Goal: Task Accomplishment & Management: Manage account settings

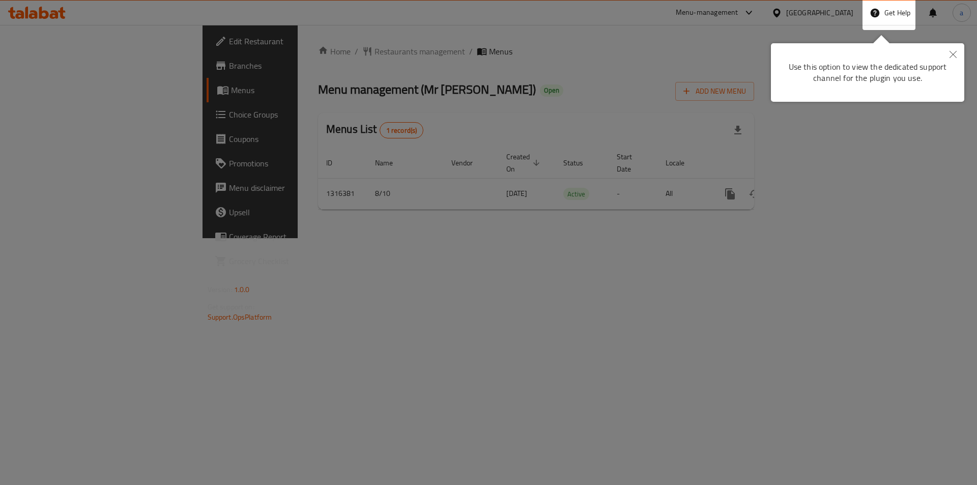
click at [947, 57] on button "Close" at bounding box center [953, 54] width 22 height 23
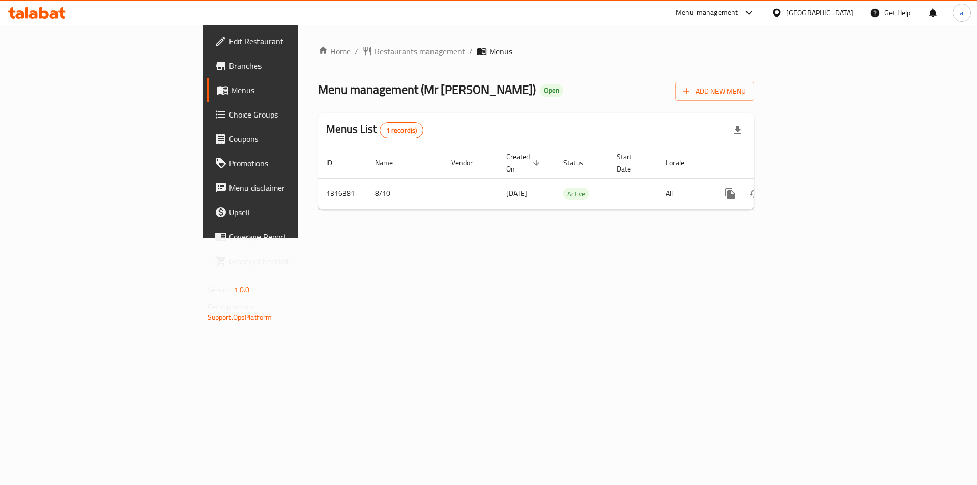
click at [375, 51] on span "Restaurants management" at bounding box center [420, 51] width 91 height 12
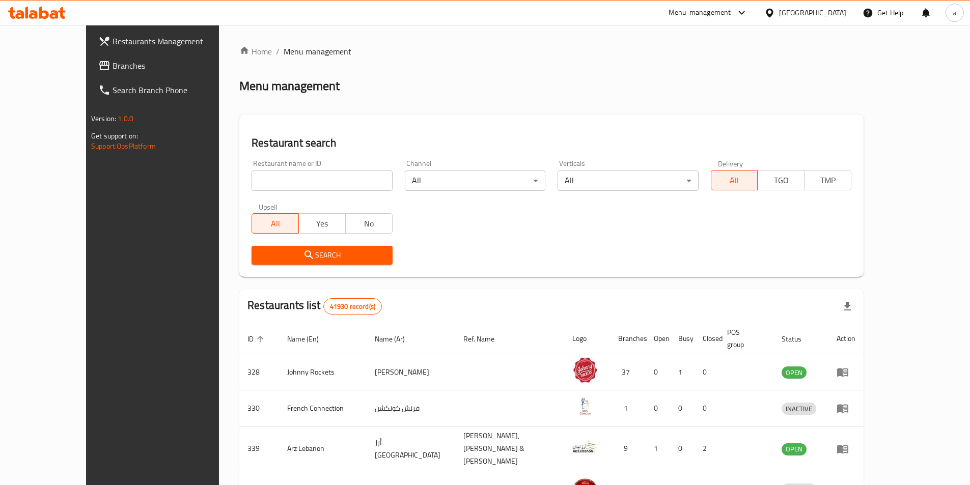
click at [112, 66] on span "Branches" at bounding box center [175, 66] width 127 height 12
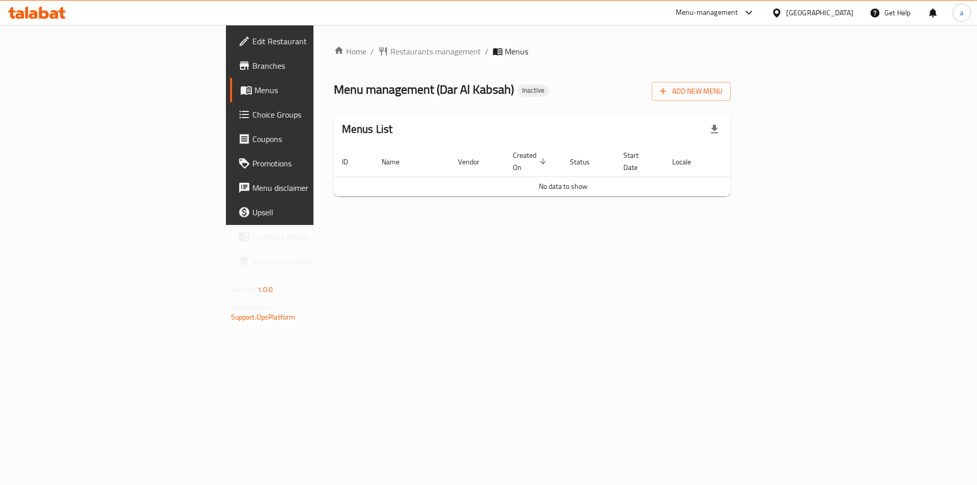
click at [230, 59] on link "Branches" at bounding box center [309, 65] width 159 height 24
click at [731, 98] on button "Add New Menu" at bounding box center [691, 91] width 79 height 19
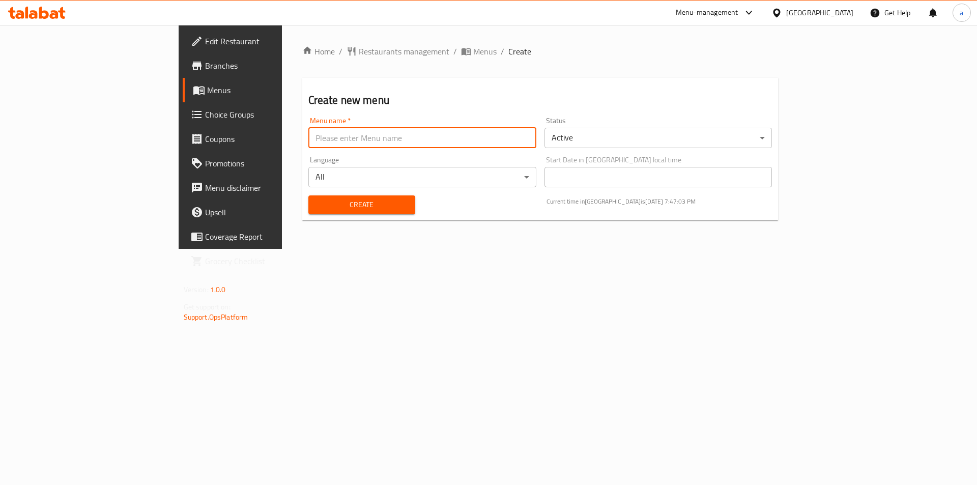
click at [397, 143] on input "text" at bounding box center [422, 138] width 228 height 20
type input "9/10"
click at [317, 207] on span "Create" at bounding box center [362, 205] width 91 height 13
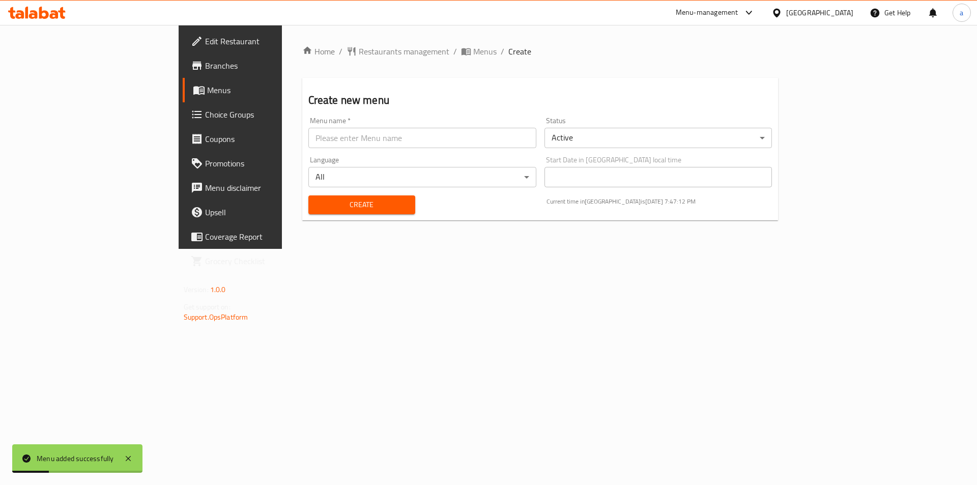
click at [207, 86] on span "Menus" at bounding box center [270, 90] width 127 height 12
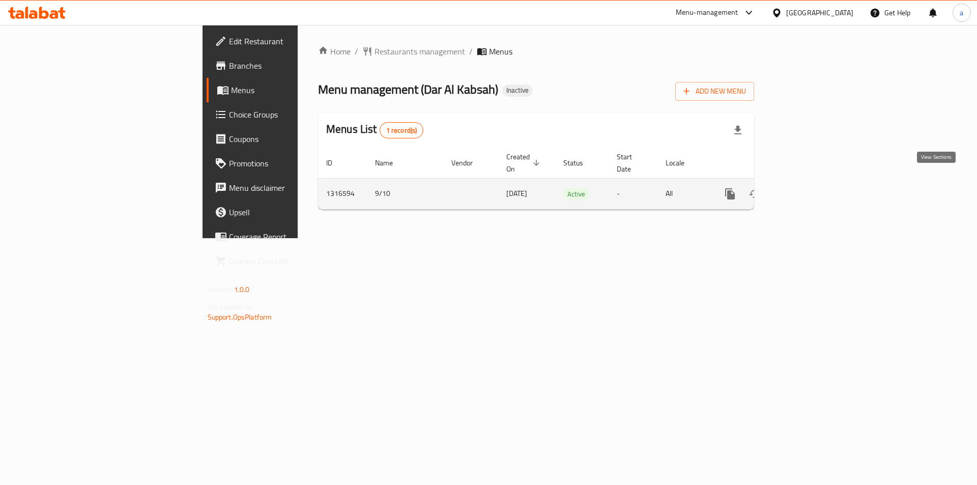
click at [816, 182] on link "enhanced table" at bounding box center [803, 194] width 24 height 24
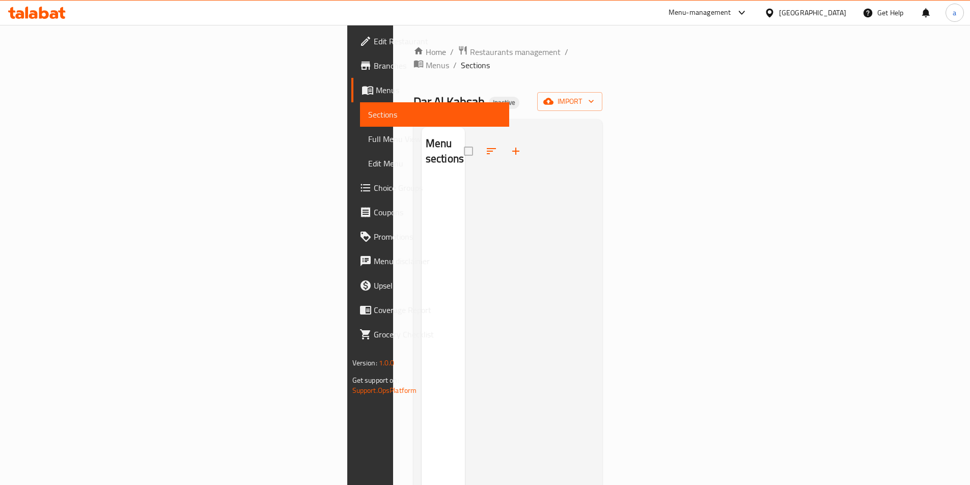
click at [603, 75] on div "Home / Restaurants management / Menus / Sections Dar Al Kabsah Inactive import …" at bounding box center [507, 332] width 189 height 575
click at [594, 95] on span "import" at bounding box center [569, 101] width 49 height 13
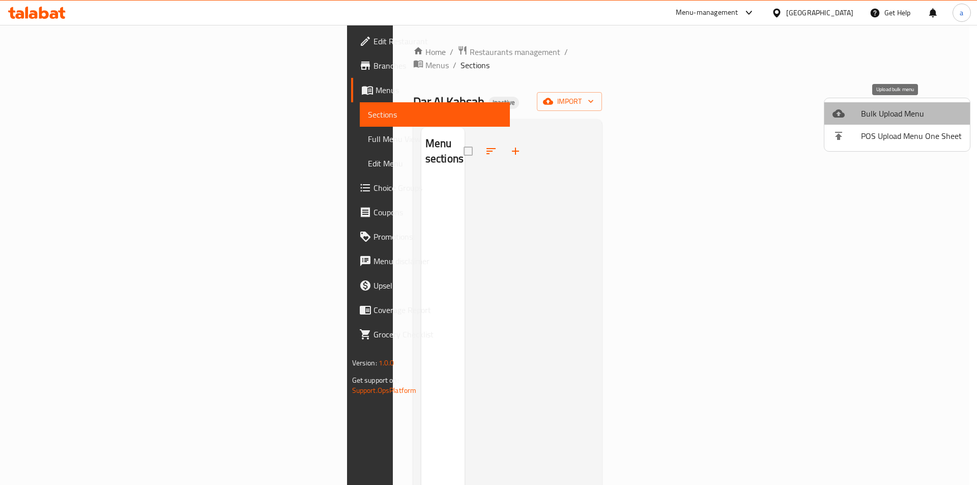
click at [910, 109] on span "Bulk Upload Menu" at bounding box center [911, 113] width 101 height 12
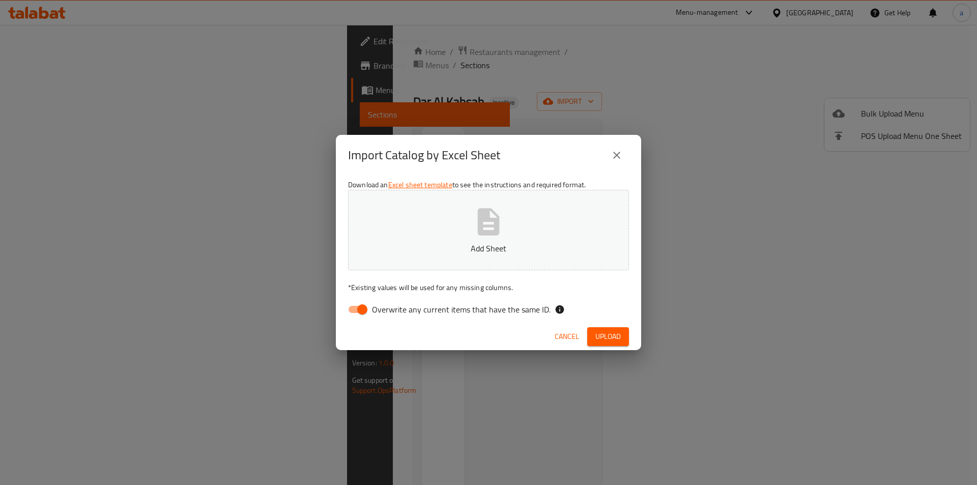
click at [356, 311] on input "Overwrite any current items that have the same ID." at bounding box center [362, 309] width 58 height 19
checkbox input "false"
click at [471, 241] on button "Add Sheet" at bounding box center [488, 230] width 281 height 80
click at [604, 339] on span "Upload" at bounding box center [608, 336] width 25 height 13
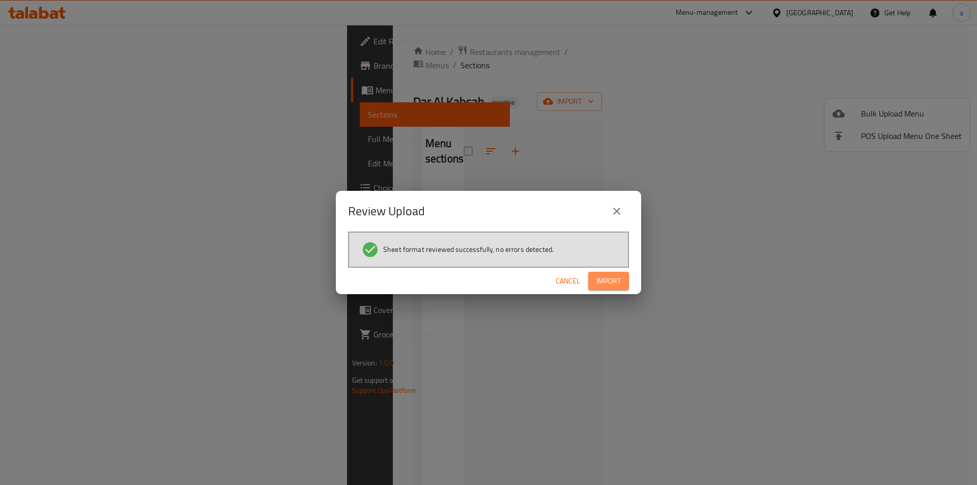
click at [612, 281] on span "Import" at bounding box center [609, 281] width 24 height 13
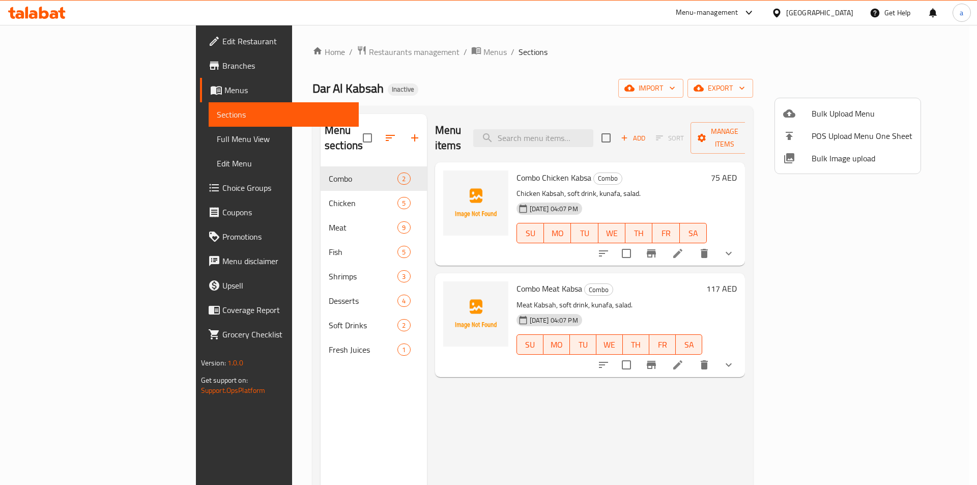
click at [360, 56] on div at bounding box center [488, 242] width 977 height 485
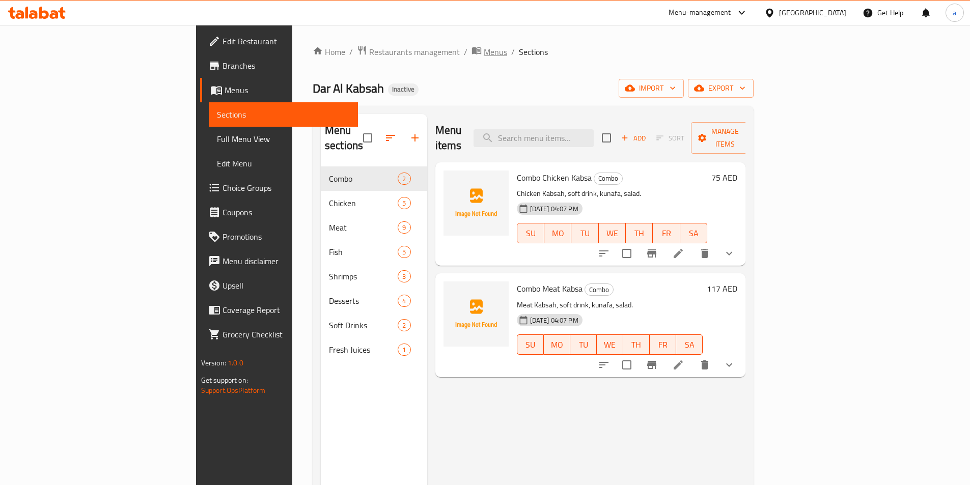
click at [484, 49] on span "Menus" at bounding box center [495, 52] width 23 height 12
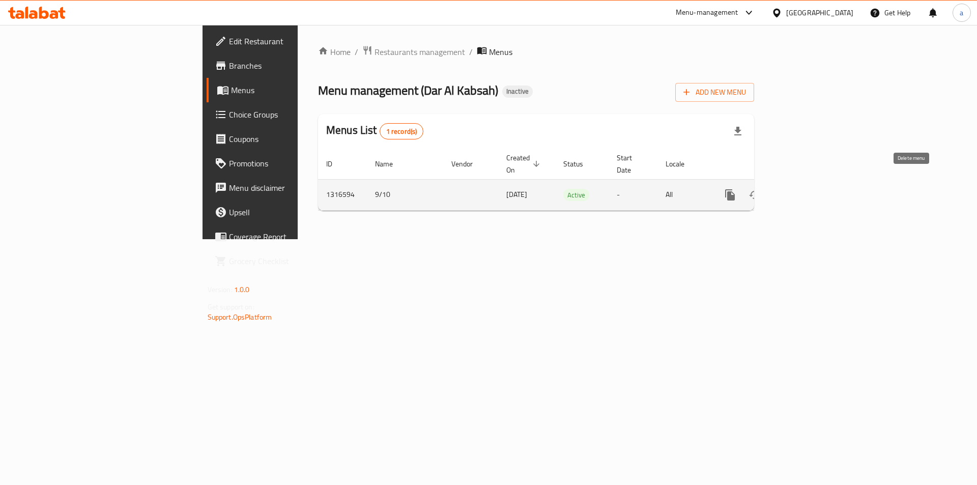
click at [785, 189] on icon "enhanced table" at bounding box center [779, 195] width 12 height 12
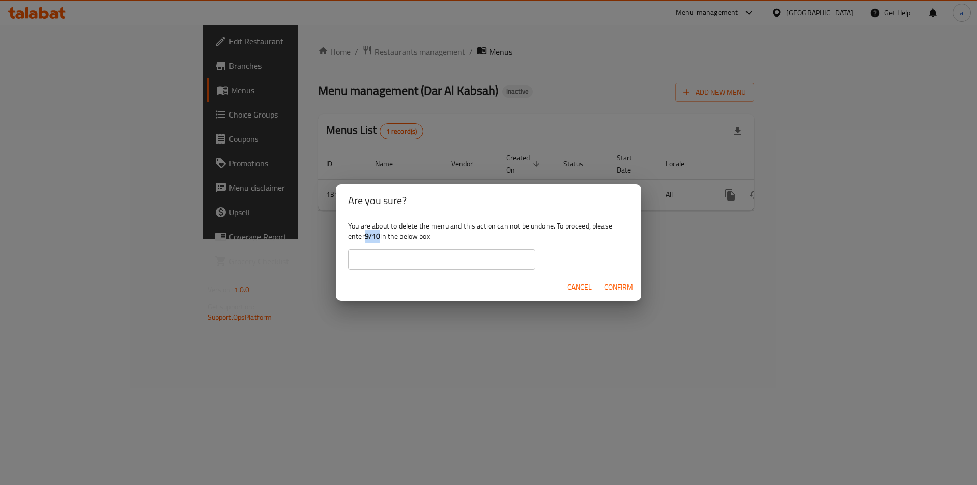
drag, startPoint x: 381, startPoint y: 236, endPoint x: 367, endPoint y: 239, distance: 14.1
click at [367, 239] on div "You are about to delete the menu and this action can not be undone. To proceed,…" at bounding box center [488, 245] width 305 height 57
copy b "9/10"
click at [398, 262] on input "text" at bounding box center [441, 259] width 187 height 20
paste input "9/10"
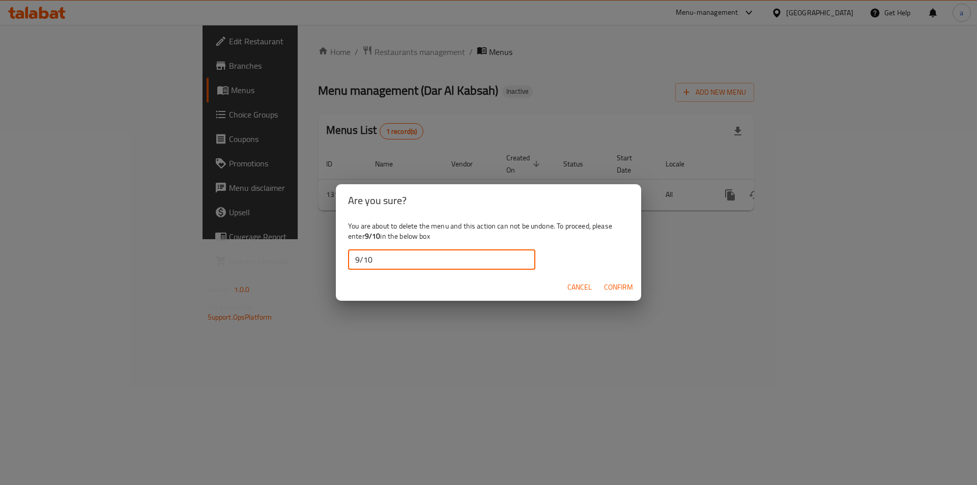
type input "9/10"
click at [615, 283] on span "Confirm" at bounding box center [618, 287] width 29 height 13
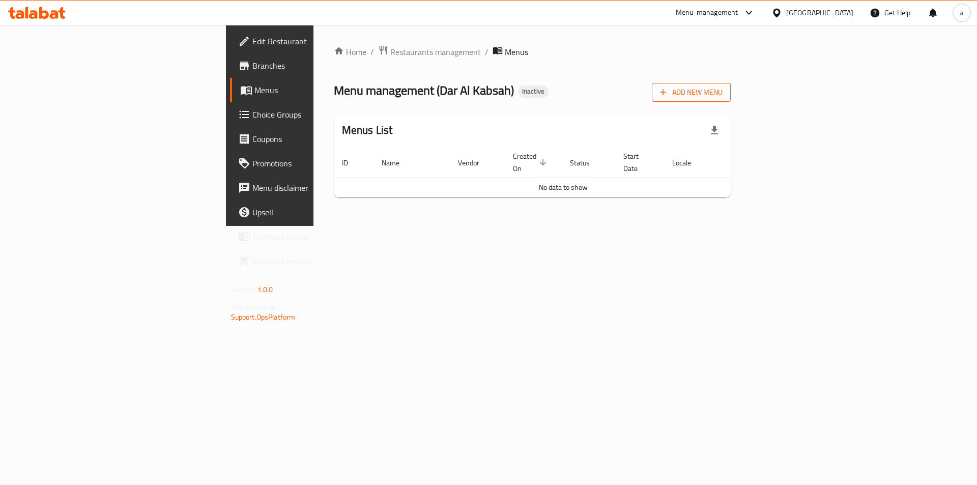
click at [668, 90] on icon "button" at bounding box center [663, 92] width 10 height 10
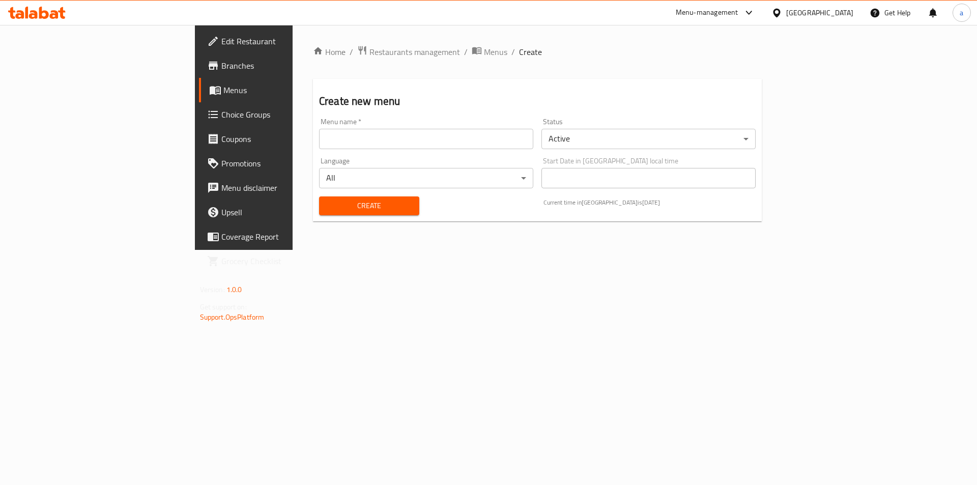
click at [319, 146] on input "text" at bounding box center [426, 139] width 214 height 20
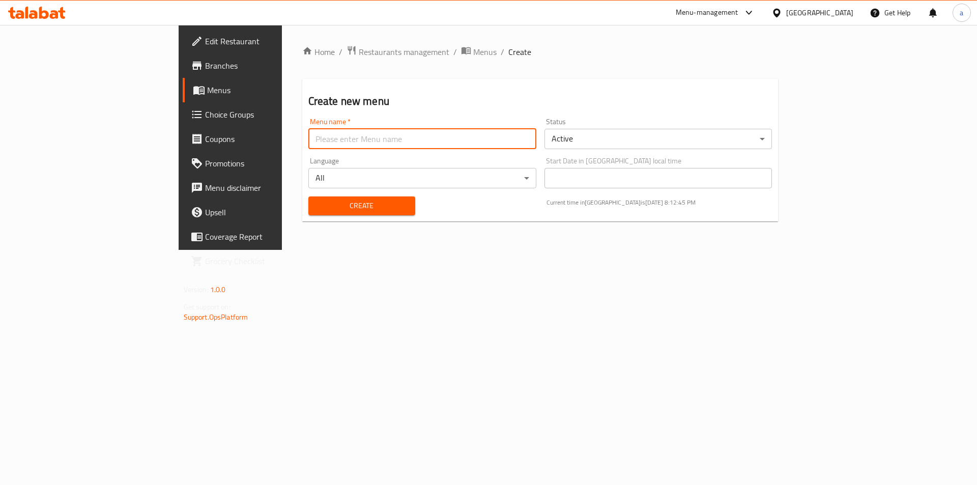
type input "9\10"
click at [317, 212] on span "Create" at bounding box center [362, 206] width 91 height 13
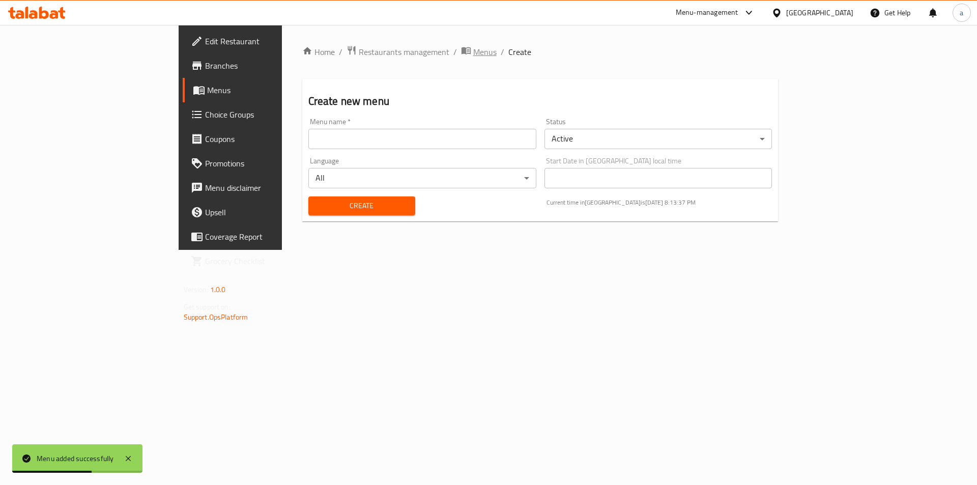
click at [473, 52] on span "Menus" at bounding box center [484, 52] width 23 height 12
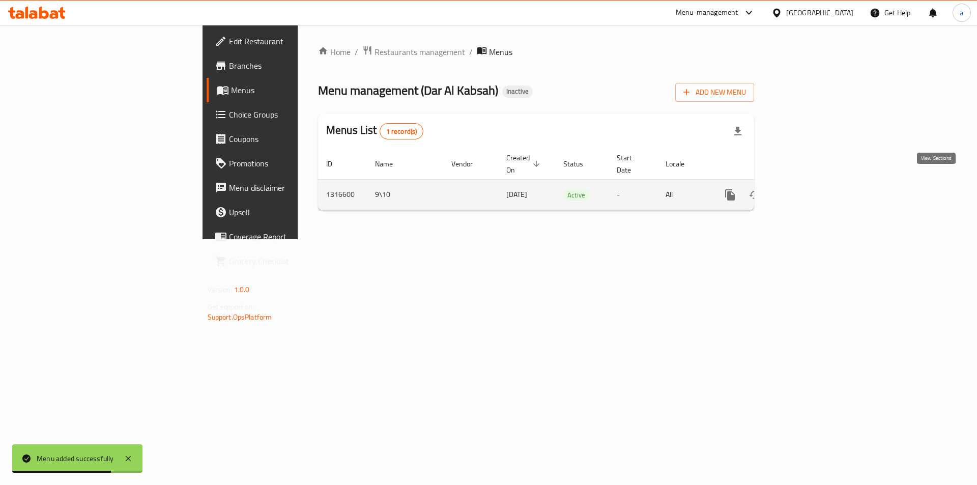
click at [810, 189] on icon "enhanced table" at bounding box center [804, 195] width 12 height 12
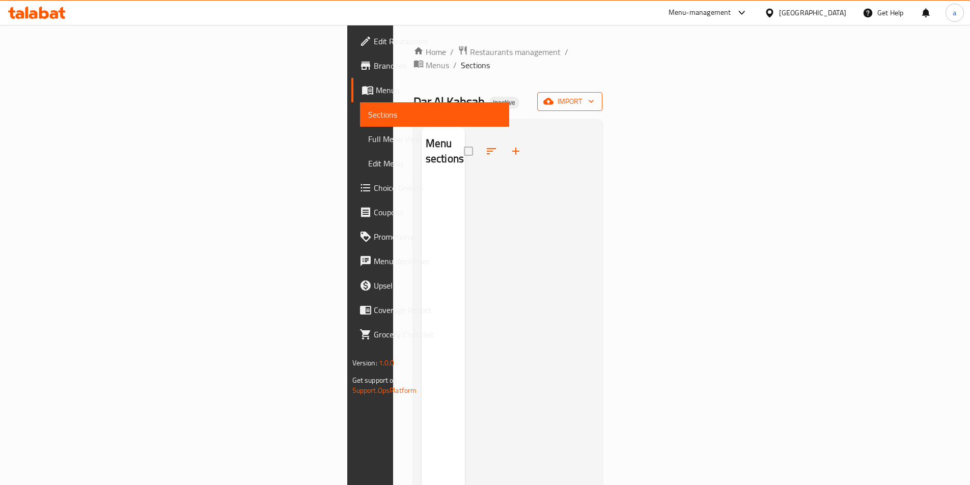
click at [594, 95] on span "import" at bounding box center [569, 101] width 49 height 13
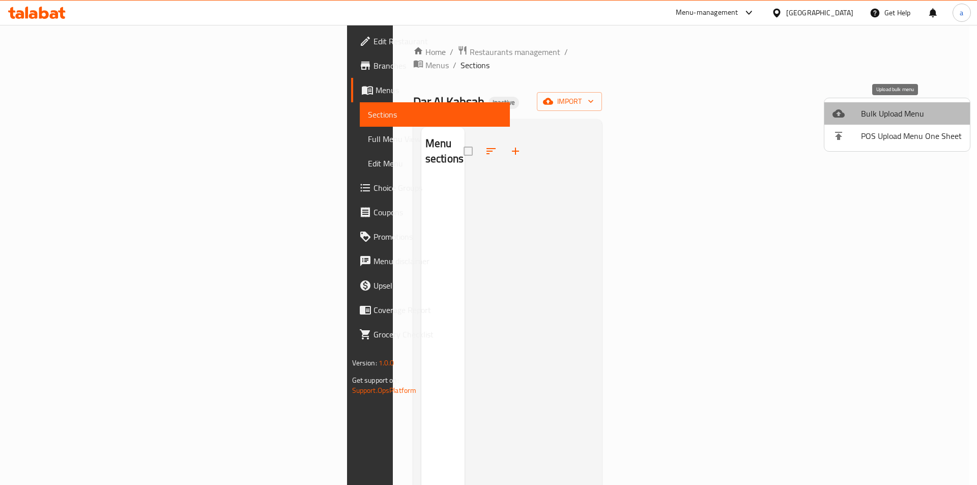
click at [906, 109] on span "Bulk Upload Menu" at bounding box center [911, 113] width 101 height 12
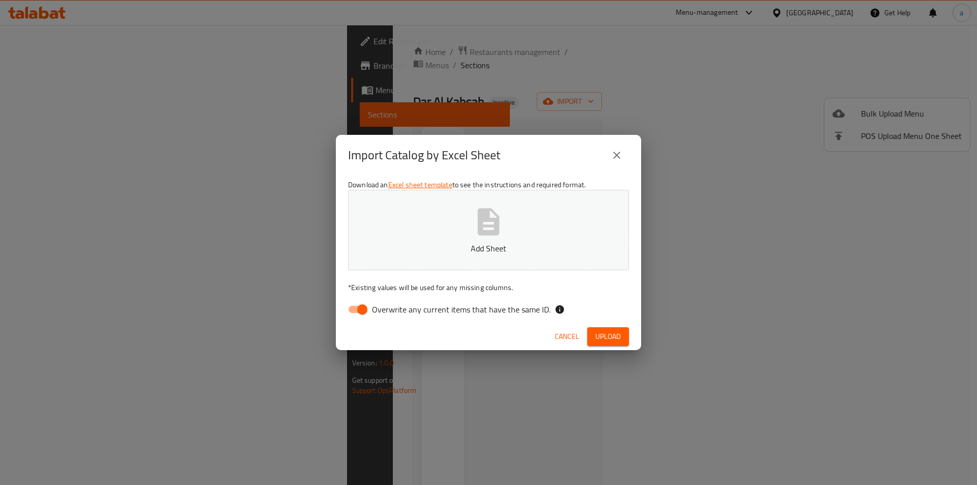
click at [352, 307] on input "Overwrite any current items that have the same ID." at bounding box center [362, 309] width 58 height 19
checkbox input "false"
click at [498, 237] on icon "button" at bounding box center [488, 222] width 33 height 33
click at [607, 338] on span "Upload" at bounding box center [608, 336] width 25 height 13
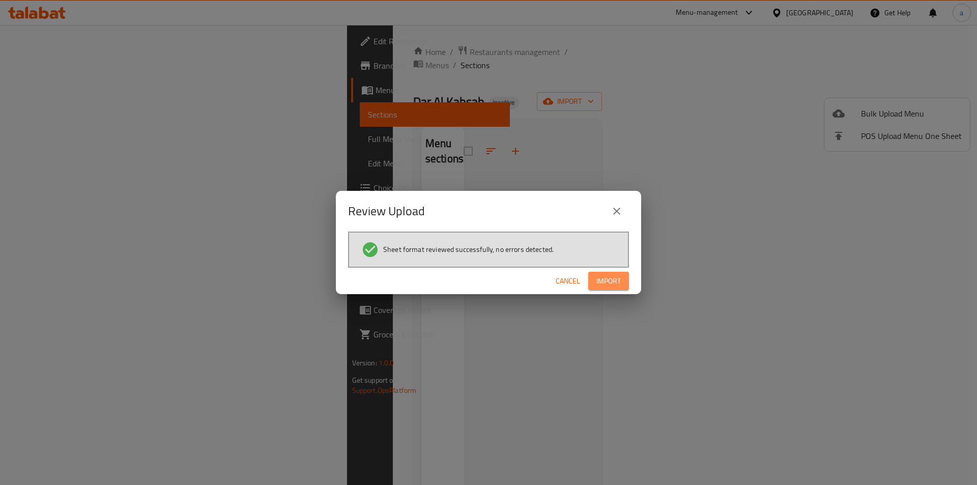
click at [593, 278] on button "Import" at bounding box center [608, 281] width 41 height 19
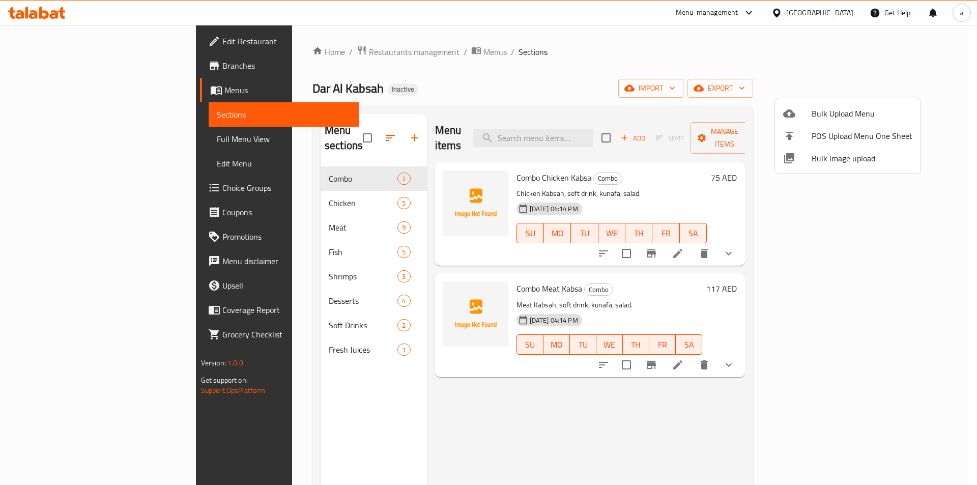
click at [752, 81] on div at bounding box center [488, 242] width 977 height 485
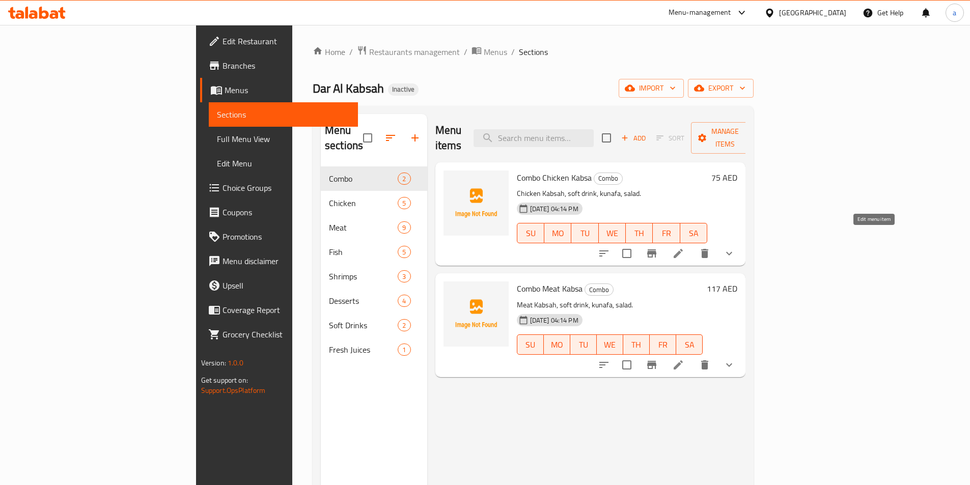
click at [684, 247] on icon at bounding box center [678, 253] width 12 height 12
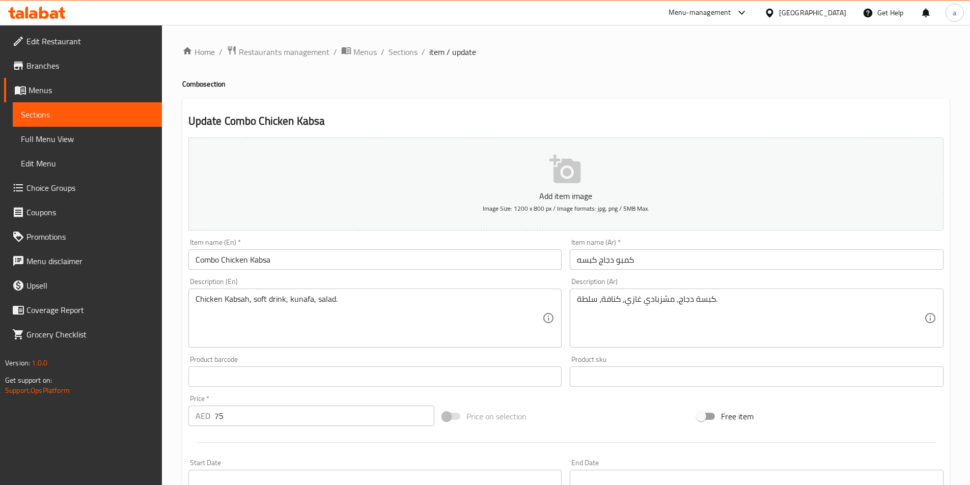
click at [300, 257] on input "Combo Chicken Kabsa" at bounding box center [375, 259] width 374 height 20
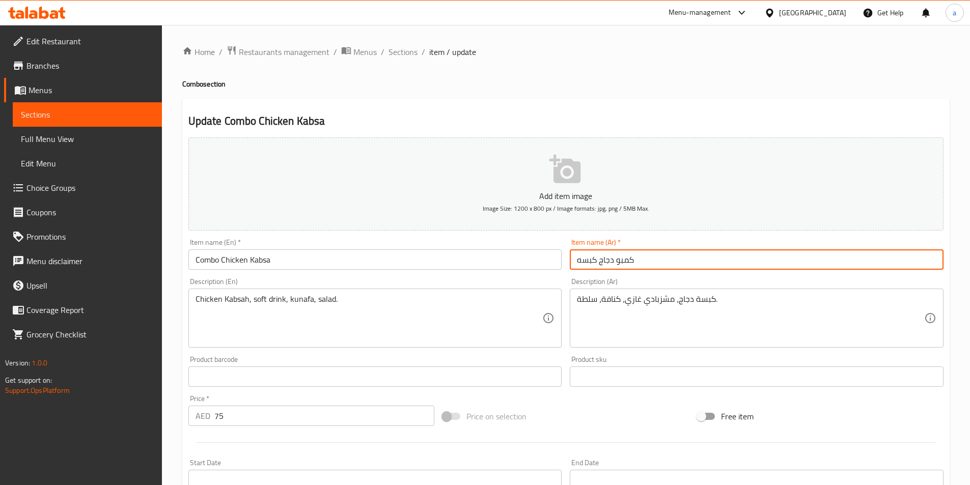
click at [749, 261] on input "كمبو دجاج كبسه" at bounding box center [757, 259] width 374 height 20
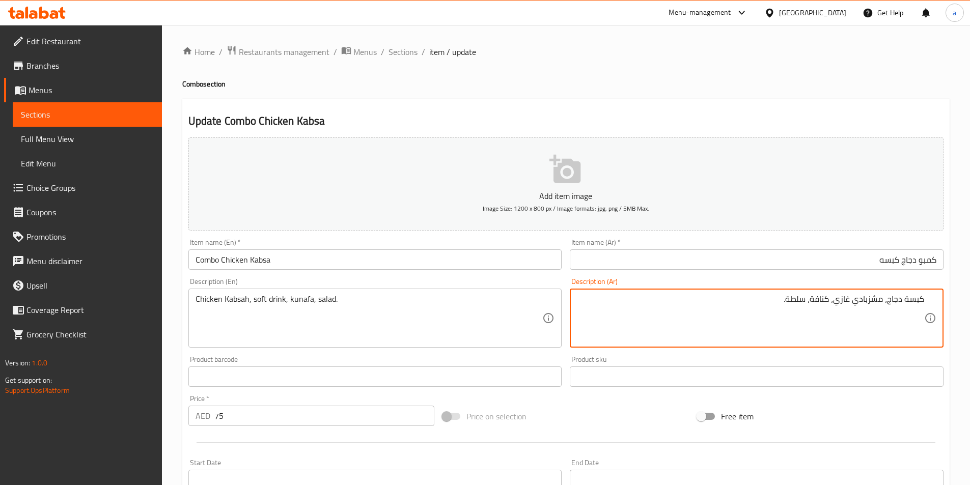
click at [794, 254] on input "كمبو دجاج كبسه" at bounding box center [757, 259] width 374 height 20
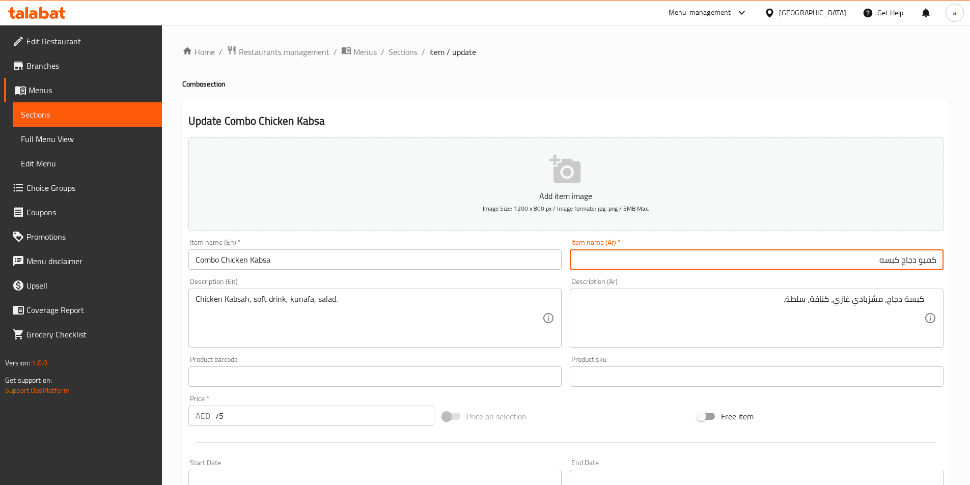
drag, startPoint x: 919, startPoint y: 262, endPoint x: 976, endPoint y: 250, distance: 57.8
click at [970, 252] on html "​ Menu-management United Arab Emirates Get Help a Edit Restaurant Branches Menu…" at bounding box center [485, 242] width 970 height 485
type input "كومبو دجاج كبسه"
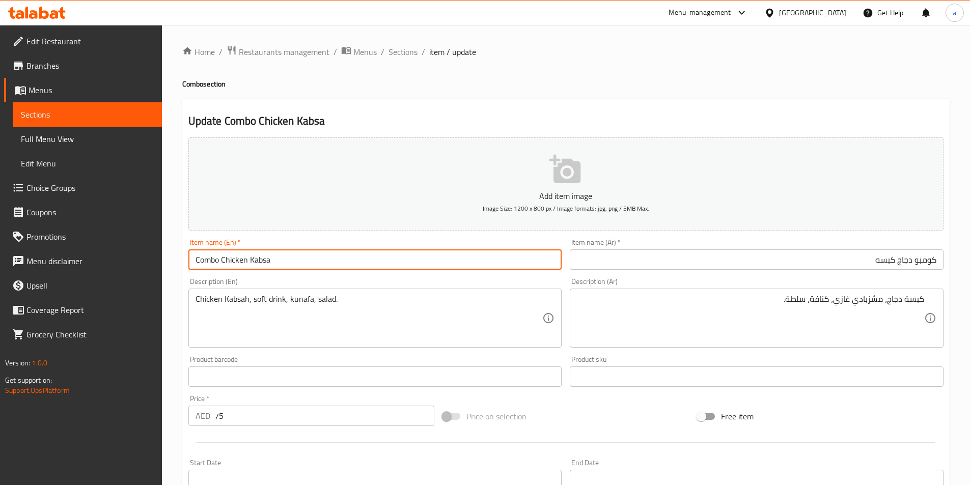
drag, startPoint x: 218, startPoint y: 261, endPoint x: 196, endPoint y: 265, distance: 21.7
click at [196, 265] on input "Combo Chicken Kabsa" at bounding box center [375, 259] width 374 height 20
click at [719, 246] on div "Item name (Ar)   * كومبو دجاج كبسه Item name (Ar) *" at bounding box center [757, 254] width 374 height 31
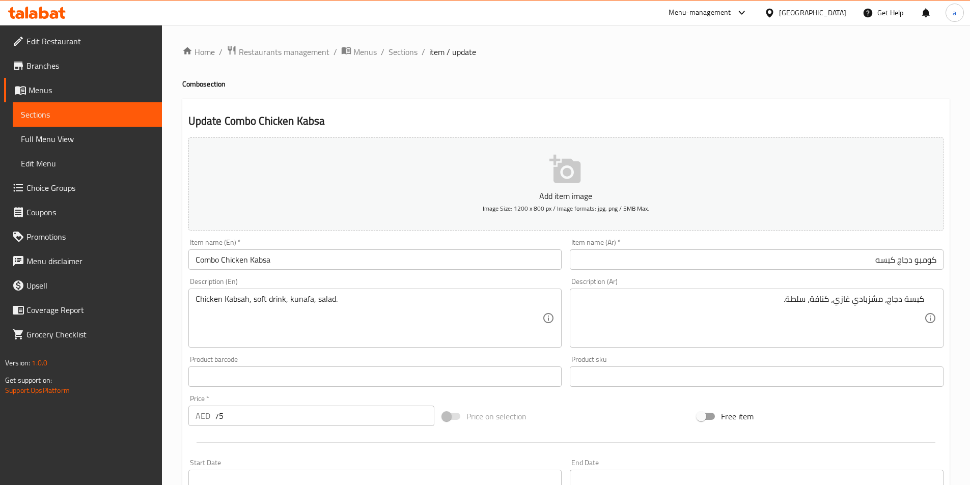
click at [717, 256] on input "كومبو دجاج كبسه" at bounding box center [757, 259] width 374 height 20
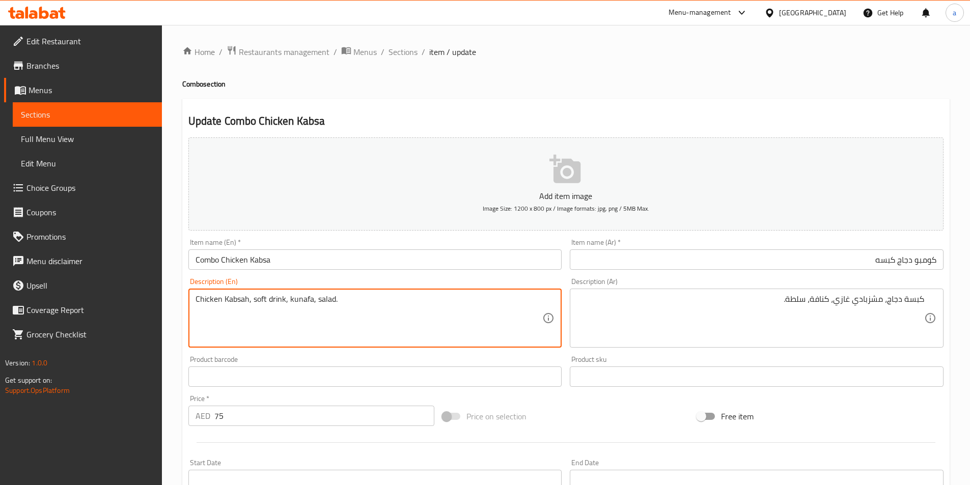
click at [247, 300] on textarea "Chicken Kabsah, soft drink, kunafa, salad." at bounding box center [368, 318] width 347 height 48
click at [349, 310] on textarea "Chicken Kabsa, soft drink, kunafa, salad." at bounding box center [368, 318] width 347 height 48
type textarea "Chicken Kabsa, soft drink, kunafa, salad."
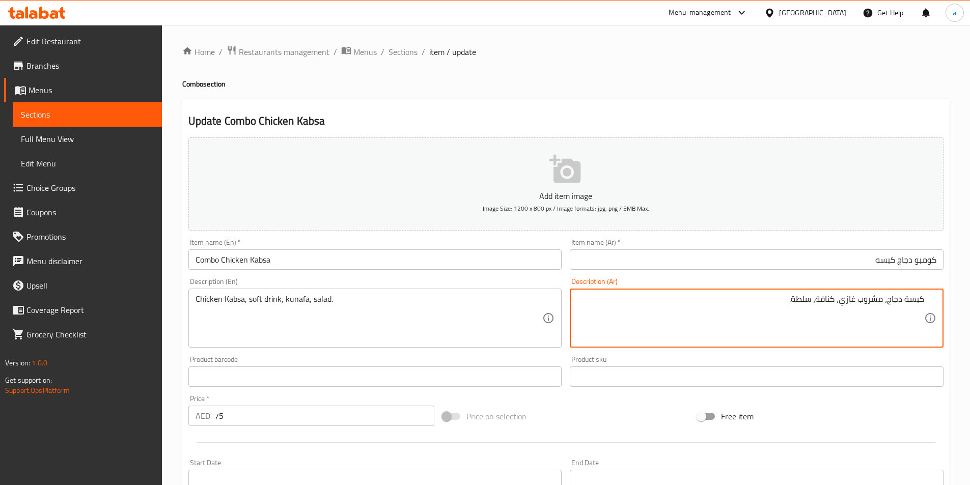
type textarea "كبسة دجاج، مشروب غازي، كنافة، سلطة."
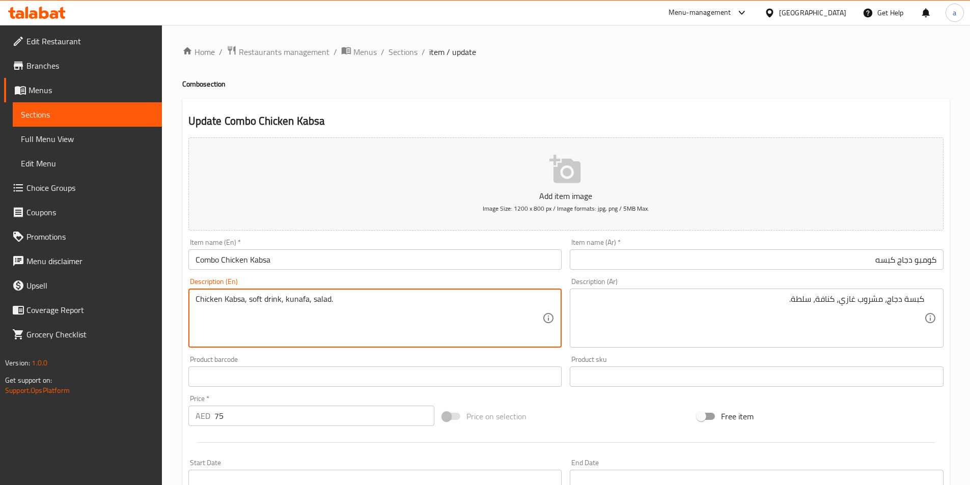
drag, startPoint x: 277, startPoint y: 299, endPoint x: 248, endPoint y: 300, distance: 29.0
drag, startPoint x: 286, startPoint y: 303, endPoint x: 307, endPoint y: 304, distance: 21.4
drag, startPoint x: 328, startPoint y: 299, endPoint x: 313, endPoint y: 305, distance: 16.4
click at [474, 313] on textarea "Chicken Kabsa, soft drink, kunafa, salad." at bounding box center [368, 318] width 347 height 48
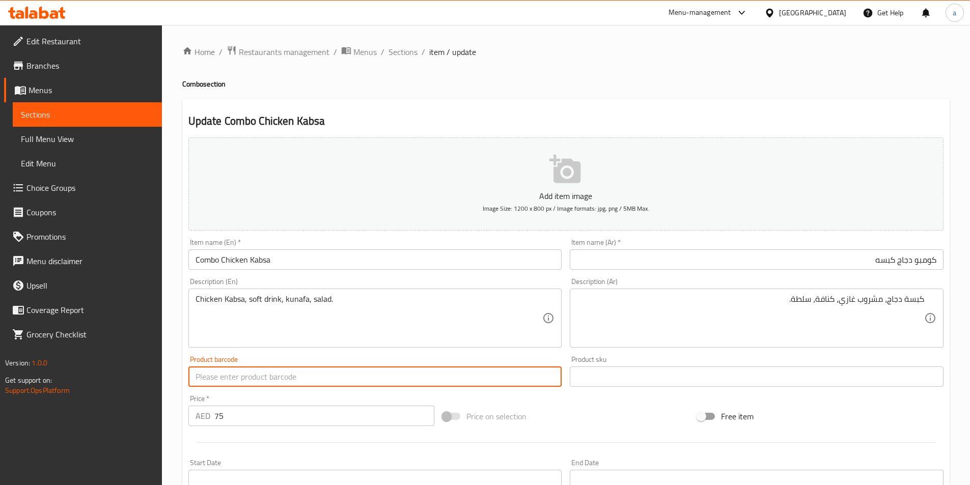
click at [371, 375] on input "text" at bounding box center [375, 376] width 374 height 20
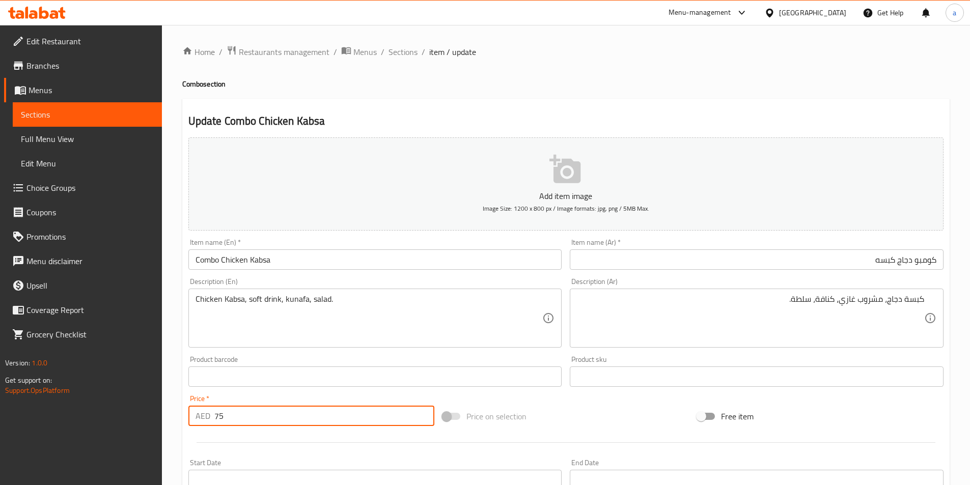
click at [320, 417] on input "75" at bounding box center [324, 416] width 220 height 20
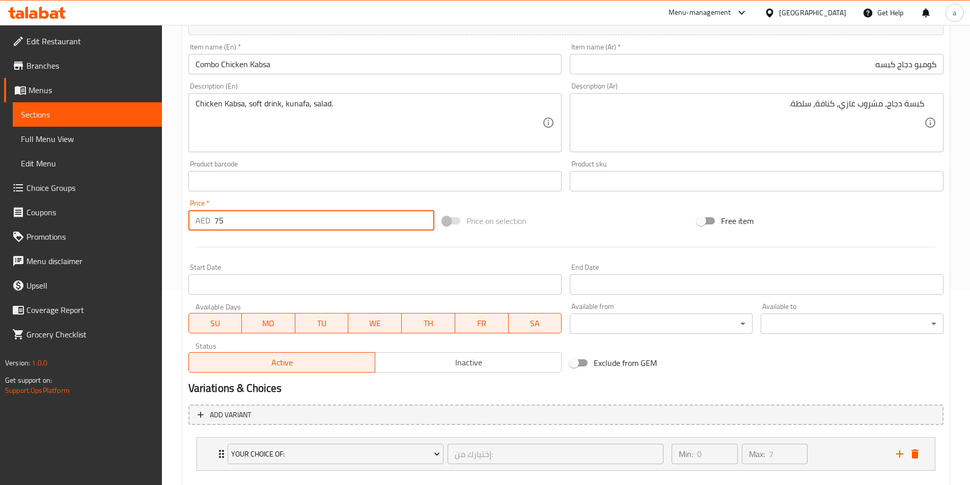
scroll to position [251, 0]
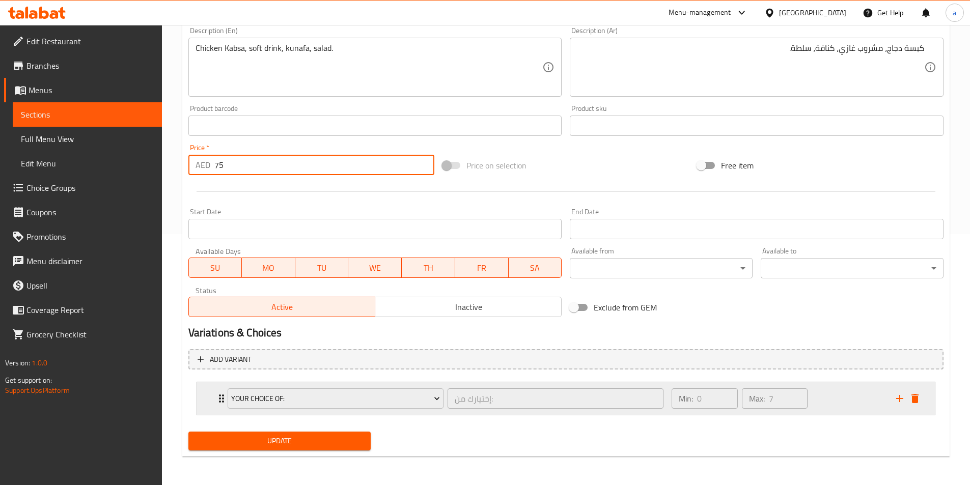
click at [224, 398] on div "Your Choice Of: إختيارك من: ​" at bounding box center [445, 398] width 448 height 33
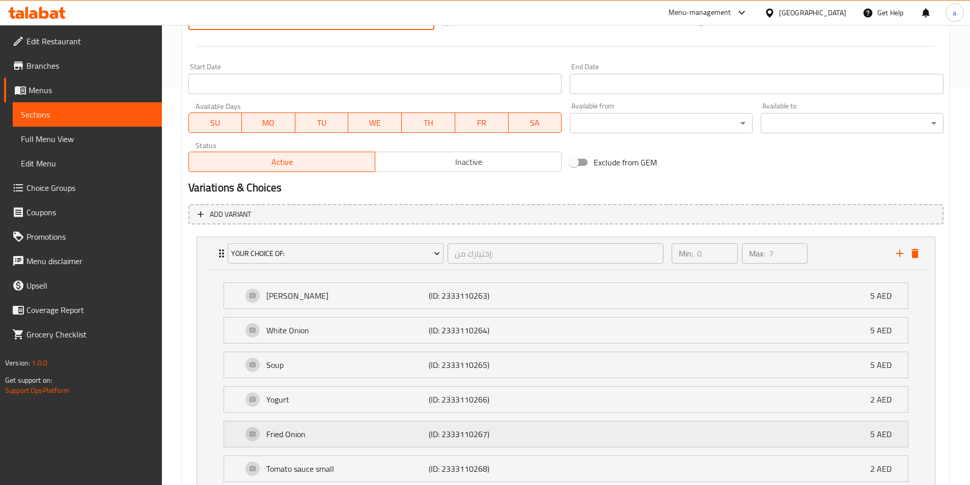
scroll to position [514, 0]
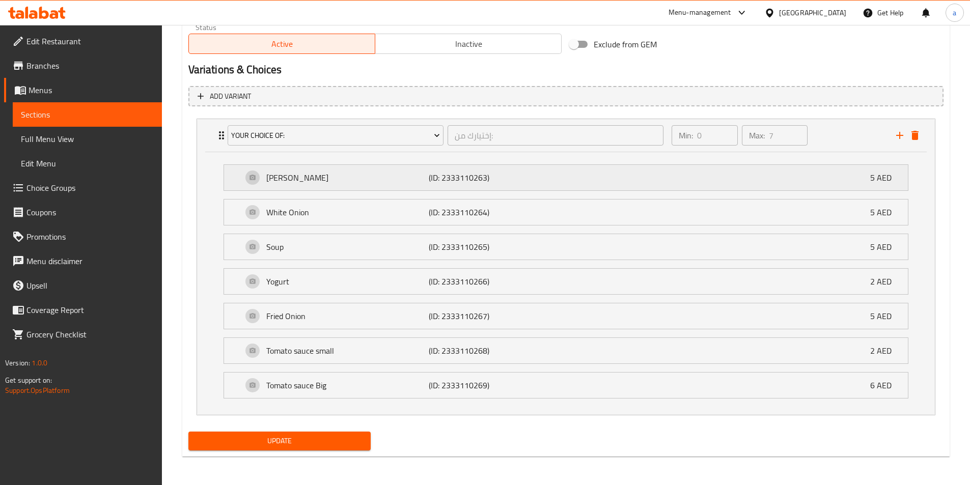
click at [313, 180] on p "Jarjeer" at bounding box center [347, 178] width 163 height 12
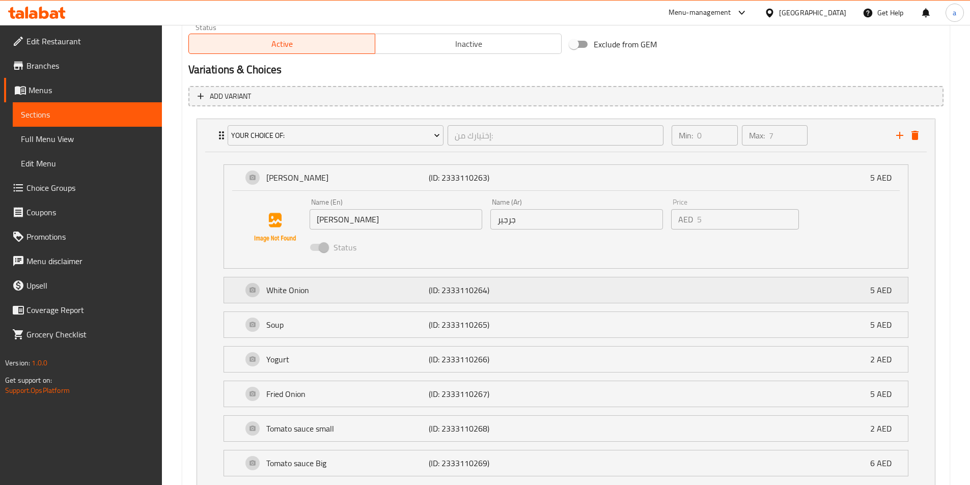
click at [364, 292] on p "White Onion" at bounding box center [347, 290] width 163 height 12
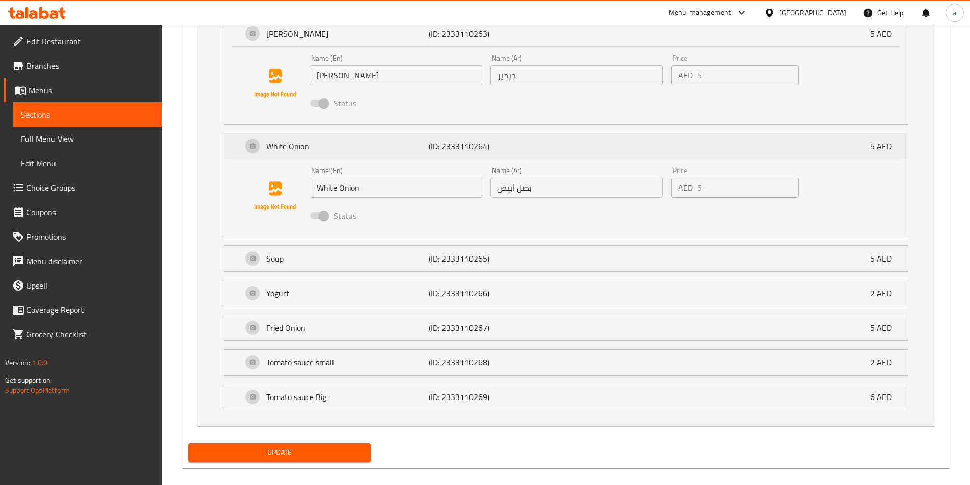
scroll to position [667, 0]
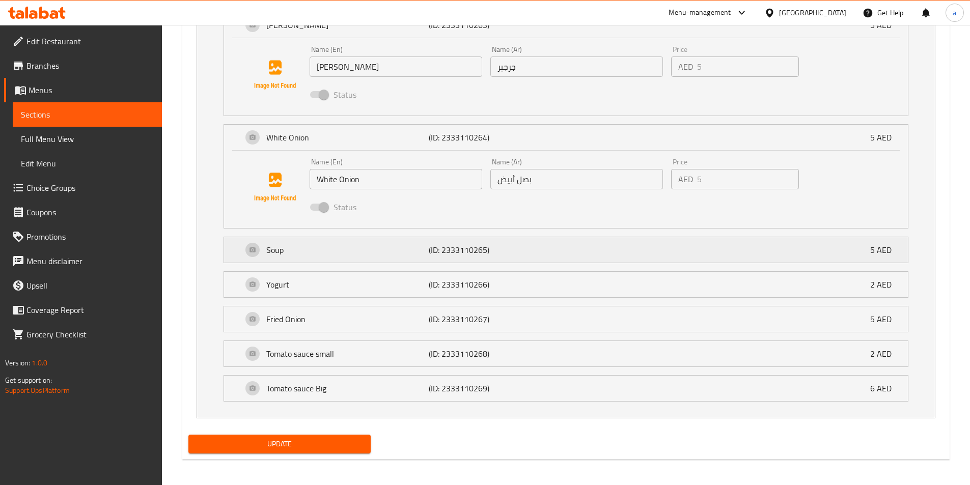
click at [346, 255] on p "Soup" at bounding box center [347, 250] width 163 height 12
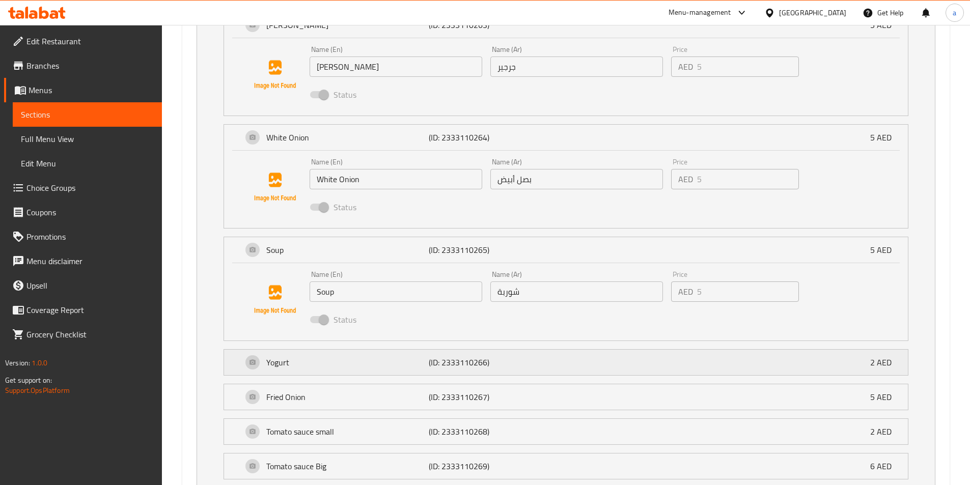
click at [408, 370] on div "Yogurt (ID: 2333110266) 2 AED" at bounding box center [568, 362] width 653 height 25
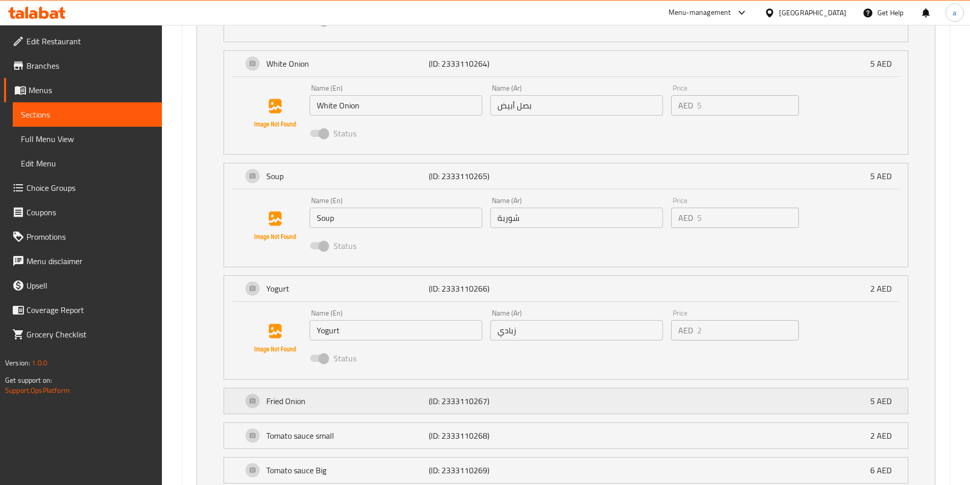
scroll to position [819, 0]
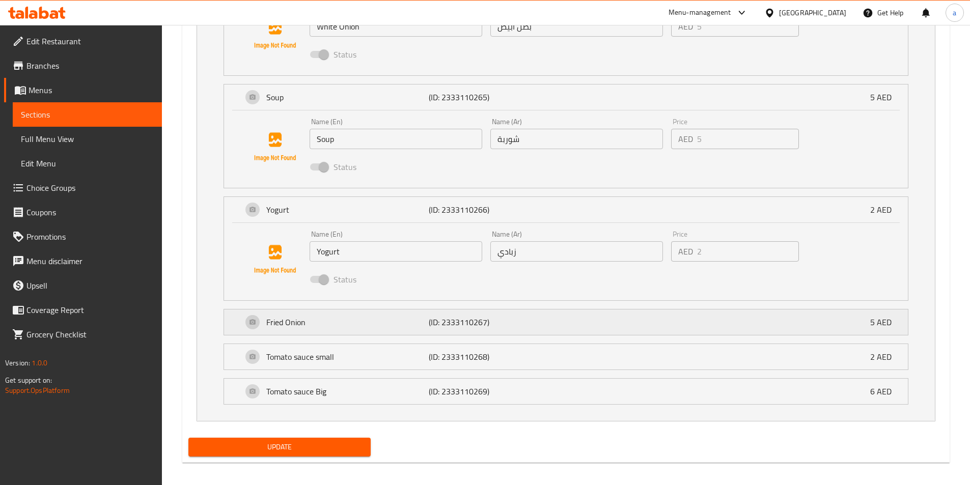
click at [384, 325] on p "Fried Onion" at bounding box center [347, 322] width 163 height 12
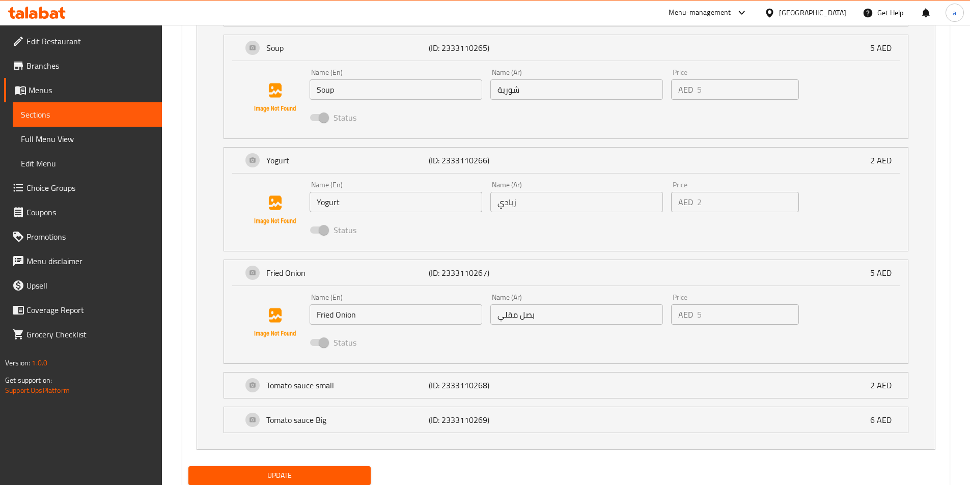
scroll to position [903, 0]
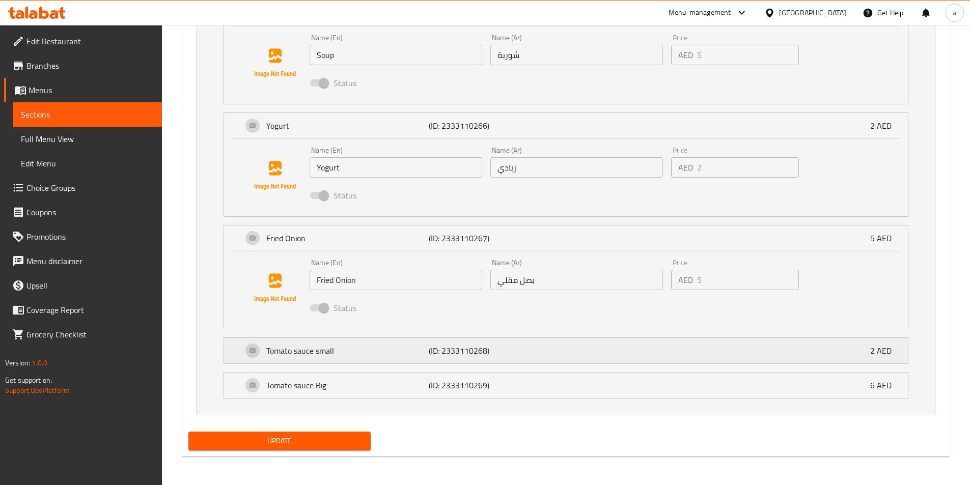
click at [399, 357] on div "Tomato sauce small (ID: 2333110268) 2 AED" at bounding box center [568, 350] width 653 height 25
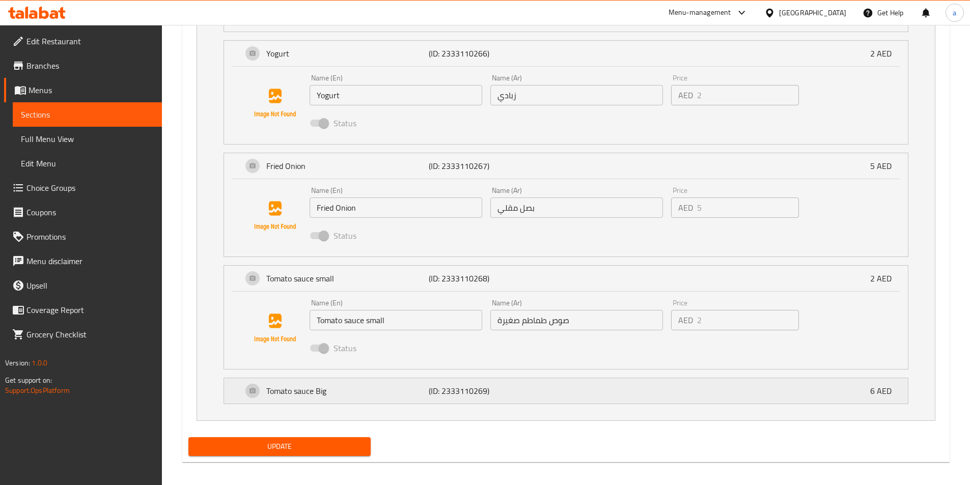
scroll to position [981, 0]
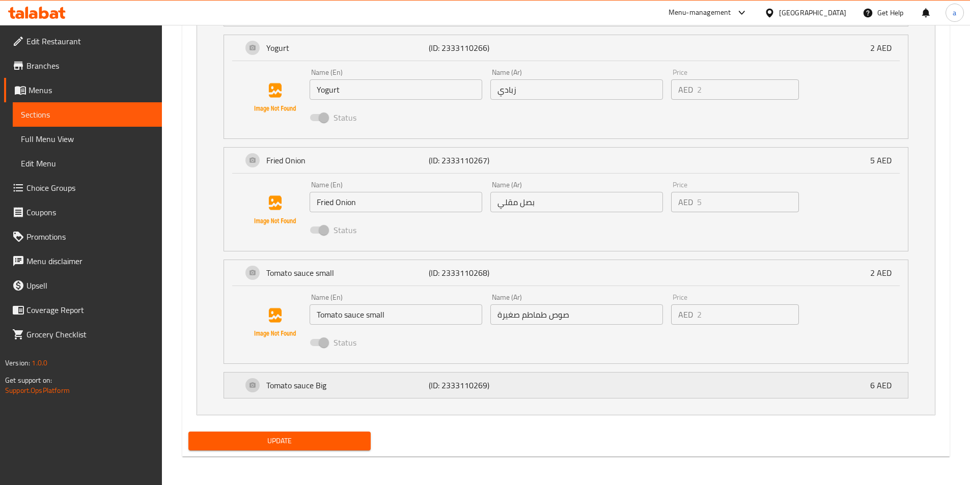
click at [458, 391] on p "(ID: 2333110269)" at bounding box center [483, 385] width 108 height 12
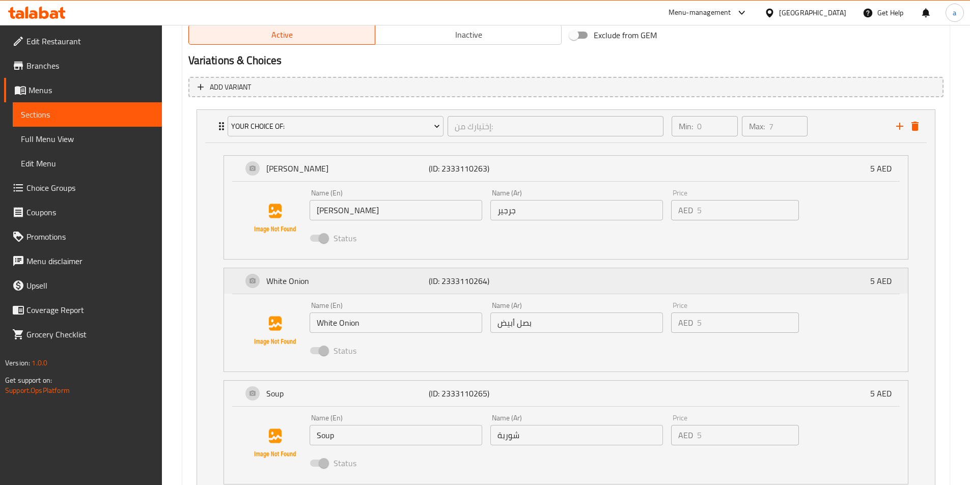
scroll to position [116, 0]
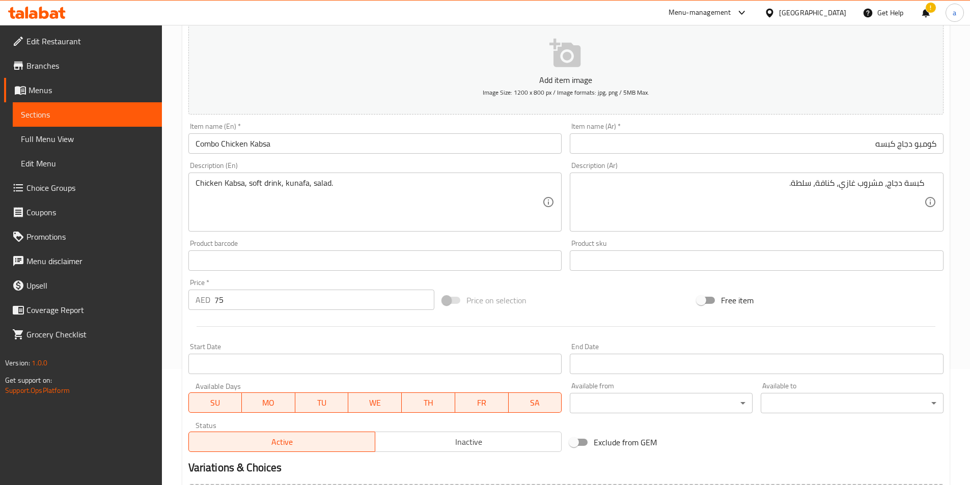
click at [931, 15] on div "!" at bounding box center [925, 13] width 27 height 24
click at [927, 12] on div "!" at bounding box center [925, 13] width 11 height 24
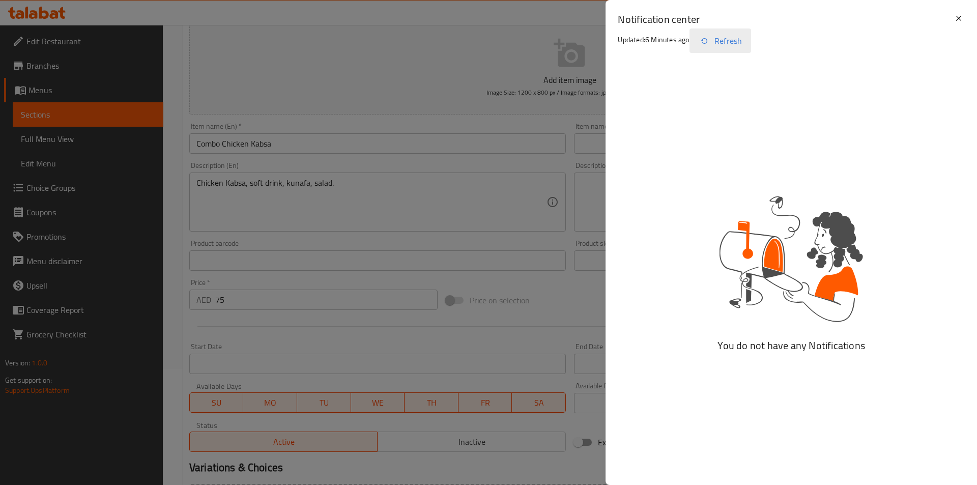
click at [744, 40] on button "Refresh" at bounding box center [721, 41] width 62 height 24
click at [961, 22] on icon at bounding box center [959, 18] width 12 height 12
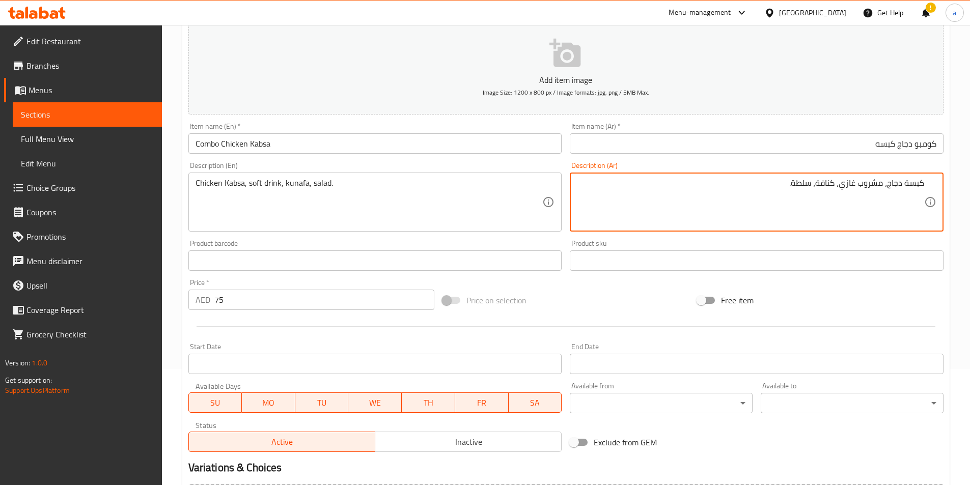
click at [420, 230] on div "Chicken Kabsa, soft drink, kunafa, salad. Description (En)" at bounding box center [375, 202] width 374 height 59
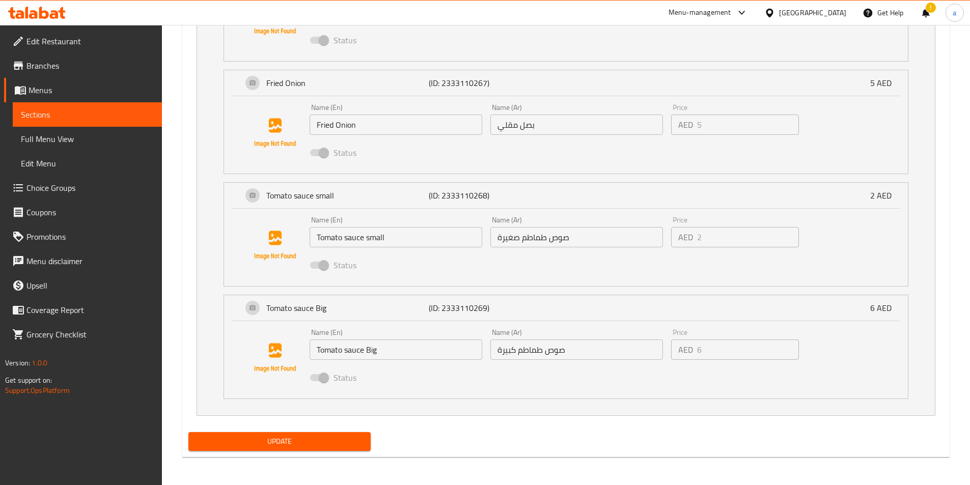
scroll to position [1059, 0]
click at [306, 446] on span "Update" at bounding box center [279, 441] width 166 height 13
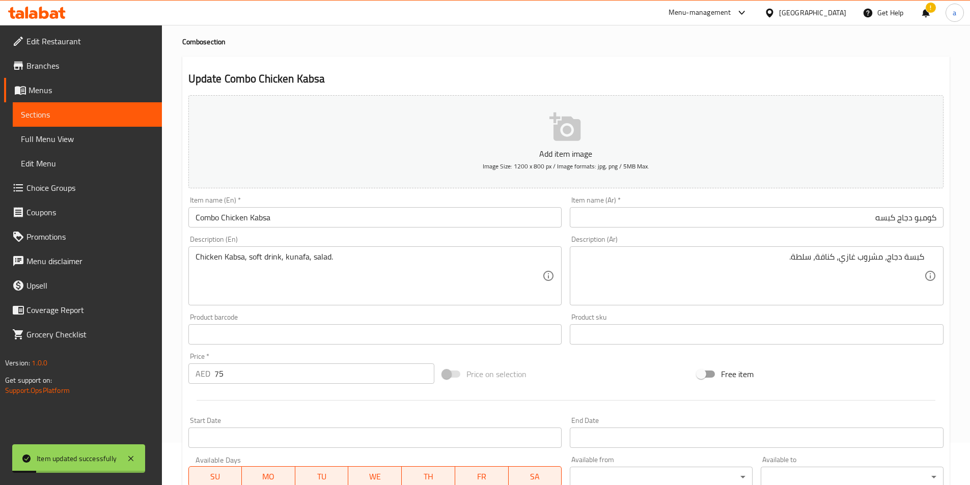
scroll to position [0, 0]
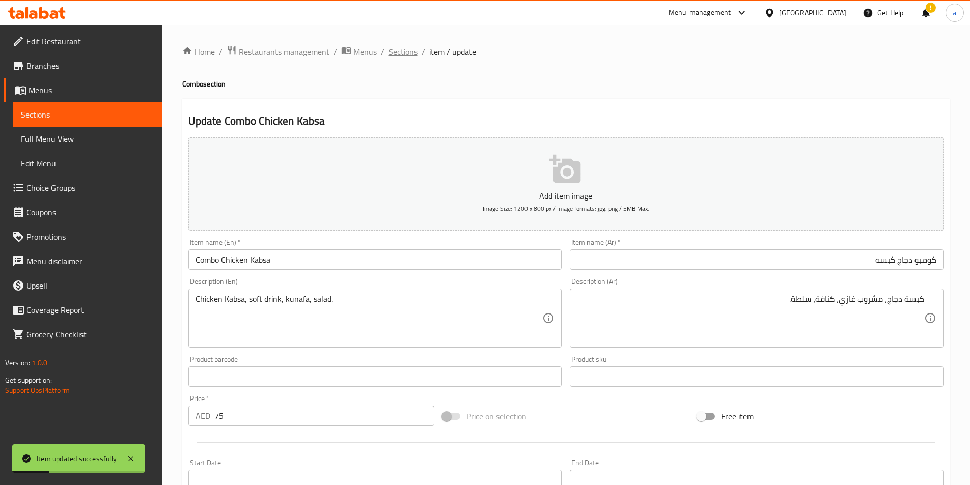
click at [405, 49] on span "Sections" at bounding box center [402, 52] width 29 height 12
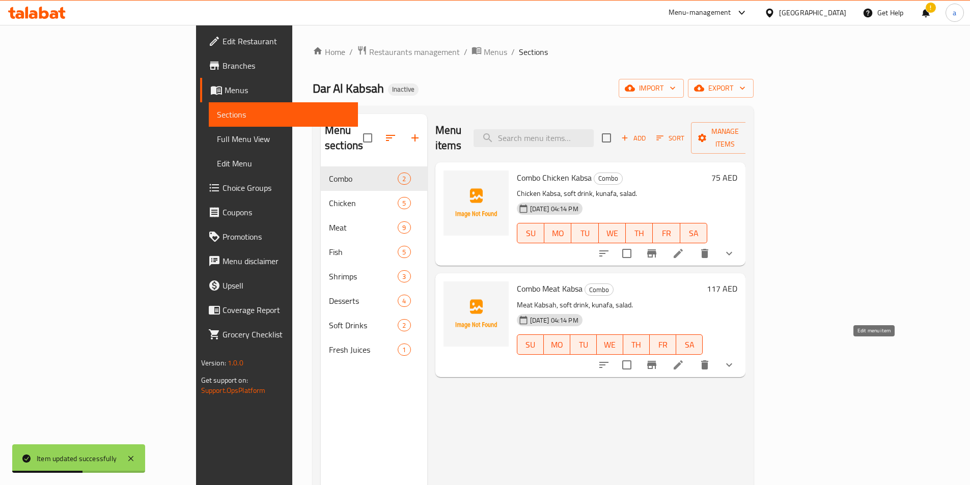
click at [684, 359] on icon at bounding box center [678, 365] width 12 height 12
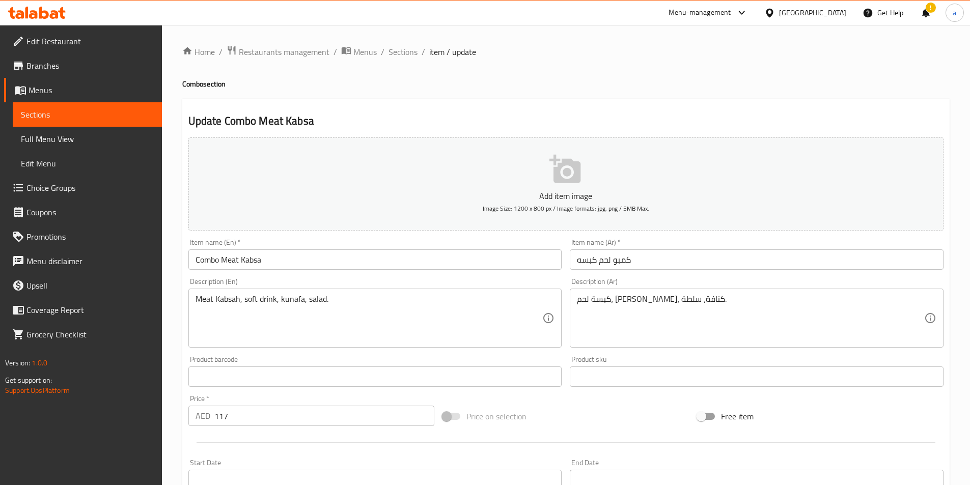
click at [675, 268] on input "كمبو لحم كبسه" at bounding box center [757, 259] width 374 height 20
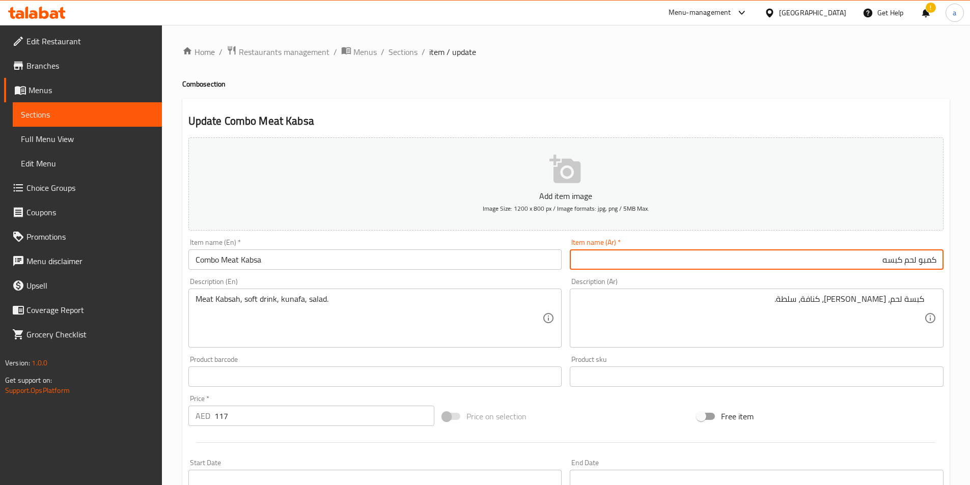
drag, startPoint x: 919, startPoint y: 263, endPoint x: 977, endPoint y: 259, distance: 57.6
click at [970, 260] on html "​ Menu-management United Arab Emirates Get Help ! a Edit Restaurant Branches Me…" at bounding box center [485, 242] width 970 height 485
type input "كومبو لحم كبسه"
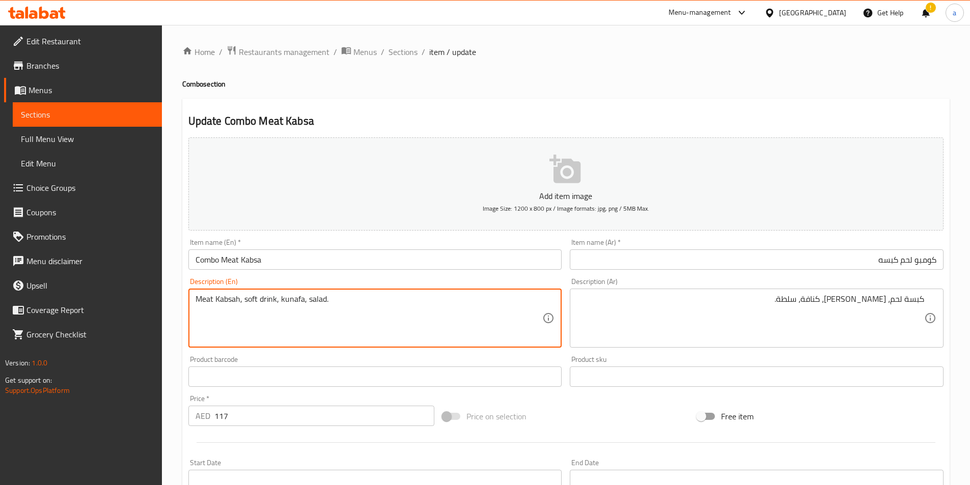
click at [239, 299] on textarea "Meat Kabsah, soft drink, kunafa, salad." at bounding box center [368, 318] width 347 height 48
click at [338, 301] on textarea "Meat Kabsa, soft drink, kunafa, salad." at bounding box center [368, 318] width 347 height 48
type textarea "Meat Kabsa, soft drink, kunafa, salad."
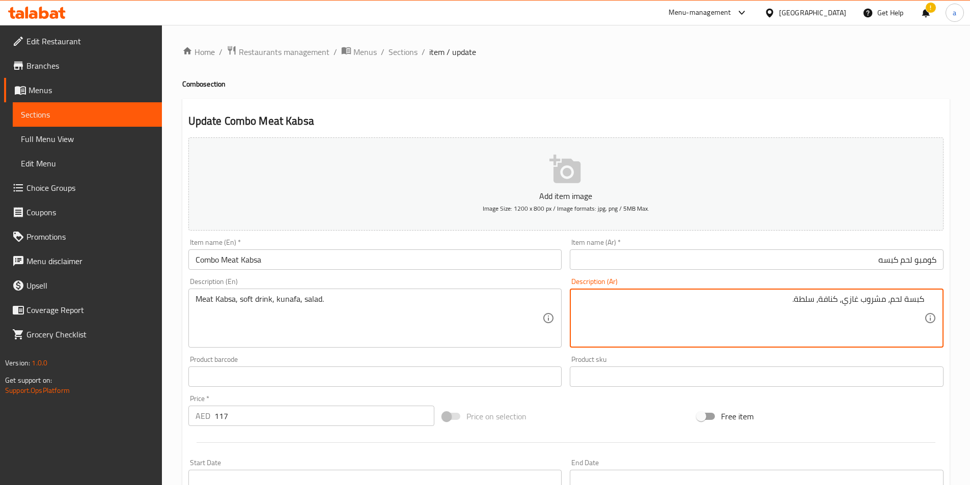
type textarea "كبسة لحم، مشروب غازي، كنافة، سلطة."
click at [317, 374] on input "text" at bounding box center [375, 376] width 374 height 20
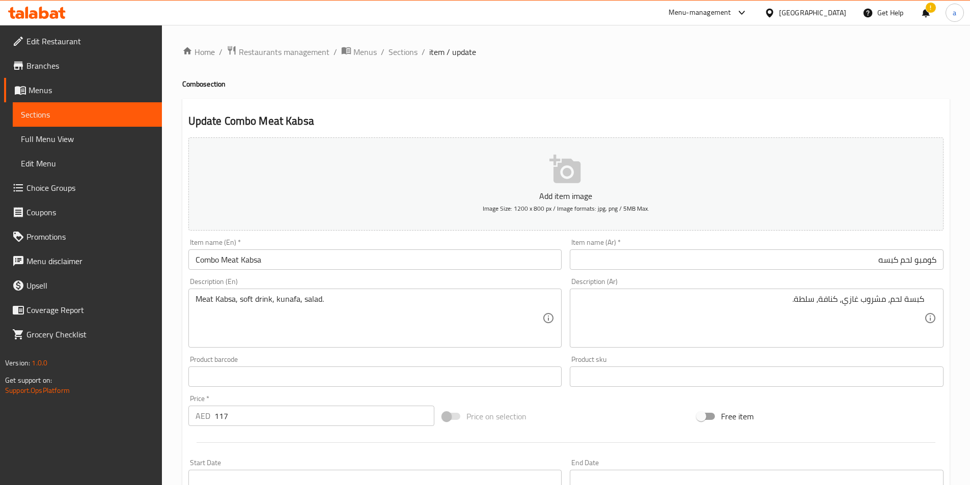
click at [639, 402] on div "Add item image Image Size: 1200 x 800 px / Image formats: jpg, png / 5MB Max. I…" at bounding box center [565, 352] width 763 height 439
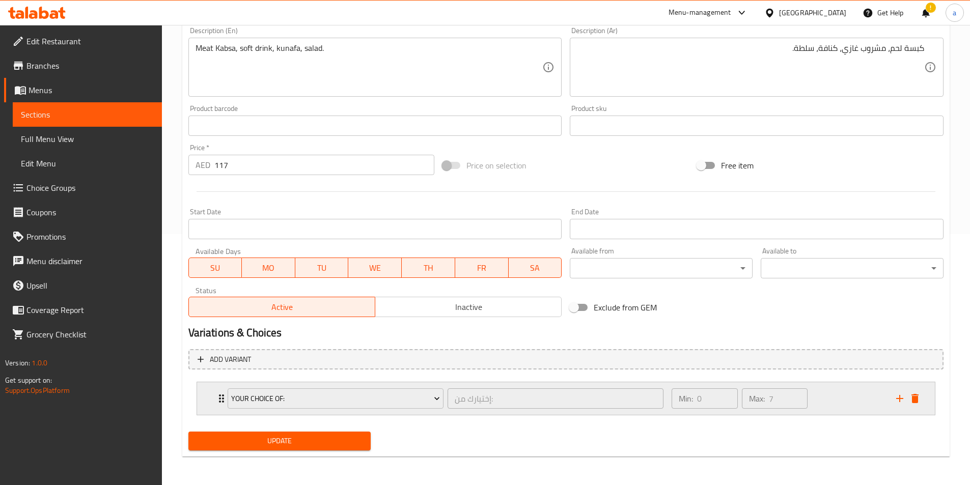
click at [216, 397] on icon "Expand" at bounding box center [221, 398] width 12 height 12
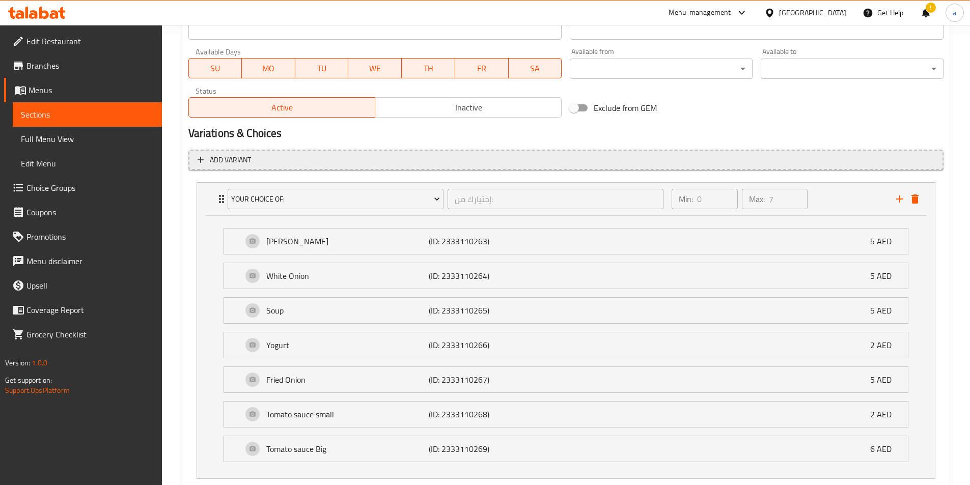
scroll to position [514, 0]
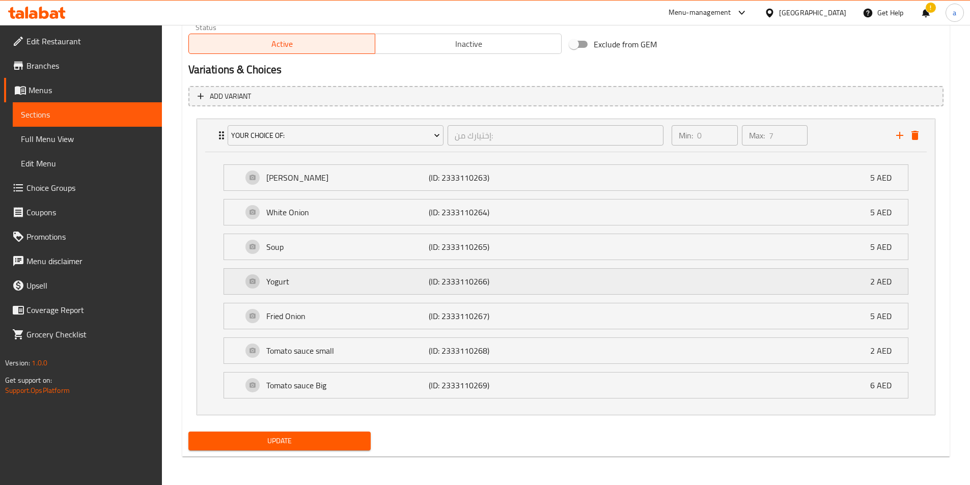
click at [274, 279] on p "Yogurt" at bounding box center [347, 281] width 163 height 12
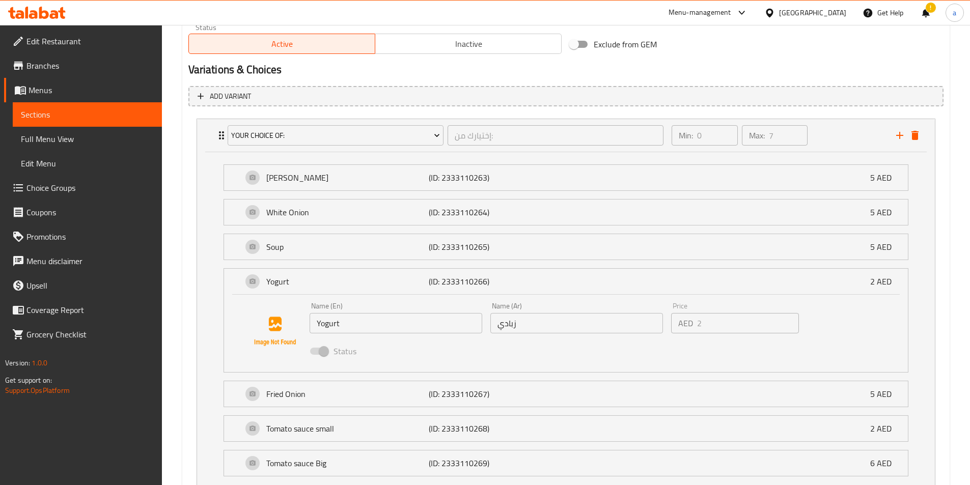
scroll to position [592, 0]
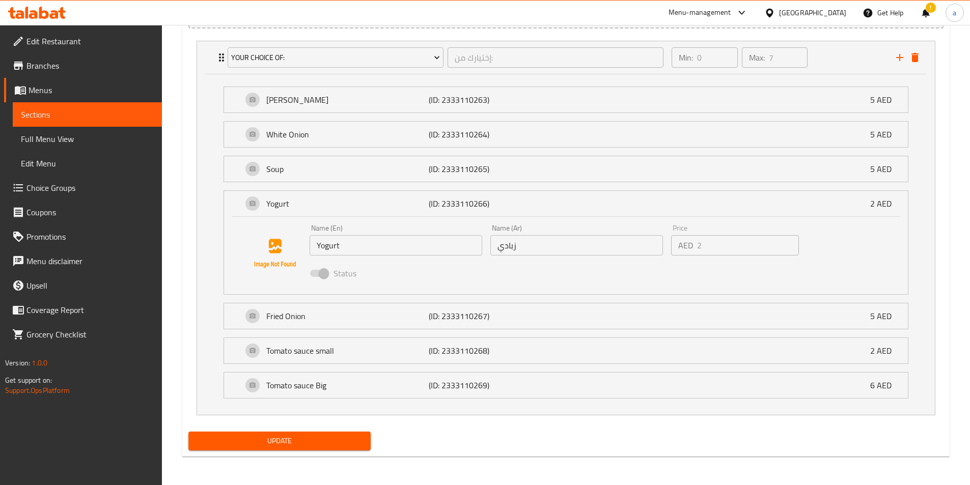
click at [304, 446] on span "Update" at bounding box center [279, 441] width 166 height 13
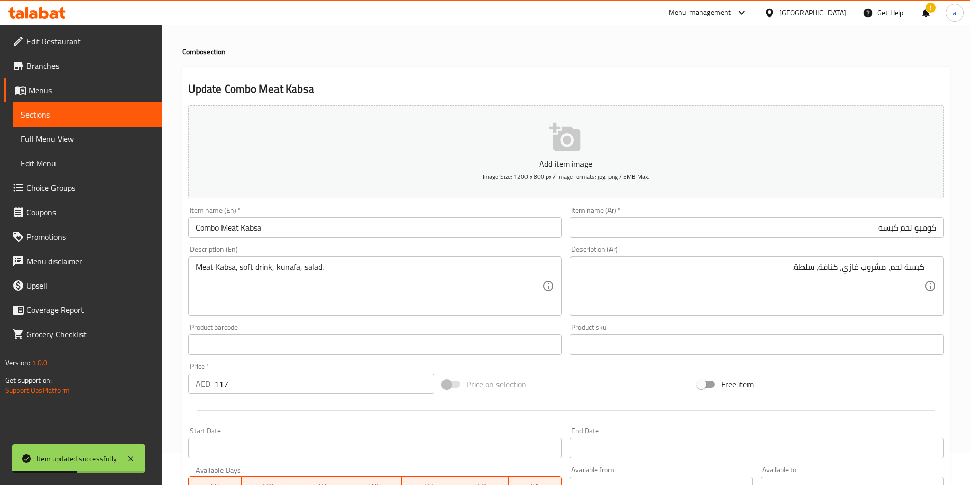
scroll to position [0, 0]
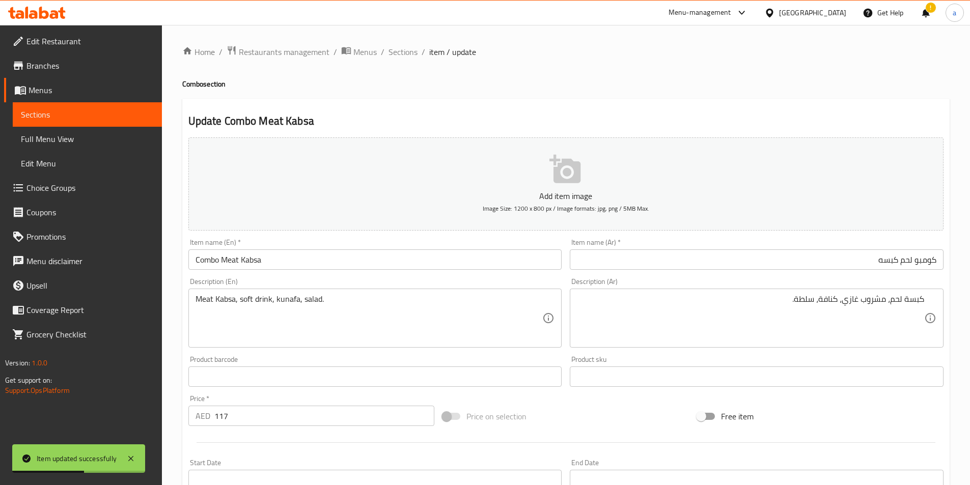
click at [108, 111] on span "Sections" at bounding box center [87, 114] width 133 height 12
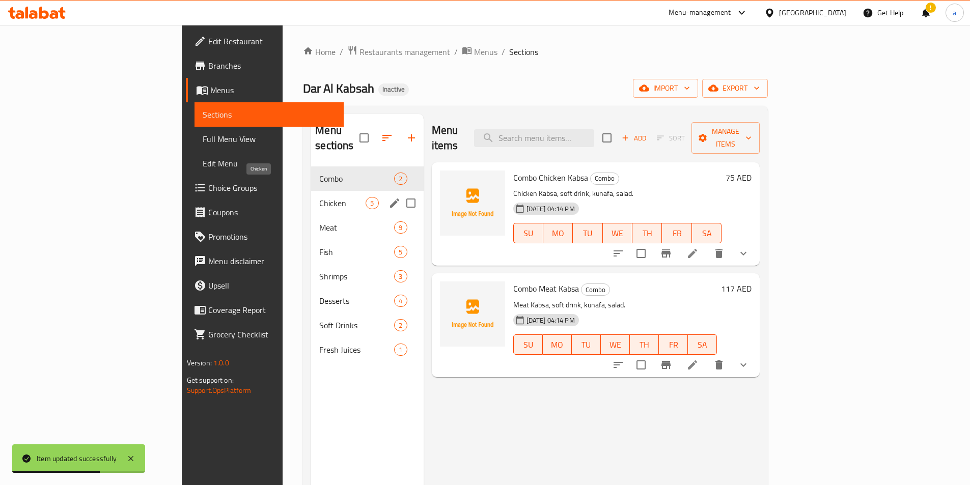
click at [319, 197] on span "Chicken" at bounding box center [342, 203] width 46 height 12
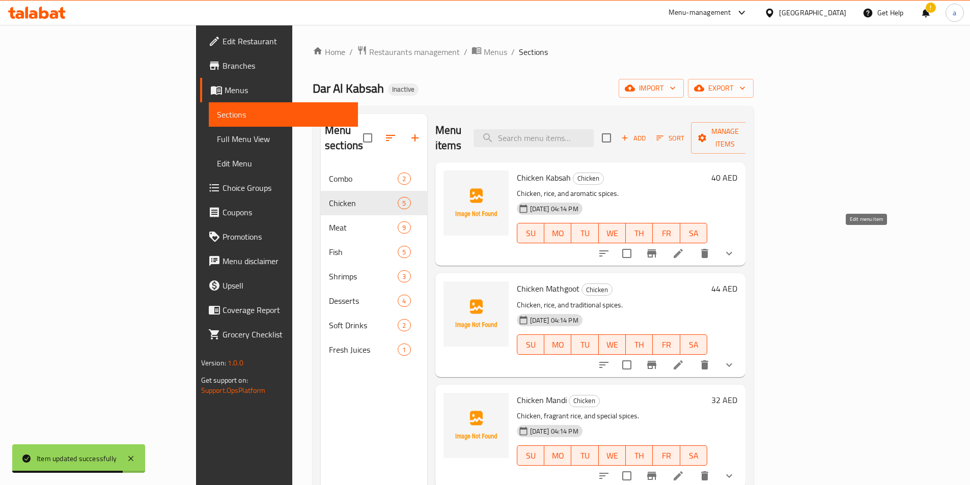
click at [683, 249] on icon at bounding box center [677, 253] width 9 height 9
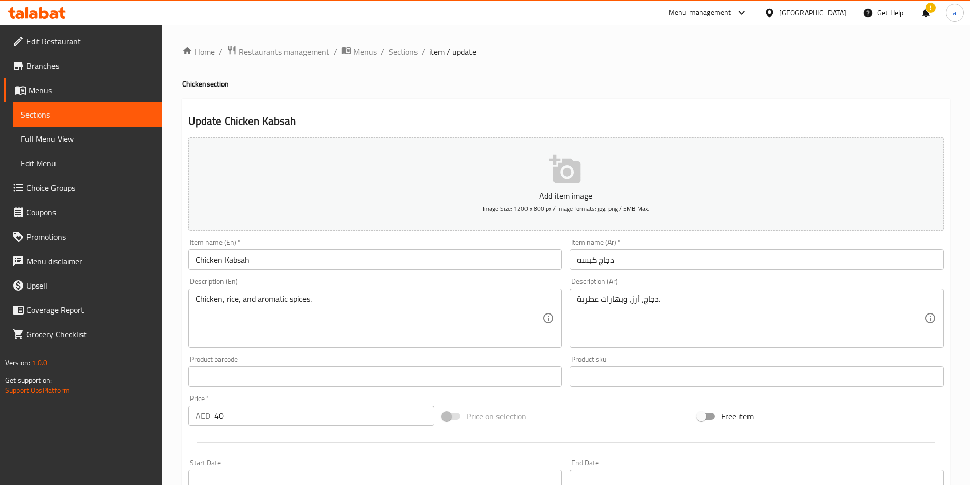
click at [343, 252] on input "Chicken Kabsah" at bounding box center [375, 259] width 374 height 20
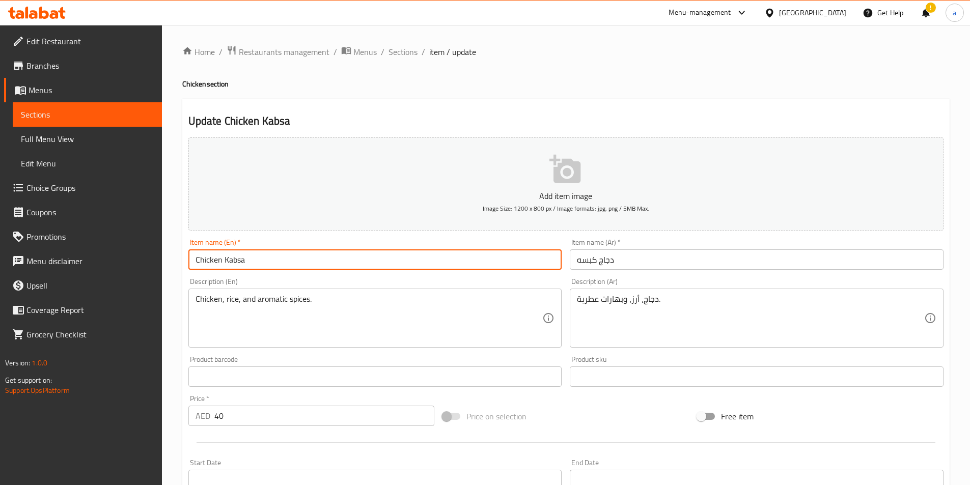
type input "Chicken Kabsa"
click at [646, 252] on input "دجاج كبسه" at bounding box center [757, 259] width 374 height 20
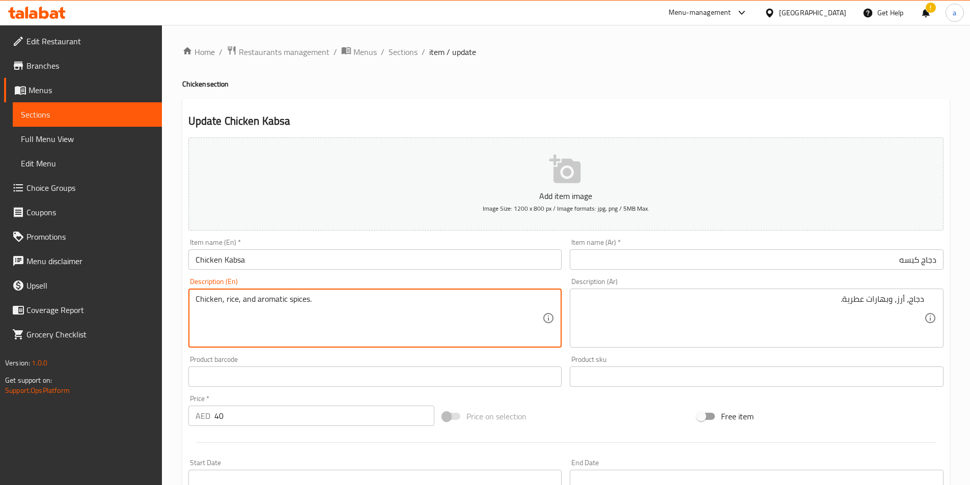
drag, startPoint x: 307, startPoint y: 301, endPoint x: 256, endPoint y: 310, distance: 52.7
click at [292, 311] on textarea "Chicken, rice, and aromatic spices." at bounding box center [368, 318] width 347 height 48
drag, startPoint x: 285, startPoint y: 299, endPoint x: 258, endPoint y: 301, distance: 27.0
click at [257, 303] on textarea "Chicken, rice, and aromatic spices." at bounding box center [368, 318] width 347 height 48
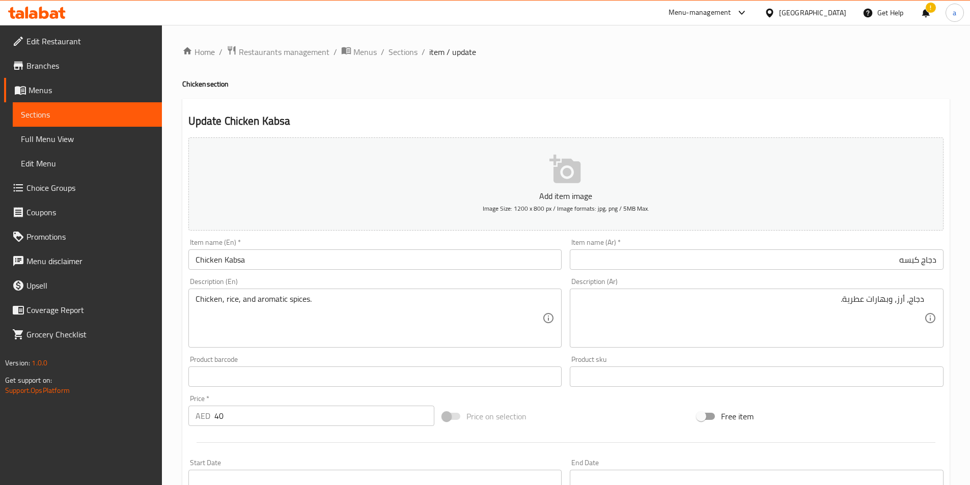
click at [428, 306] on textarea "Chicken, rice, and aromatic spices." at bounding box center [368, 318] width 347 height 48
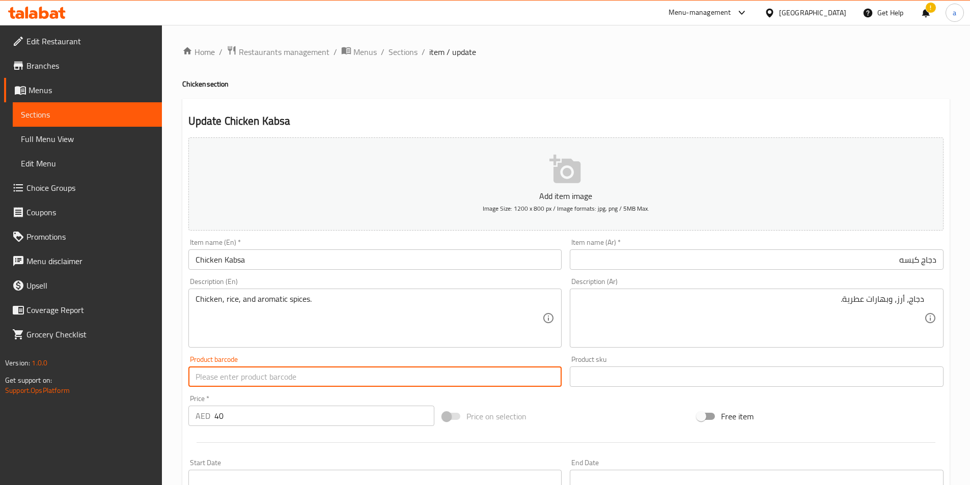
click at [367, 385] on input "text" at bounding box center [375, 376] width 374 height 20
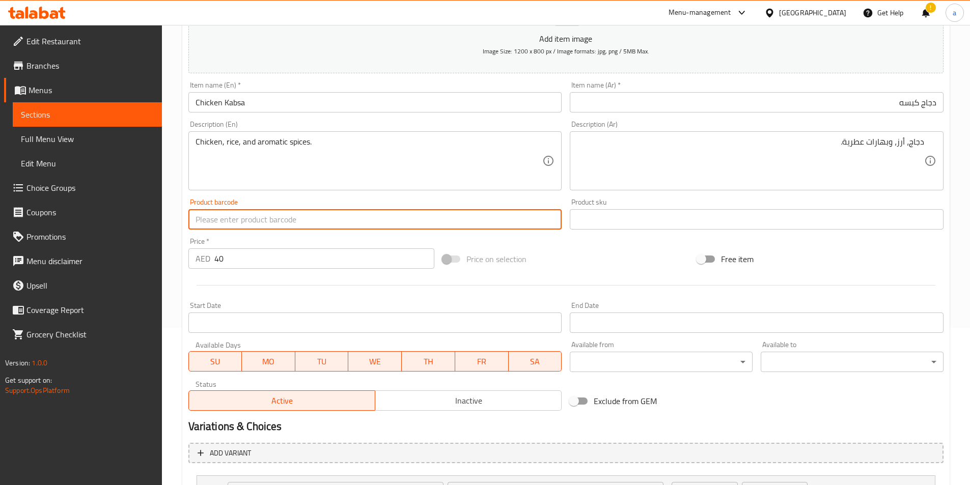
scroll to position [204, 0]
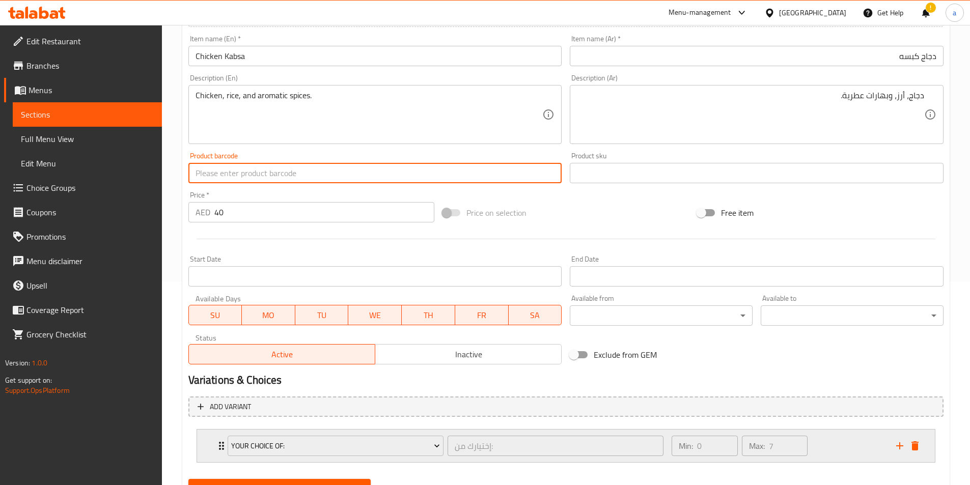
click at [217, 447] on icon "Expand" at bounding box center [221, 446] width 12 height 12
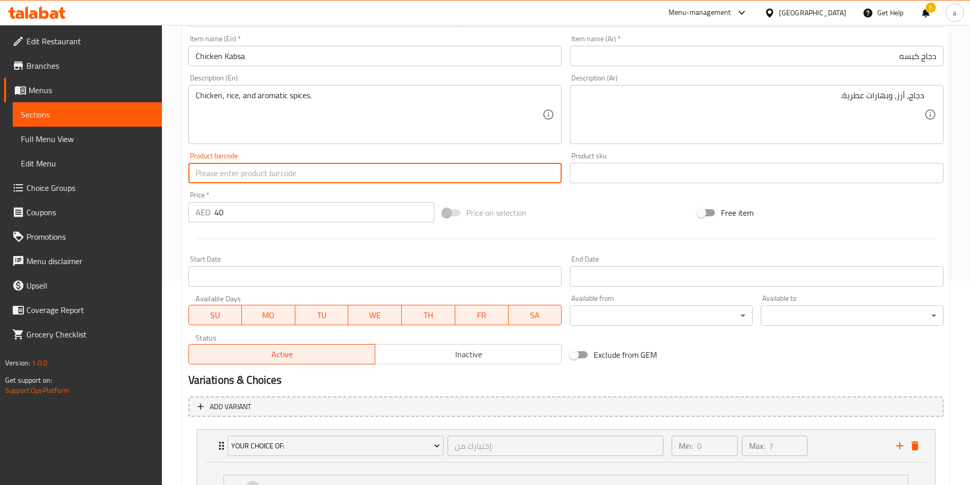
scroll to position [514, 0]
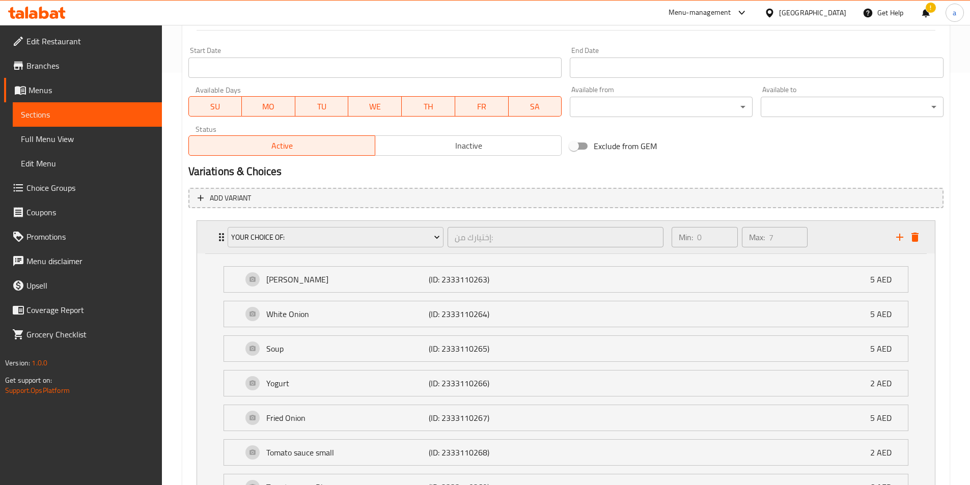
click at [223, 234] on div "Your Choice Of: إختيارك من: ​" at bounding box center [445, 237] width 448 height 33
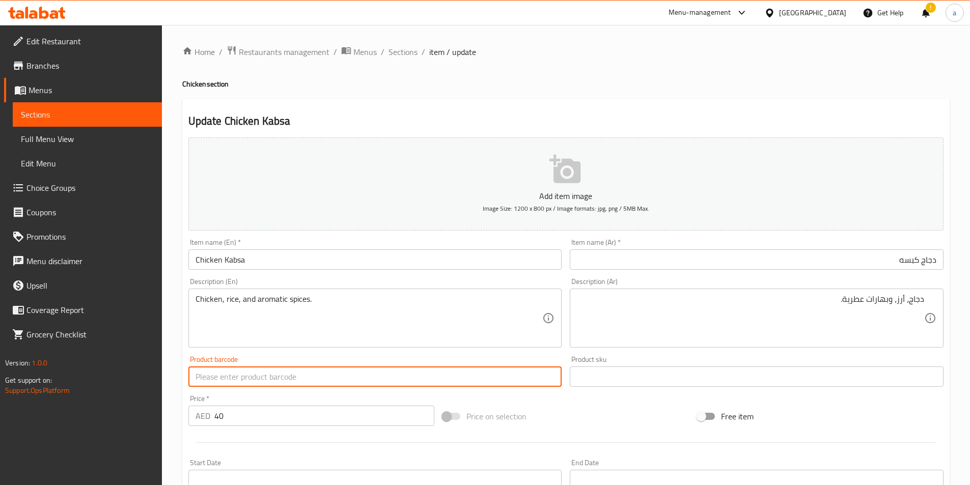
scroll to position [51, 0]
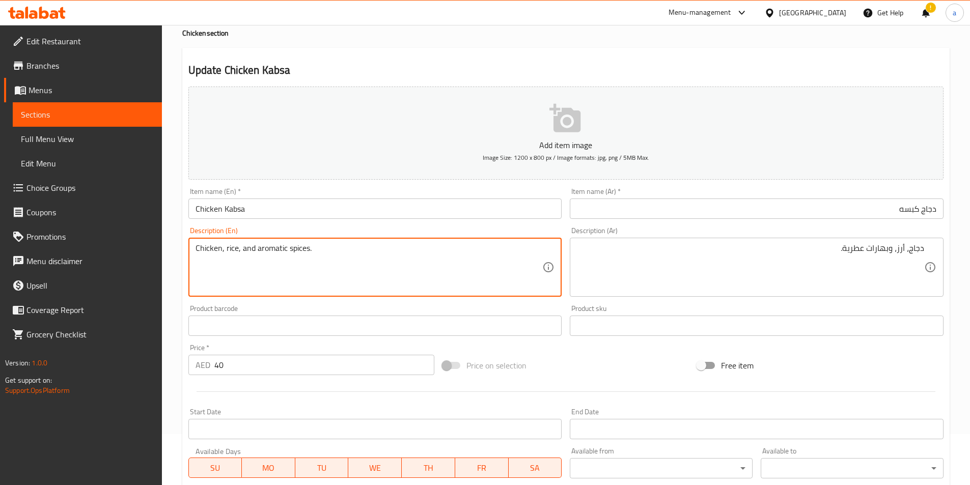
click at [325, 280] on textarea "Chicken, rice, and aromatic spices." at bounding box center [368, 267] width 347 height 48
click at [398, 270] on textarea "Chicken, rice, and aromatic spices." at bounding box center [368, 267] width 347 height 48
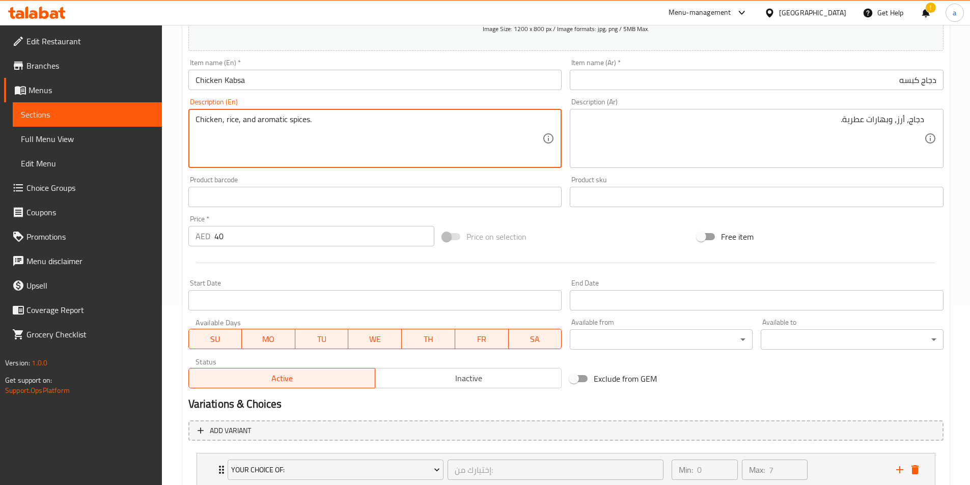
scroll to position [251, 0]
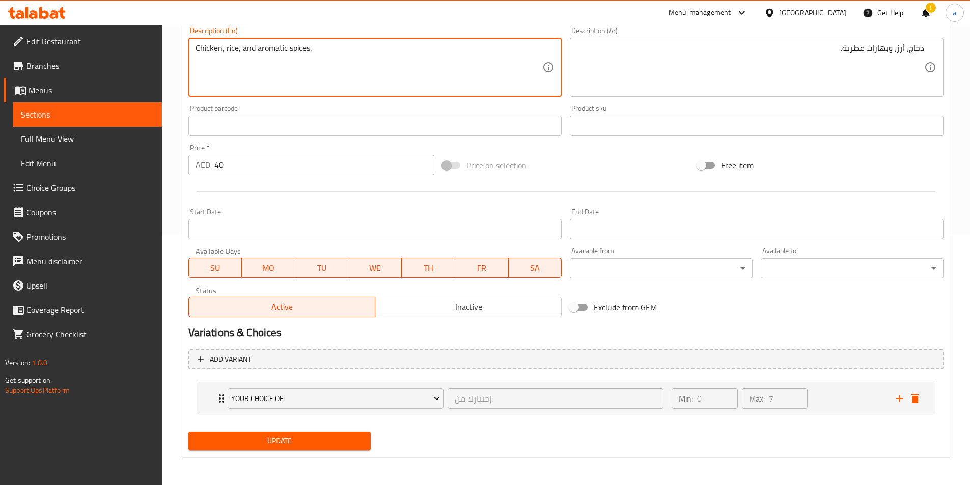
click at [315, 442] on span "Update" at bounding box center [279, 441] width 166 height 13
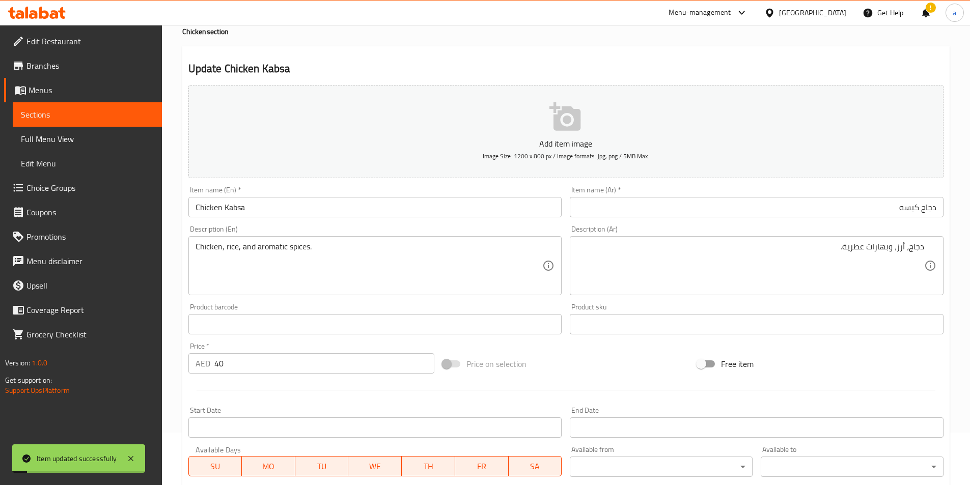
scroll to position [0, 0]
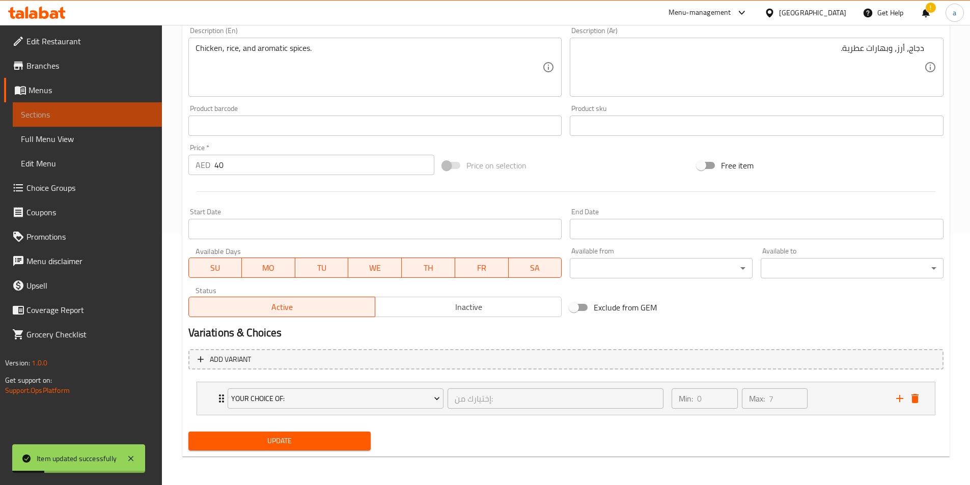
click at [92, 120] on span "Sections" at bounding box center [87, 114] width 133 height 12
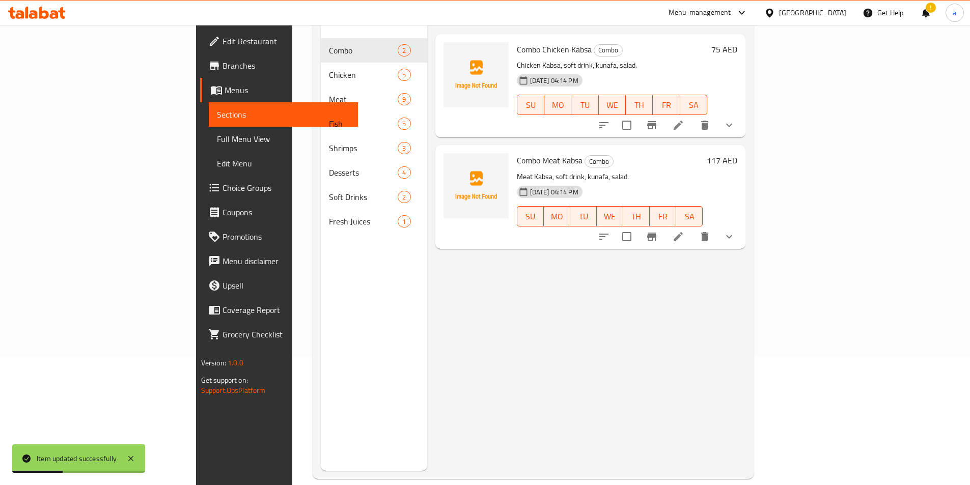
scroll to position [41, 0]
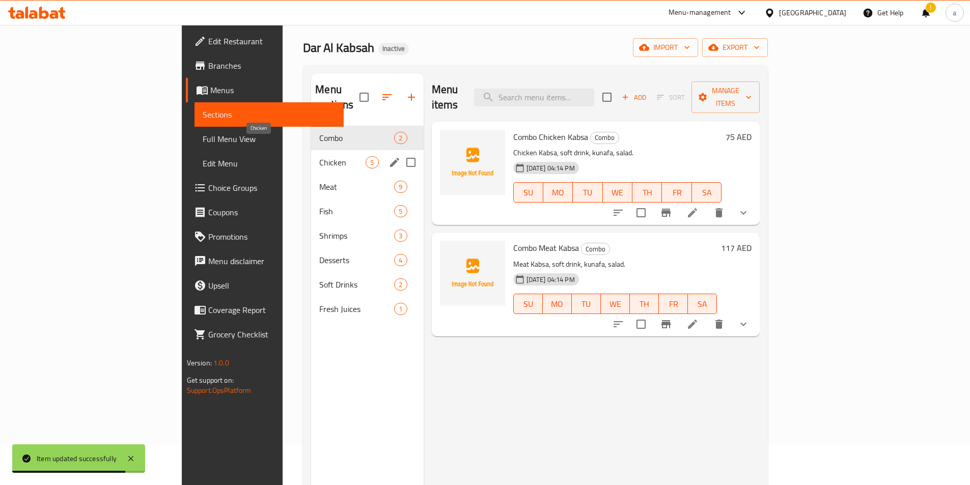
click at [319, 156] on span "Chicken" at bounding box center [342, 162] width 46 height 12
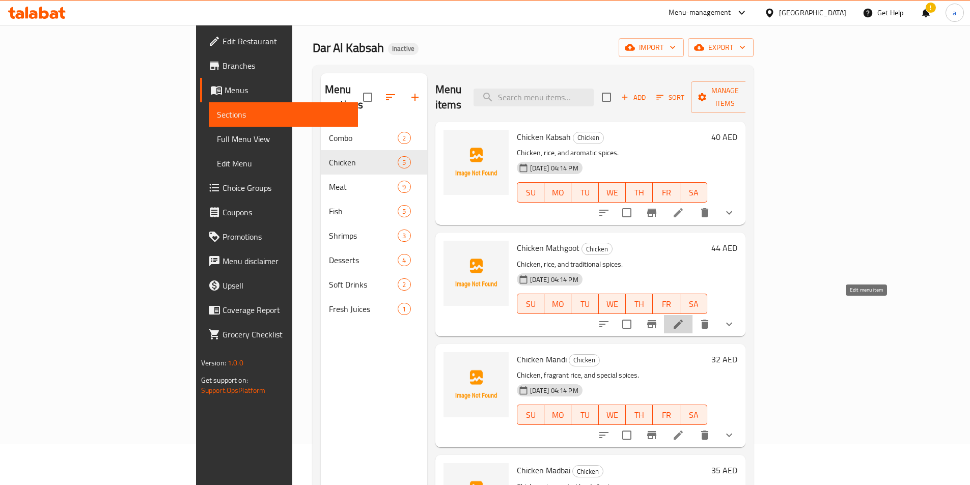
click at [683, 320] on icon at bounding box center [677, 324] width 9 height 9
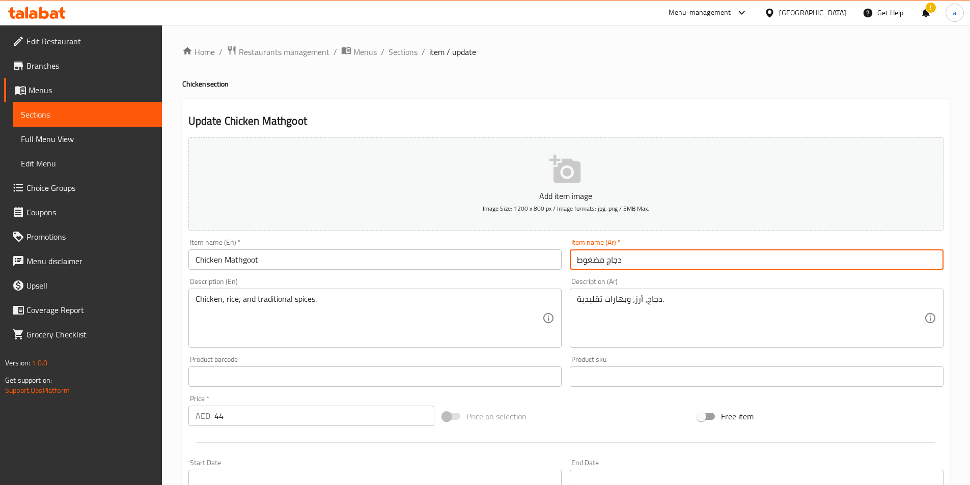
click at [681, 259] on input "دجاج مضغوط" at bounding box center [757, 259] width 374 height 20
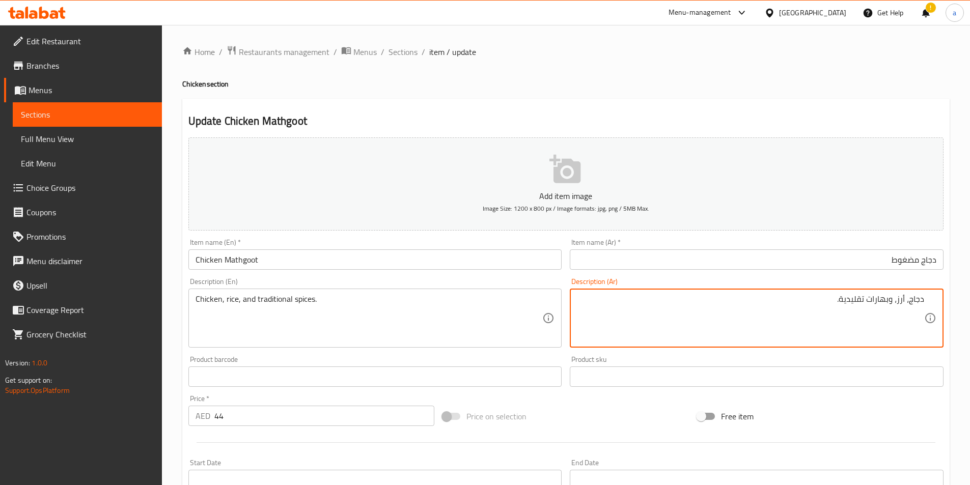
click at [370, 254] on input "Chicken Mathgoot" at bounding box center [375, 259] width 374 height 20
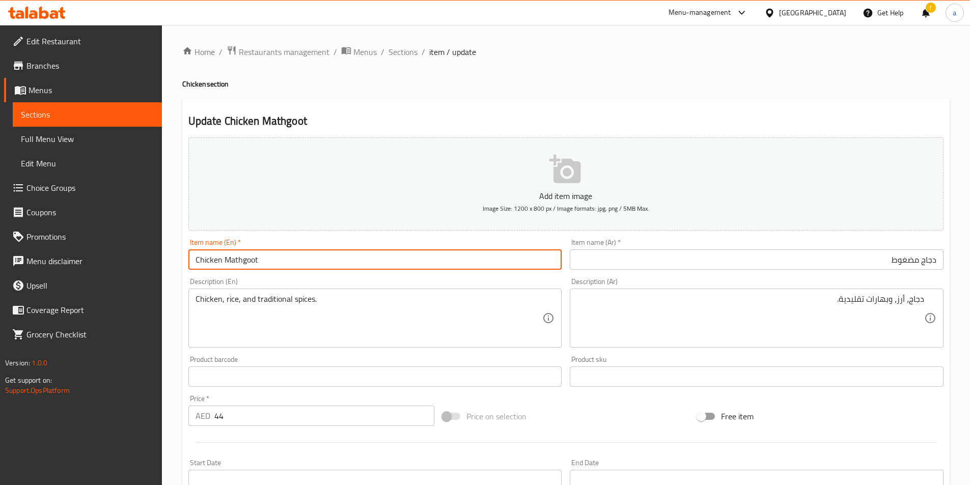
drag, startPoint x: 261, startPoint y: 258, endPoint x: 225, endPoint y: 266, distance: 37.0
click at [225, 266] on input "Chicken Mathgoot" at bounding box center [375, 259] width 374 height 20
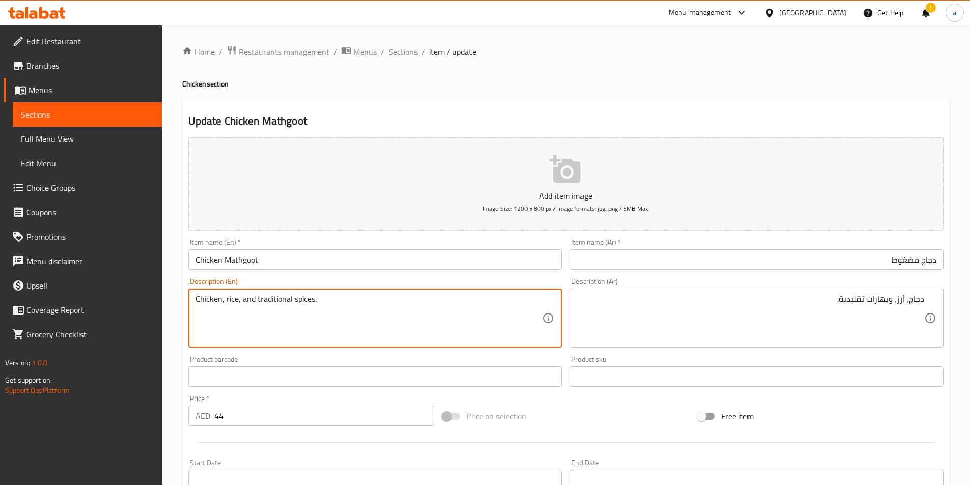
click at [464, 276] on div "Description (En) Chicken, rice, and traditional spices. Description (En)" at bounding box center [375, 313] width 382 height 78
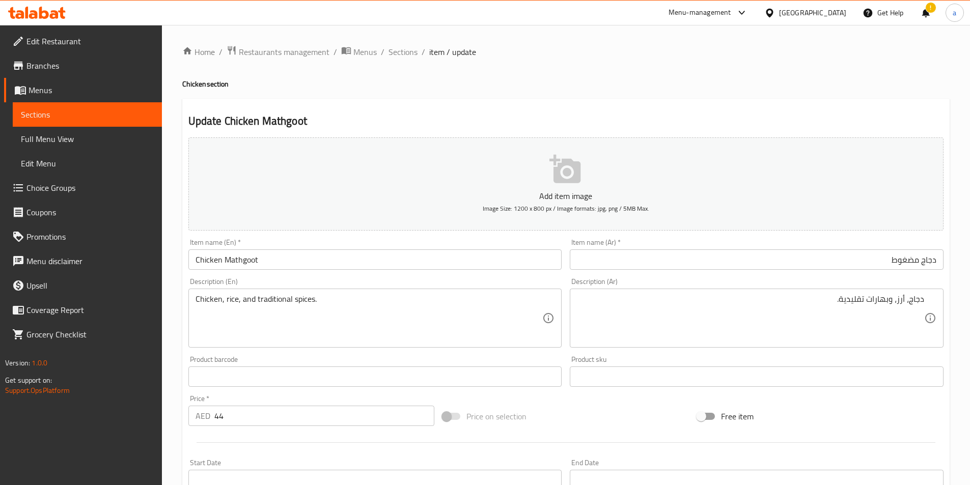
click at [447, 266] on input "Chicken Mathgoot" at bounding box center [375, 259] width 374 height 20
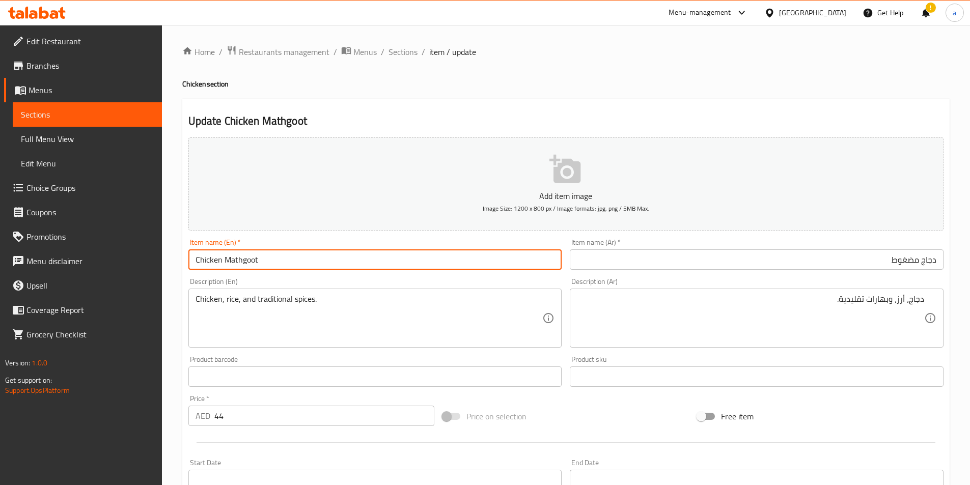
click at [639, 250] on input "دجاج مضغوط" at bounding box center [757, 259] width 374 height 20
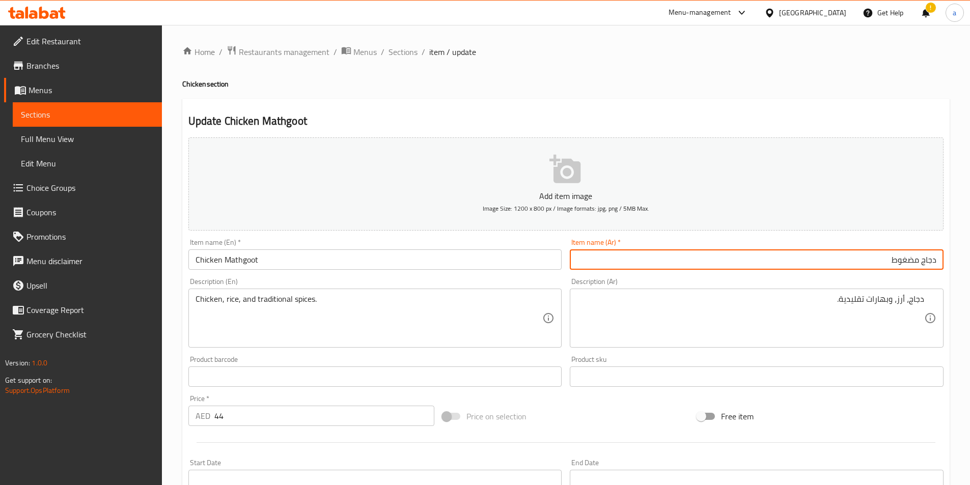
click at [431, 267] on input "Chicken Mathgoot" at bounding box center [375, 259] width 374 height 20
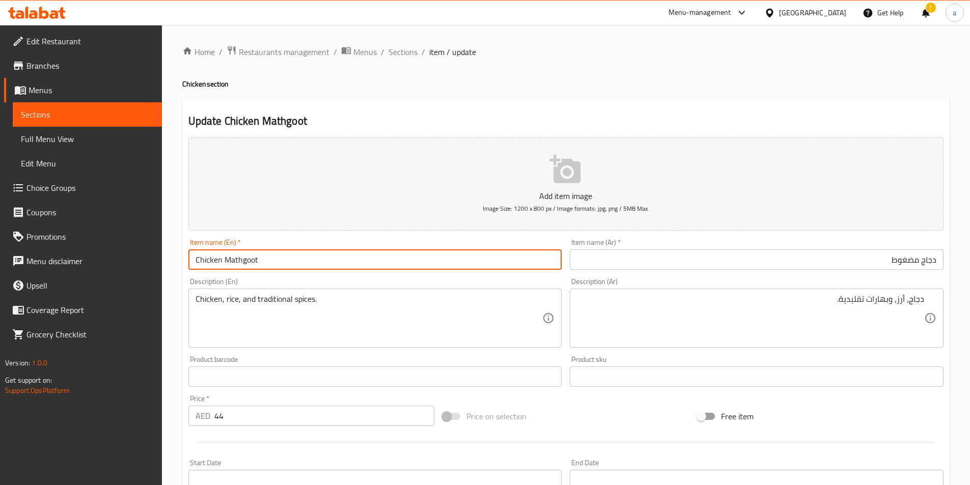
click at [260, 256] on input "Chicken Mathgoot" at bounding box center [375, 259] width 374 height 20
drag, startPoint x: 259, startPoint y: 265, endPoint x: 225, endPoint y: 264, distance: 33.6
click at [225, 264] on input "Chicken Mathgoot" at bounding box center [375, 259] width 374 height 20
paste input "madghou"
click at [355, 259] on input "Chicken madghout" at bounding box center [375, 259] width 374 height 20
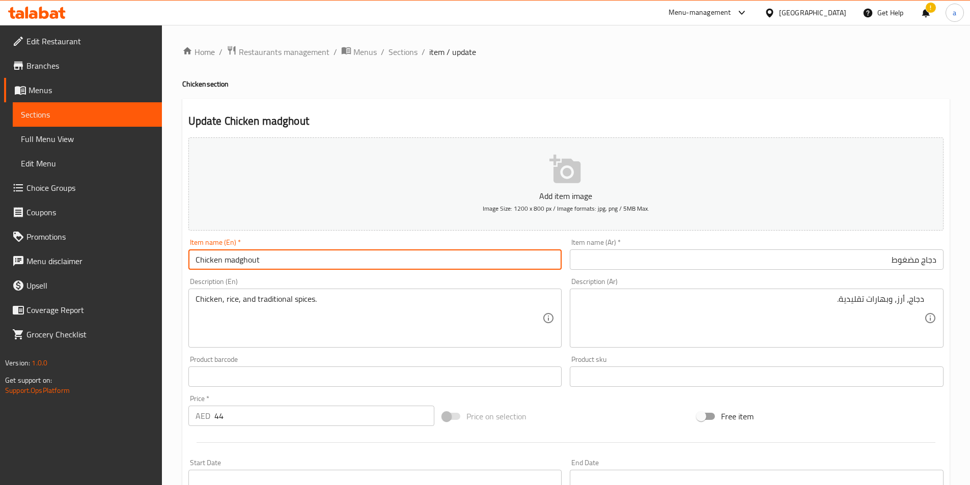
click at [355, 259] on input "Chicken madghout" at bounding box center [375, 259] width 374 height 20
paste input "text"
type input "Chicken madghout"
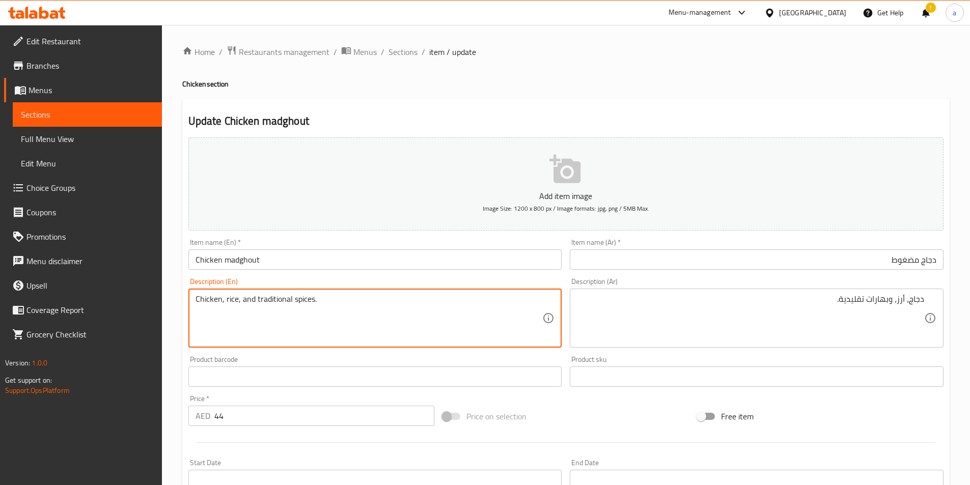
scroll to position [153, 0]
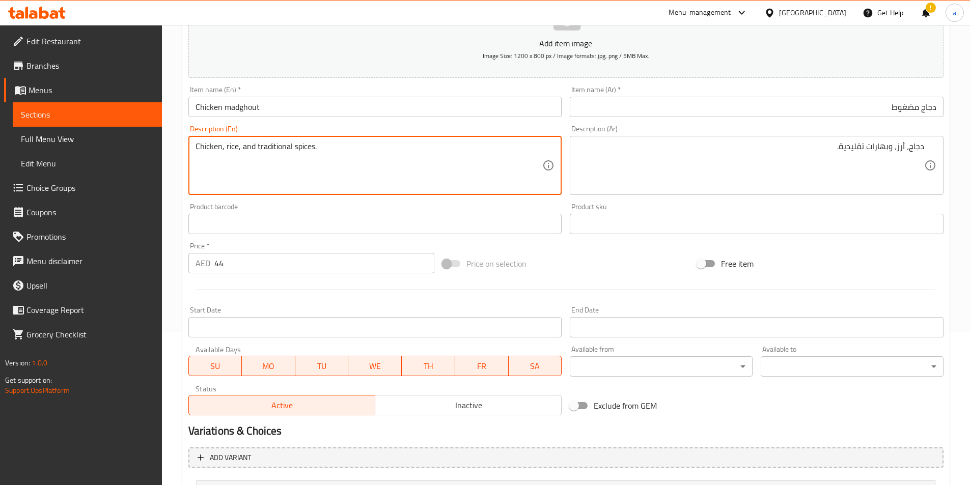
click at [237, 264] on input "44" at bounding box center [324, 263] width 220 height 20
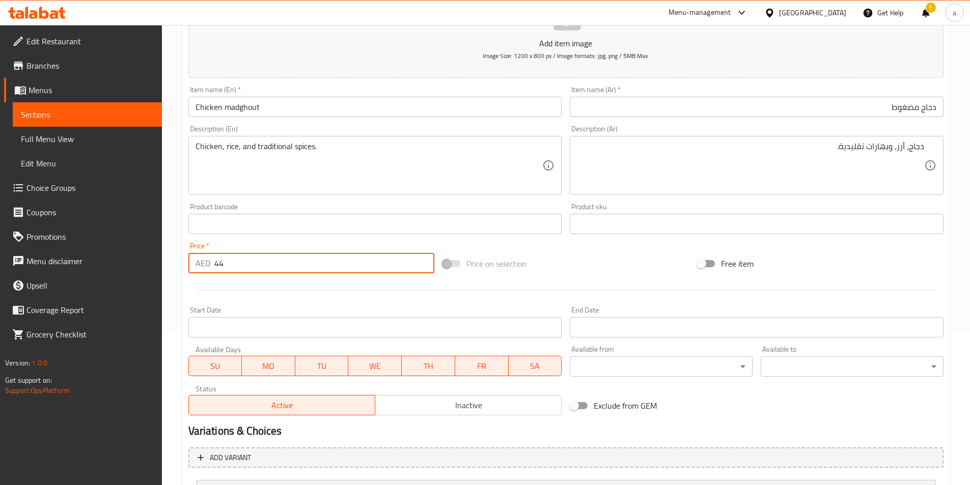
click at [237, 264] on input "44" at bounding box center [324, 263] width 220 height 20
drag, startPoint x: 234, startPoint y: 263, endPoint x: 87, endPoint y: 262, distance: 146.6
click at [88, 263] on div "Edit Restaurant Branches Menus Sections Full Menu View Edit Menu Choice Groups …" at bounding box center [485, 227] width 970 height 711
type input "44"
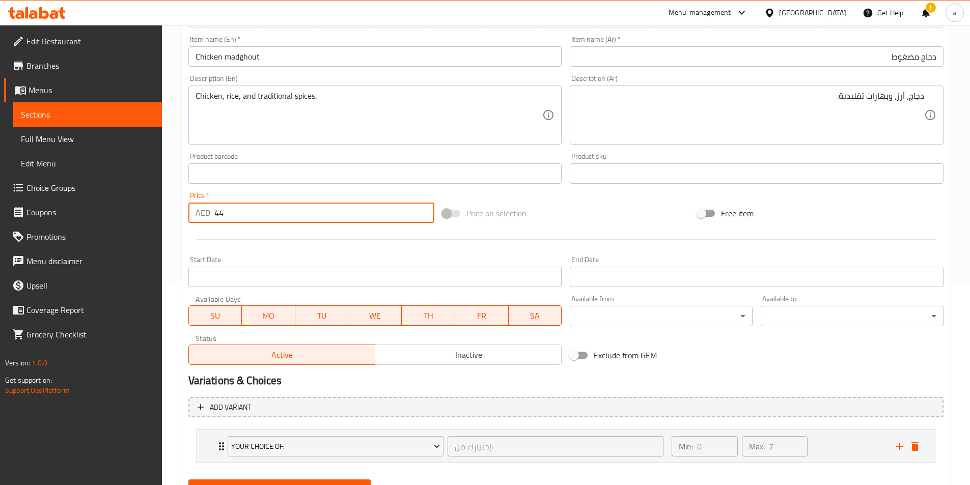
scroll to position [251, 0]
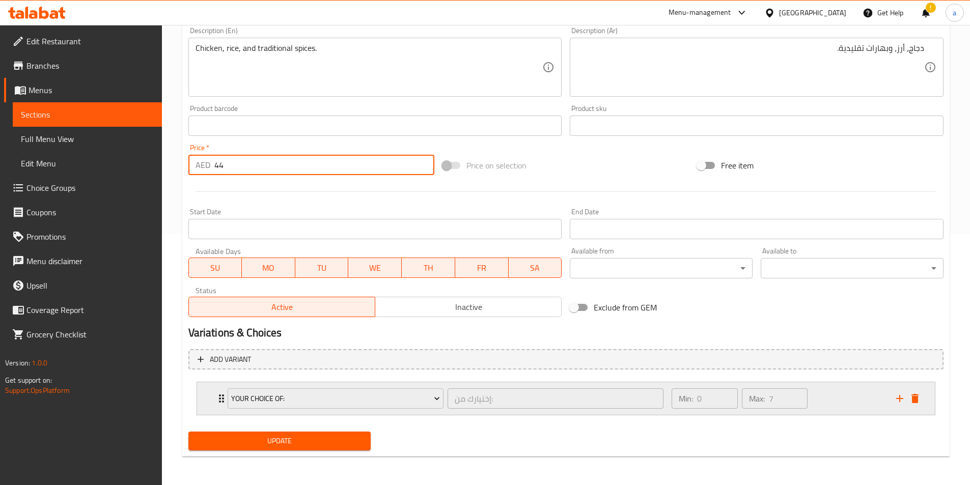
click at [222, 392] on div "Your Choice Of: إختيارك من: ​" at bounding box center [445, 398] width 448 height 33
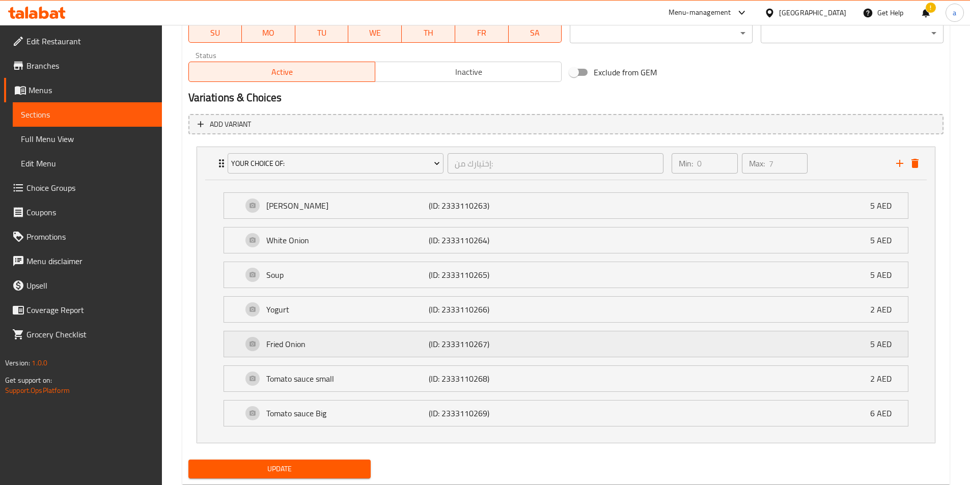
scroll to position [514, 0]
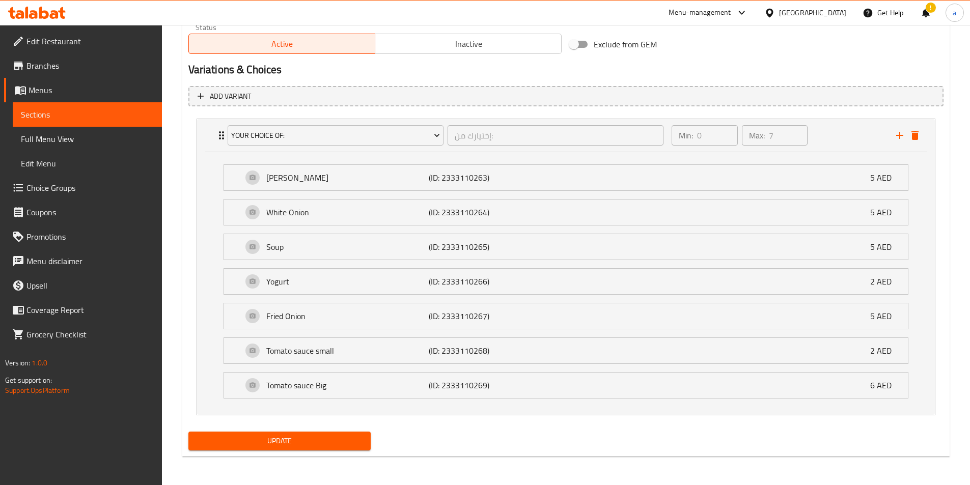
click at [314, 440] on span "Update" at bounding box center [279, 441] width 166 height 13
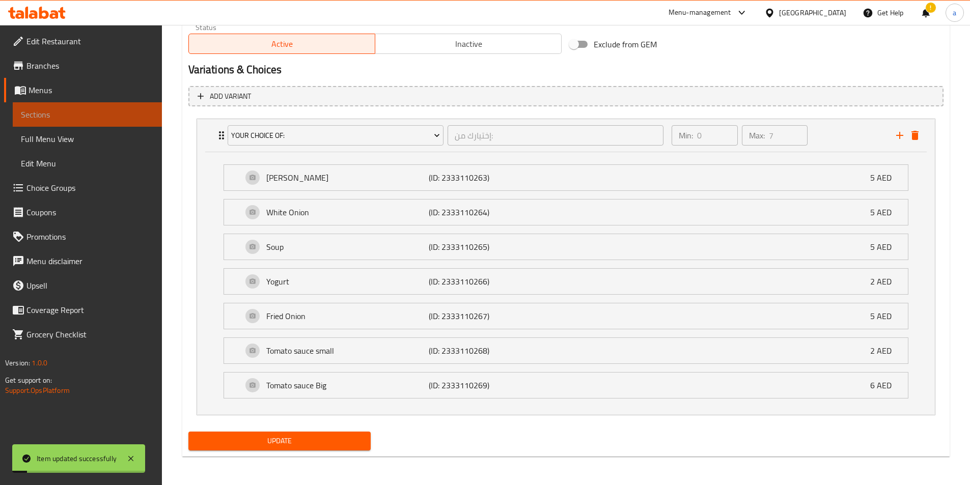
click at [81, 119] on span "Sections" at bounding box center [87, 114] width 133 height 12
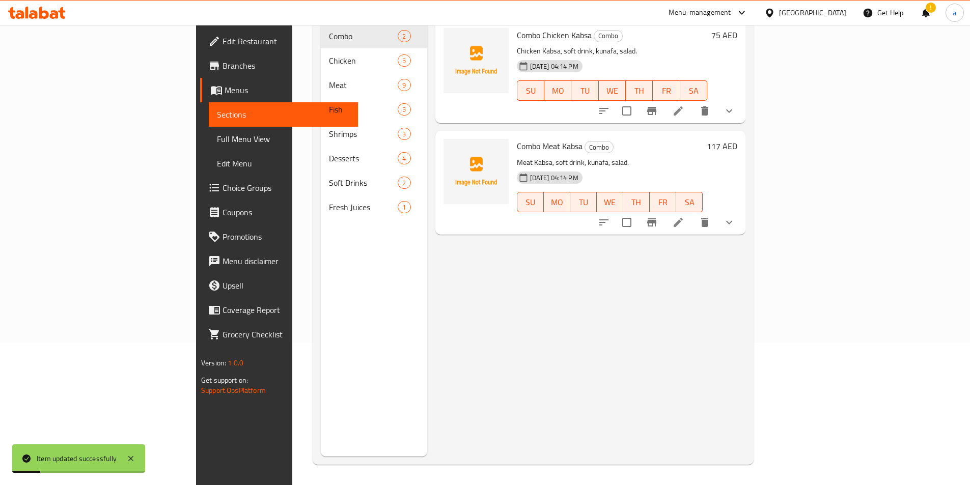
scroll to position [41, 0]
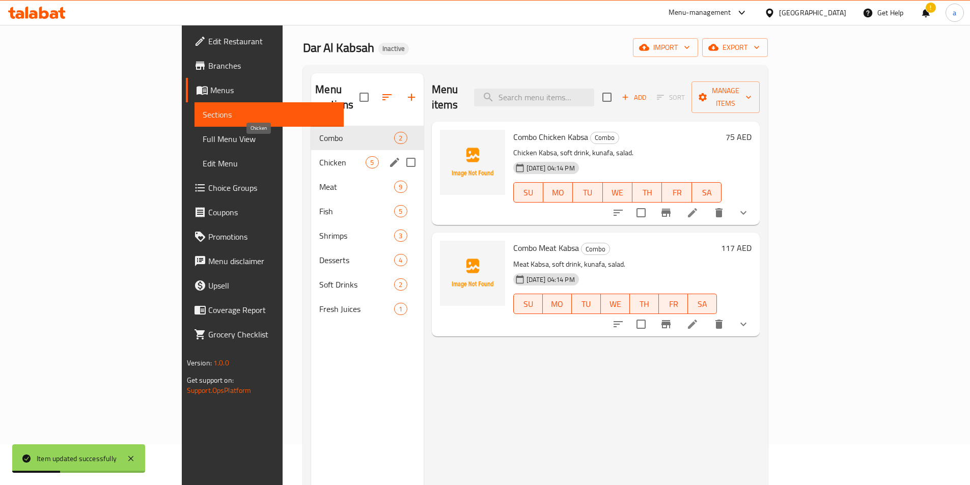
click at [319, 156] on span "Chicken" at bounding box center [342, 162] width 46 height 12
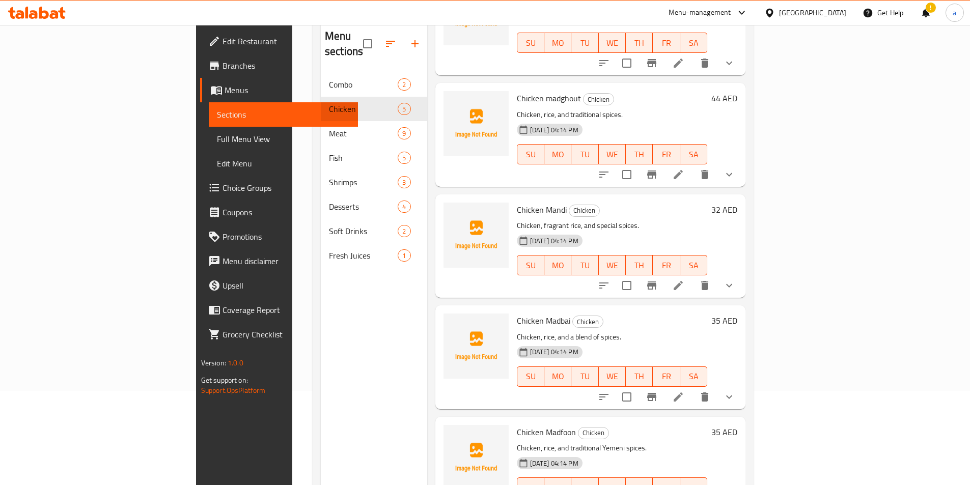
scroll to position [143, 0]
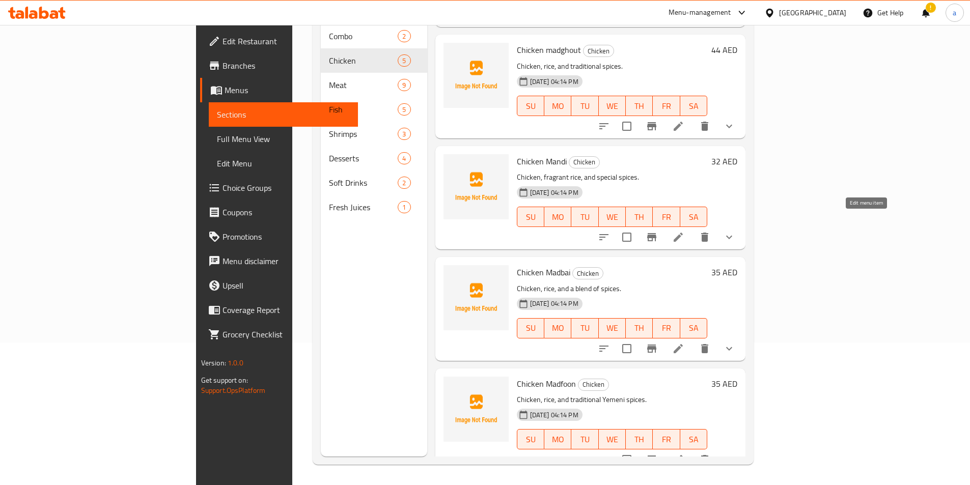
click at [684, 231] on icon at bounding box center [678, 237] width 12 height 12
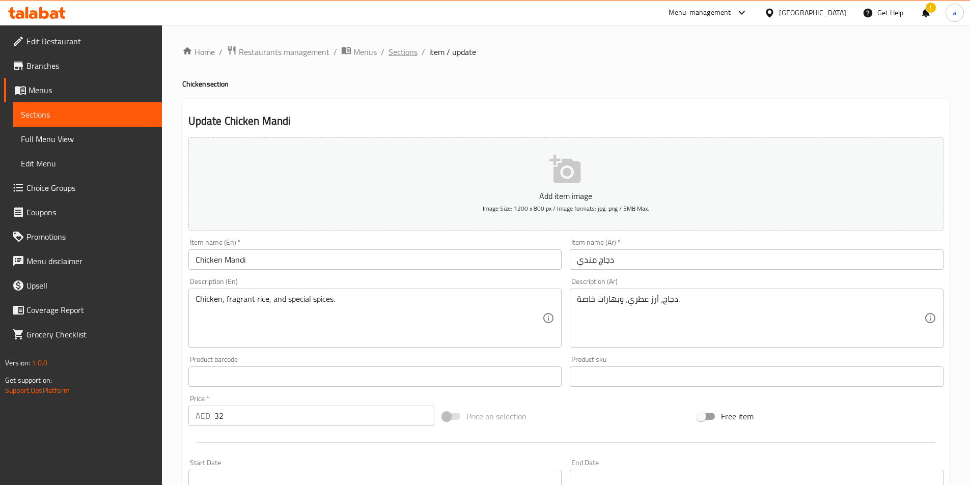
click at [406, 49] on span "Sections" at bounding box center [402, 52] width 29 height 12
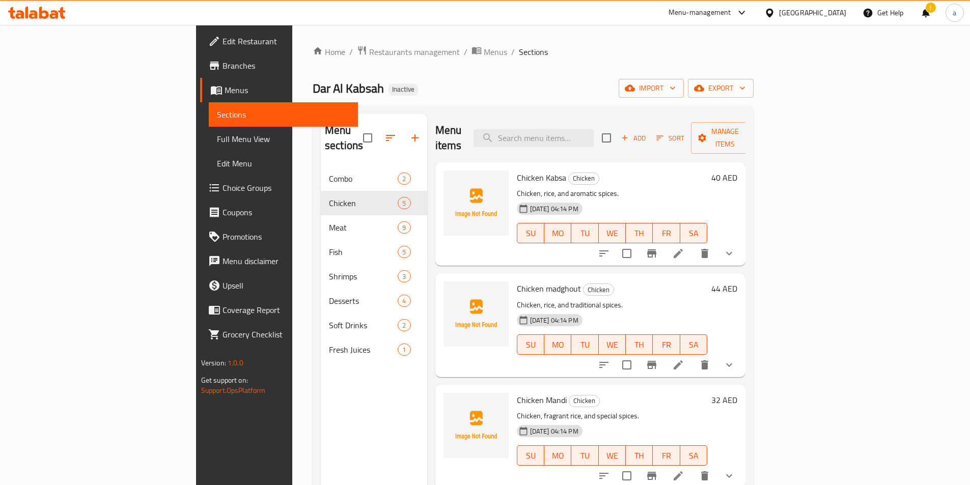
click at [692, 244] on li at bounding box center [678, 253] width 29 height 18
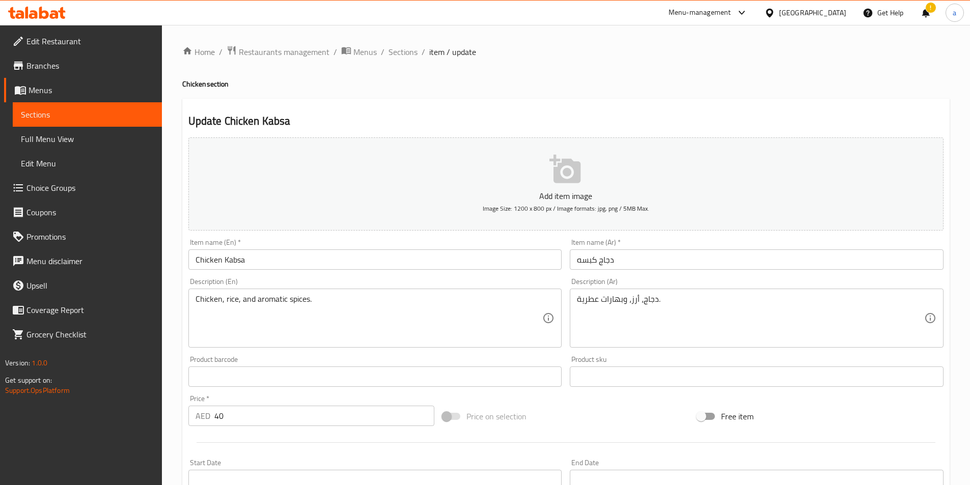
click at [635, 253] on input "دجاج كبسه" at bounding box center [757, 259] width 374 height 20
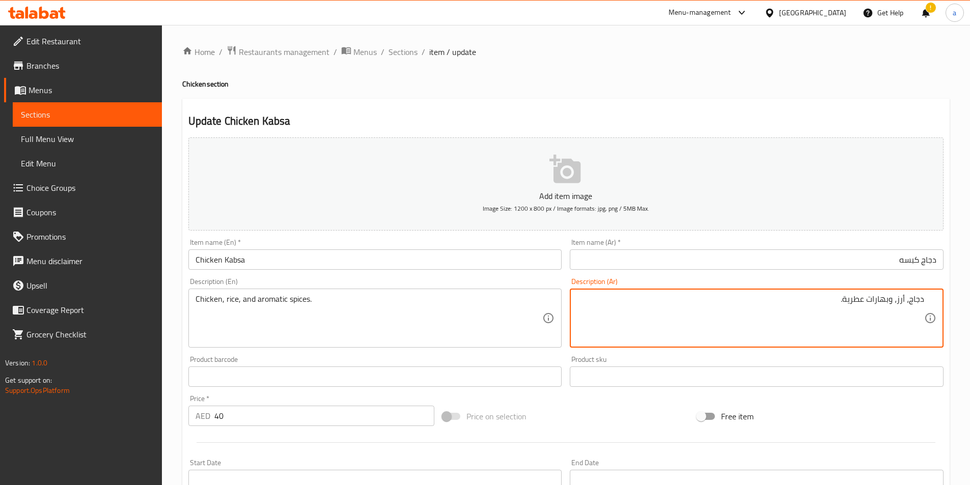
click at [704, 268] on input "دجاج كبسه" at bounding box center [757, 259] width 374 height 20
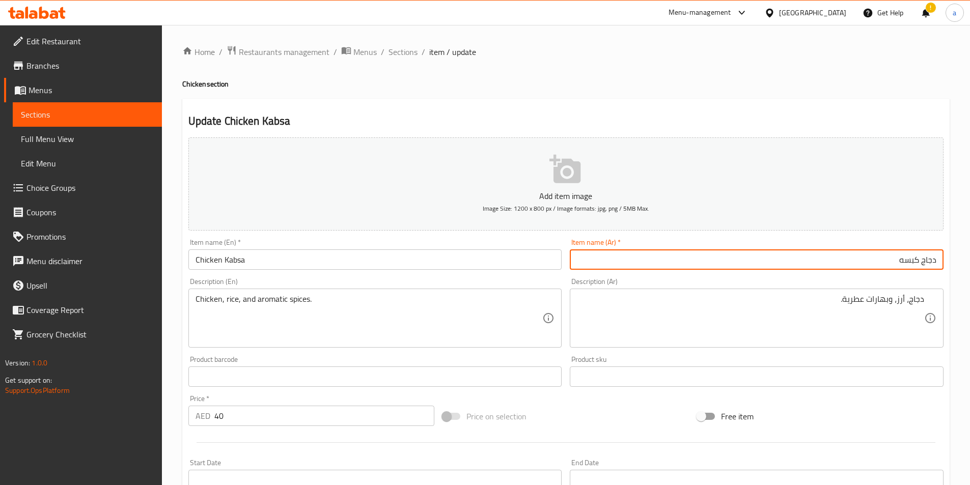
click at [572, 319] on div "دجاج، أرز، وبهارات عطرية. Description (Ar)" at bounding box center [757, 318] width 374 height 59
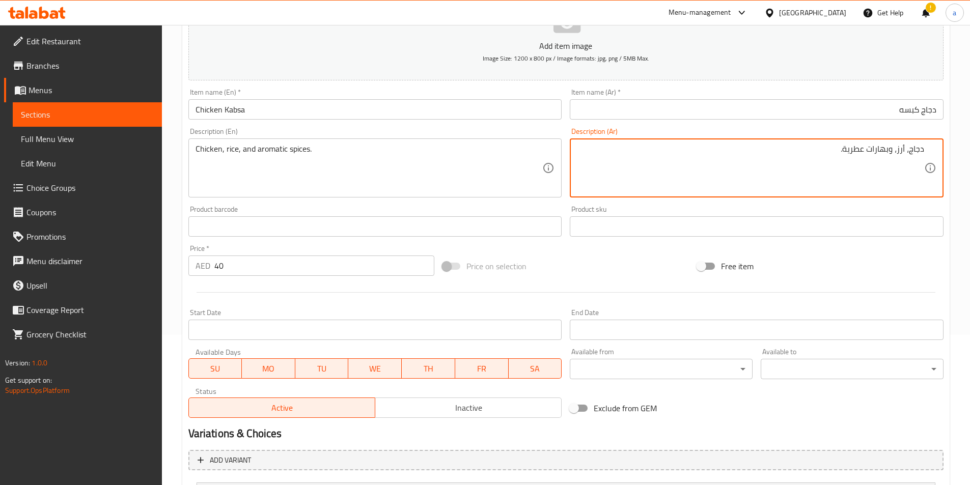
scroll to position [251, 0]
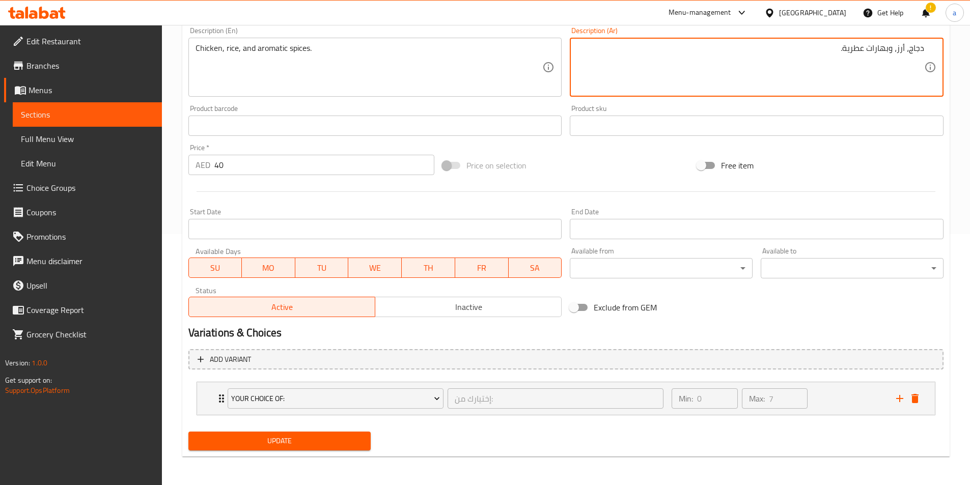
click at [285, 447] on span "Update" at bounding box center [279, 441] width 166 height 13
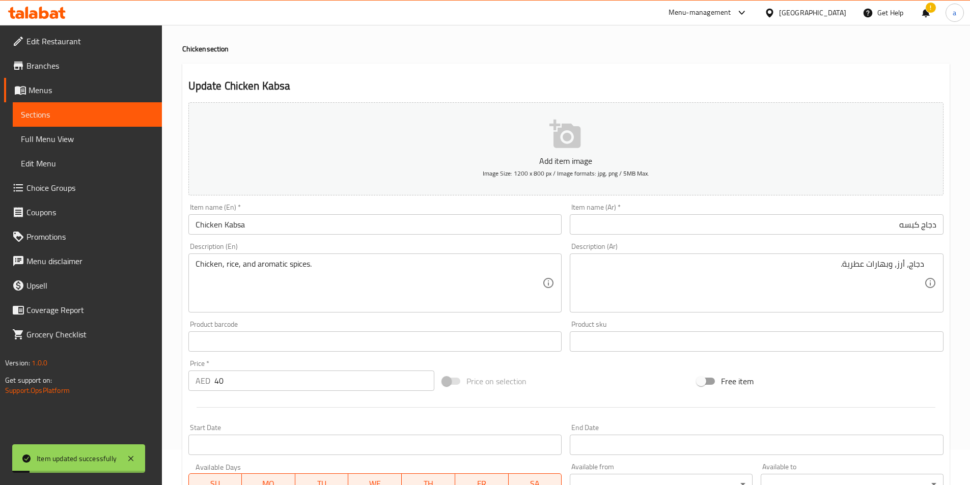
scroll to position [0, 0]
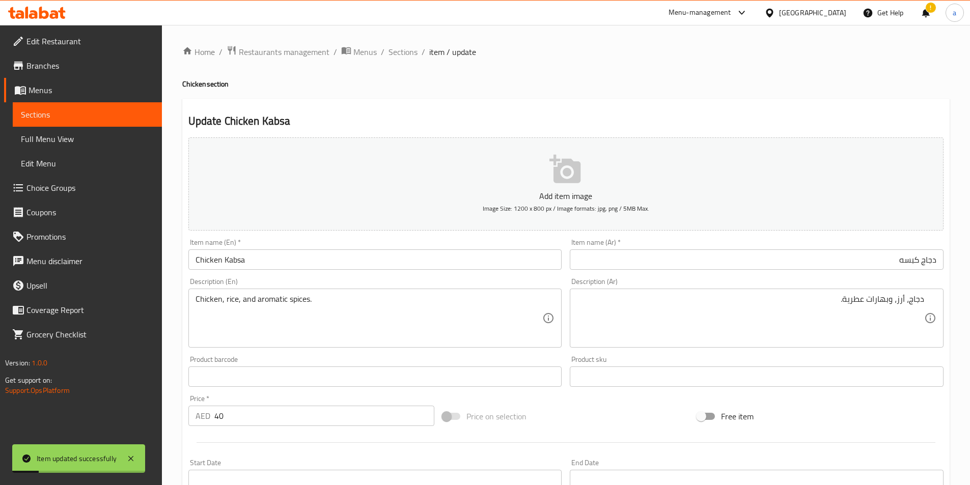
click at [400, 60] on div "Home / Restaurants management / Menus / Sections / item / update Chicken sectio…" at bounding box center [565, 380] width 767 height 670
click at [399, 55] on span "Sections" at bounding box center [402, 52] width 29 height 12
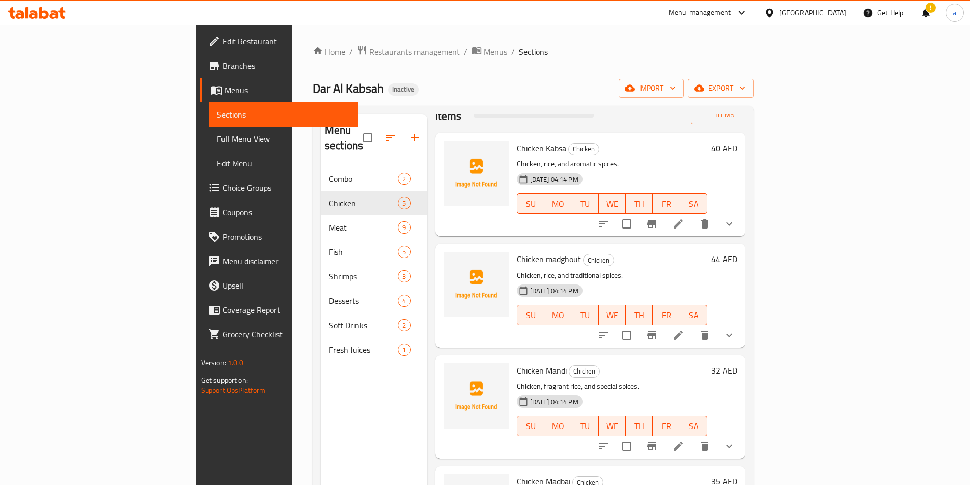
scroll to position [96, 0]
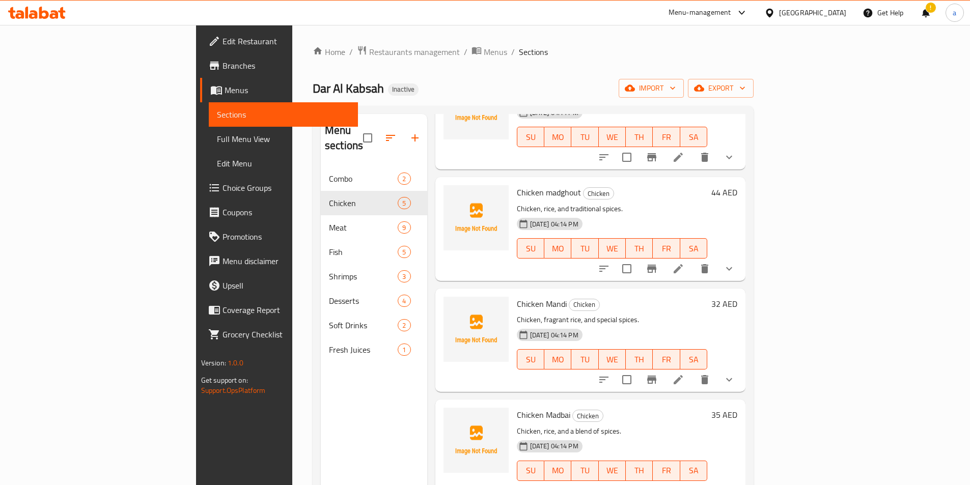
click at [692, 260] on li at bounding box center [678, 269] width 29 height 18
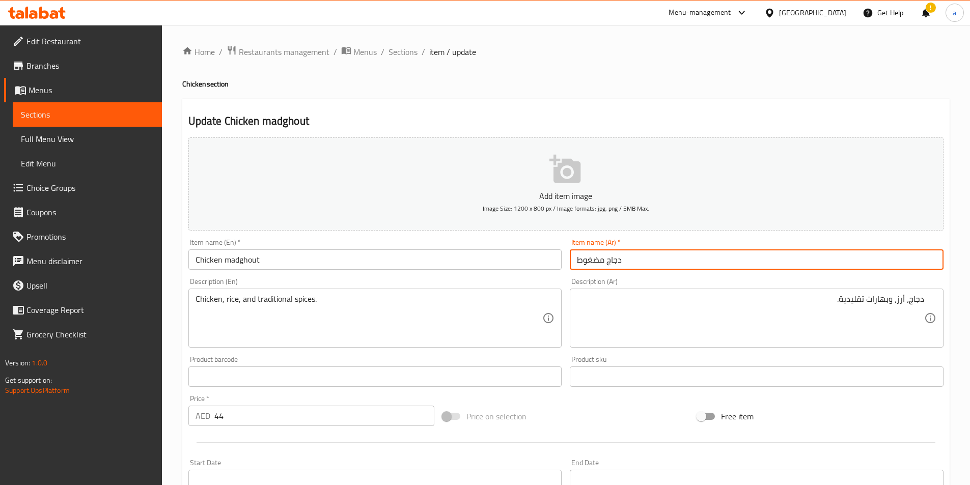
click at [677, 262] on input "دجاج مضغوط" at bounding box center [757, 259] width 374 height 20
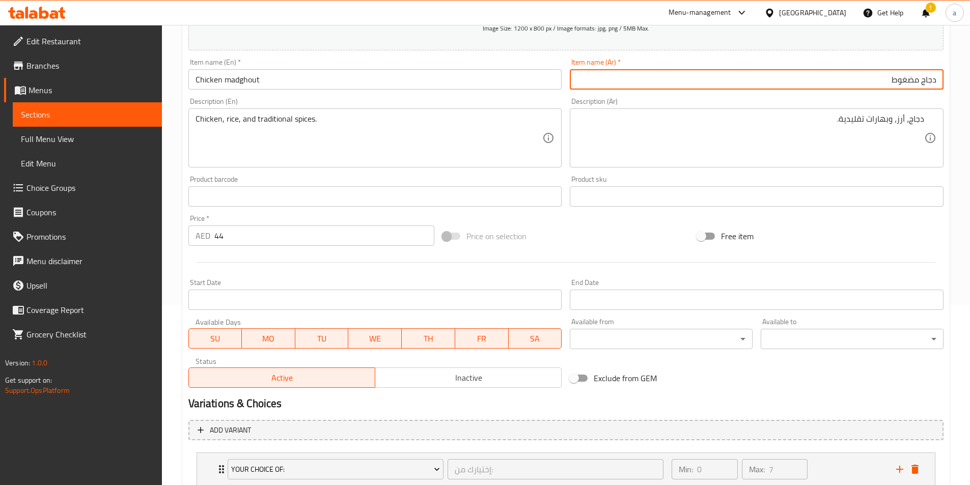
scroll to position [251, 0]
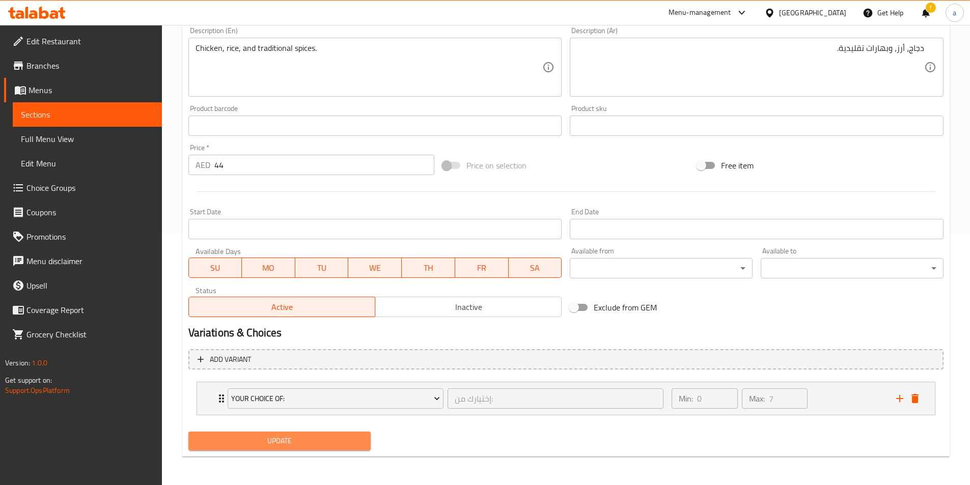
click at [280, 443] on span "Update" at bounding box center [279, 441] width 166 height 13
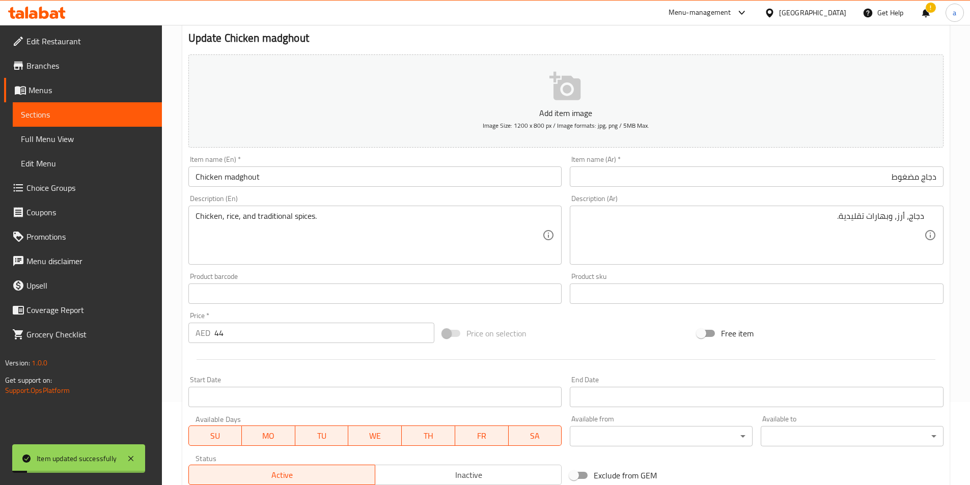
scroll to position [0, 0]
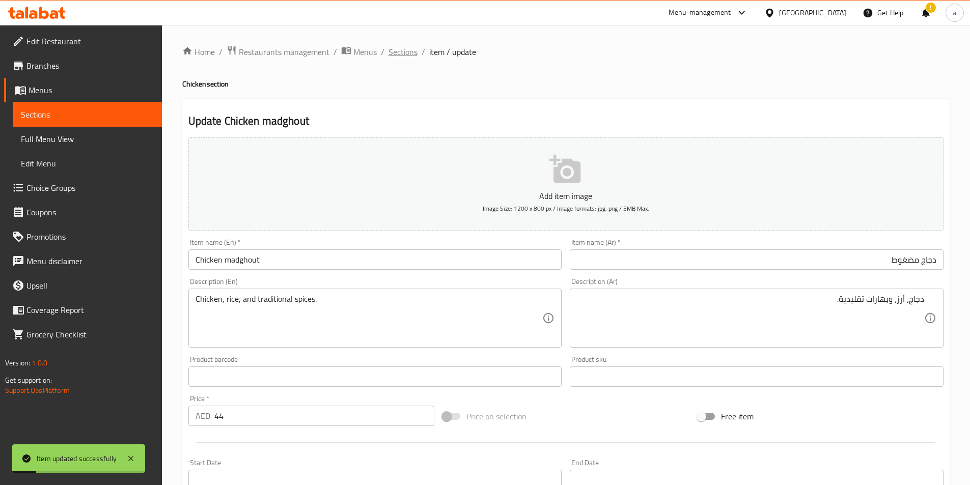
click at [400, 55] on span "Sections" at bounding box center [402, 52] width 29 height 12
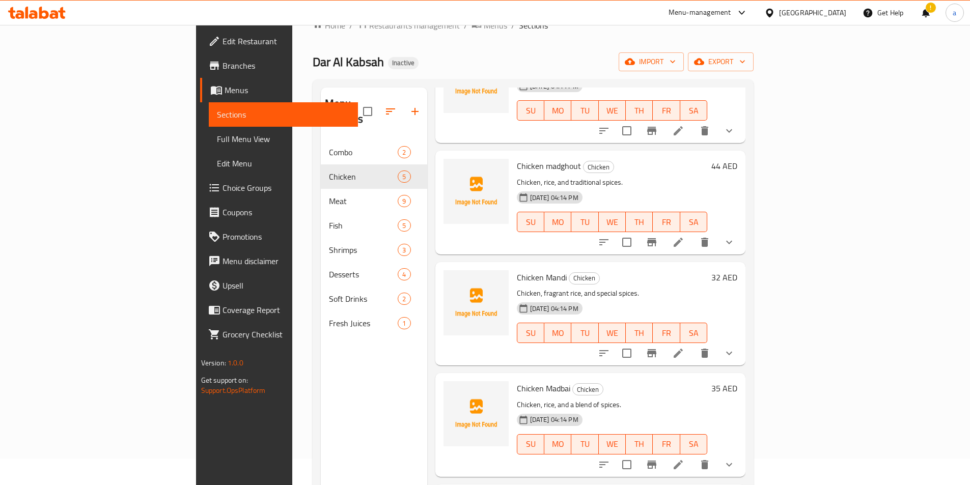
scroll to position [102, 0]
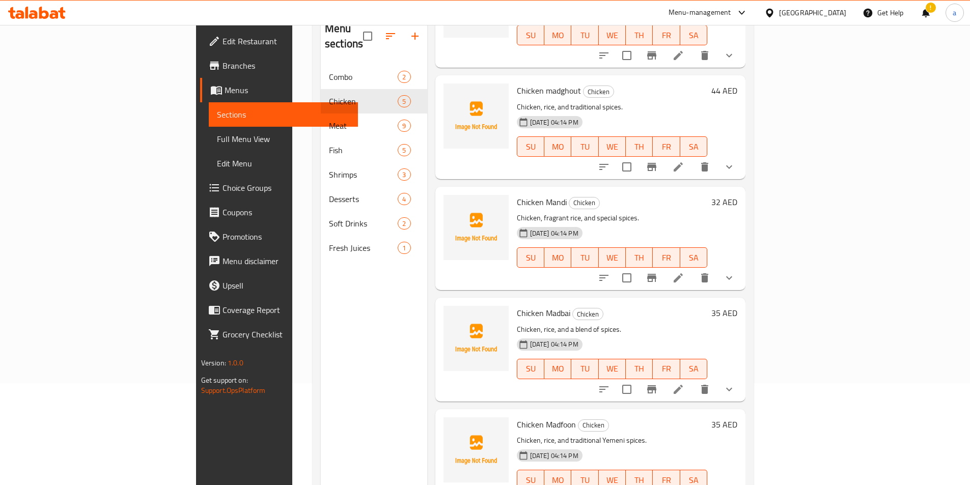
click at [684, 272] on icon at bounding box center [678, 278] width 12 height 12
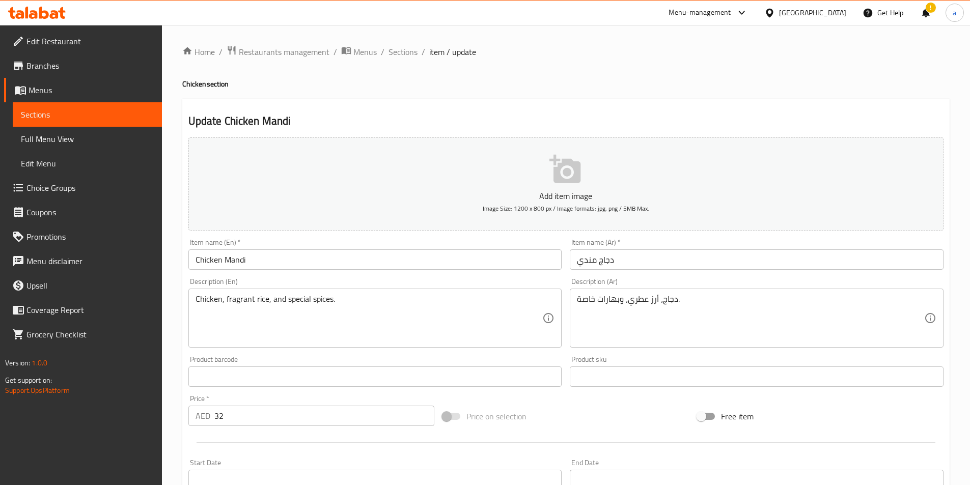
click at [685, 266] on input "دجاج مندي" at bounding box center [757, 259] width 374 height 20
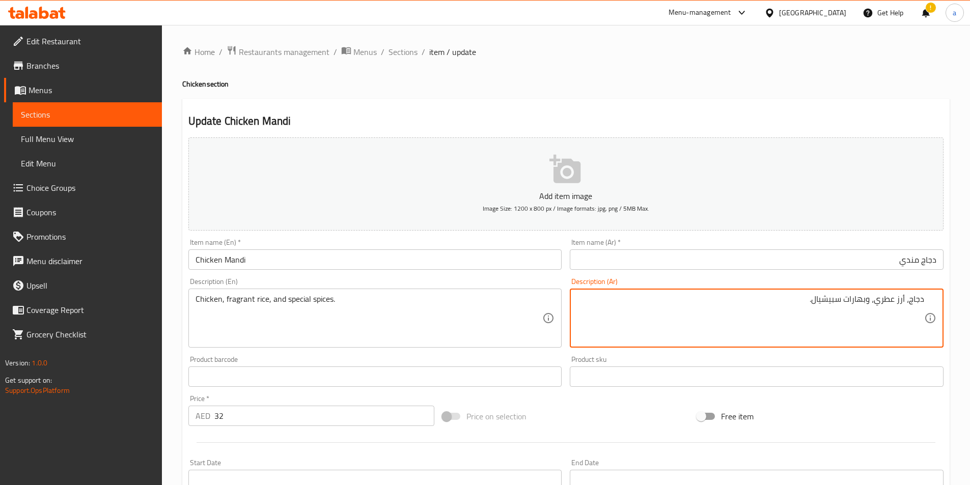
type textarea "دجاج، أرز عطري، وبهارات سبيشيال."
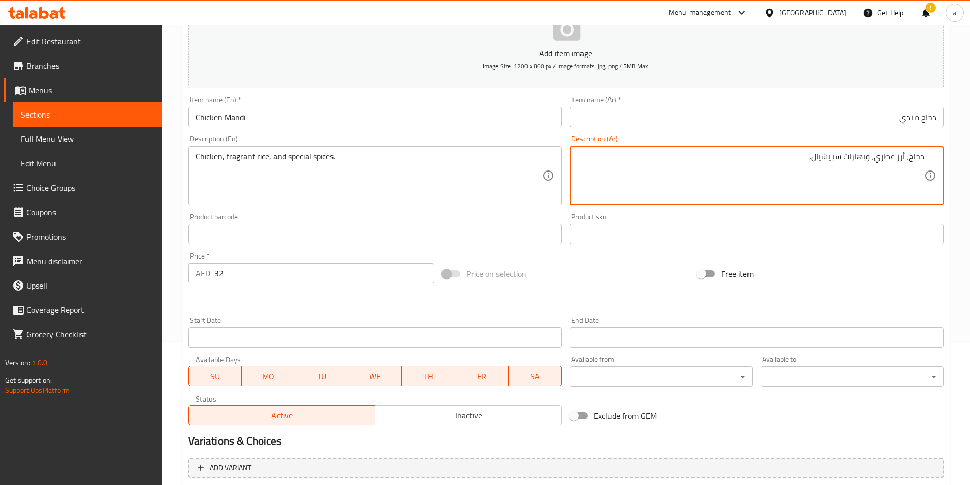
scroll to position [251, 0]
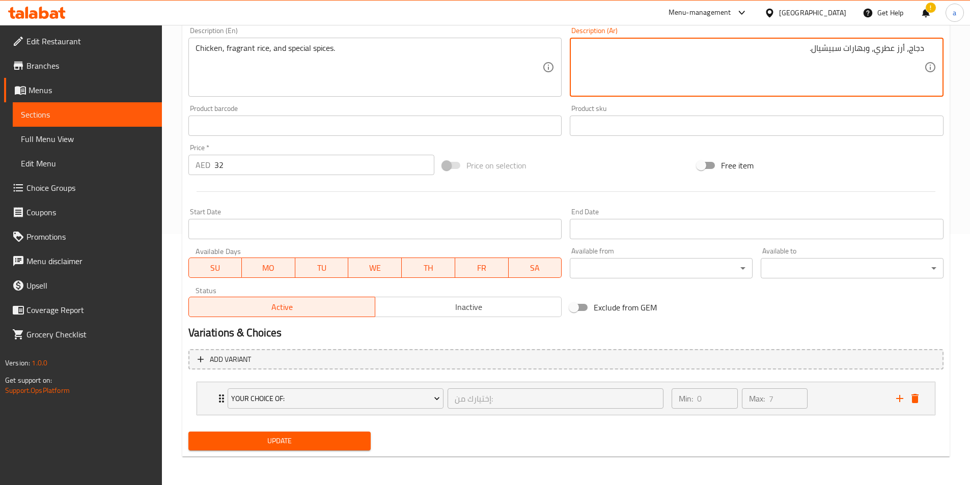
click at [287, 437] on span "Update" at bounding box center [279, 441] width 166 height 13
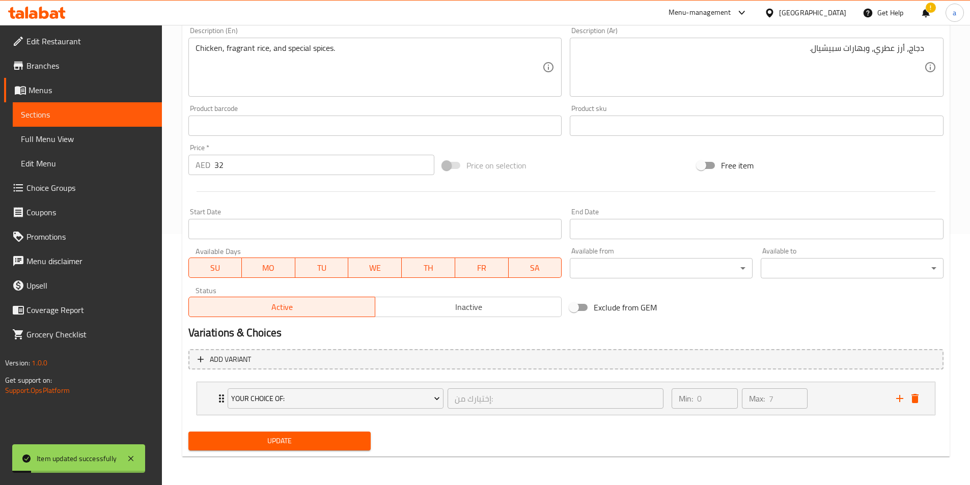
scroll to position [0, 0]
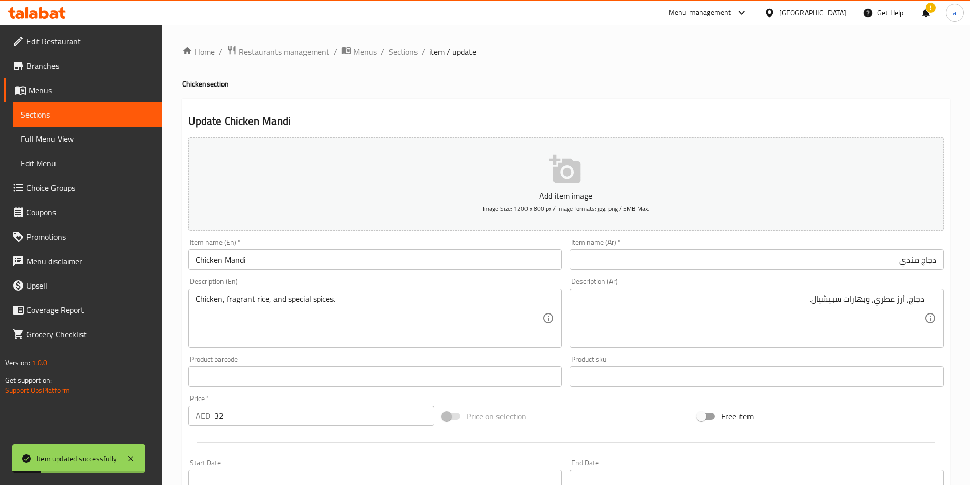
click at [405, 60] on div "Home / Restaurants management / Menus / Sections / item / update Chicken sectio…" at bounding box center [565, 380] width 767 height 670
click at [400, 52] on span "Sections" at bounding box center [402, 52] width 29 height 12
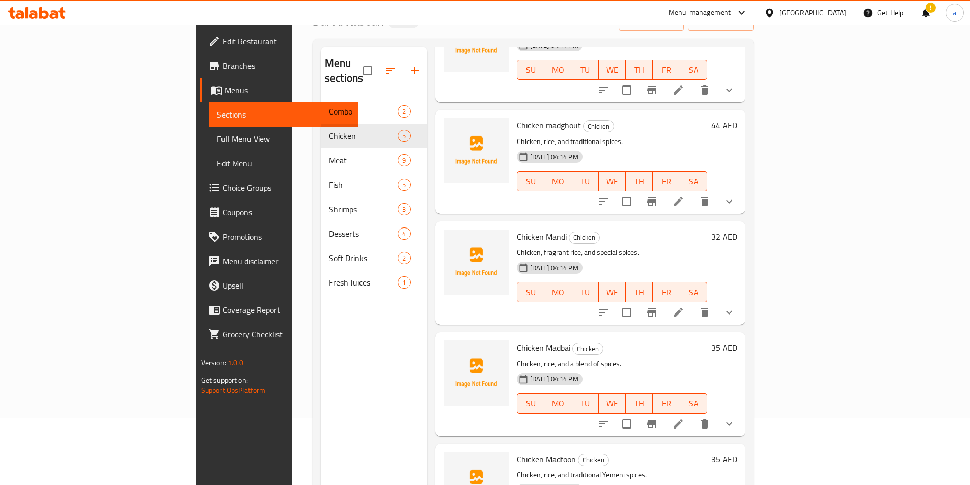
scroll to position [143, 0]
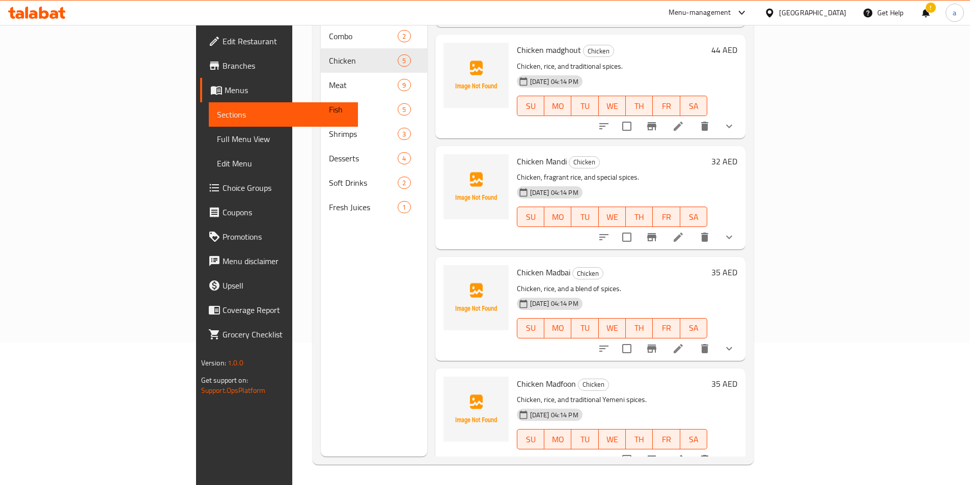
click at [684, 343] on icon at bounding box center [678, 349] width 12 height 12
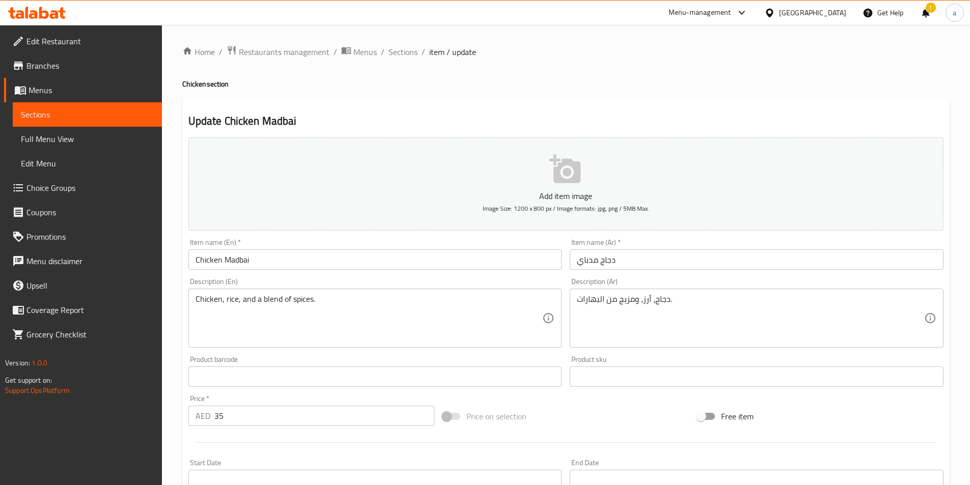
click at [628, 266] on input "دجاج مدباي" at bounding box center [757, 259] width 374 height 20
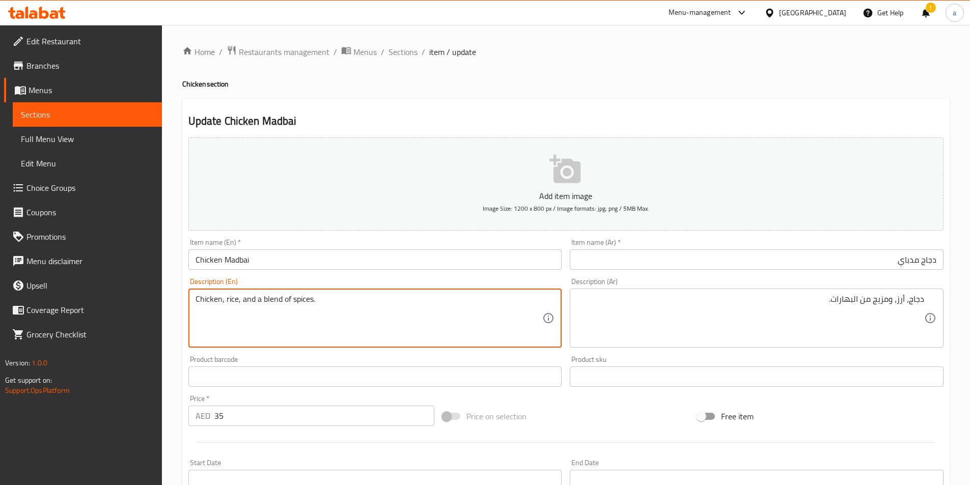
drag, startPoint x: 280, startPoint y: 298, endPoint x: 263, endPoint y: 301, distance: 17.6
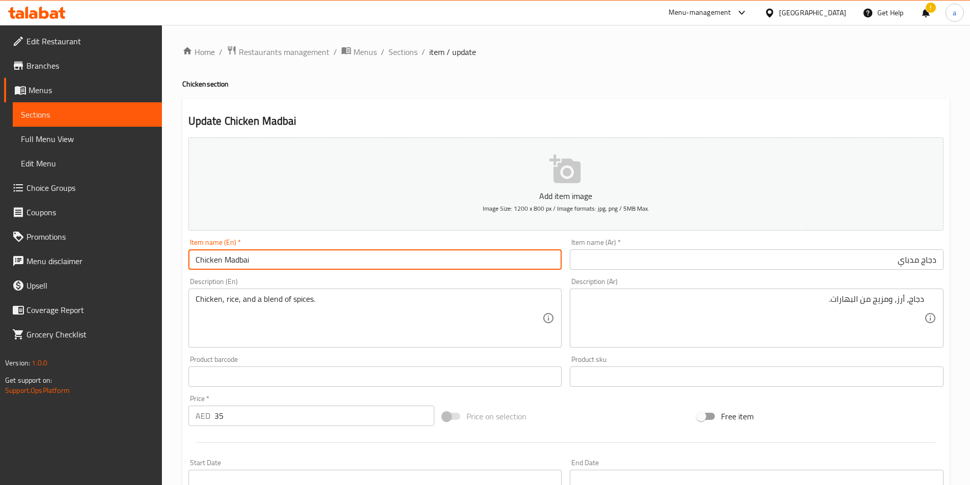
drag, startPoint x: 249, startPoint y: 259, endPoint x: 223, endPoint y: 265, distance: 26.8
click at [223, 265] on input "Chicken Madbai" at bounding box center [375, 259] width 374 height 20
click at [579, 267] on input "دجاج مدباي" at bounding box center [757, 259] width 374 height 20
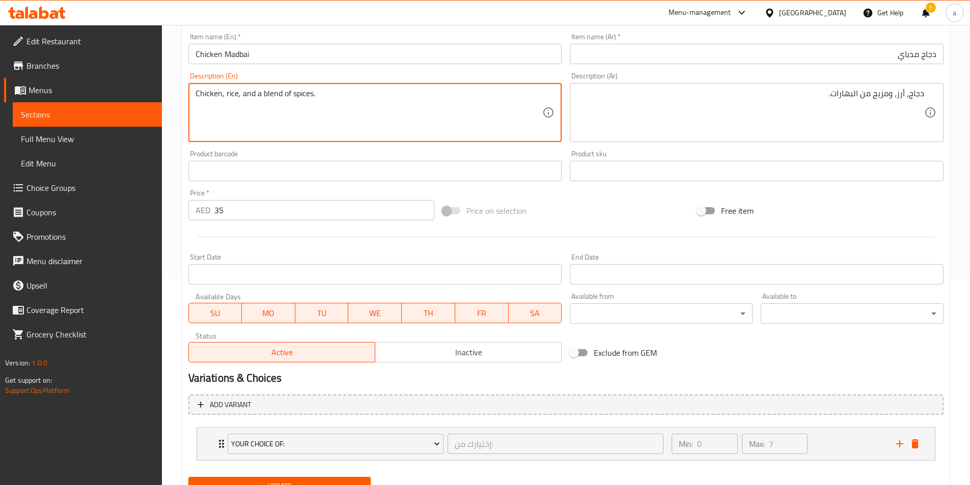
scroll to position [251, 0]
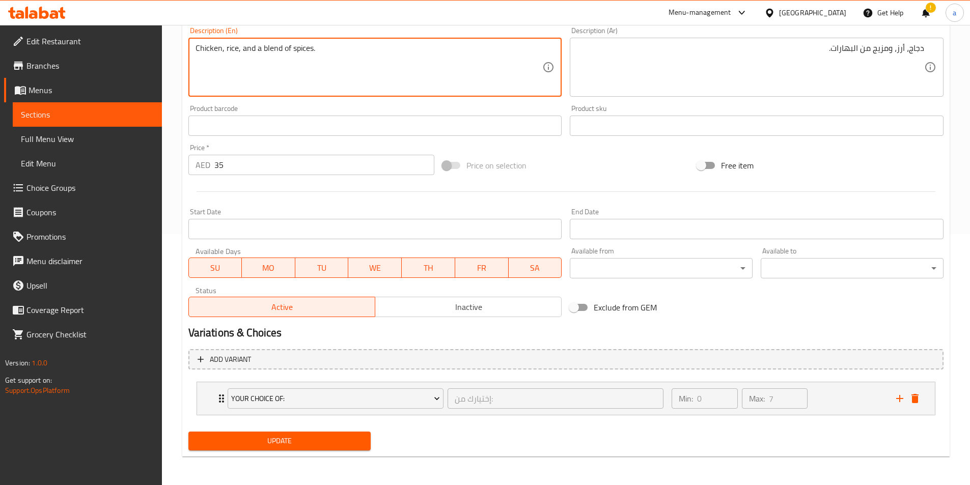
click at [332, 435] on span "Update" at bounding box center [279, 441] width 166 height 13
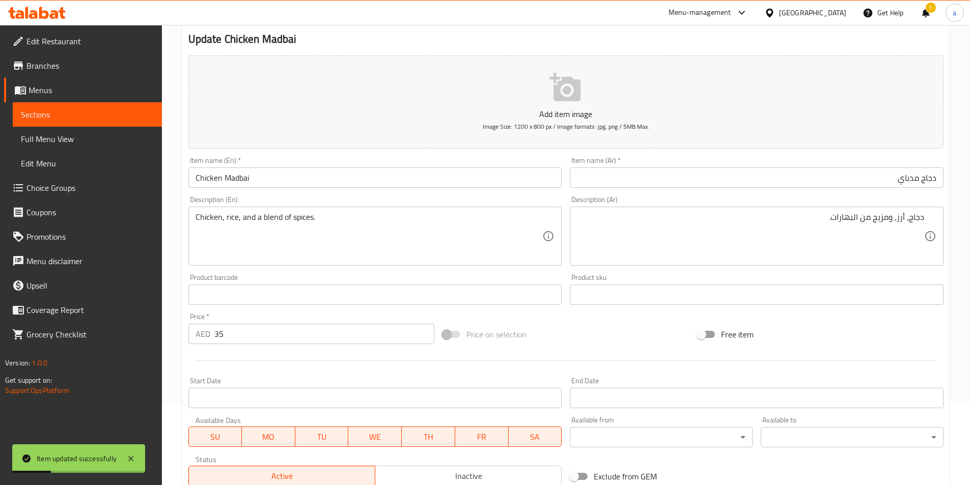
scroll to position [0, 0]
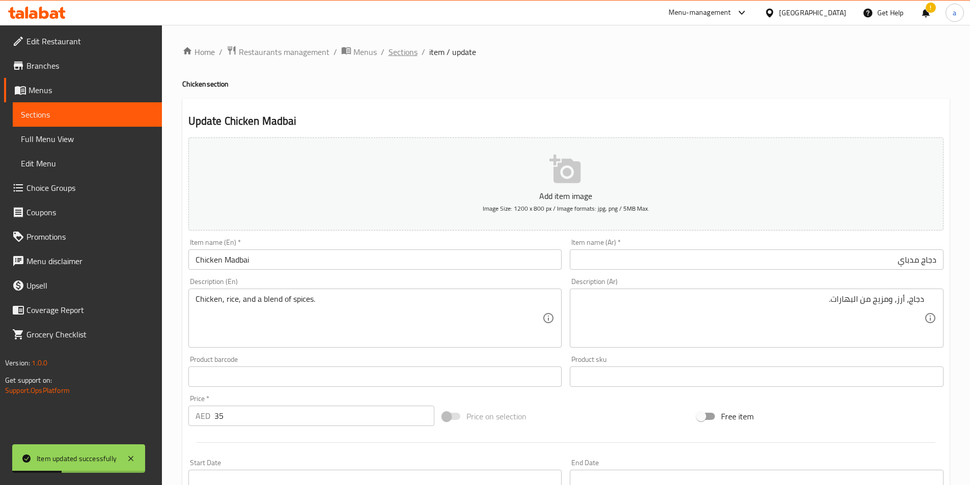
click at [401, 54] on span "Sections" at bounding box center [402, 52] width 29 height 12
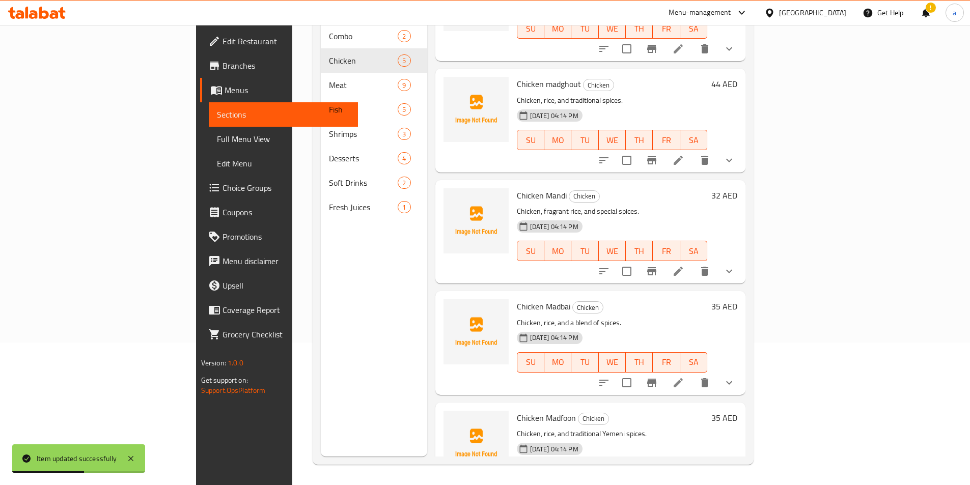
scroll to position [96, 0]
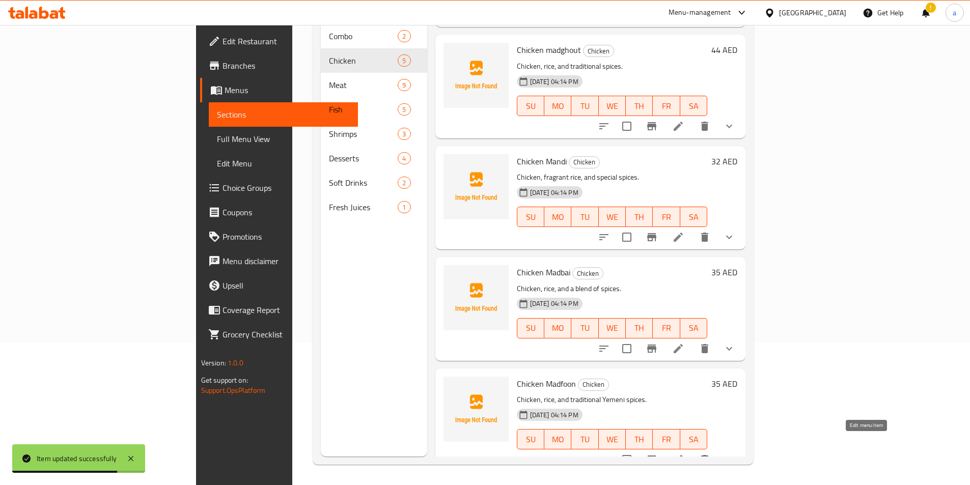
click at [684, 454] on icon at bounding box center [678, 460] width 12 height 12
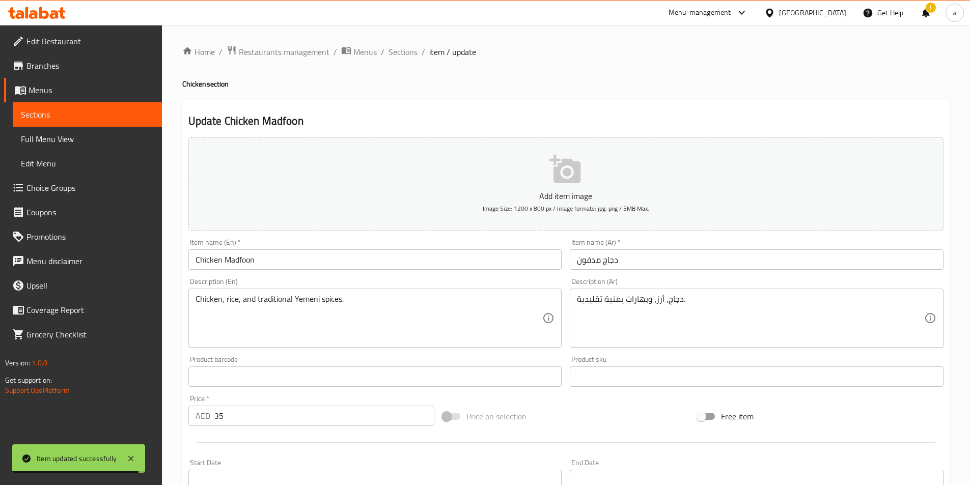
click at [631, 264] on input "دجاج مدفون" at bounding box center [757, 259] width 374 height 20
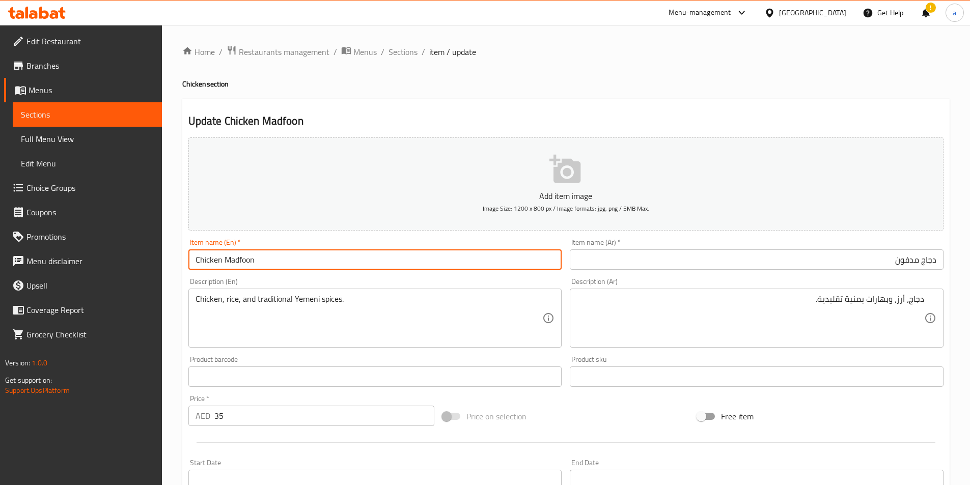
drag, startPoint x: 240, startPoint y: 260, endPoint x: 225, endPoint y: 263, distance: 14.7
click at [225, 263] on input "Chicken Madfoon" at bounding box center [375, 259] width 374 height 20
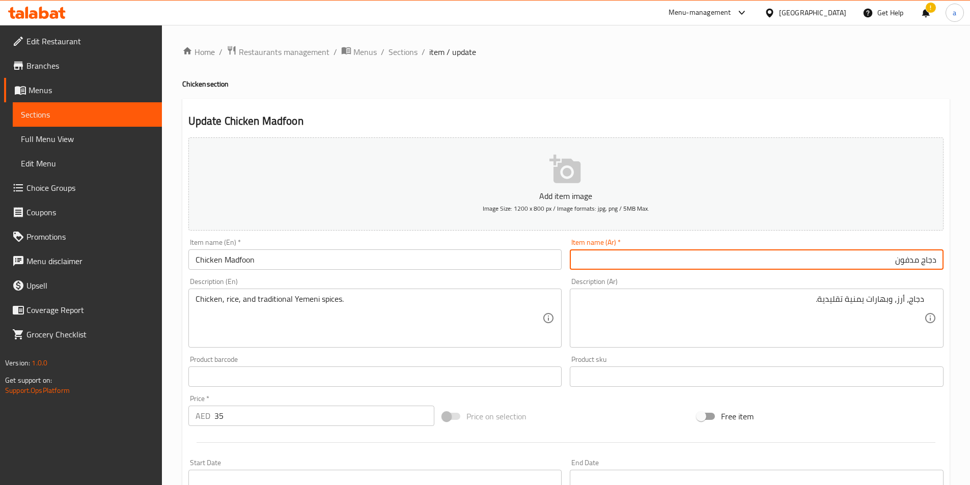
click at [610, 256] on input "دجاج مدفون" at bounding box center [757, 259] width 374 height 20
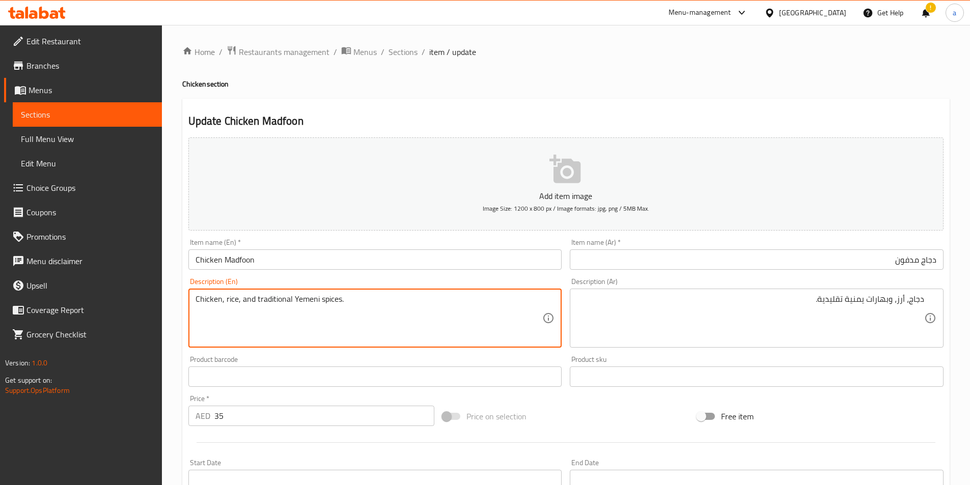
click at [304, 297] on textarea "Chicken, rice, and traditional Yemeni spices." at bounding box center [368, 318] width 347 height 48
click at [365, 303] on textarea "Chicken, rice, and traditional Yemeni spices." at bounding box center [368, 318] width 347 height 48
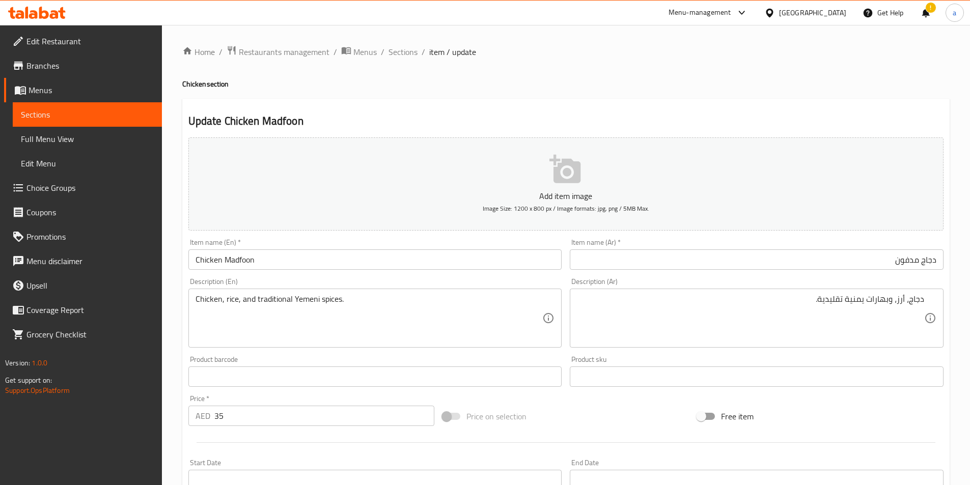
click at [455, 335] on textarea "Chicken, rice, and traditional Yemeni spices." at bounding box center [368, 318] width 347 height 48
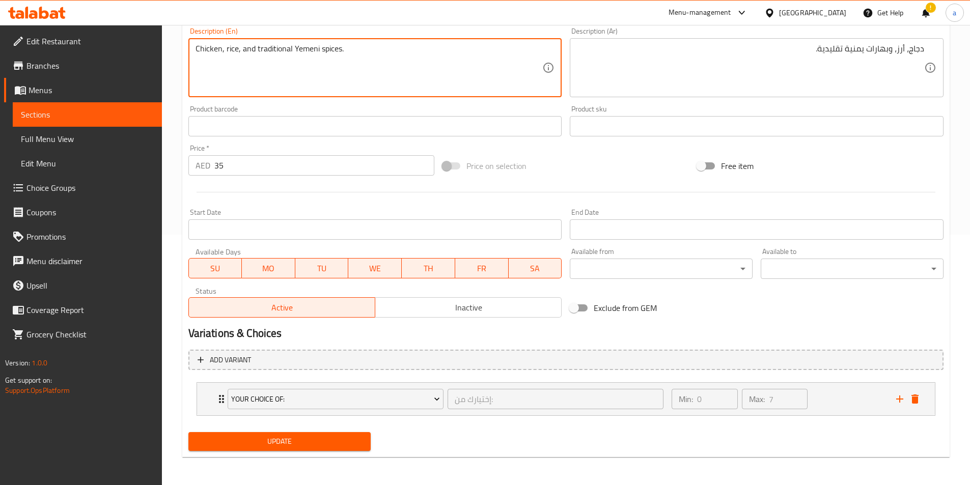
scroll to position [251, 0]
click at [218, 399] on icon "Expand" at bounding box center [221, 398] width 12 height 12
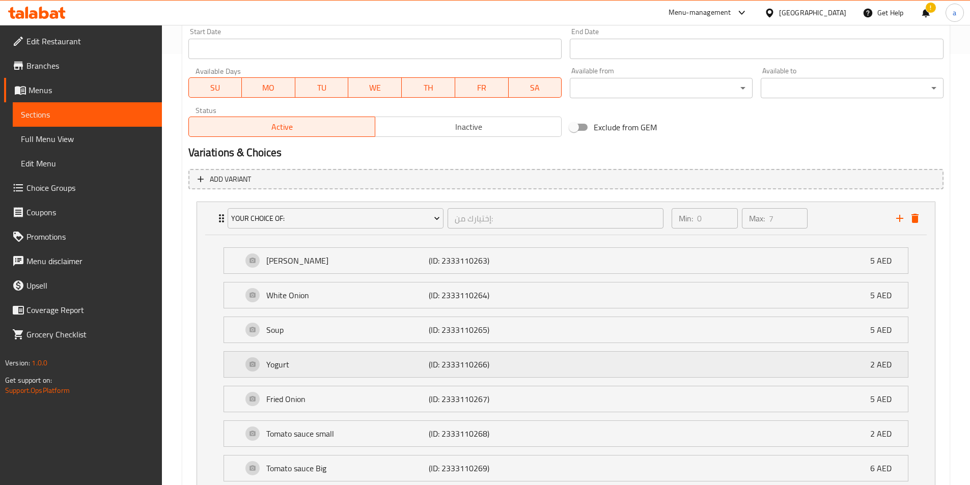
scroll to position [514, 0]
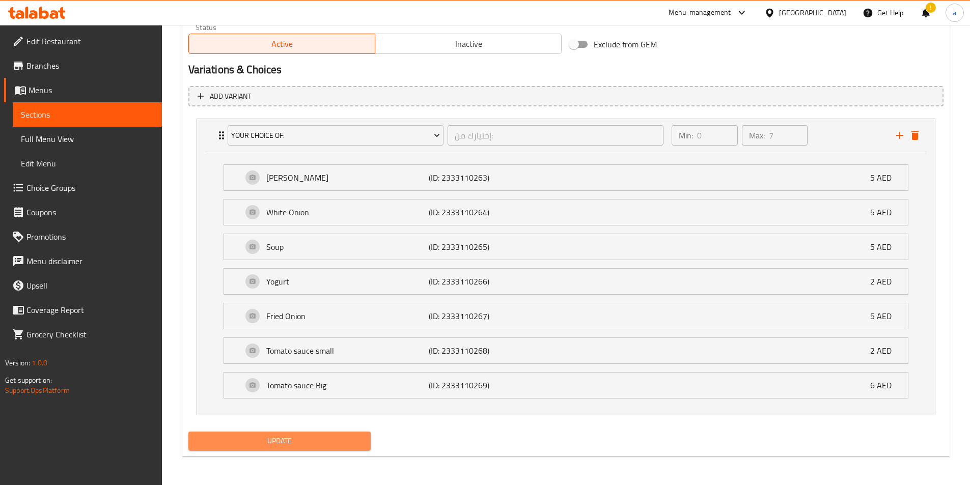
click at [277, 437] on span "Update" at bounding box center [279, 441] width 166 height 13
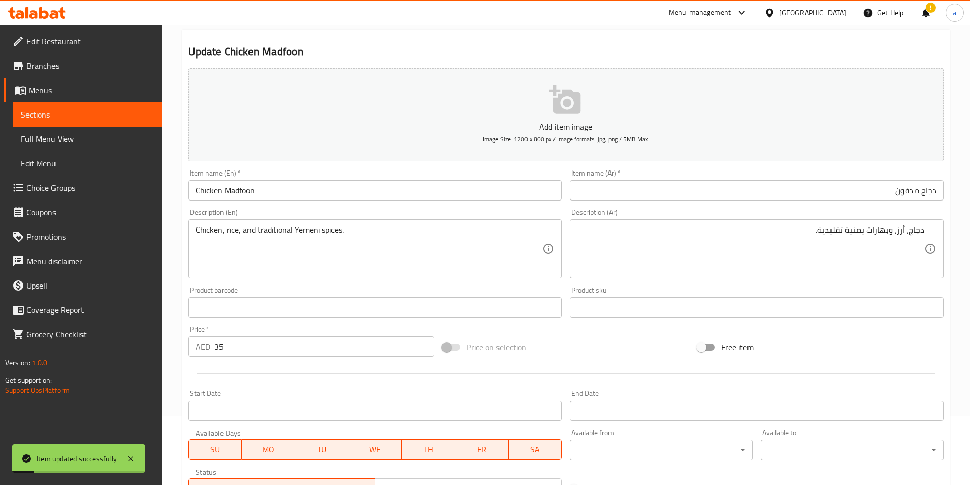
scroll to position [0, 0]
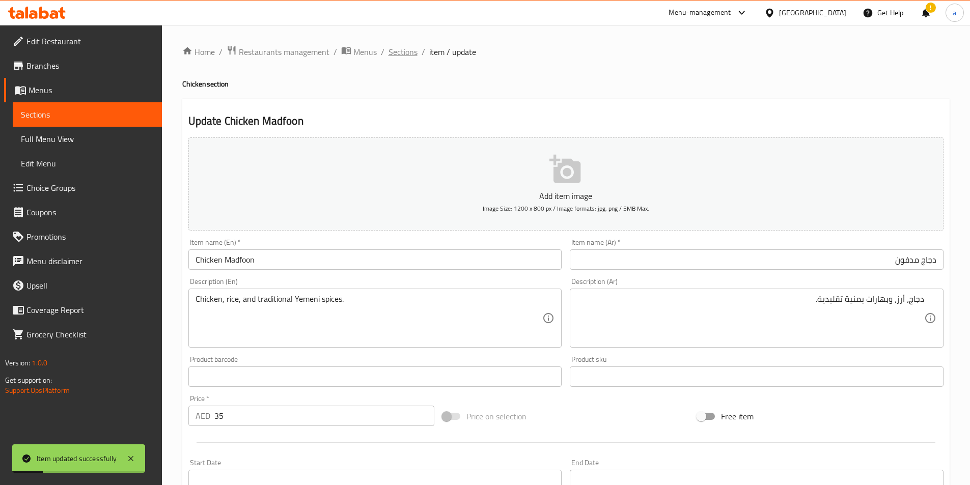
click at [406, 49] on span "Sections" at bounding box center [402, 52] width 29 height 12
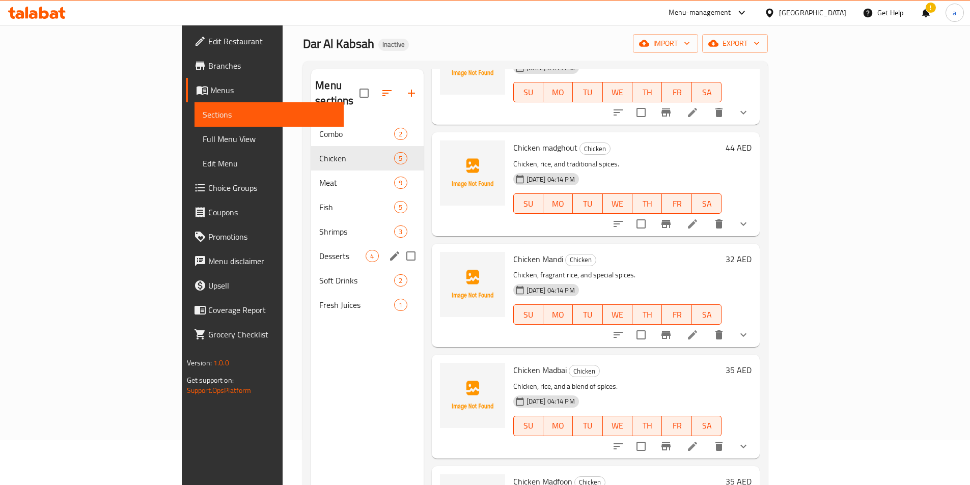
scroll to position [41, 0]
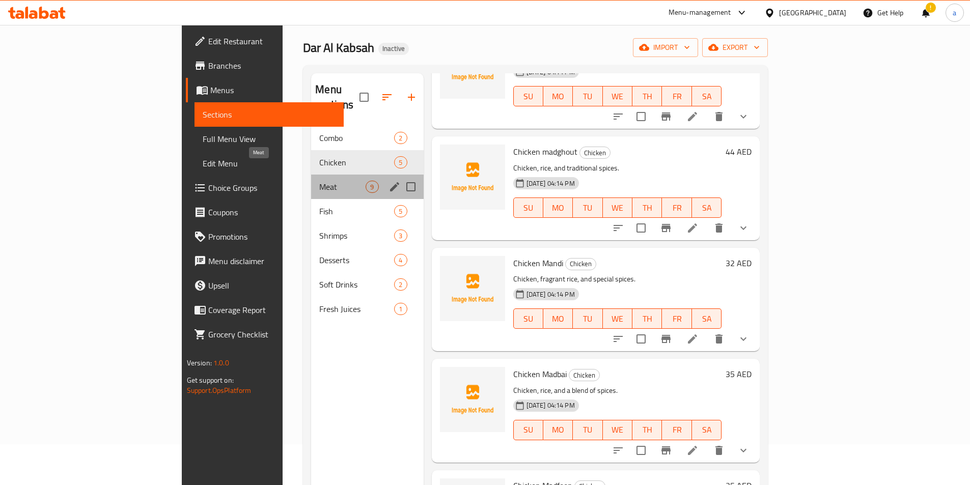
click at [319, 181] on span "Meat" at bounding box center [342, 187] width 46 height 12
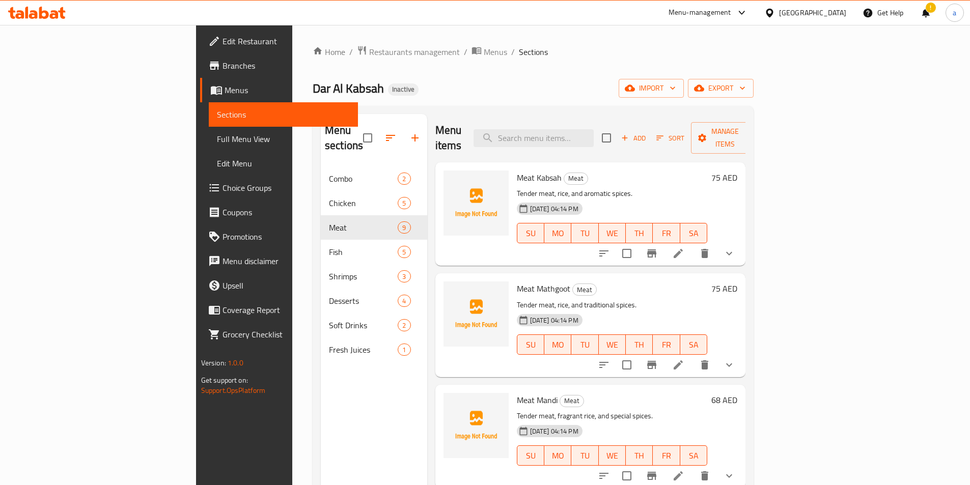
click at [684, 247] on icon at bounding box center [678, 253] width 12 height 12
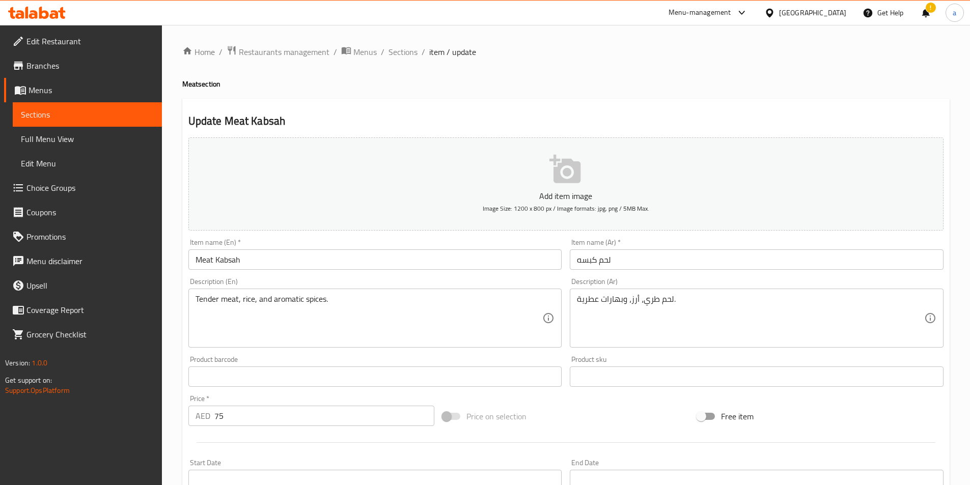
click at [687, 261] on input "لحم كبسه" at bounding box center [757, 259] width 374 height 20
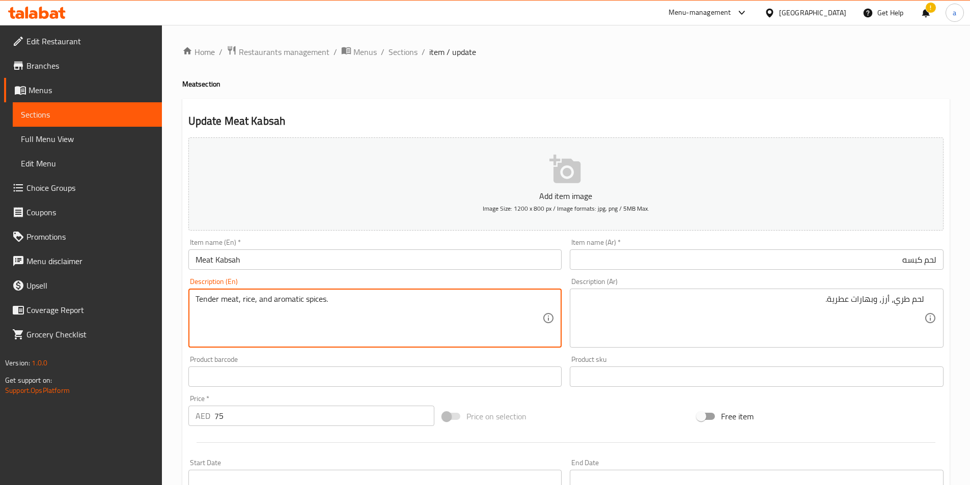
drag, startPoint x: 217, startPoint y: 299, endPoint x: 161, endPoint y: 301, distance: 56.5
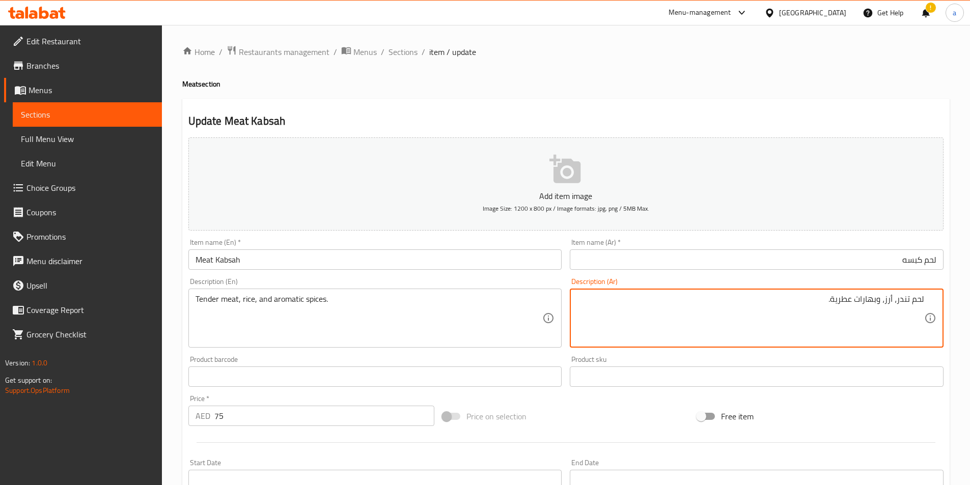
type textarea "لحم تندر، أرز، وبهارات عطرية."
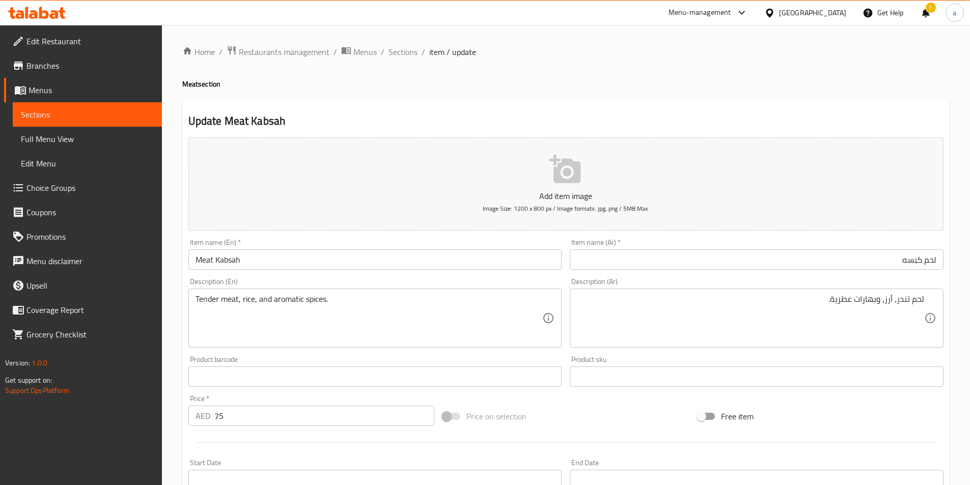
scroll to position [251, 0]
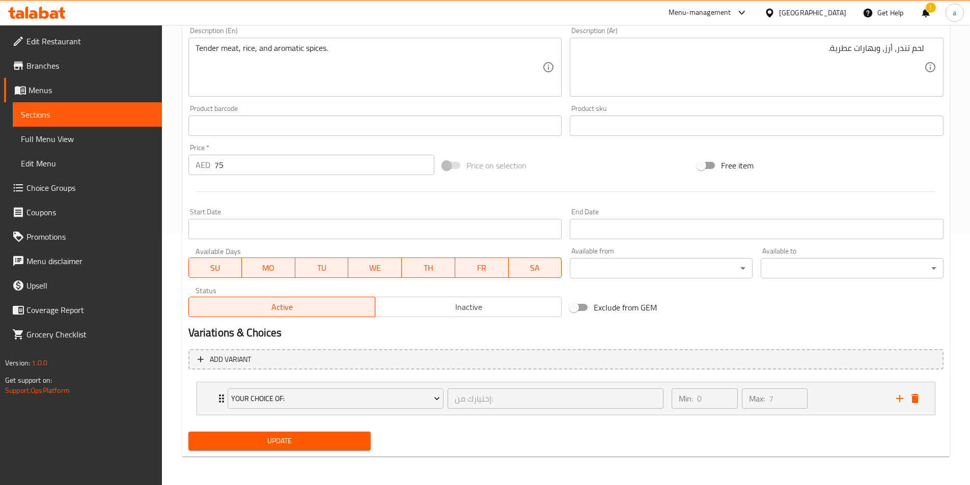
click at [336, 437] on span "Update" at bounding box center [279, 441] width 166 height 13
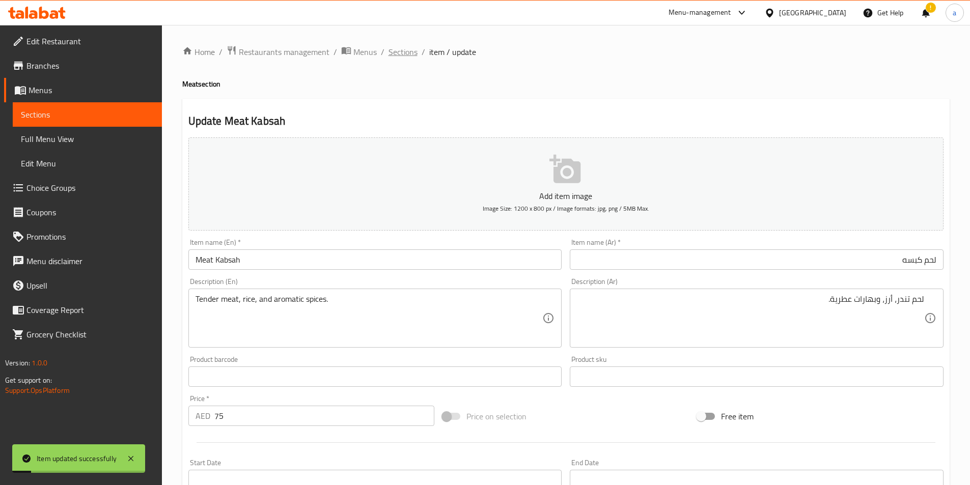
click at [409, 49] on span "Sections" at bounding box center [402, 52] width 29 height 12
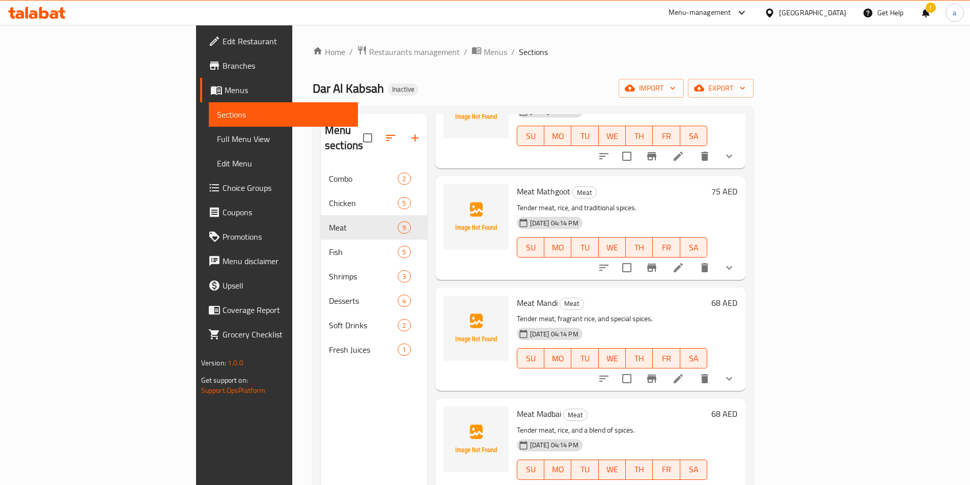
scroll to position [51, 0]
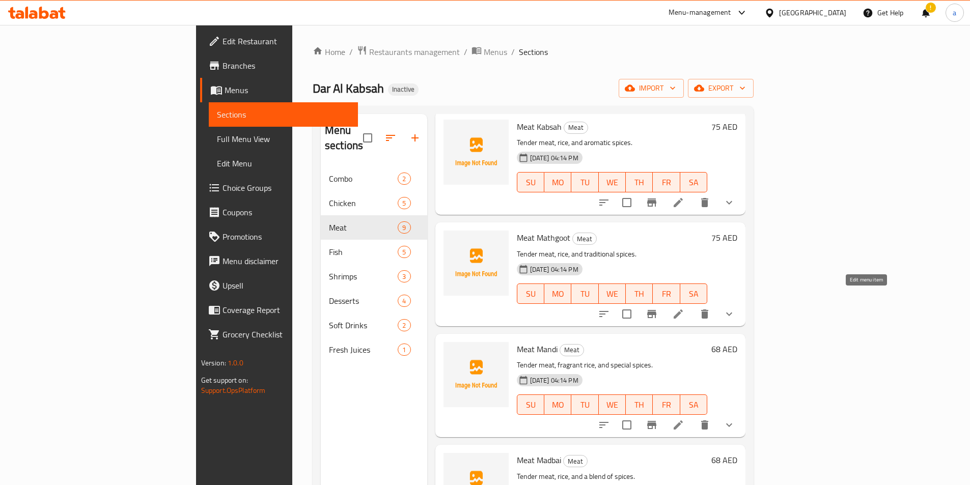
click at [684, 308] on icon at bounding box center [678, 314] width 12 height 12
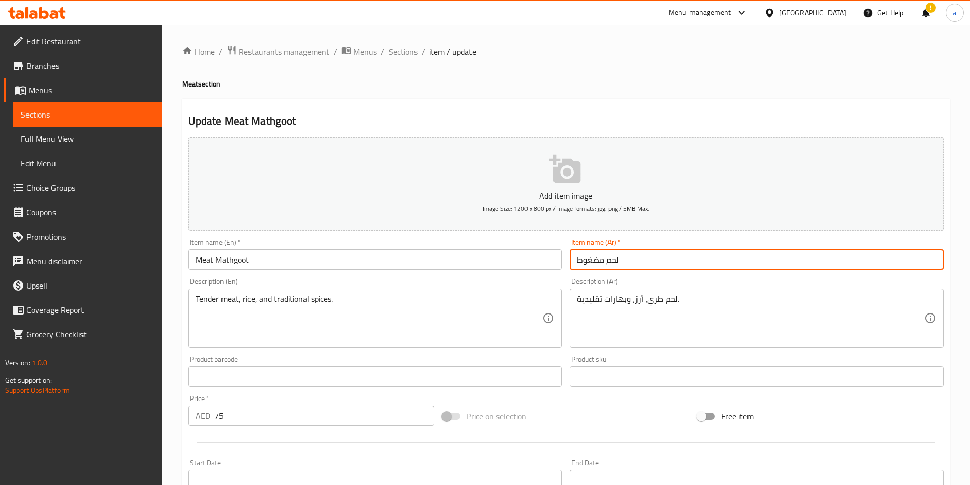
click at [672, 262] on input "لحم مضغوط" at bounding box center [757, 259] width 374 height 20
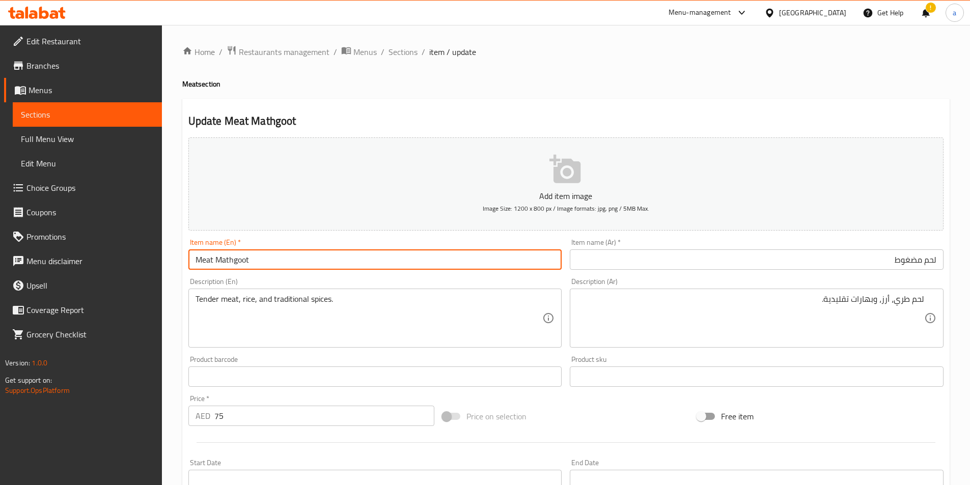
drag, startPoint x: 257, startPoint y: 261, endPoint x: 217, endPoint y: 266, distance: 40.0
click at [217, 266] on input "Meat Mathgoot" at bounding box center [375, 259] width 374 height 20
paste input "madghou"
type input "Meat madghout"
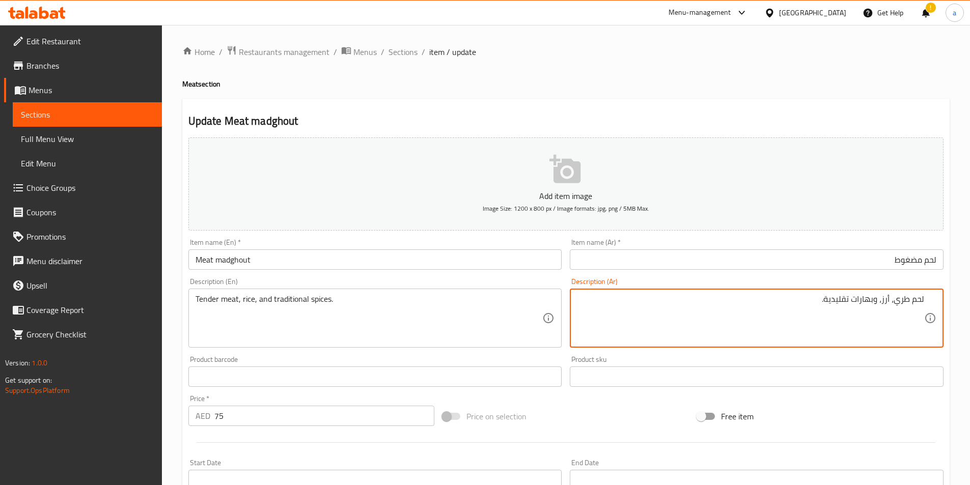
drag, startPoint x: 895, startPoint y: 304, endPoint x: 909, endPoint y: 306, distance: 13.8
click at [909, 306] on textarea "لحم طري، أرز، وبهارات تقليدية." at bounding box center [750, 318] width 347 height 48
click at [853, 326] on textarea "لحم تندر، أرز، وبهارات تقليدية." at bounding box center [750, 318] width 347 height 48
type textarea "لحم تندر، أرز، وبهارات تقليدية."
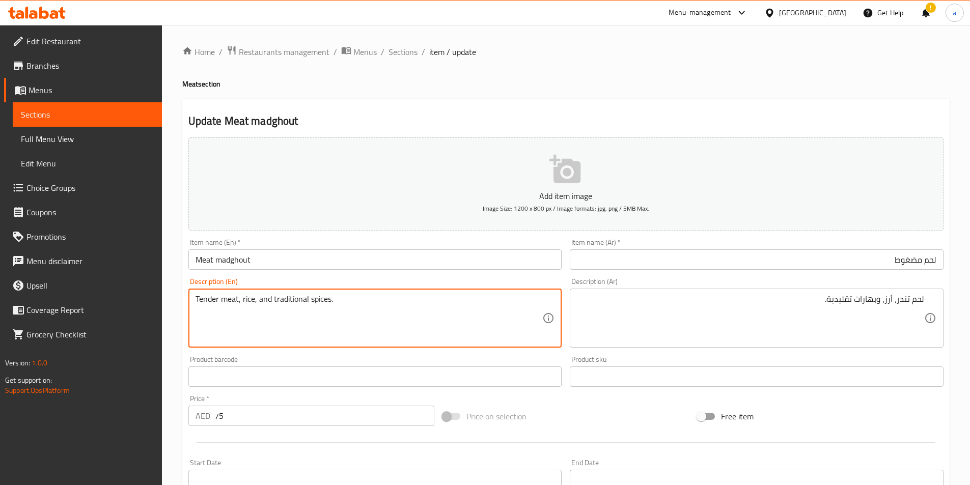
scroll to position [251, 0]
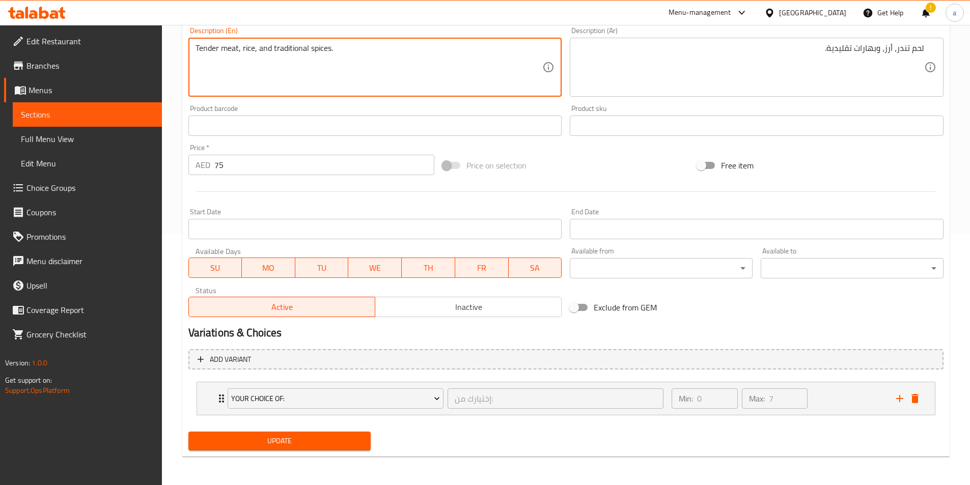
click at [320, 444] on span "Update" at bounding box center [279, 441] width 166 height 13
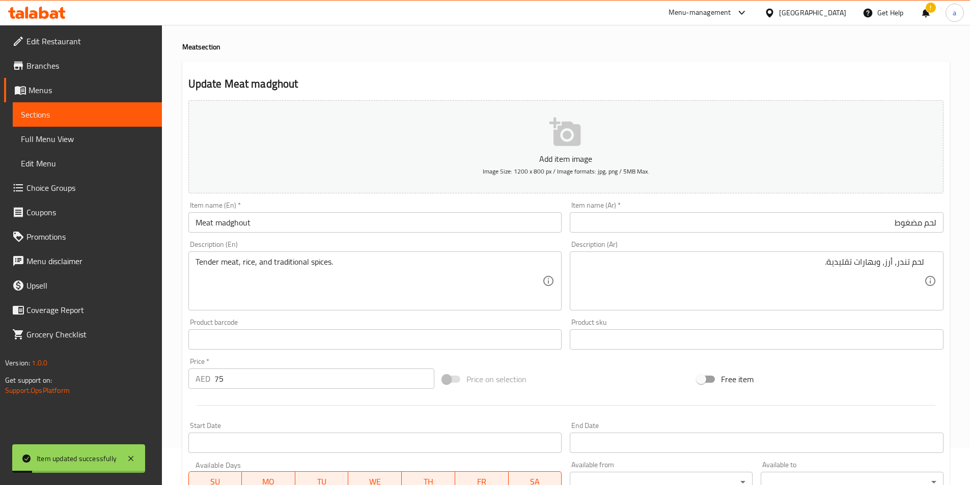
scroll to position [0, 0]
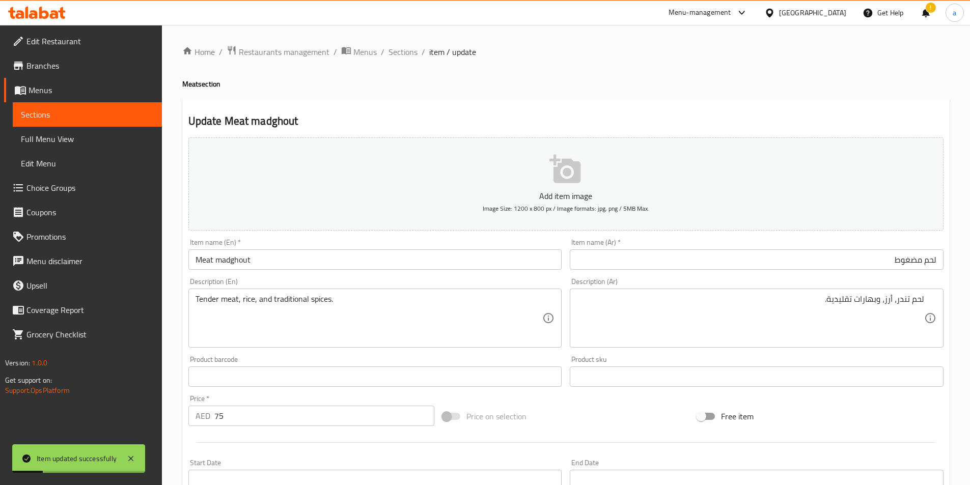
click at [406, 61] on div "Home / Restaurants management / Menus / Sections / item / update Meat section U…" at bounding box center [565, 380] width 767 height 670
click at [404, 49] on span "Sections" at bounding box center [402, 52] width 29 height 12
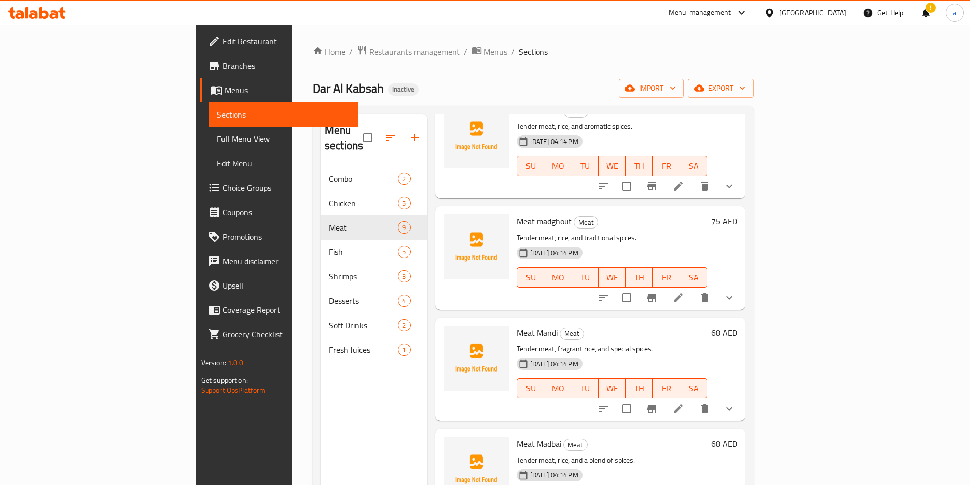
scroll to position [204, 0]
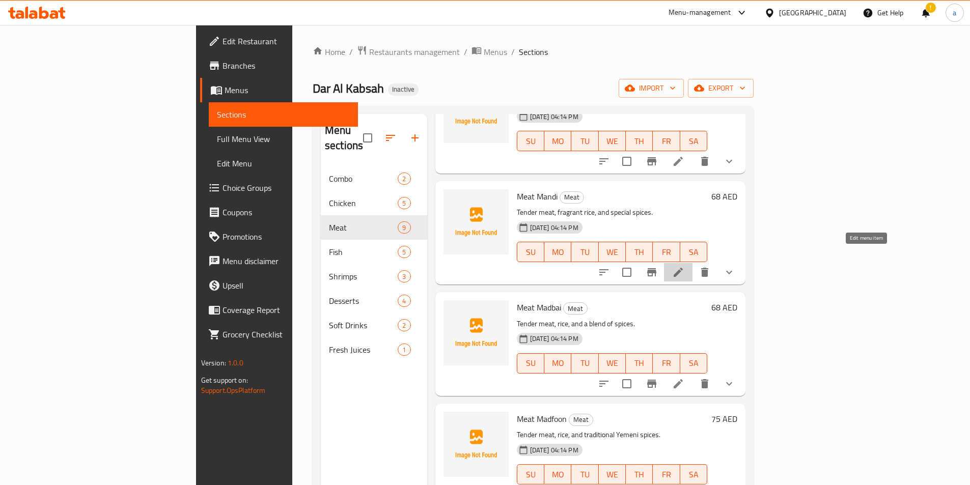
click at [684, 266] on icon at bounding box center [678, 272] width 12 height 12
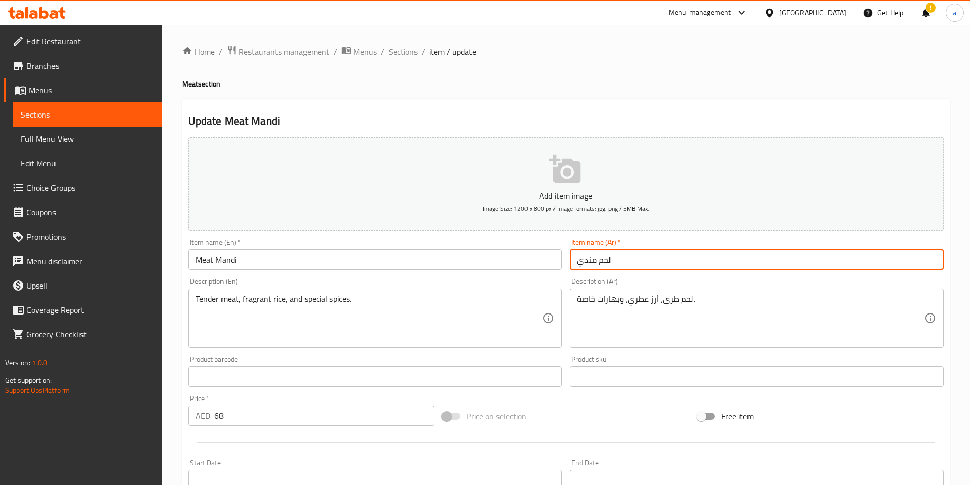
click at [660, 256] on input "لحم مندي" at bounding box center [757, 259] width 374 height 20
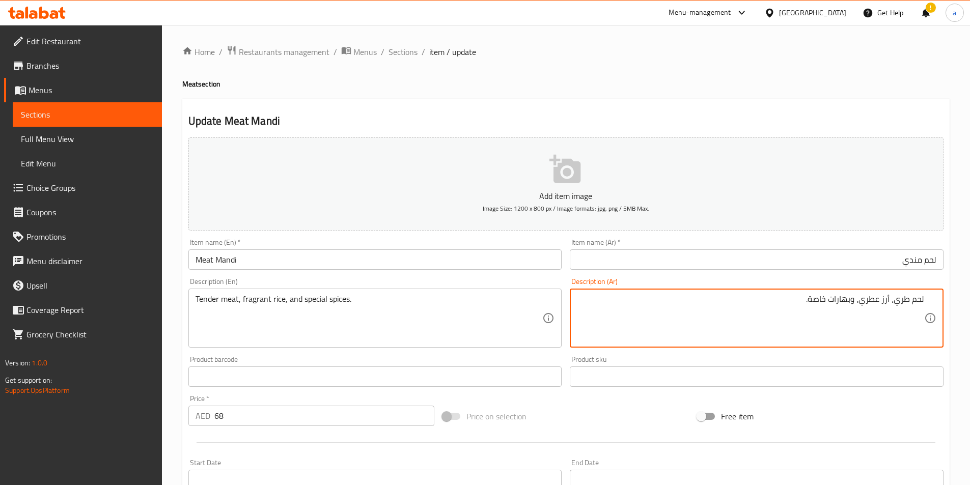
drag, startPoint x: 894, startPoint y: 304, endPoint x: 907, endPoint y: 308, distance: 13.4
click at [907, 308] on textarea "لحم طري، أرز عطري، وبهارات خاصة." at bounding box center [750, 318] width 347 height 48
paste textarea "ندر"
drag, startPoint x: 815, startPoint y: 302, endPoint x: 832, endPoint y: 303, distance: 17.3
click at [832, 303] on textarea "لحم تندر، أرز عطري، وبهارات خاصة." at bounding box center [750, 318] width 347 height 48
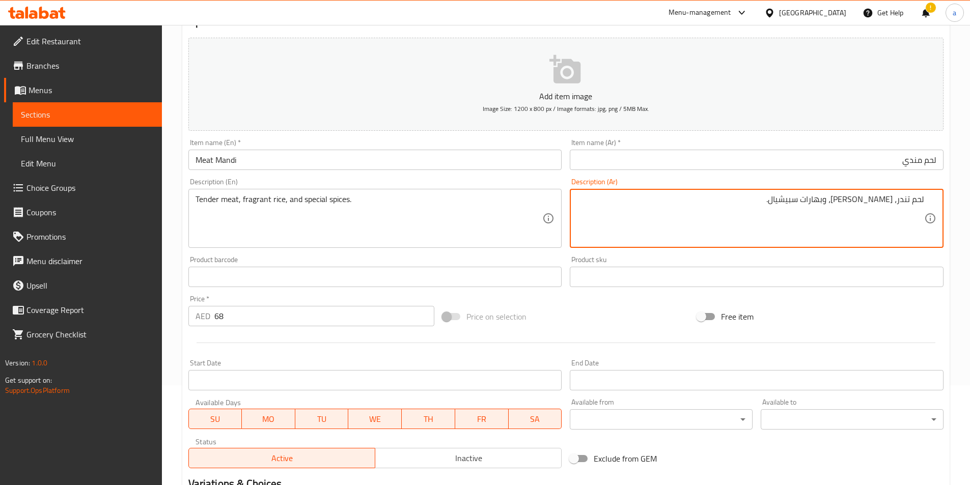
scroll to position [251, 0]
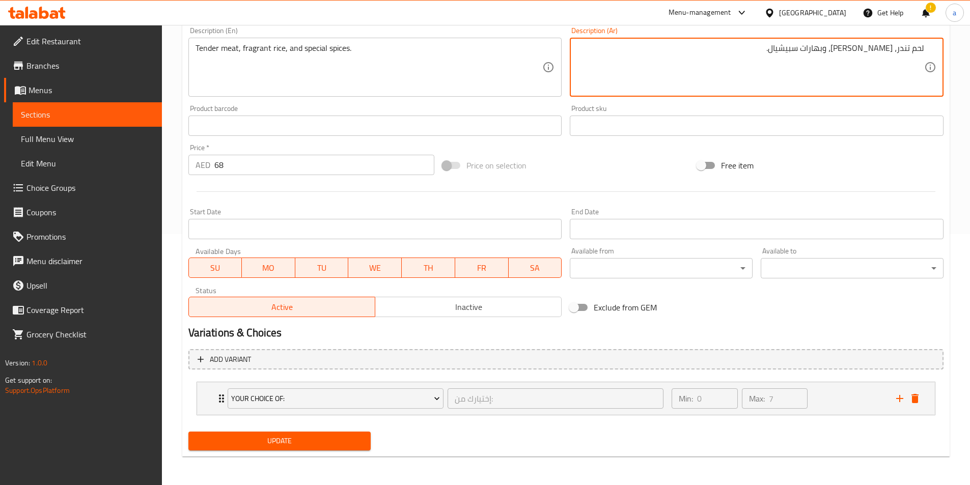
type textarea "لحم تندر، أرز عطري، وبهارات سبيشيال."
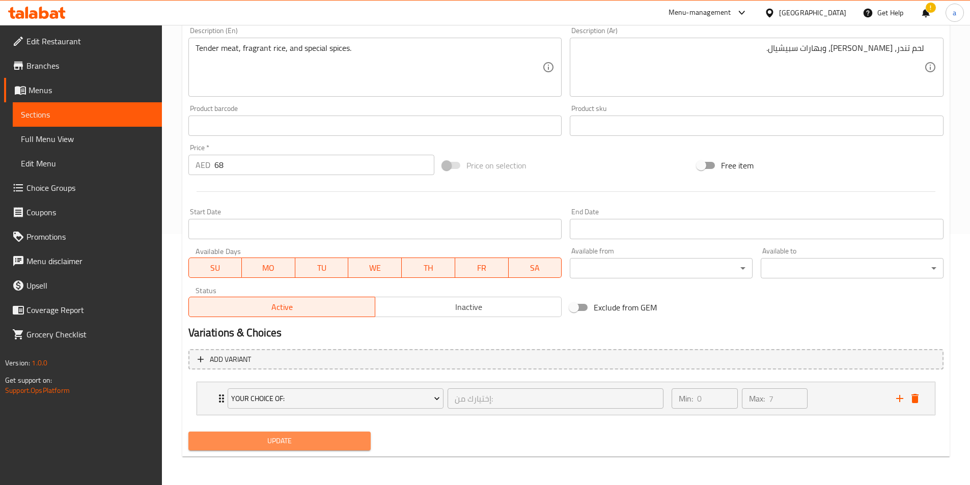
click at [274, 443] on span "Update" at bounding box center [279, 441] width 166 height 13
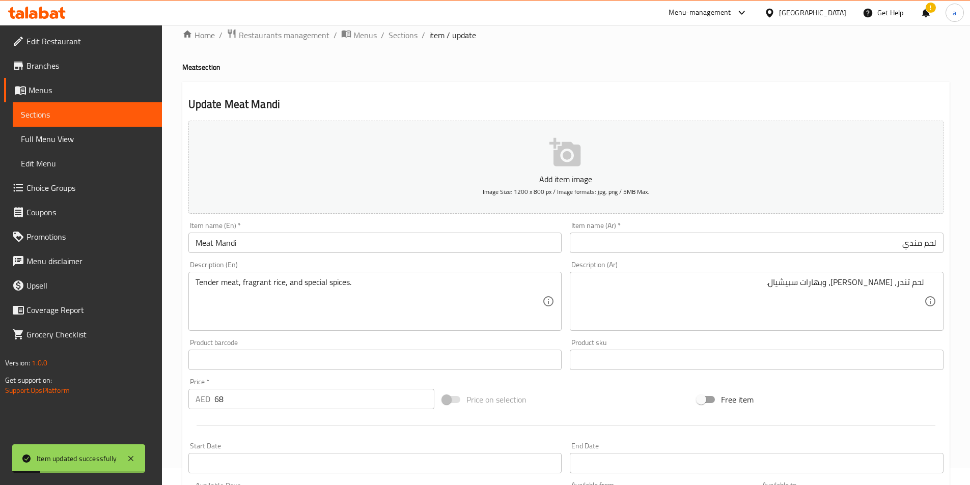
scroll to position [0, 0]
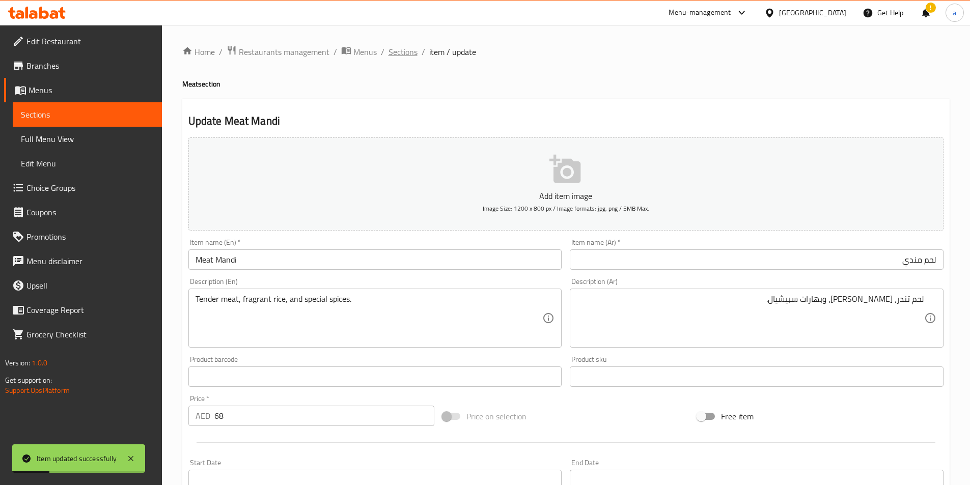
click at [409, 53] on span "Sections" at bounding box center [402, 52] width 29 height 12
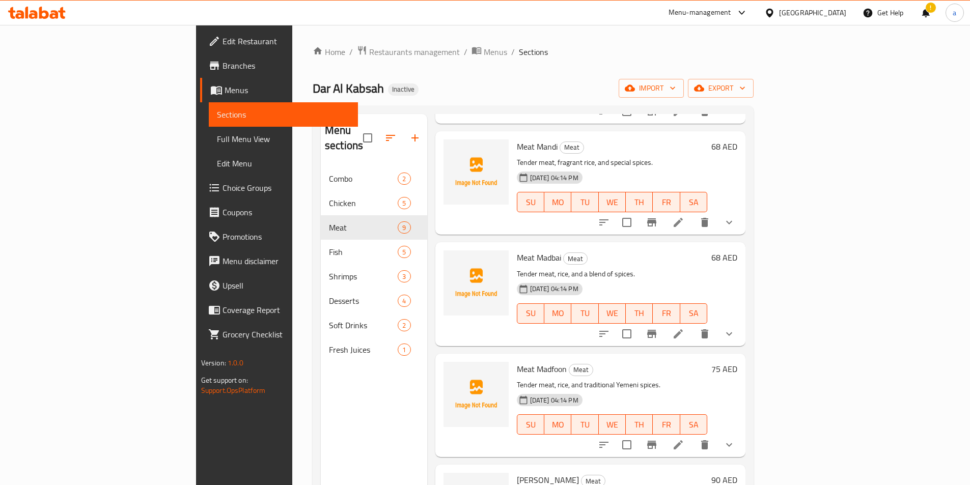
scroll to position [254, 0]
click at [692, 325] on li at bounding box center [678, 333] width 29 height 18
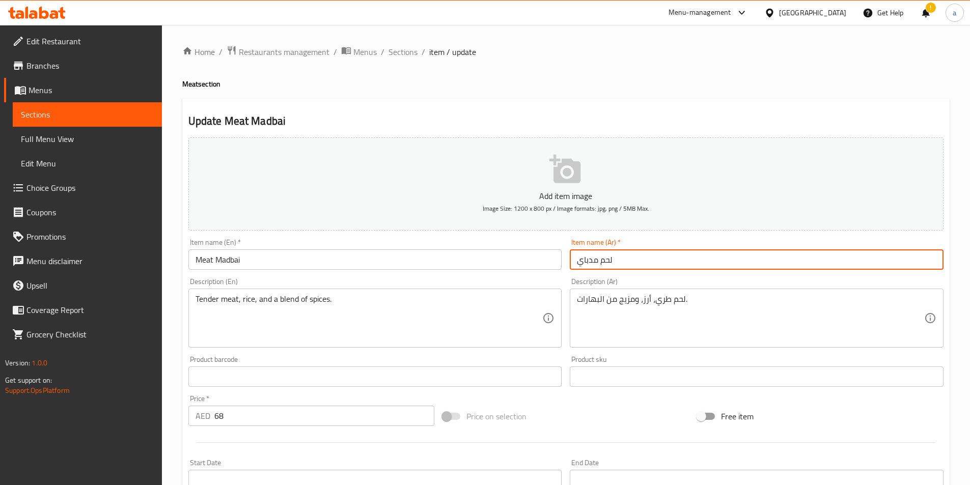
click at [635, 259] on input "لحم مدباي" at bounding box center [757, 259] width 374 height 20
click at [434, 257] on input "Meat Madbai" at bounding box center [375, 259] width 374 height 20
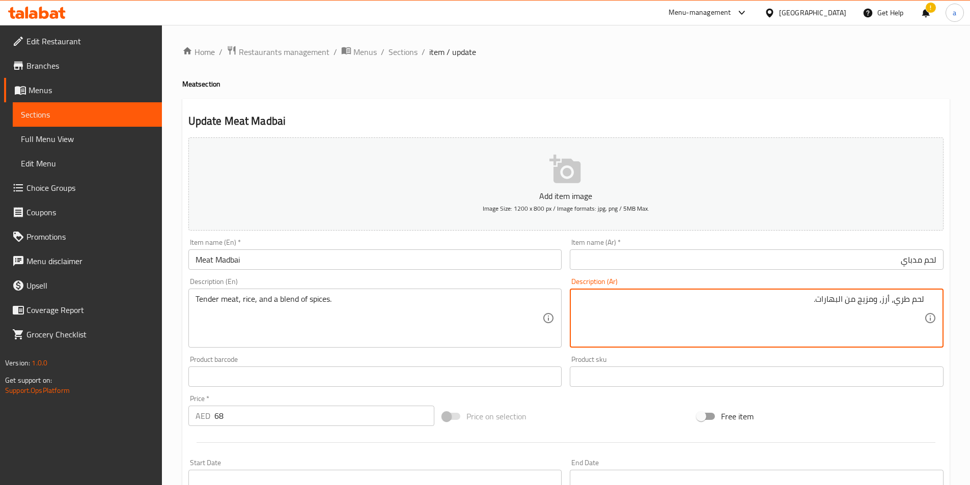
drag, startPoint x: 895, startPoint y: 303, endPoint x: 909, endPoint y: 306, distance: 14.1
click at [909, 306] on textarea "لحم طري، أرز، ومزيج من البهارات." at bounding box center [750, 318] width 347 height 48
paste textarea "ندر"
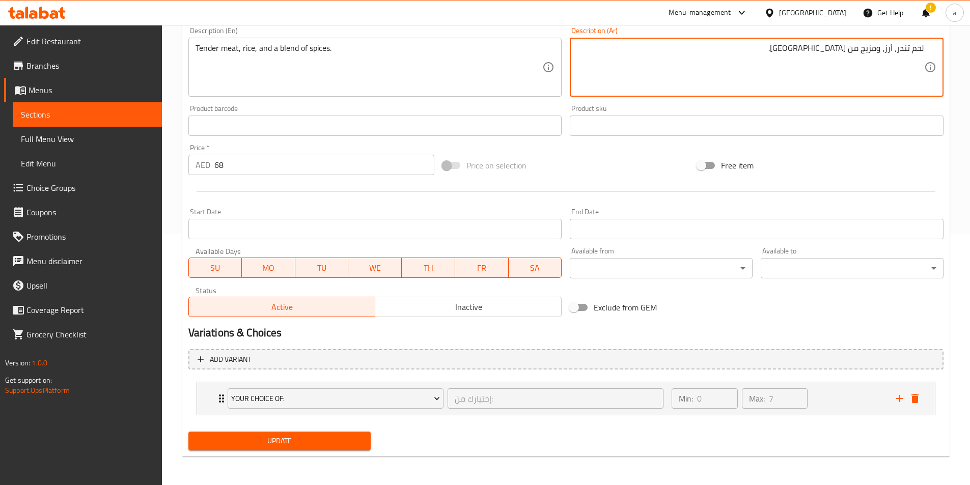
type textarea "لحم تندر، أرز، ومزيج من البهارات."
click at [280, 435] on span "Update" at bounding box center [279, 441] width 166 height 13
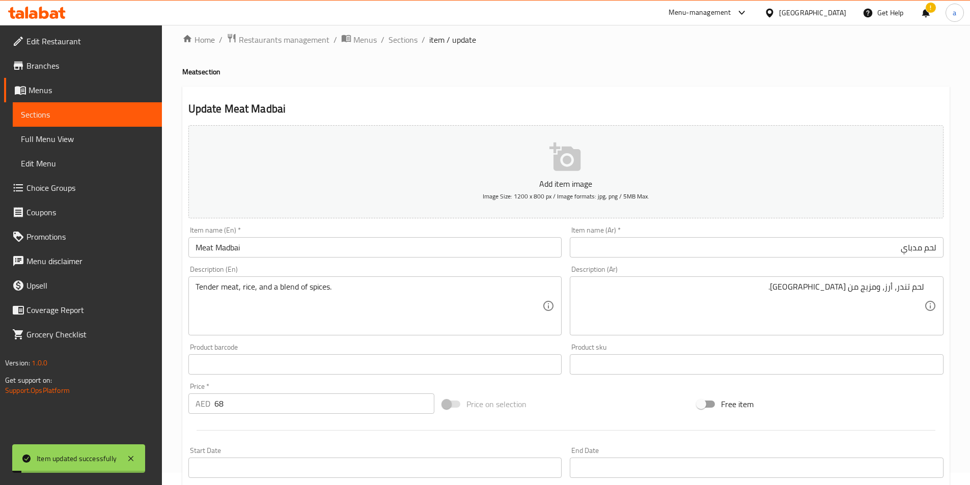
scroll to position [0, 0]
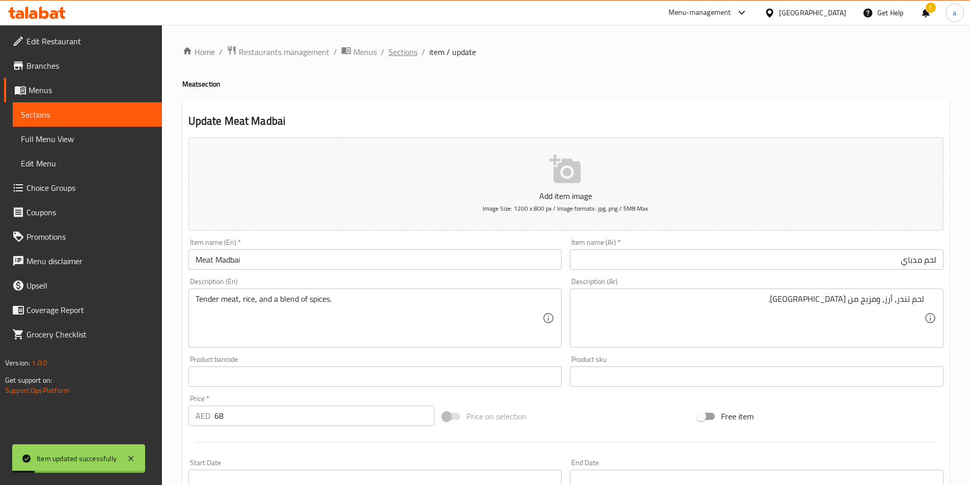
click at [403, 52] on span "Sections" at bounding box center [402, 52] width 29 height 12
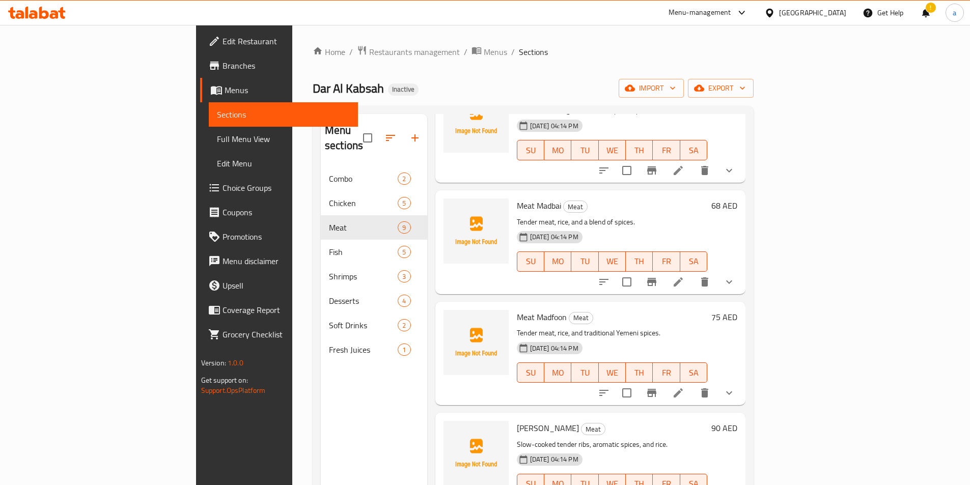
scroll to position [407, 0]
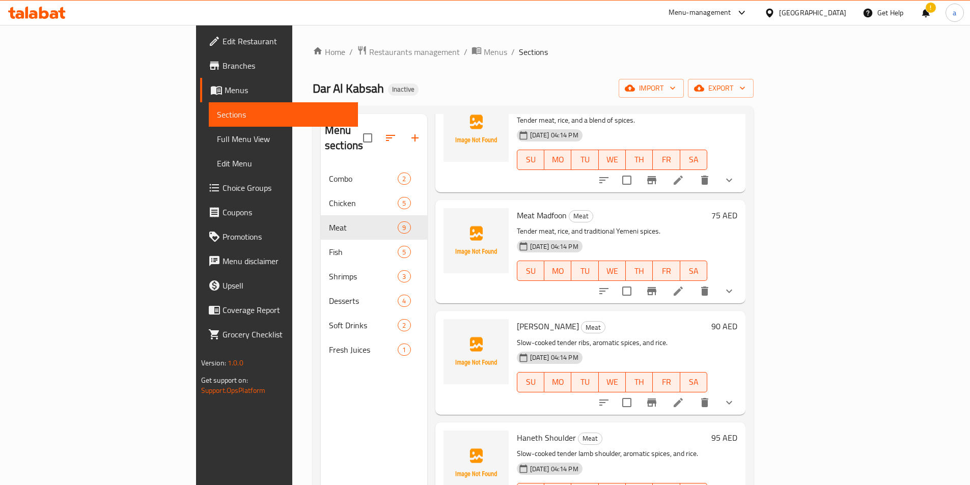
click at [683, 287] on icon at bounding box center [677, 291] width 9 height 9
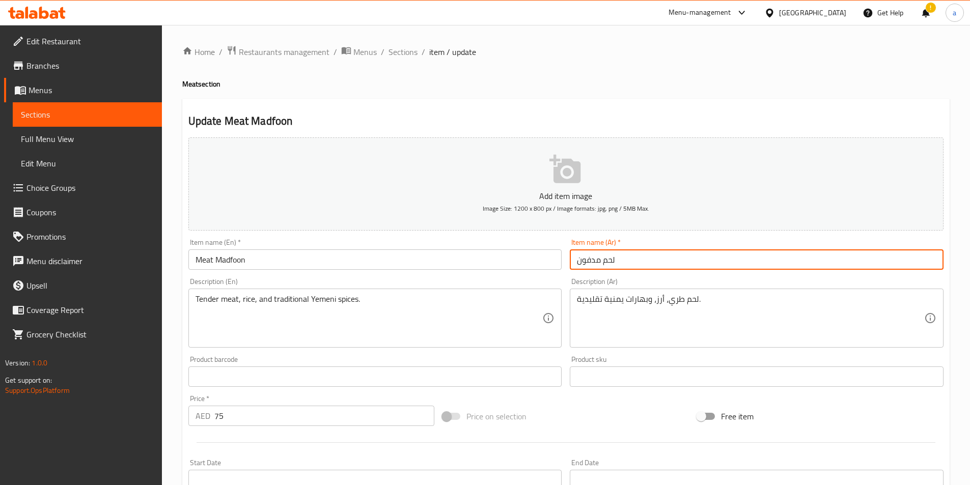
click at [660, 253] on input "لحم مدفون" at bounding box center [757, 259] width 374 height 20
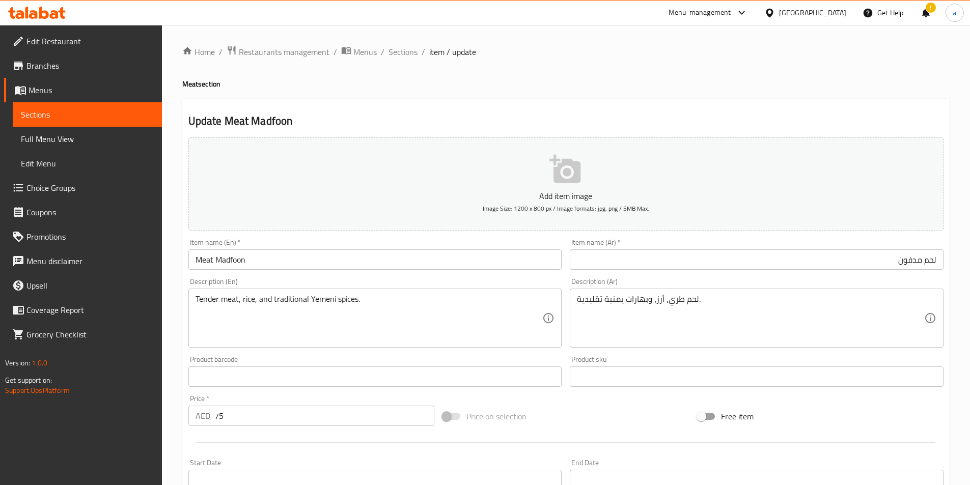
click at [710, 287] on div "Description (Ar) لحم طري، أرز، وبهارات يمنية تقليدية. Description (Ar)" at bounding box center [757, 313] width 374 height 70
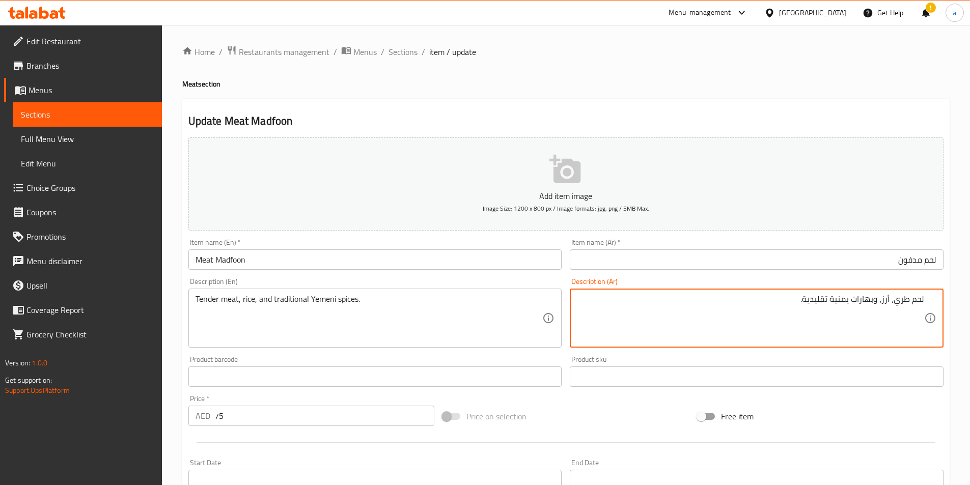
drag, startPoint x: 896, startPoint y: 302, endPoint x: 909, endPoint y: 307, distance: 13.2
paste textarea "ندر"
type textarea "لحم تندر، أرز، وبهارات يمنية تقليدية."
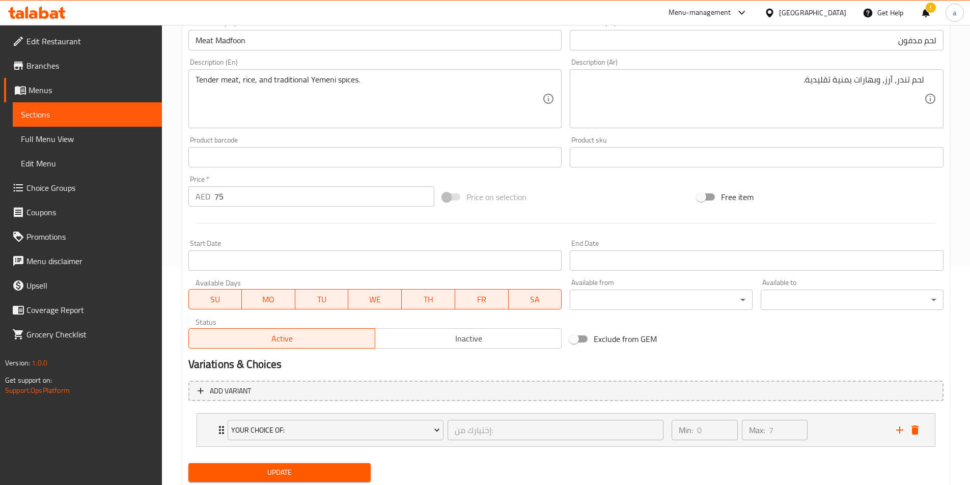
scroll to position [251, 0]
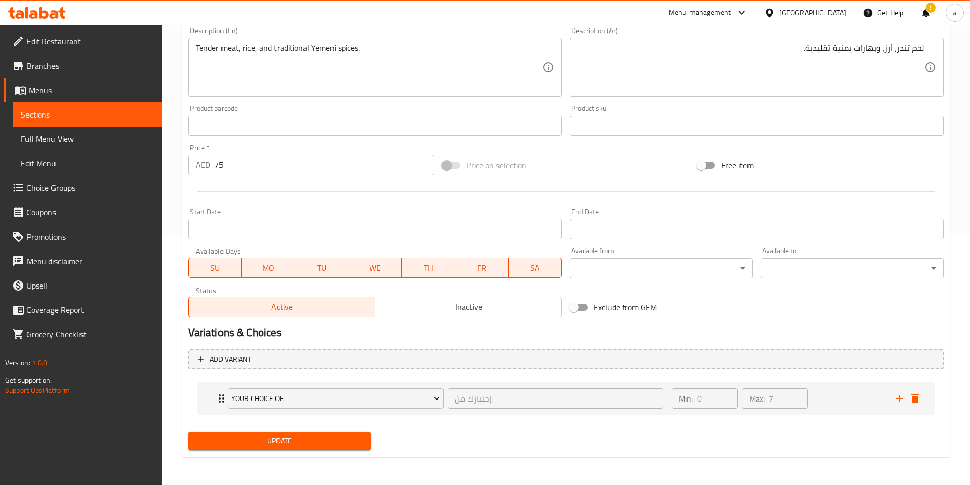
click at [296, 442] on span "Update" at bounding box center [279, 441] width 166 height 13
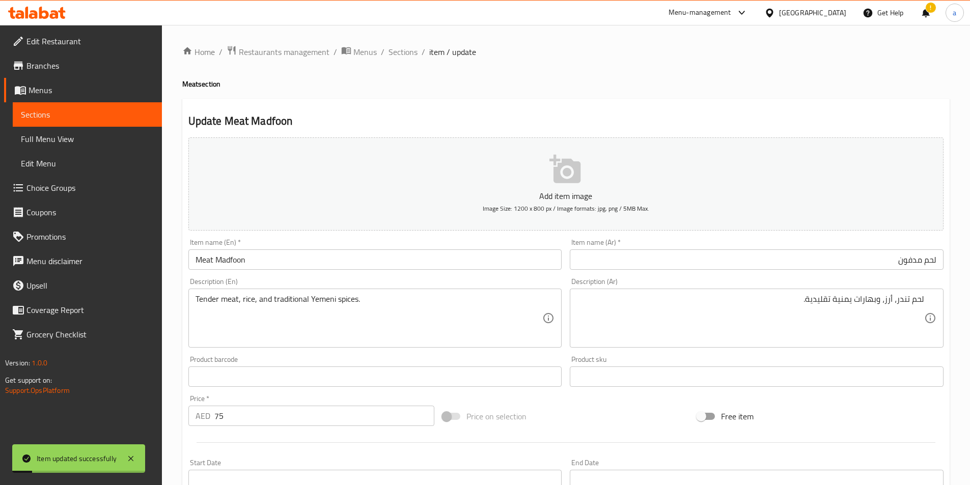
click at [403, 44] on div "Home / Restaurants management / Menus / Sections / item / update Meat section U…" at bounding box center [566, 380] width 808 height 711
click at [403, 48] on span "Sections" at bounding box center [402, 52] width 29 height 12
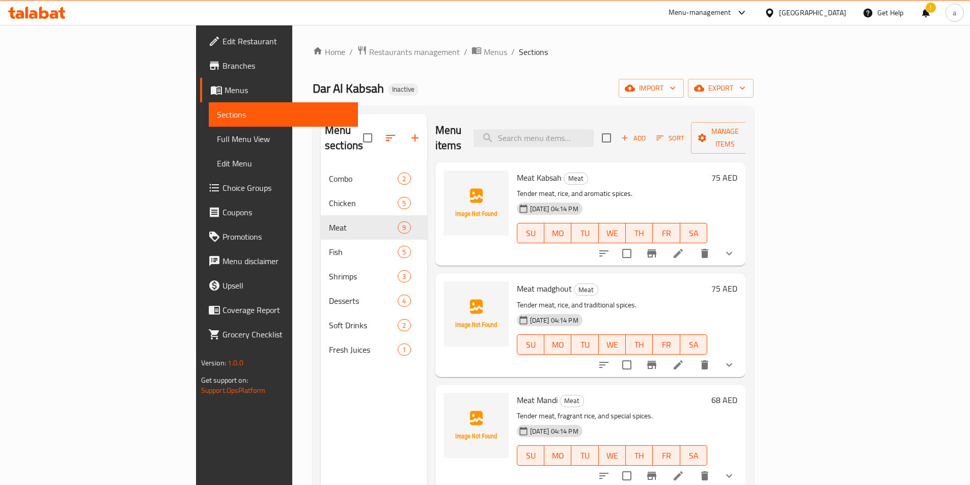
click at [474, 72] on div "Home / Restaurants management / Menus / Sections Dar Al Kabsah Inactive import …" at bounding box center [533, 326] width 441 height 562
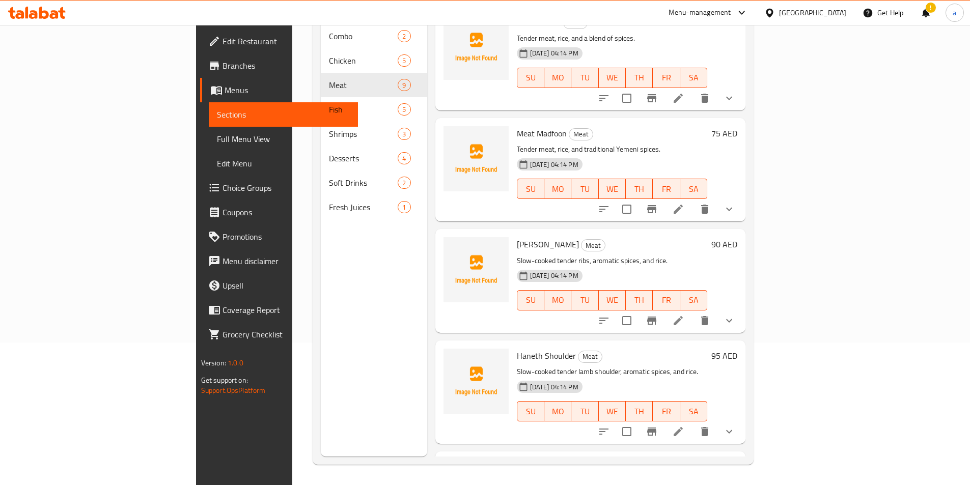
scroll to position [356, 0]
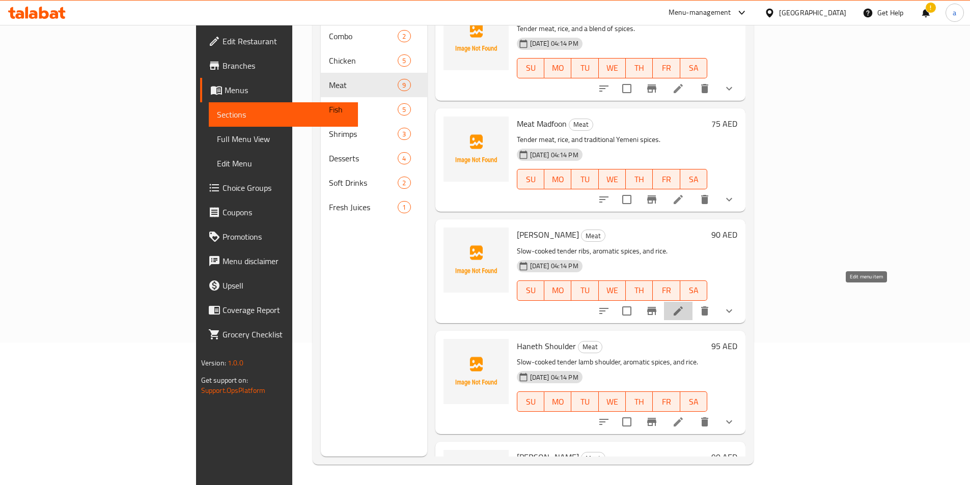
click at [684, 305] on icon at bounding box center [678, 311] width 12 height 12
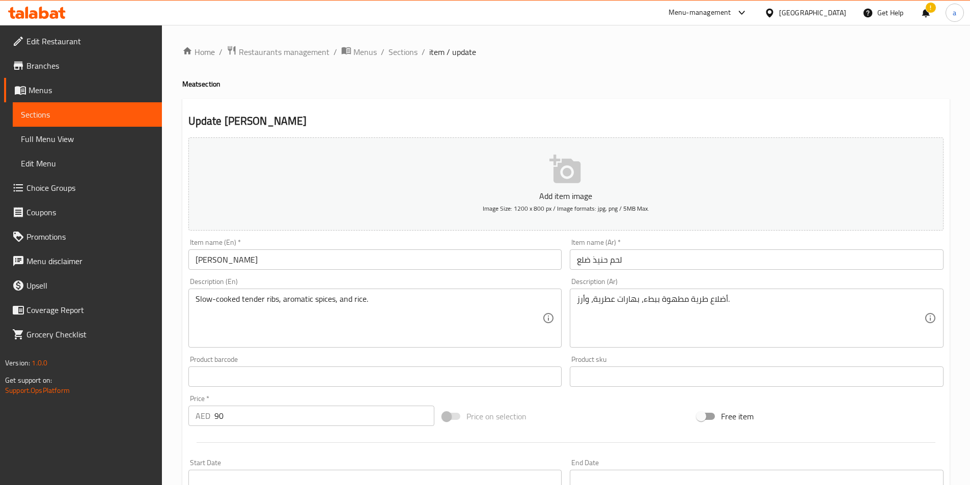
click at [679, 250] on div "Item name (Ar)   * لحم حنيذ ضلع Item name (Ar) *" at bounding box center [757, 254] width 374 height 31
click at [676, 259] on input "لحم حنيذ ضلع" at bounding box center [757, 259] width 374 height 20
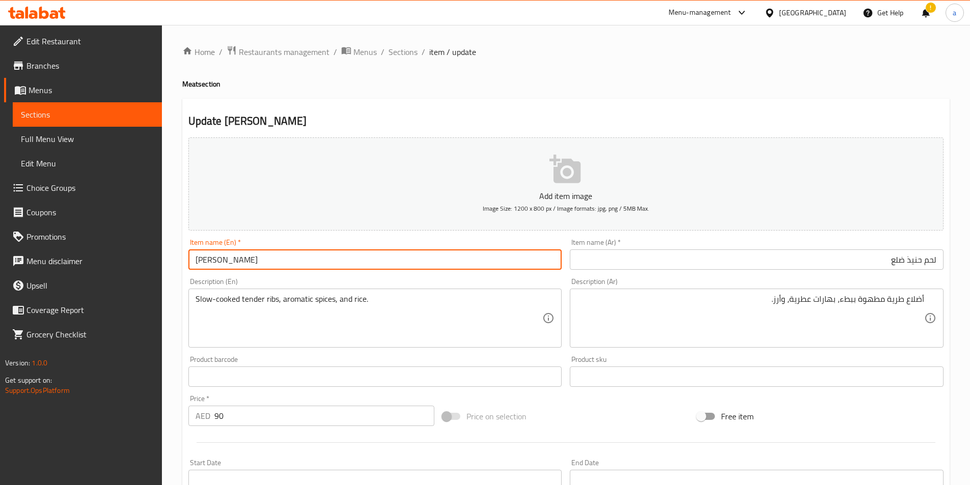
drag, startPoint x: 238, startPoint y: 261, endPoint x: 224, endPoint y: 263, distance: 13.8
click at [224, 263] on input "Haneth Ribs" at bounding box center [375, 259] width 374 height 20
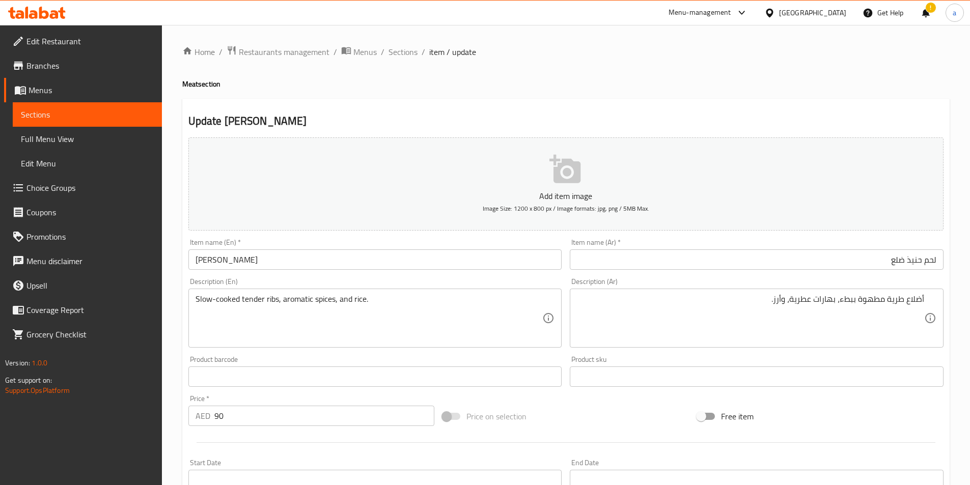
drag, startPoint x: 884, startPoint y: 260, endPoint x: 977, endPoint y: 223, distance: 100.1
click at [970, 223] on html "​ Menu-management United Arab Emirates Get Help ! a Edit Restaurant Branches Me…" at bounding box center [485, 242] width 970 height 485
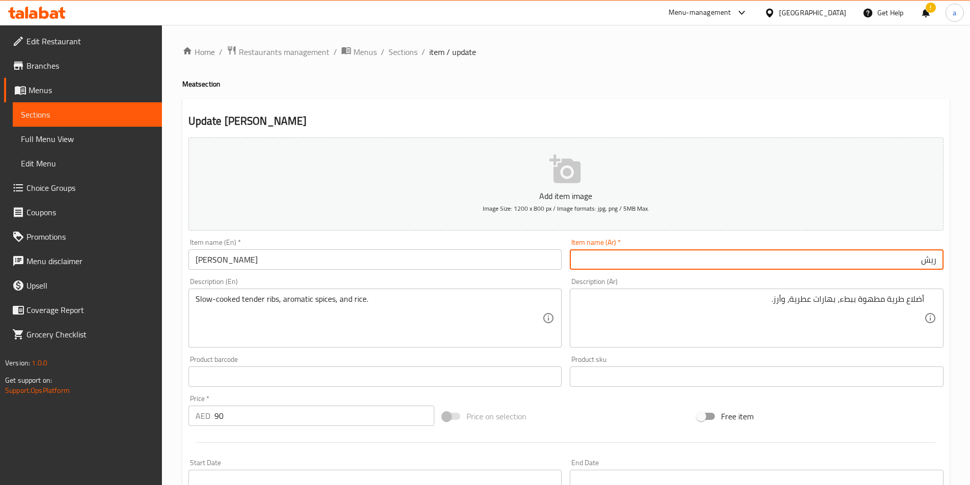
type input "ريش"
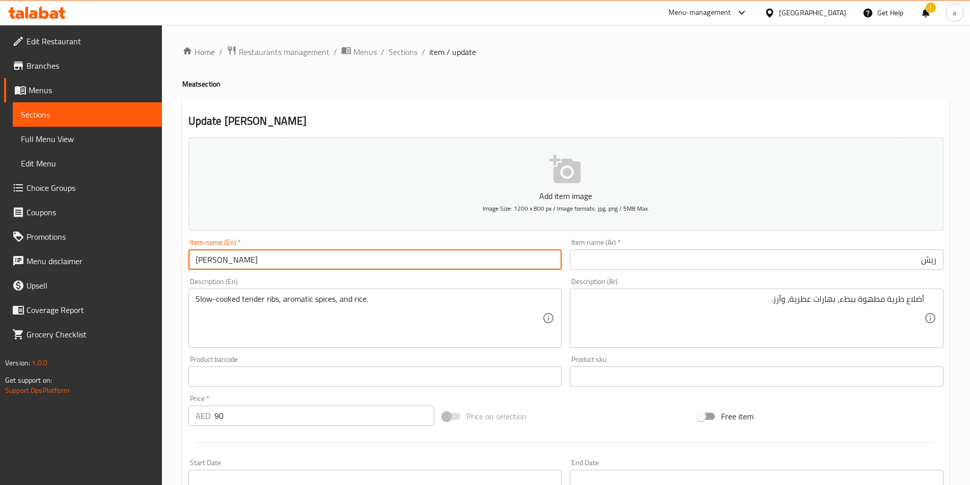
drag, startPoint x: 219, startPoint y: 260, endPoint x: 197, endPoint y: 260, distance: 21.4
click at [197, 260] on input "Haneth Ribs" at bounding box center [375, 259] width 374 height 20
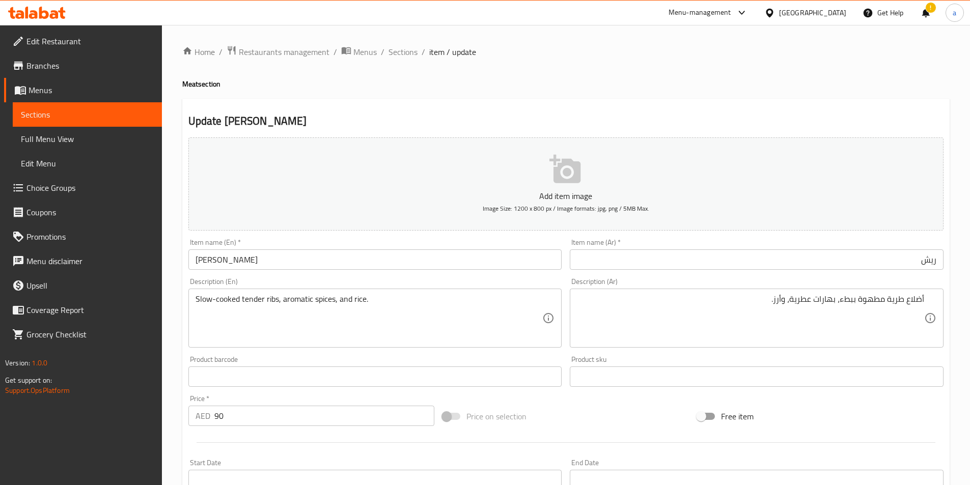
click at [207, 262] on input "Haneth Ribs" at bounding box center [375, 259] width 374 height 20
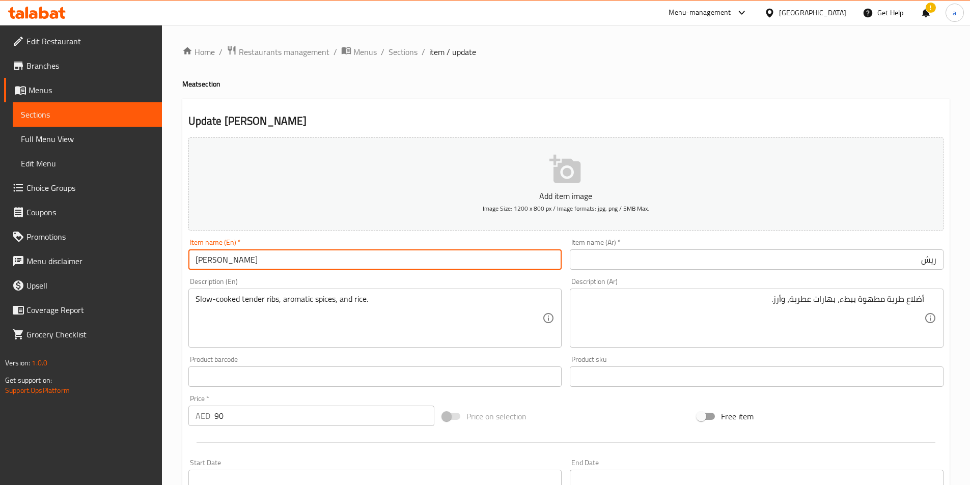
click at [207, 262] on input "Haneth Ribs" at bounding box center [375, 259] width 374 height 20
paste input "eth"
click at [263, 258] on input "Haneeth Ribs" at bounding box center [375, 259] width 374 height 20
type input "Haneeth Ribs"
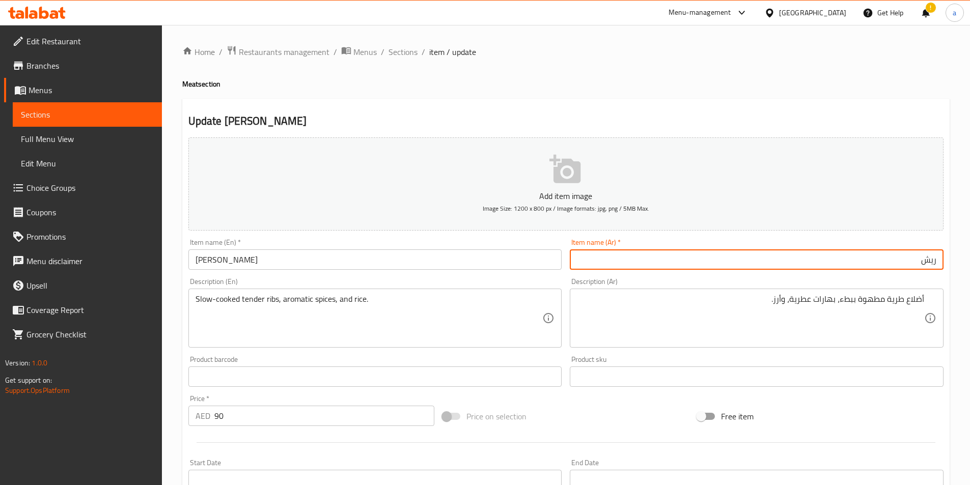
click at [898, 266] on input "ريش" at bounding box center [757, 259] width 374 height 20
paste input "حنيذ"
type input "ريش حنيذ"
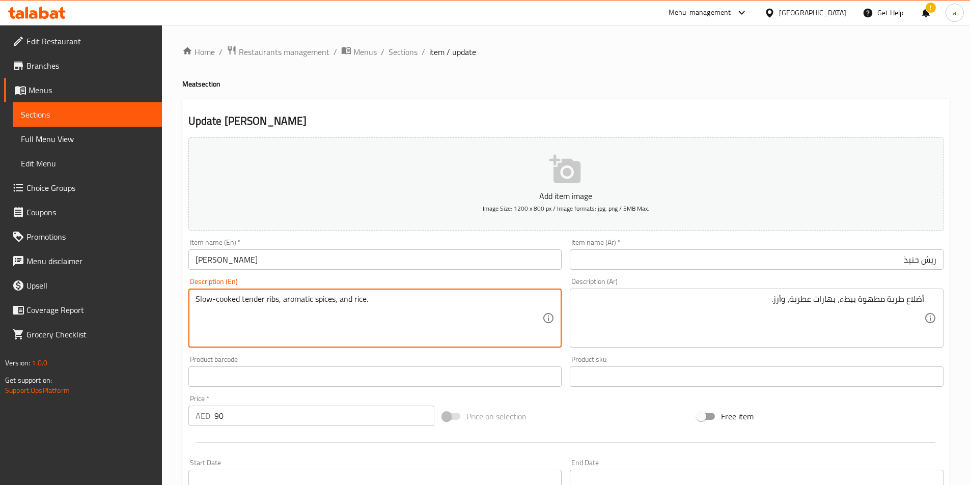
click at [216, 300] on textarea "Slow-cooked tender ribs, aromatic spices, and rice." at bounding box center [368, 318] width 347 height 48
click at [440, 303] on textarea "Slow-cooked tender ribs, aromatic spices, and rice." at bounding box center [368, 318] width 347 height 48
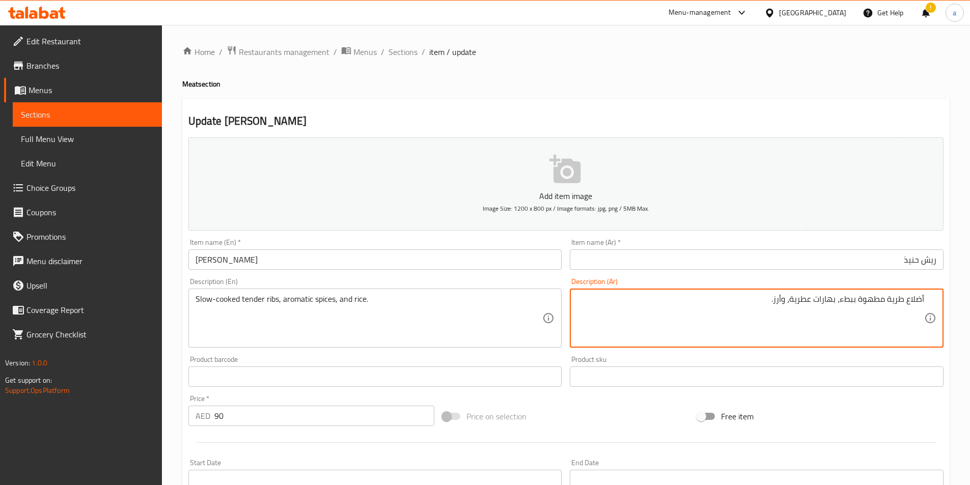
drag, startPoint x: 762, startPoint y: 301, endPoint x: 977, endPoint y: 278, distance: 215.5
click at [970, 283] on html "​ Menu-management United Arab Emirates Get Help ! a Edit Restaurant Branches Me…" at bounding box center [485, 242] width 970 height 485
click at [916, 304] on textarea "ارز بهارات عطرية ريش تندر مطهوة ببطئ" at bounding box center [750, 318] width 347 height 48
drag, startPoint x: 799, startPoint y: 302, endPoint x: 762, endPoint y: 304, distance: 36.7
click at [767, 304] on textarea "ارز و بهارات عطرية ريش تندر مطهوة ببطئ" at bounding box center [750, 318] width 347 height 48
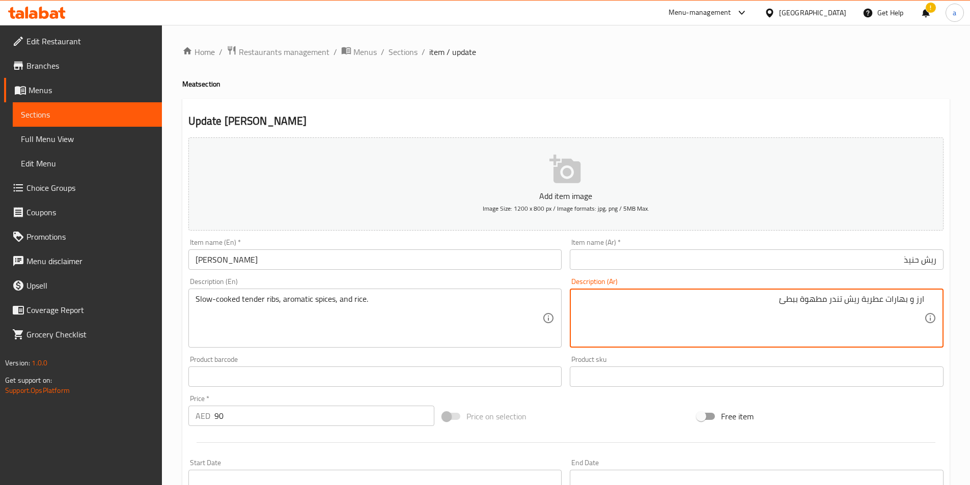
paste textarea
type textarea "ارز و بهارات عطرية ريش تندر مطهوة ببطء."
click at [536, 373] on input "text" at bounding box center [375, 376] width 374 height 20
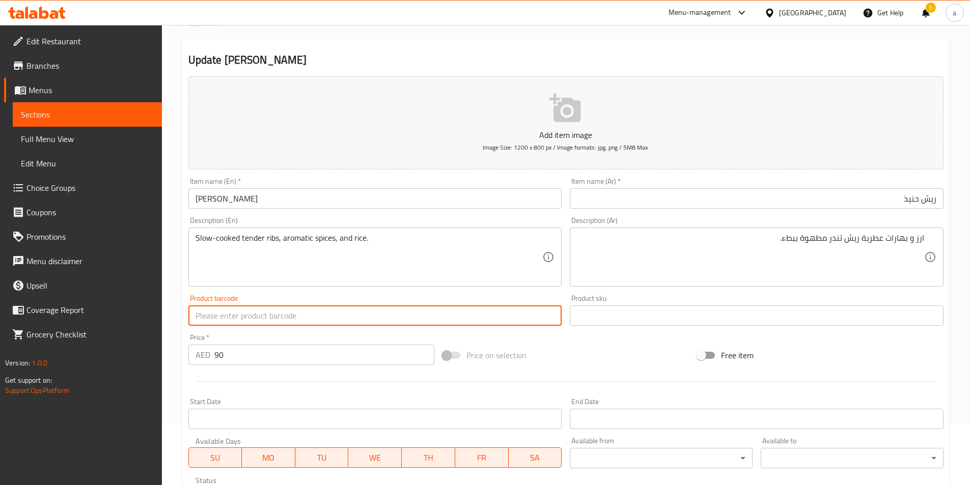
scroll to position [251, 0]
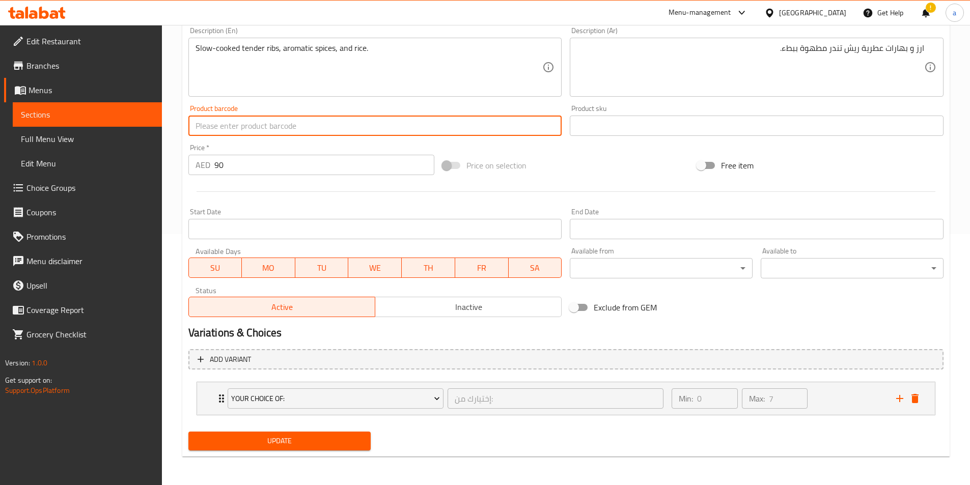
click at [302, 441] on span "Update" at bounding box center [279, 441] width 166 height 13
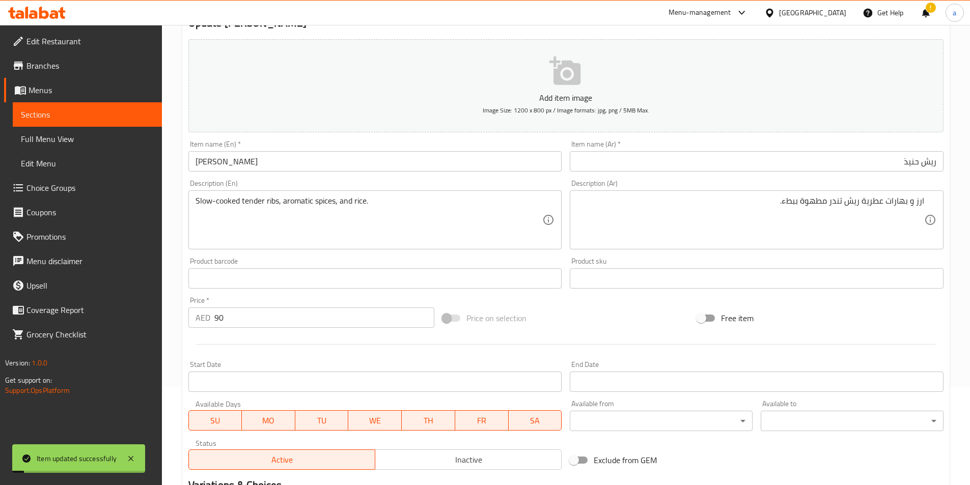
scroll to position [0, 0]
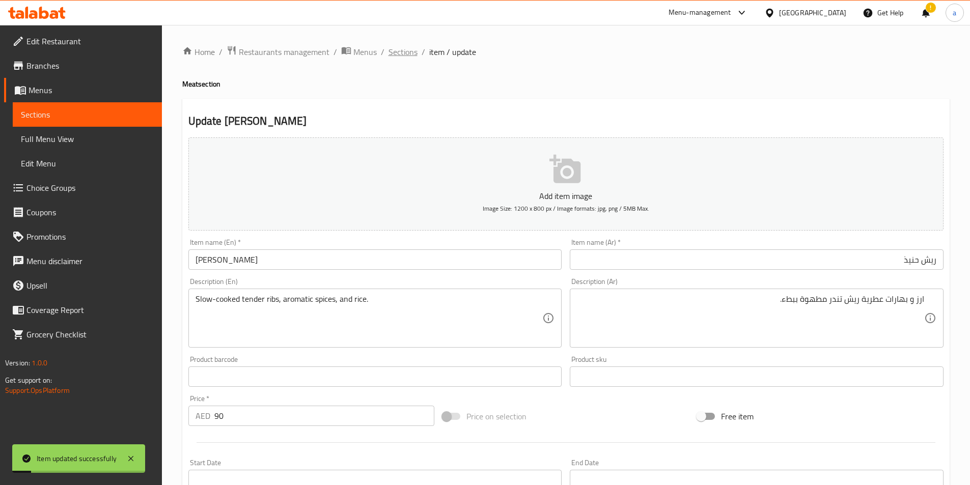
click at [401, 52] on span "Sections" at bounding box center [402, 52] width 29 height 12
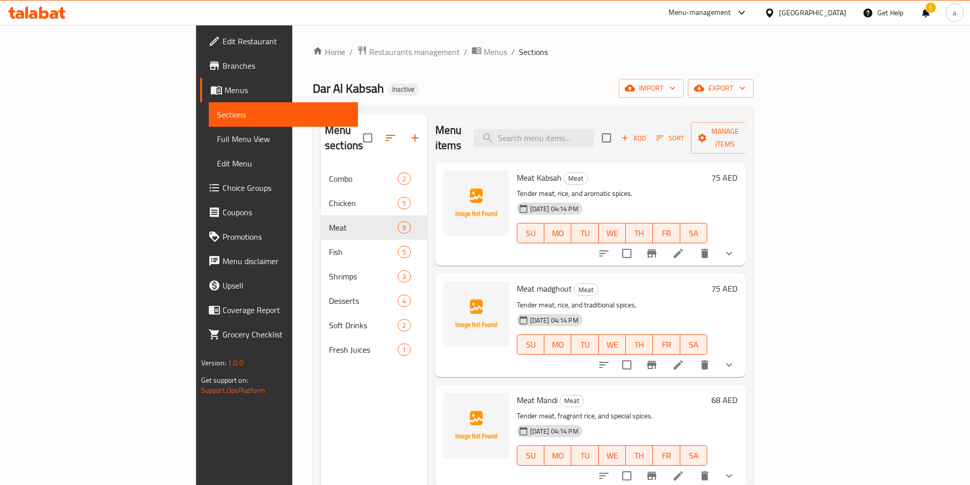
click at [753, 170] on div "Menu sections Combo 2 Chicken 5 Meat 9 Fish 5 Shrimps 3 Desserts 4 Soft Drinks …" at bounding box center [533, 356] width 441 height 501
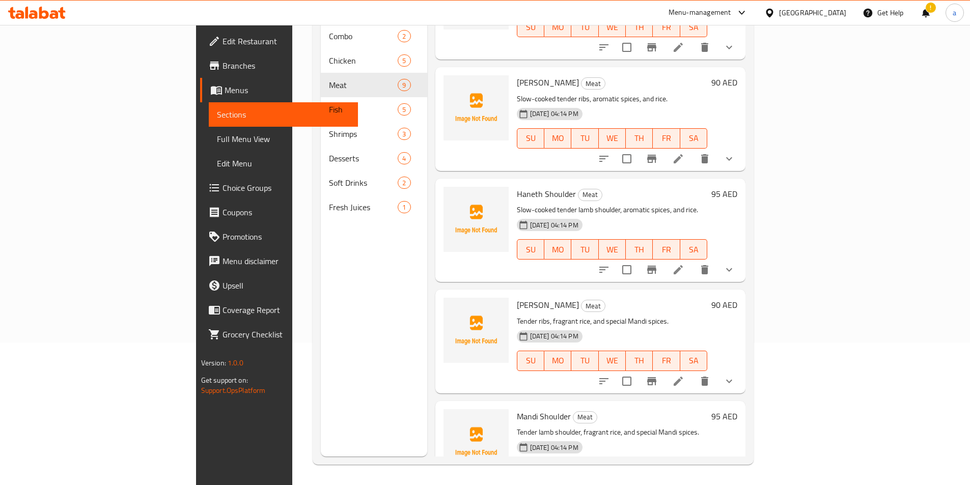
scroll to position [509, 0]
click at [684, 263] on icon at bounding box center [678, 269] width 12 height 12
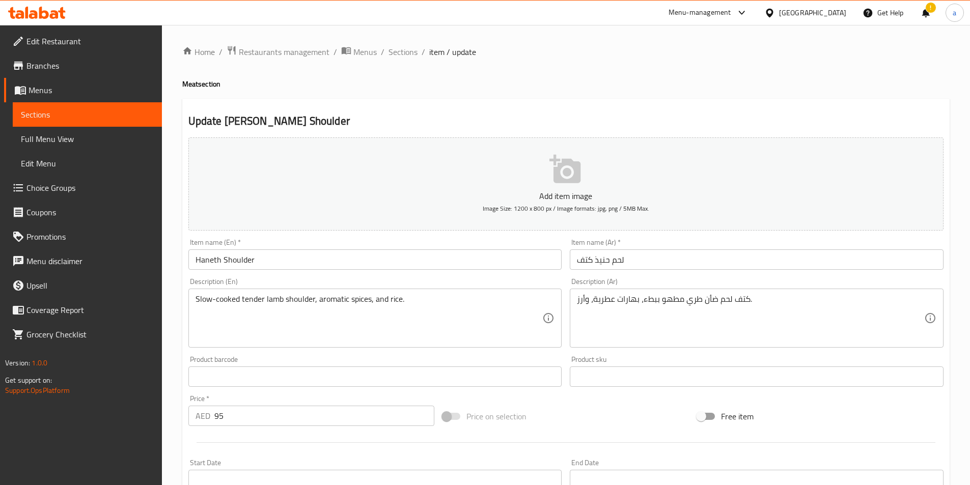
click at [637, 264] on input "لحم حنيذ كتف" at bounding box center [757, 259] width 374 height 20
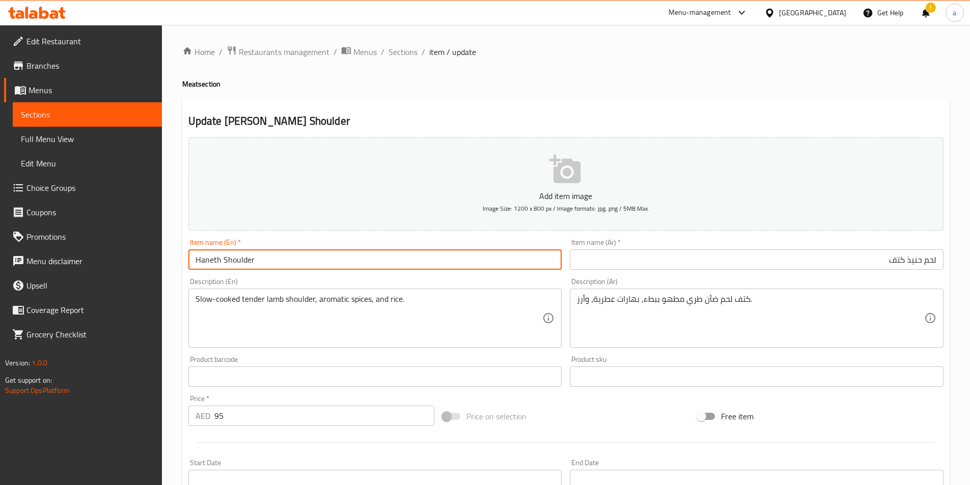
drag, startPoint x: 219, startPoint y: 260, endPoint x: 186, endPoint y: 264, distance: 32.8
click at [186, 264] on div "Item name (En)   * Haneth Shoulder Item name (En) *" at bounding box center [375, 254] width 382 height 39
click at [197, 263] on input "Shoulder" at bounding box center [375, 259] width 374 height 20
paste input "Haneeth"
click at [324, 261] on input "Haneeth Shoulder" at bounding box center [375, 259] width 374 height 20
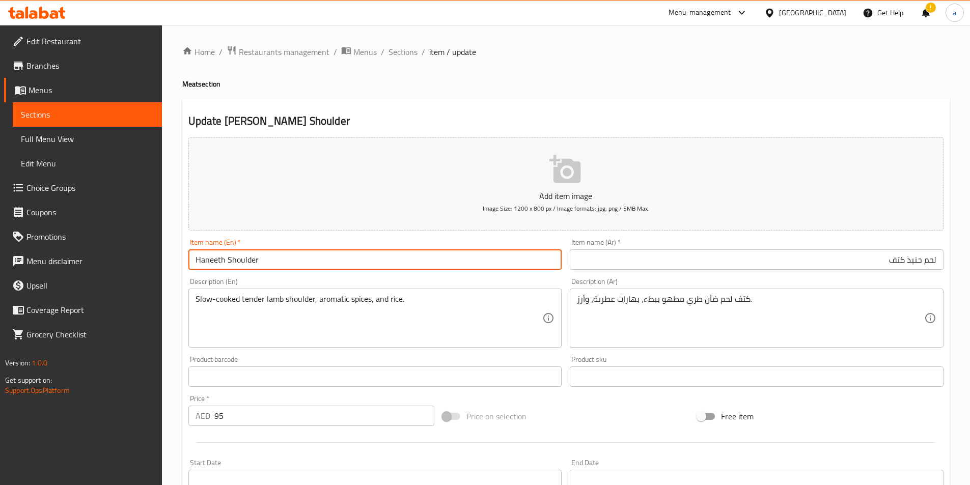
type input "Haneeth Shoulder"
drag, startPoint x: 924, startPoint y: 264, endPoint x: 977, endPoint y: 261, distance: 52.5
click at [970, 261] on html "​ Menu-management United Arab Emirates Get Help ! a Edit Restaurant Branches Me…" at bounding box center [485, 242] width 970 height 485
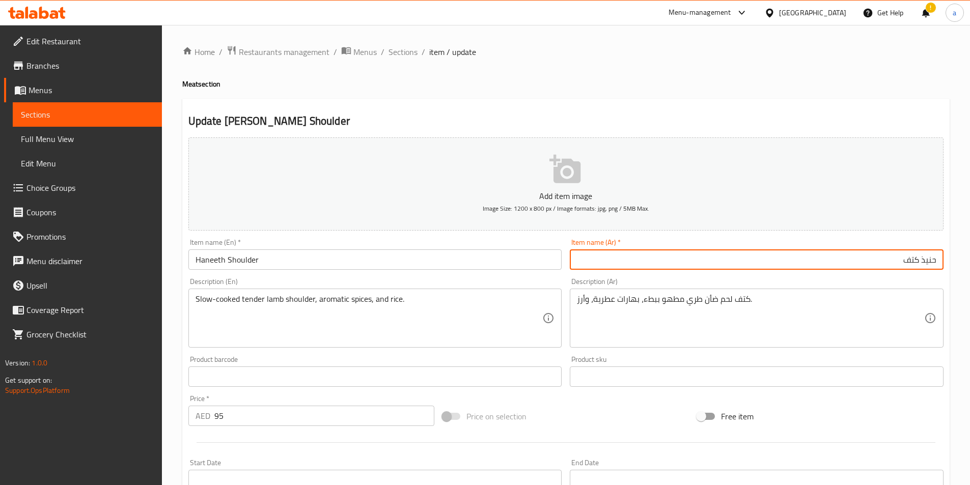
type input "حنيذ كتف"
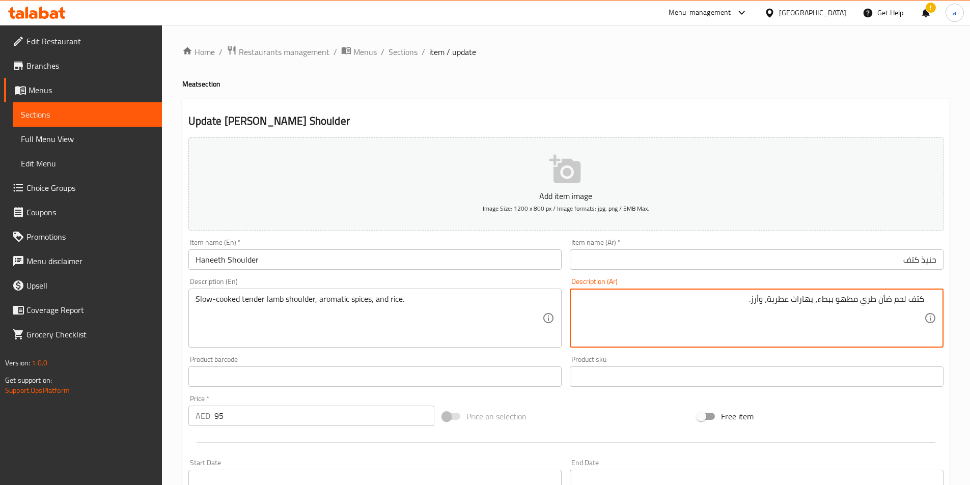
drag, startPoint x: 725, startPoint y: 303, endPoint x: 977, endPoint y: 297, distance: 252.0
click at [970, 297] on html "​ Menu-management United Arab Emirates Get Help ! a Edit Restaurant Branches Me…" at bounding box center [485, 242] width 970 height 485
click at [716, 293] on div "Description (Ar)" at bounding box center [757, 318] width 374 height 59
type textarea "ا"
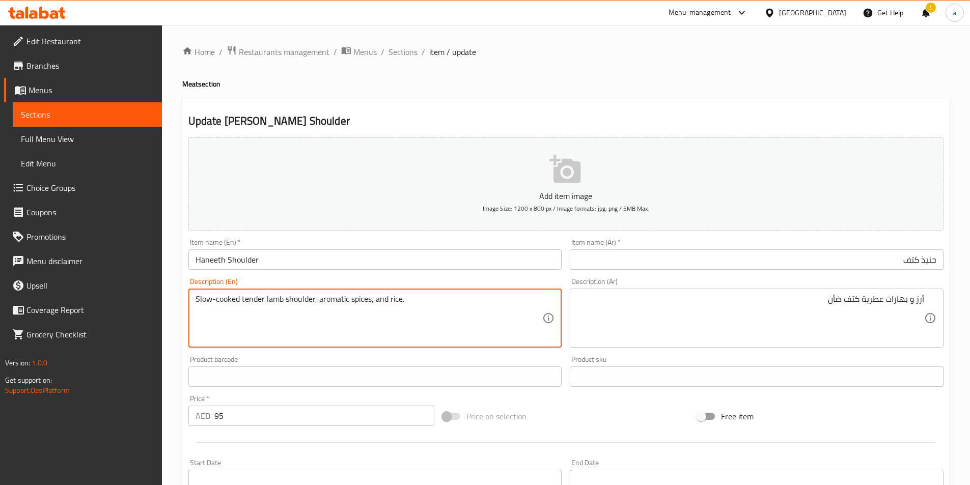
drag, startPoint x: 281, startPoint y: 299, endPoint x: 267, endPoint y: 301, distance: 14.9
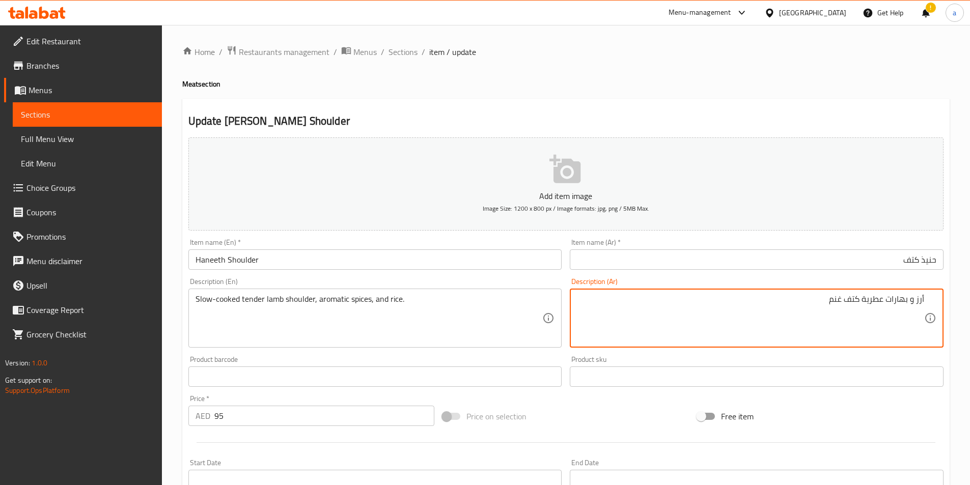
click at [812, 299] on textarea "أرز و بهارات عطرية كتف غنم" at bounding box center [750, 318] width 347 height 48
paste textarea "زند ضأن"
paste textarea "ببطء"
type textarea "أرز و بهارات عطرية زند ضأن تندر مطهوة ببطء"
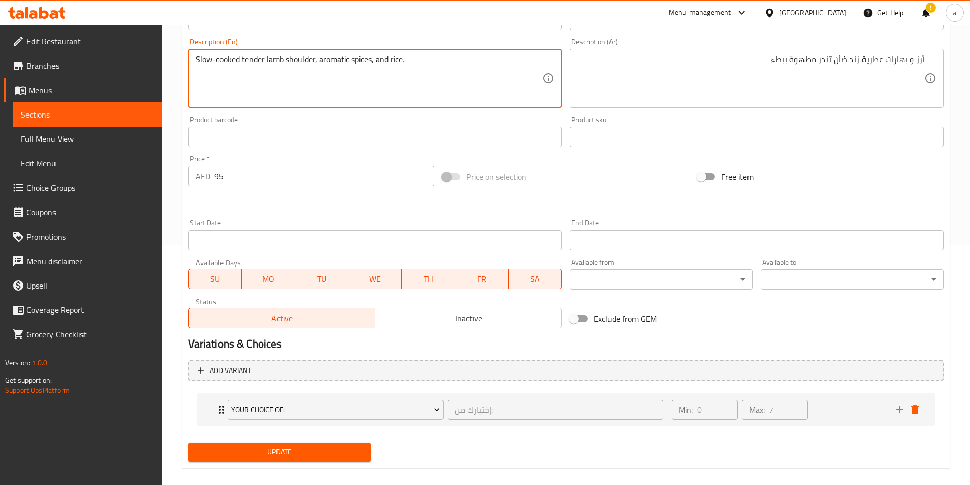
scroll to position [251, 0]
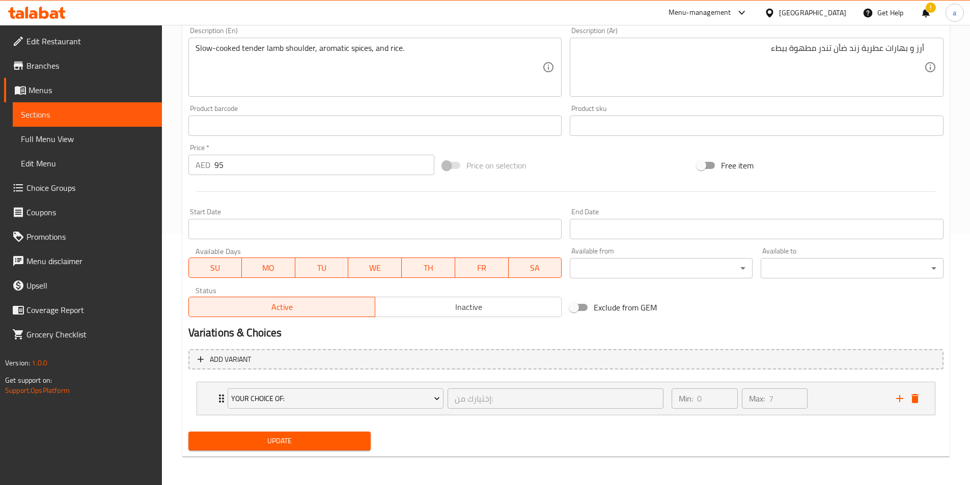
click at [305, 446] on span "Update" at bounding box center [279, 441] width 166 height 13
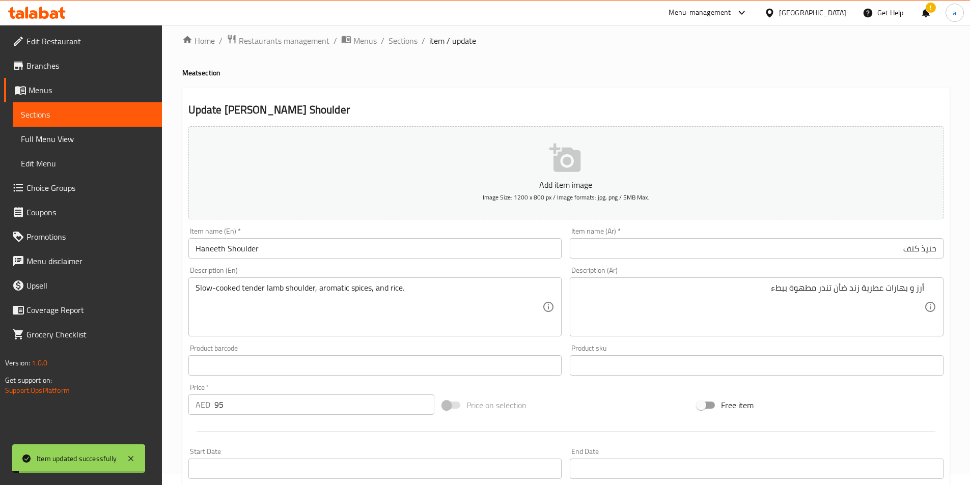
scroll to position [0, 0]
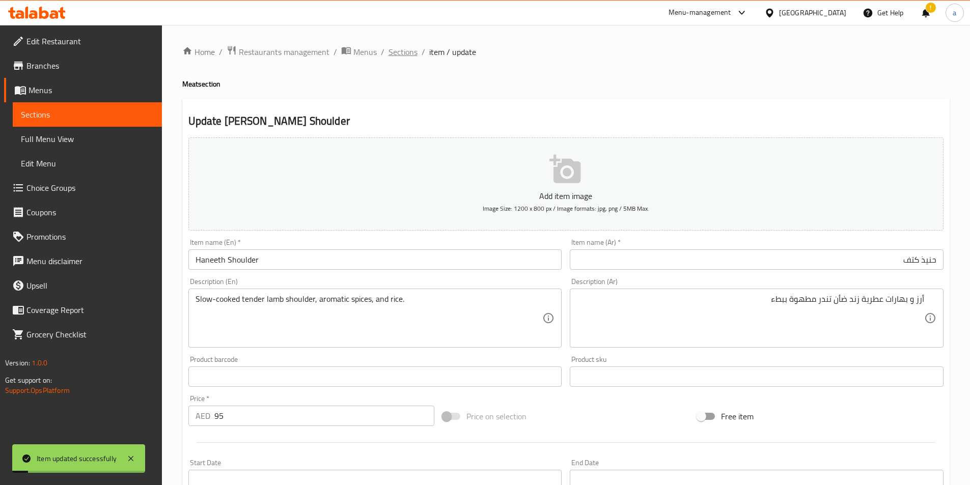
click at [406, 56] on span "Sections" at bounding box center [402, 52] width 29 height 12
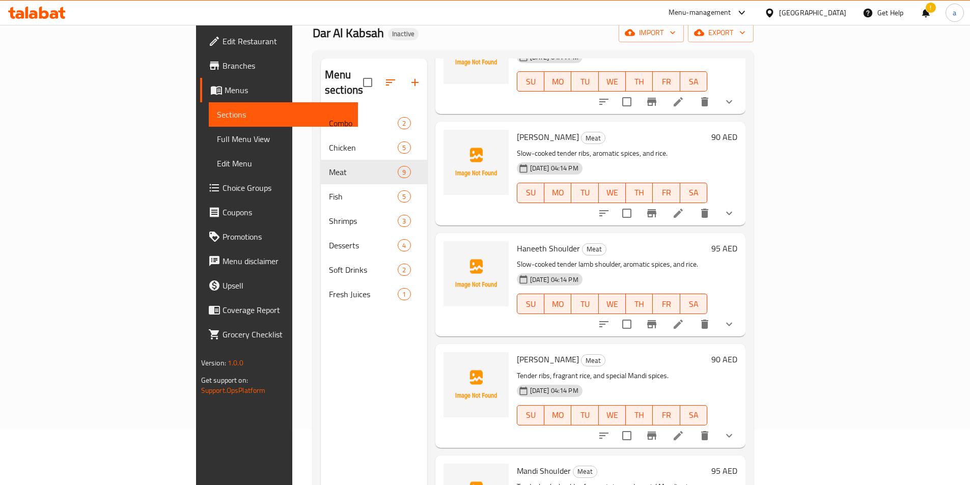
scroll to position [143, 0]
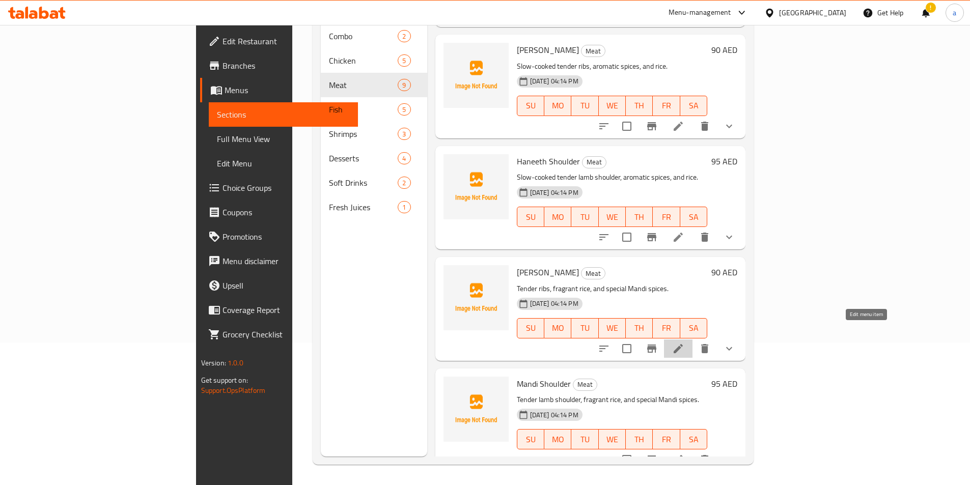
click at [683, 344] on icon at bounding box center [677, 348] width 9 height 9
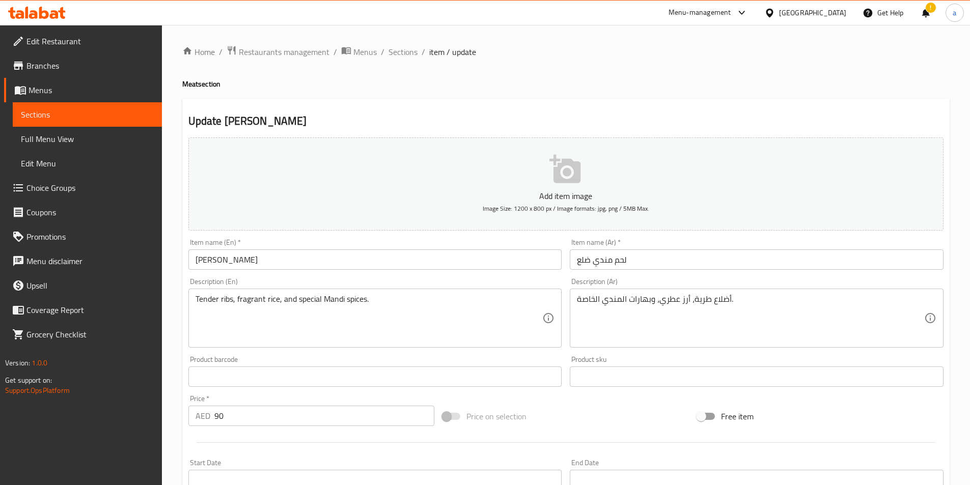
click at [687, 273] on div "Item name (Ar)   * لحم مندي ضلع Item name (Ar) *" at bounding box center [756, 254] width 382 height 39
click at [665, 258] on input "لحم مندي ضلع" at bounding box center [757, 259] width 374 height 20
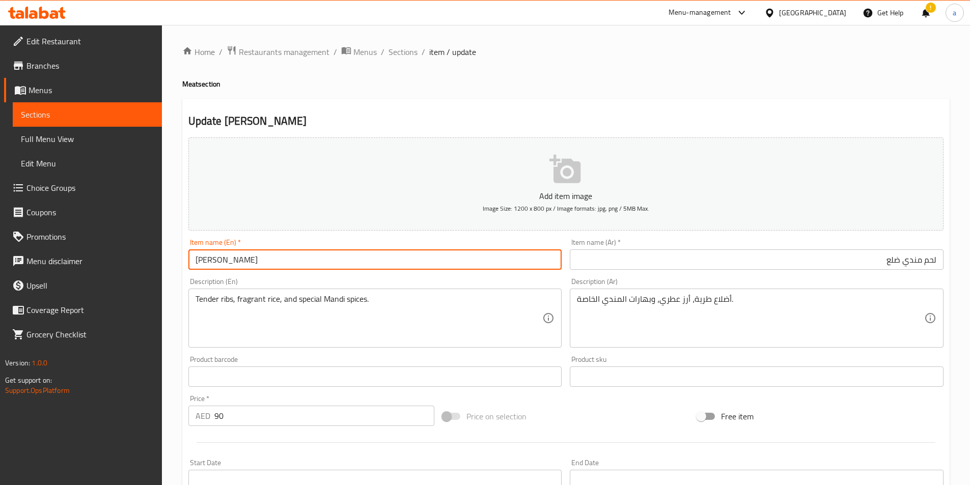
drag, startPoint x: 241, startPoint y: 261, endPoint x: 220, endPoint y: 261, distance: 21.4
click at [220, 261] on input "Mandi Ribs" at bounding box center [375, 259] width 374 height 20
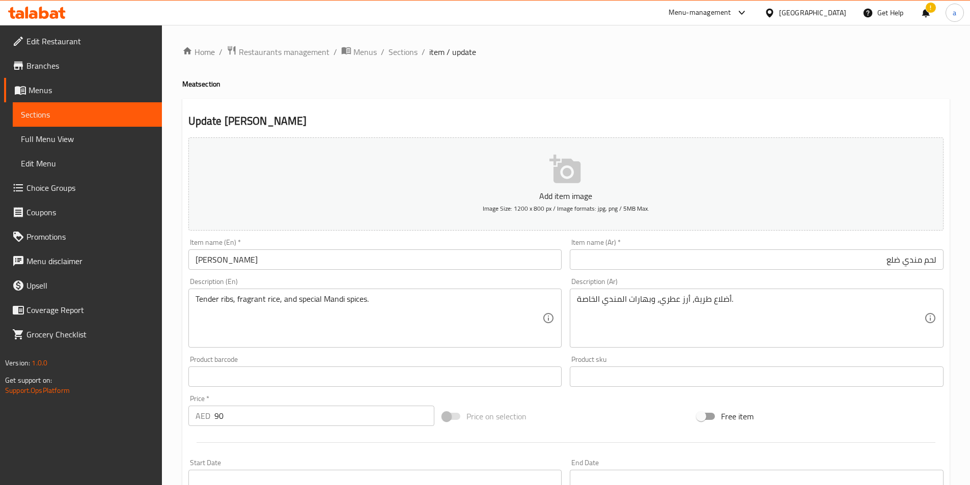
click at [803, 254] on input "لحم مندي ضلع" at bounding box center [757, 259] width 374 height 20
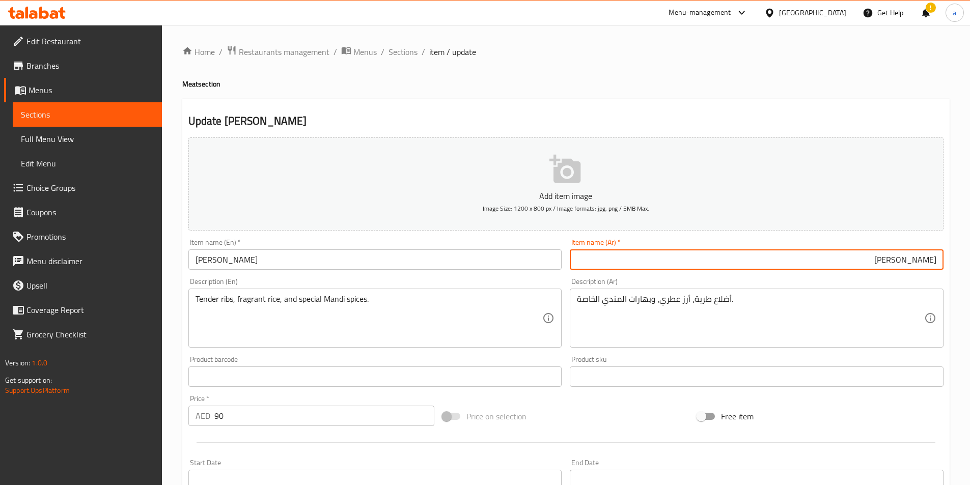
type input "ريش مندي"
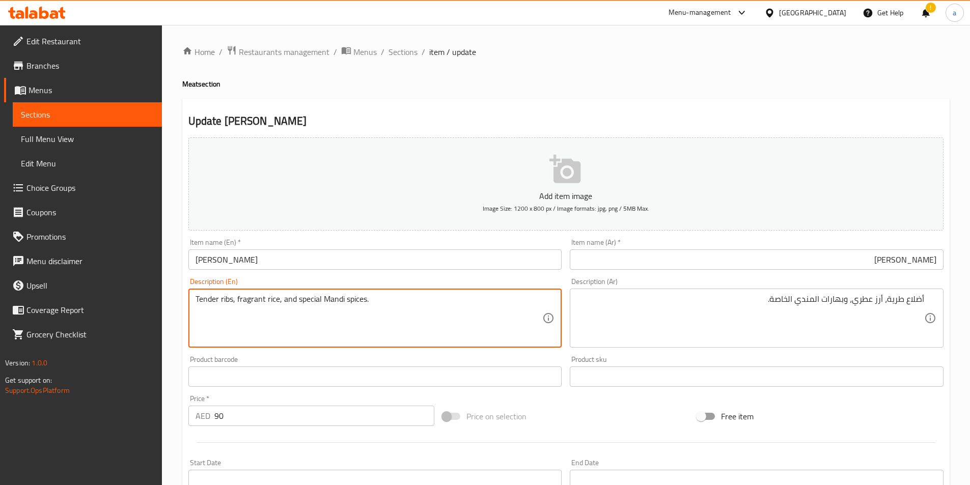
drag, startPoint x: 365, startPoint y: 300, endPoint x: 345, endPoint y: 303, distance: 20.5
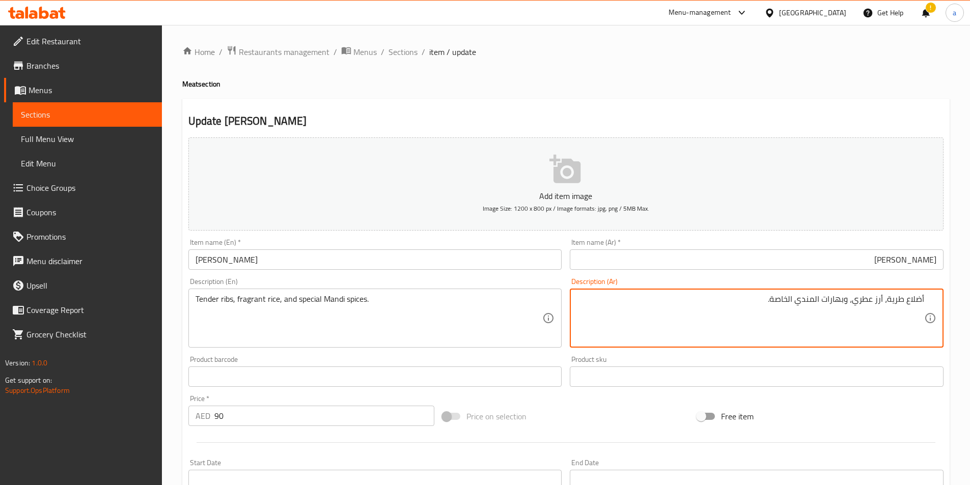
drag, startPoint x: 740, startPoint y: 298, endPoint x: 977, endPoint y: 278, distance: 238.0
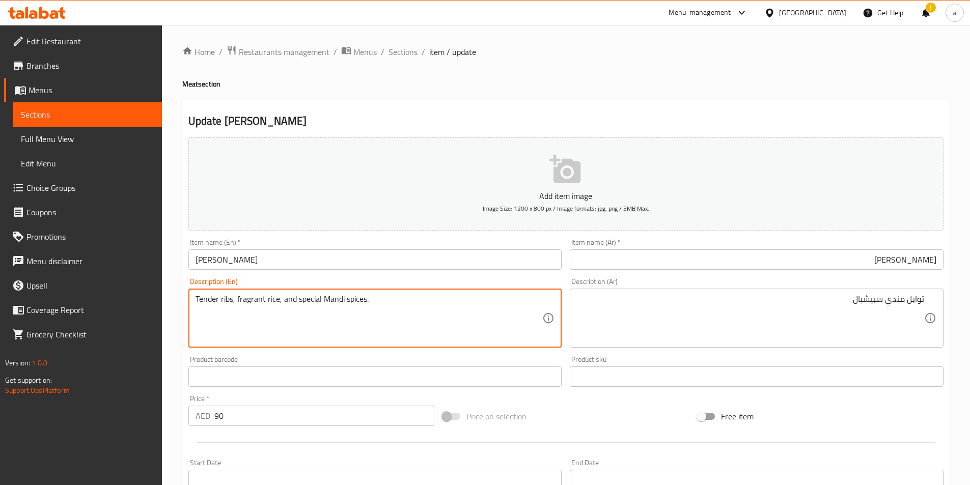
drag, startPoint x: 323, startPoint y: 299, endPoint x: 343, endPoint y: 303, distance: 19.9
drag, startPoint x: 236, startPoint y: 301, endPoint x: 277, endPoint y: 304, distance: 41.3
click at [277, 304] on textarea "Tender ribs, fragrant rice, and special Mandi spices." at bounding box center [368, 318] width 347 height 48
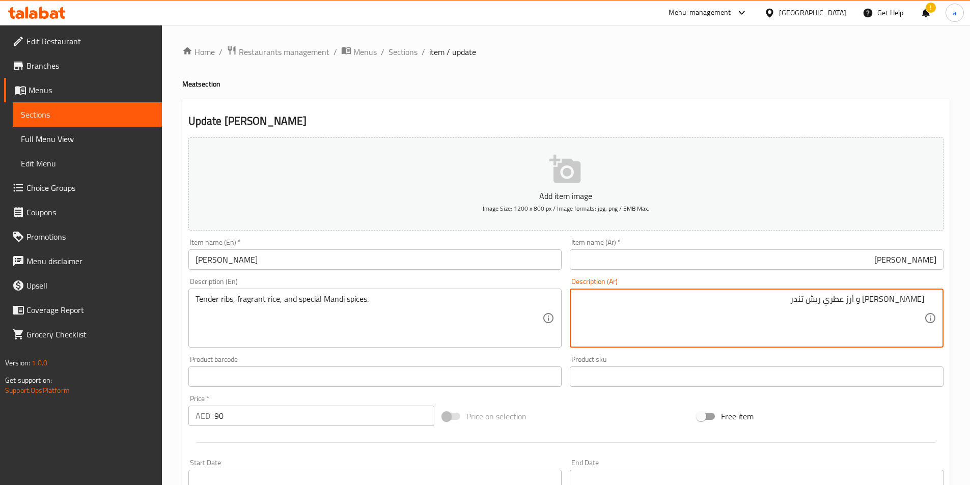
type textarea "توابل مندي سبيشيال و أرز عطري ريش تندر"
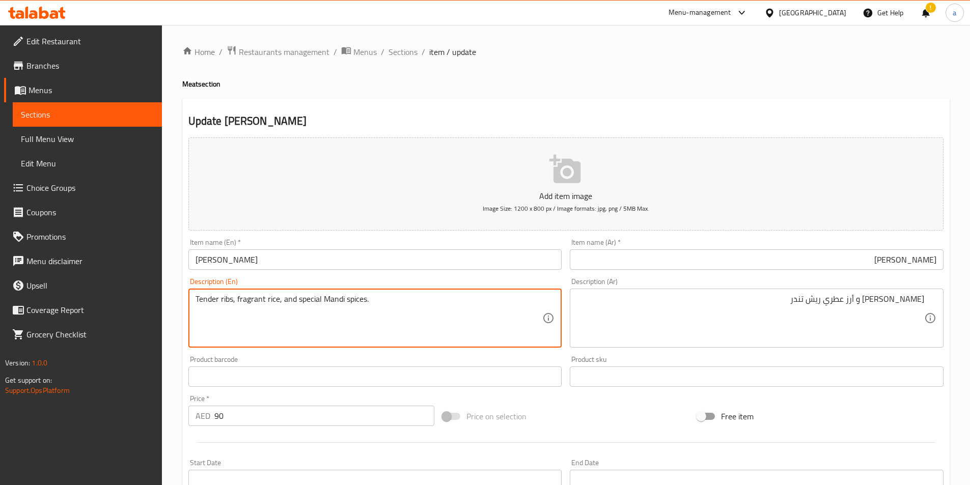
click at [461, 278] on div "Description (En) Tender ribs, fragrant rice, and special Mandi spices. Descript…" at bounding box center [375, 313] width 374 height 70
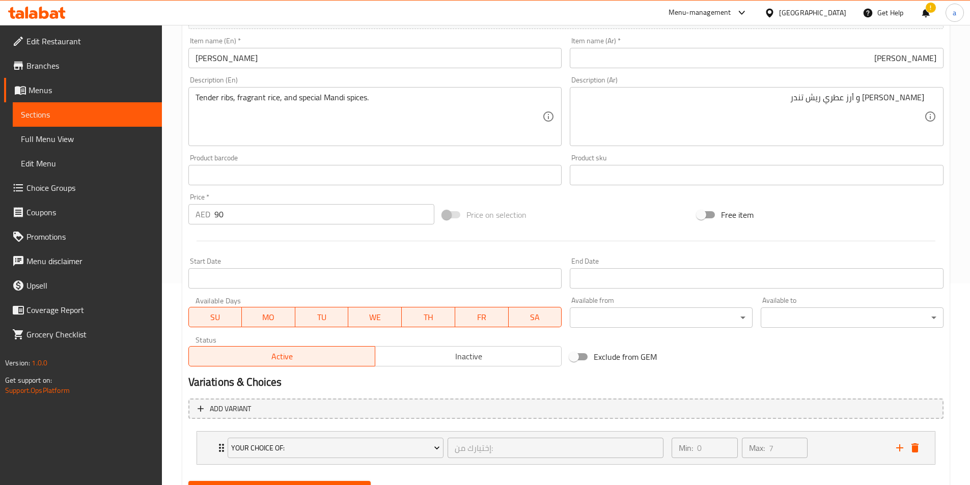
scroll to position [251, 0]
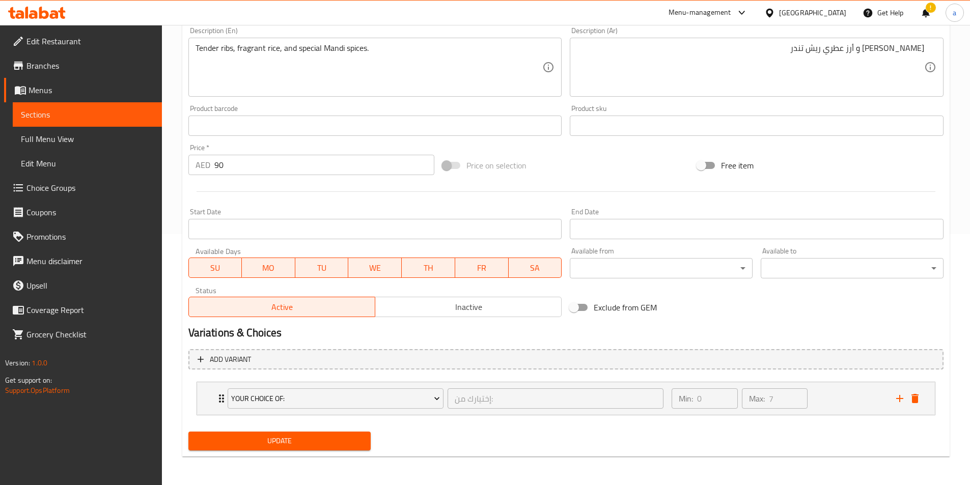
click at [274, 448] on button "Update" at bounding box center [279, 441] width 183 height 19
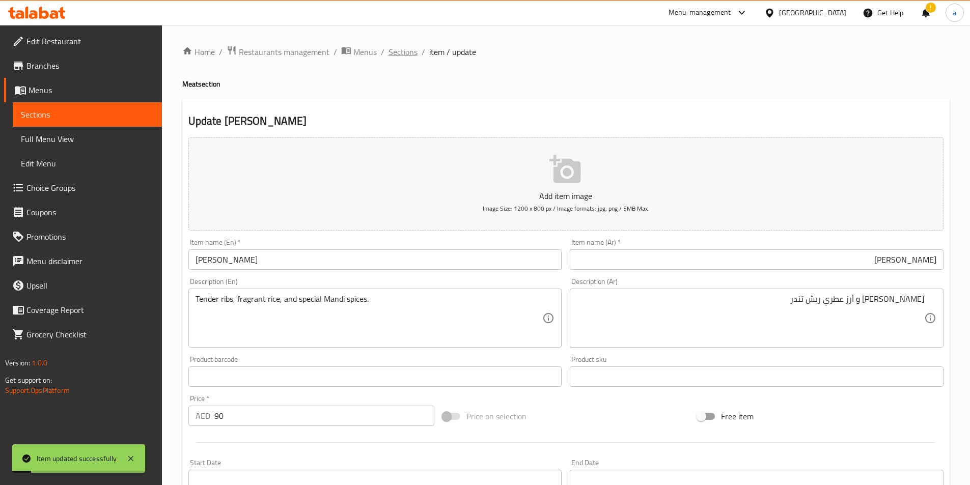
click at [403, 53] on span "Sections" at bounding box center [402, 52] width 29 height 12
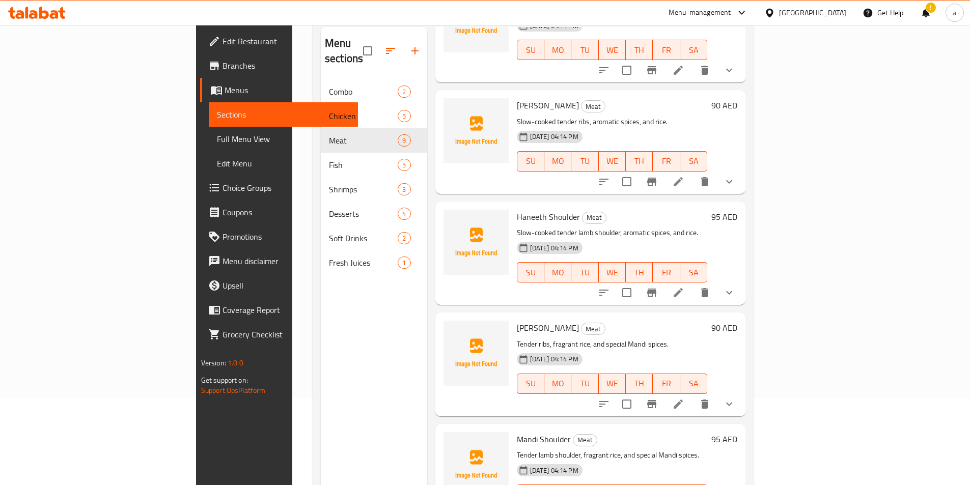
scroll to position [143, 0]
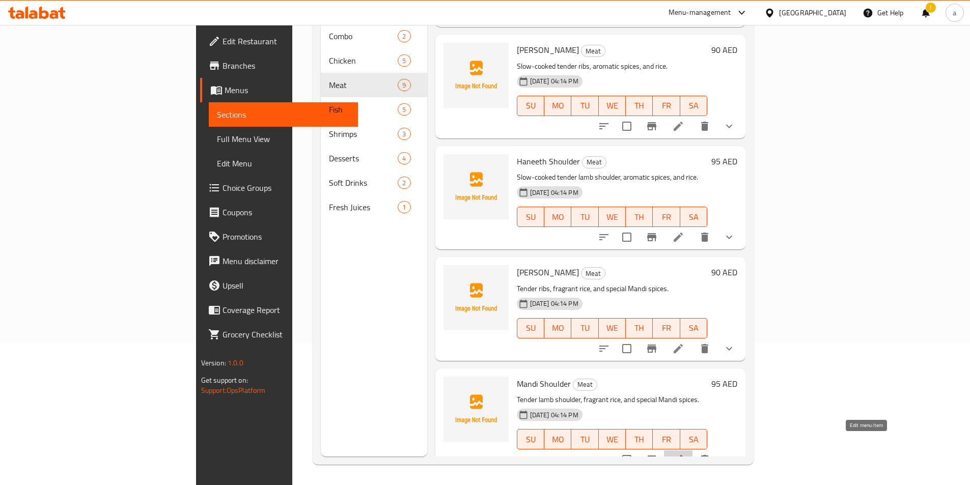
click at [683, 455] on icon at bounding box center [677, 459] width 9 height 9
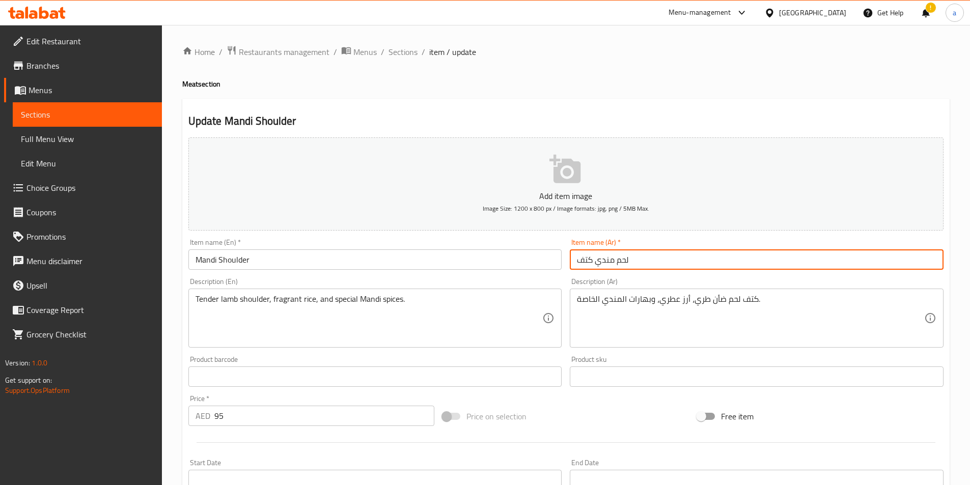
click at [665, 265] on input "لحم مندي كتف" at bounding box center [757, 259] width 374 height 20
drag, startPoint x: 856, startPoint y: 267, endPoint x: 977, endPoint y: 267, distance: 121.1
click at [970, 267] on html "​ Menu-management United Arab Emirates Get Help ! a Edit Restaurant Branches Me…" at bounding box center [485, 242] width 970 height 485
type input "كتف مندي"
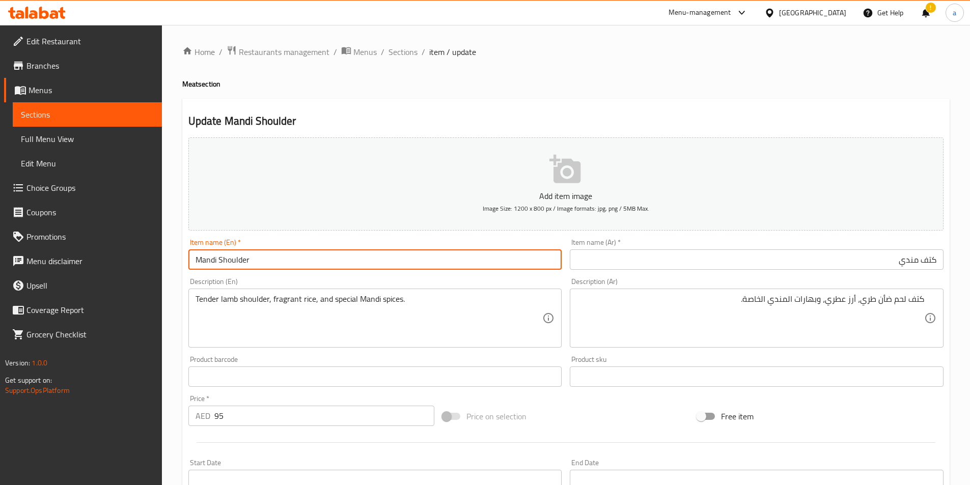
drag, startPoint x: 258, startPoint y: 260, endPoint x: 156, endPoint y: 245, distance: 103.4
click at [144, 245] on div "Edit Restaurant Branches Menus Sections Full Menu View Edit Menu Choice Groups …" at bounding box center [485, 380] width 970 height 711
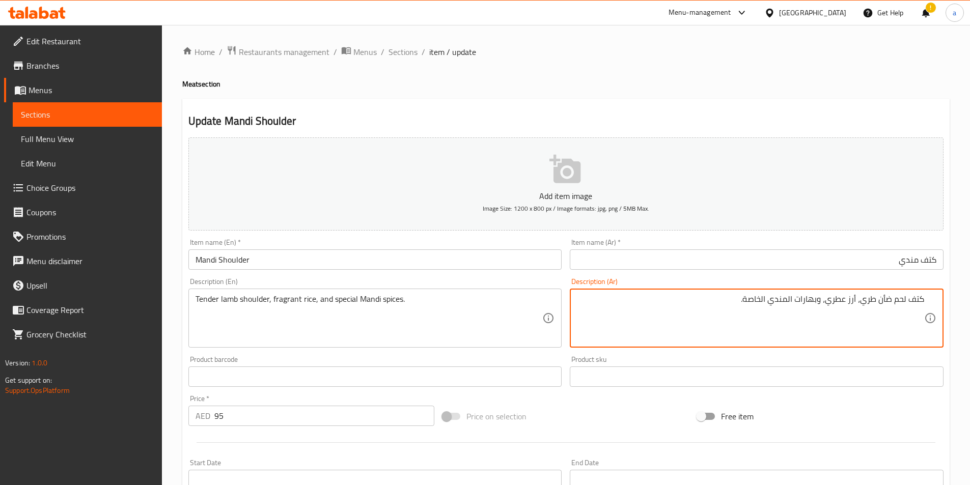
drag, startPoint x: 692, startPoint y: 309, endPoint x: 977, endPoint y: 306, distance: 285.1
click at [970, 306] on html "​ Menu-management United Arab Emirates Get Help ! a Edit Restaurant Branches Me…" at bounding box center [485, 242] width 970 height 485
paste textarea "زند ضأن"
type textarea "توابل مندي سبيشيال و أرز عطري زند ضأن تندر"
click at [491, 252] on input "Mandi Shoulder" at bounding box center [375, 259] width 374 height 20
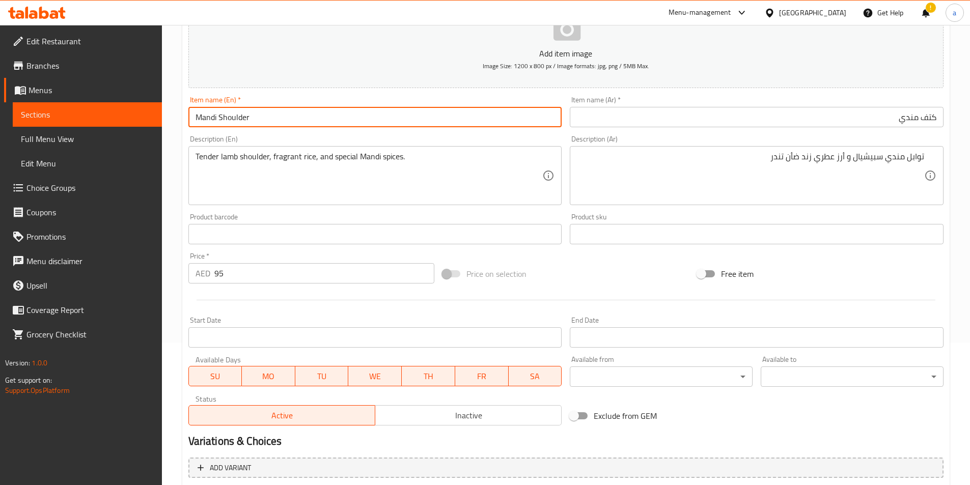
scroll to position [251, 0]
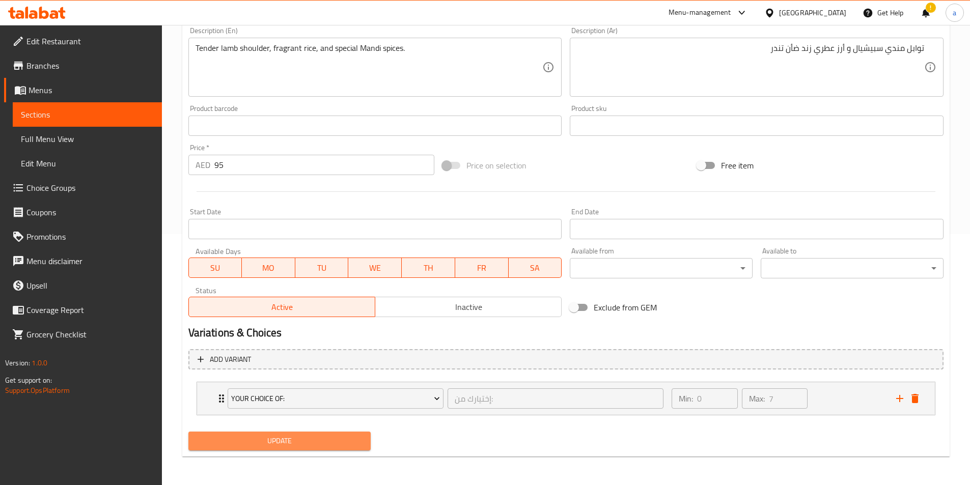
click at [330, 444] on span "Update" at bounding box center [279, 441] width 166 height 13
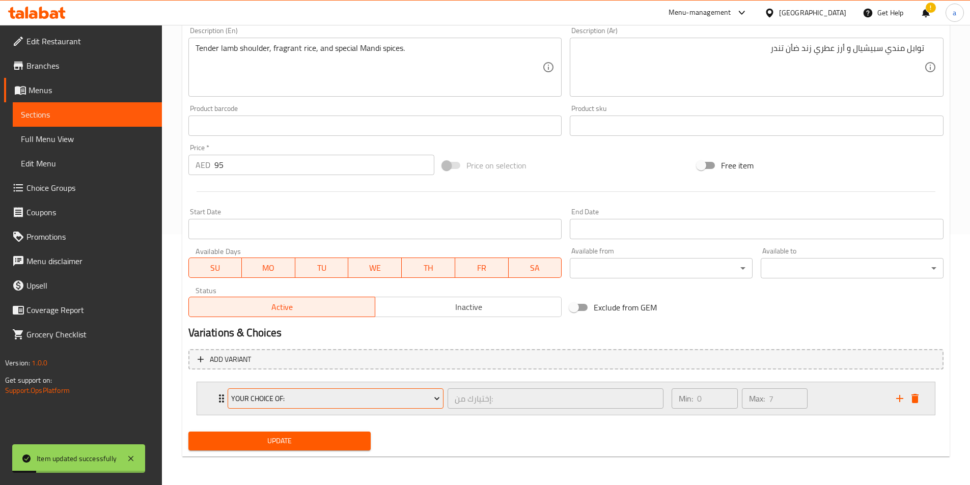
scroll to position [0, 0]
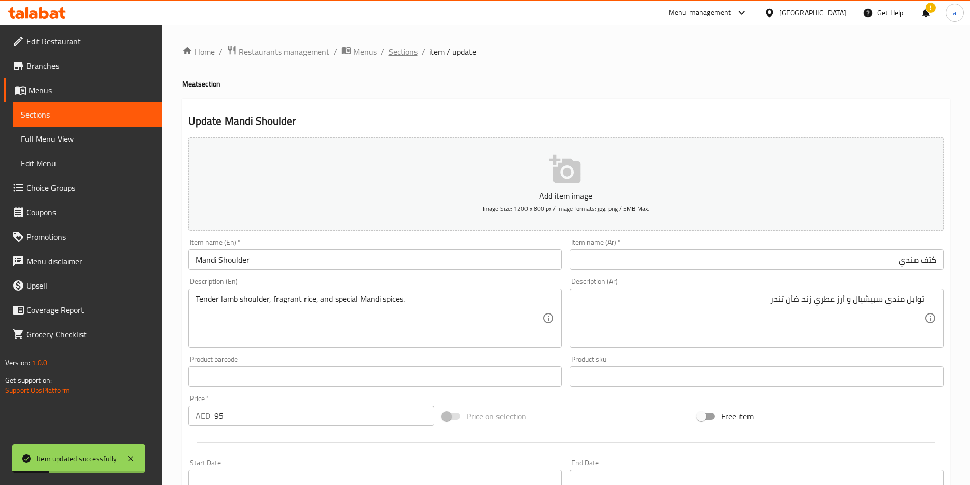
click at [394, 50] on span "Sections" at bounding box center [402, 52] width 29 height 12
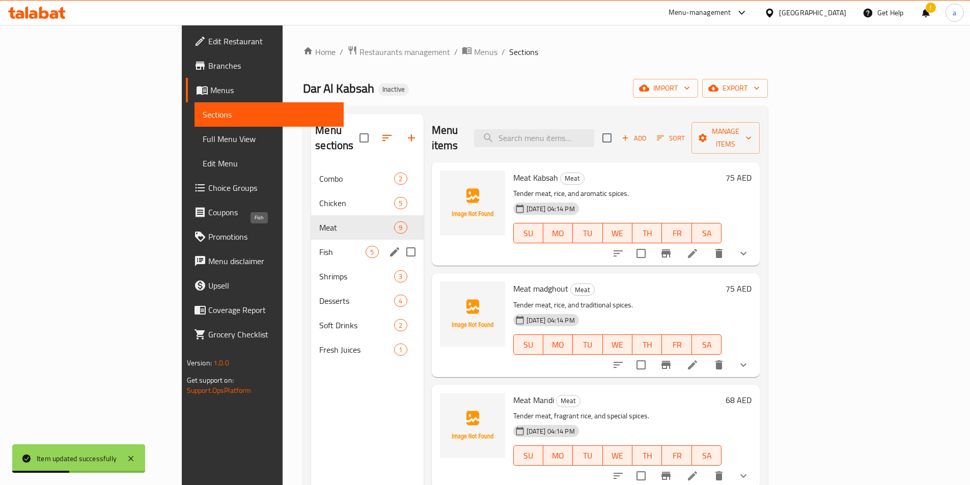
click at [319, 246] on span "Fish" at bounding box center [342, 252] width 46 height 12
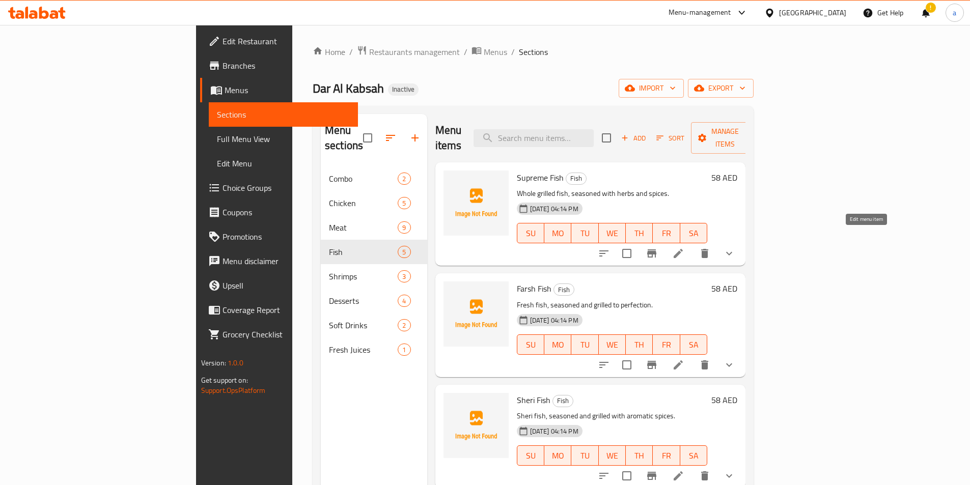
click at [683, 249] on icon at bounding box center [677, 253] width 9 height 9
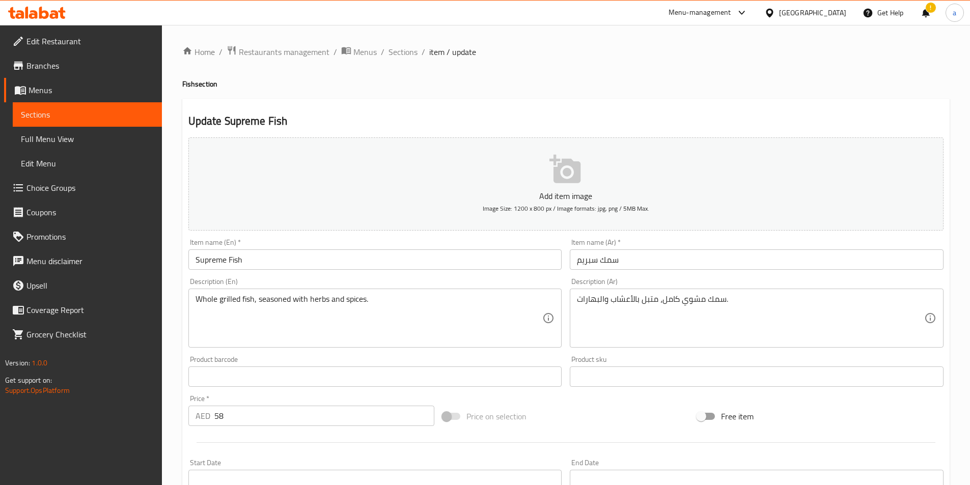
click at [642, 259] on input "سمك سبريم" at bounding box center [757, 259] width 374 height 20
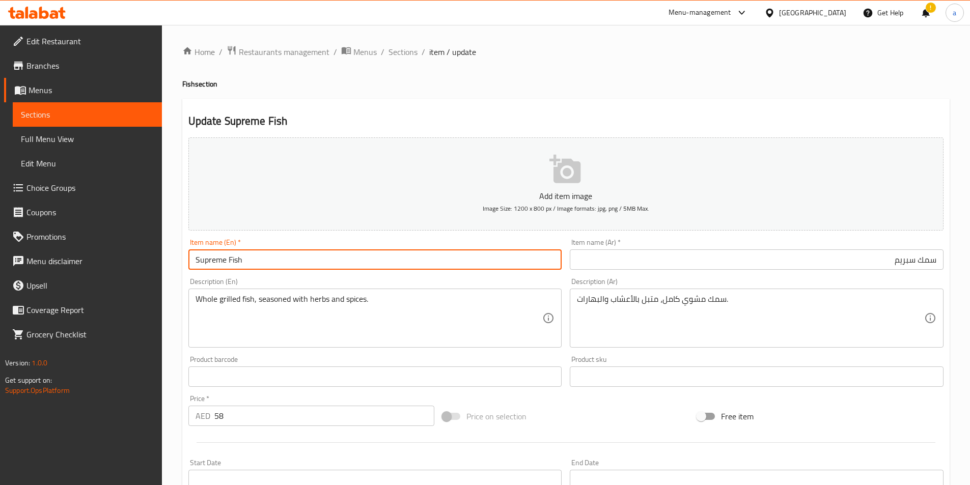
drag, startPoint x: 225, startPoint y: 262, endPoint x: 176, endPoint y: 263, distance: 49.4
click at [176, 263] on div "Home / Restaurants management / Menus / Sections / item / update Fish section U…" at bounding box center [566, 380] width 808 height 711
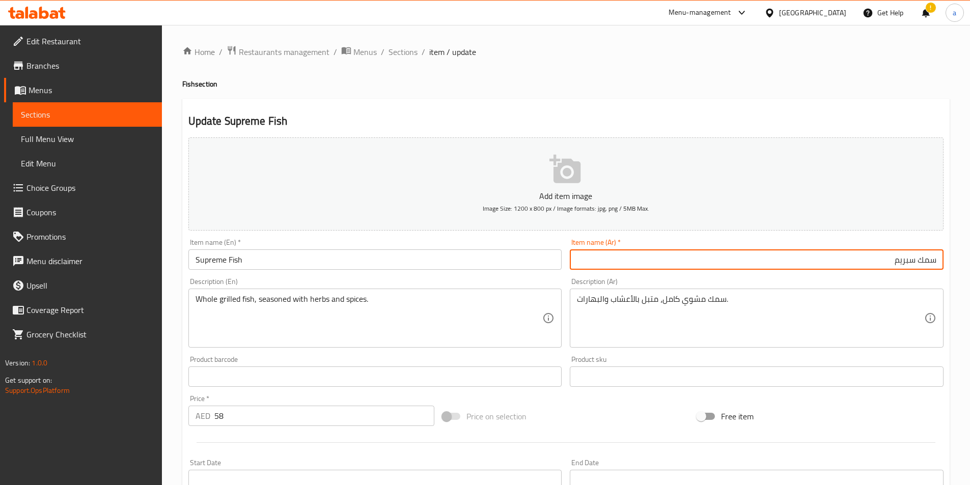
drag, startPoint x: 880, startPoint y: 256, endPoint x: 977, endPoint y: 259, distance: 96.8
click at [970, 261] on html "​ Menu-management United Arab Emirates Get Help ! a Edit Restaurant Branches Me…" at bounding box center [485, 242] width 970 height 485
click at [272, 253] on input "Supreme Fish" at bounding box center [375, 259] width 374 height 20
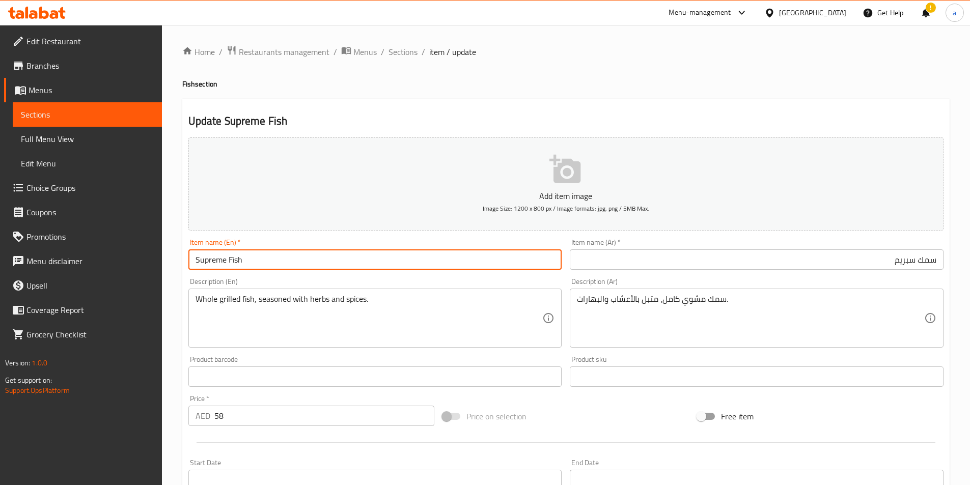
drag, startPoint x: 272, startPoint y: 260, endPoint x: 107, endPoint y: 261, distance: 164.9
click at [110, 266] on div "Edit Restaurant Branches Menus Sections Full Menu View Edit Menu Choice Groups …" at bounding box center [485, 380] width 970 height 711
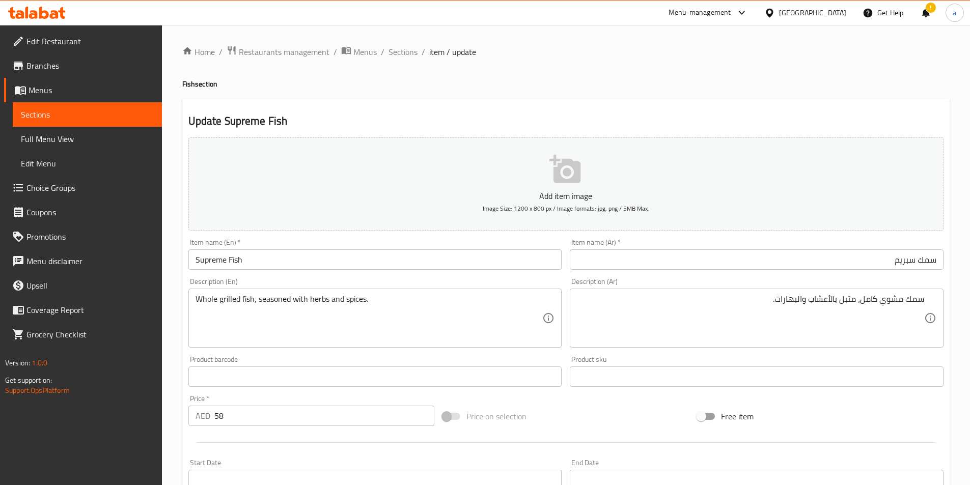
click at [402, 293] on div "Whole grilled fish, seasoned with herbs and spices. Description (En)" at bounding box center [375, 318] width 374 height 59
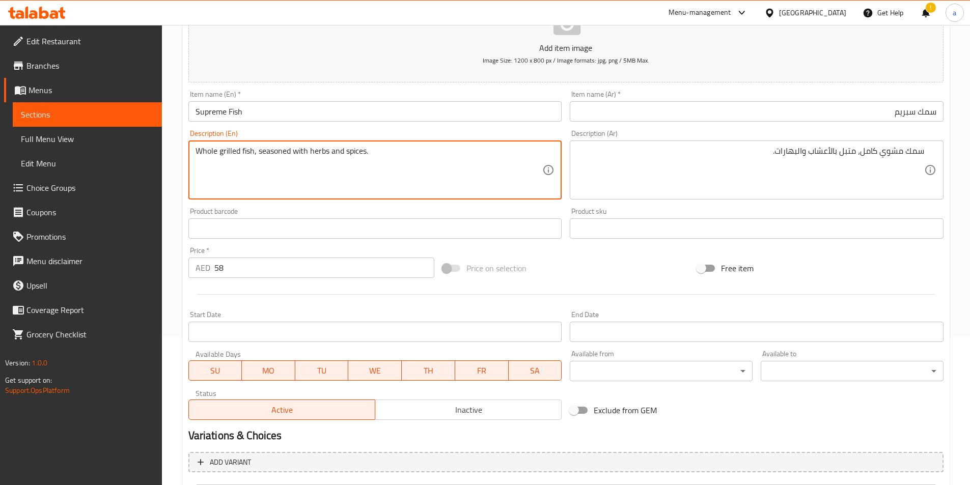
scroll to position [251, 0]
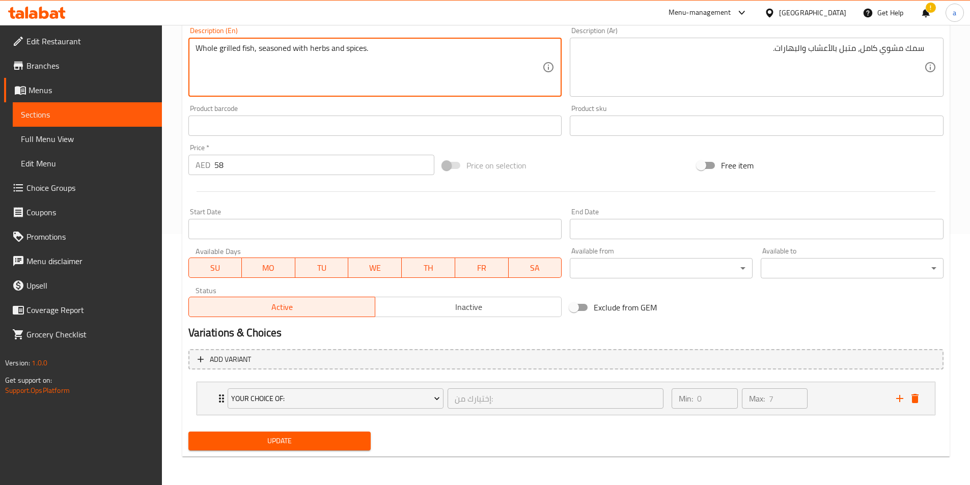
click at [302, 437] on span "Update" at bounding box center [279, 441] width 166 height 13
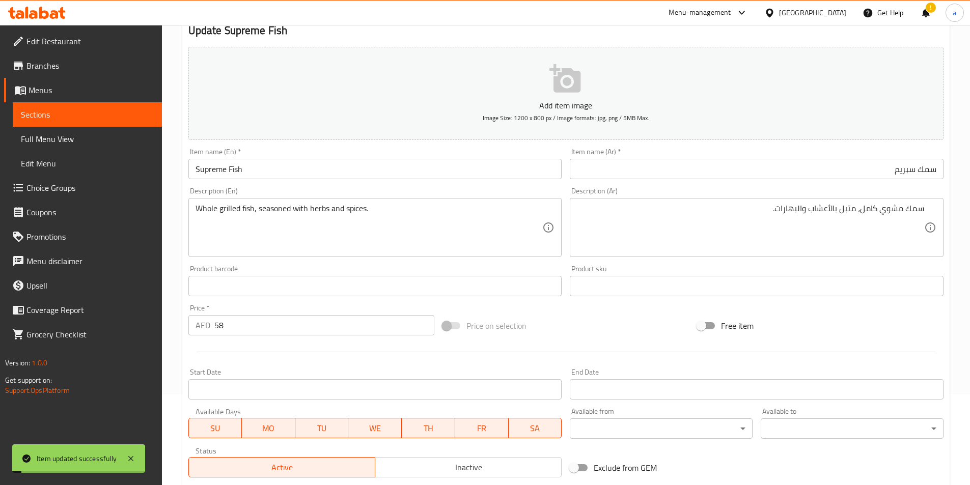
scroll to position [0, 0]
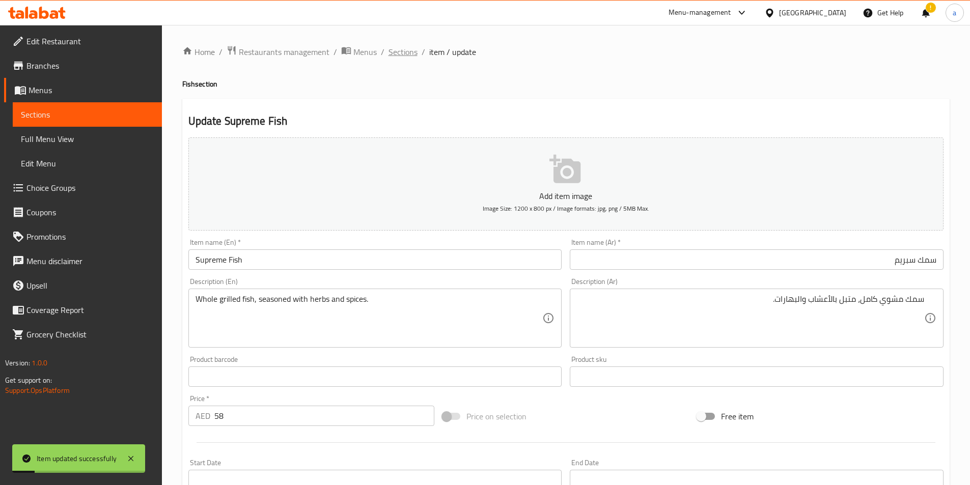
click at [401, 50] on span "Sections" at bounding box center [402, 52] width 29 height 12
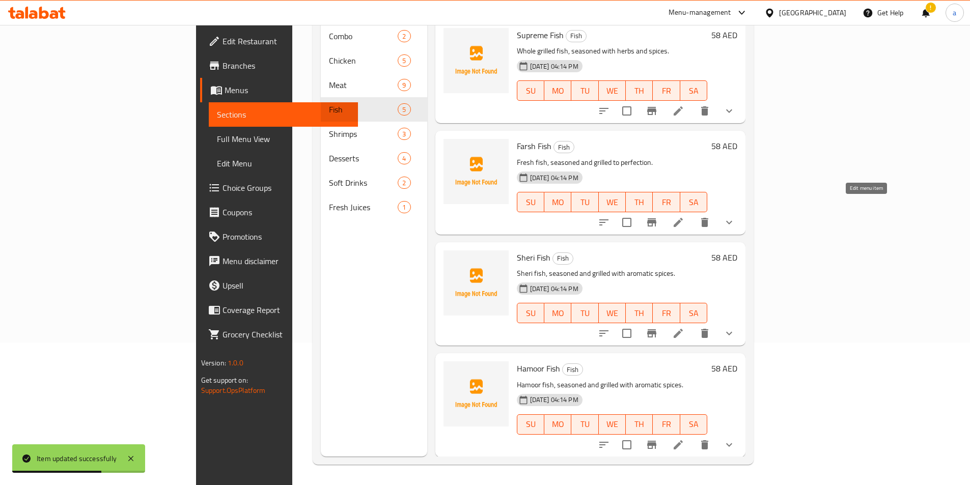
click at [683, 218] on icon at bounding box center [677, 222] width 9 height 9
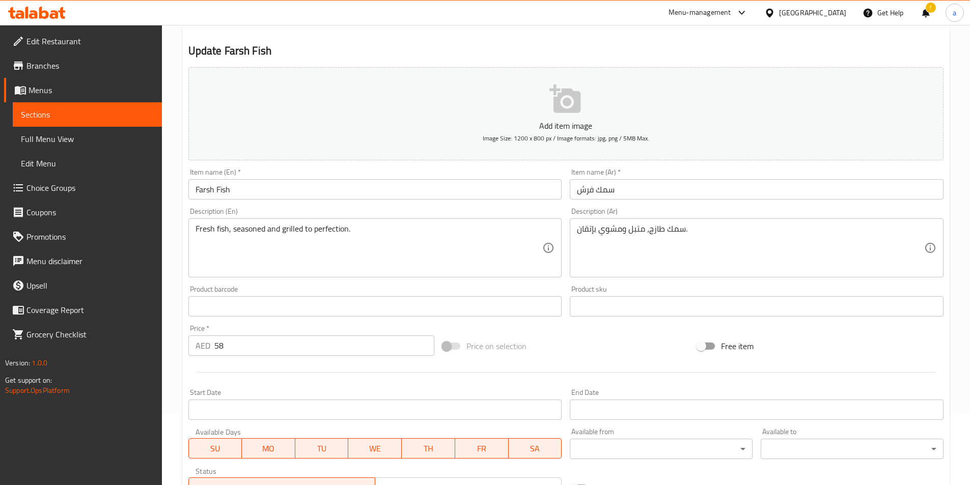
scroll to position [102, 0]
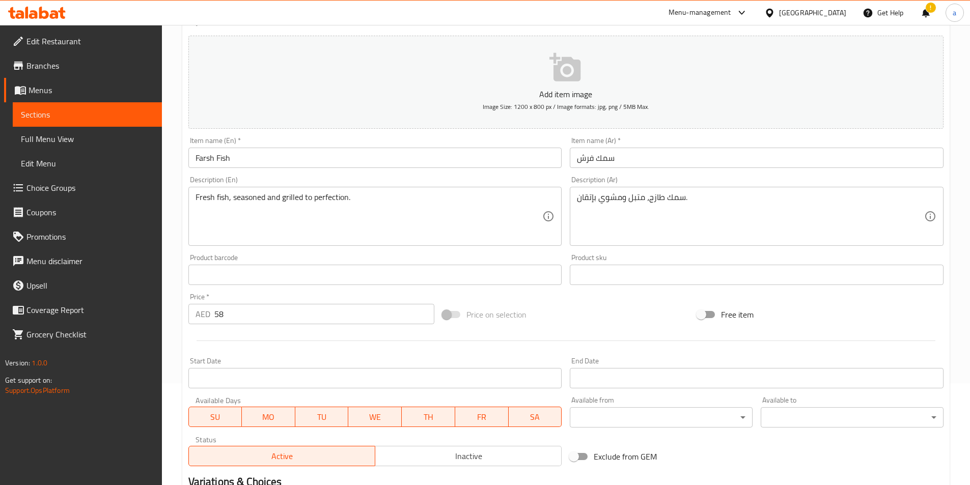
click at [652, 156] on input "سمك فرش" at bounding box center [757, 158] width 374 height 20
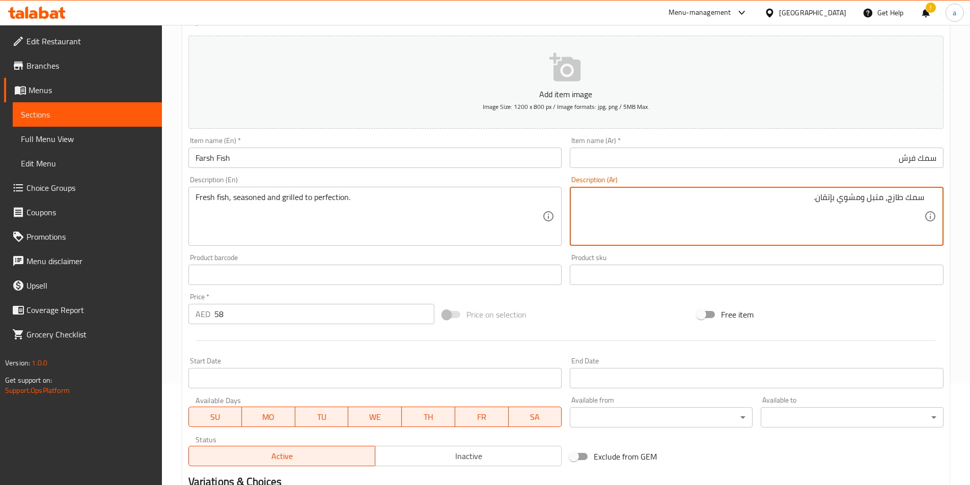
drag, startPoint x: 246, startPoint y: 159, endPoint x: 123, endPoint y: 159, distance: 123.2
click at [123, 159] on div "Edit Restaurant Branches Menus Sections Full Menu View Edit Menu Choice Groups …" at bounding box center [485, 278] width 970 height 711
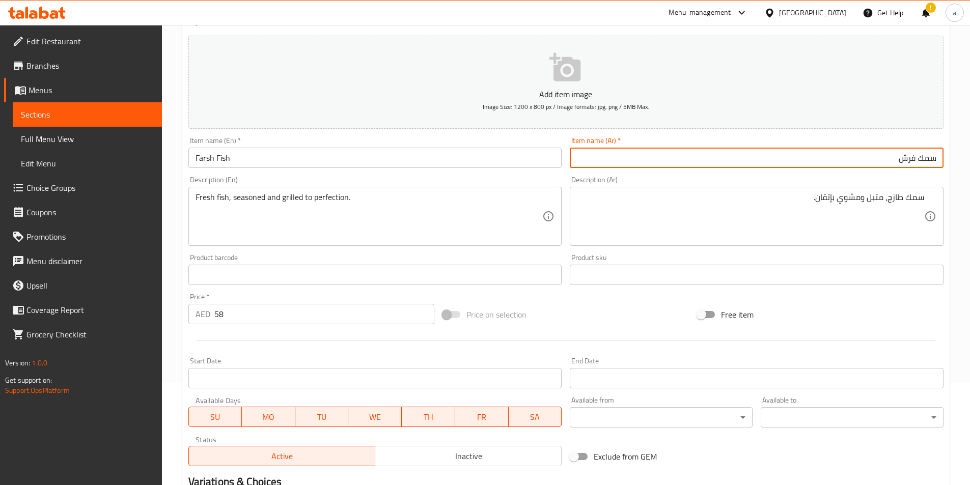
click at [744, 162] on input "سمك فرش" at bounding box center [757, 158] width 374 height 20
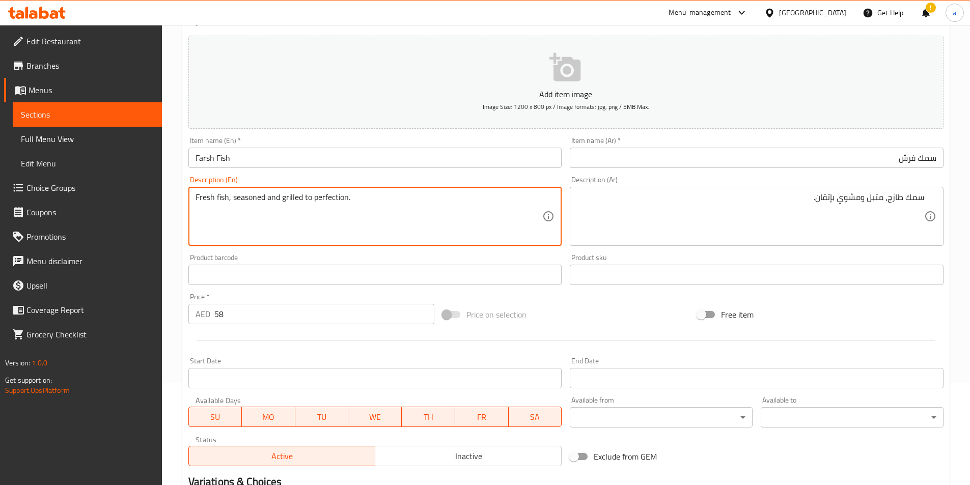
drag, startPoint x: 314, startPoint y: 199, endPoint x: 348, endPoint y: 204, distance: 34.9
click at [459, 209] on textarea "Fresh fish, seasoned and grilled to perfection." at bounding box center [368, 216] width 347 height 48
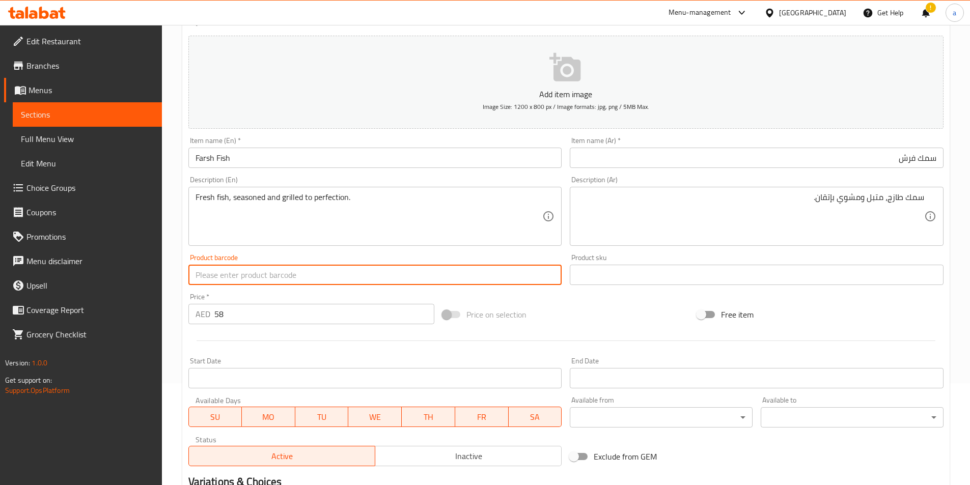
click at [345, 272] on input "text" at bounding box center [375, 275] width 374 height 20
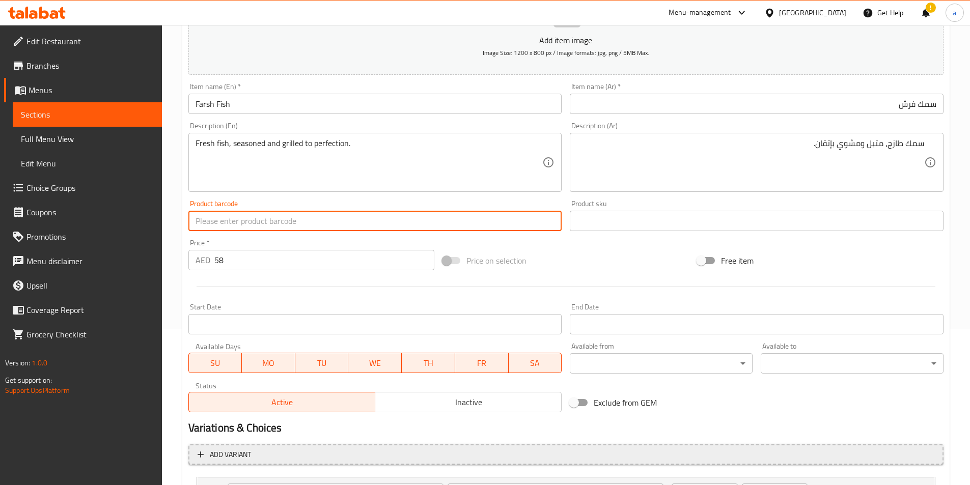
scroll to position [251, 0]
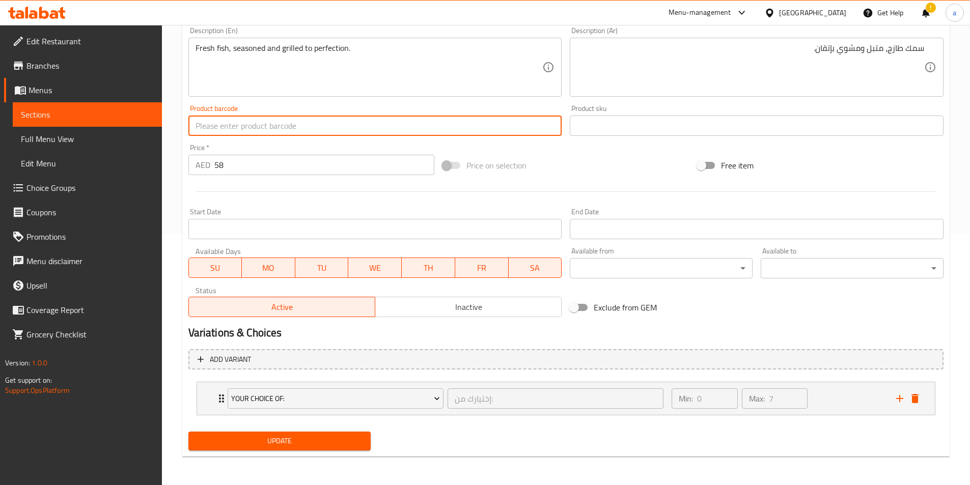
click at [331, 441] on span "Update" at bounding box center [279, 441] width 166 height 13
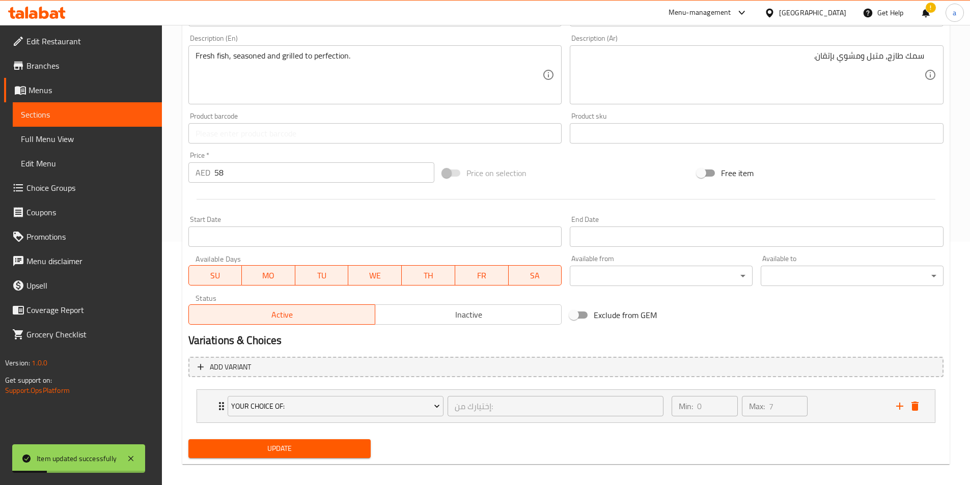
scroll to position [0, 0]
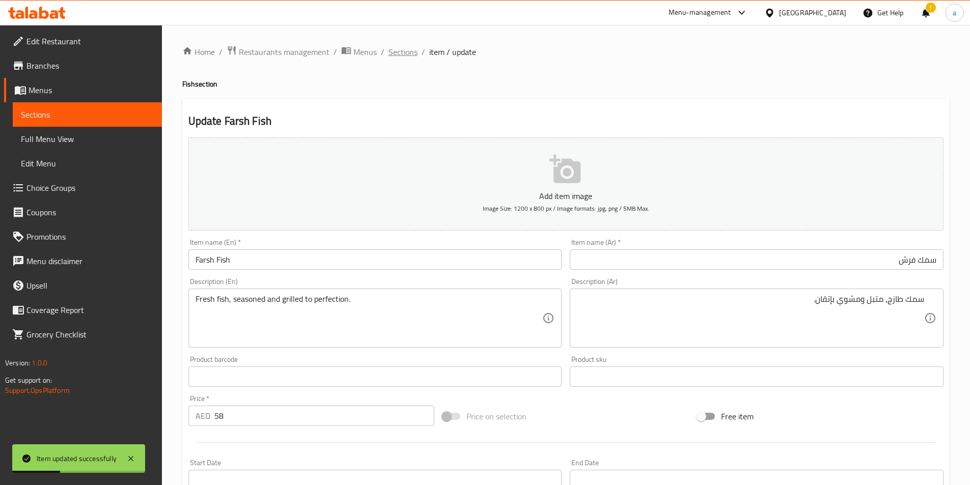
click at [395, 52] on span "Sections" at bounding box center [402, 52] width 29 height 12
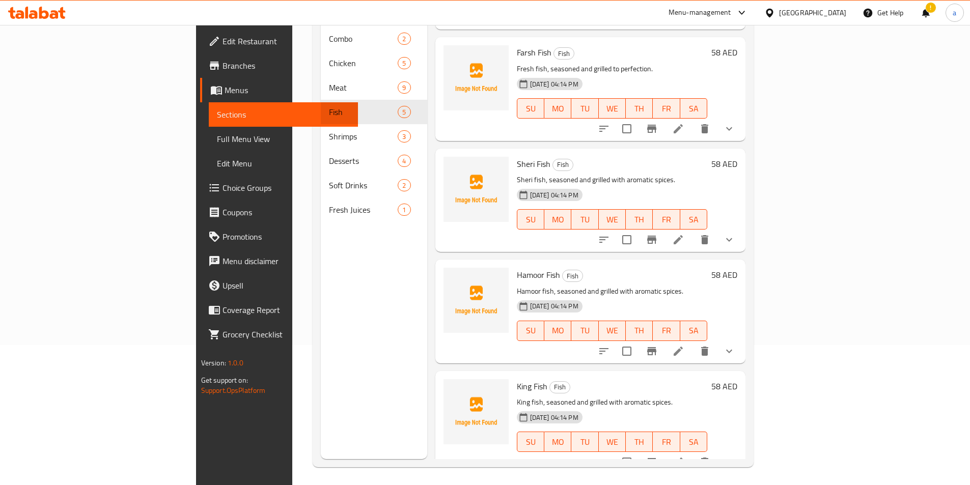
scroll to position [143, 0]
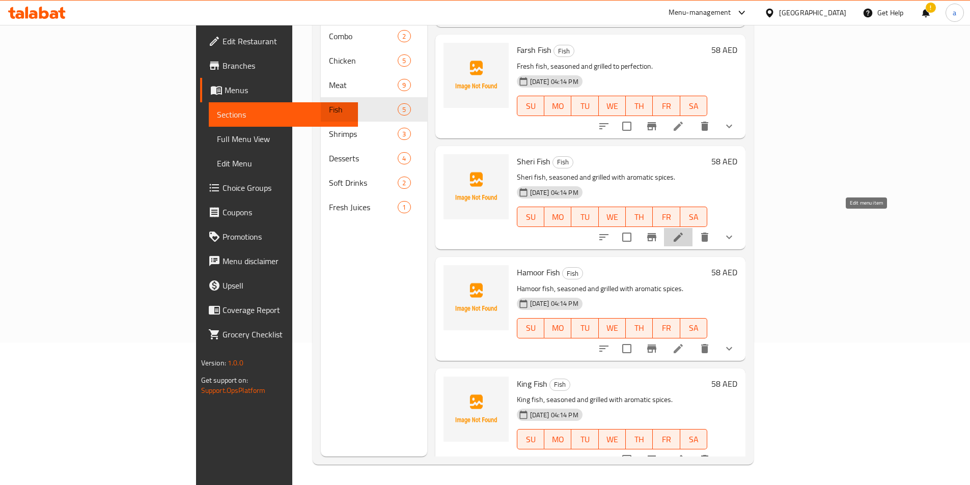
click at [684, 231] on icon at bounding box center [678, 237] width 12 height 12
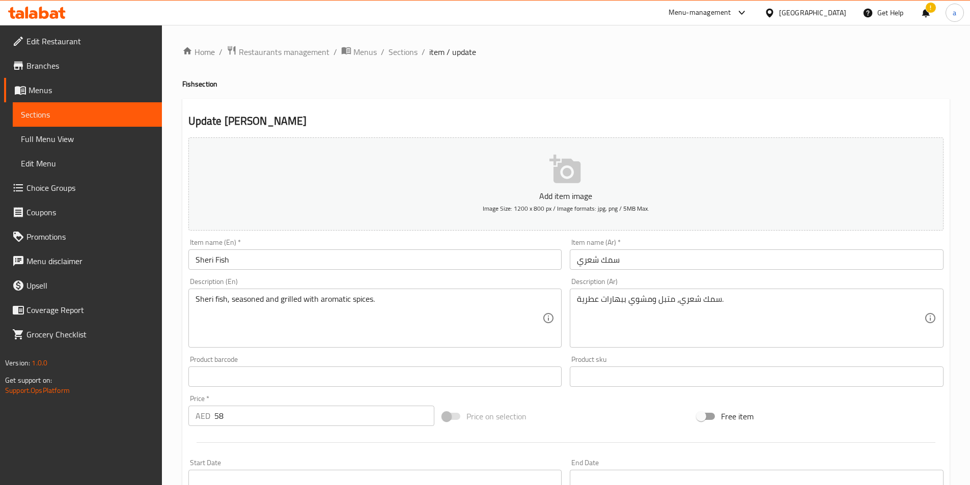
click at [663, 263] on input "سمك شعري" at bounding box center [757, 259] width 374 height 20
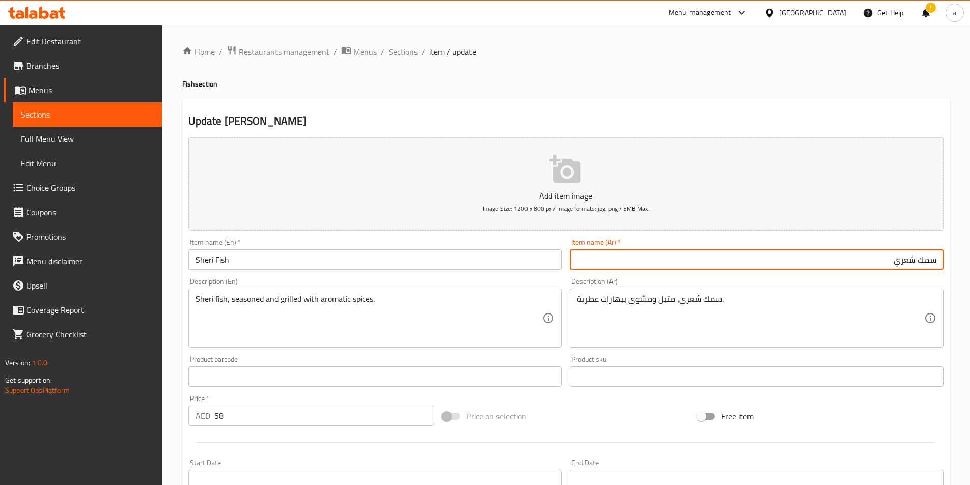
click at [340, 261] on input "Sheri Fish" at bounding box center [375, 259] width 374 height 20
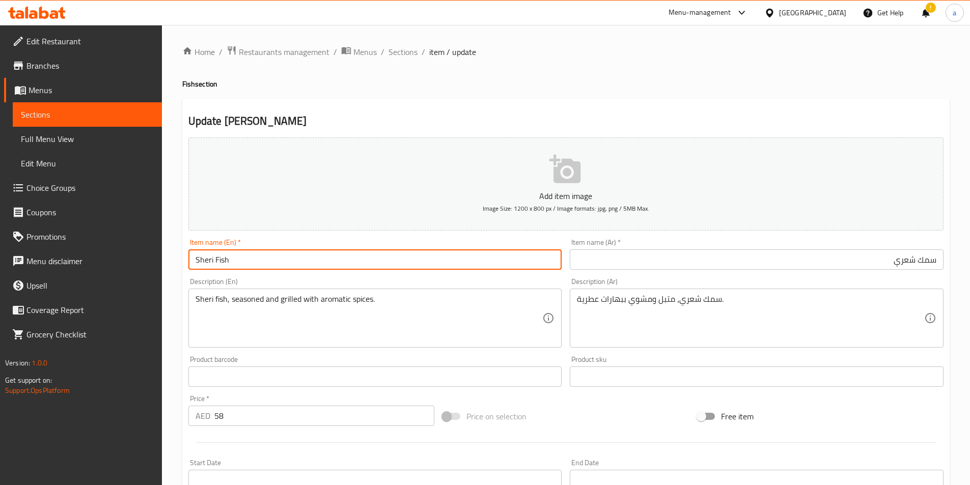
click at [340, 261] on input "Sheri Fish" at bounding box center [375, 259] width 374 height 20
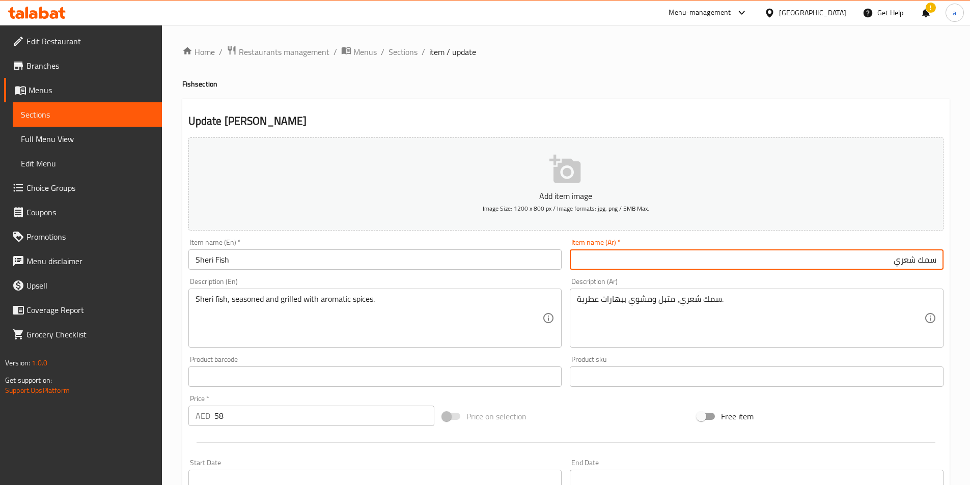
click at [644, 270] on input "سمك شعري" at bounding box center [757, 259] width 374 height 20
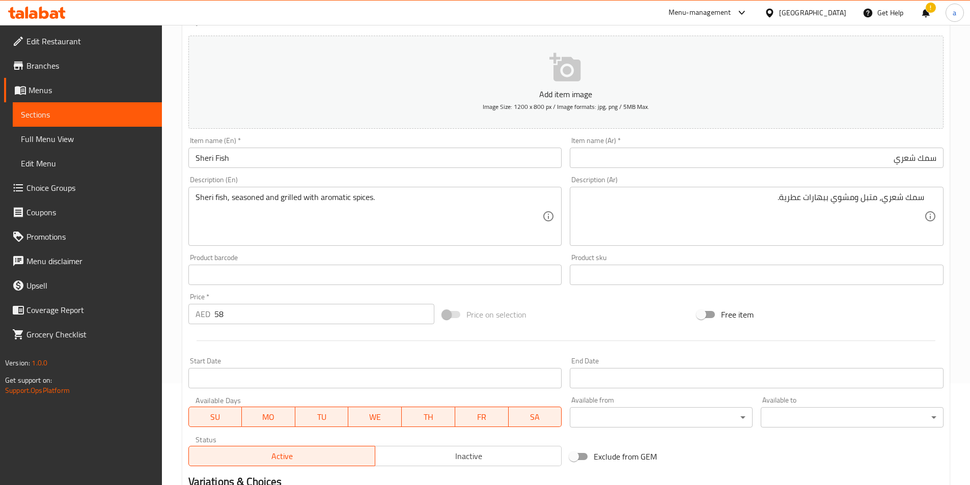
click at [802, 306] on div "Free item" at bounding box center [820, 314] width 254 height 27
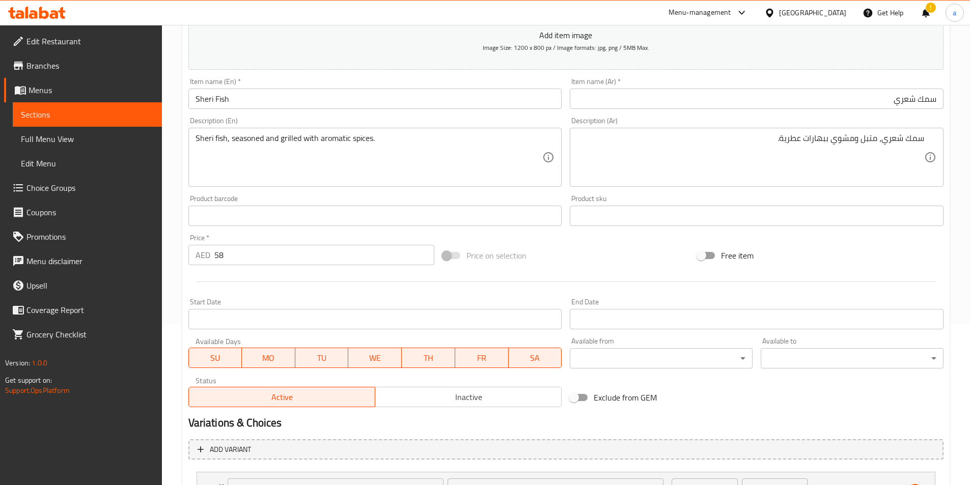
scroll to position [251, 0]
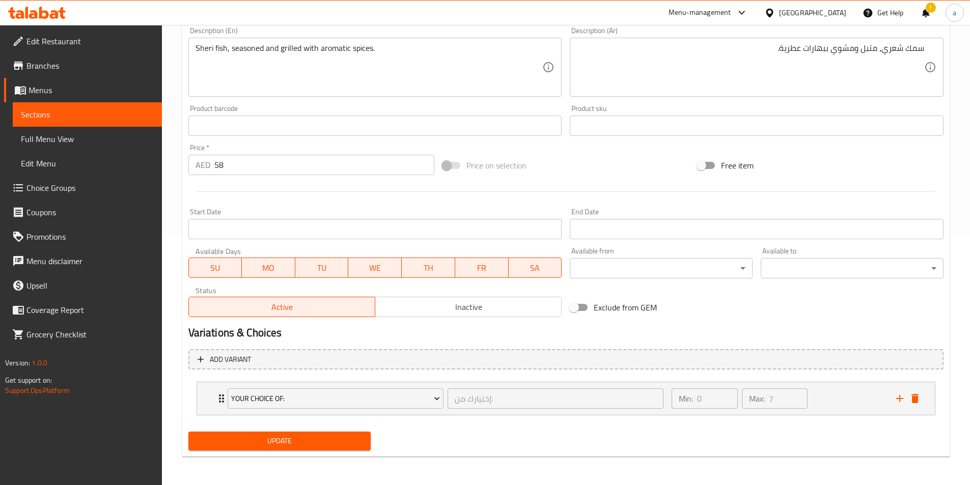
click at [344, 441] on span "Update" at bounding box center [279, 441] width 166 height 13
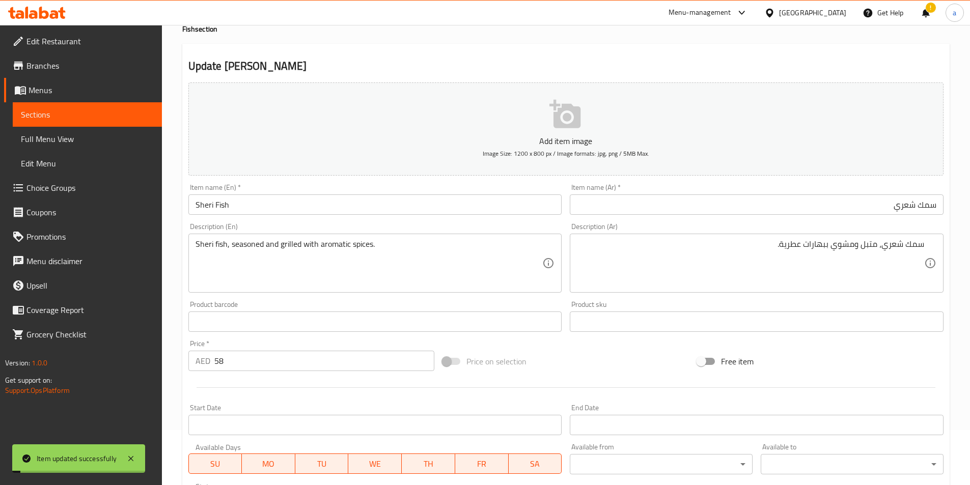
scroll to position [0, 0]
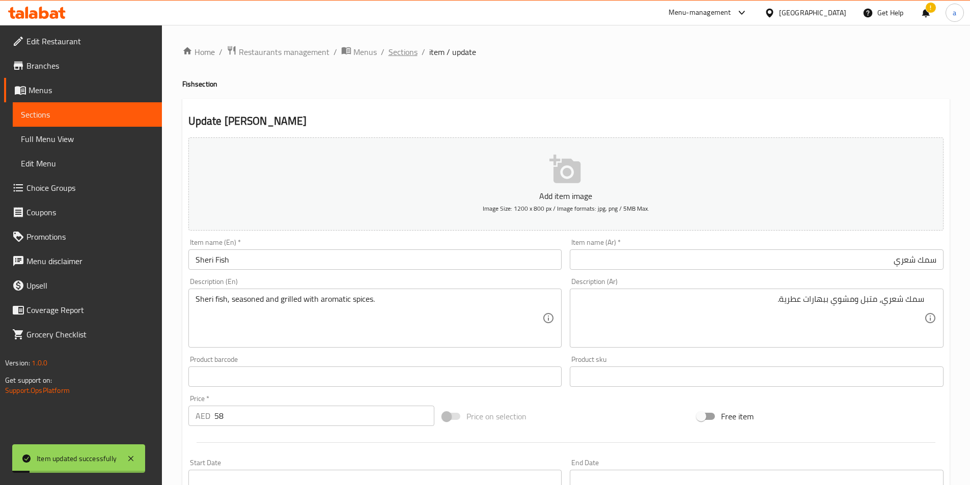
click at [394, 57] on span "Sections" at bounding box center [402, 52] width 29 height 12
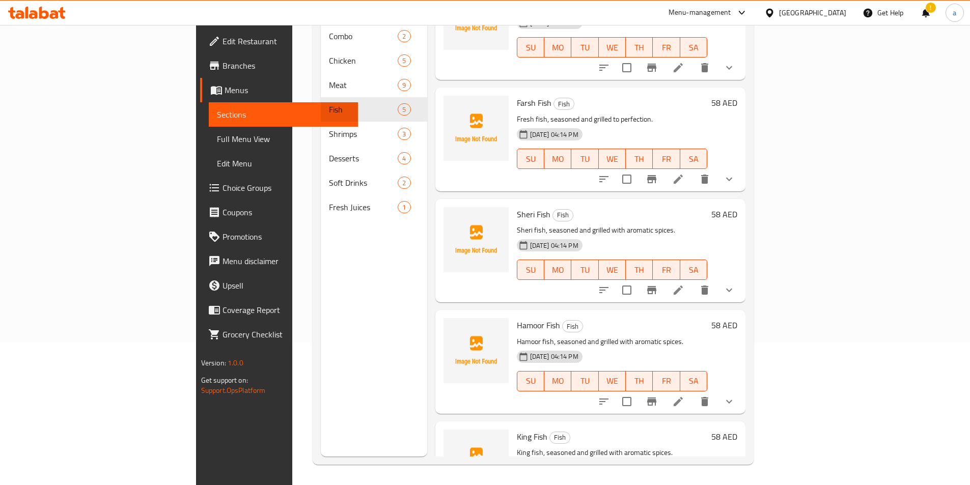
scroll to position [96, 0]
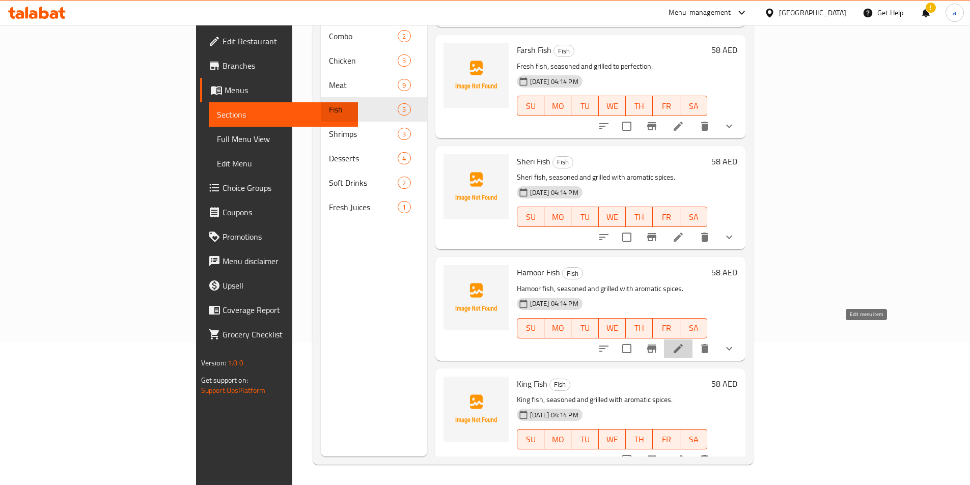
click at [683, 344] on icon at bounding box center [677, 348] width 9 height 9
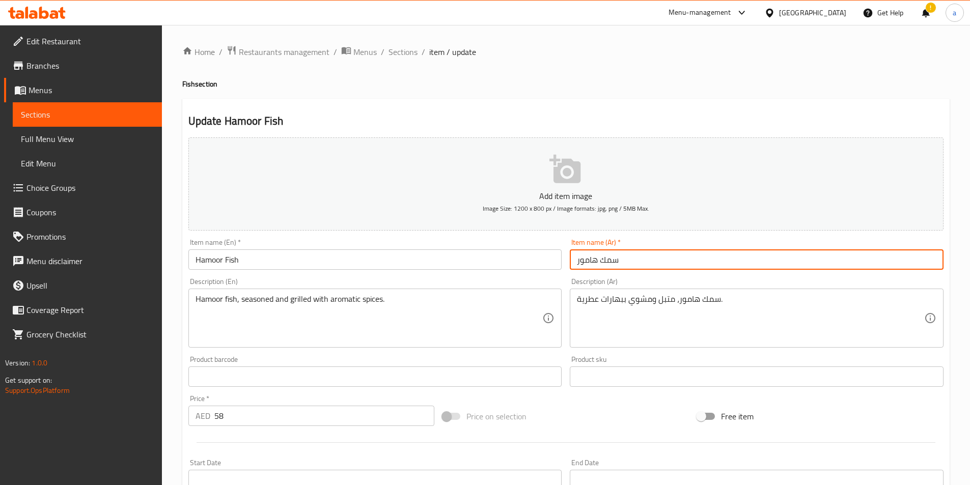
click at [644, 258] on input "سمك هامور" at bounding box center [757, 259] width 374 height 20
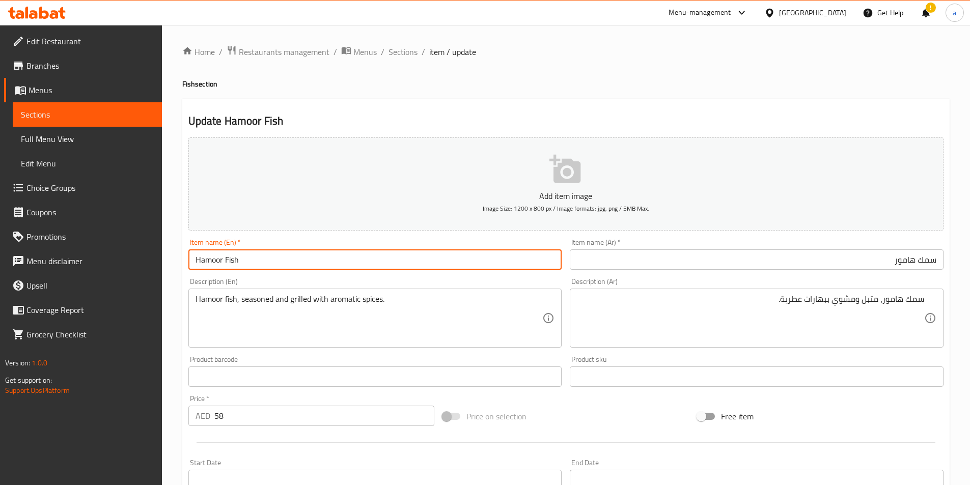
drag, startPoint x: 345, startPoint y: 255, endPoint x: 110, endPoint y: 266, distance: 234.4
click at [82, 272] on div "Edit Restaurant Branches Menus Sections Full Menu View Edit Menu Choice Groups …" at bounding box center [485, 380] width 970 height 711
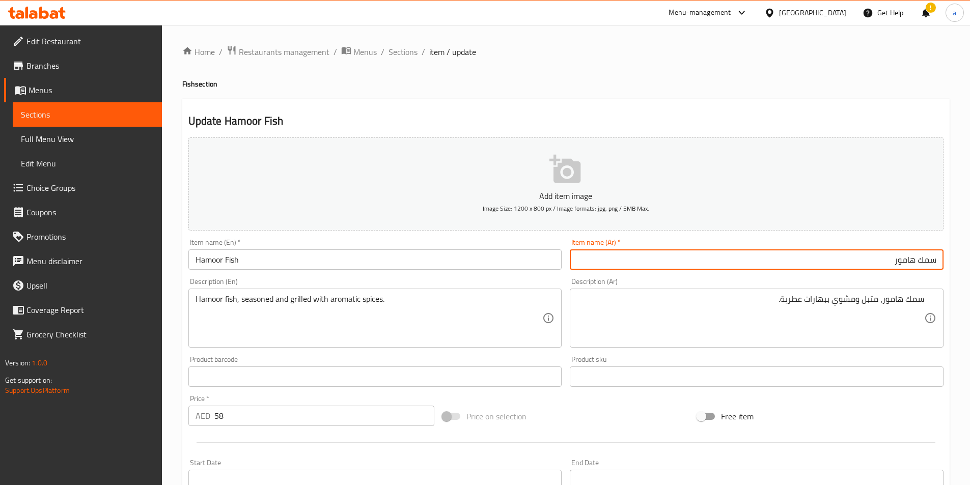
drag, startPoint x: 837, startPoint y: 260, endPoint x: 977, endPoint y: 267, distance: 139.6
click at [970, 264] on html "​ Menu-management United Arab Emirates Get Help ! a Edit Restaurant Branches Me…" at bounding box center [485, 242] width 970 height 485
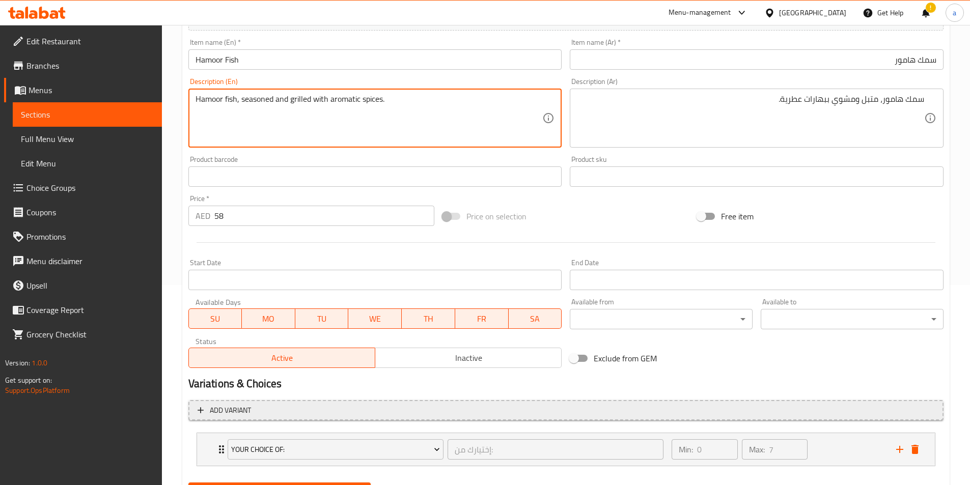
scroll to position [251, 0]
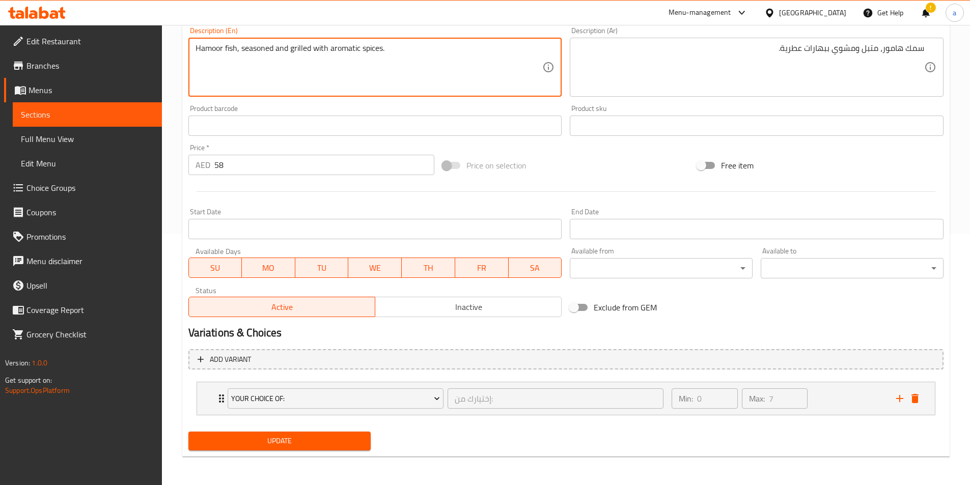
click at [290, 441] on span "Update" at bounding box center [279, 441] width 166 height 13
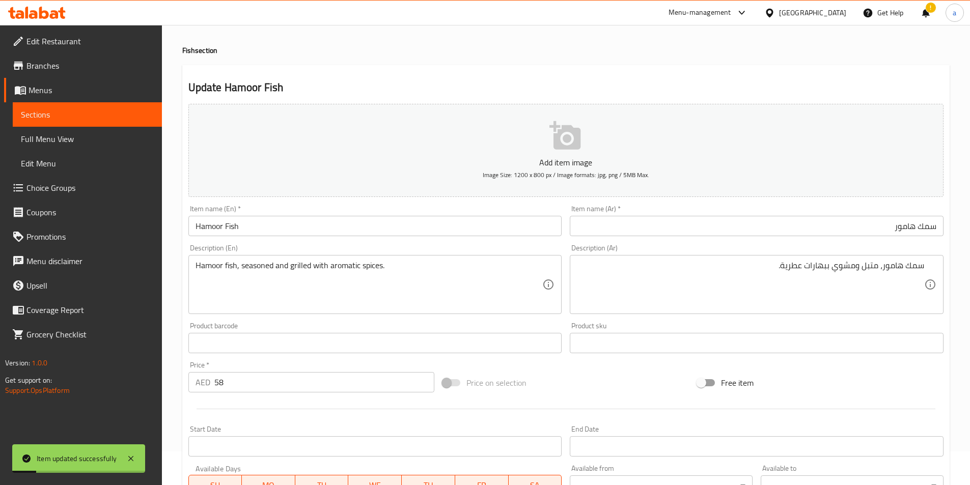
scroll to position [0, 0]
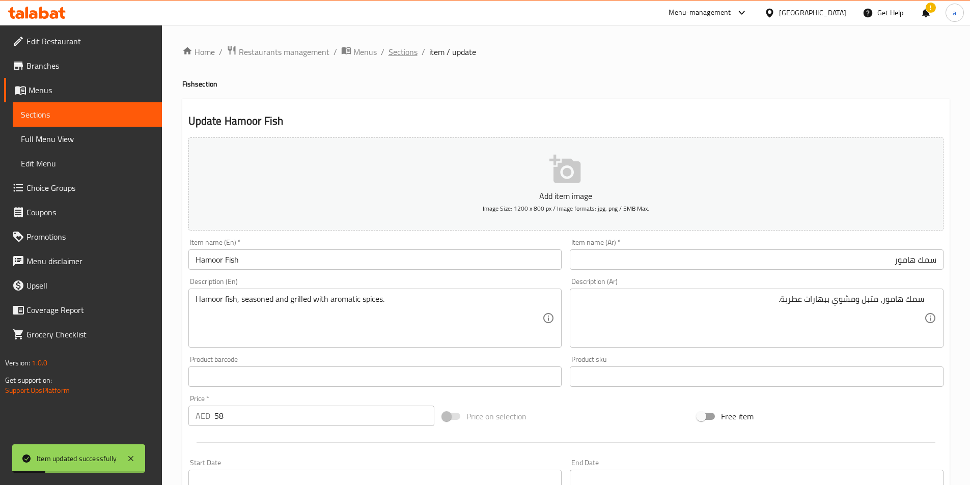
click at [404, 56] on span "Sections" at bounding box center [402, 52] width 29 height 12
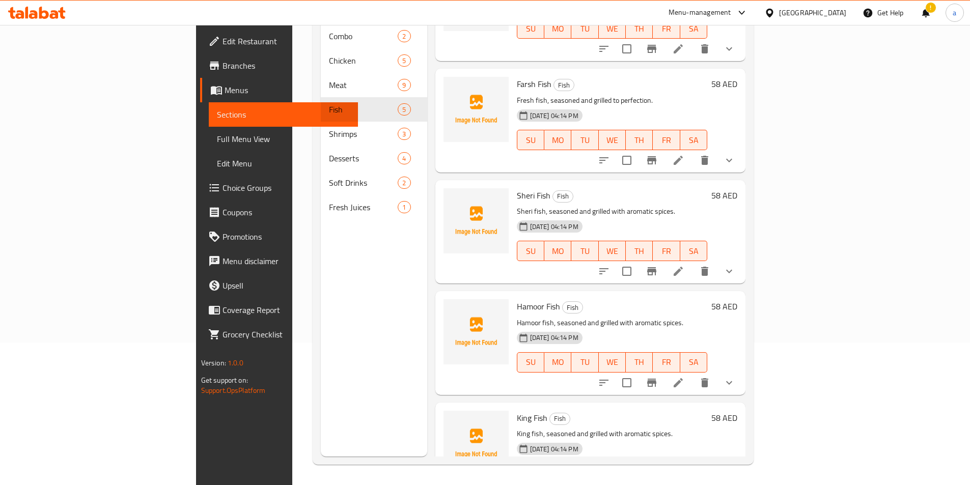
scroll to position [96, 0]
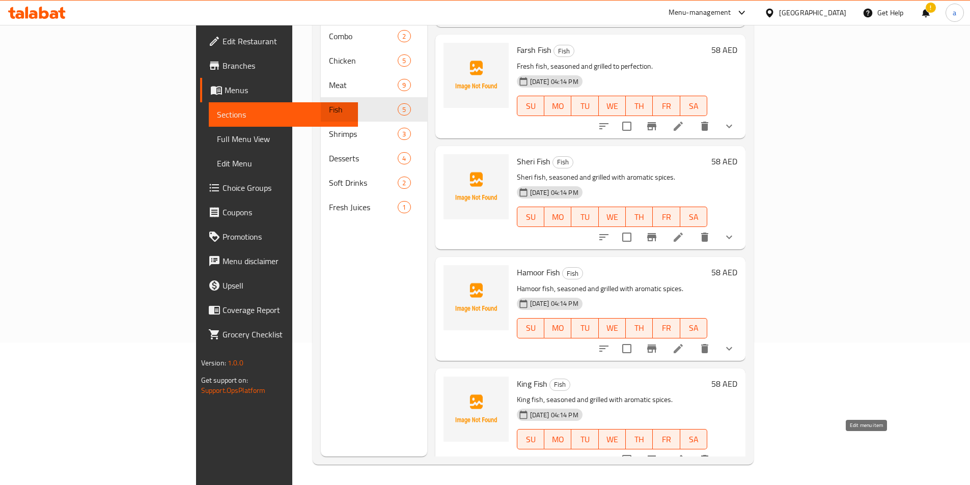
click at [683, 455] on icon at bounding box center [677, 459] width 9 height 9
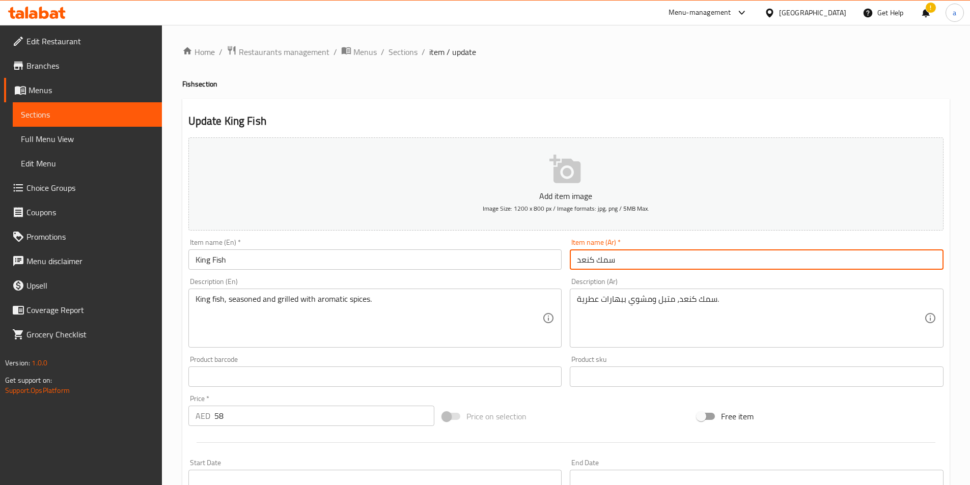
click at [633, 266] on input "سمك كنعد" at bounding box center [757, 259] width 374 height 20
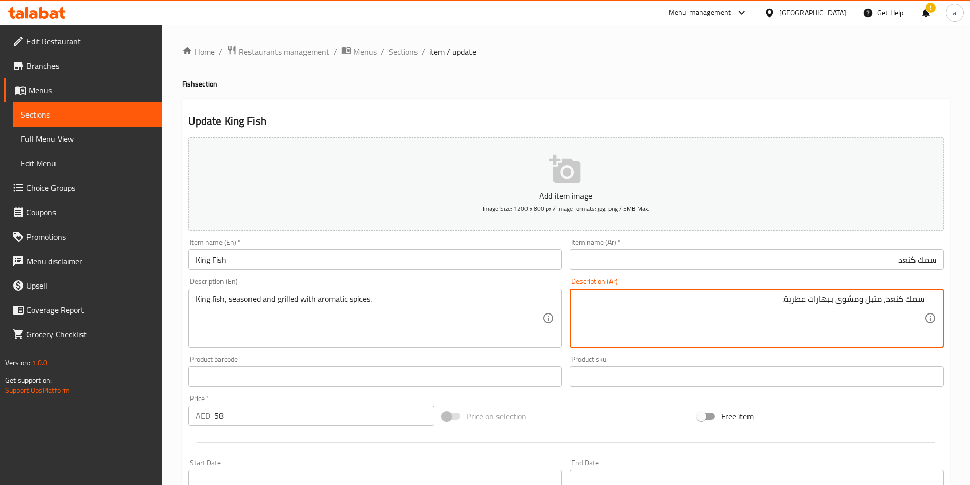
drag, startPoint x: 268, startPoint y: 255, endPoint x: 73, endPoint y: 269, distance: 194.9
click at [71, 269] on div "Edit Restaurant Branches Menus Sections Full Menu View Edit Menu Choice Groups …" at bounding box center [485, 380] width 970 height 711
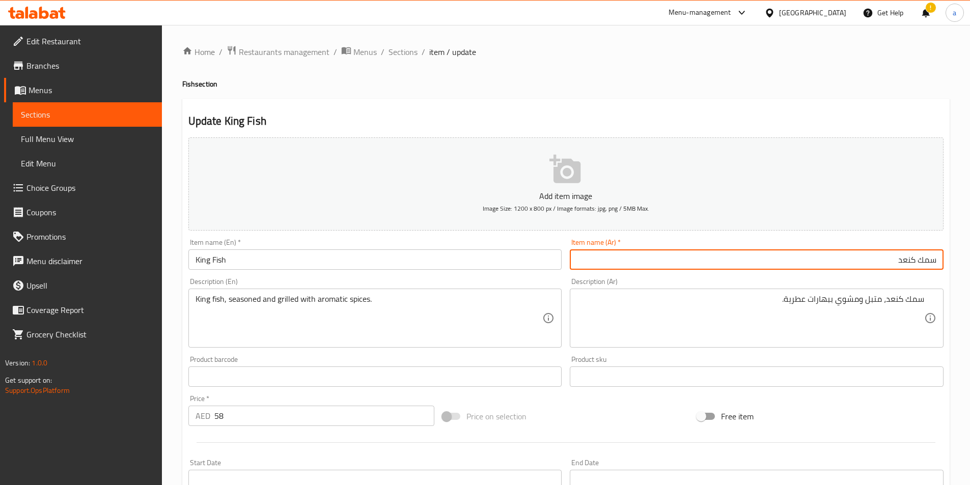
drag, startPoint x: 834, startPoint y: 263, endPoint x: 962, endPoint y: 258, distance: 128.4
click at [970, 271] on html "​ Menu-management United Arab Emirates Get Help ! a Edit Restaurant Branches Me…" at bounding box center [485, 242] width 970 height 485
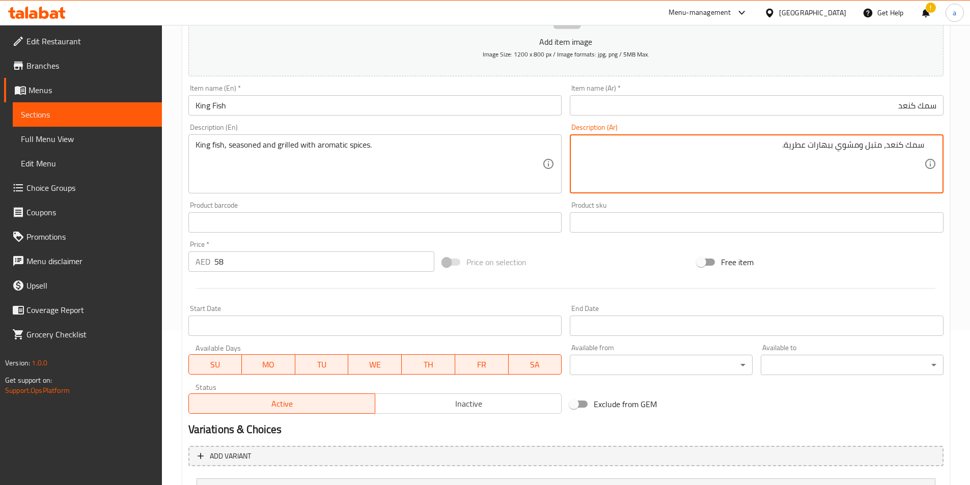
scroll to position [251, 0]
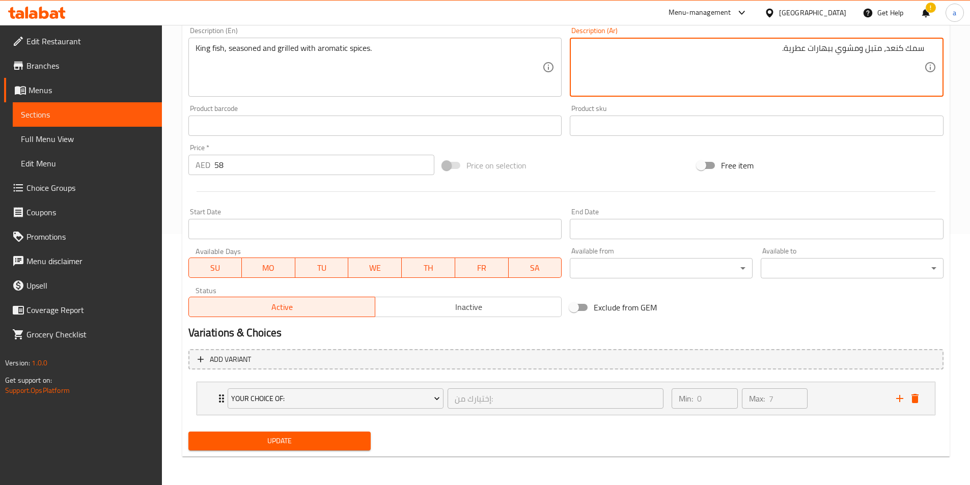
click at [337, 444] on span "Update" at bounding box center [279, 441] width 166 height 13
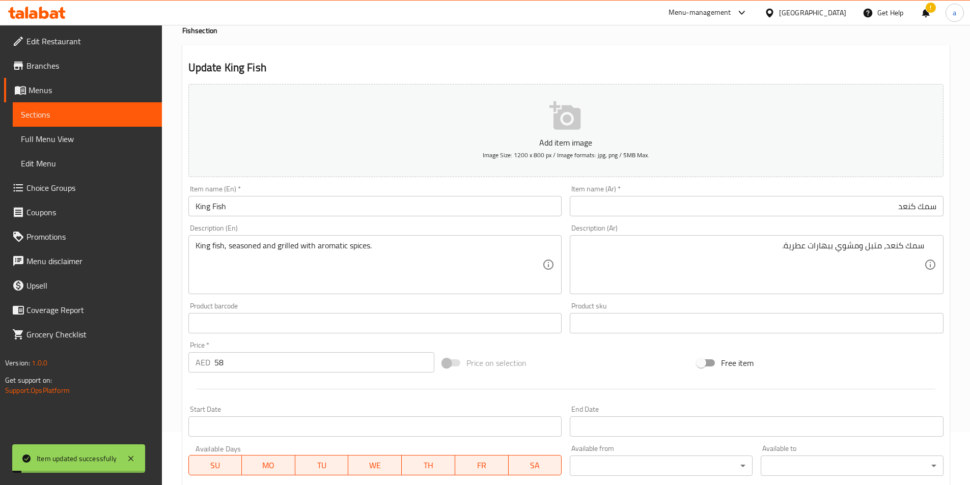
scroll to position [0, 0]
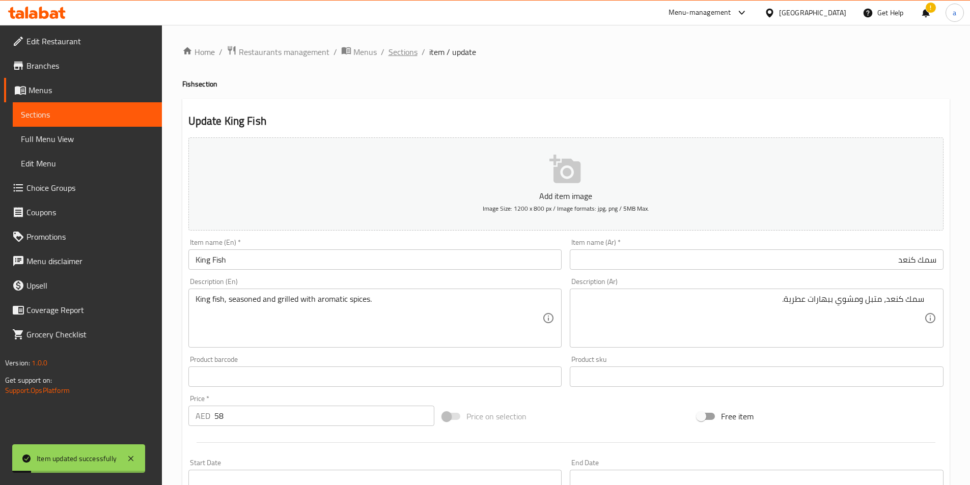
click at [398, 56] on span "Sections" at bounding box center [402, 52] width 29 height 12
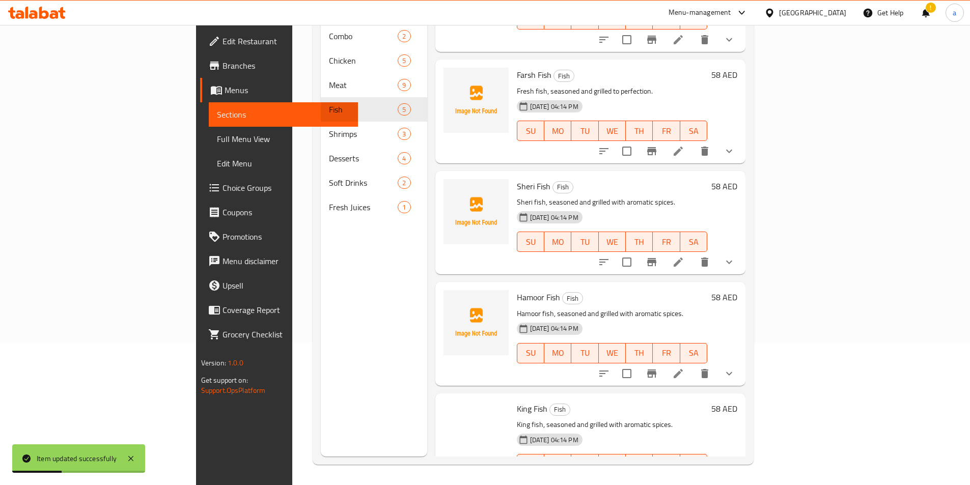
scroll to position [96, 0]
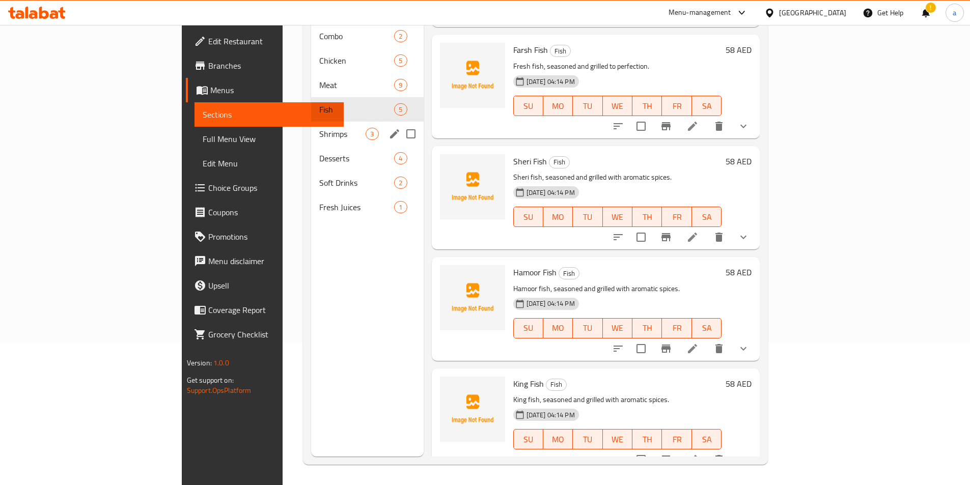
click at [319, 128] on span "Shrimps" at bounding box center [342, 134] width 46 height 12
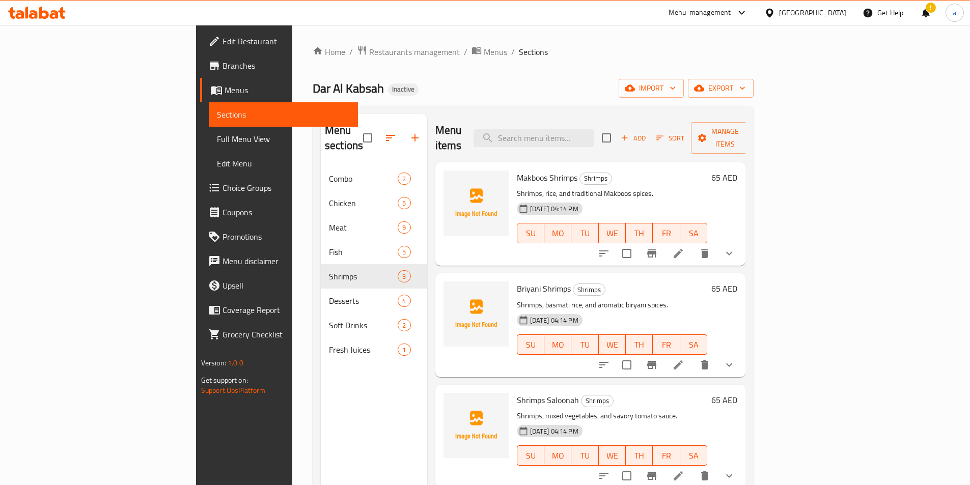
scroll to position [51, 0]
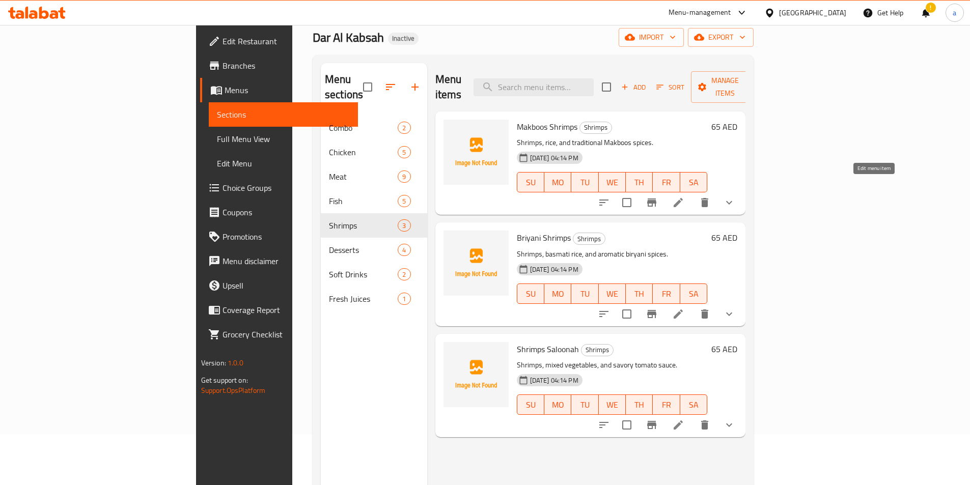
click at [684, 196] on icon at bounding box center [678, 202] width 12 height 12
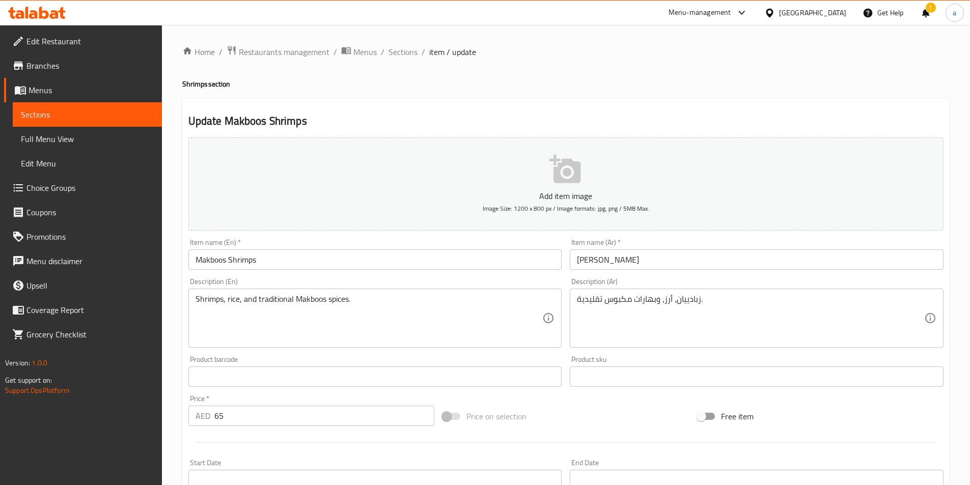
click at [703, 268] on input "مكبوس زبادييان" at bounding box center [757, 259] width 374 height 20
click at [840, 259] on input "مكبوس زبادييان" at bounding box center [757, 259] width 374 height 20
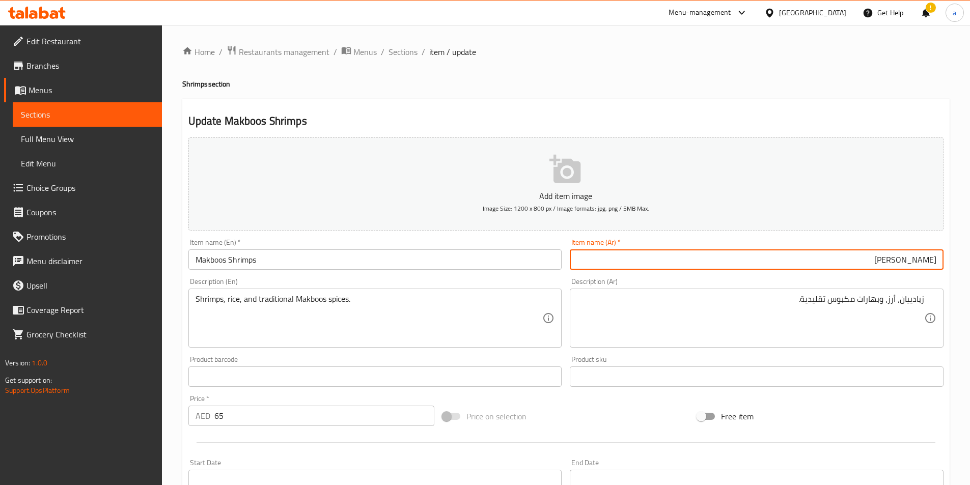
click at [840, 259] on input "مكبوس زبادييان" at bounding box center [757, 259] width 374 height 20
paste input "وب"
type input "مكبوس روبيان"
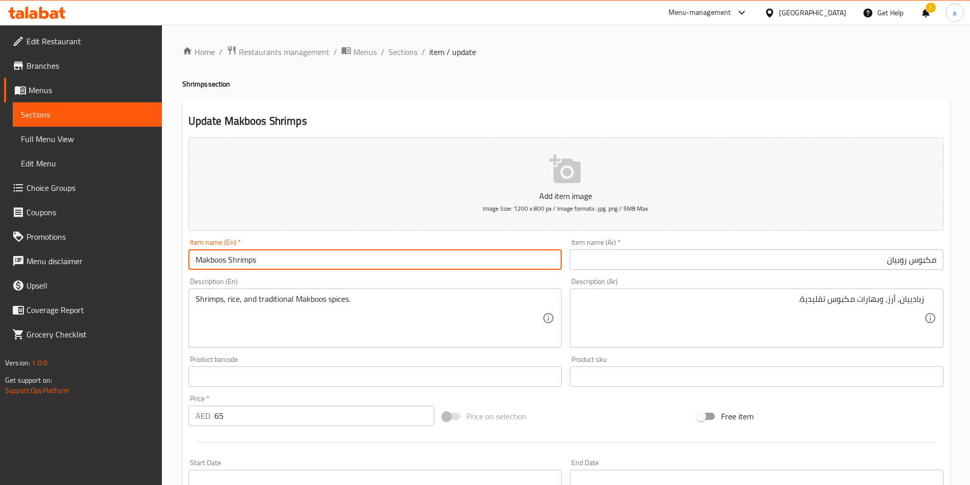
drag, startPoint x: 227, startPoint y: 261, endPoint x: 199, endPoint y: 263, distance: 28.5
click at [198, 263] on input "Makboos Shrimps" at bounding box center [375, 259] width 374 height 20
click at [382, 259] on input "Makboos Shrimps" at bounding box center [375, 259] width 374 height 20
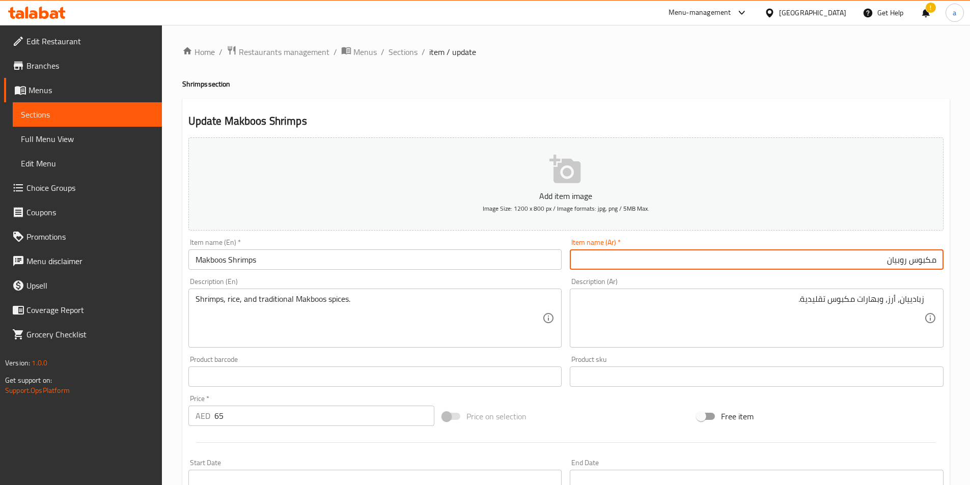
click at [656, 255] on input "مكبوس روبيان" at bounding box center [757, 259] width 374 height 20
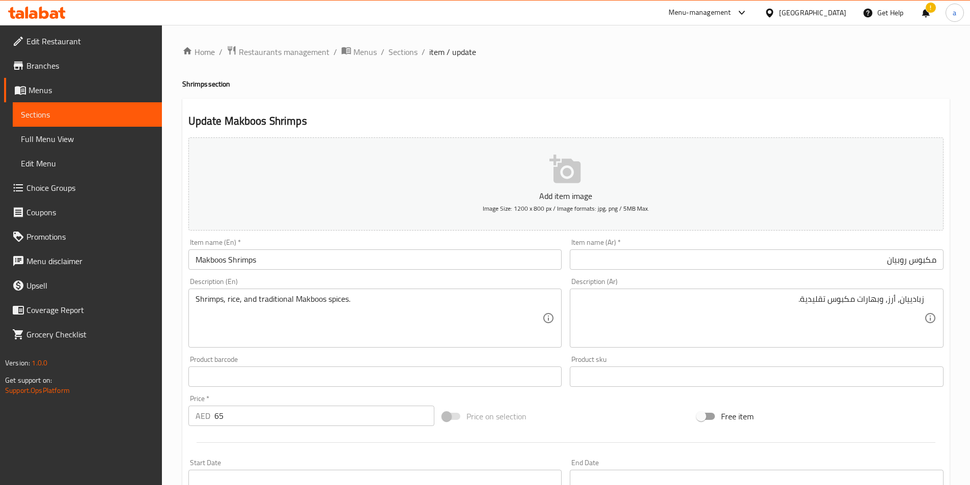
click at [724, 303] on textarea "زبادييان، أرز، وبهارات مكبوس تقليدية." at bounding box center [750, 318] width 347 height 48
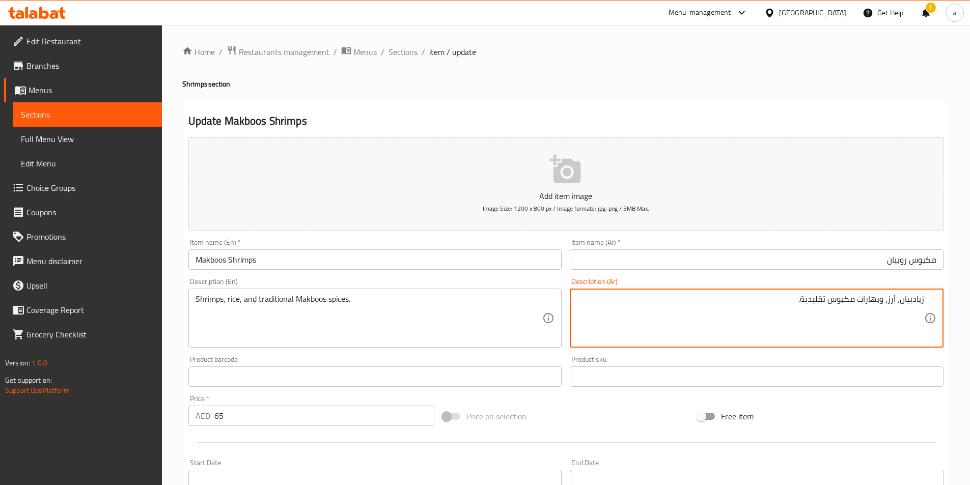
paste textarea "وب"
type textarea "روبيان، أرز، وبهارات مكبوس تقليدية."
click at [542, 319] on icon at bounding box center [548, 318] width 12 height 12
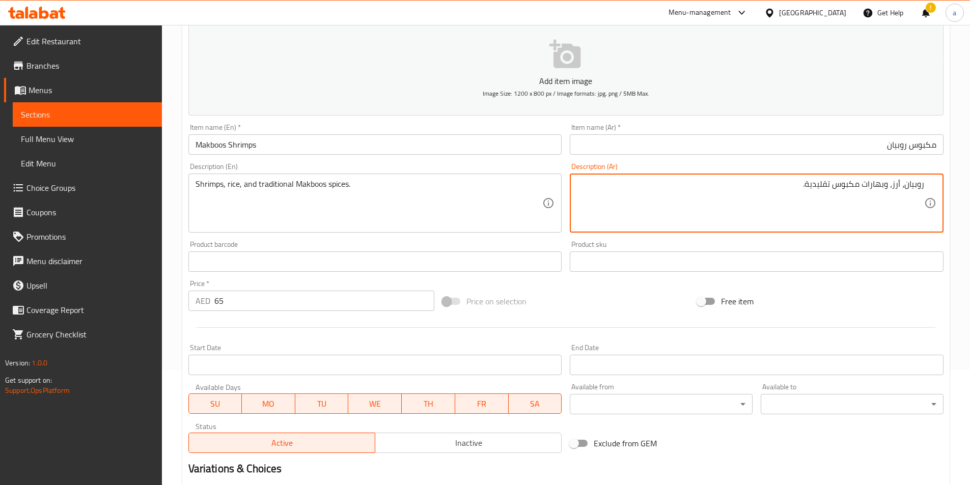
scroll to position [251, 0]
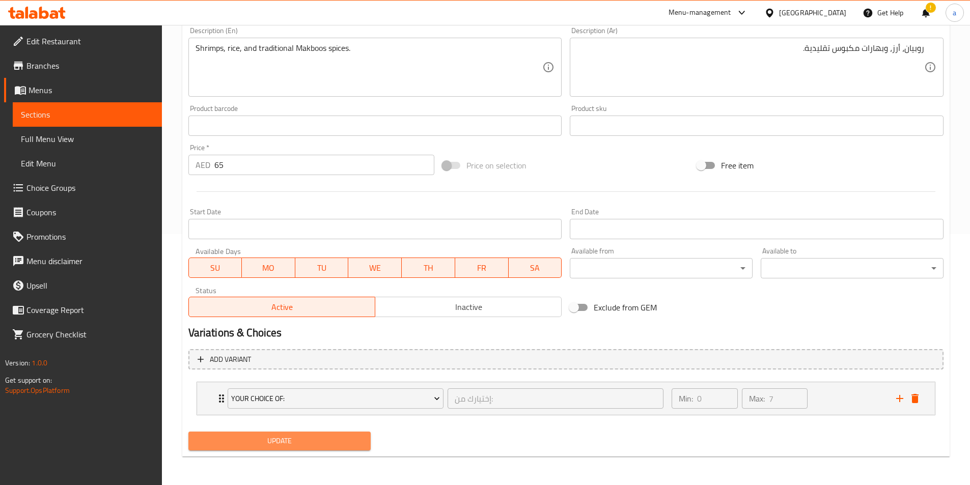
click at [297, 434] on button "Update" at bounding box center [279, 441] width 183 height 19
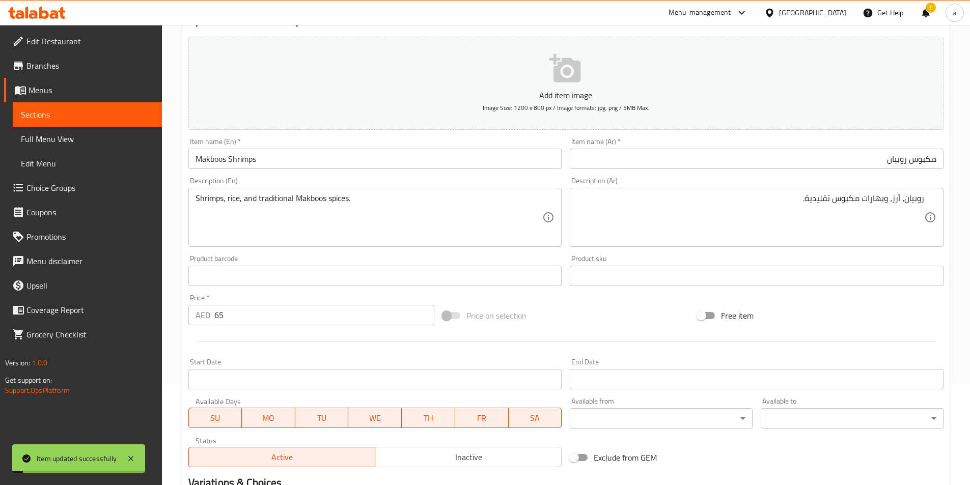
scroll to position [0, 0]
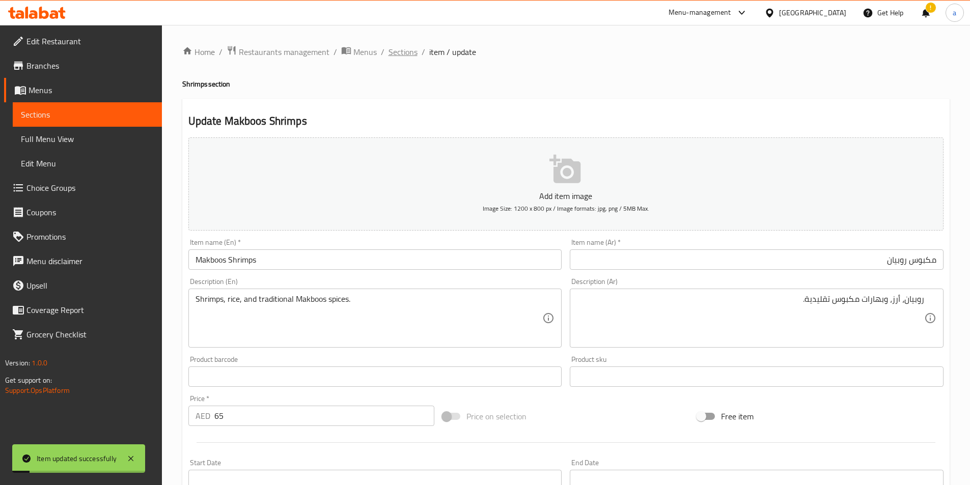
click at [403, 53] on span "Sections" at bounding box center [402, 52] width 29 height 12
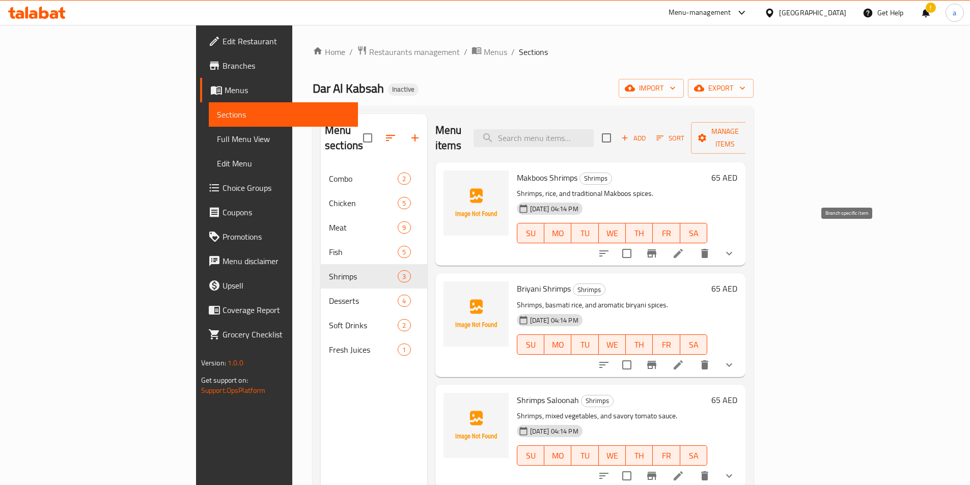
scroll to position [51, 0]
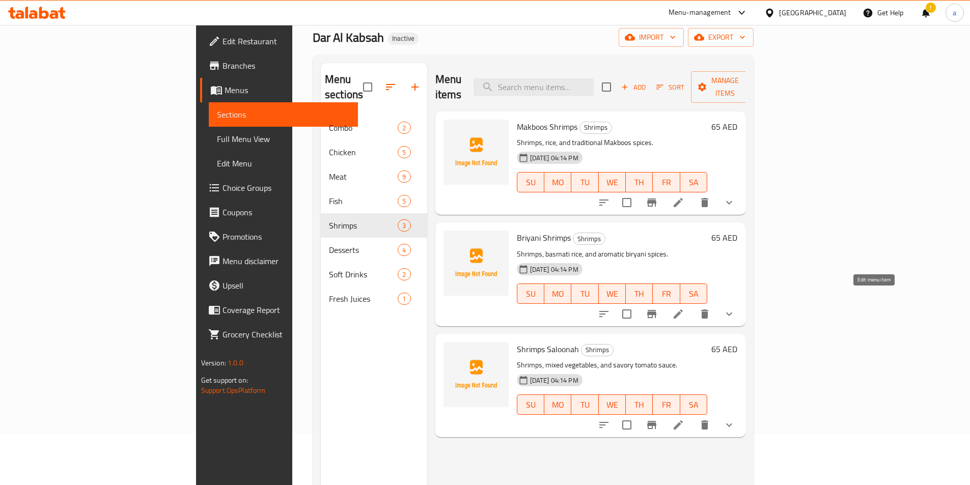
click at [683, 309] on icon at bounding box center [677, 313] width 9 height 9
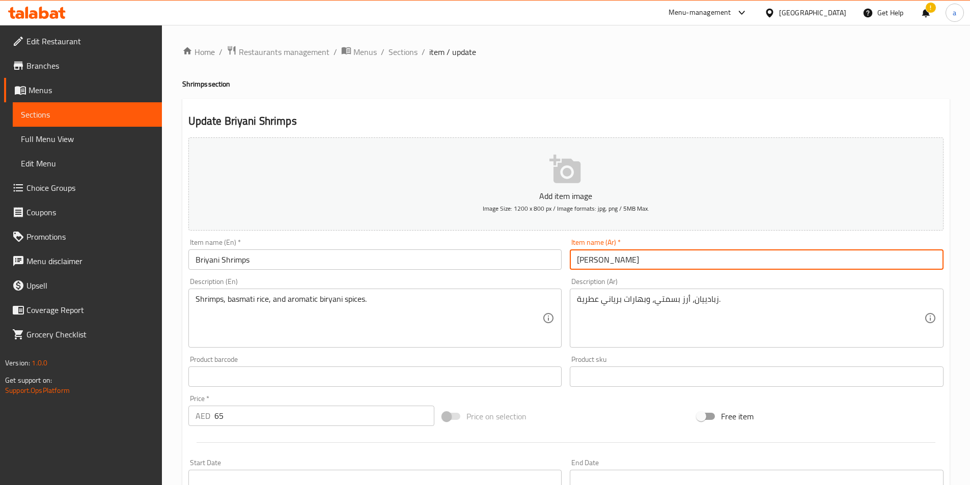
click at [671, 261] on input "برياني زبادييان" at bounding box center [757, 259] width 374 height 20
click at [843, 258] on input "برياني زبادييان" at bounding box center [757, 259] width 374 height 20
paste input "وب"
type input "برياني روبيان"
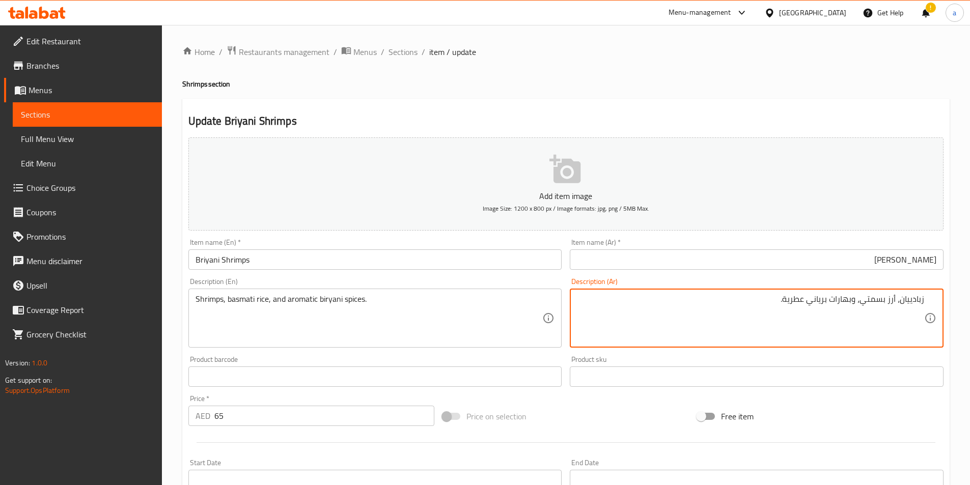
paste textarea "وب"
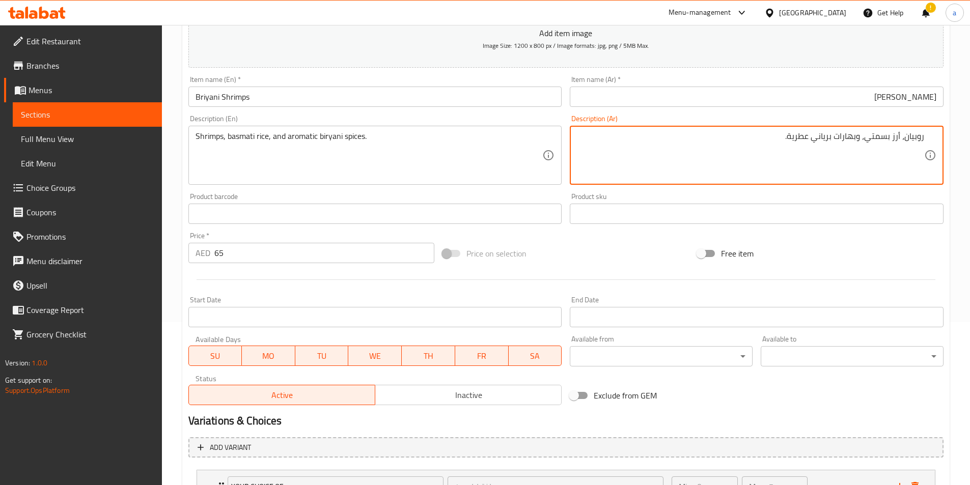
scroll to position [251, 0]
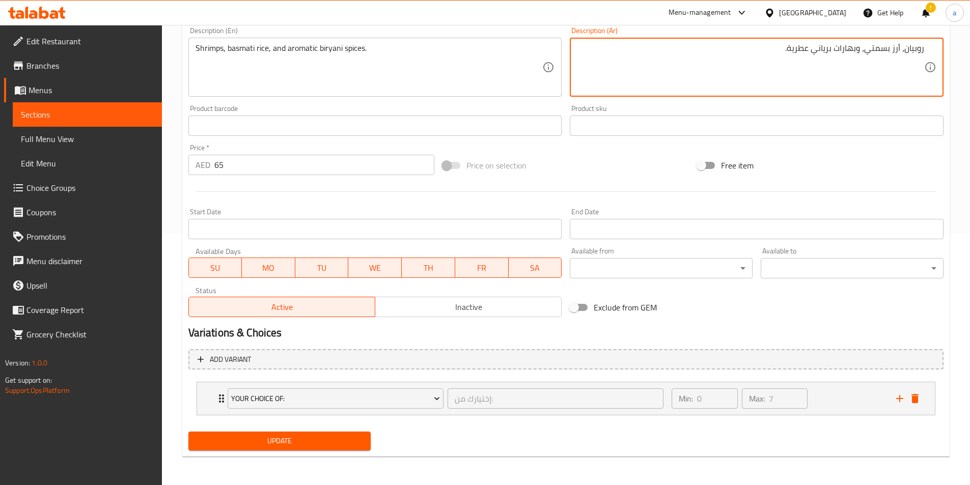
type textarea "روبيان، أرز بسمتي، وبهارات برياني عطرية."
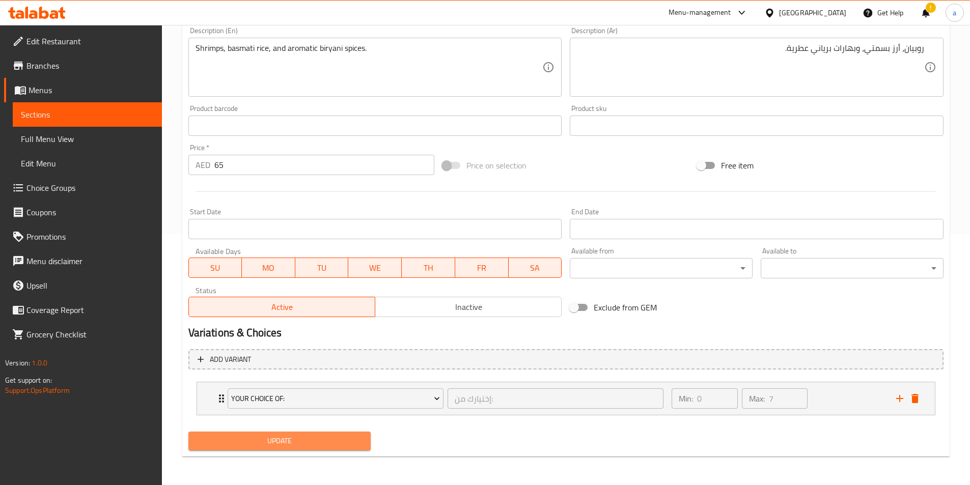
click at [284, 446] on span "Update" at bounding box center [279, 441] width 166 height 13
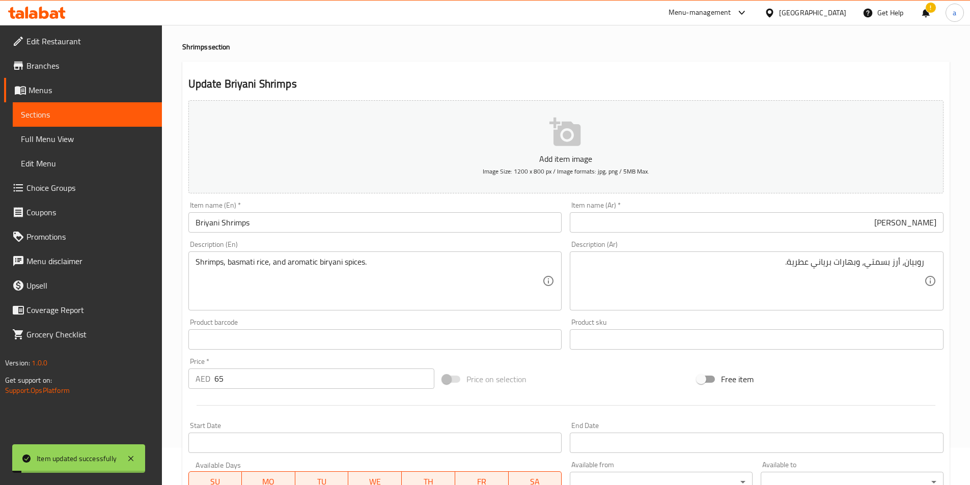
scroll to position [0, 0]
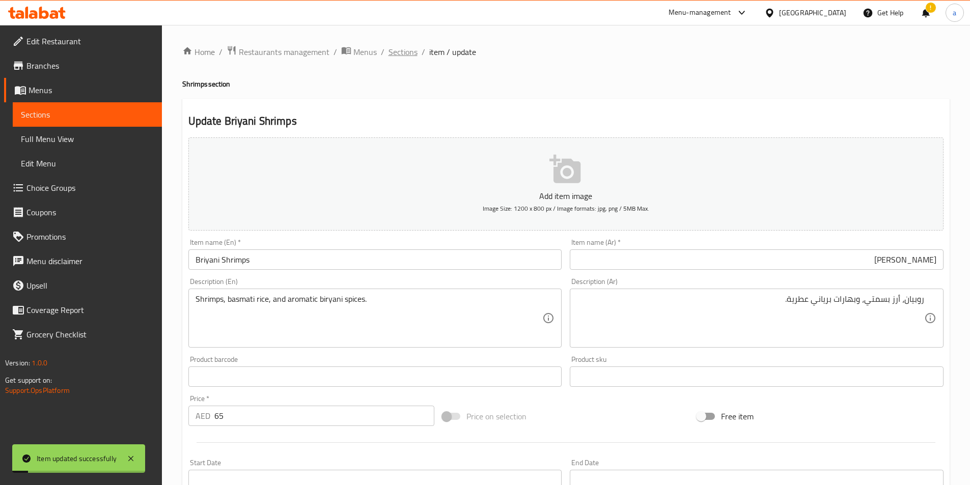
click at [406, 58] on span "Sections" at bounding box center [402, 52] width 29 height 12
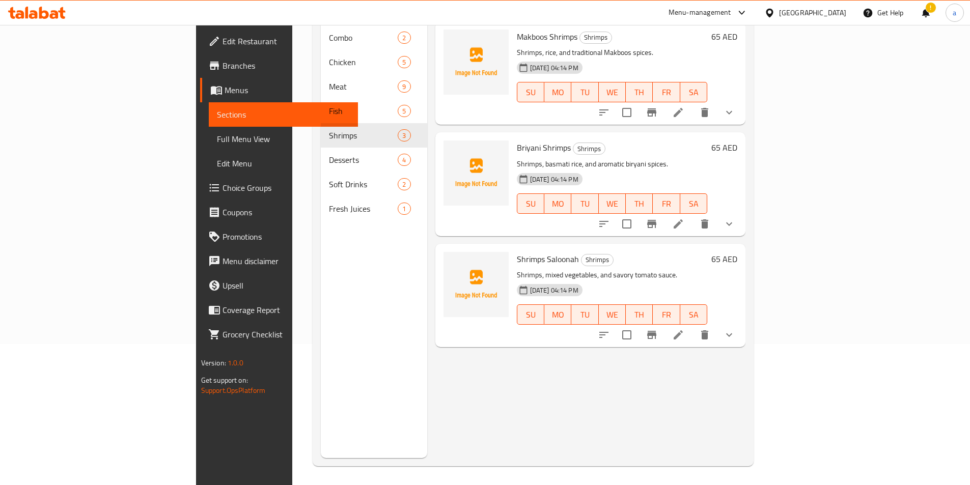
scroll to position [143, 0]
click at [684, 327] on icon at bounding box center [678, 333] width 12 height 12
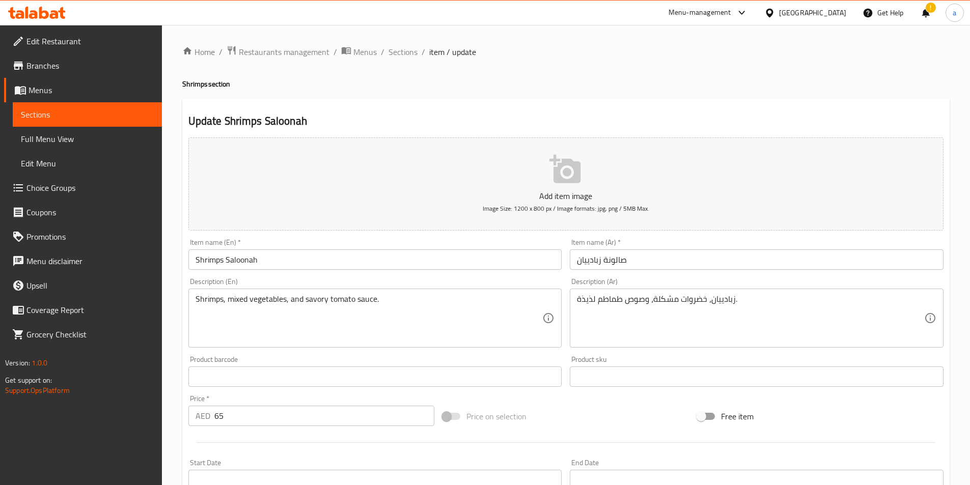
click at [648, 259] on input "صالونة زبادييان" at bounding box center [757, 259] width 374 height 20
click at [744, 275] on div "Description (Ar) زبادييان، خضروات مشكلة، وصوص طماطم لذيذة. Description (Ar)" at bounding box center [756, 313] width 382 height 78
click at [742, 266] on input "صالونة زبادييان" at bounding box center [757, 259] width 374 height 20
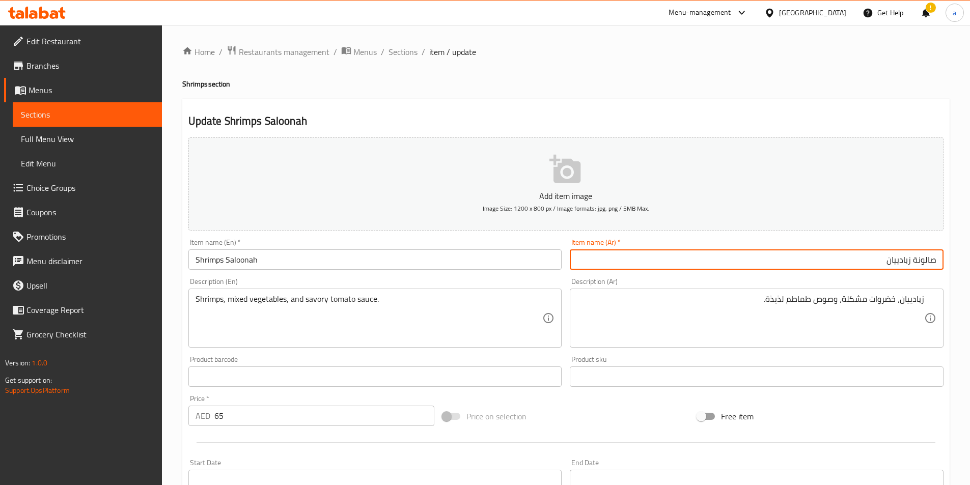
paste input "وب"
type input "صالونة روبيان"
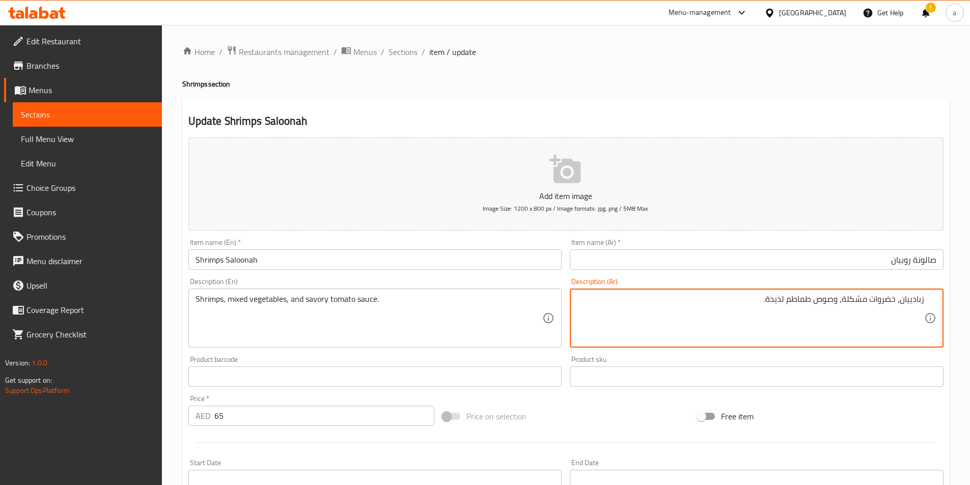
paste textarea "وبيان، خضروات مشكلة، وصلصة"
type textarea "روبيان، خضروات مشكلة، وصلصة طماطم لذيذة."
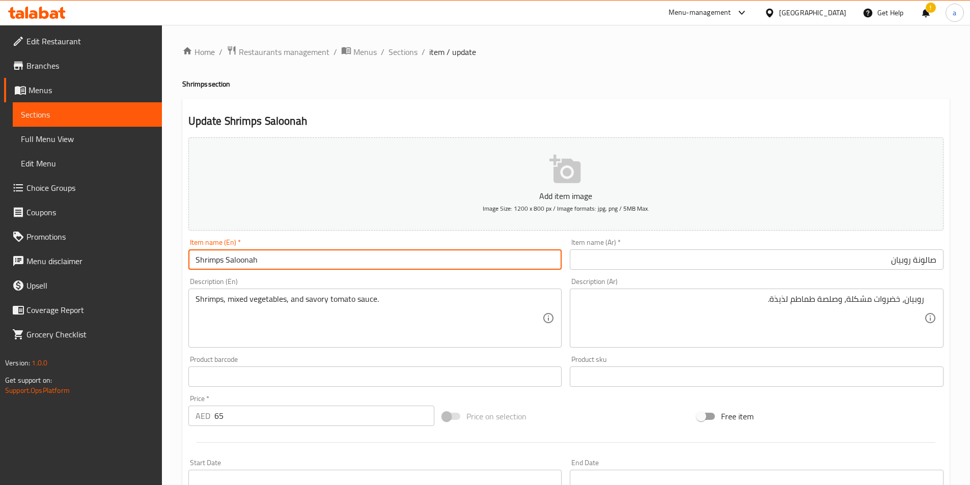
drag, startPoint x: 257, startPoint y: 261, endPoint x: 227, endPoint y: 262, distance: 29.5
click at [227, 262] on input "Shrimps Saloonah" at bounding box center [375, 259] width 374 height 20
click at [300, 258] on input "Shrimps Saloonah" at bounding box center [375, 259] width 374 height 20
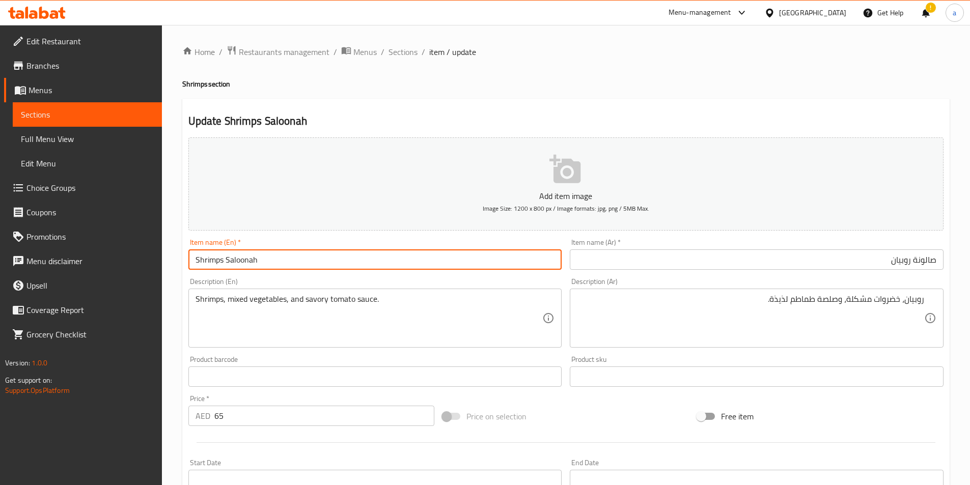
drag, startPoint x: 804, startPoint y: 264, endPoint x: 977, endPoint y: 266, distance: 173.1
click at [970, 266] on html "​ Menu-management United Arab Emirates Get Help ! a Edit Restaurant Branches Me…" at bounding box center [485, 242] width 970 height 485
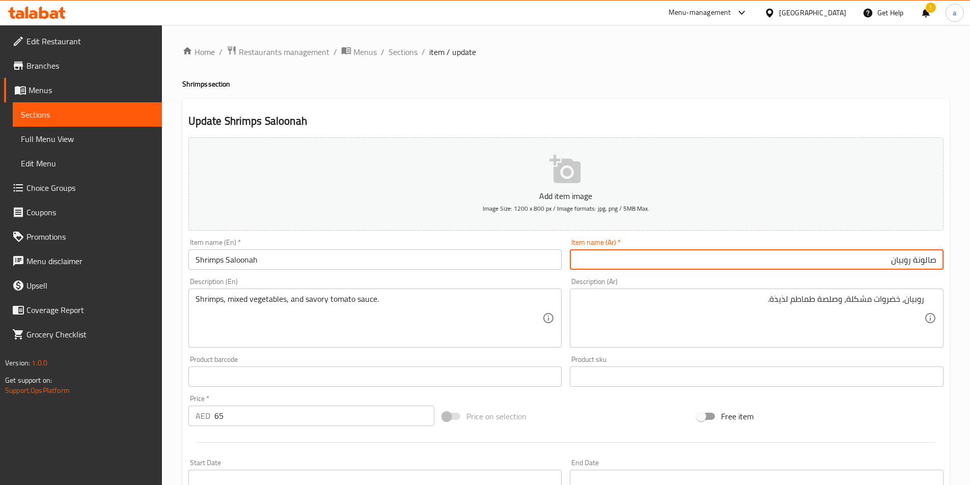
scroll to position [102, 0]
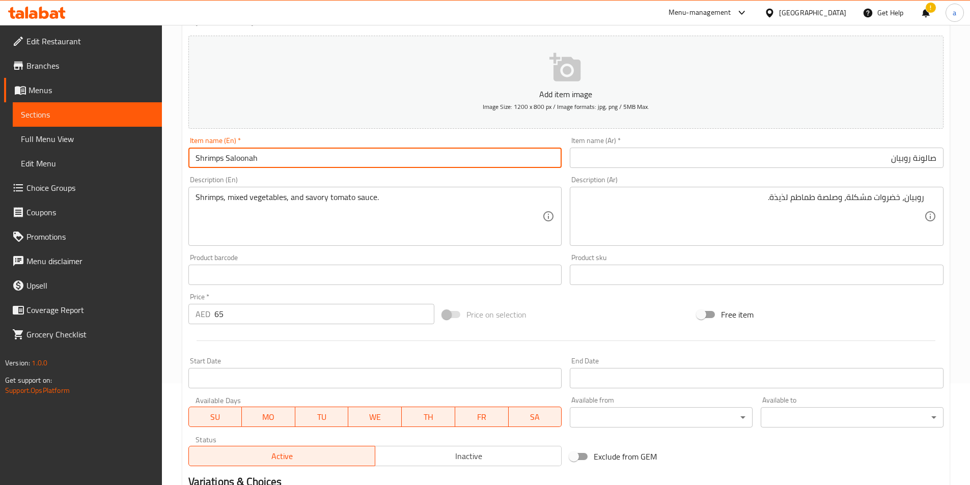
drag, startPoint x: 262, startPoint y: 161, endPoint x: 227, endPoint y: 164, distance: 34.7
click at [227, 164] on input "Shrimps Saloonah" at bounding box center [375, 158] width 374 height 20
click at [303, 155] on input "Shrimps Saloonah" at bounding box center [375, 158] width 374 height 20
type input "Shrimps Salona"
click at [684, 162] on input "صالونة روبيان" at bounding box center [757, 158] width 374 height 20
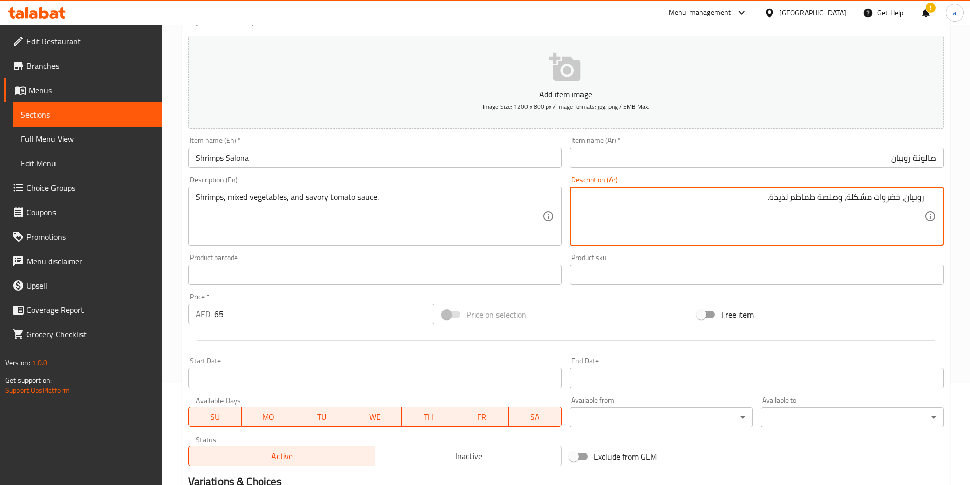
drag, startPoint x: 818, startPoint y: 199, endPoint x: 838, endPoint y: 207, distance: 21.3
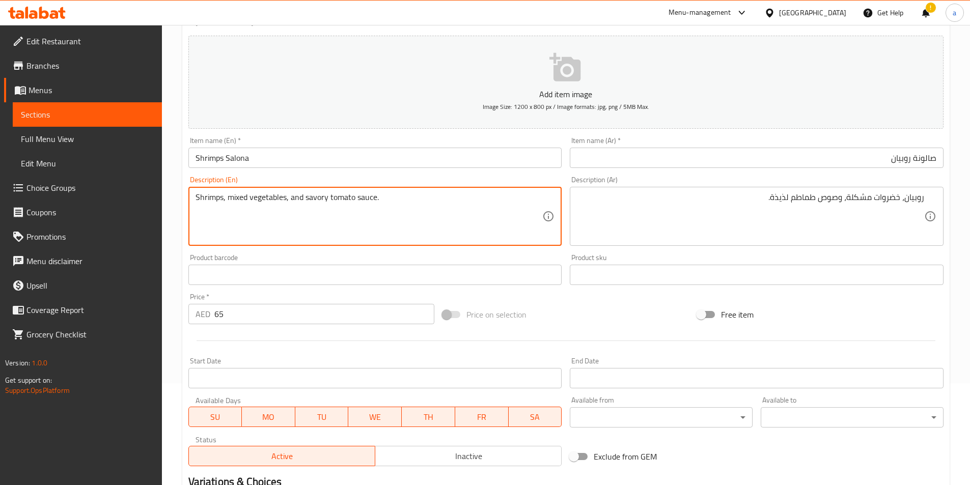
drag, startPoint x: 326, startPoint y: 197, endPoint x: 307, endPoint y: 200, distance: 19.5
click at [307, 200] on textarea "Shrimps, mixed vegetables, and savory tomato sauce." at bounding box center [368, 216] width 347 height 48
drag, startPoint x: 306, startPoint y: 199, endPoint x: 326, endPoint y: 203, distance: 20.2
click at [326, 203] on textarea "Shrimps, mixed vegetables, and savory tomato sauce." at bounding box center [368, 216] width 347 height 48
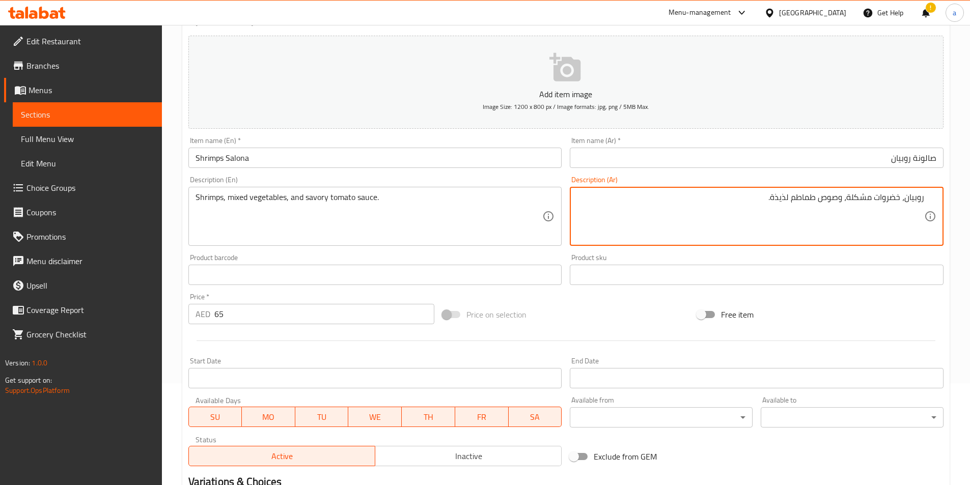
drag, startPoint x: 774, startPoint y: 200, endPoint x: 790, endPoint y: 203, distance: 16.7
type textarea "روبيان، خضروات مشكلة، وصوص طماطم مالح."
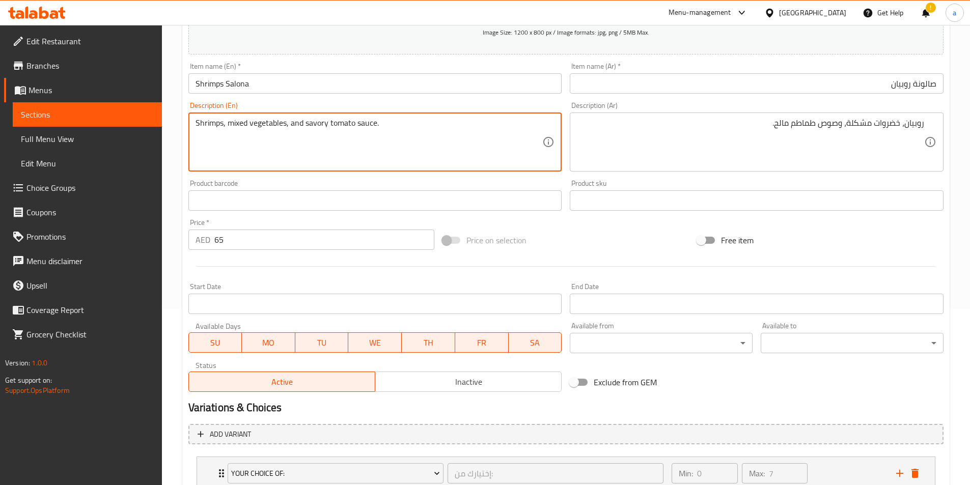
scroll to position [251, 0]
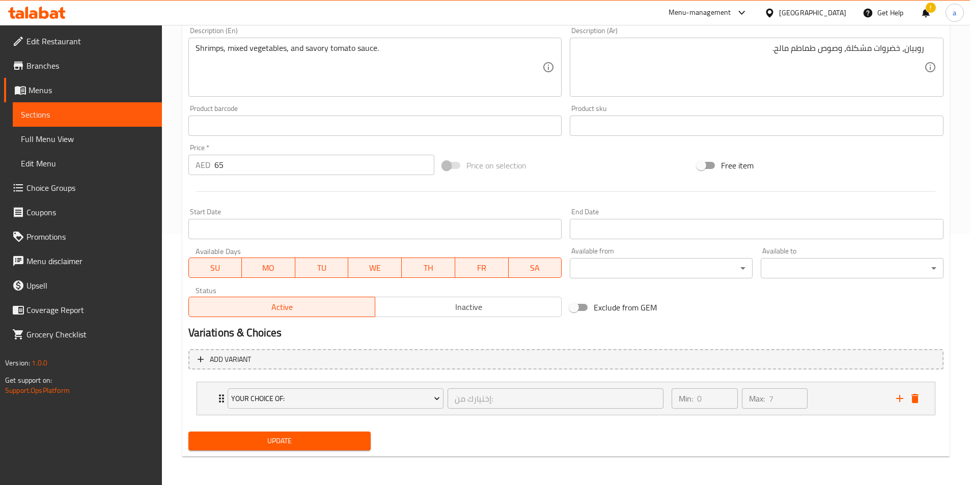
click at [289, 437] on span "Update" at bounding box center [279, 441] width 166 height 13
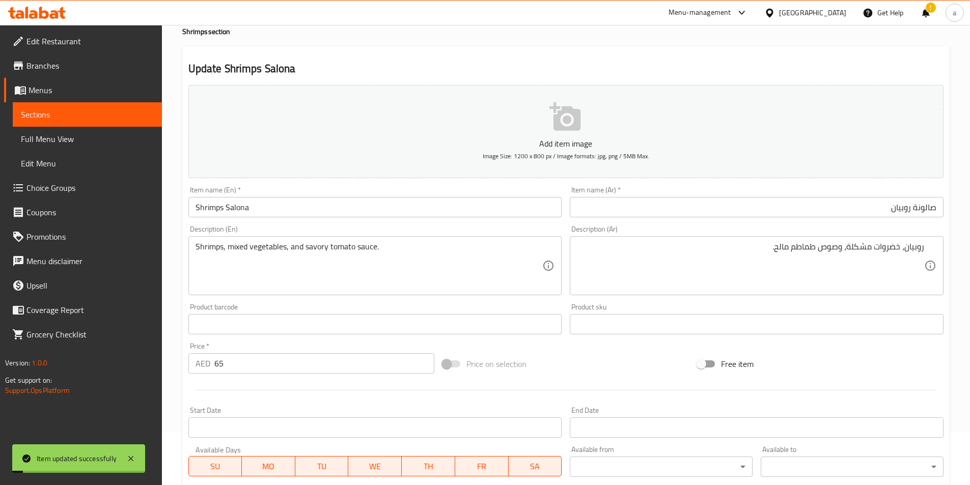
scroll to position [0, 0]
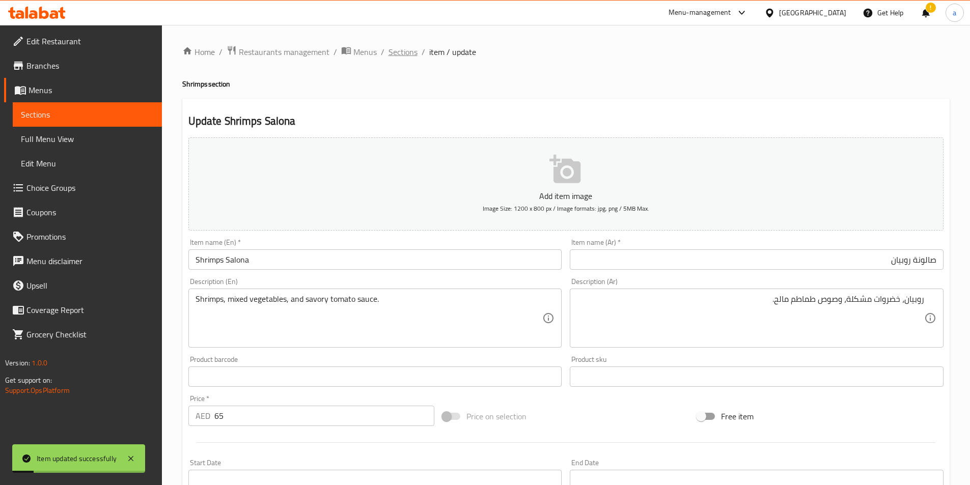
click at [393, 50] on span "Sections" at bounding box center [402, 52] width 29 height 12
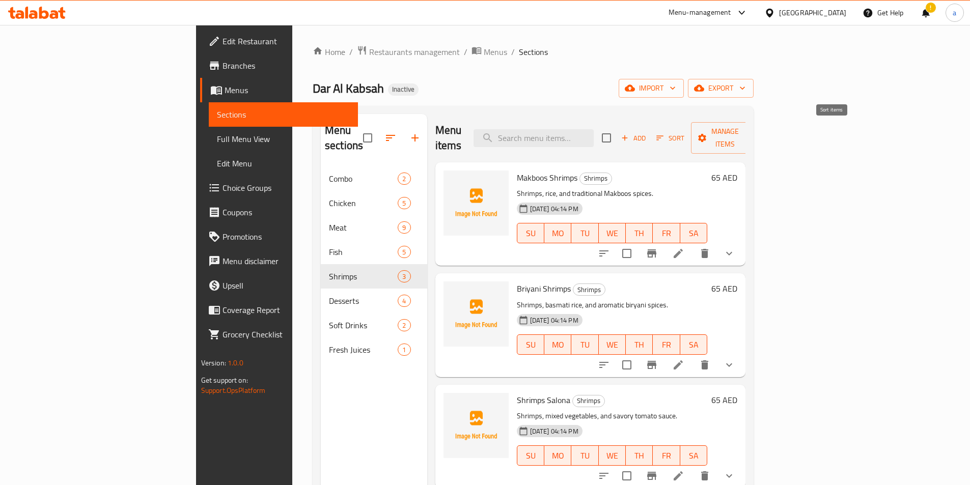
scroll to position [143, 0]
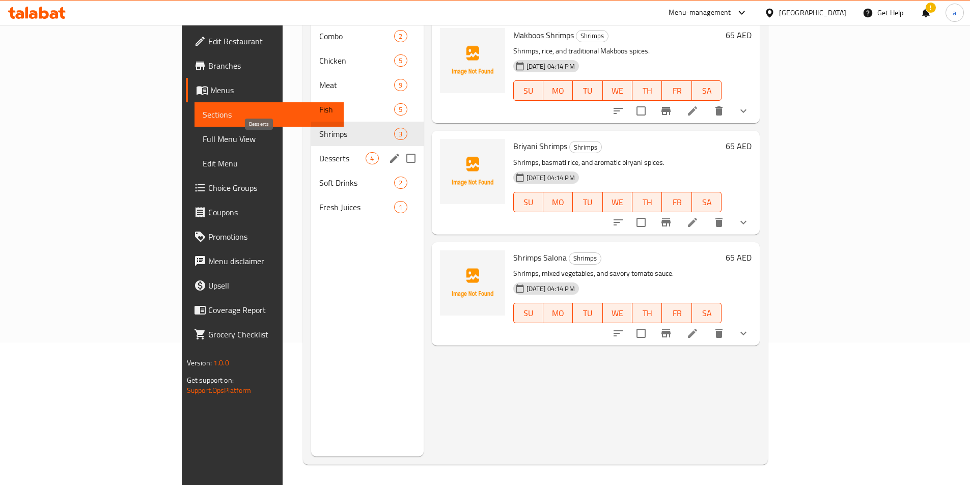
click at [319, 152] on span "Desserts" at bounding box center [342, 158] width 46 height 12
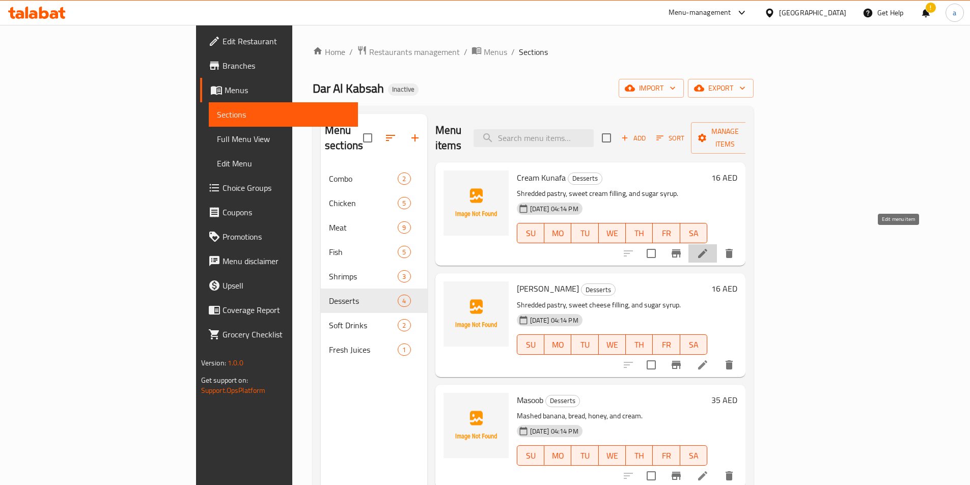
click at [709, 247] on icon at bounding box center [702, 253] width 12 height 12
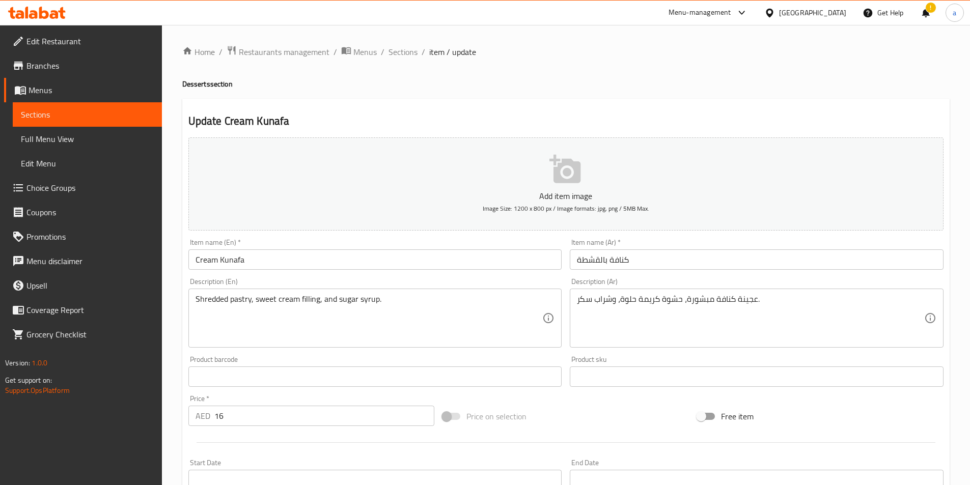
click at [692, 253] on input "كنافة بالقشطة" at bounding box center [757, 259] width 374 height 20
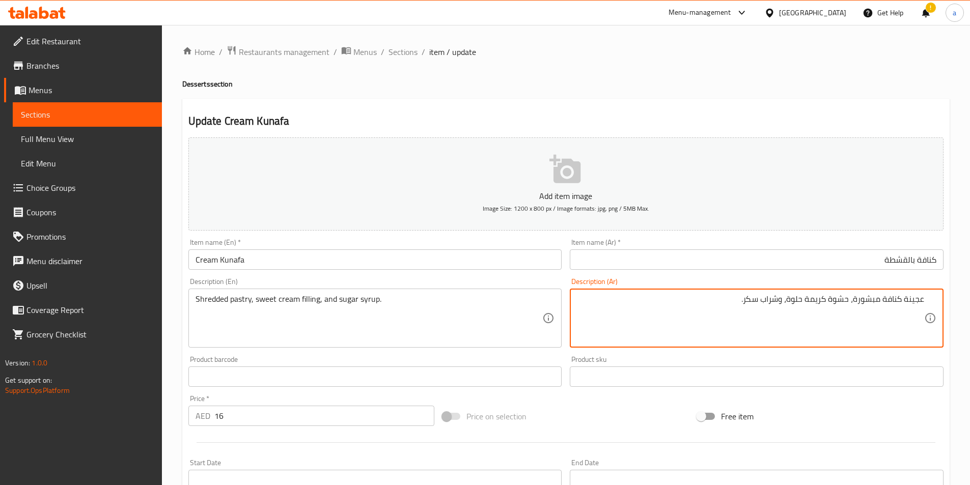
drag, startPoint x: 202, startPoint y: 262, endPoint x: 135, endPoint y: 262, distance: 67.2
click at [145, 262] on div "Edit Restaurant Branches Menus Sections Full Menu View Edit Menu Choice Groups …" at bounding box center [485, 372] width 970 height 694
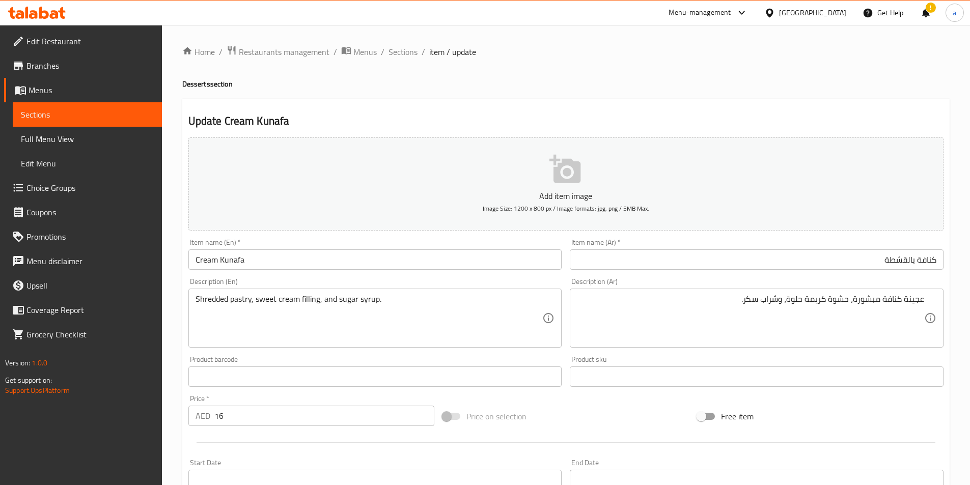
click at [915, 264] on input "كنافة بالقشطة" at bounding box center [757, 259] width 374 height 20
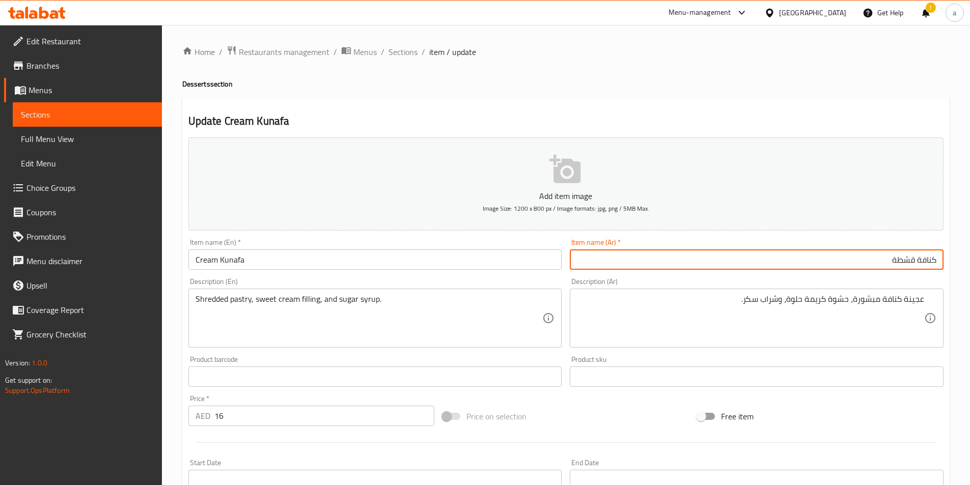
type input "كنافة قشطة"
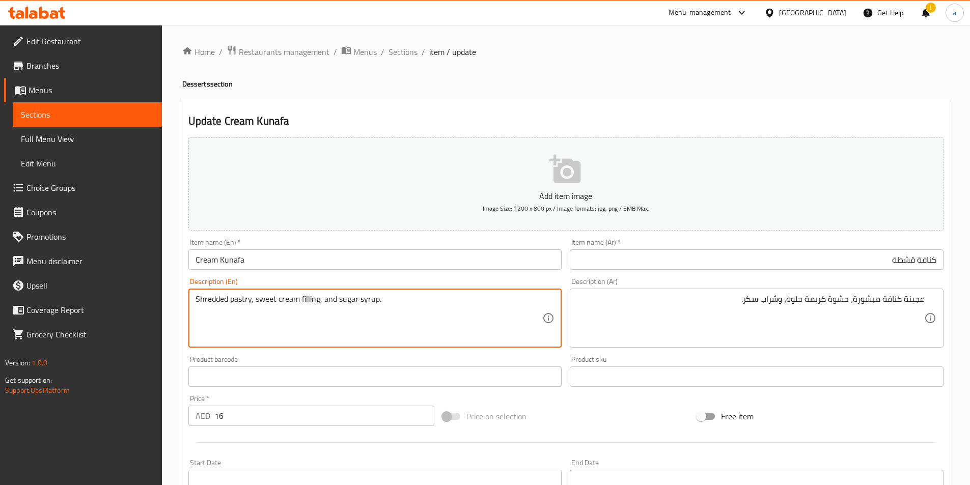
drag, startPoint x: 231, startPoint y: 299, endPoint x: 250, endPoint y: 306, distance: 20.8
drag, startPoint x: 226, startPoint y: 298, endPoint x: 186, endPoint y: 306, distance: 40.6
click at [186, 306] on div "Description (En) Shredded pastry, sweet cream filling, and sugar syrup. Descrip…" at bounding box center [375, 313] width 382 height 78
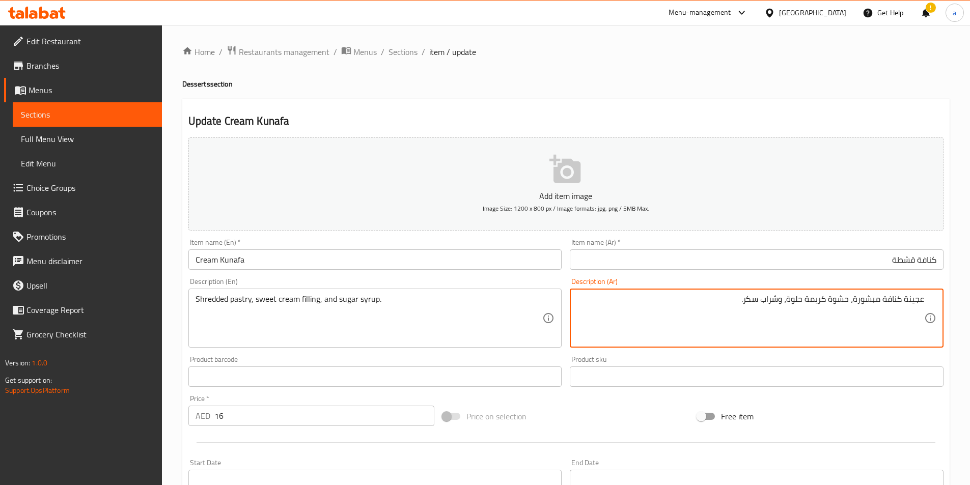
click at [883, 300] on textarea "عجينة كنافة مبشورة، حشوة كريمة حلوة، وشراب سكر." at bounding box center [750, 318] width 347 height 48
drag, startPoint x: 883, startPoint y: 300, endPoint x: 896, endPoint y: 302, distance: 12.8
click at [896, 302] on textarea "عجينة كنافة مبشورة، حشوة كريمة حلوة، وشراب سكر." at bounding box center [750, 318] width 347 height 48
type textarea "عجينة مبشورة، حشوة كريمة حلوة، وشراب سكر."
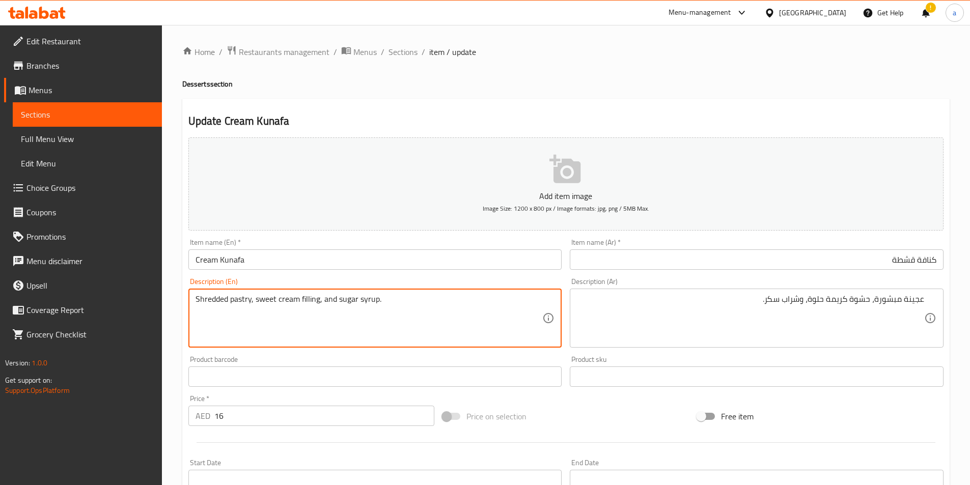
drag, startPoint x: 301, startPoint y: 300, endPoint x: 318, endPoint y: 307, distance: 18.2
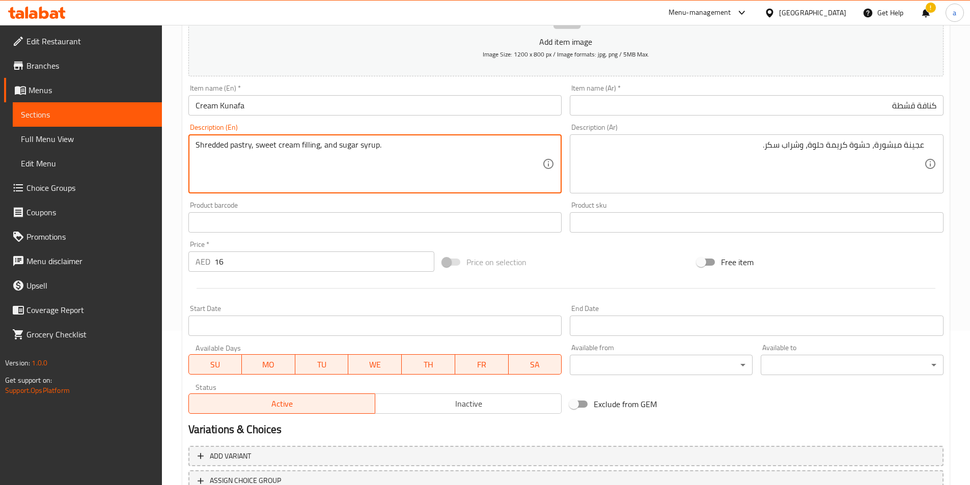
scroll to position [234, 0]
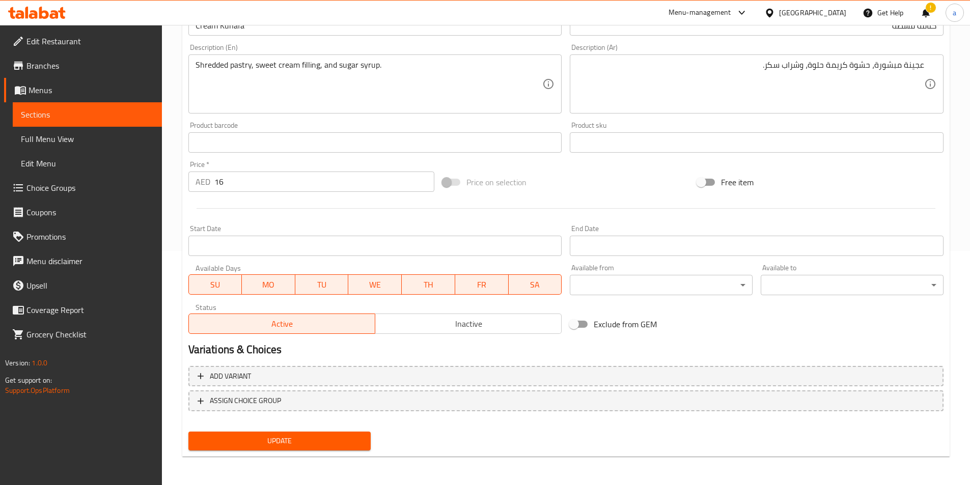
click at [293, 447] on span "Update" at bounding box center [279, 441] width 166 height 13
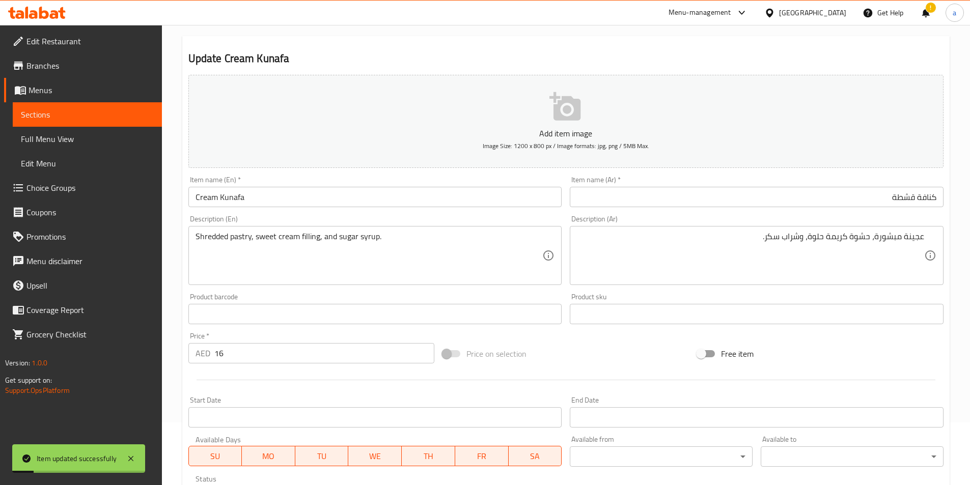
scroll to position [0, 0]
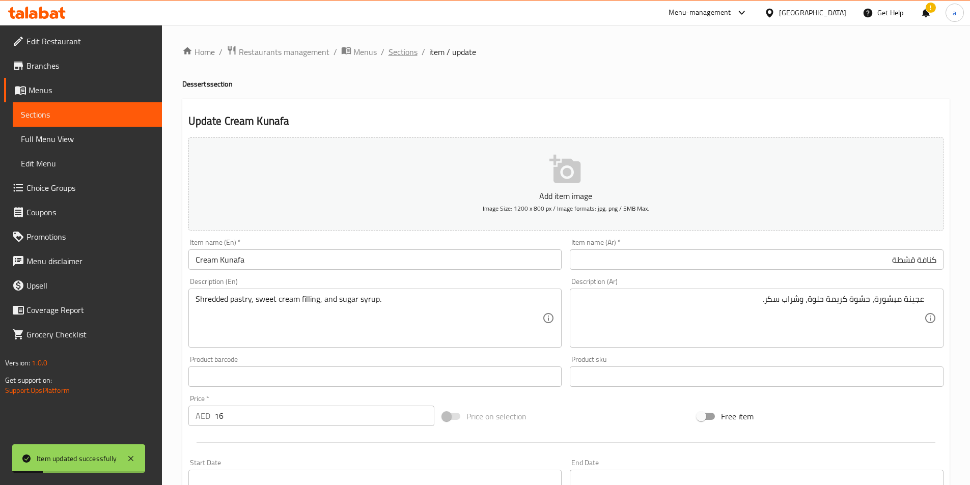
click at [404, 47] on span "Sections" at bounding box center [402, 52] width 29 height 12
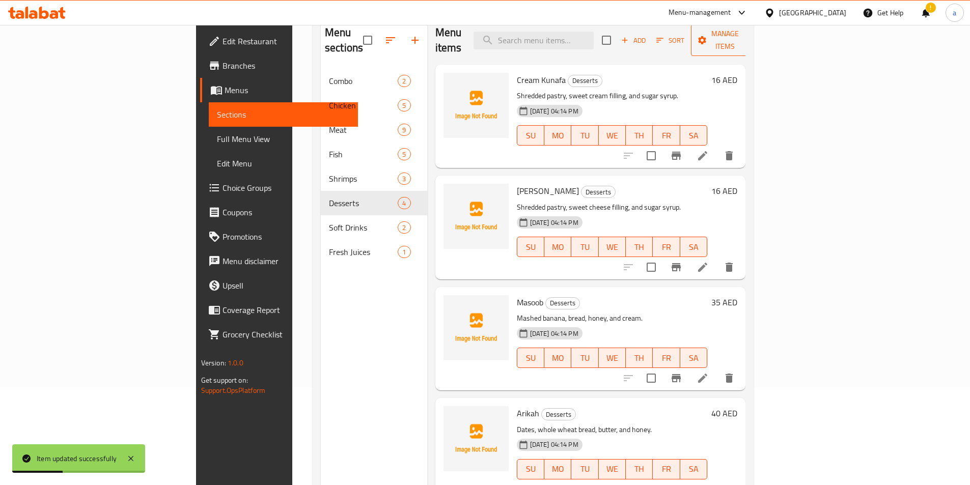
scroll to position [102, 0]
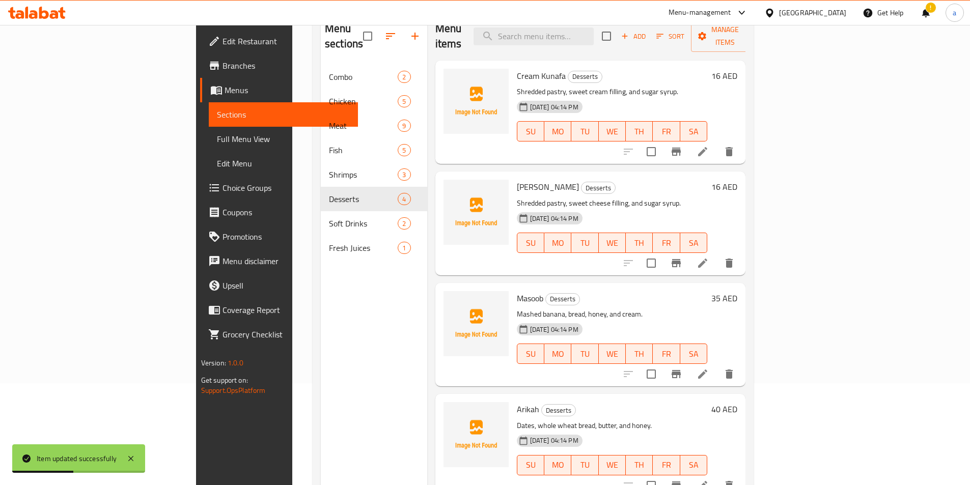
click at [717, 256] on li at bounding box center [702, 263] width 29 height 18
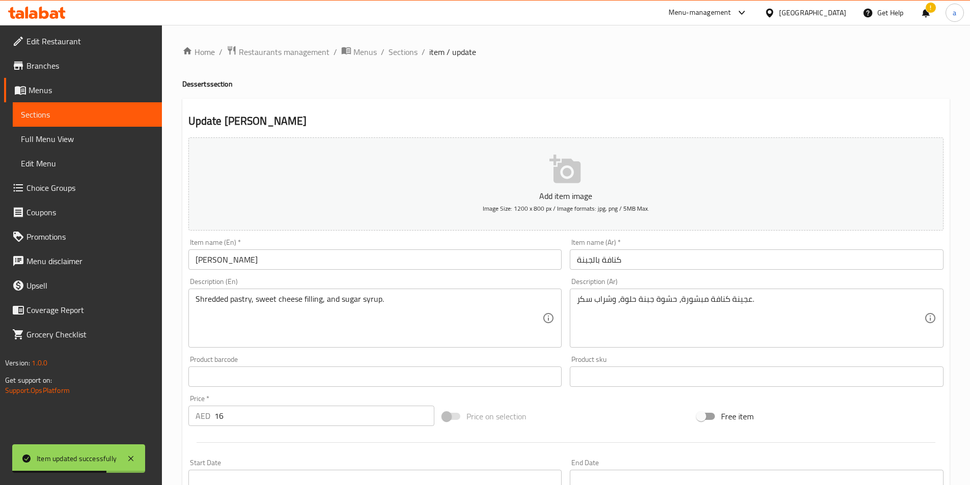
click at [643, 261] on input "كنافة بالجبنة" at bounding box center [757, 259] width 374 height 20
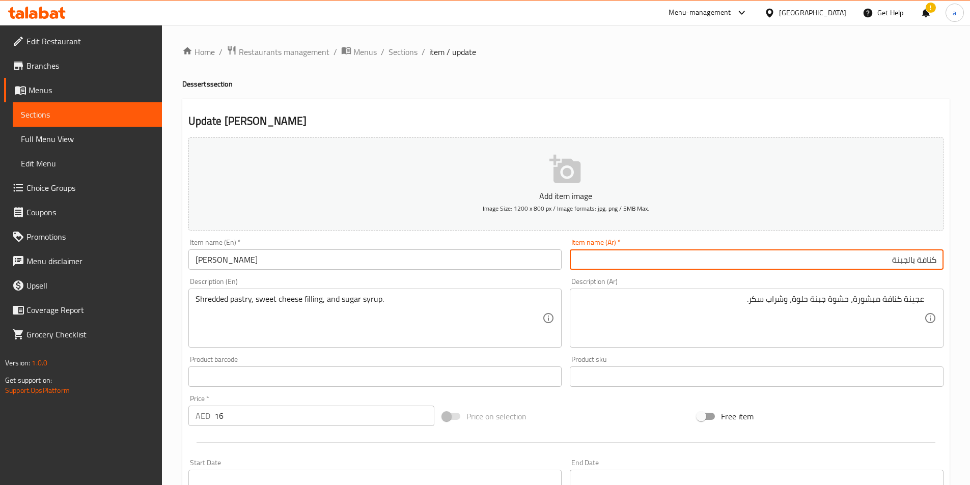
click at [911, 263] on input "كنافة بالجبنة" at bounding box center [757, 259] width 374 height 20
type input "كنافة جبنة"
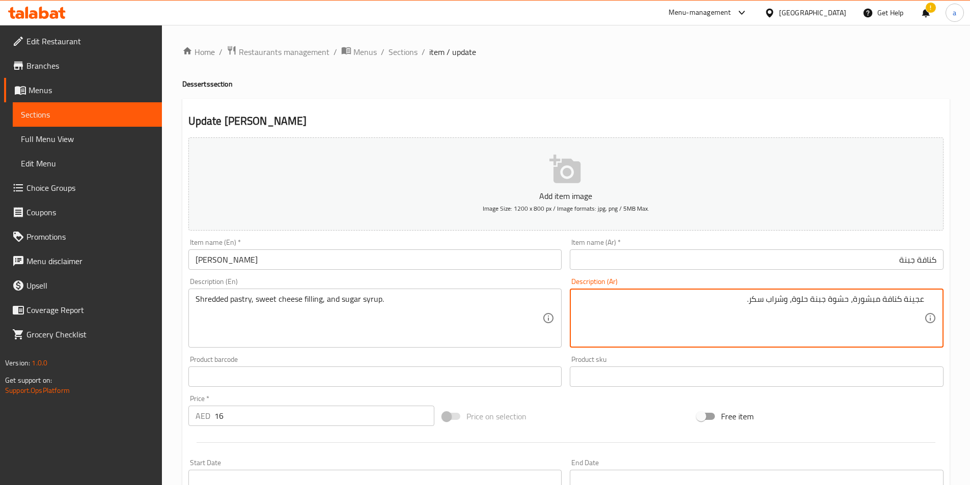
drag, startPoint x: 884, startPoint y: 302, endPoint x: 900, endPoint y: 300, distance: 16.9
click at [900, 300] on textarea "عجينة كنافة مبشورة، حشوة جبنة حلوة، وشراب سكر." at bounding box center [750, 318] width 347 height 48
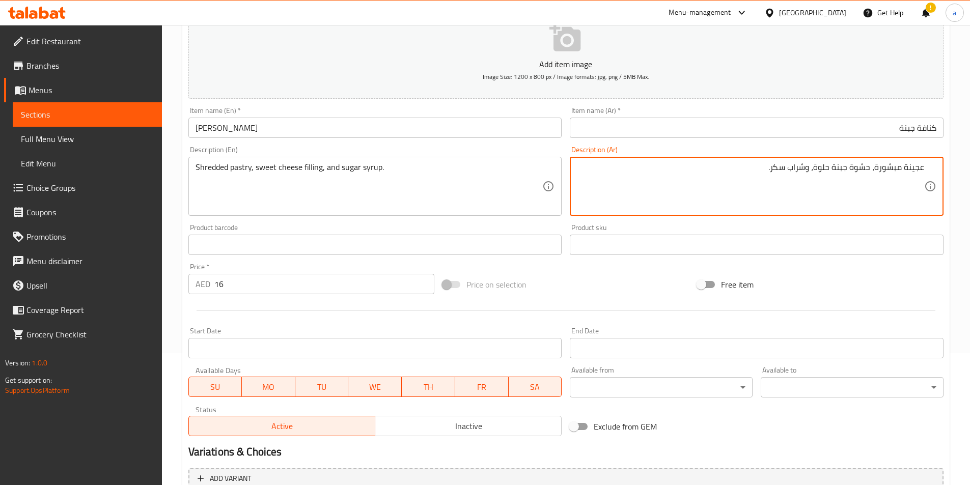
scroll to position [234, 0]
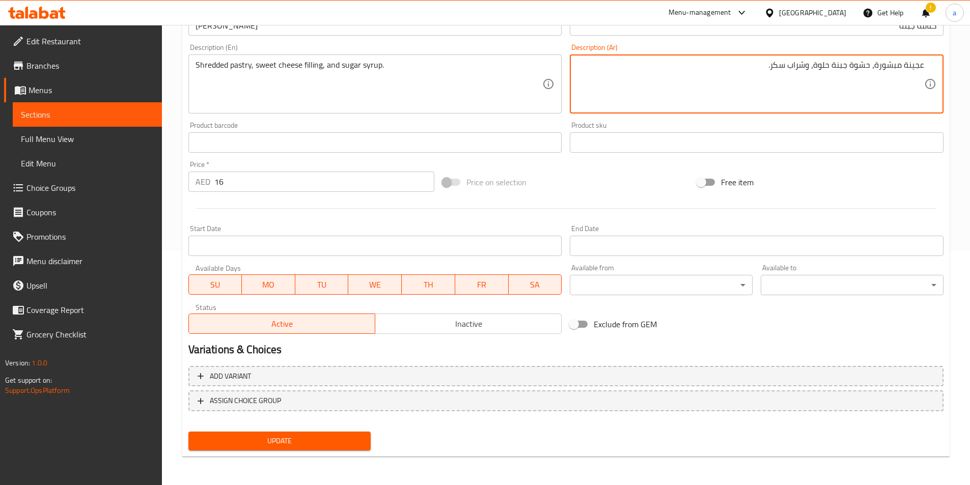
type textarea "عجينة مبشورة، حشوة جبنة حلوة، وشراب سكر."
click at [289, 436] on span "Update" at bounding box center [279, 441] width 166 height 13
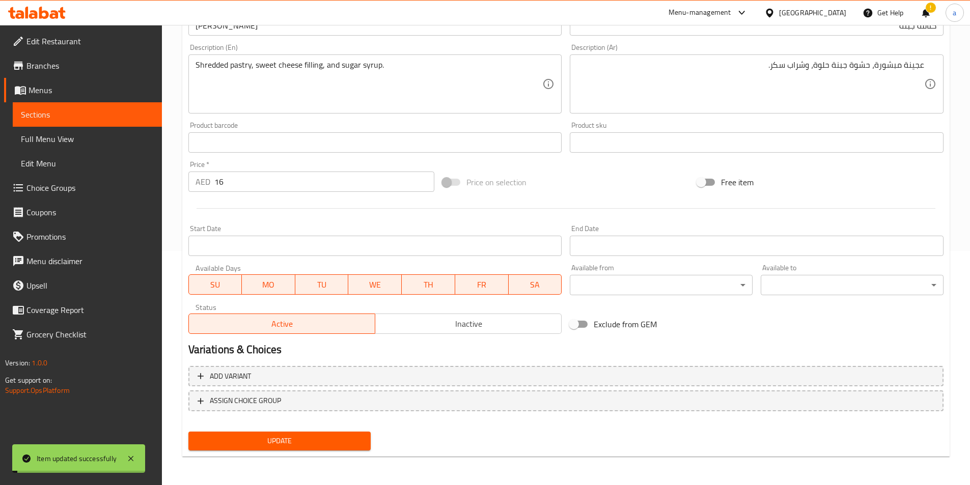
scroll to position [0, 0]
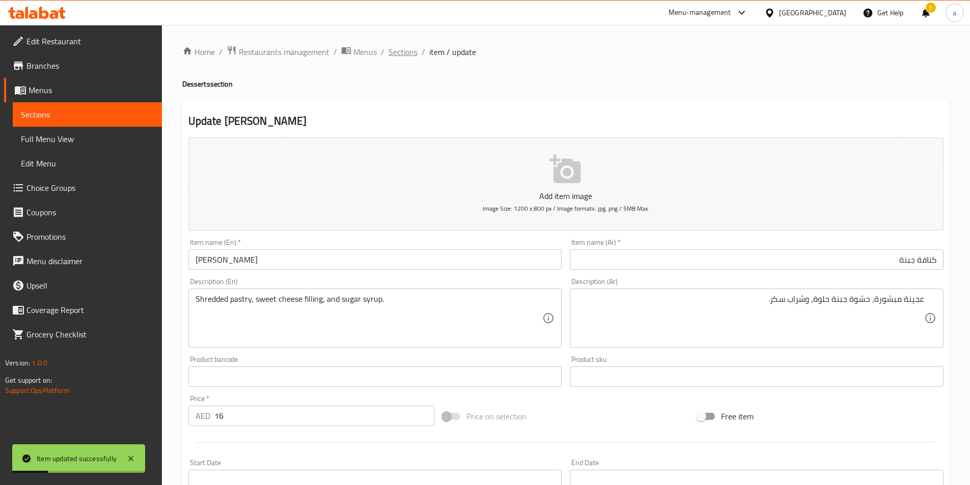
click at [401, 57] on span "Sections" at bounding box center [402, 52] width 29 height 12
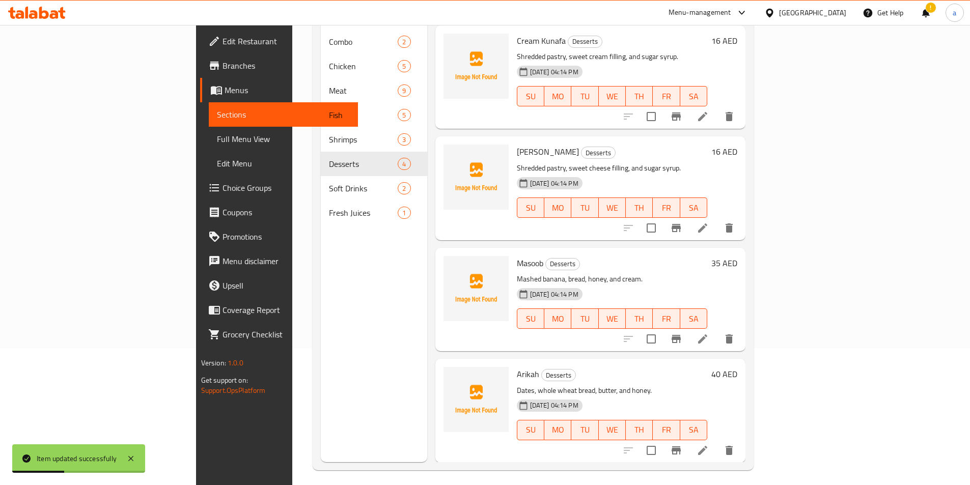
scroll to position [143, 0]
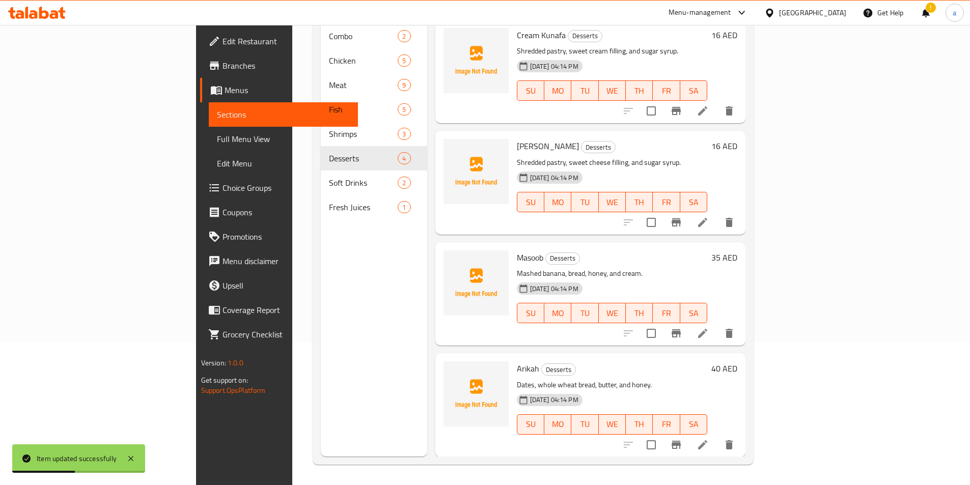
click at [741, 328] on div at bounding box center [678, 333] width 125 height 24
click at [709, 327] on icon at bounding box center [702, 333] width 12 height 12
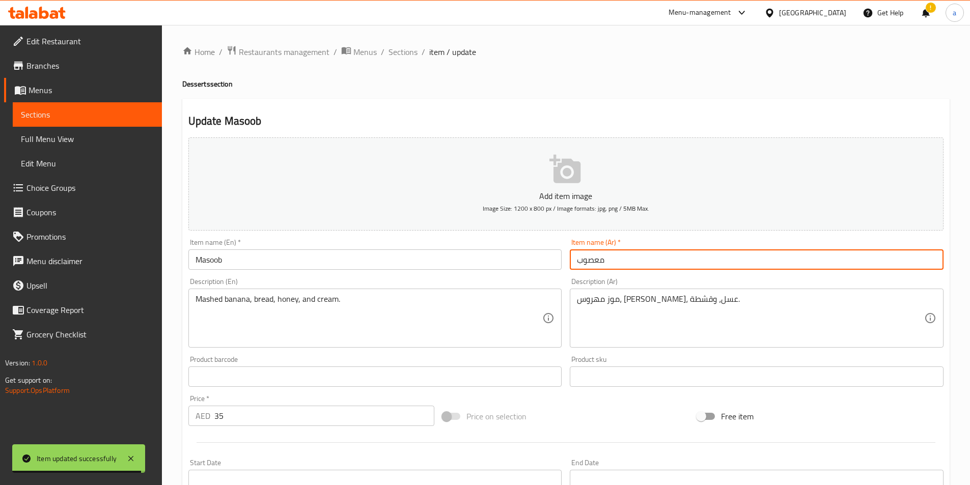
click at [674, 257] on input "معصوب" at bounding box center [757, 259] width 374 height 20
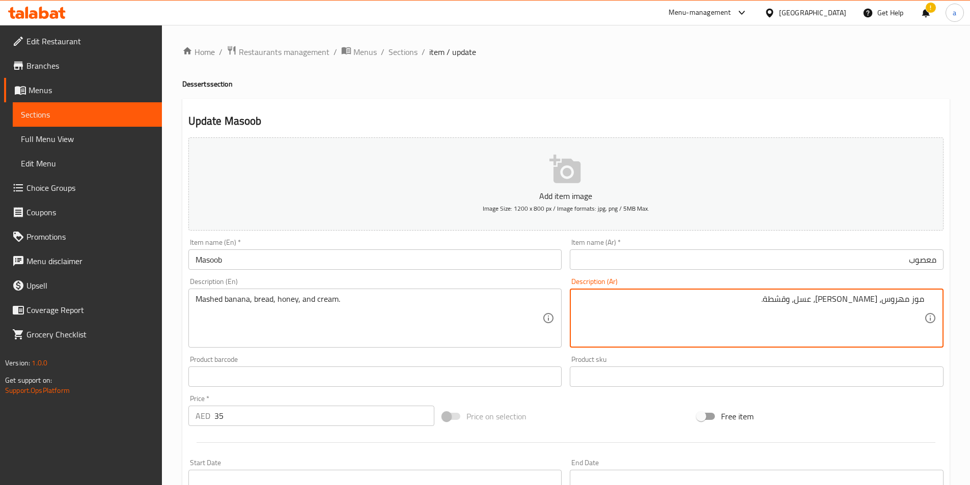
drag, startPoint x: 879, startPoint y: 263, endPoint x: 977, endPoint y: 243, distance: 100.2
click at [970, 245] on html "​ Menu-management United Arab Emirates Get Help ! a Edit Restaurant Branches Me…" at bounding box center [485, 242] width 970 height 485
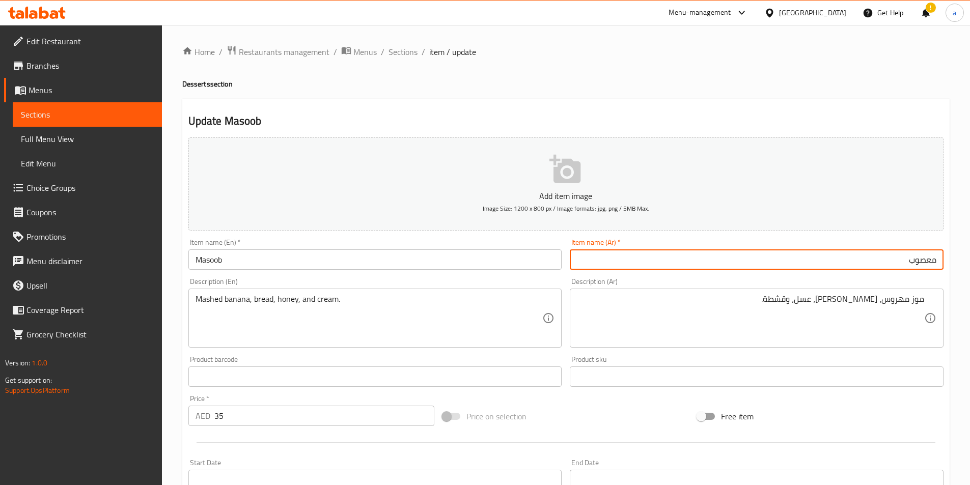
click at [365, 262] on input "Masoob" at bounding box center [375, 259] width 374 height 20
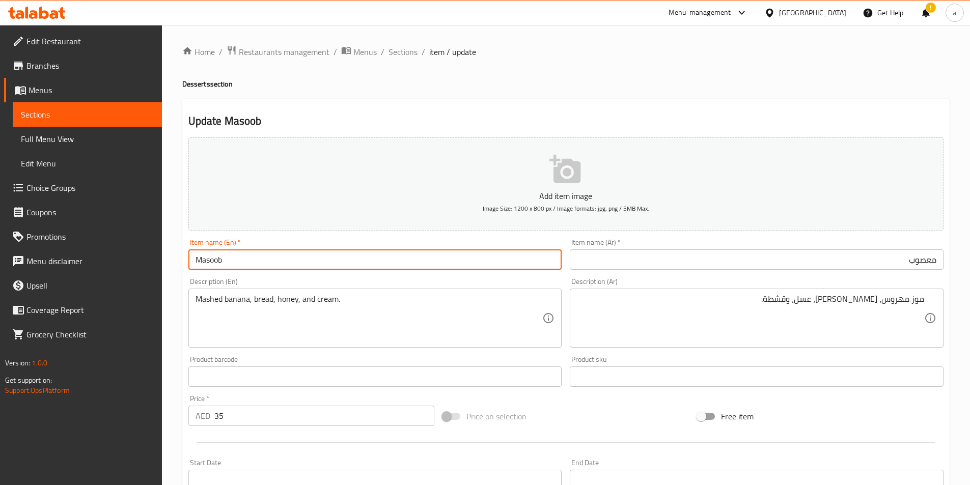
click at [365, 262] on input "Masoob" at bounding box center [375, 259] width 374 height 20
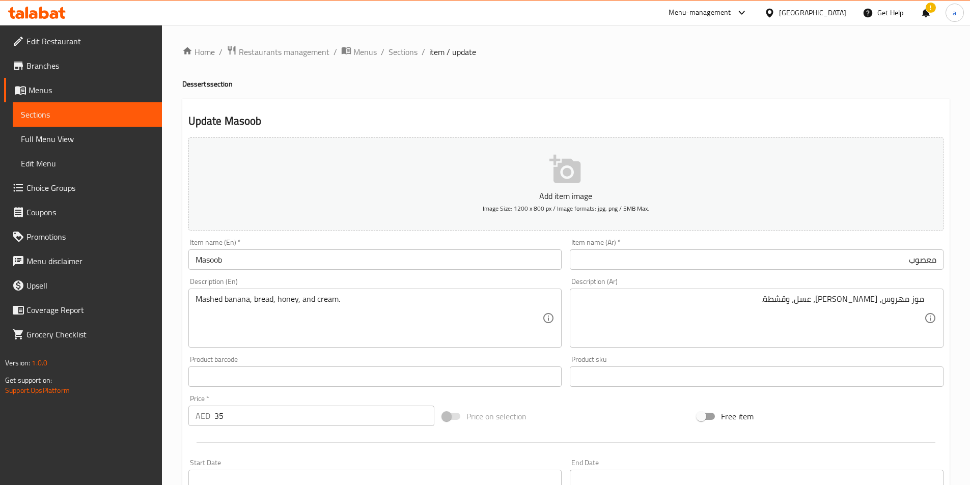
click at [258, 271] on div "Item name (En)   * Masoob Item name (En) *" at bounding box center [375, 254] width 382 height 39
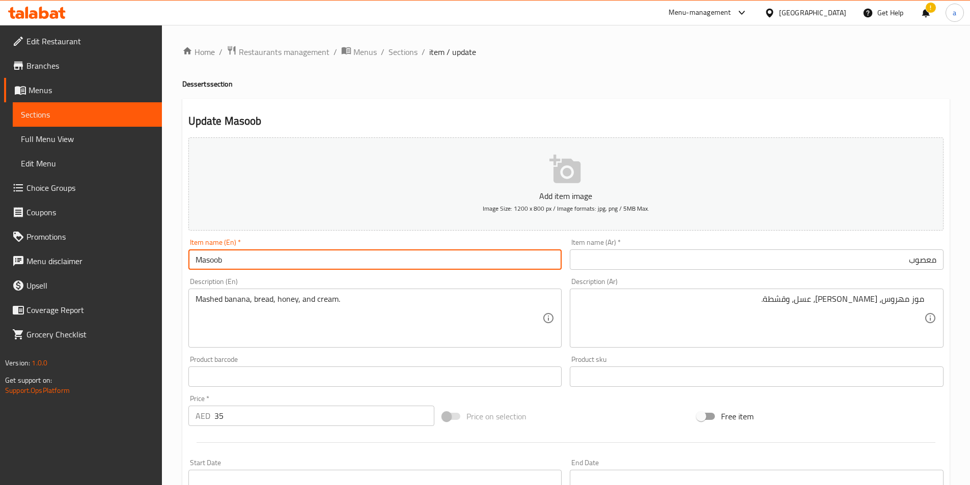
click at [251, 257] on input "Masoob" at bounding box center [375, 259] width 374 height 20
paste input "u"
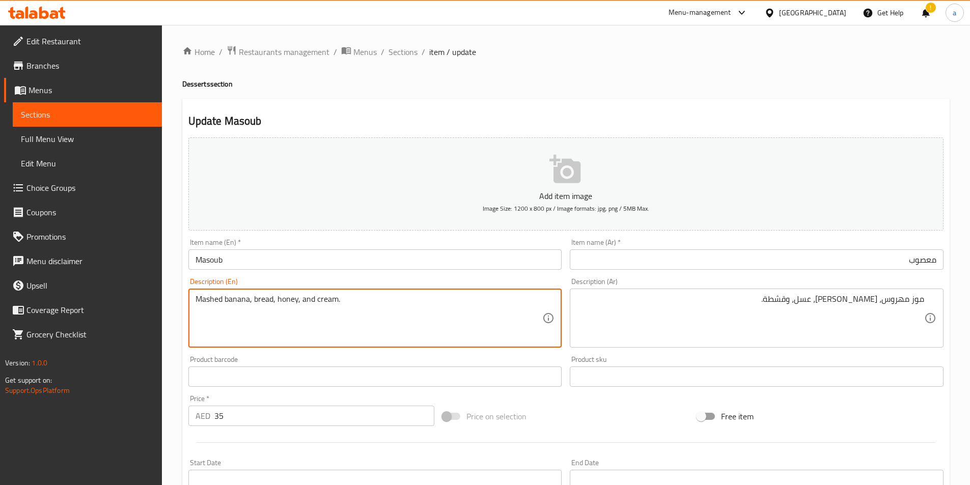
click at [253, 263] on input "Masoub" at bounding box center [375, 259] width 374 height 20
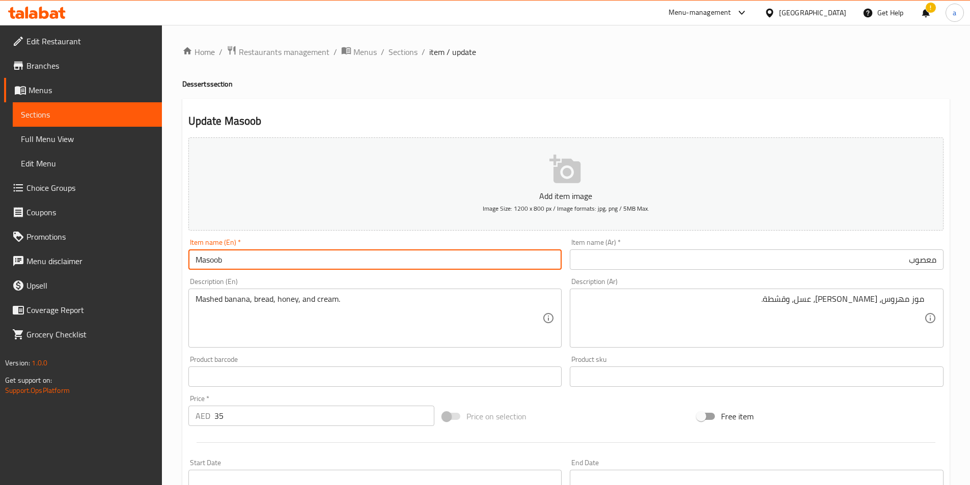
drag, startPoint x: 609, startPoint y: 256, endPoint x: 607, endPoint y: 264, distance: 8.9
click at [609, 264] on input "معصوب" at bounding box center [757, 259] width 374 height 20
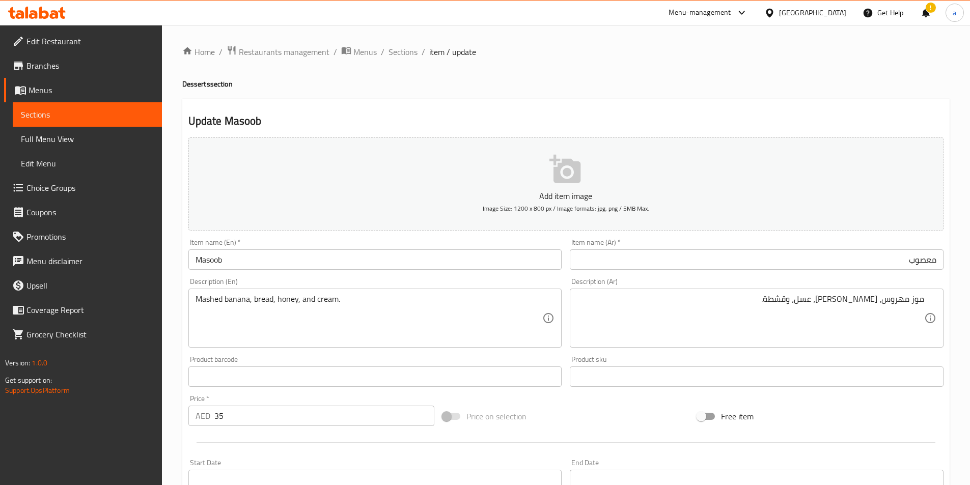
click at [241, 265] on input "Masoob" at bounding box center [375, 259] width 374 height 20
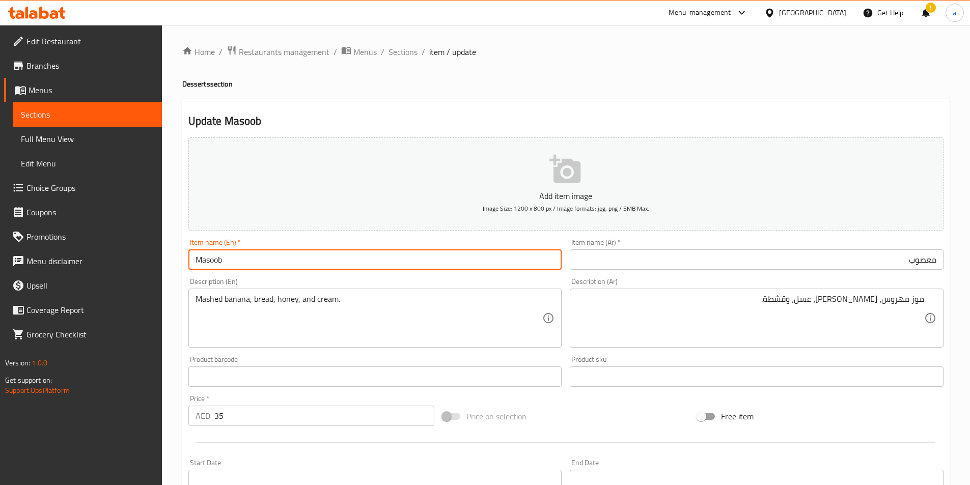
click at [241, 265] on input "Masoob" at bounding box center [375, 259] width 374 height 20
paste input "u"
type input "Masoub"
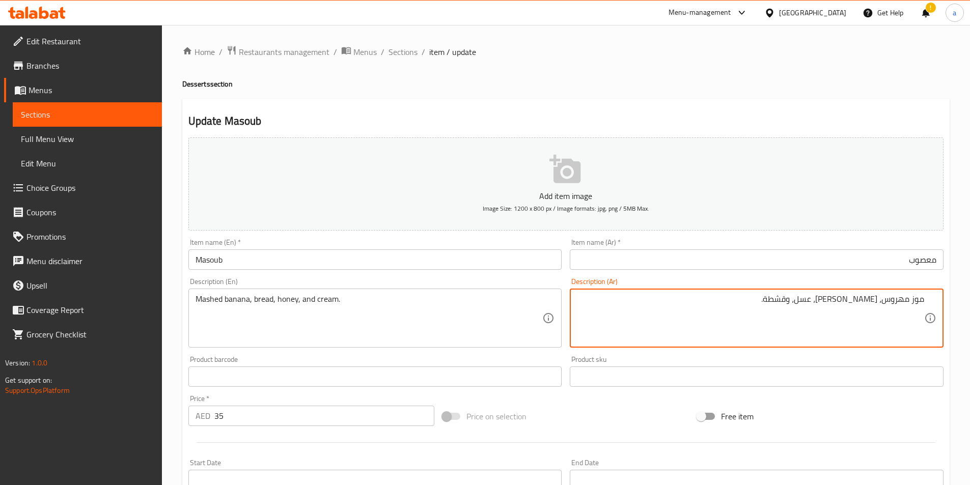
drag, startPoint x: 222, startPoint y: 298, endPoint x: 164, endPoint y: 292, distance: 58.3
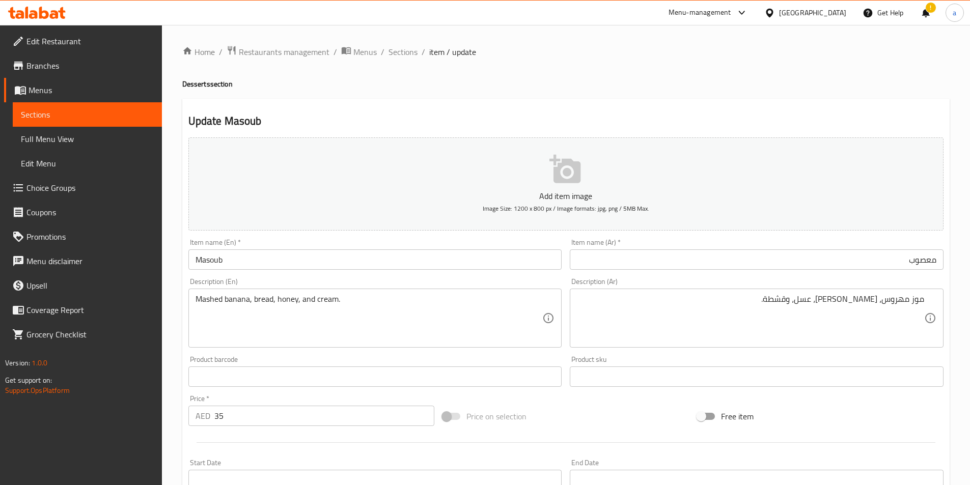
click at [271, 298] on textarea "Mashed banana, bread, honey, and cream." at bounding box center [368, 318] width 347 height 48
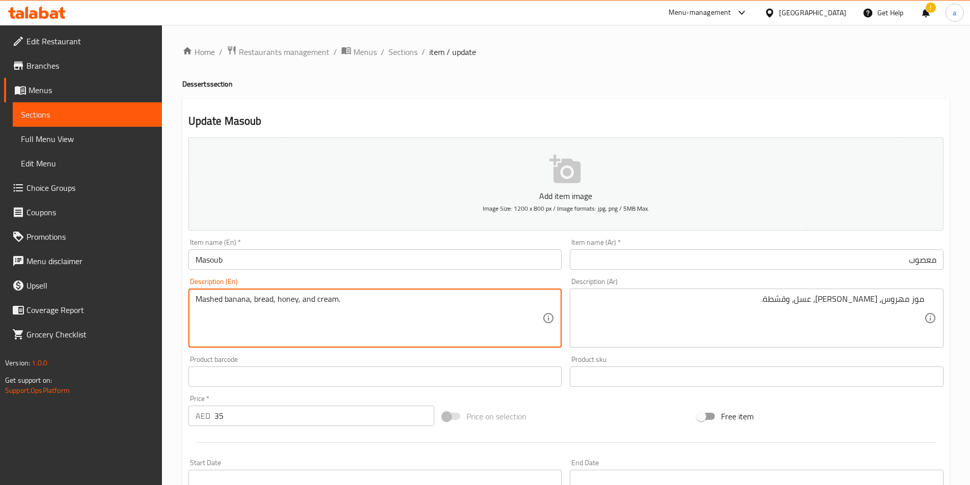
click at [297, 302] on textarea "Mashed banana, bread, honey, and cream." at bounding box center [368, 318] width 347 height 48
click at [703, 287] on div "Description (Ar) موز مهروس، خبز، عسل، وقشطة. Description (Ar)" at bounding box center [757, 313] width 374 height 70
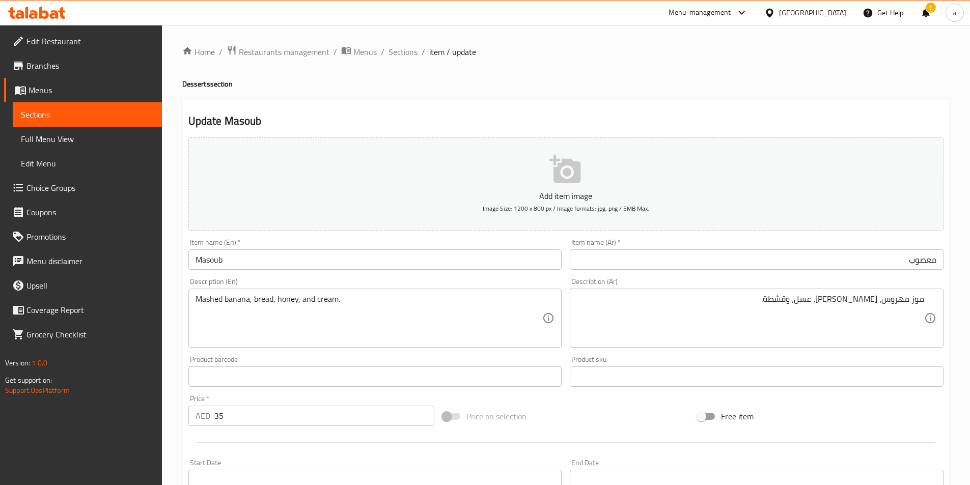
click at [650, 303] on textarea "موز مهروس، خبز، عسل، وقشطة." at bounding box center [750, 318] width 347 height 48
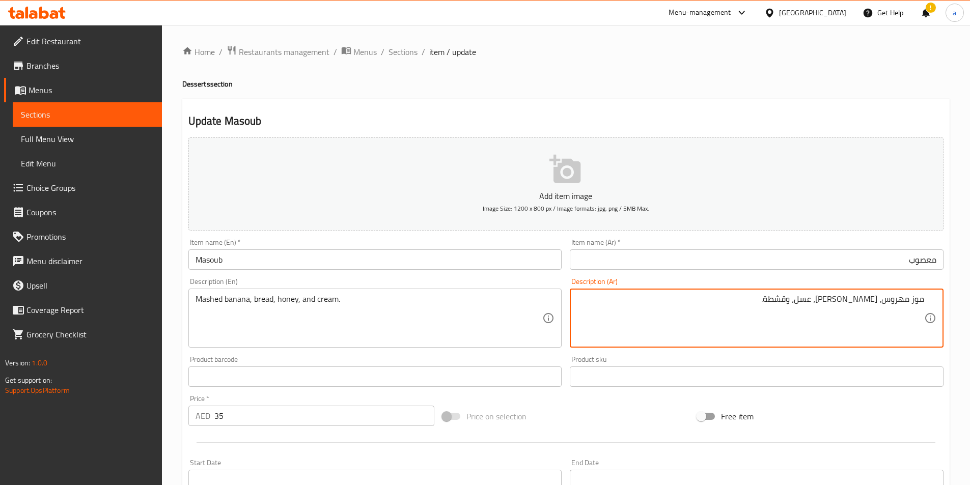
scroll to position [234, 0]
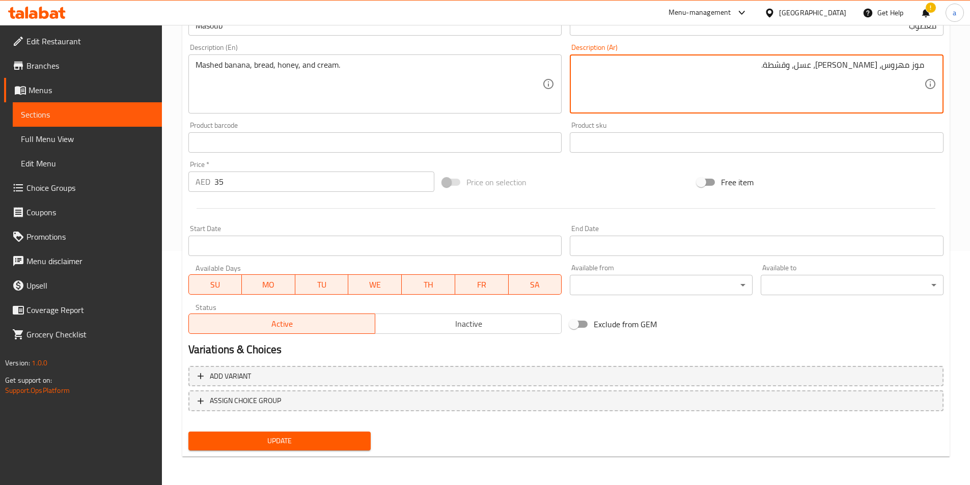
click at [287, 435] on span "Update" at bounding box center [279, 441] width 166 height 13
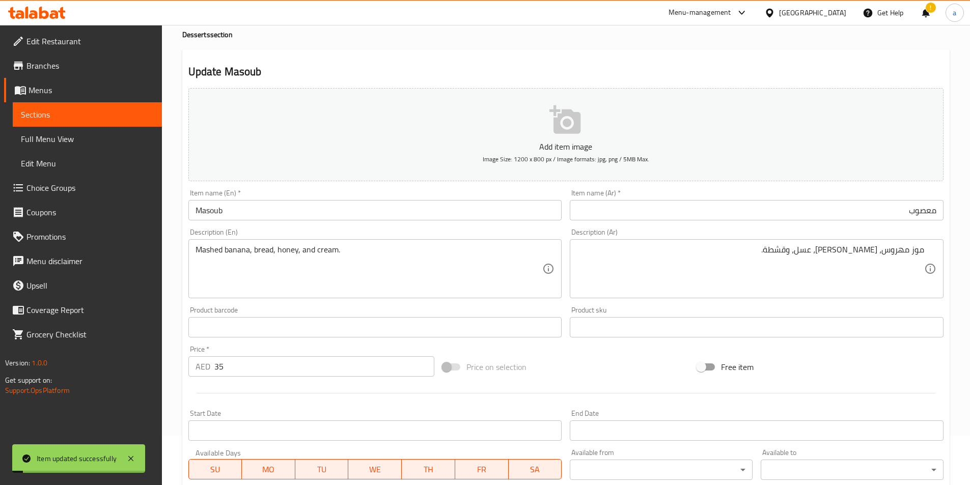
scroll to position [0, 0]
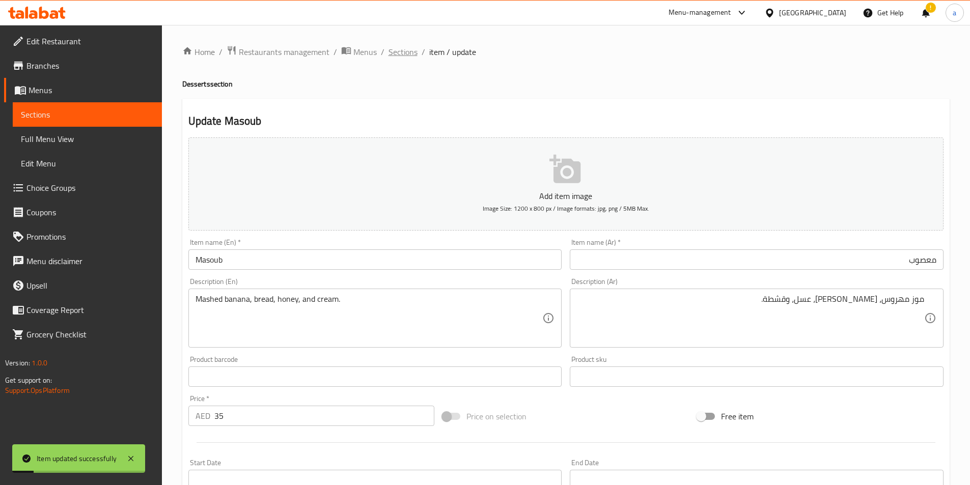
click at [408, 56] on span "Sections" at bounding box center [402, 52] width 29 height 12
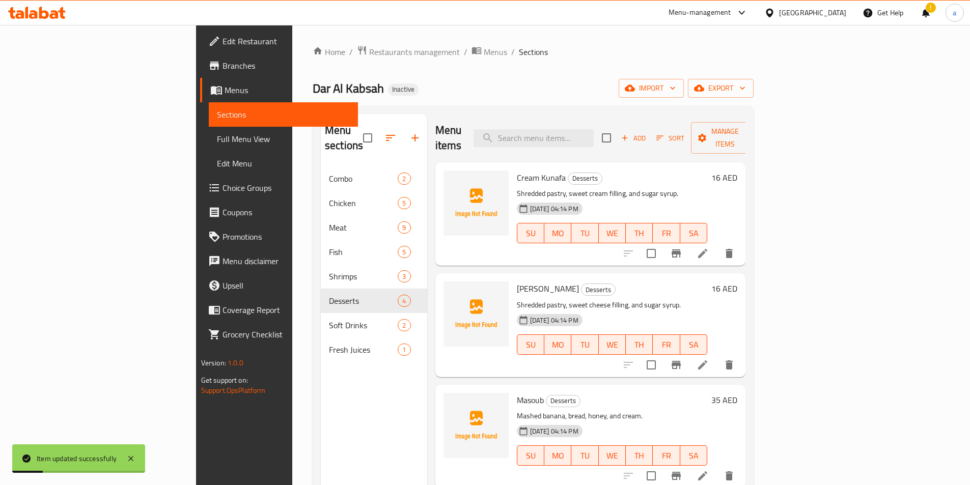
scroll to position [143, 0]
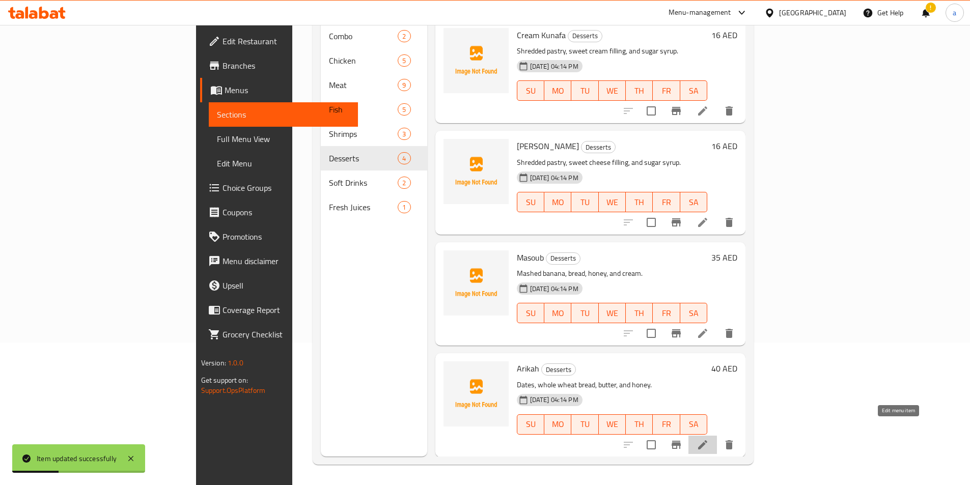
click at [709, 439] on icon at bounding box center [702, 445] width 12 height 12
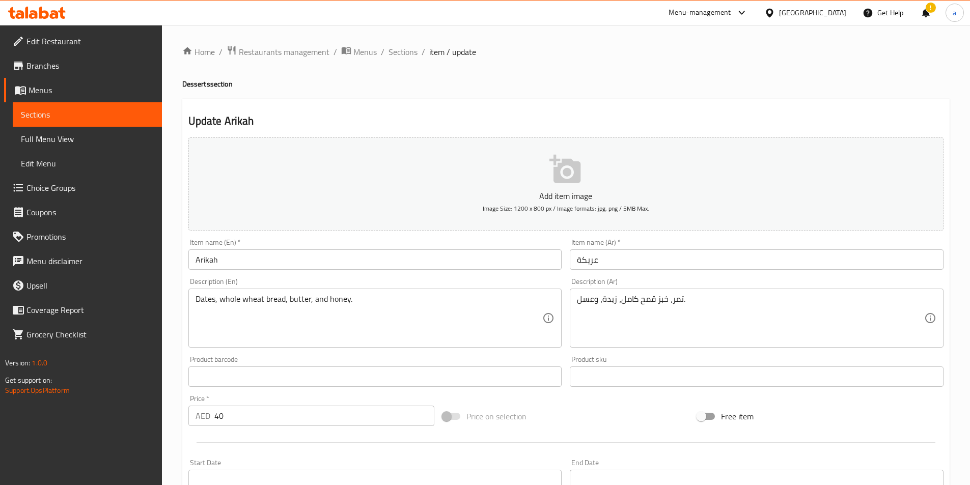
click at [705, 258] on input "عريكة" at bounding box center [757, 259] width 374 height 20
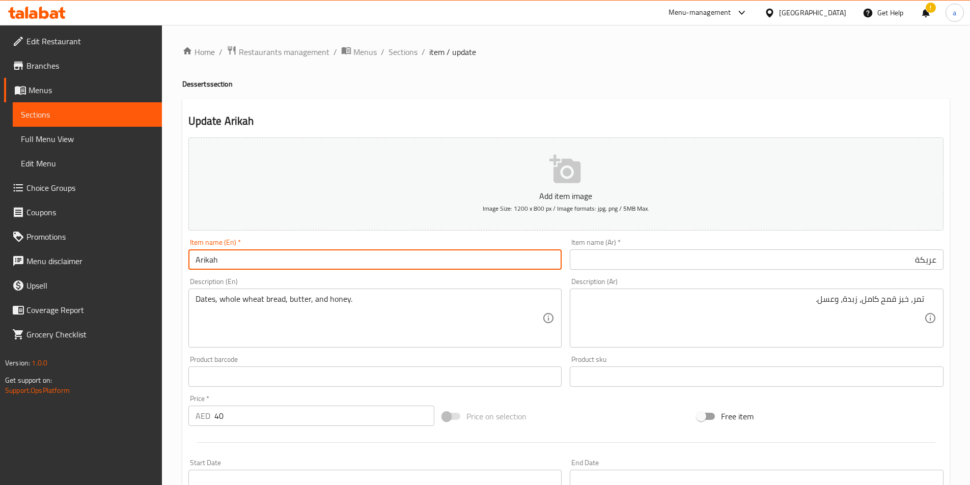
drag, startPoint x: 258, startPoint y: 258, endPoint x: -116, endPoint y: 256, distance: 373.6
click at [0, 256] on html "​ Menu-management United Arab Emirates Get Help ! a Edit Restaurant Branches Me…" at bounding box center [485, 242] width 970 height 485
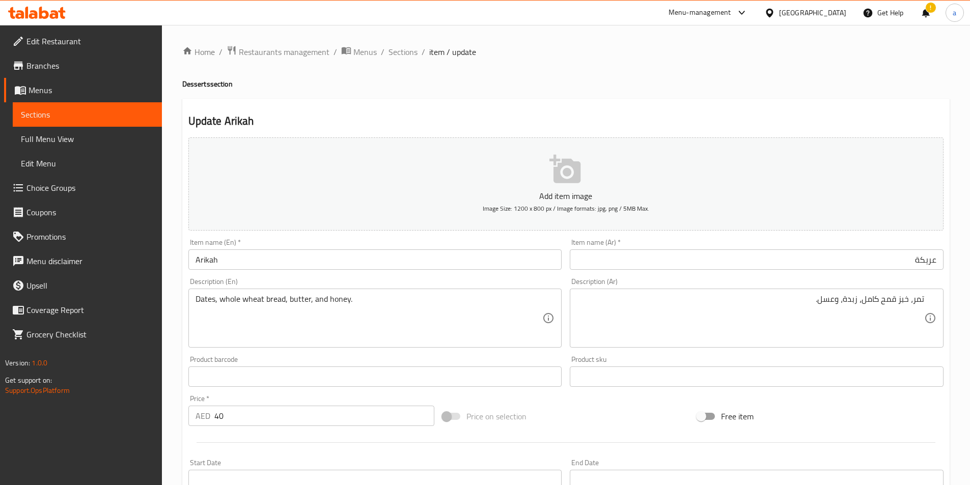
click at [284, 257] on input "Arikah" at bounding box center [375, 259] width 374 height 20
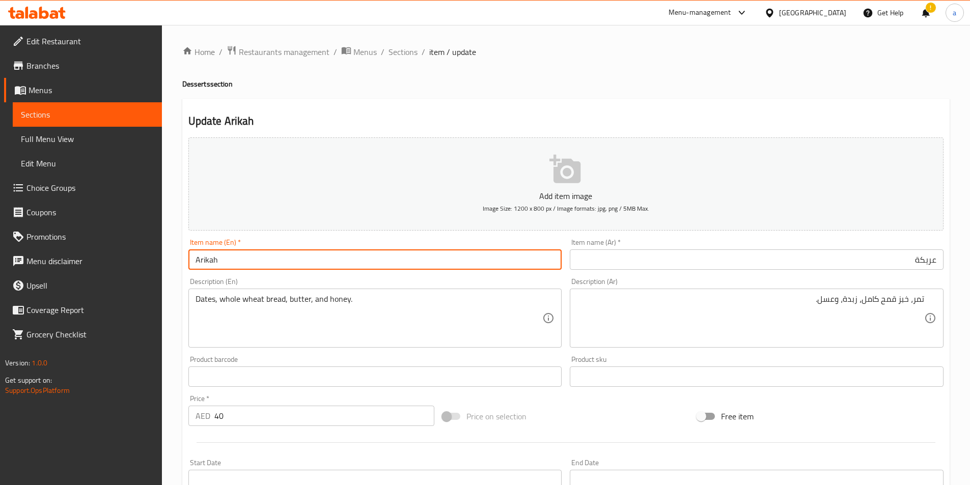
click at [284, 257] on input "Arikah" at bounding box center [375, 259] width 374 height 20
paste input "text"
type input "Arika"
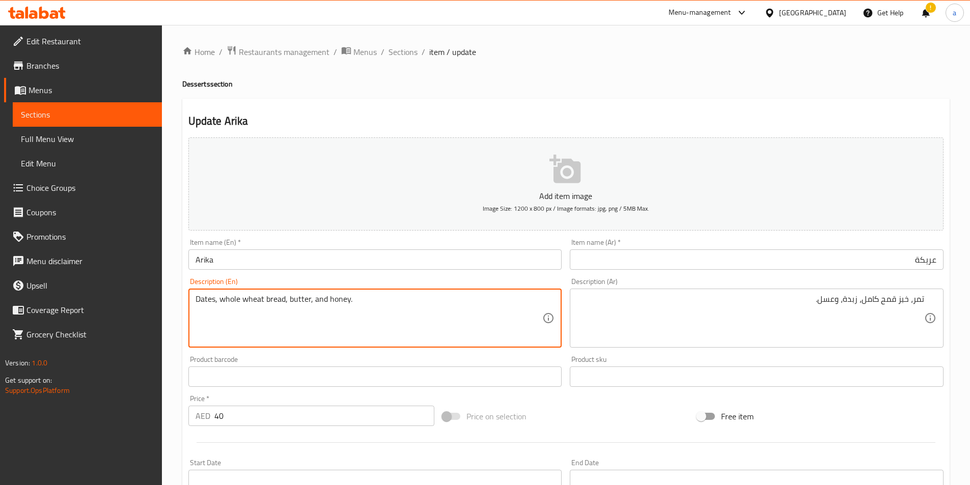
drag, startPoint x: 215, startPoint y: 300, endPoint x: 197, endPoint y: 302, distance: 17.5
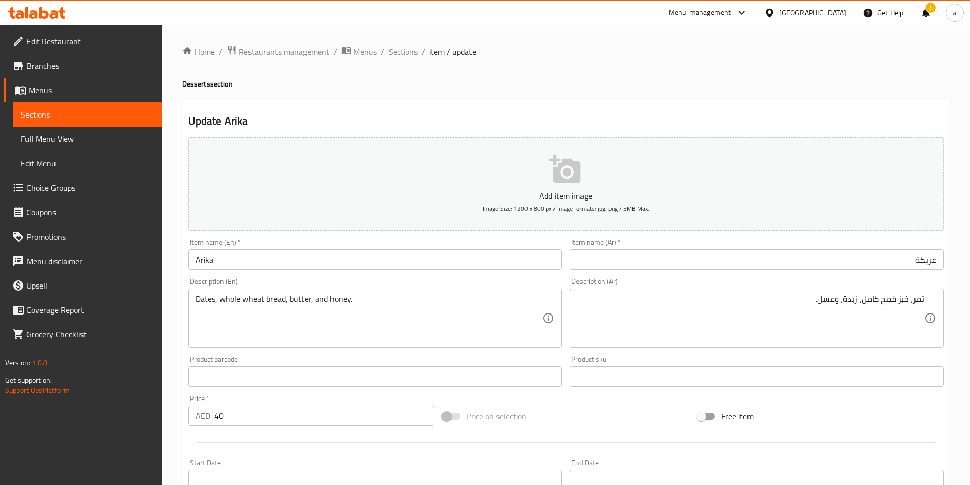
click at [373, 301] on textarea "Dates, whole wheat bread, butter, and honey." at bounding box center [368, 318] width 347 height 48
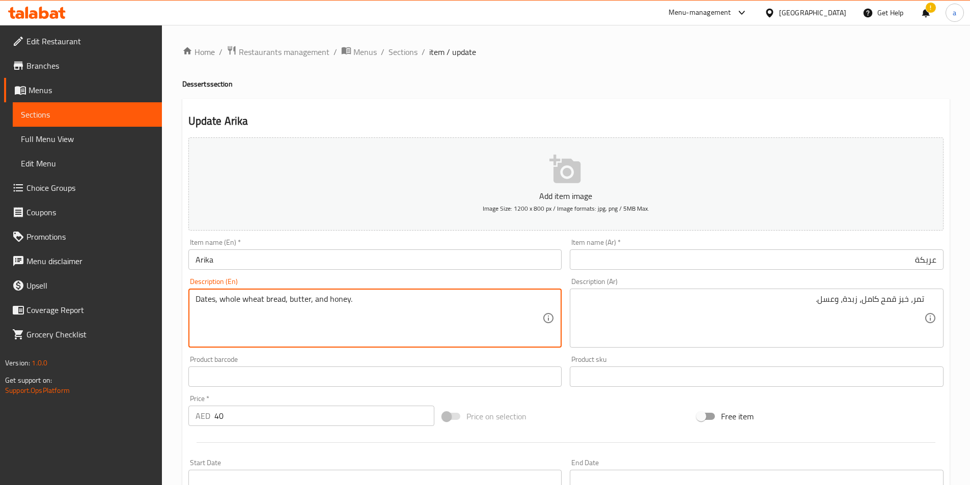
drag, startPoint x: 289, startPoint y: 299, endPoint x: 309, endPoint y: 305, distance: 21.3
click at [309, 305] on textarea "Dates, whole wheat bread, butter, and honey." at bounding box center [368, 318] width 347 height 48
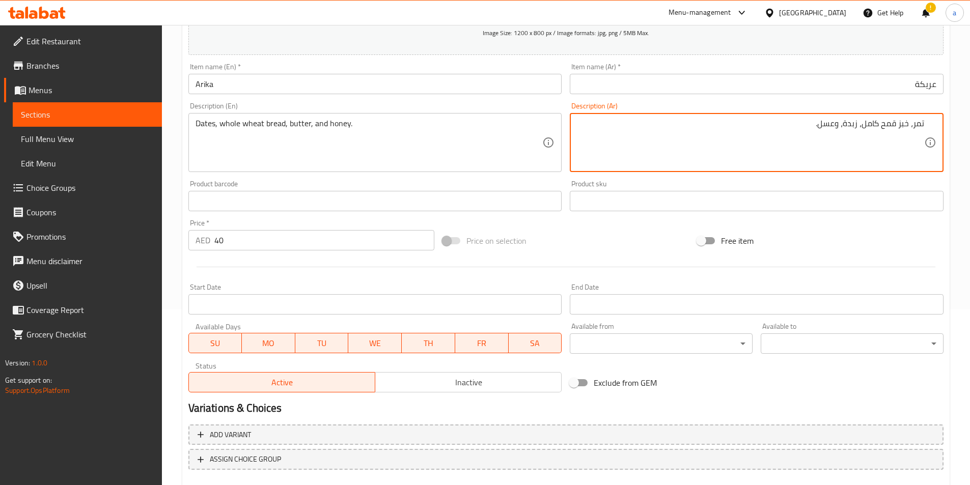
scroll to position [234, 0]
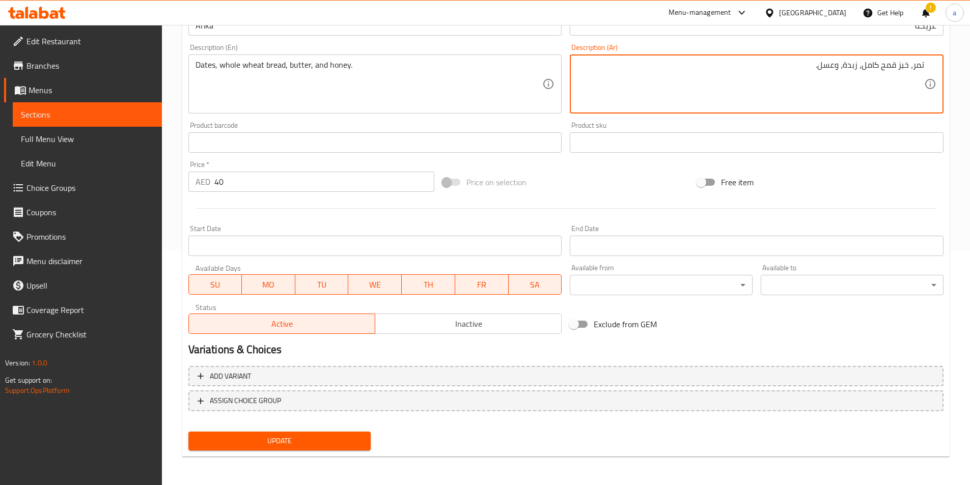
click at [279, 440] on span "Update" at bounding box center [279, 441] width 166 height 13
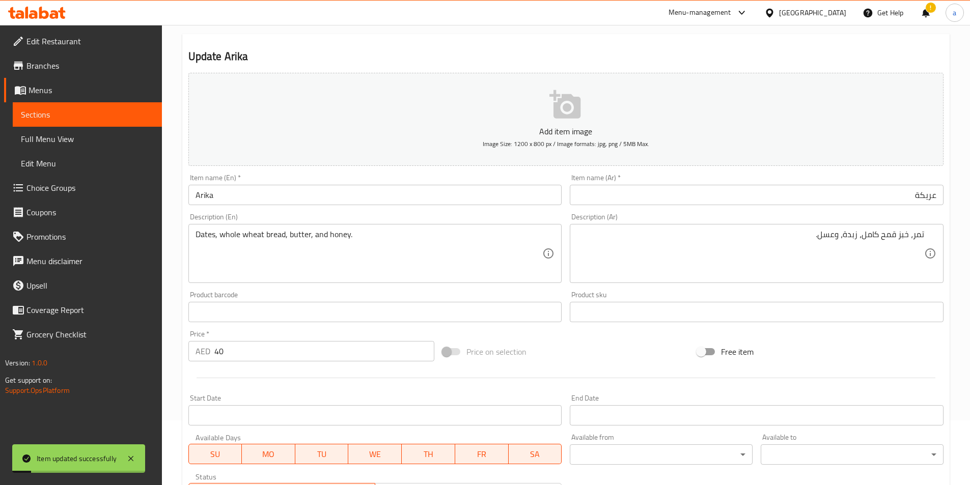
scroll to position [0, 0]
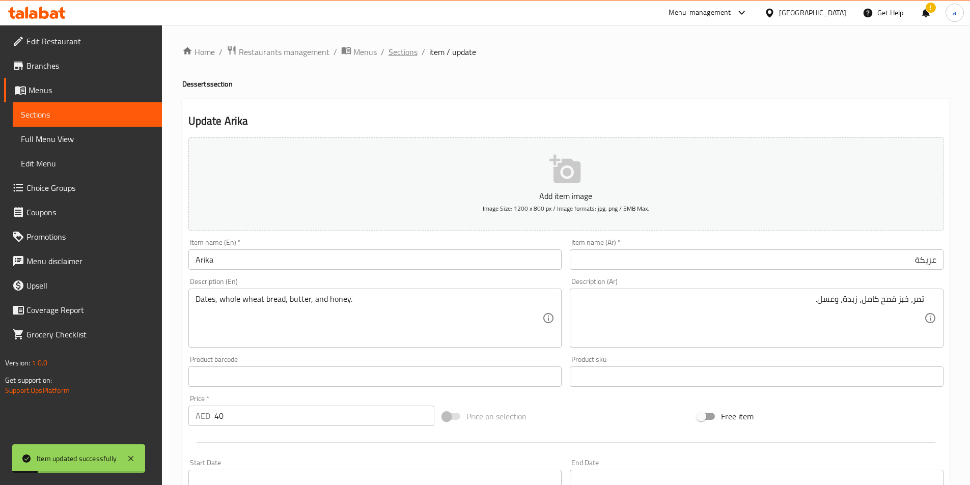
click at [404, 56] on span "Sections" at bounding box center [402, 52] width 29 height 12
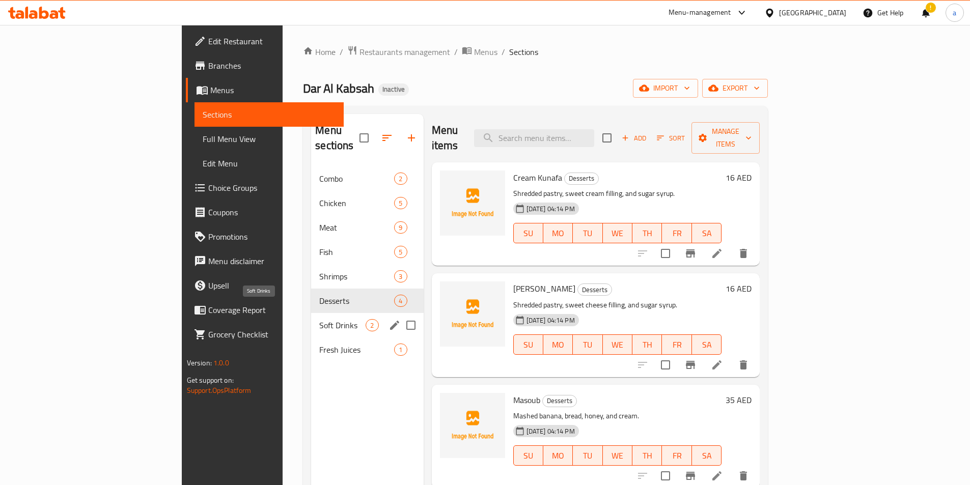
click at [319, 319] on span "Soft Drinks" at bounding box center [342, 325] width 46 height 12
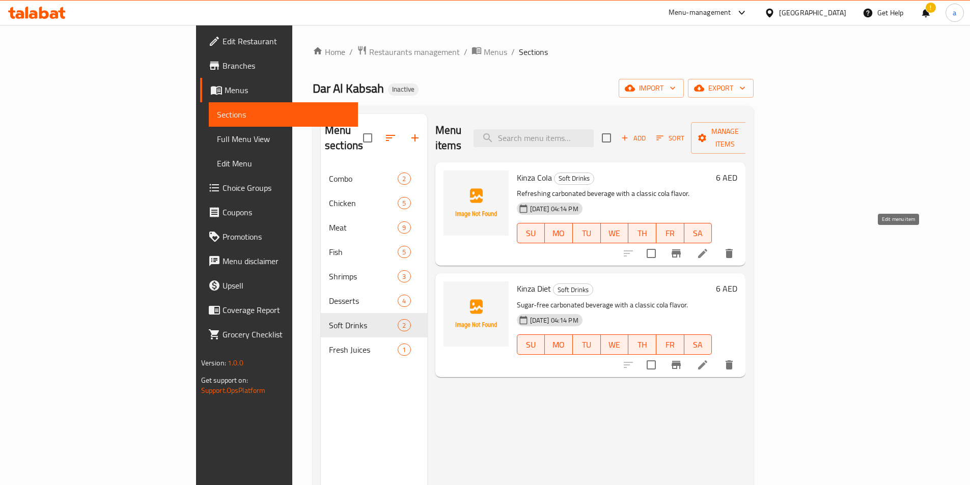
click at [707, 249] on icon at bounding box center [702, 253] width 9 height 9
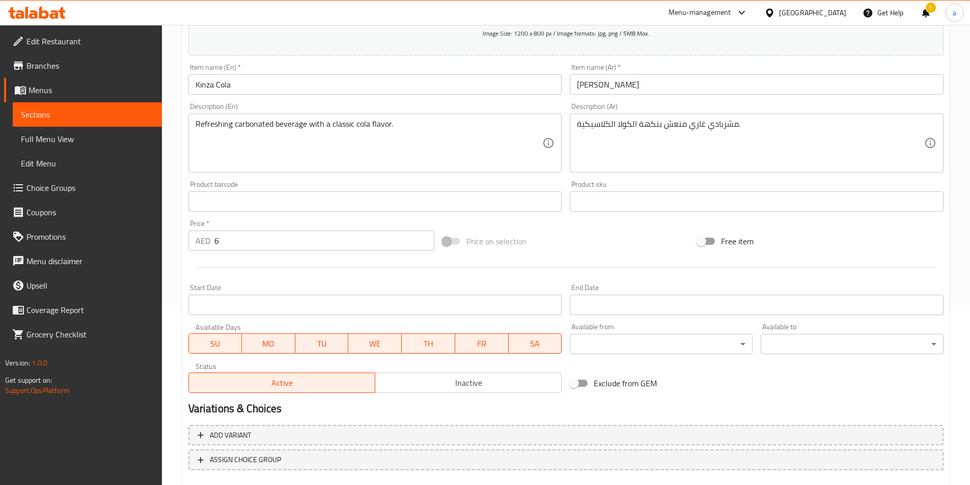
scroll to position [81, 0]
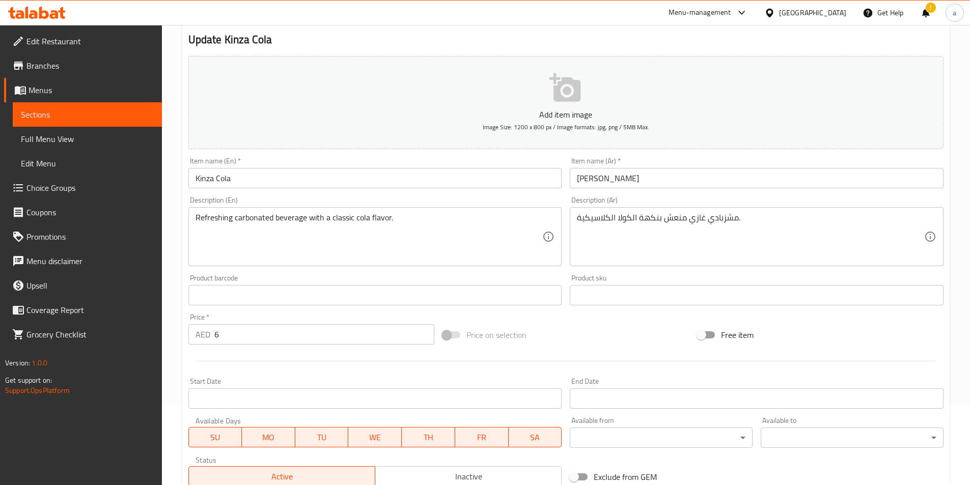
click at [673, 175] on input "كنزا كولا" at bounding box center [757, 178] width 374 height 20
click at [759, 212] on div "مشزبادي غازي منعش بنكهة الكولا الكلاسيكية. Description (Ar)" at bounding box center [757, 236] width 374 height 59
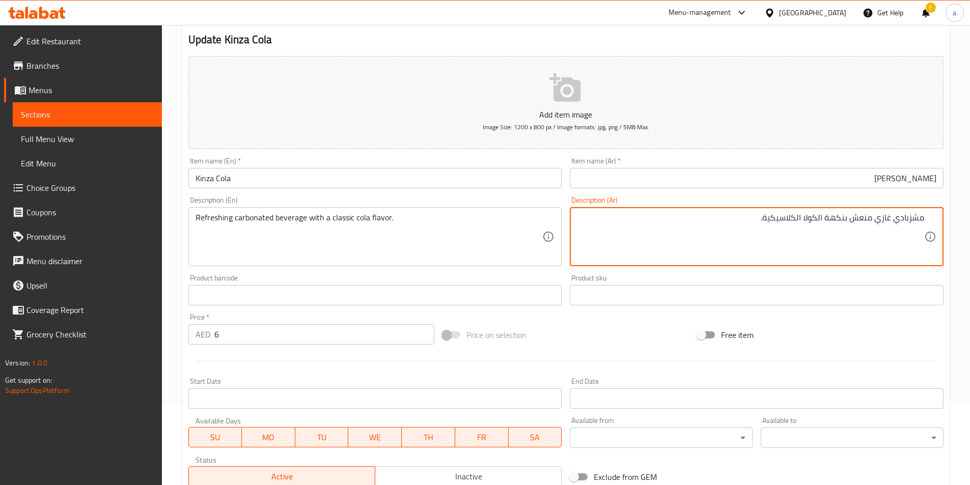
paste textarea "وب"
type textarea "مشروب غازي منعش بنكهة الكولا الكلاسيكية."
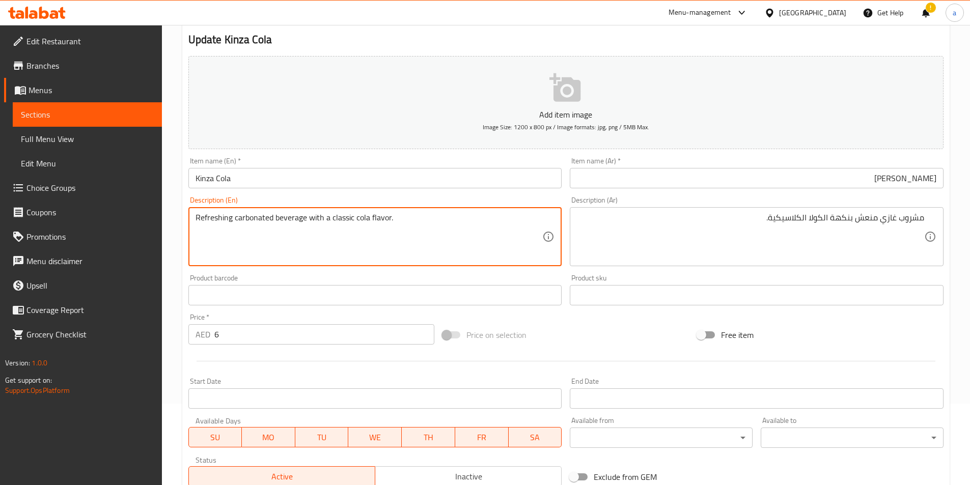
drag, startPoint x: 234, startPoint y: 217, endPoint x: 272, endPoint y: 228, distance: 40.1
click at [272, 228] on textarea "Refreshing carbonated beverage with a classic cola flavor." at bounding box center [368, 237] width 347 height 48
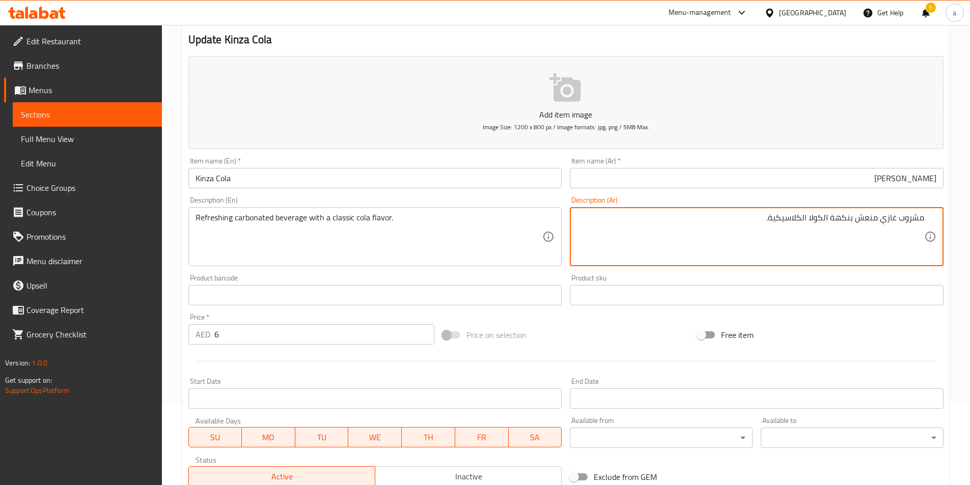
click at [922, 18] on div "!" at bounding box center [925, 13] width 11 height 24
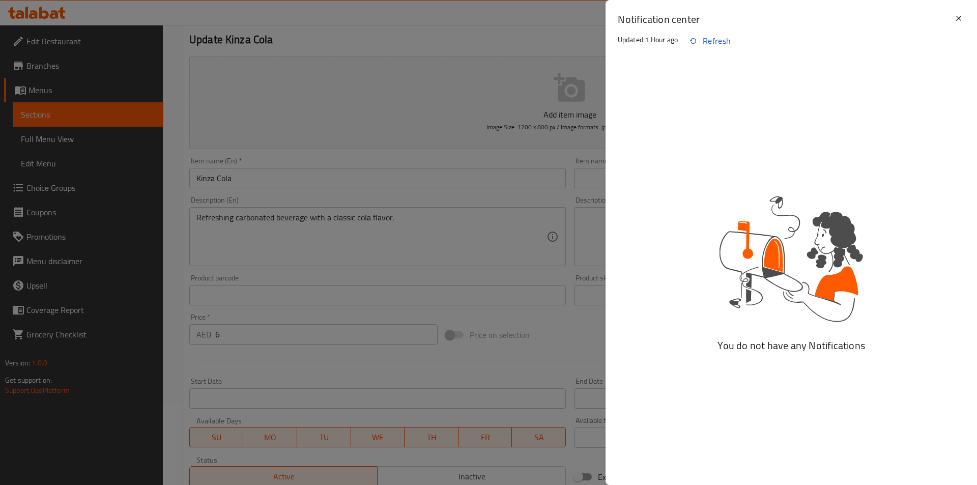
click at [651, 43] on p "Updated: 1 Hour ago" at bounding box center [648, 40] width 61 height 12
click at [707, 36] on button "Refresh" at bounding box center [709, 41] width 62 height 24
click at [956, 17] on icon at bounding box center [959, 18] width 12 height 12
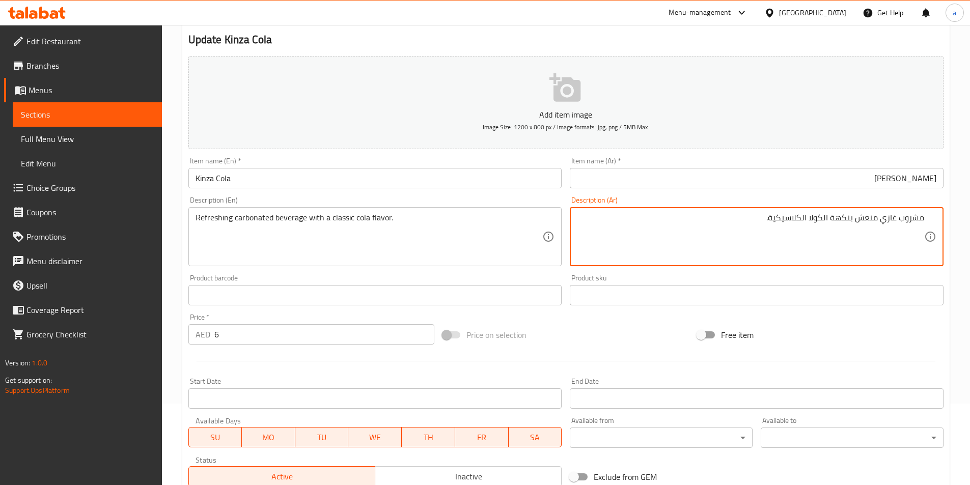
click at [823, 224] on textarea "مشروب غازي منعش بنكهة الكولا الكلاسيكية." at bounding box center [750, 237] width 347 height 48
click at [844, 218] on textarea "مشروب غازي منعش بنكهة الكولا الكلاسيكية." at bounding box center [750, 237] width 347 height 48
click at [861, 223] on textarea "مشروب غازي منعش بنكهة الكولا الكلاسيكية." at bounding box center [750, 237] width 347 height 48
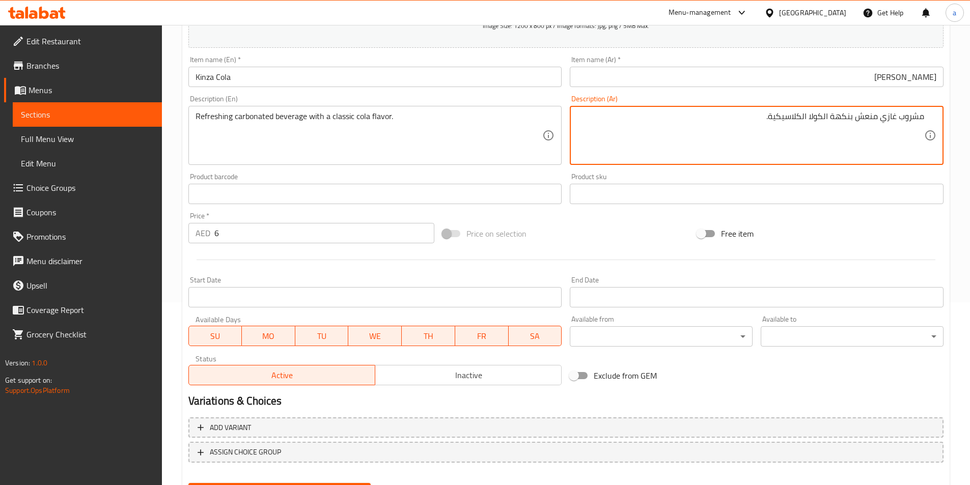
scroll to position [234, 0]
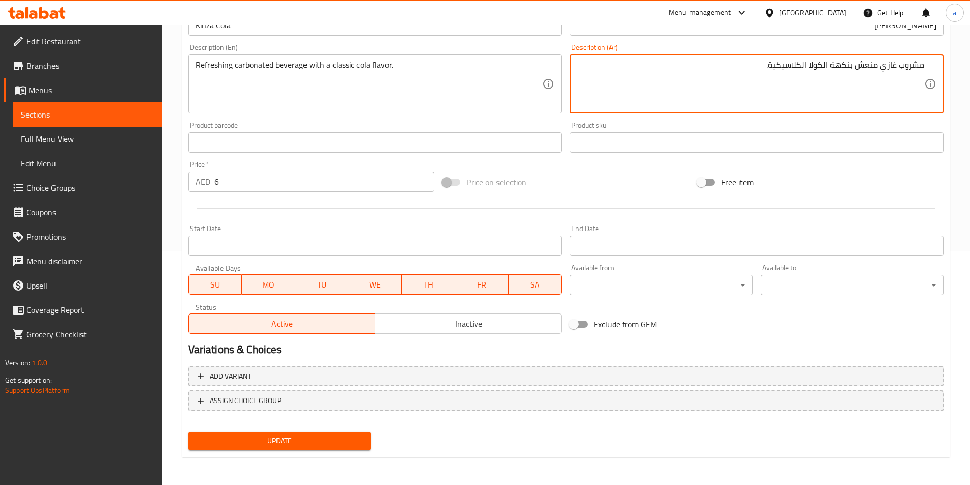
click at [338, 437] on span "Update" at bounding box center [279, 441] width 166 height 13
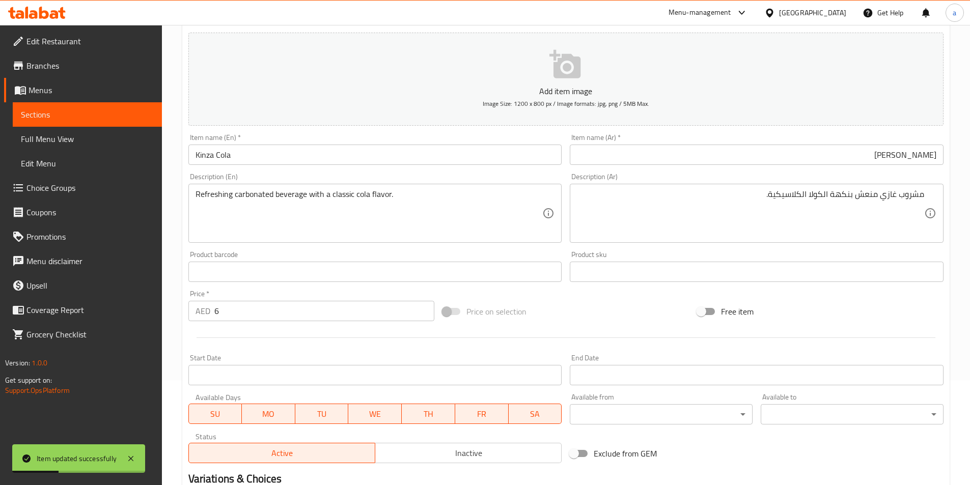
scroll to position [0, 0]
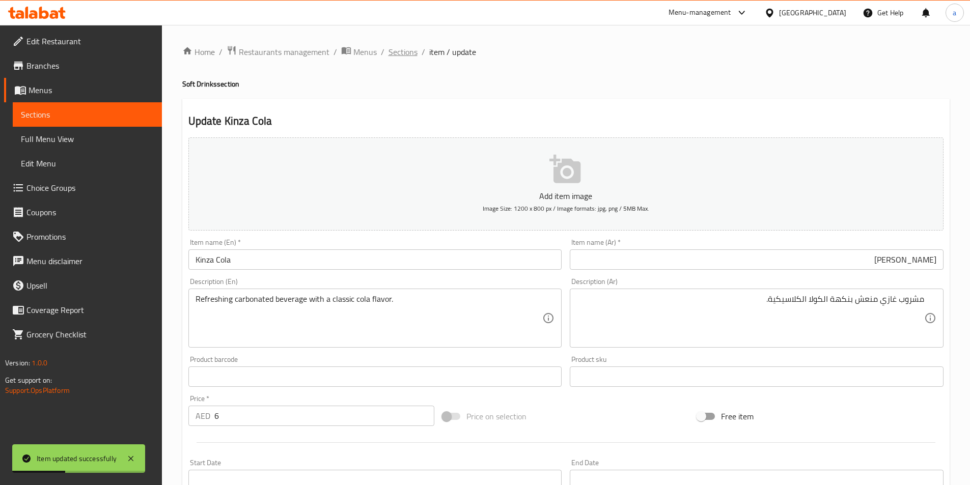
click at [402, 56] on span "Sections" at bounding box center [402, 52] width 29 height 12
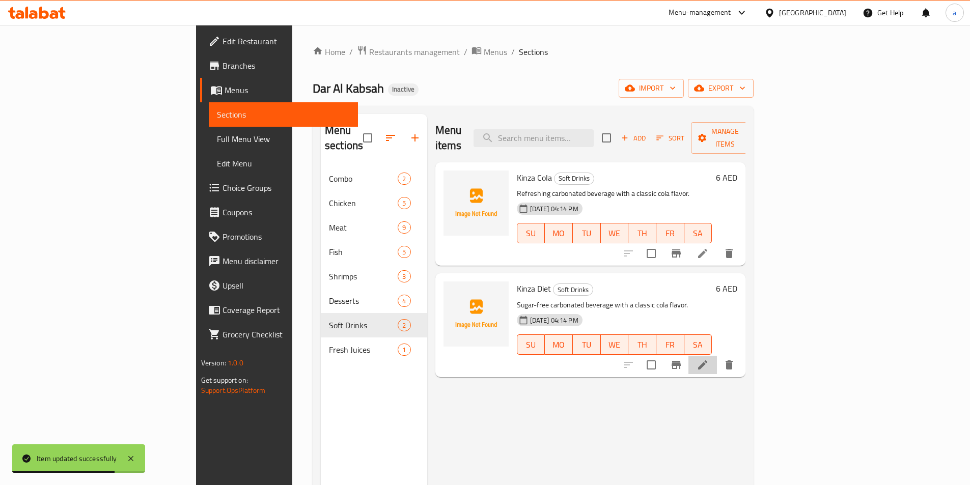
click at [717, 356] on li at bounding box center [702, 365] width 29 height 18
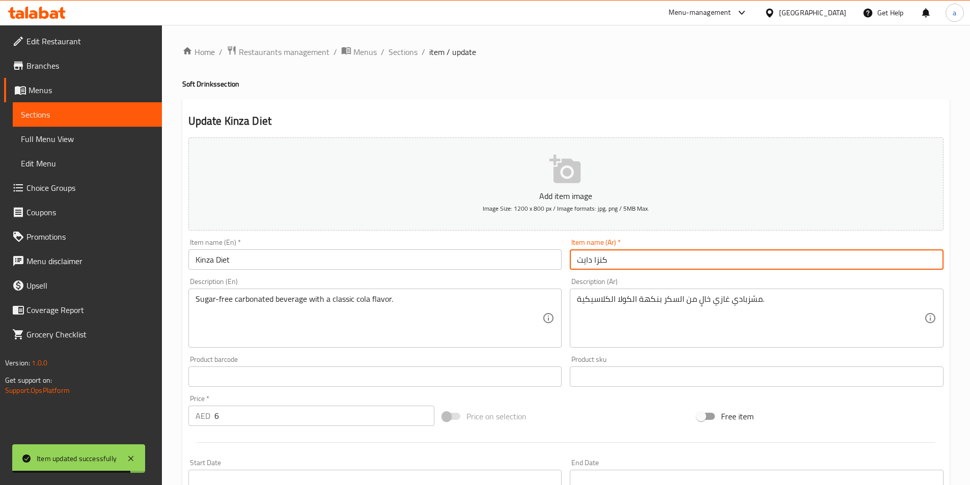
click at [624, 266] on input "كنزا دايت" at bounding box center [757, 259] width 374 height 20
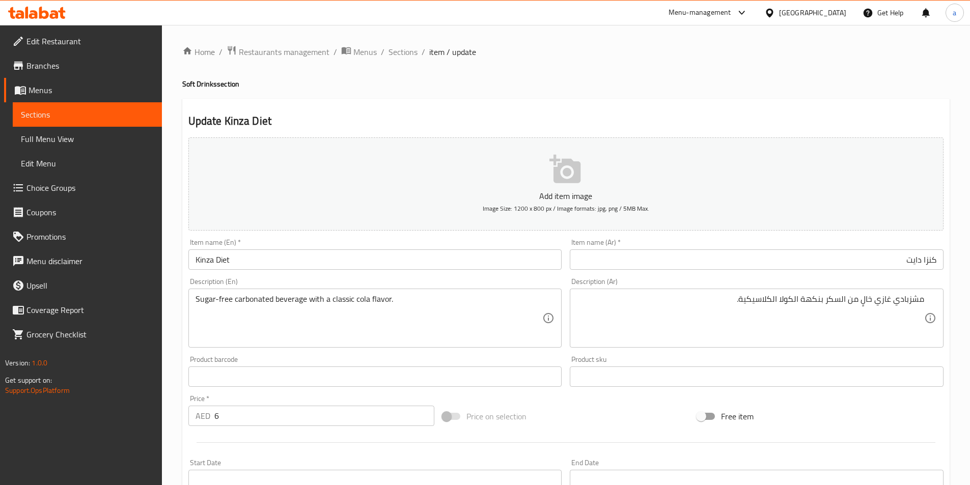
click at [719, 286] on div "Description (Ar) مشزبادي غازي خالٍ من السكر بنكهة الكولا الكلاسيكية. Descriptio…" at bounding box center [757, 313] width 374 height 70
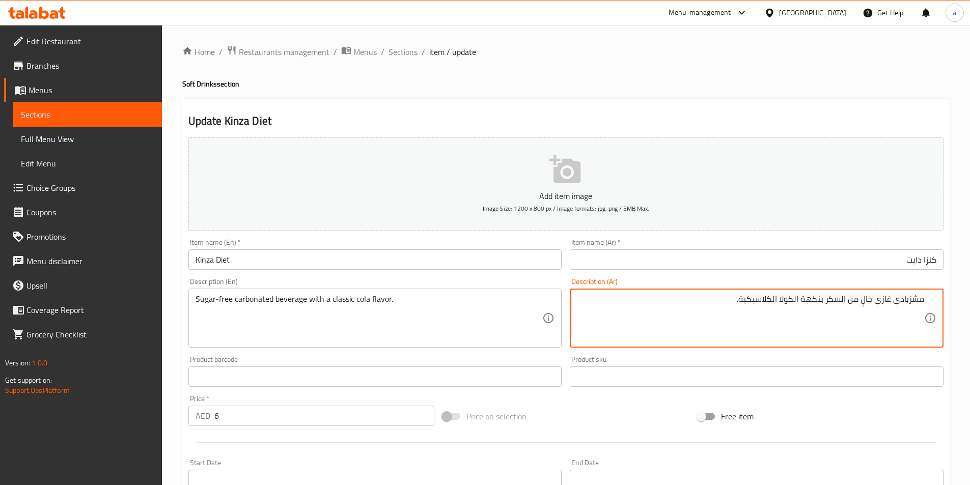
paste textarea "وب"
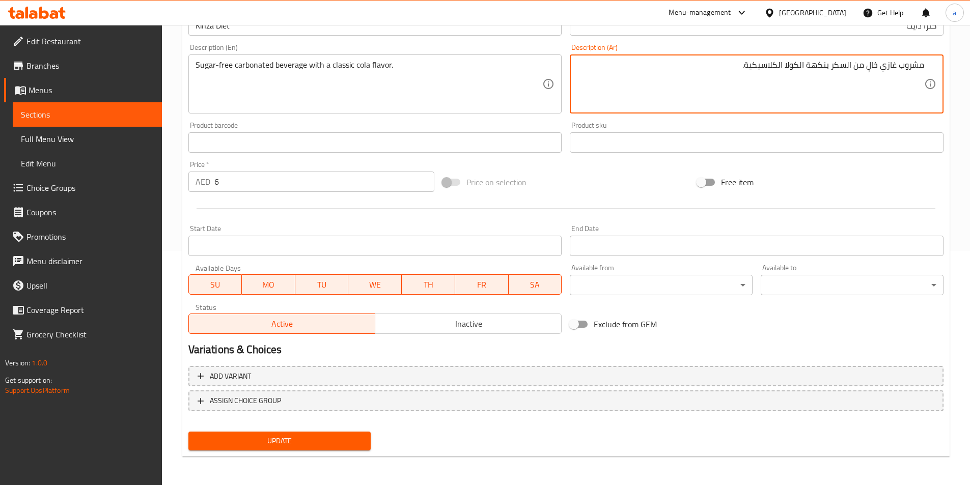
type textarea "مشروب غازي خالٍ من السكر بنكهة الكولا الكلاسيكية."
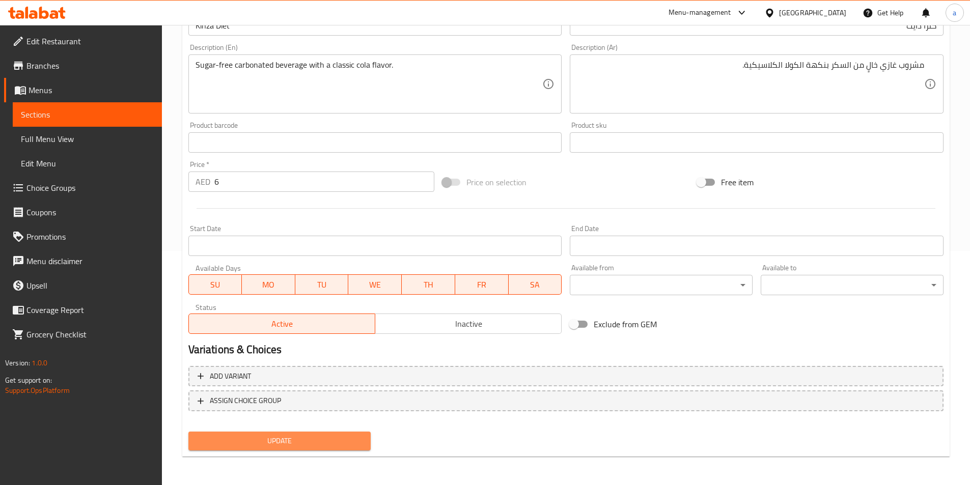
click at [333, 440] on span "Update" at bounding box center [279, 441] width 166 height 13
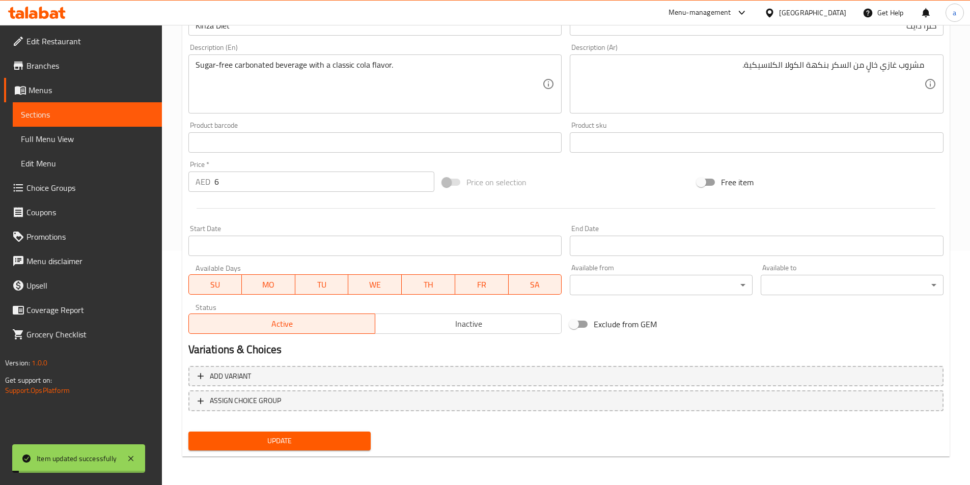
scroll to position [0, 0]
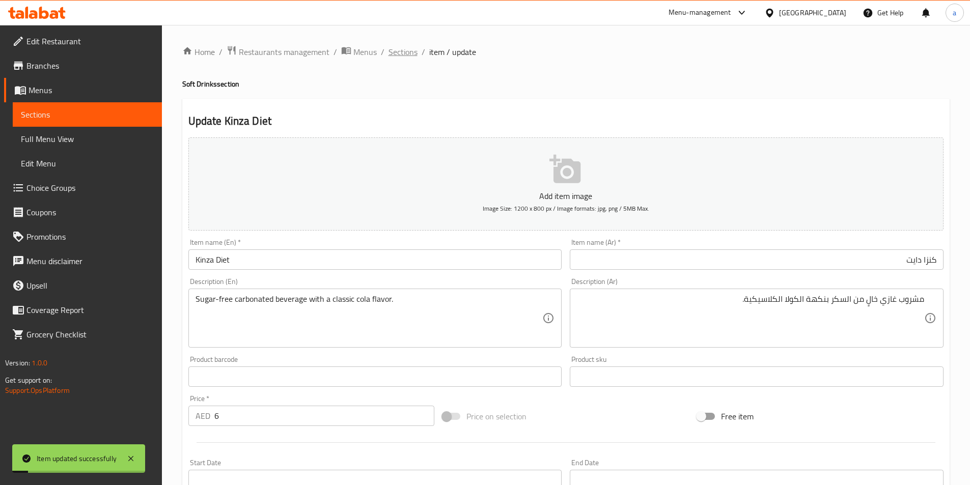
click at [396, 54] on span "Sections" at bounding box center [402, 52] width 29 height 12
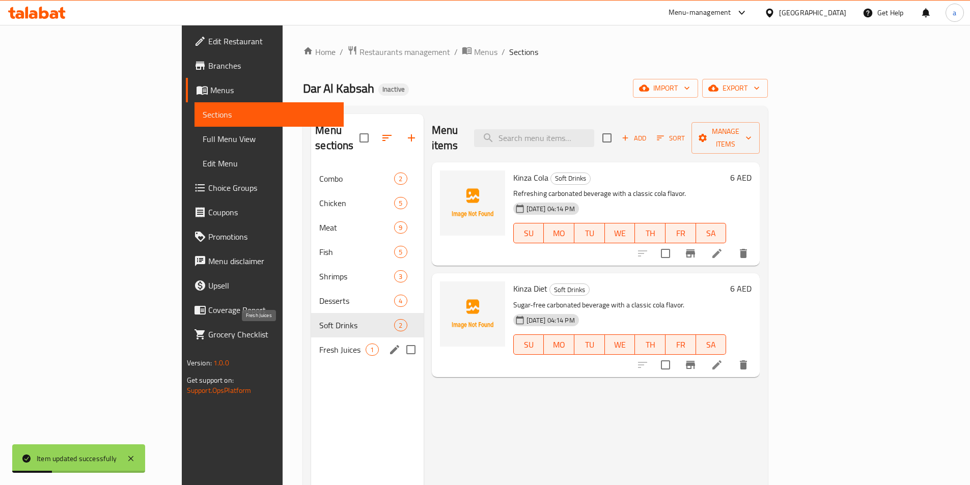
click at [319, 344] on span "Fresh Juices" at bounding box center [342, 350] width 46 height 12
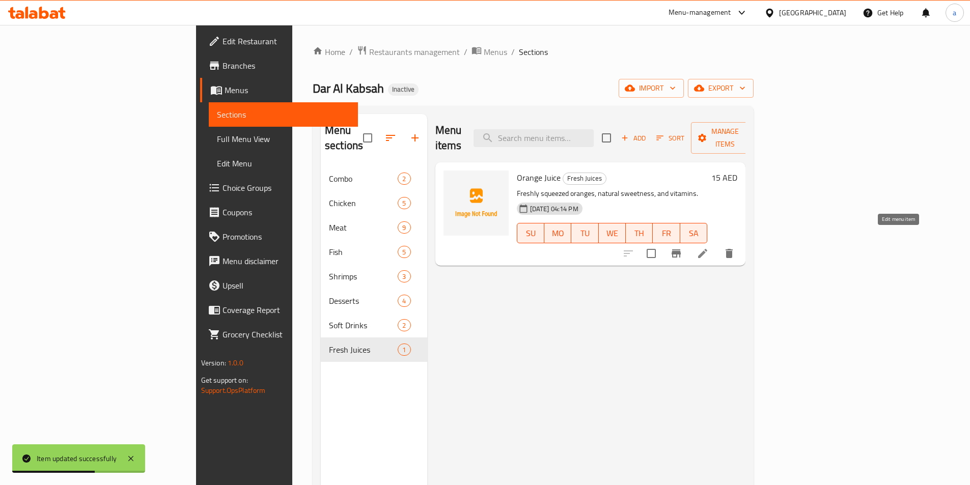
click at [707, 249] on icon at bounding box center [702, 253] width 9 height 9
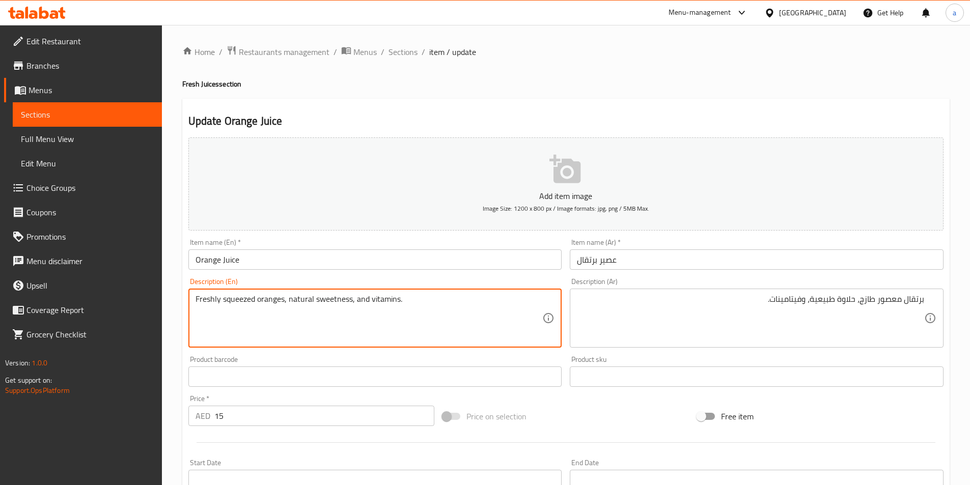
drag, startPoint x: 254, startPoint y: 302, endPoint x: 222, endPoint y: 308, distance: 32.7
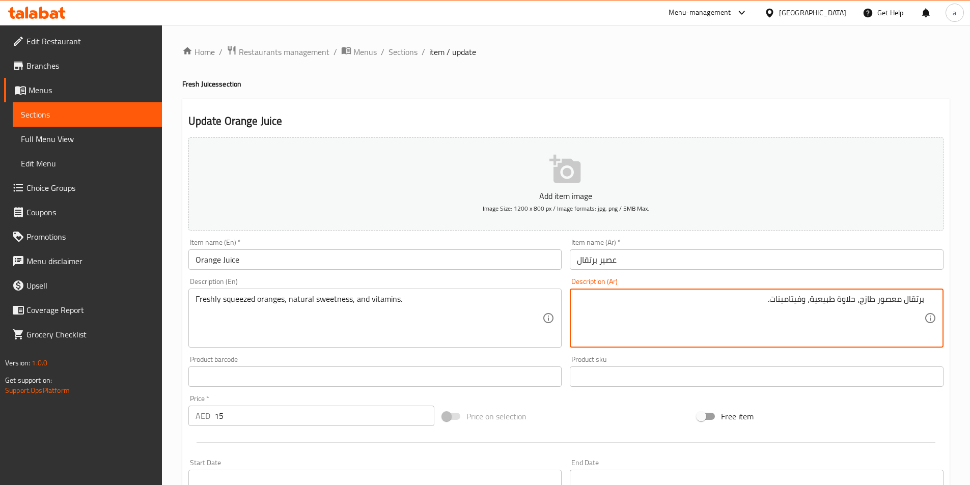
drag, startPoint x: 877, startPoint y: 300, endPoint x: 901, endPoint y: 309, distance: 25.4
type textarea "برتقال كبس طازج، حلاوة طبيعية، وفيتامينات."
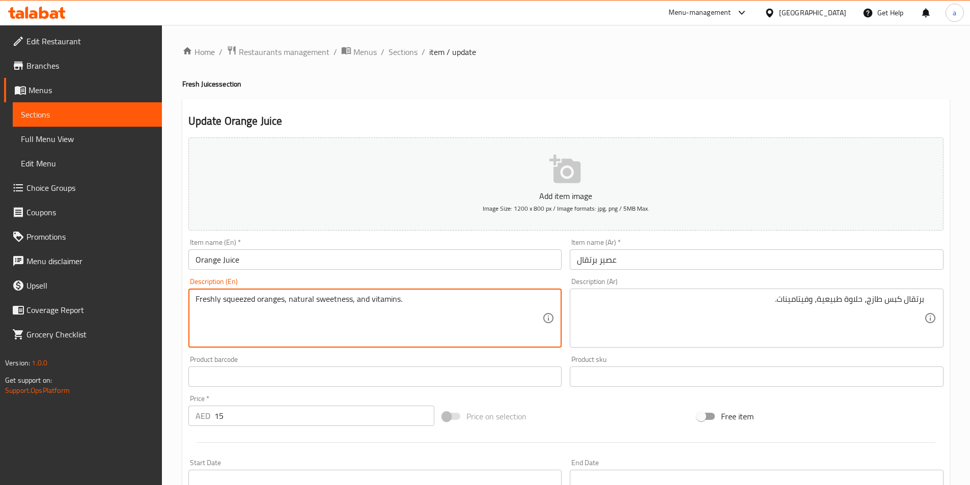
drag, startPoint x: 315, startPoint y: 300, endPoint x: 351, endPoint y: 305, distance: 36.4
click at [434, 315] on textarea "Freshly squeezed oranges, natural sweetness, and vitamins." at bounding box center [368, 318] width 347 height 48
click at [691, 267] on input "عصير برتقال" at bounding box center [757, 259] width 374 height 20
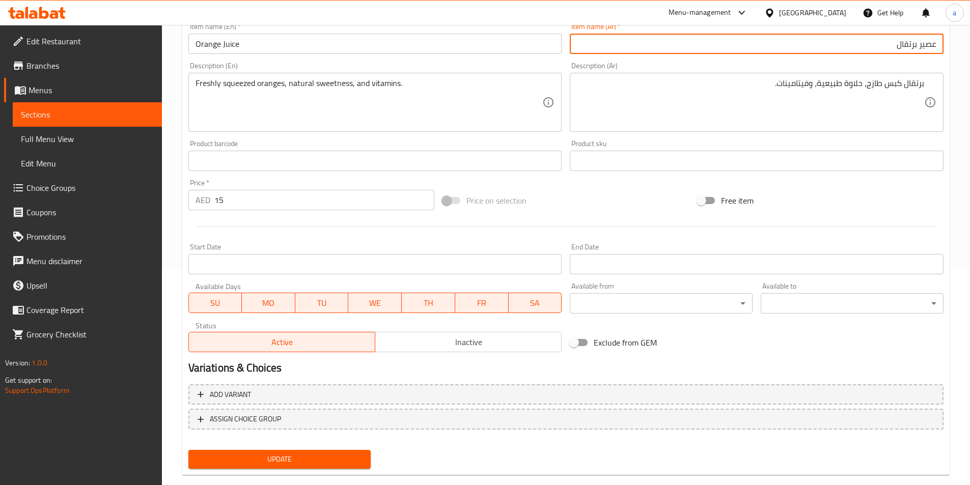
scroll to position [234, 0]
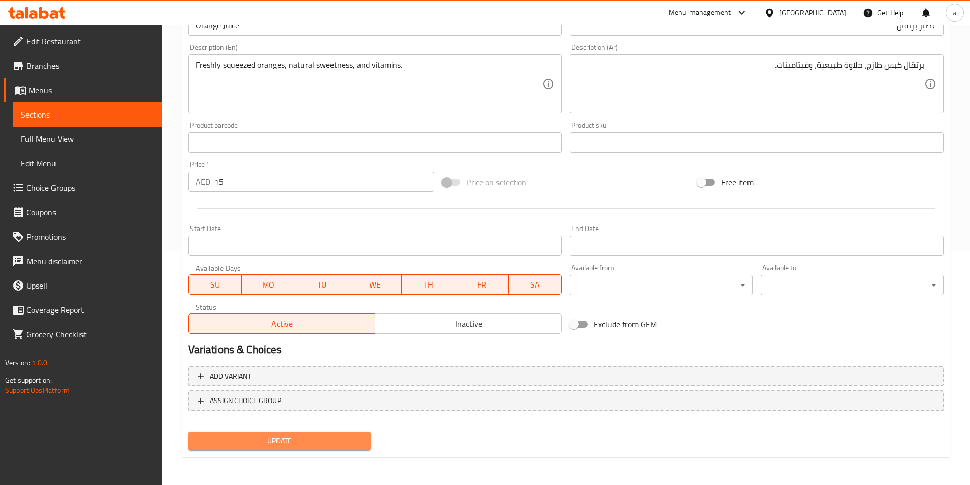
click at [324, 440] on span "Update" at bounding box center [279, 441] width 166 height 13
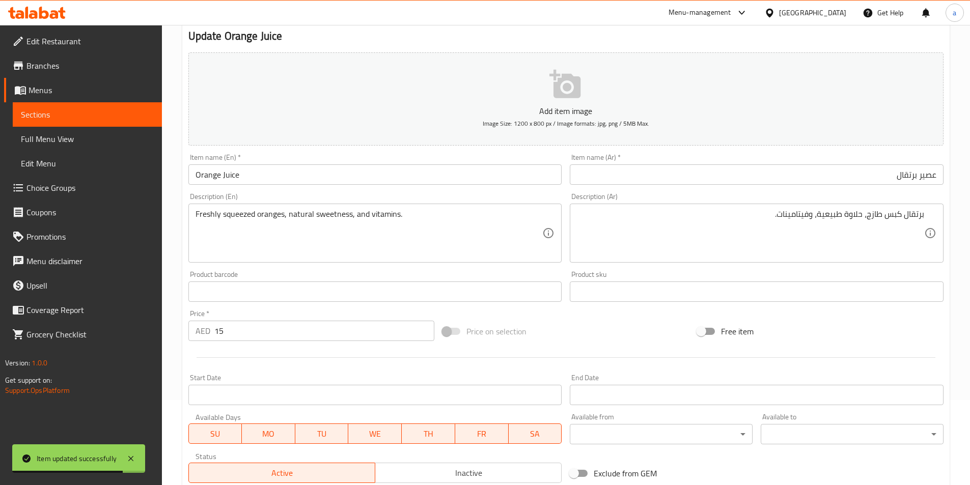
scroll to position [0, 0]
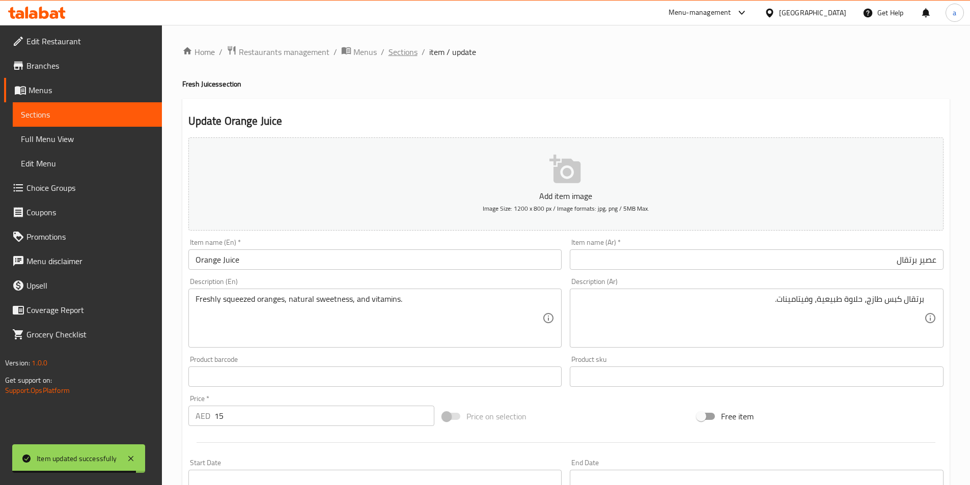
click at [406, 51] on span "Sections" at bounding box center [402, 52] width 29 height 12
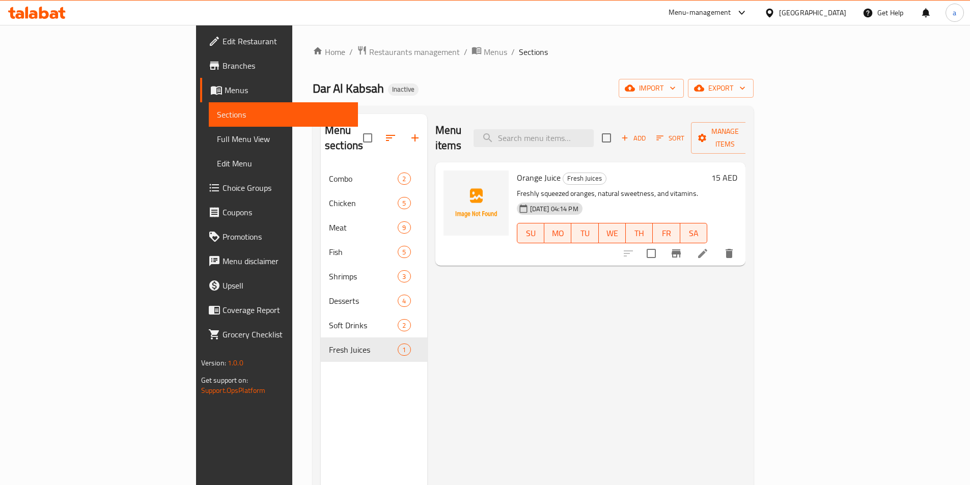
click at [682, 356] on div "Menu items Add Sort Manage items Orange Juice Fresh Juices Freshly squeezed ora…" at bounding box center [586, 356] width 319 height 485
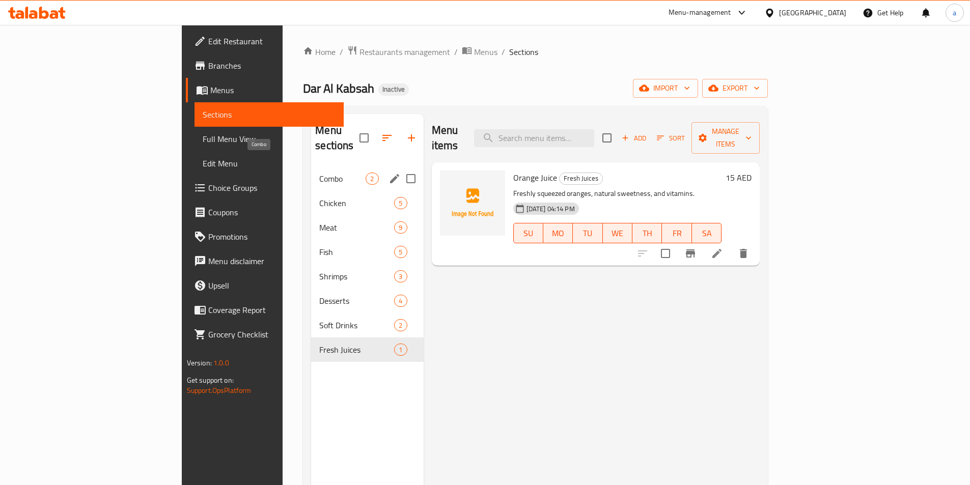
click at [319, 173] on span "Combo" at bounding box center [342, 179] width 46 height 12
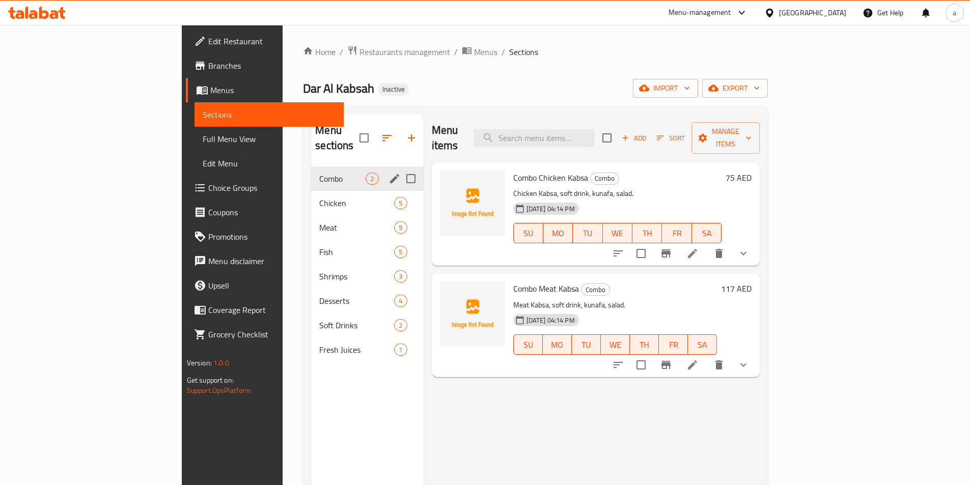
click at [390, 174] on icon "edit" at bounding box center [394, 178] width 9 height 9
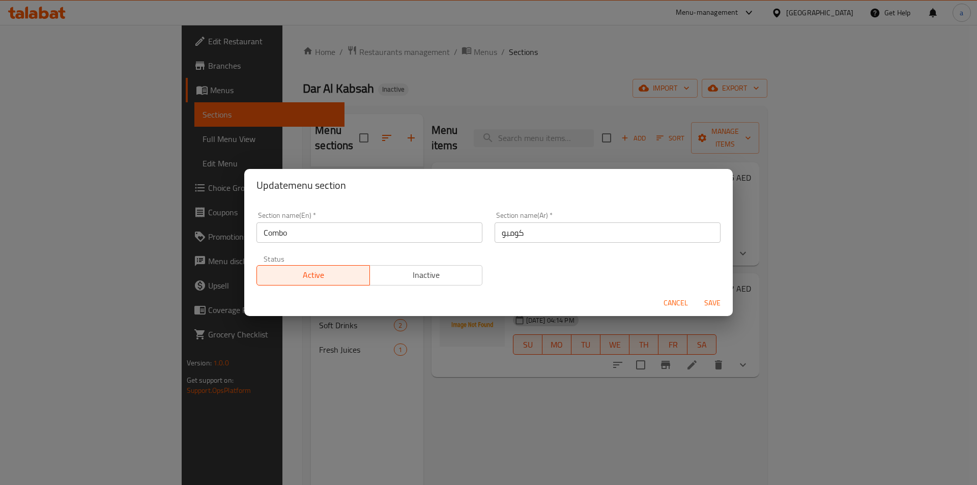
click at [459, 111] on div "Update menu section Section name(En)   * Combo Section name(En) * Section name(…" at bounding box center [488, 242] width 977 height 485
click at [681, 303] on span "Cancel" at bounding box center [676, 303] width 24 height 13
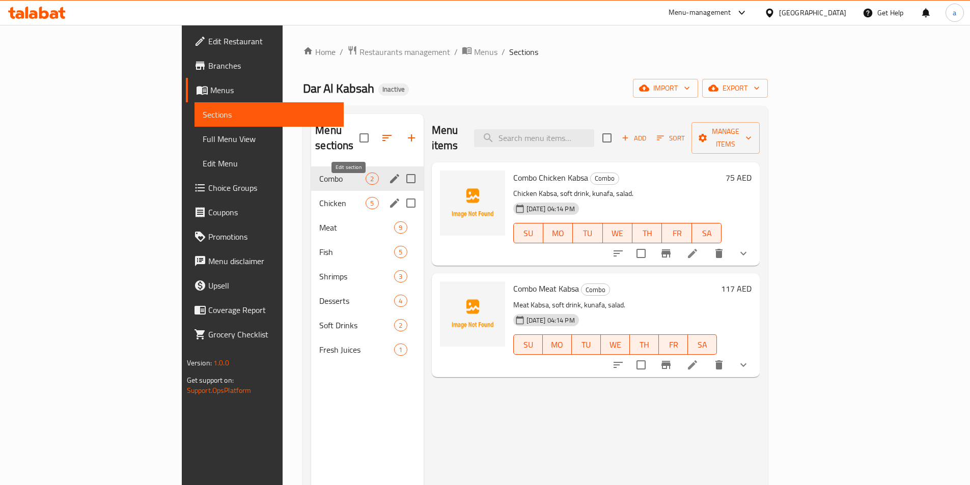
click at [388, 197] on icon "edit" at bounding box center [394, 203] width 12 height 12
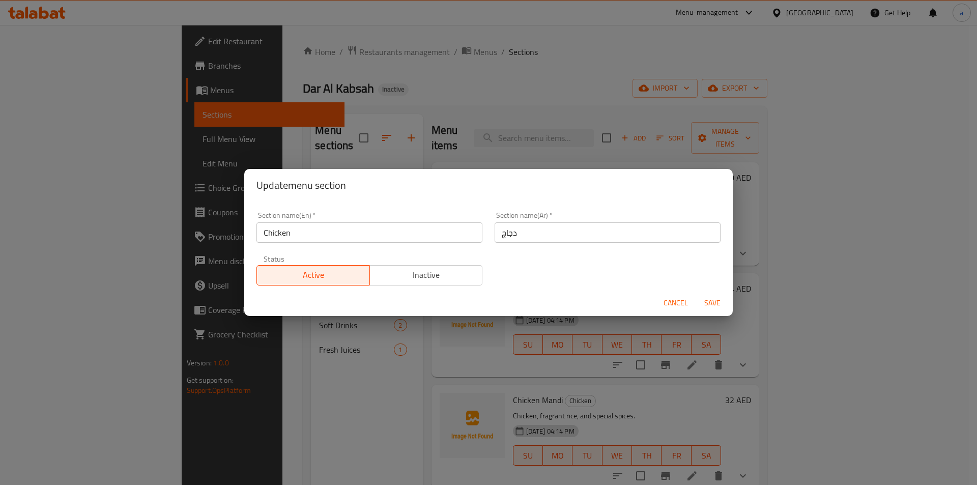
click at [672, 303] on span "Cancel" at bounding box center [676, 303] width 24 height 13
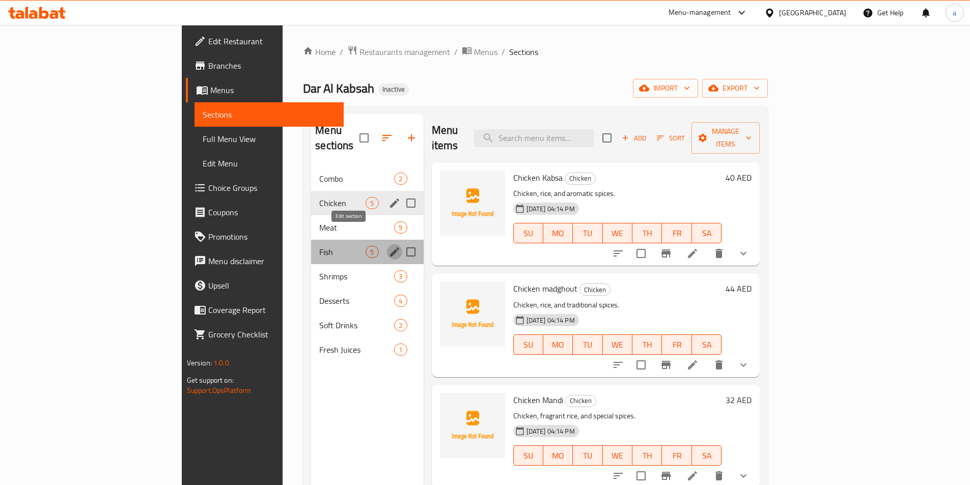
click at [388, 246] on icon "edit" at bounding box center [394, 252] width 12 height 12
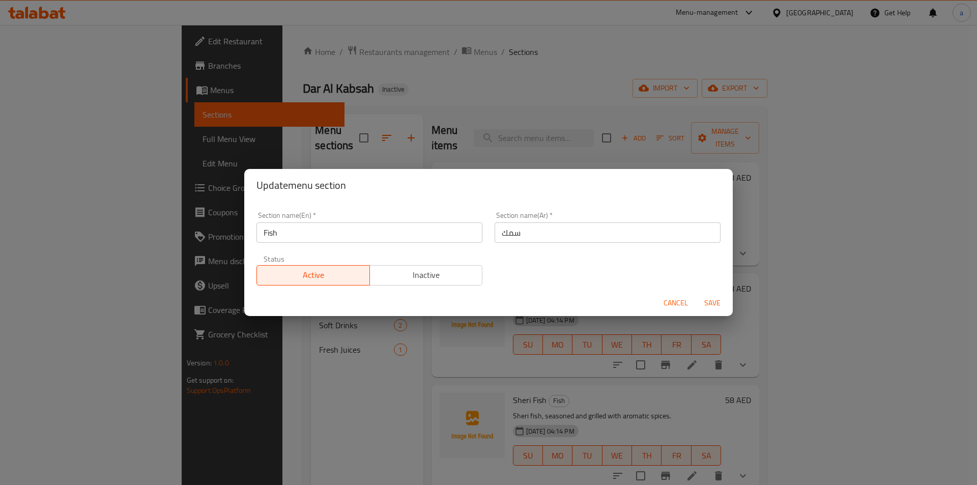
click at [675, 297] on span "Cancel" at bounding box center [676, 303] width 24 height 13
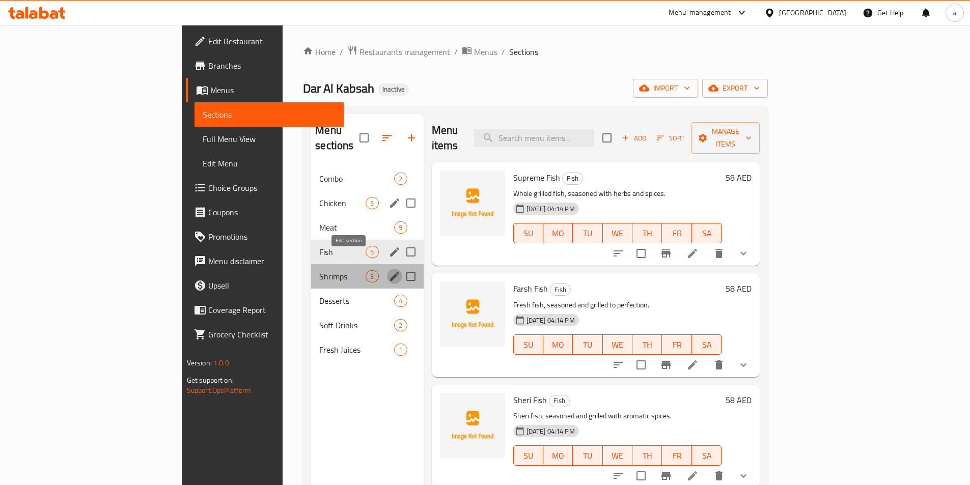
click at [388, 270] on icon "edit" at bounding box center [394, 276] width 12 height 12
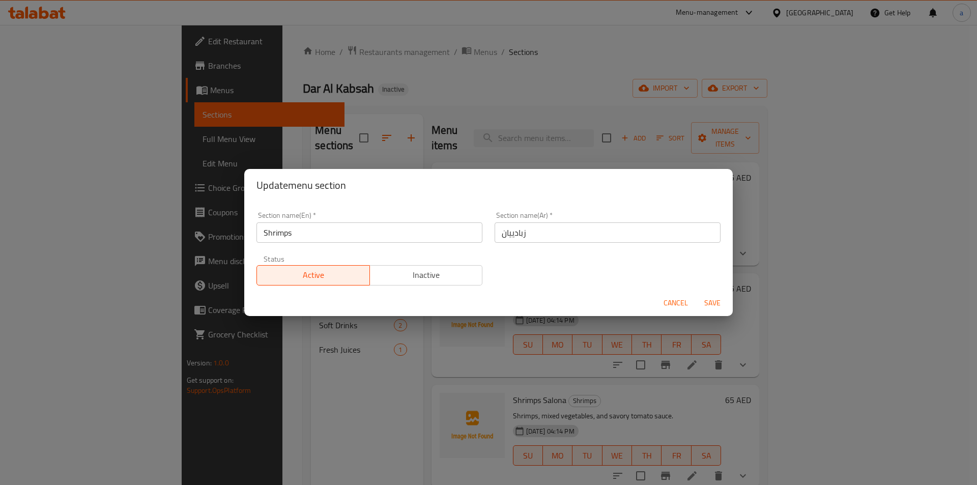
drag, startPoint x: 564, startPoint y: 235, endPoint x: 617, endPoint y: 161, distance: 90.9
click at [447, 224] on div "Section name(En)   * Shrimps Section name(En) * Section name(Ar)   * زبادييان S…" at bounding box center [488, 249] width 476 height 86
type input "روبيان"
click at [714, 299] on span "Save" at bounding box center [712, 303] width 24 height 13
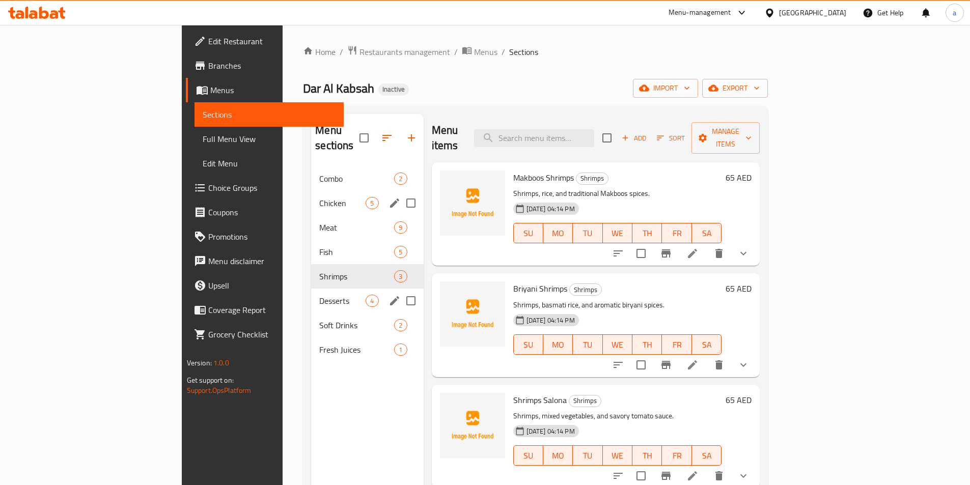
click at [388, 295] on icon "edit" at bounding box center [394, 301] width 12 height 12
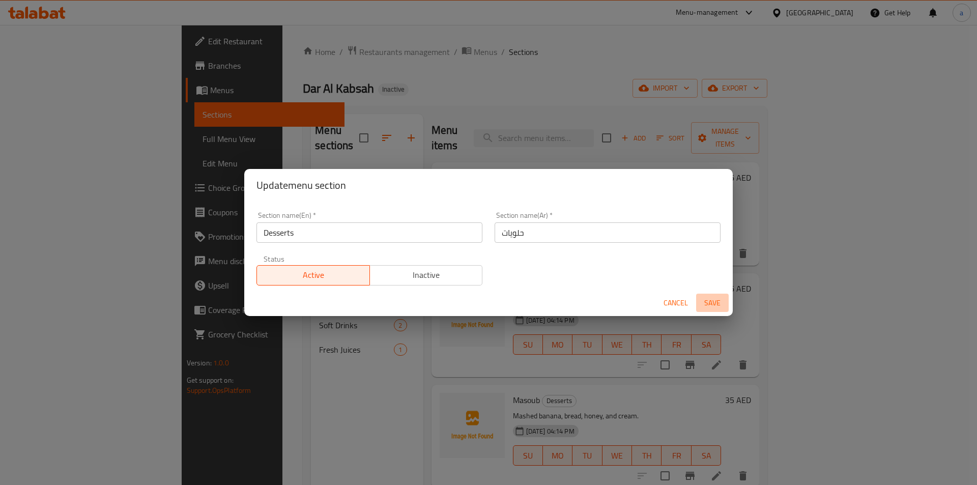
click at [716, 303] on span "Save" at bounding box center [712, 303] width 24 height 13
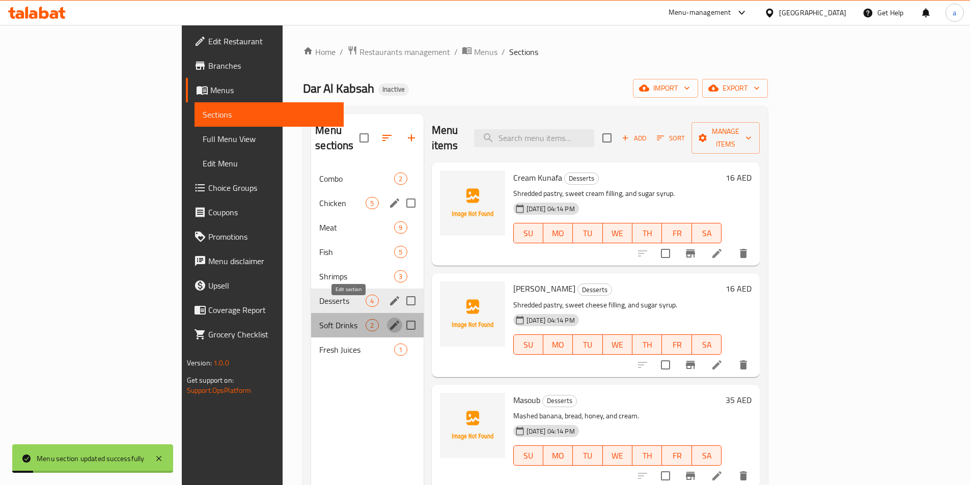
click at [390, 321] on icon "edit" at bounding box center [394, 325] width 9 height 9
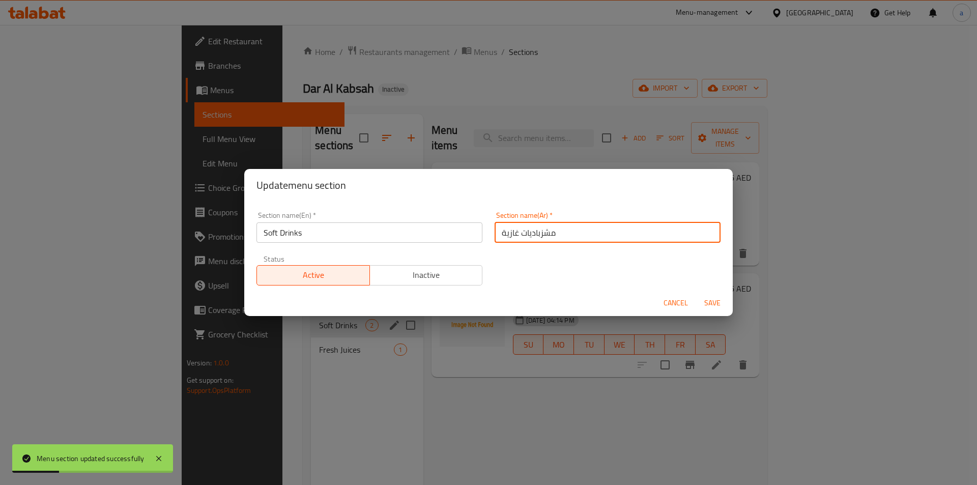
drag, startPoint x: 588, startPoint y: 229, endPoint x: 340, endPoint y: 223, distance: 248.5
click at [281, 222] on div "Section name(En)   * Soft Drinks Section name(En) * Section name(Ar)   * مشزباد…" at bounding box center [488, 249] width 476 height 86
type input "مشروبات غازية"
click at [710, 306] on span "Save" at bounding box center [712, 303] width 24 height 13
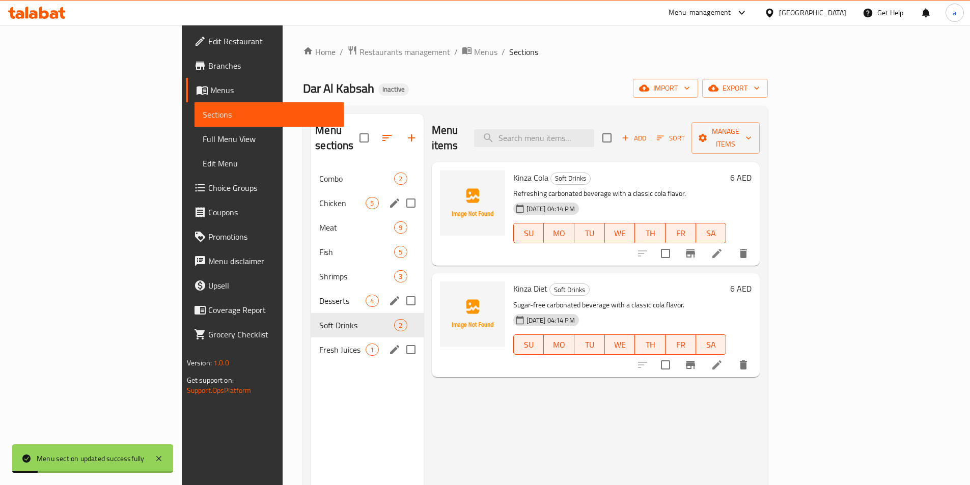
click at [388, 344] on icon "edit" at bounding box center [394, 350] width 12 height 12
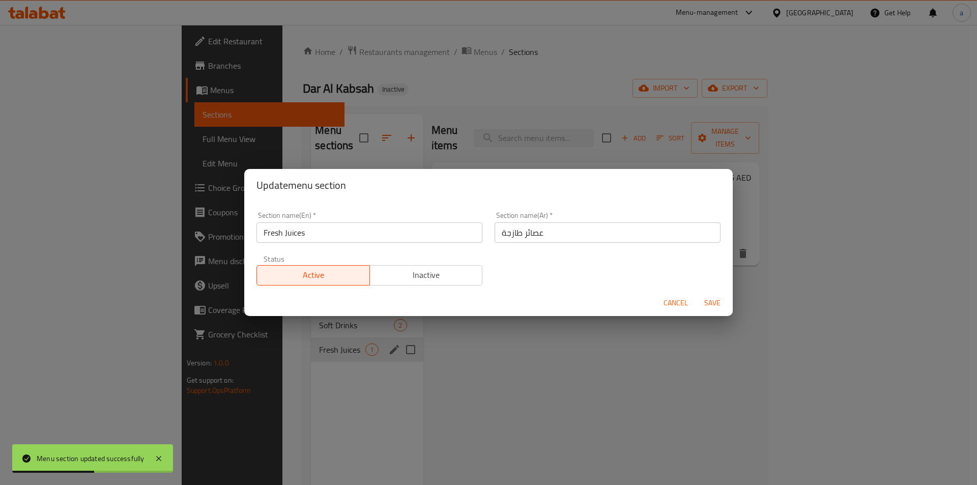
click at [717, 306] on span "Save" at bounding box center [712, 303] width 24 height 13
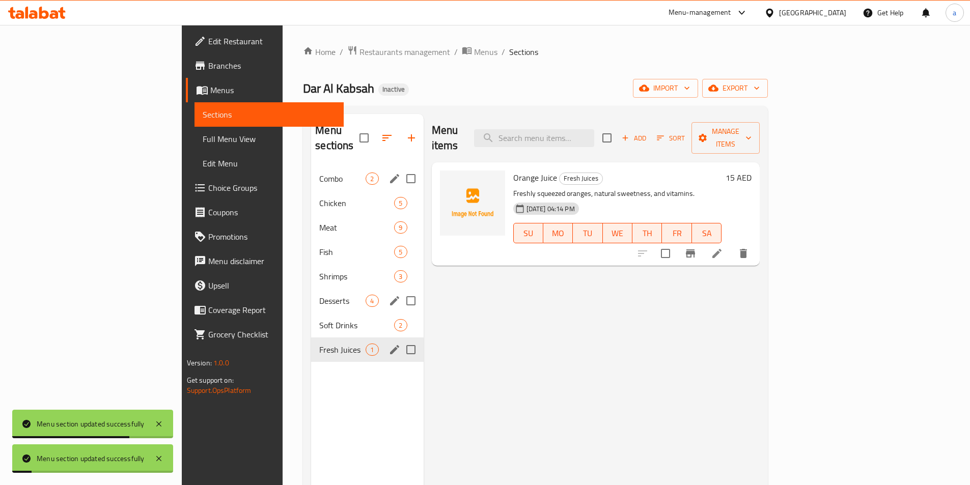
click at [319, 173] on span "Combo" at bounding box center [342, 179] width 46 height 12
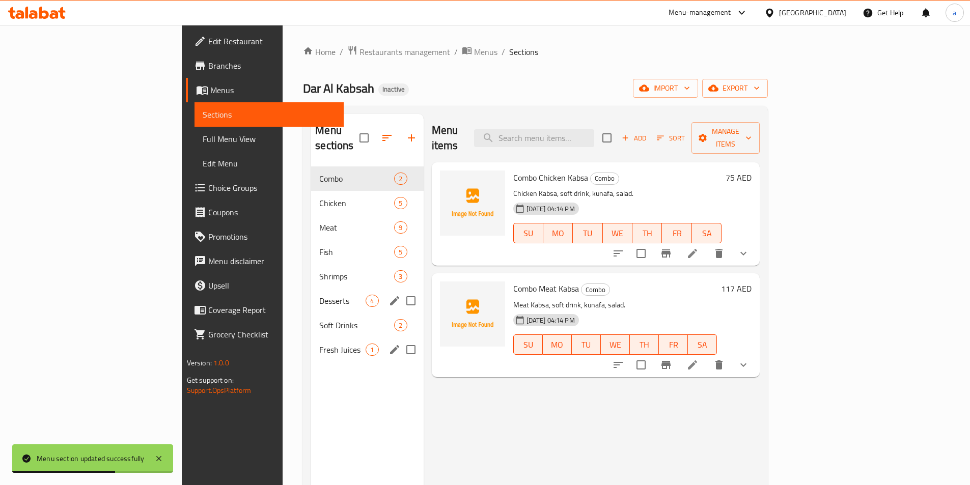
click at [330, 386] on div "Menu sections Combo 2 Chicken 5 Meat 9 Fish 5 Shrimps 3 Desserts 4 Soft Drinks …" at bounding box center [367, 356] width 112 height 485
drag, startPoint x: 452, startPoint y: 383, endPoint x: 323, endPoint y: 300, distance: 153.3
click at [451, 383] on div "Menu items Add Sort Manage items Combo Chicken Kabsa Combo Chicken Kabsa, soft …" at bounding box center [591, 356] width 336 height 485
click at [311, 289] on div "Desserts 4" at bounding box center [367, 301] width 112 height 24
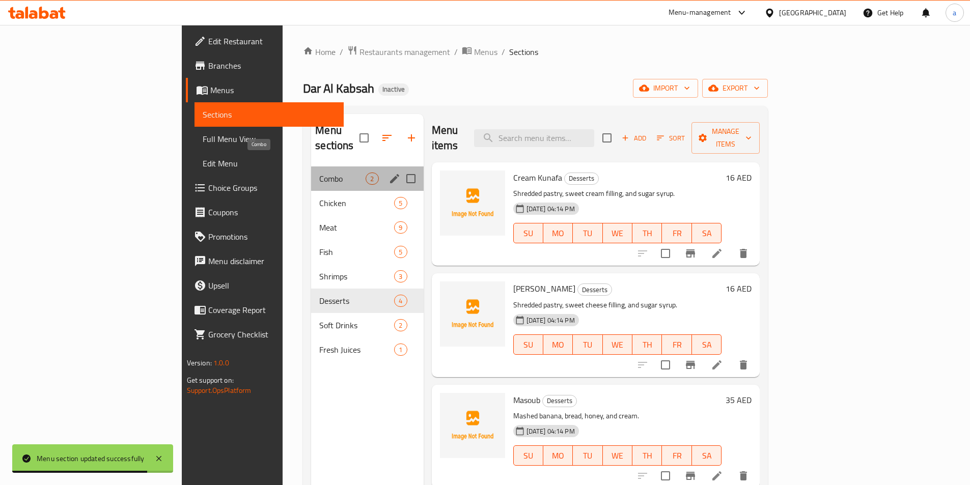
click at [319, 173] on span "Combo" at bounding box center [342, 179] width 46 height 12
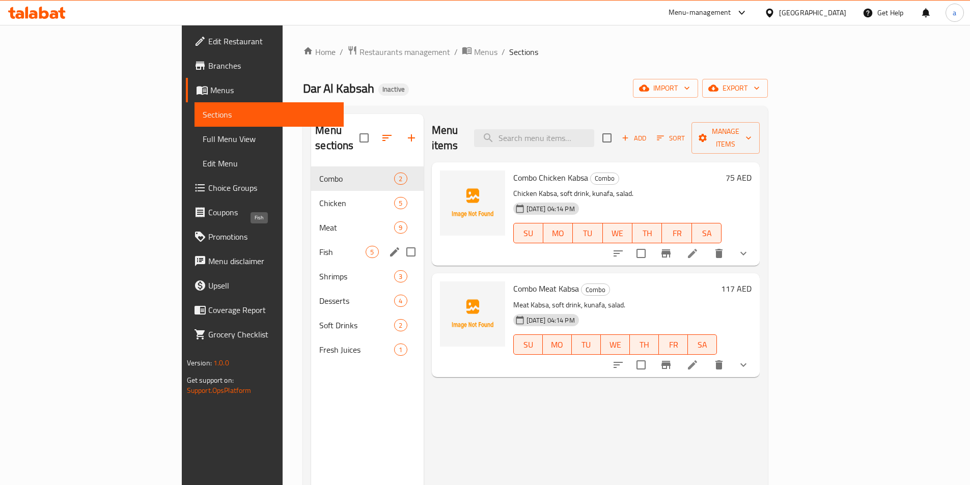
click at [319, 246] on span "Fish" at bounding box center [342, 252] width 46 height 12
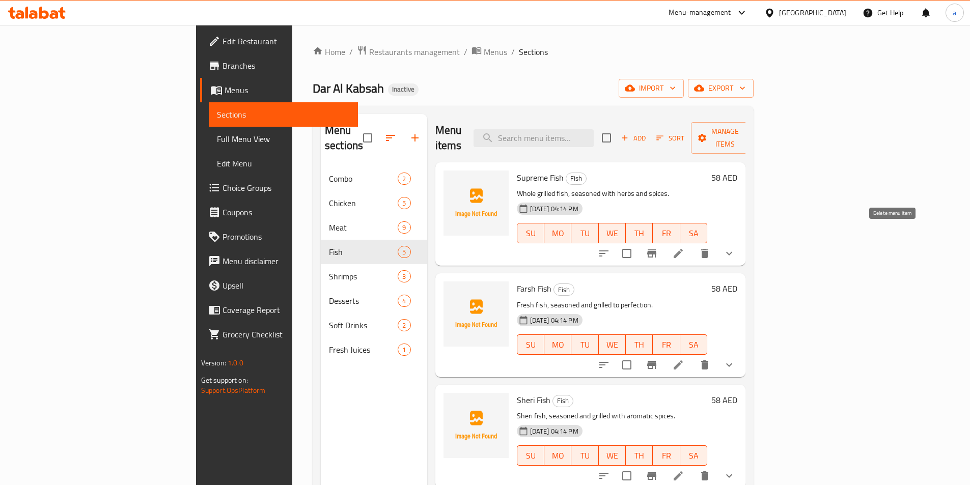
click at [684, 247] on icon at bounding box center [678, 253] width 12 height 12
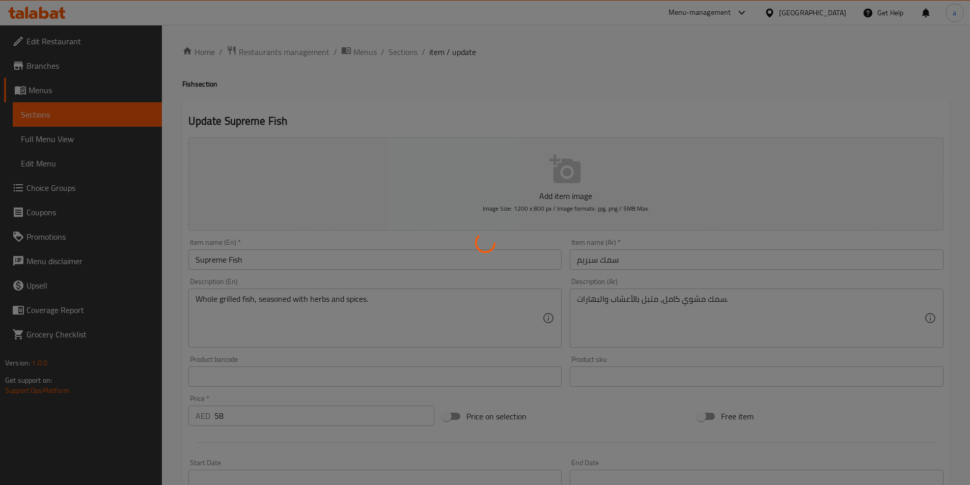
type input "إختيارك من:"
type input "0"
type input "7"
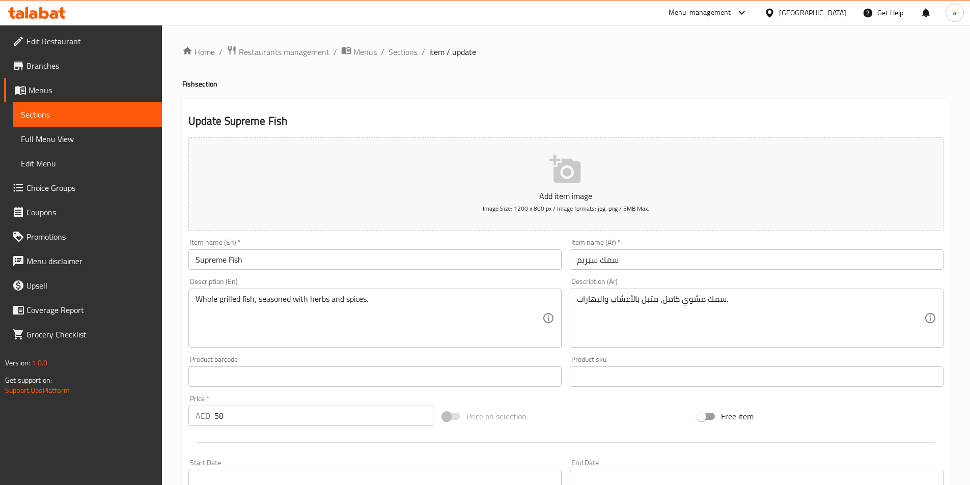
click at [681, 263] on input "سمك سبريم" at bounding box center [757, 259] width 374 height 20
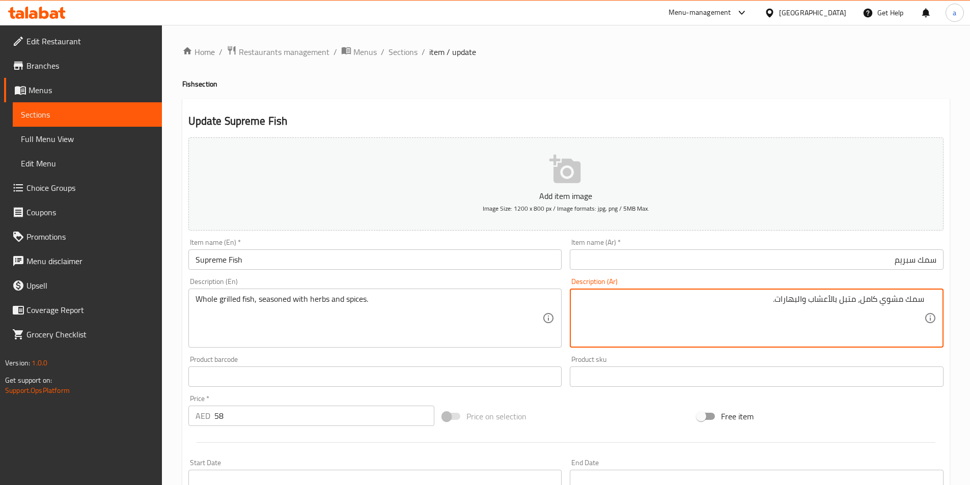
click at [778, 301] on textarea "سمك مشوي كامل، متبل بالأعشاب والبهارات." at bounding box center [750, 318] width 347 height 48
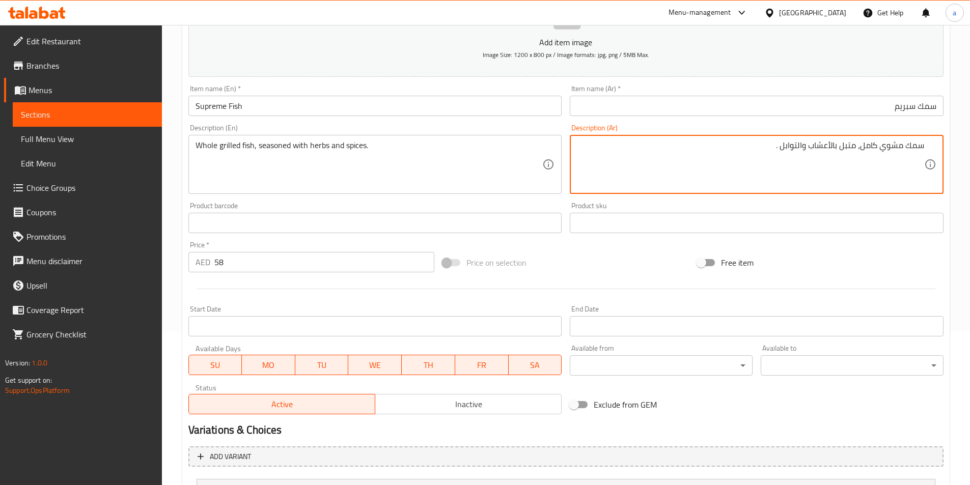
scroll to position [251, 0]
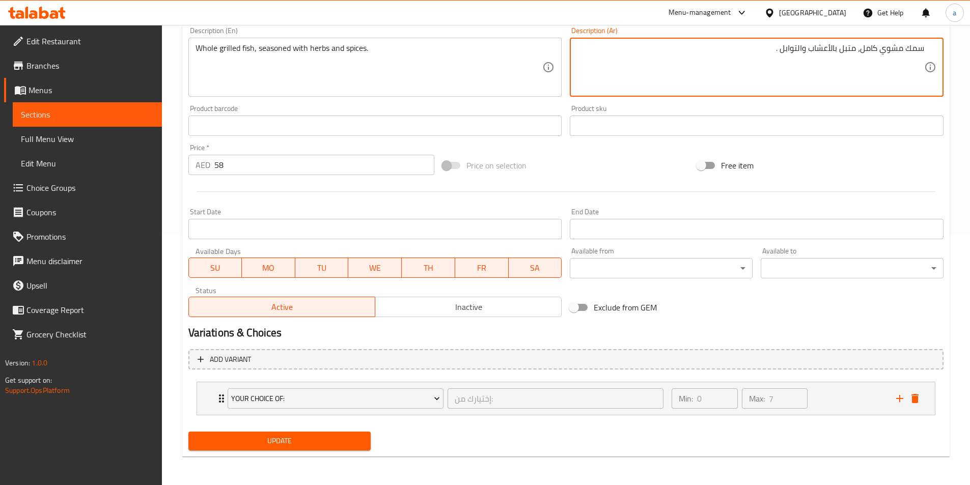
type textarea "سمك مشوي كامل، متبل بالأعشاب والتوابل ."
click at [349, 445] on span "Update" at bounding box center [279, 441] width 166 height 13
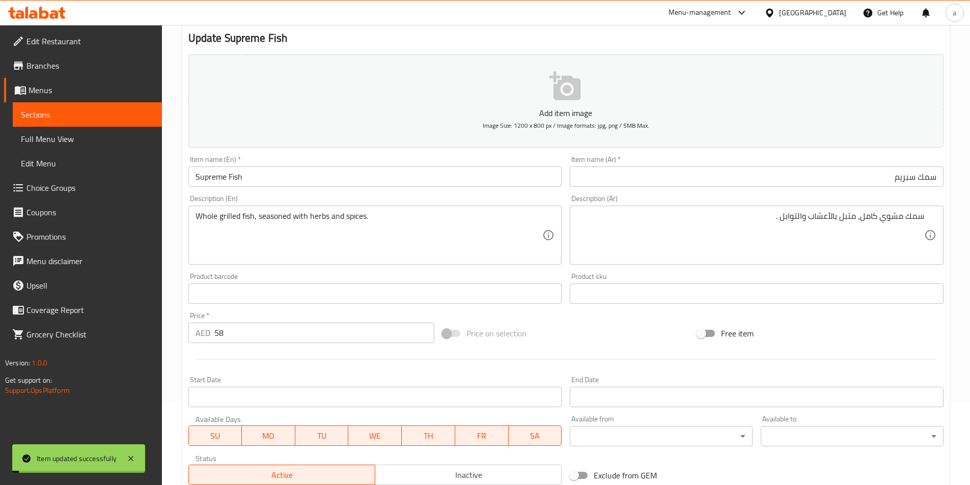
scroll to position [0, 0]
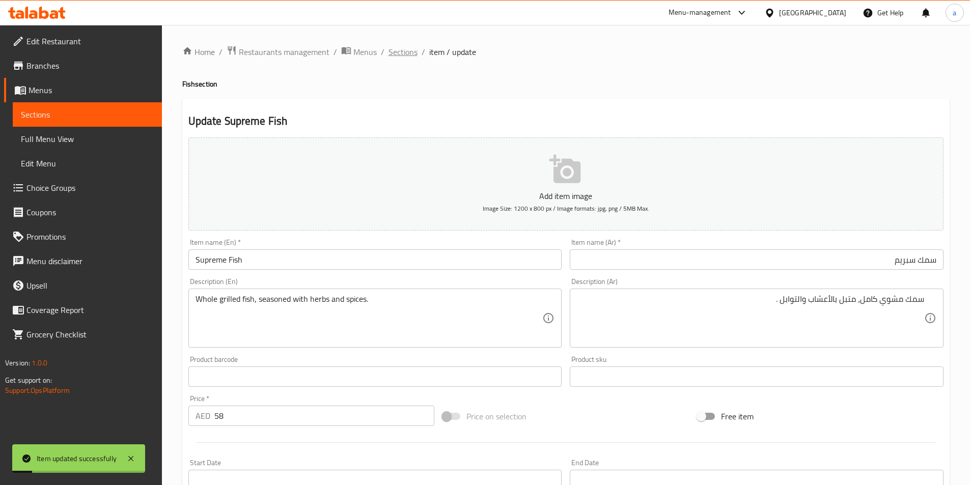
click at [397, 54] on span "Sections" at bounding box center [402, 52] width 29 height 12
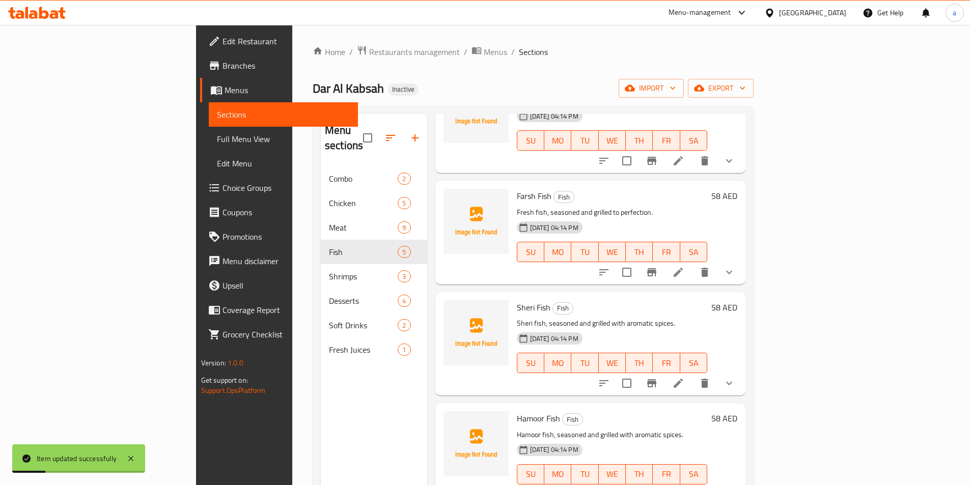
scroll to position [96, 0]
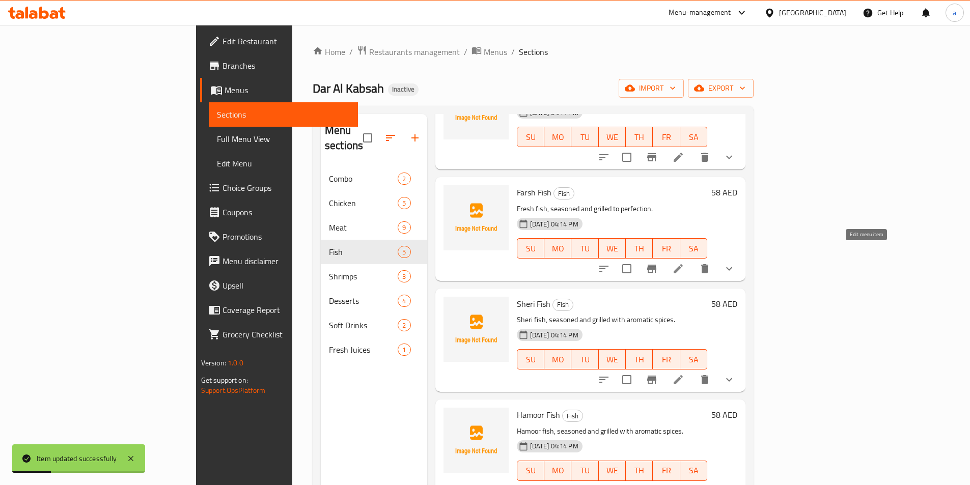
click at [683, 264] on icon at bounding box center [677, 268] width 9 height 9
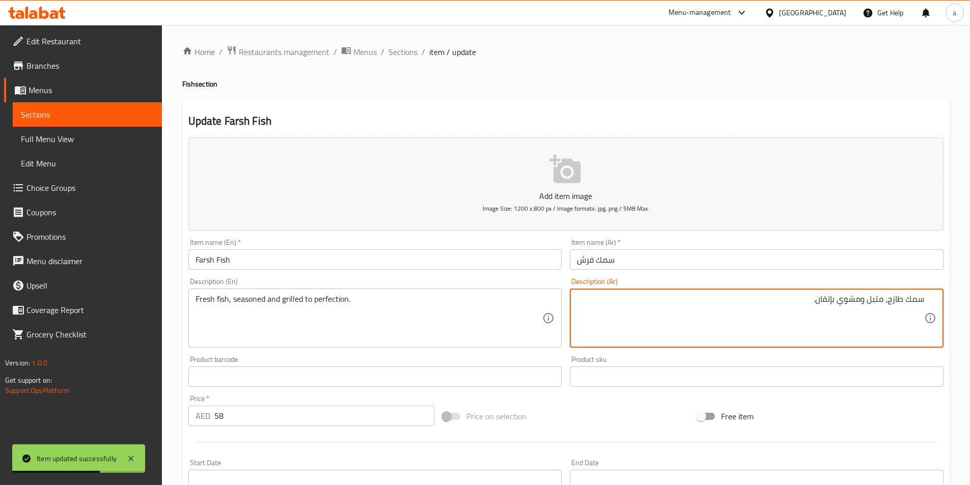
click at [705, 264] on input "سمك فرش" at bounding box center [757, 259] width 374 height 20
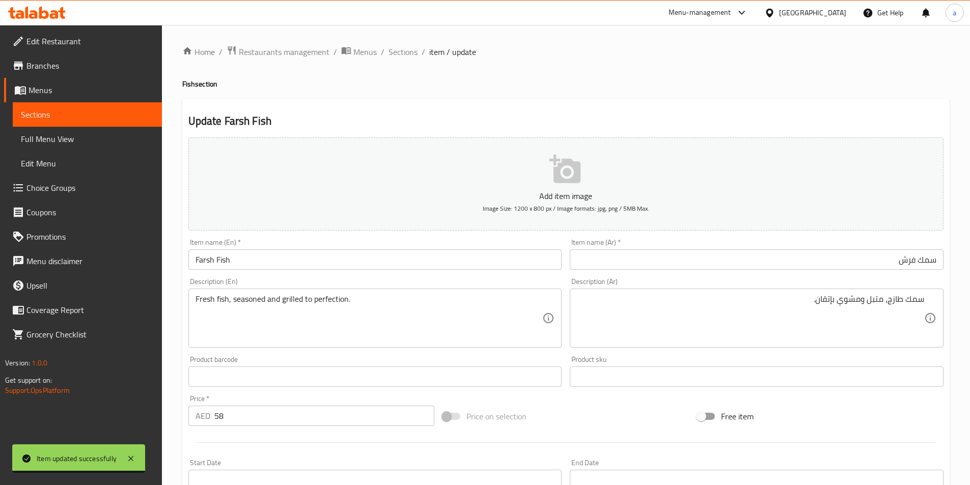
drag, startPoint x: 817, startPoint y: 272, endPoint x: 977, endPoint y: 250, distance: 161.4
click at [970, 250] on html "Item updated successfully ​ Menu-management United Arab Emirates Get Help a Edi…" at bounding box center [485, 242] width 970 height 485
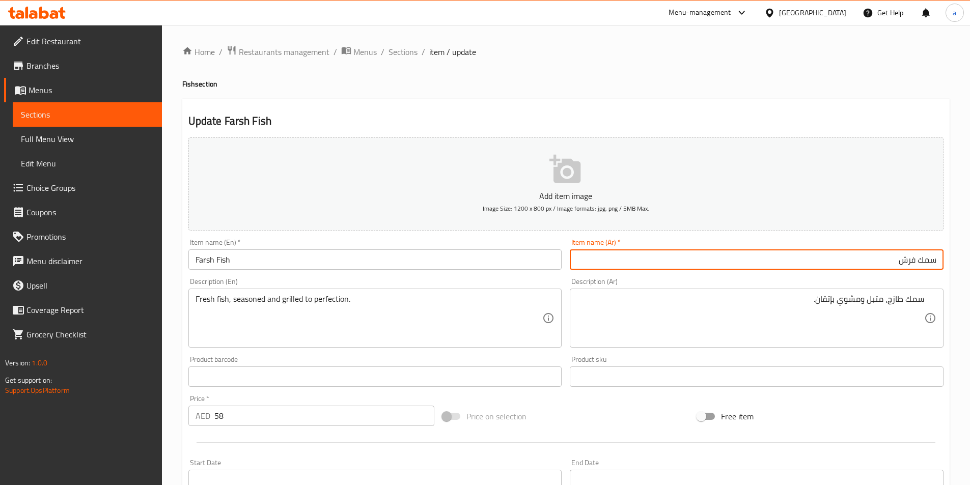
click at [907, 262] on input "سمك فرش" at bounding box center [757, 259] width 374 height 20
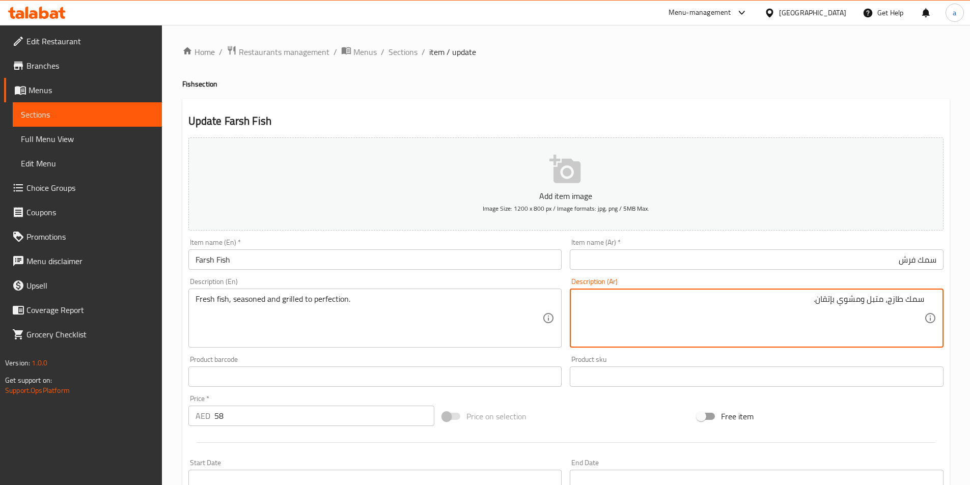
scroll to position [251, 0]
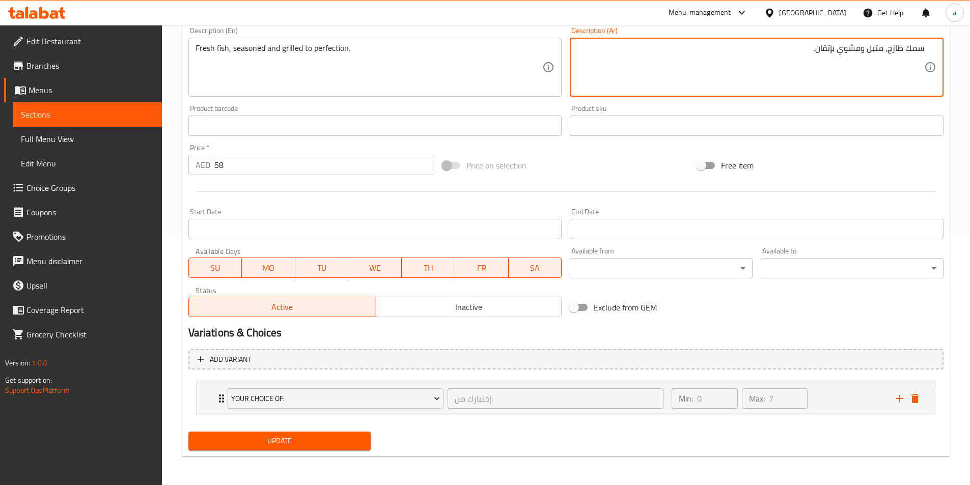
click at [305, 449] on button "Update" at bounding box center [279, 441] width 183 height 19
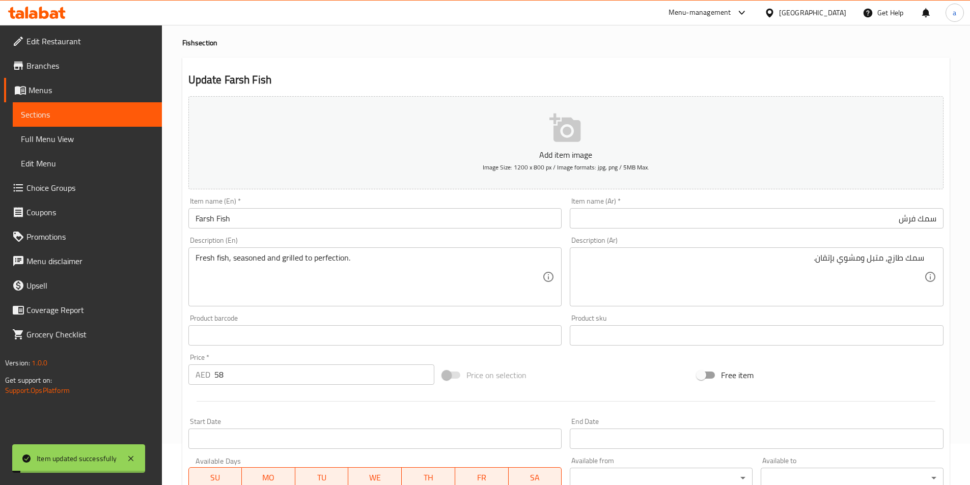
scroll to position [0, 0]
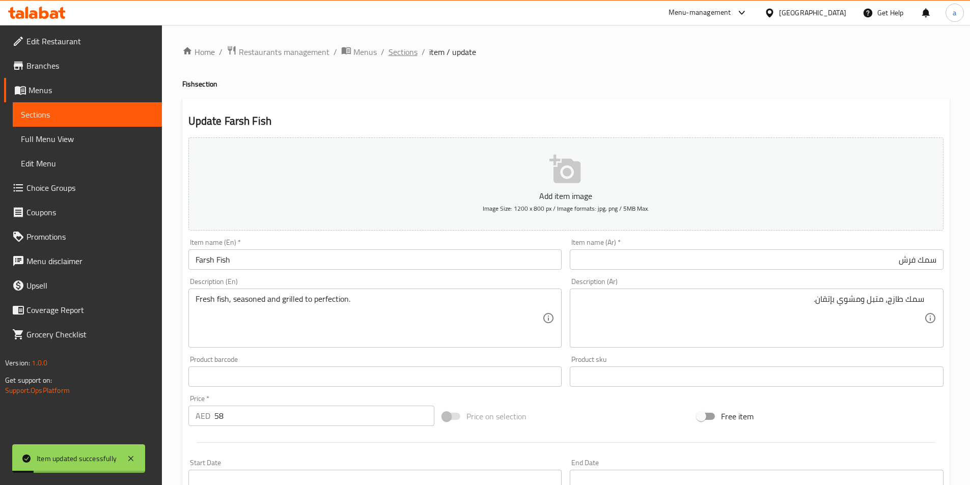
click at [398, 52] on span "Sections" at bounding box center [402, 52] width 29 height 12
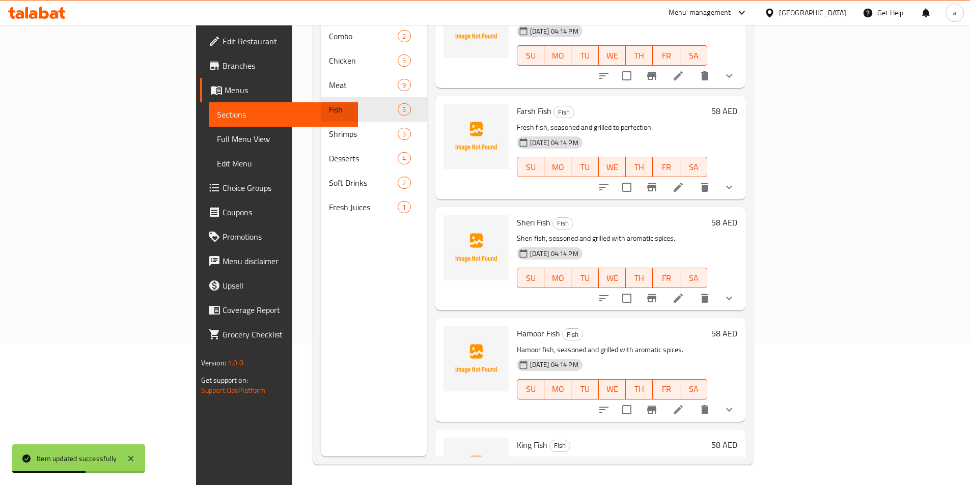
scroll to position [96, 0]
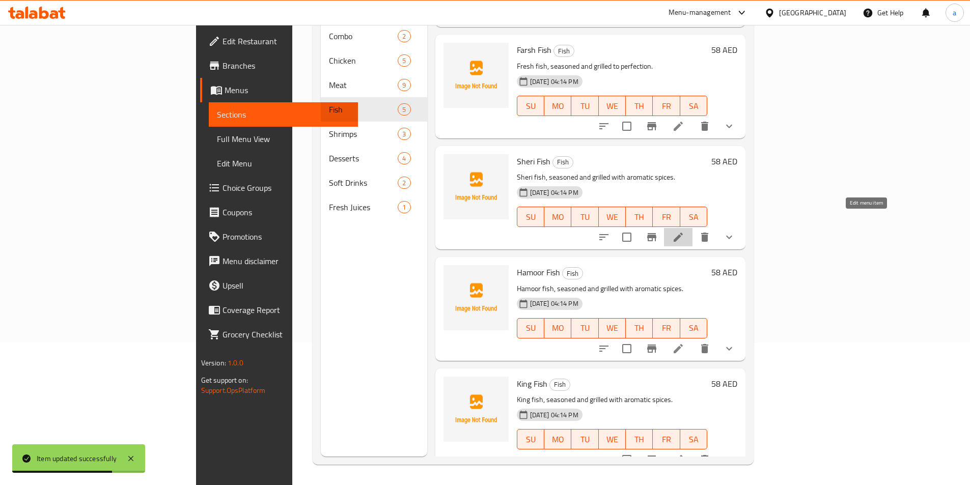
click at [684, 231] on icon at bounding box center [678, 237] width 12 height 12
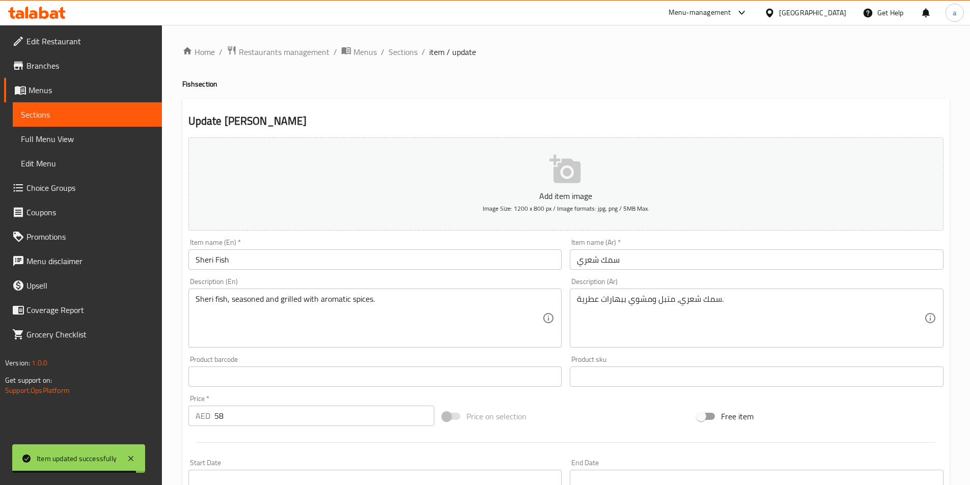
click at [682, 259] on input "سمك شعري" at bounding box center [757, 259] width 374 height 20
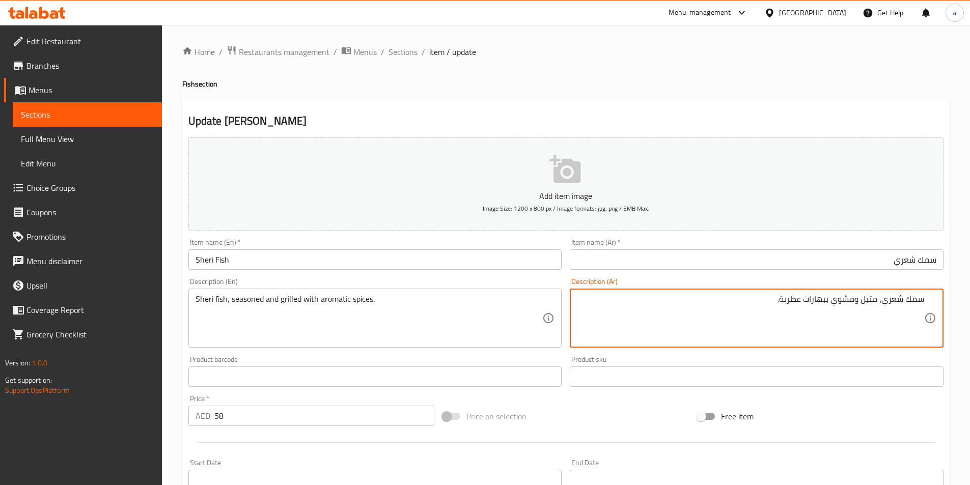
click at [805, 300] on textarea "سمك شعري، متبل ومشوي ببهارات عطرية." at bounding box center [750, 318] width 347 height 48
type textarea "سمك شعري، متبل ومشوي بتوابل عطرية."
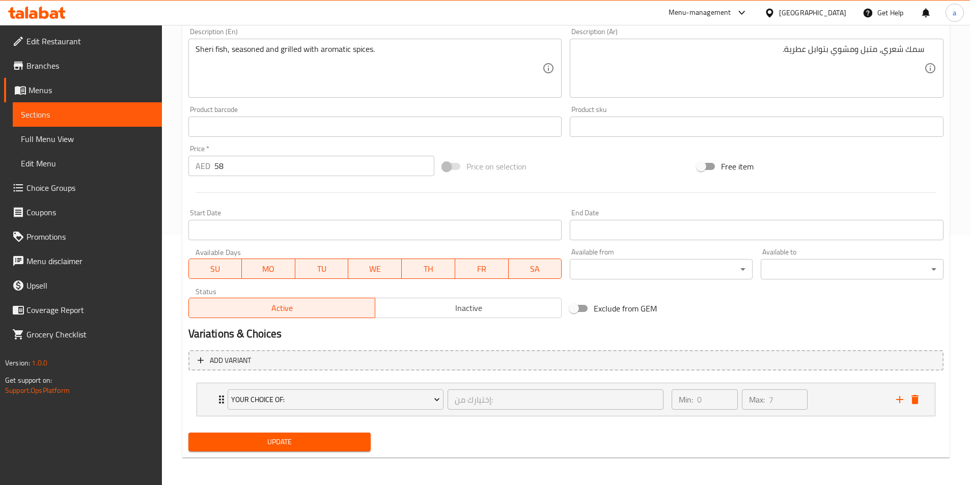
scroll to position [251, 0]
click at [312, 442] on span "Update" at bounding box center [279, 441] width 166 height 13
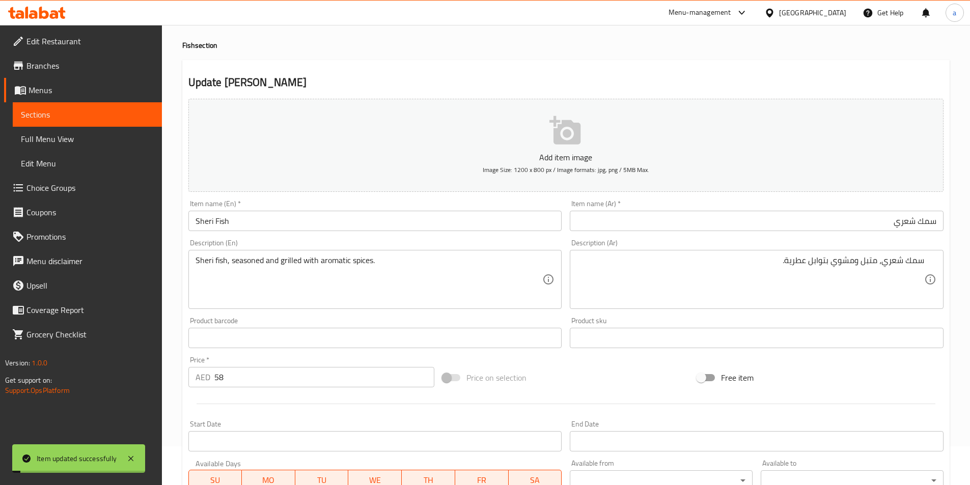
scroll to position [0, 0]
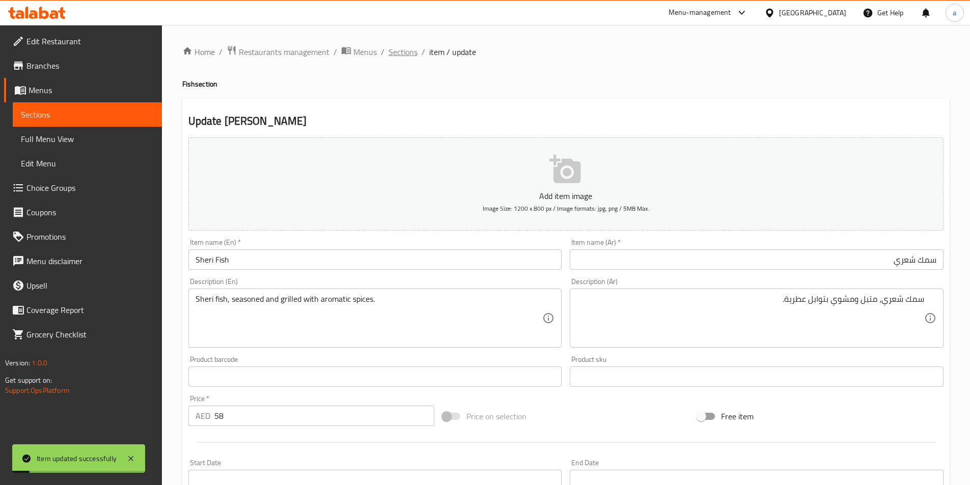
click at [407, 58] on span "Sections" at bounding box center [402, 52] width 29 height 12
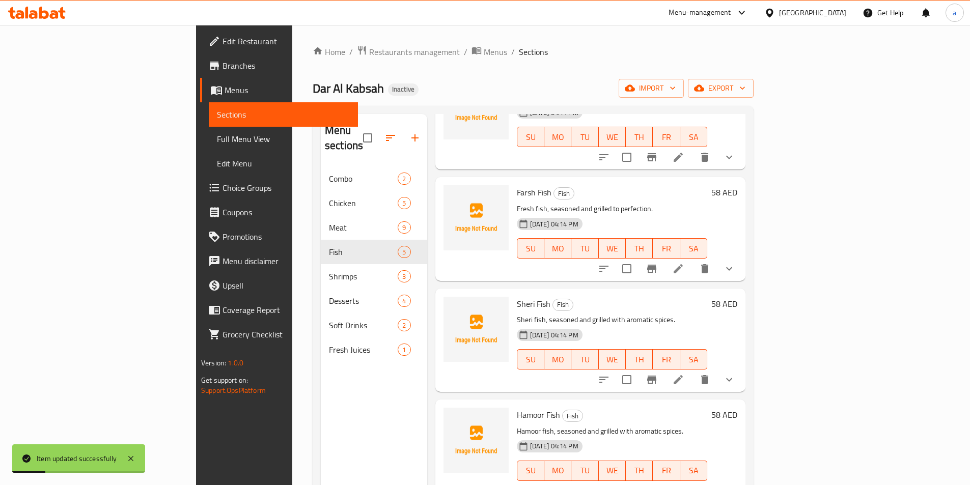
scroll to position [143, 0]
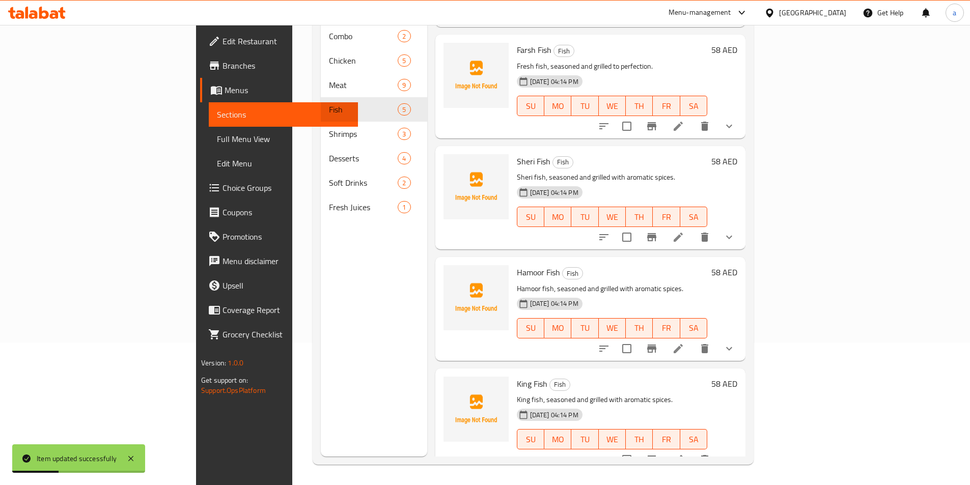
click at [692, 340] on li at bounding box center [678, 349] width 29 height 18
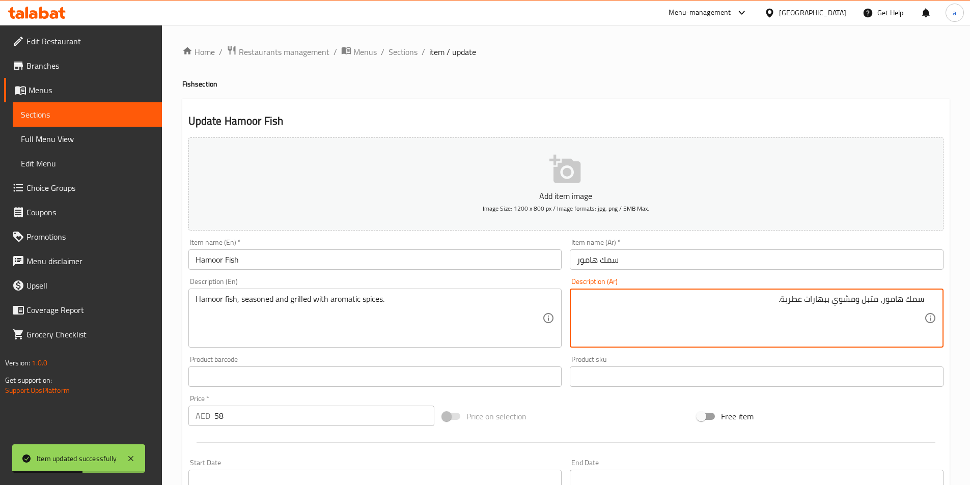
click at [730, 269] on input "سمك هامور" at bounding box center [757, 259] width 374 height 20
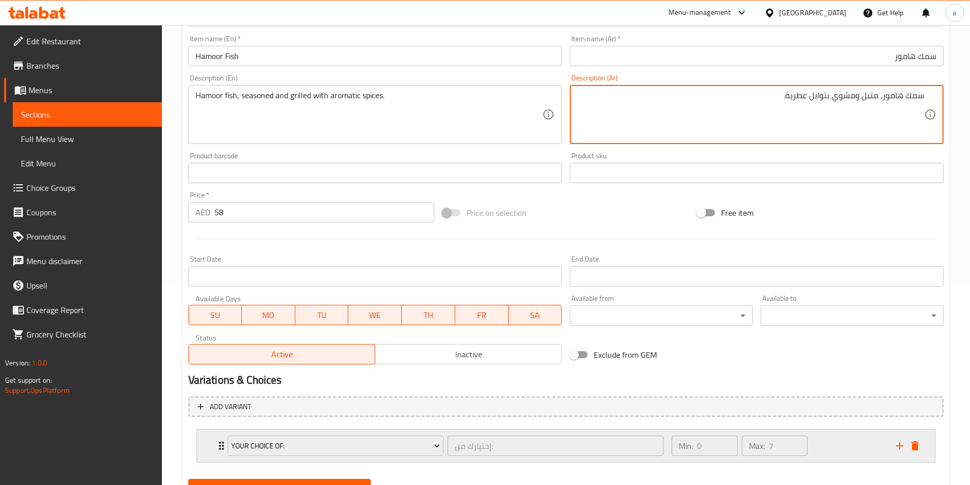
scroll to position [251, 0]
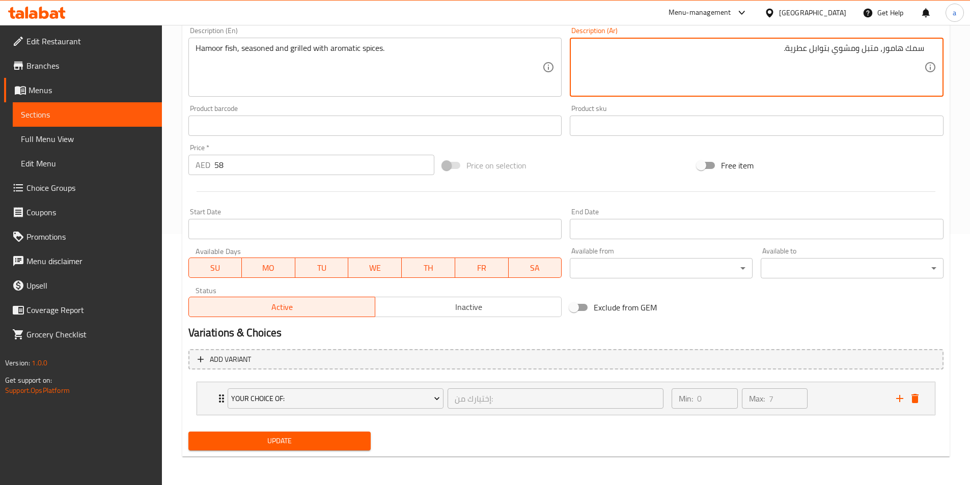
type textarea "سمك هامور، متبل ومشوي بتوابل عطرية."
click at [335, 443] on span "Update" at bounding box center [279, 441] width 166 height 13
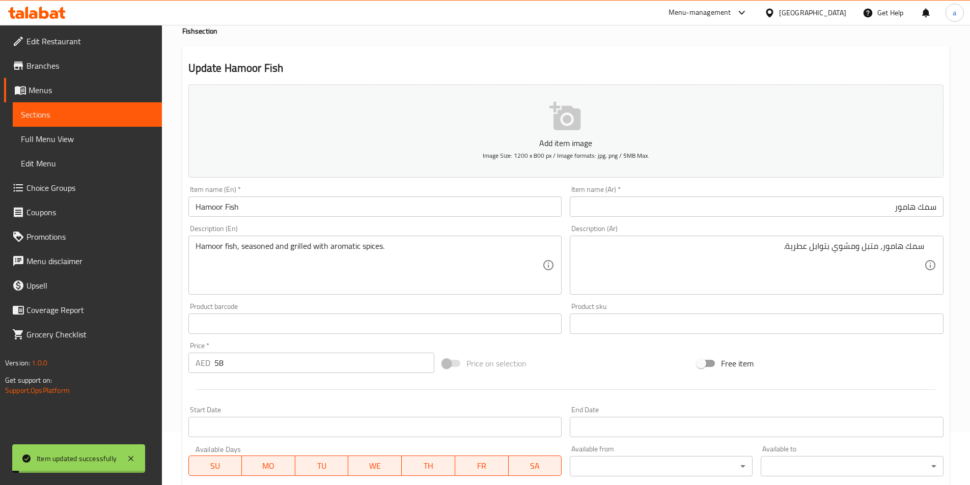
scroll to position [0, 0]
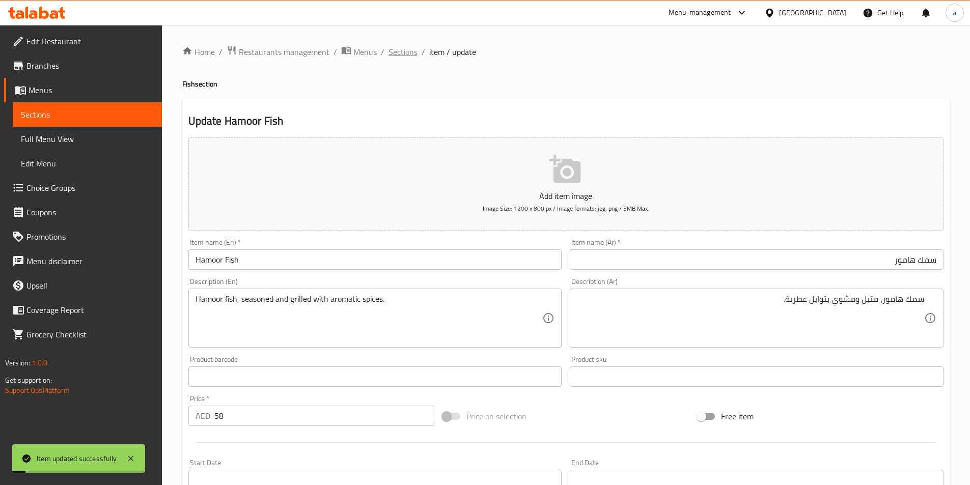
click at [394, 55] on span "Sections" at bounding box center [402, 52] width 29 height 12
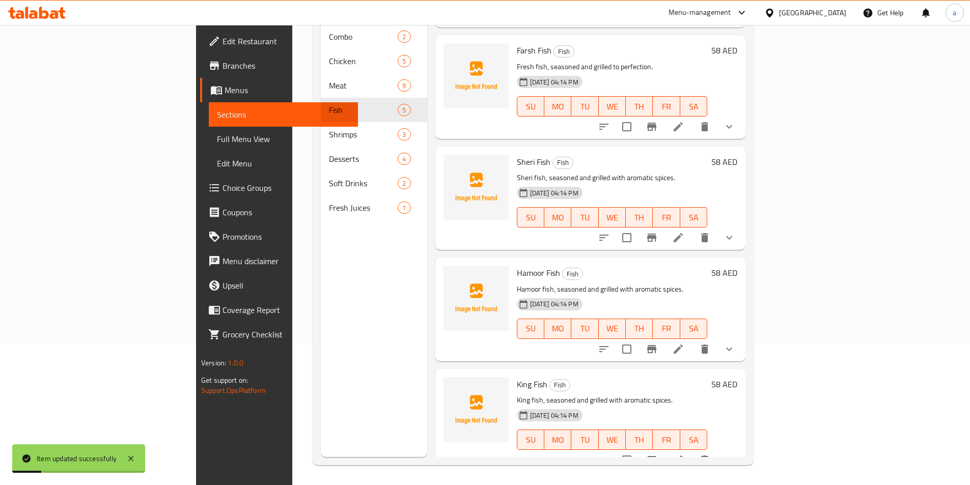
scroll to position [143, 0]
click at [684, 454] on icon at bounding box center [678, 460] width 12 height 12
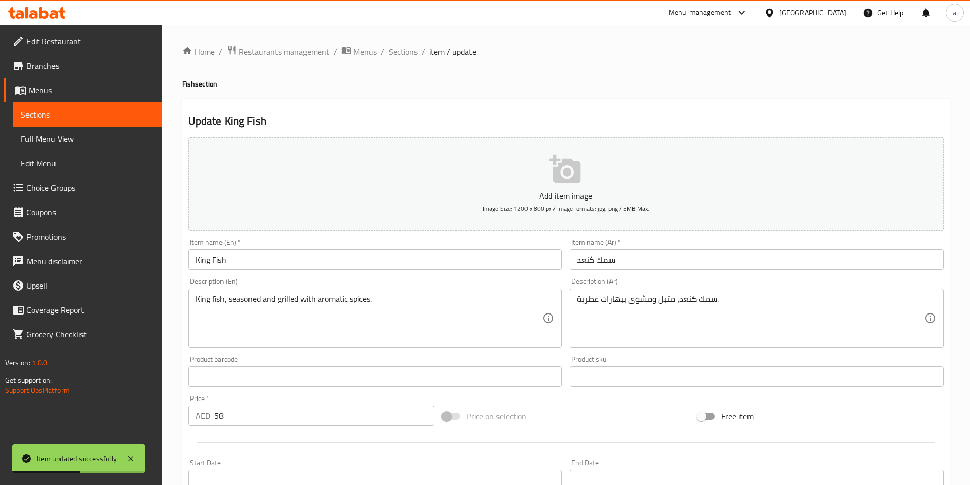
click at [659, 260] on input "سمك كنعد" at bounding box center [757, 259] width 374 height 20
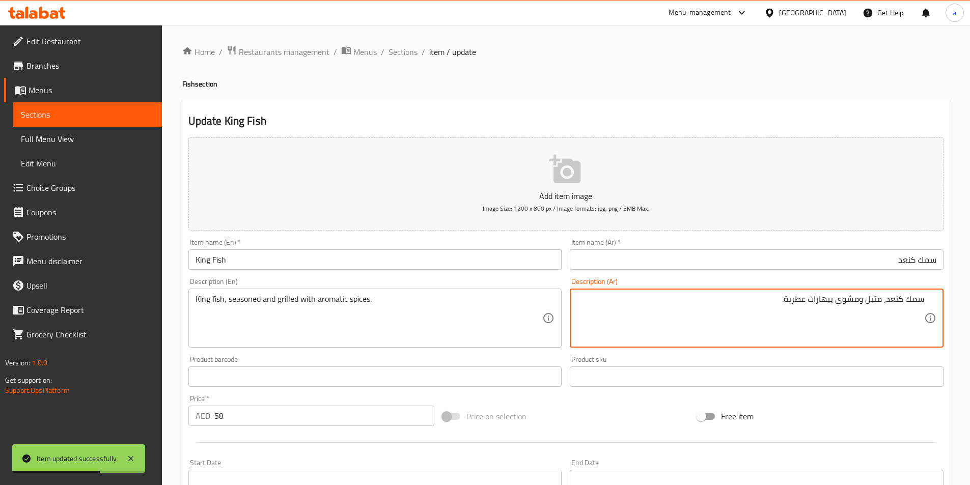
click at [757, 302] on textarea "سمك كنعد، متبل ومشوي ببهارات عطرية." at bounding box center [750, 318] width 347 height 48
click at [810, 300] on textarea "سمك كنعد، متبل ومشوي ببهارات عطرية." at bounding box center [750, 318] width 347 height 48
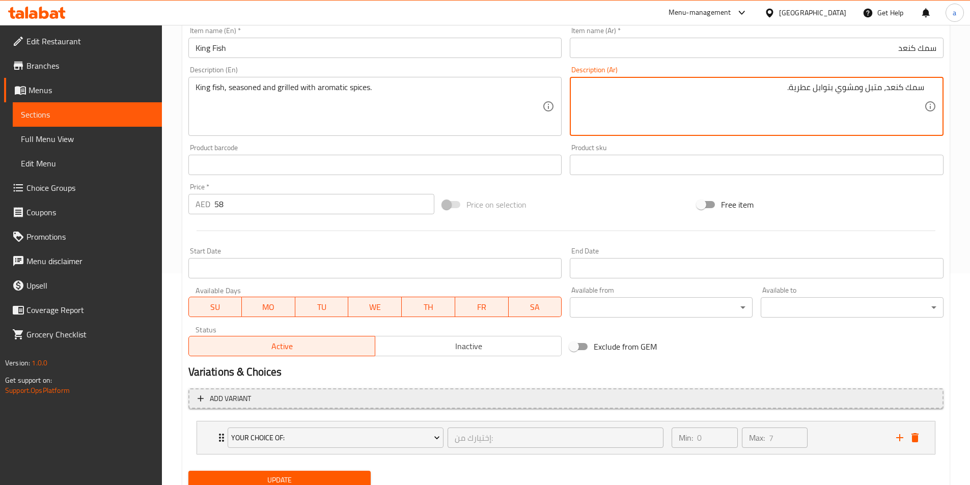
scroll to position [251, 0]
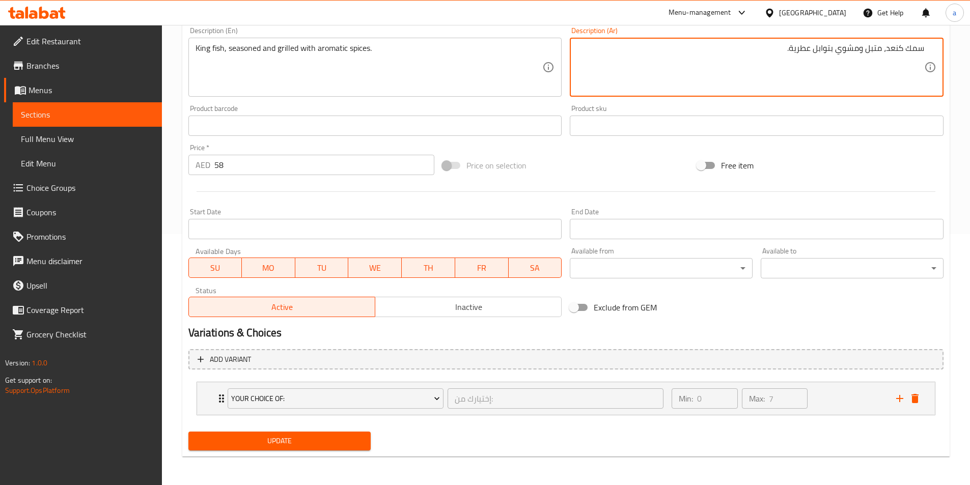
type textarea "سمك كنعد، متبل ومشوي بتوابل عطرية."
click at [283, 445] on span "Update" at bounding box center [279, 441] width 166 height 13
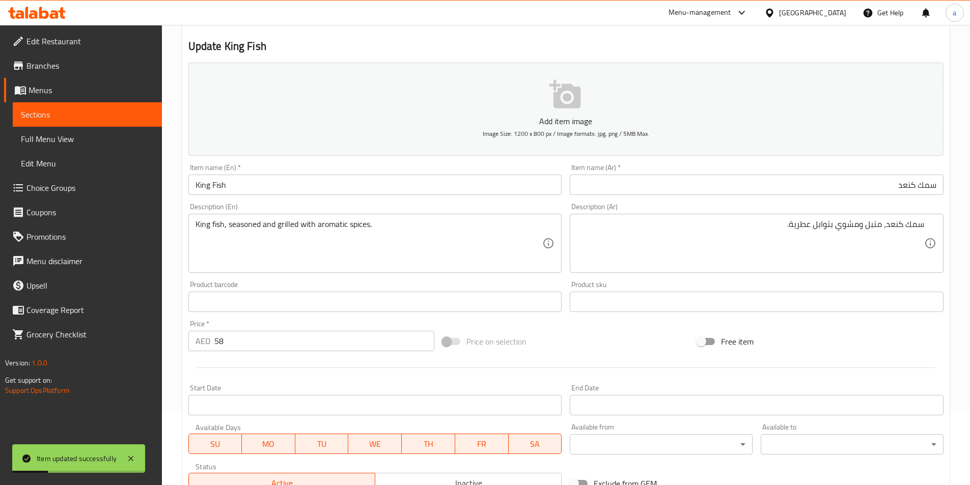
scroll to position [0, 0]
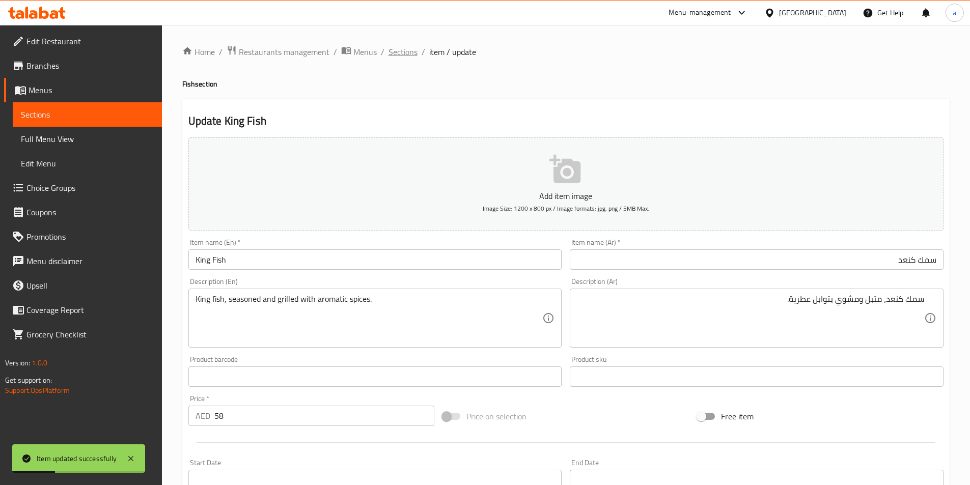
click at [413, 51] on span "Sections" at bounding box center [402, 52] width 29 height 12
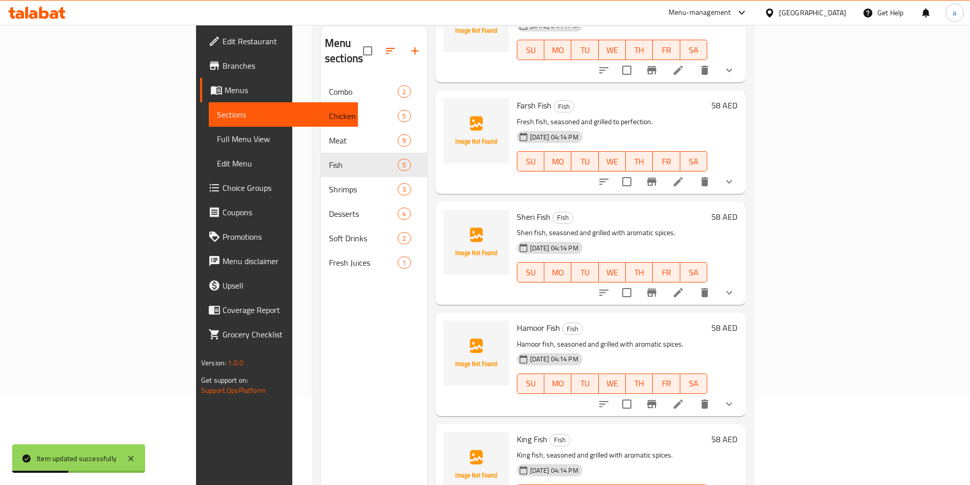
scroll to position [143, 0]
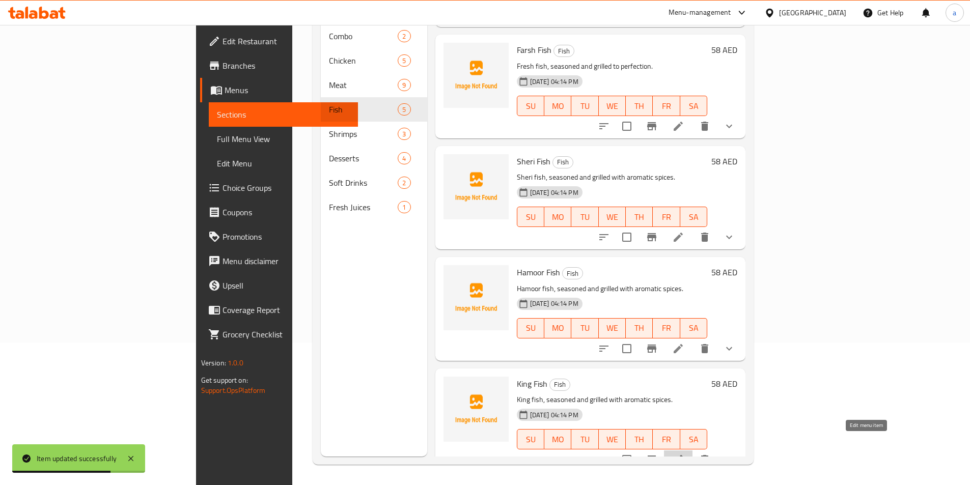
click at [684, 454] on icon at bounding box center [678, 460] width 12 height 12
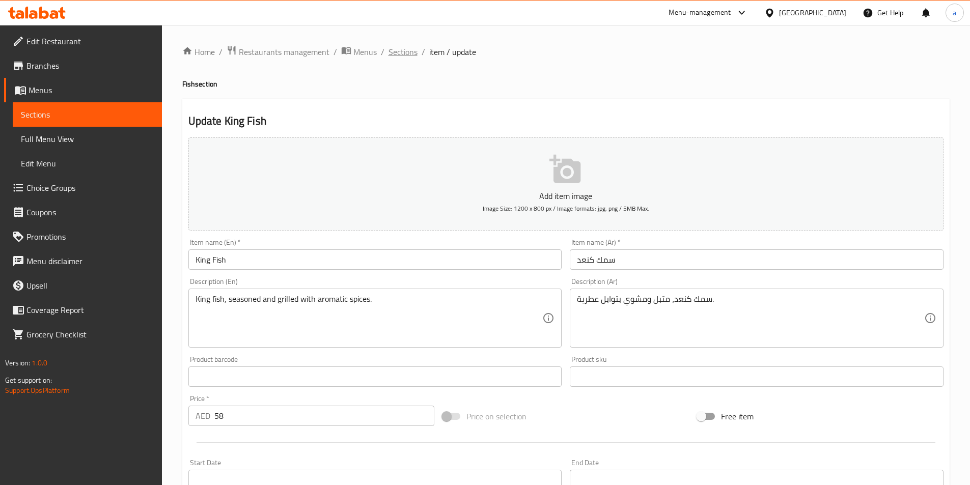
click at [401, 58] on span "Sections" at bounding box center [402, 52] width 29 height 12
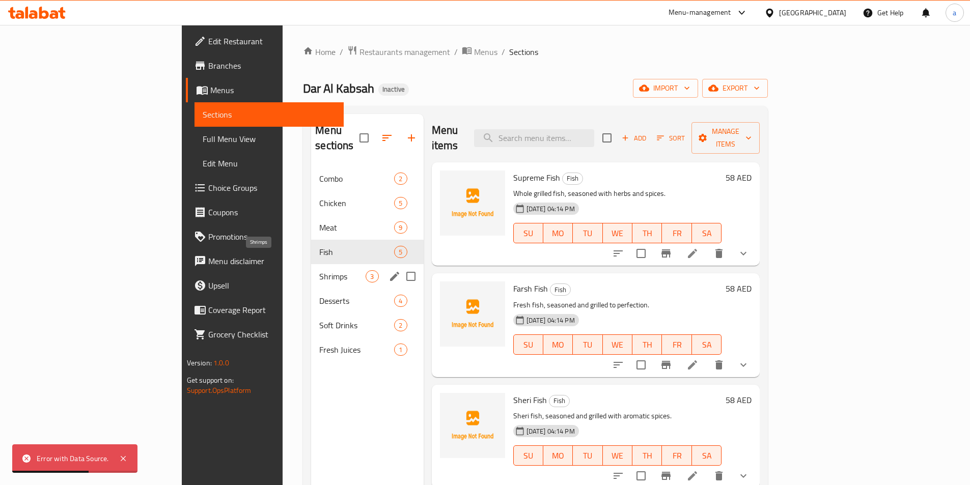
click at [319, 270] on span "Shrimps" at bounding box center [342, 276] width 46 height 12
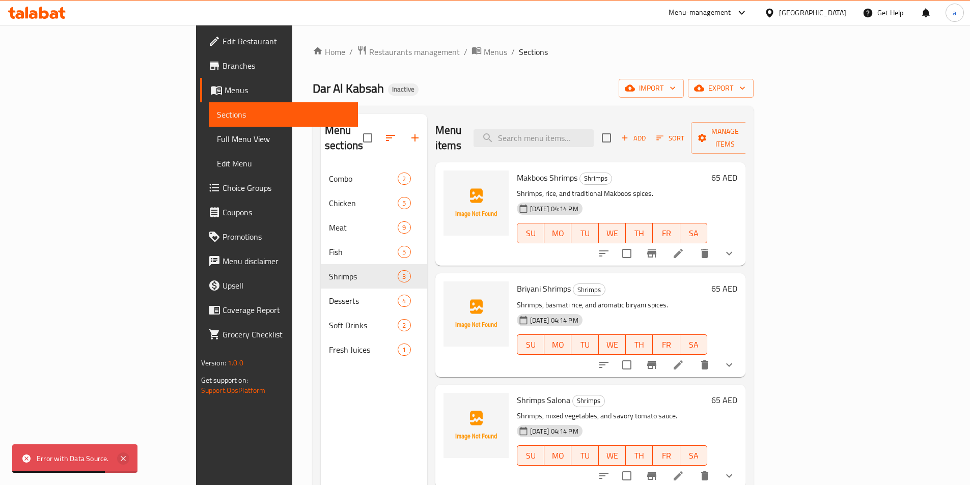
click at [124, 458] on icon at bounding box center [123, 458] width 5 height 5
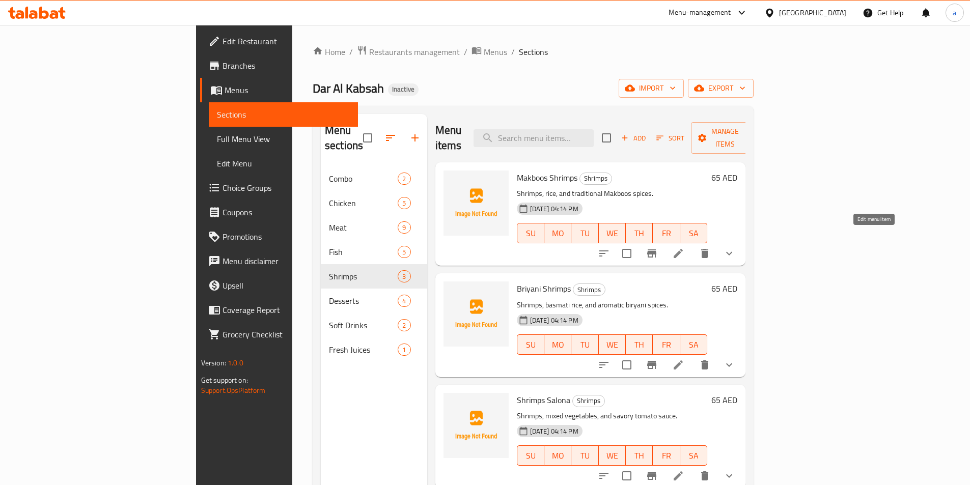
click at [684, 247] on icon at bounding box center [678, 253] width 12 height 12
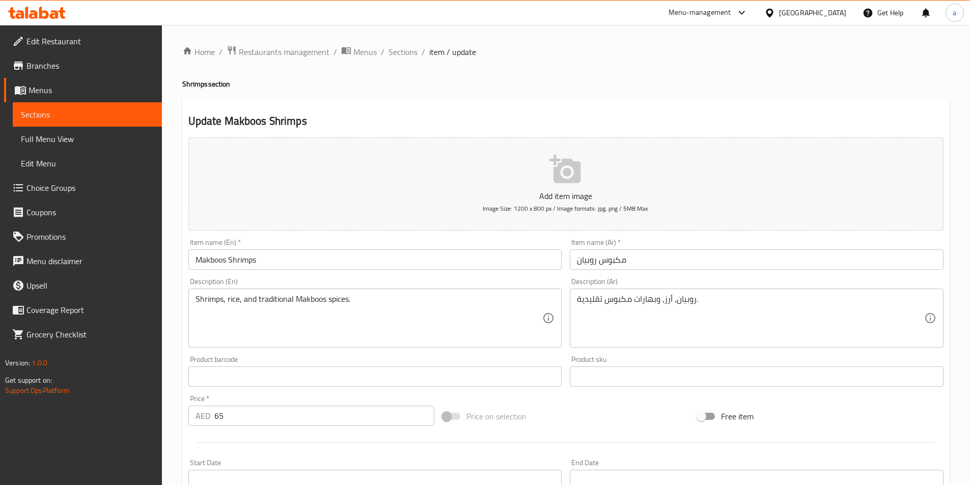
click at [654, 256] on input "مكبوس روبيان" at bounding box center [757, 259] width 374 height 20
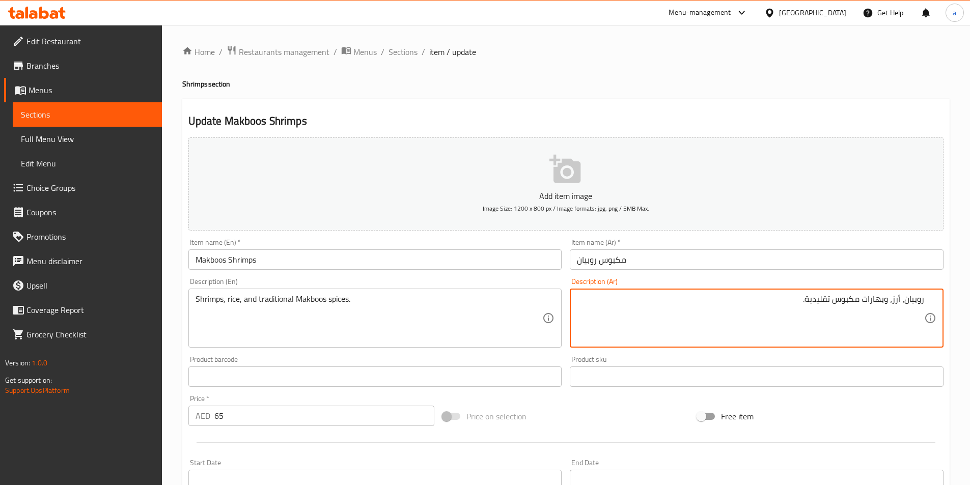
click at [718, 260] on input "مكبوس روبيان" at bounding box center [757, 259] width 374 height 20
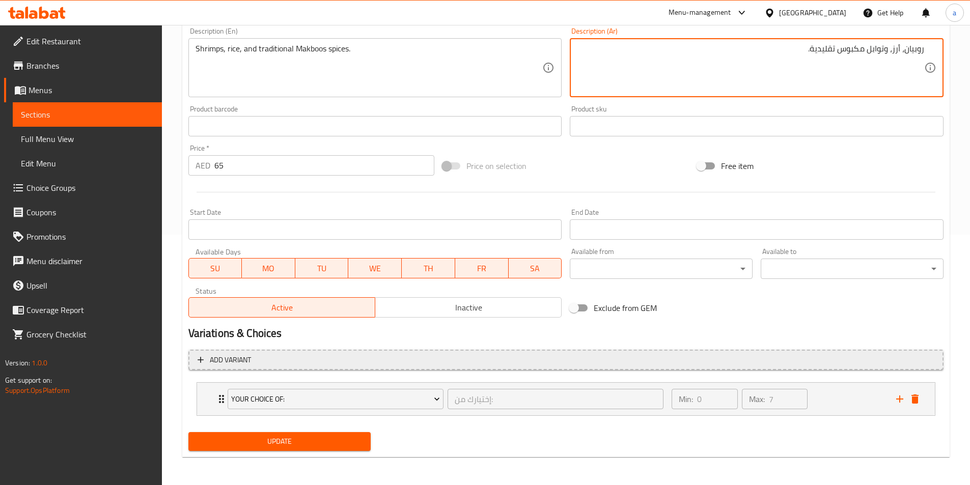
scroll to position [251, 0]
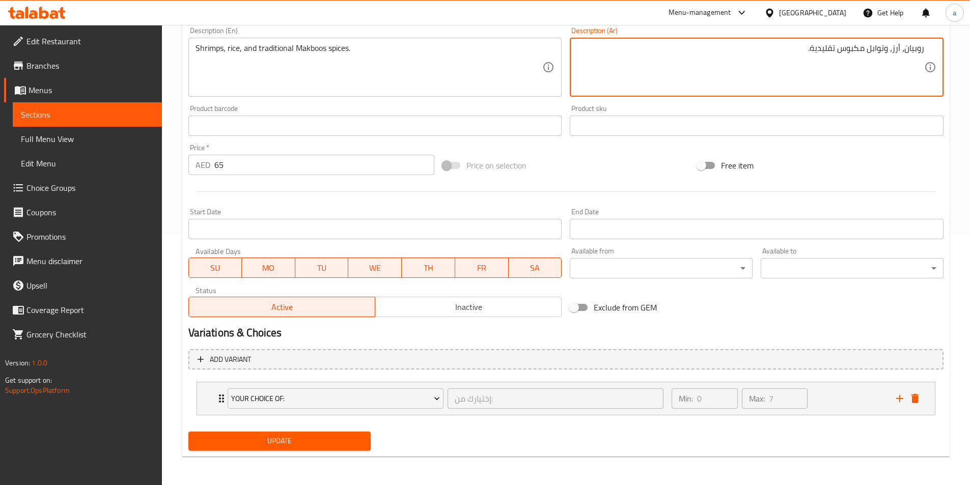
type textarea "روبيان، أرز، وتوابل مكبوس تقليدية."
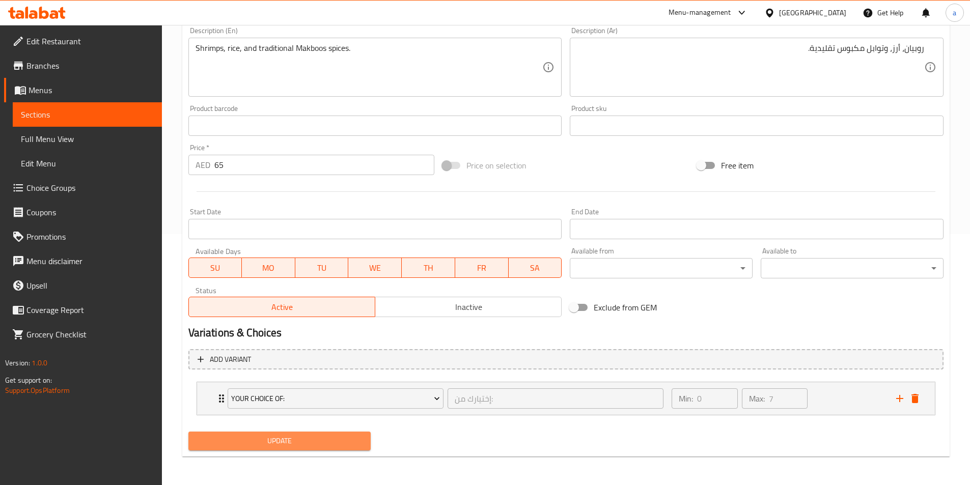
click at [332, 435] on span "Update" at bounding box center [279, 441] width 166 height 13
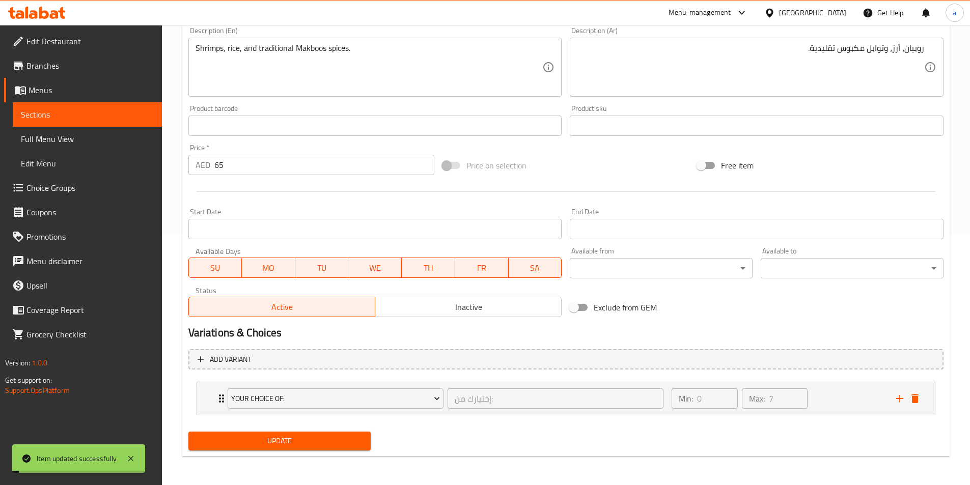
scroll to position [0, 0]
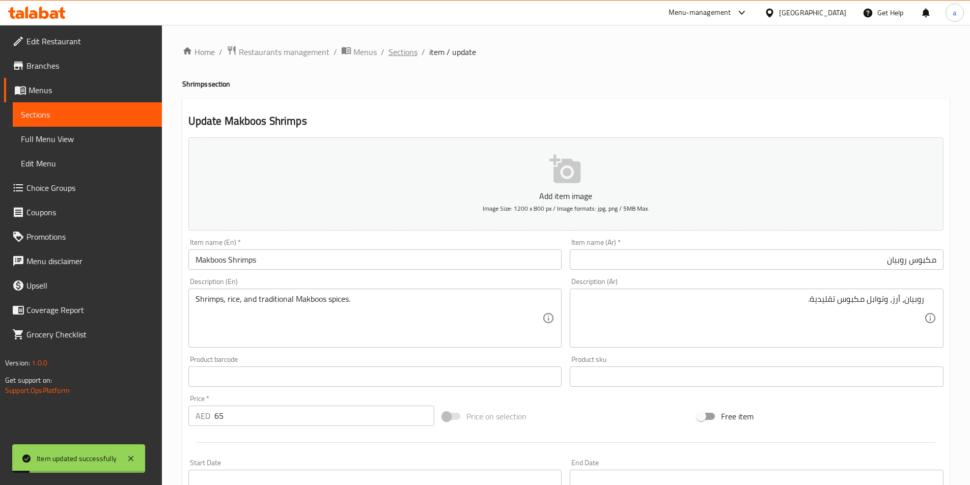
click at [409, 48] on span "Sections" at bounding box center [402, 52] width 29 height 12
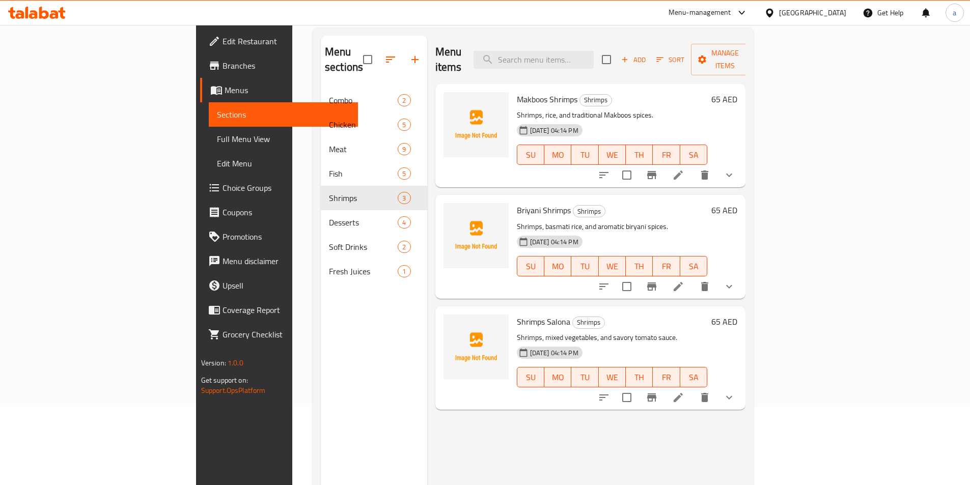
scroll to position [143, 0]
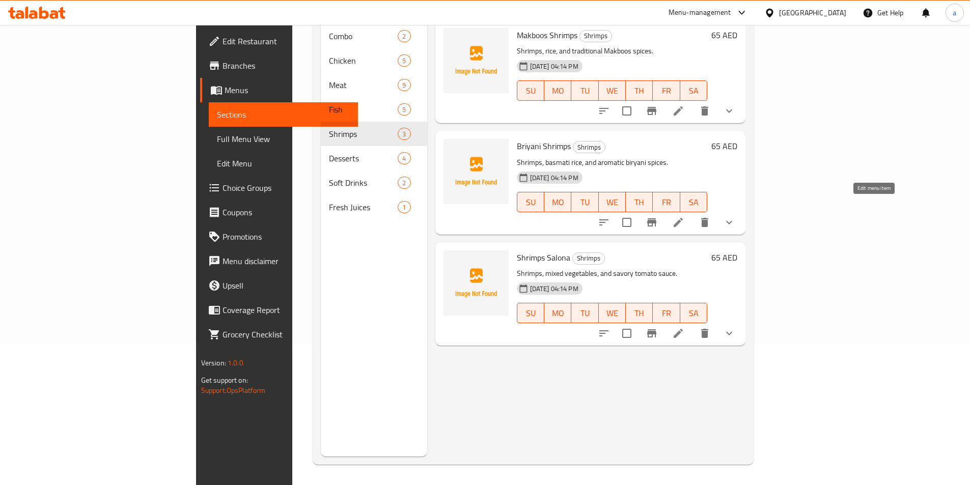
click at [684, 216] on icon at bounding box center [678, 222] width 12 height 12
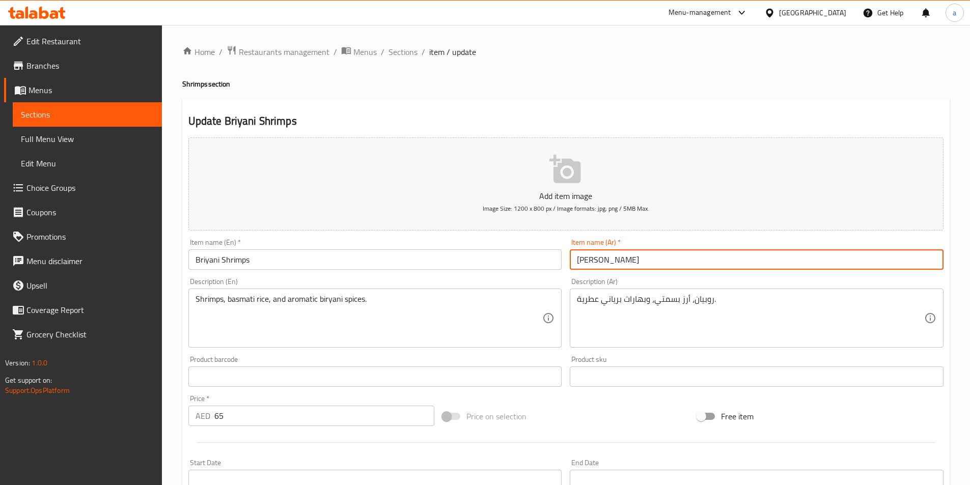
click at [674, 260] on input "برياني روبيان" at bounding box center [757, 259] width 374 height 20
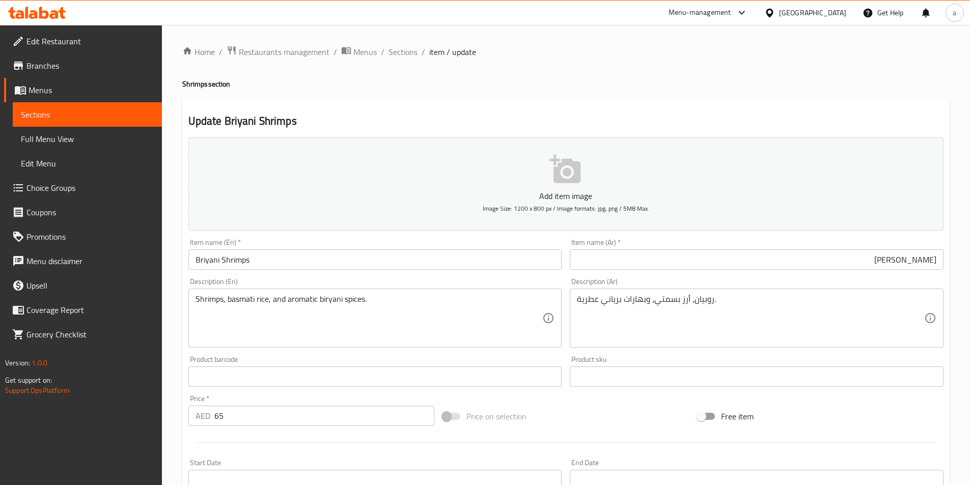
click at [746, 287] on div "Description (Ar) روبيان، أرز بسمتي، وبهارات برياني عطرية. Description (Ar)" at bounding box center [757, 313] width 374 height 70
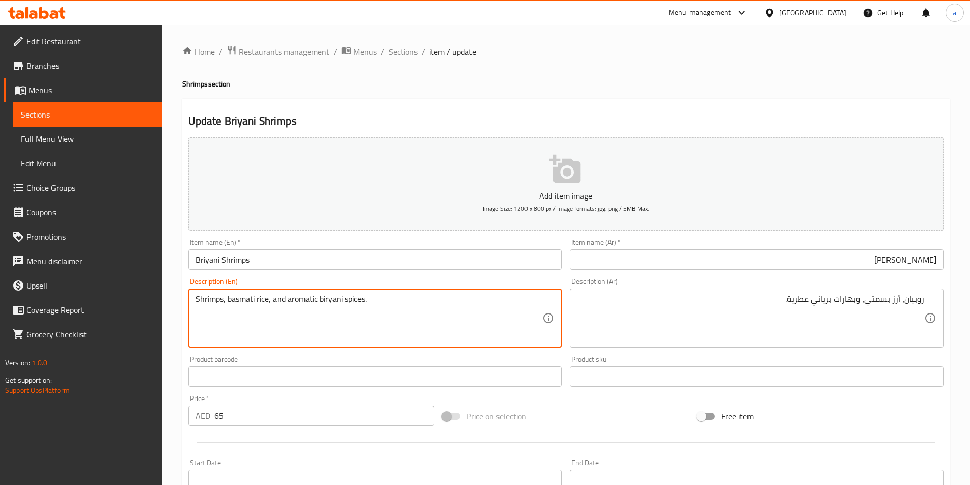
drag, startPoint x: 227, startPoint y: 300, endPoint x: 255, endPoint y: 300, distance: 28.5
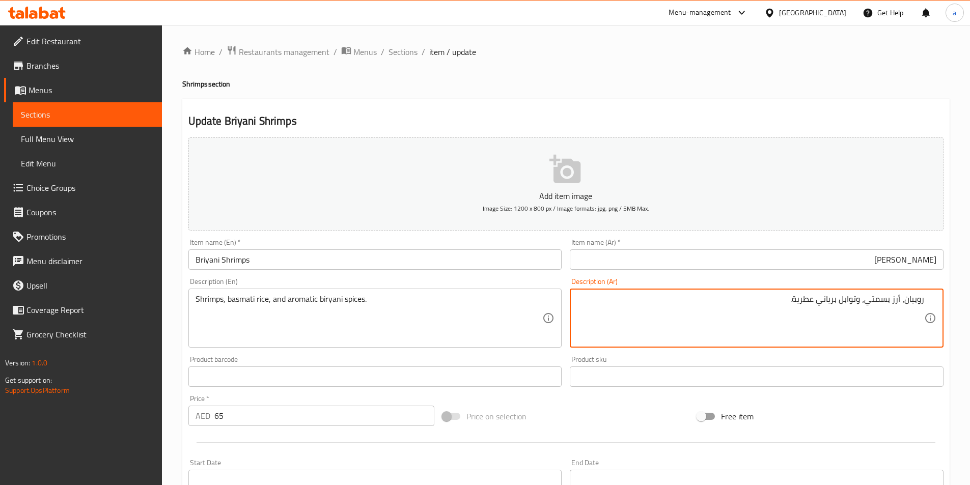
scroll to position [251, 0]
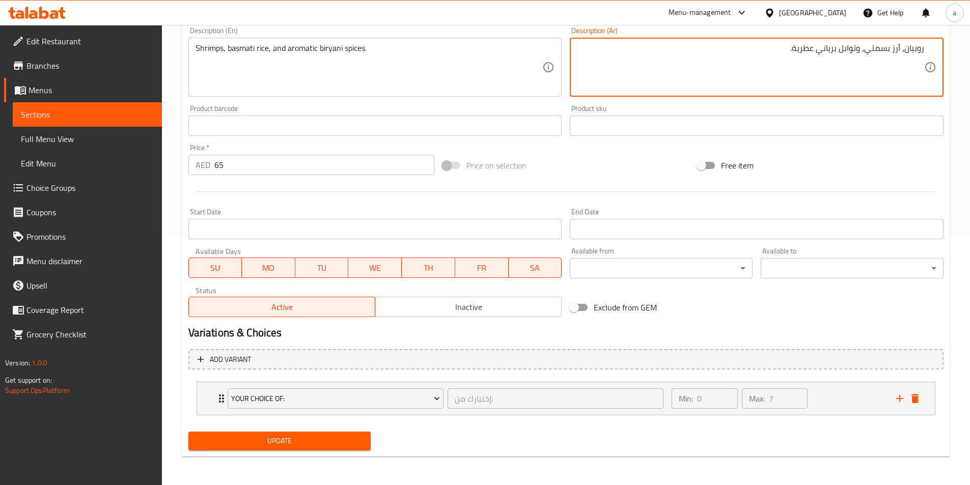
type textarea "روبيان، أرز بسمتي، وتوابل برياني عطرية."
click at [342, 438] on span "Update" at bounding box center [279, 441] width 166 height 13
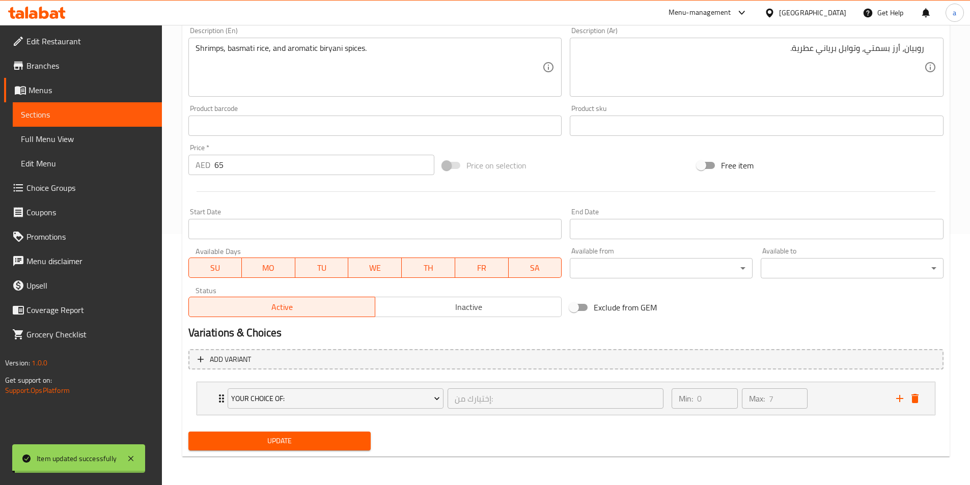
scroll to position [0, 0]
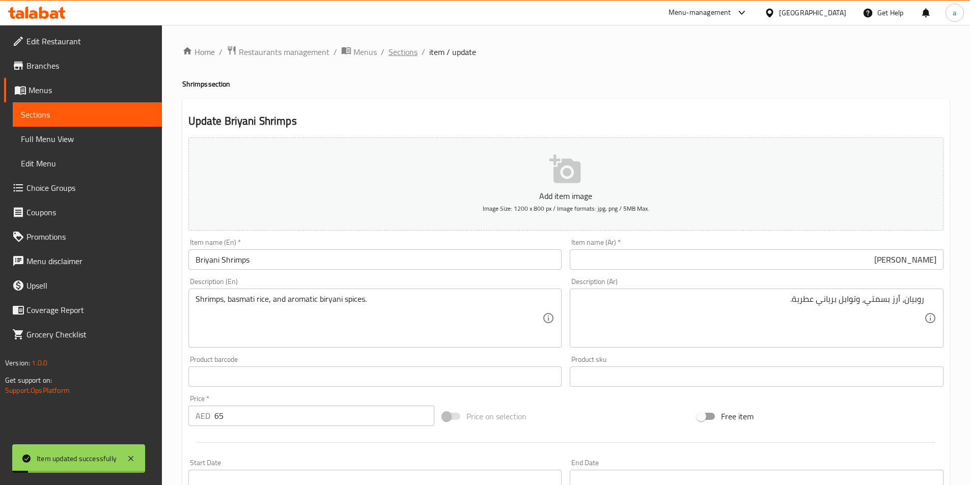
click at [402, 58] on span "Sections" at bounding box center [402, 52] width 29 height 12
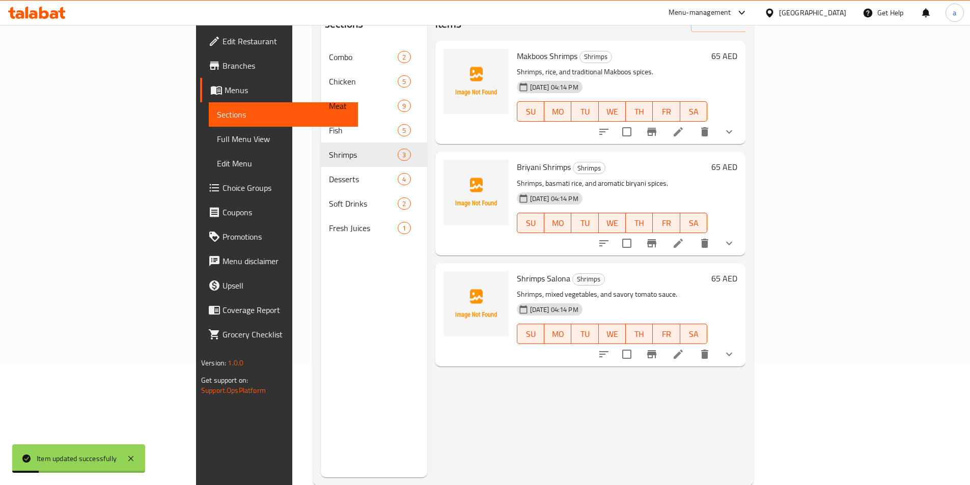
scroll to position [143, 0]
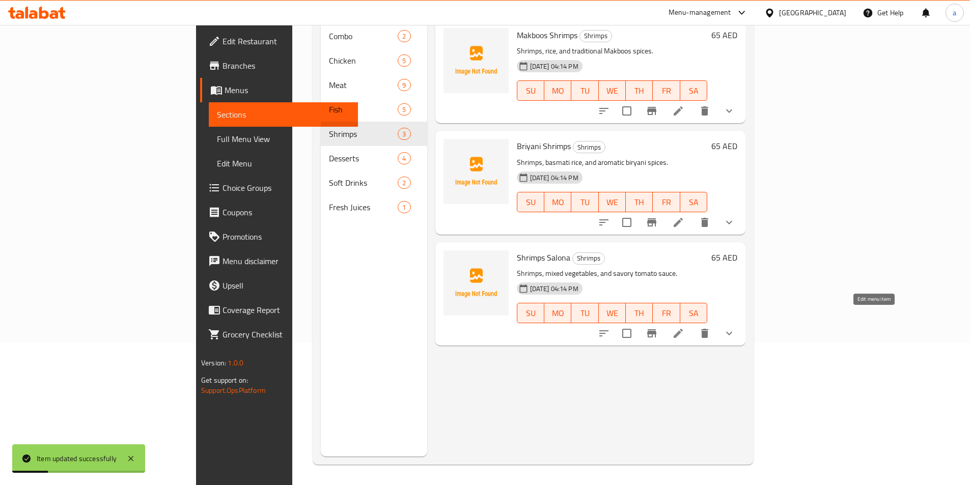
click at [684, 327] on icon at bounding box center [678, 333] width 12 height 12
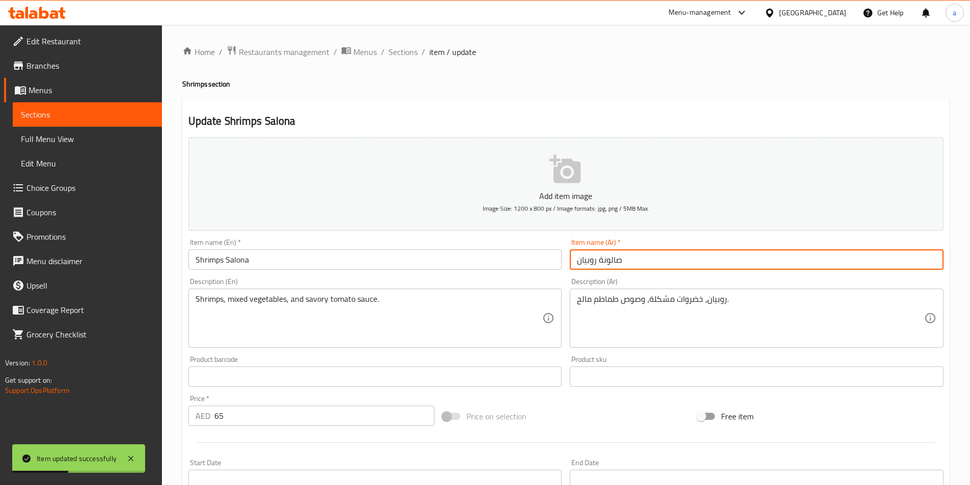
click at [669, 261] on input "صالونة روبيان" at bounding box center [757, 259] width 374 height 20
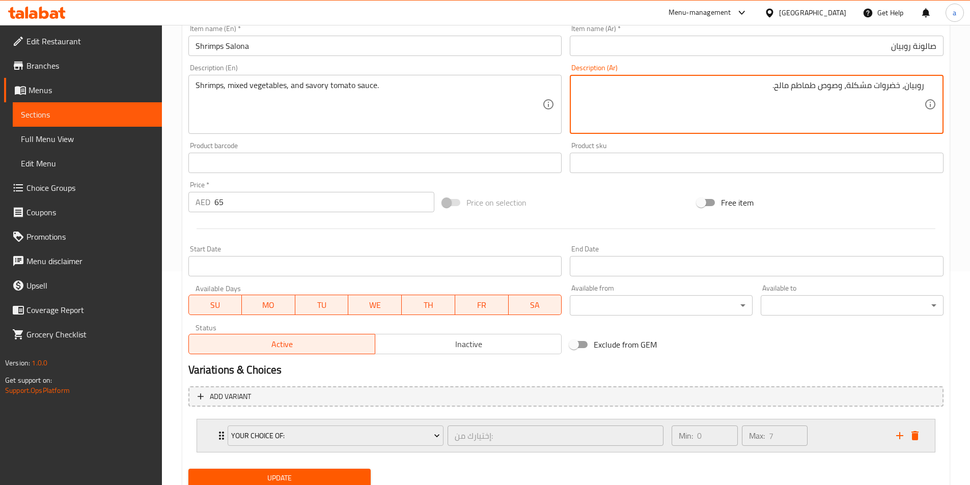
scroll to position [251, 0]
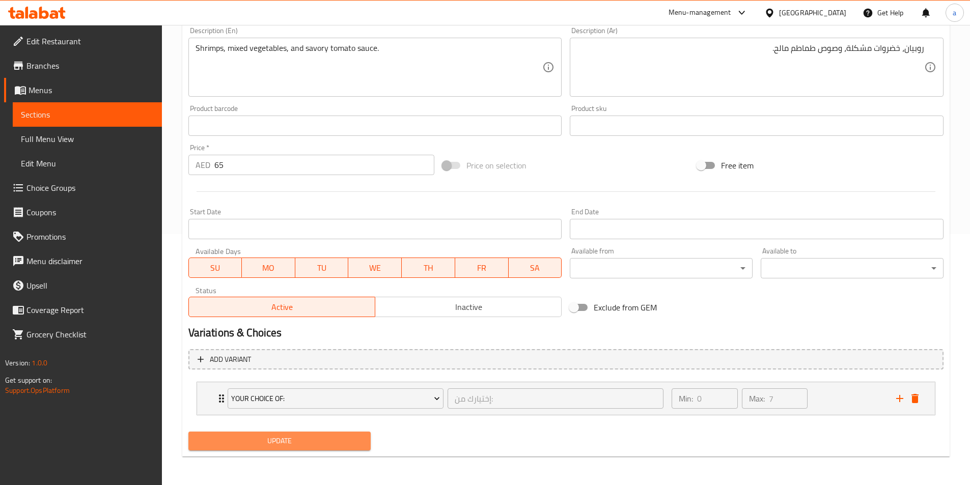
click at [331, 439] on span "Update" at bounding box center [279, 441] width 166 height 13
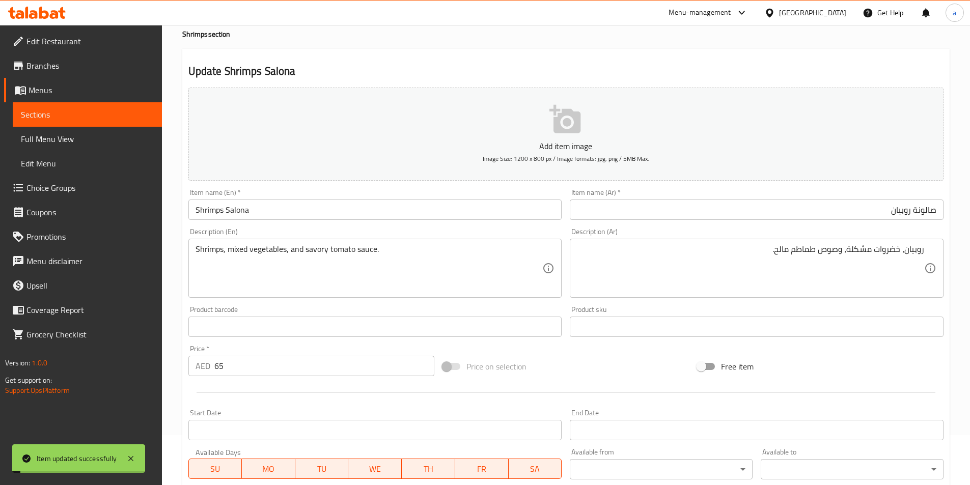
scroll to position [0, 0]
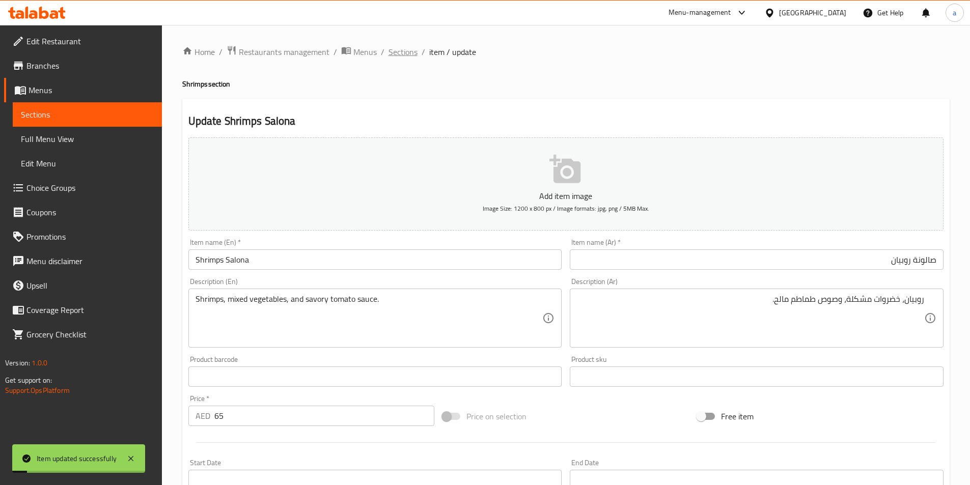
click at [402, 51] on span "Sections" at bounding box center [402, 52] width 29 height 12
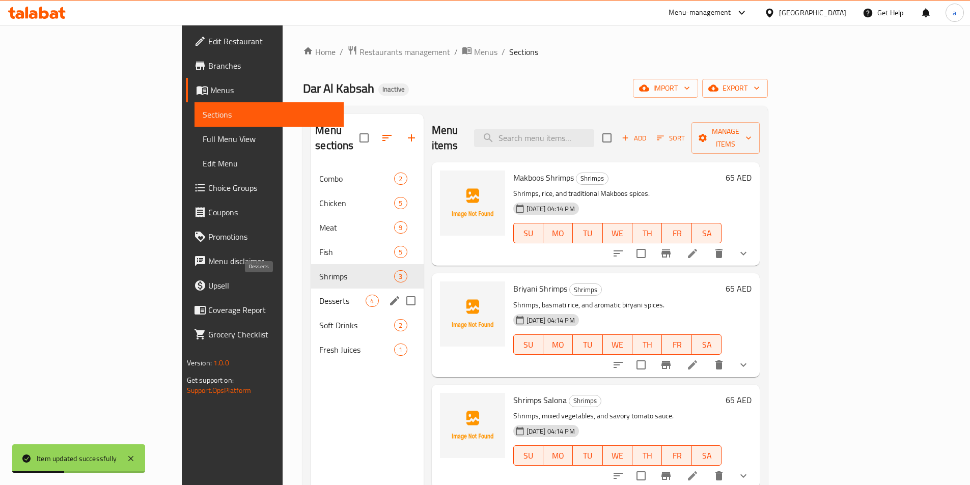
click at [319, 295] on span "Desserts" at bounding box center [342, 301] width 46 height 12
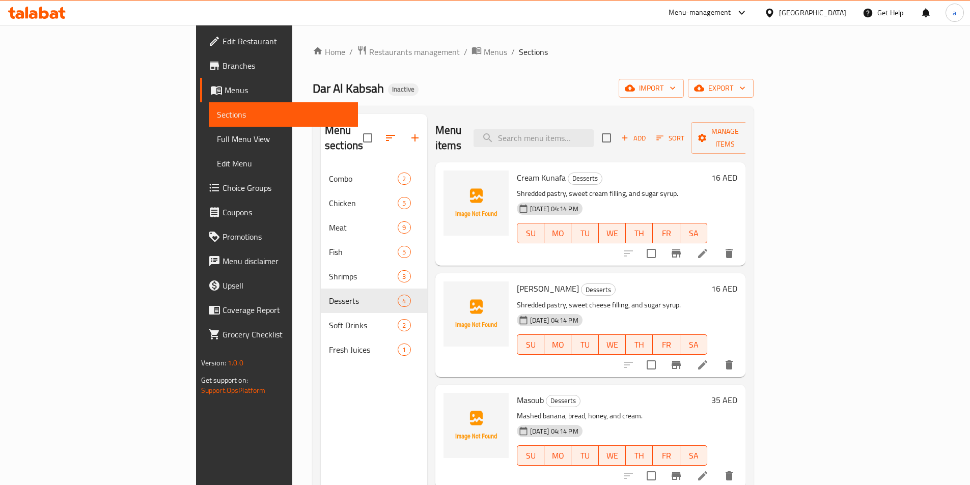
click at [200, 49] on link "Edit Restaurant" at bounding box center [279, 41] width 158 height 24
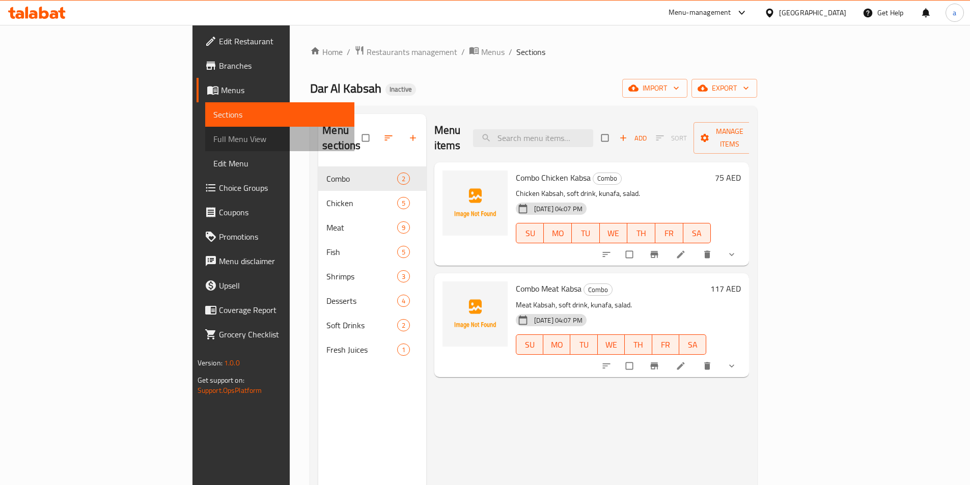
click at [213, 137] on span "Full Menu View" at bounding box center [279, 139] width 133 height 12
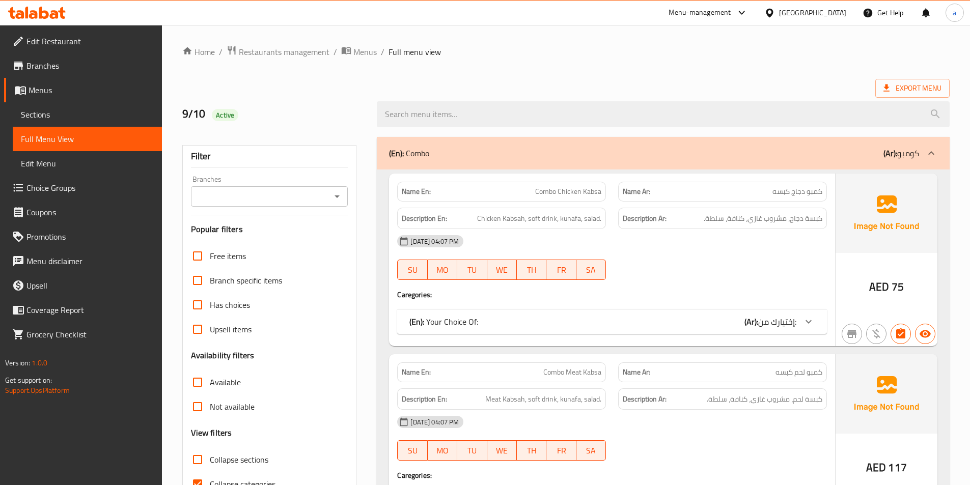
scroll to position [153, 0]
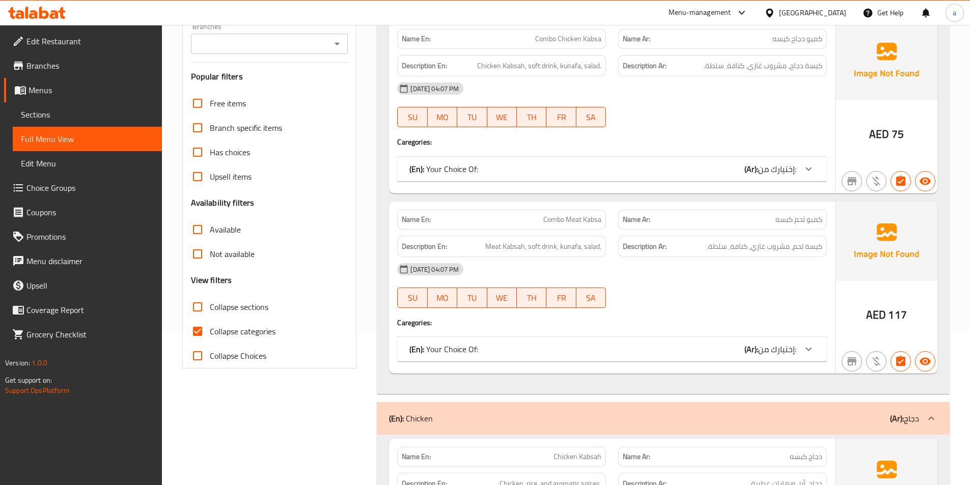
click at [222, 330] on span "Collapse categories" at bounding box center [243, 331] width 66 height 12
click at [210, 330] on input "Collapse categories" at bounding box center [197, 331] width 24 height 24
checkbox input "false"
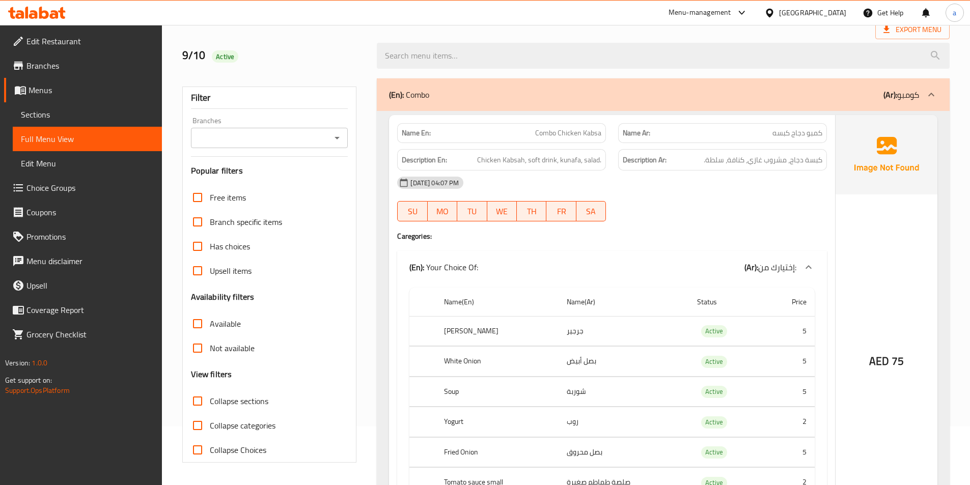
scroll to position [0, 0]
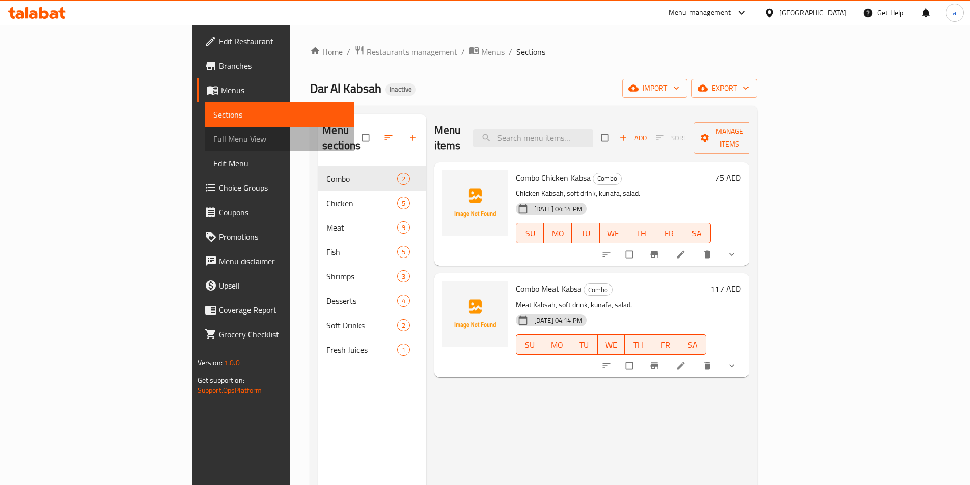
click at [213, 138] on span "Full Menu View" at bounding box center [279, 139] width 133 height 12
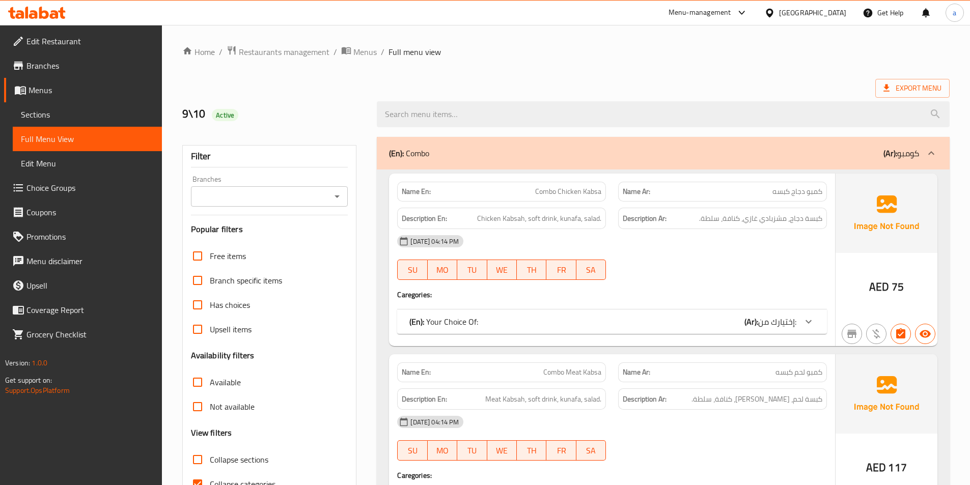
scroll to position [102, 0]
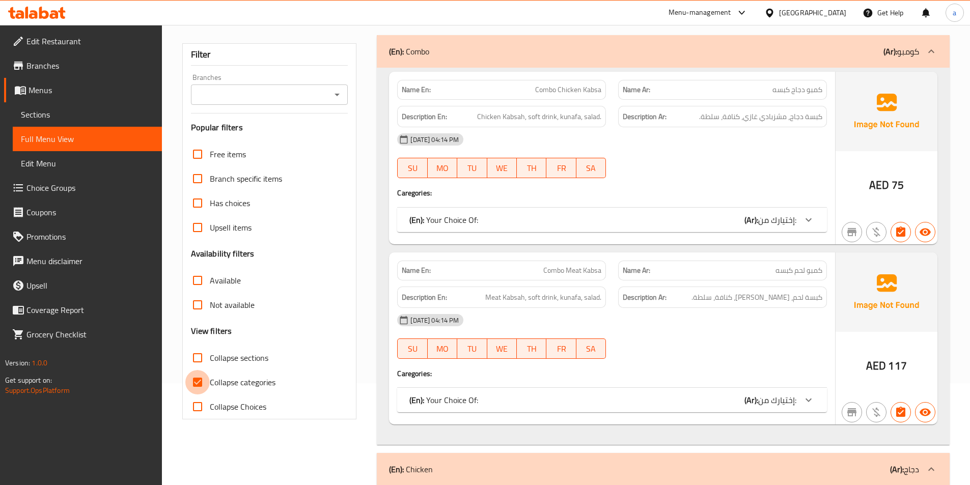
click at [196, 384] on input "Collapse categories" at bounding box center [197, 382] width 24 height 24
checkbox input "false"
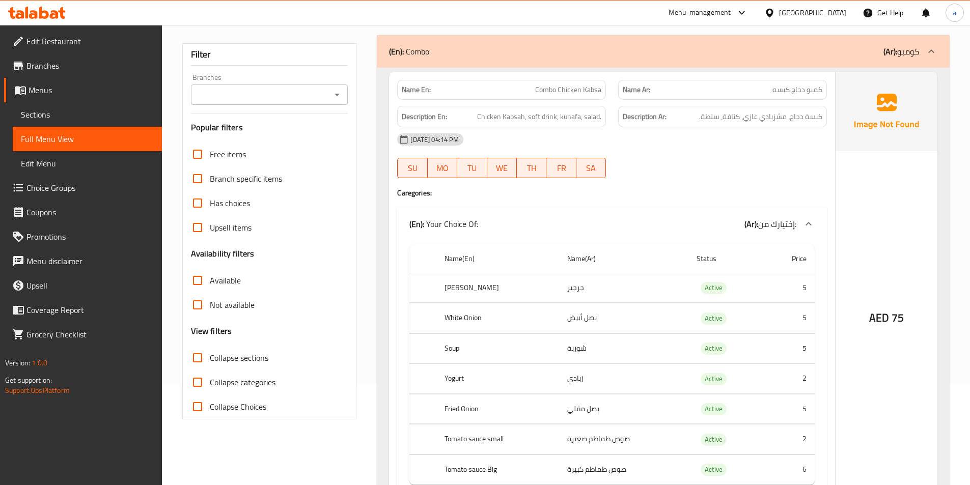
click at [215, 356] on span "Collapse sections" at bounding box center [239, 358] width 59 height 12
click at [210, 356] on input "Collapse sections" at bounding box center [197, 358] width 24 height 24
checkbox input "true"
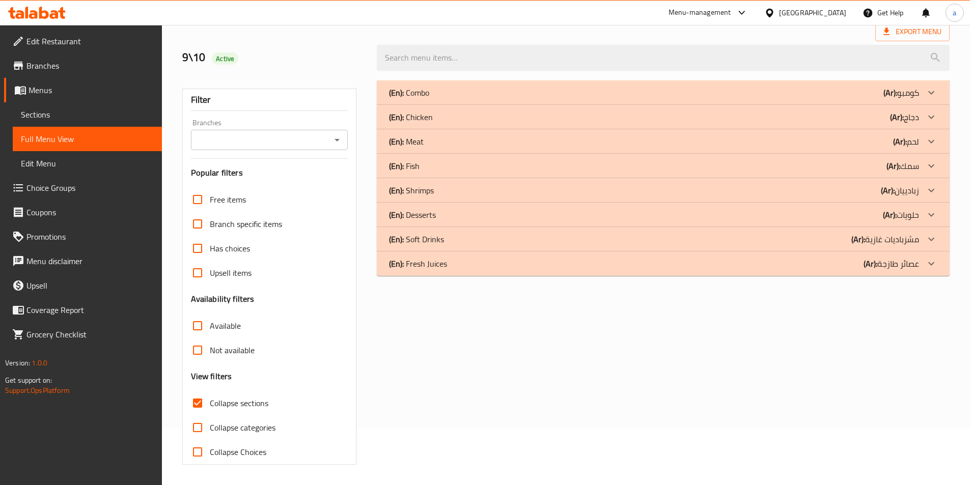
scroll to position [56, 0]
click at [459, 93] on div "(En): Combo (Ar): كومبو" at bounding box center [654, 93] width 530 height 12
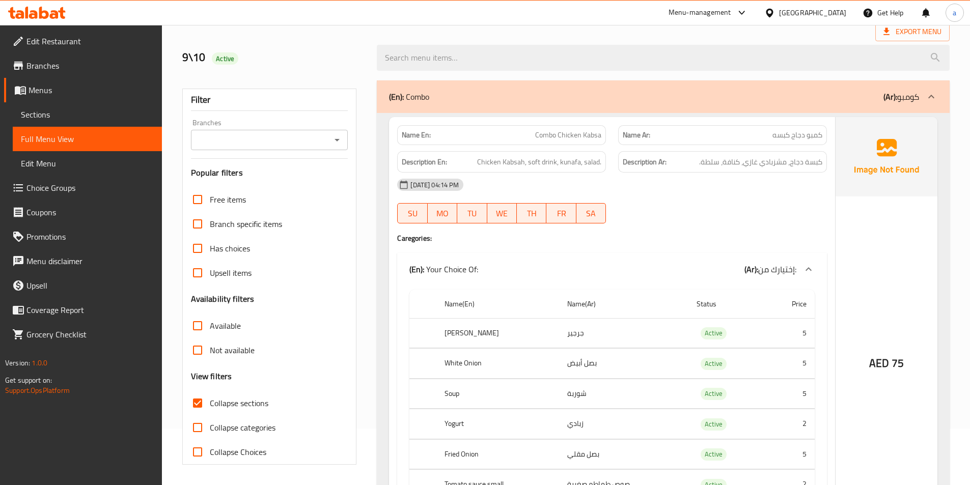
scroll to position [107, 0]
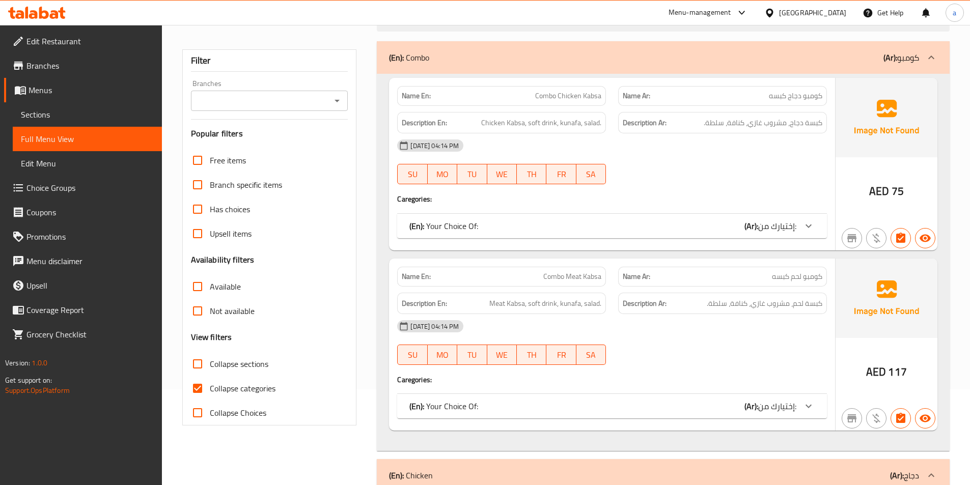
scroll to position [102, 0]
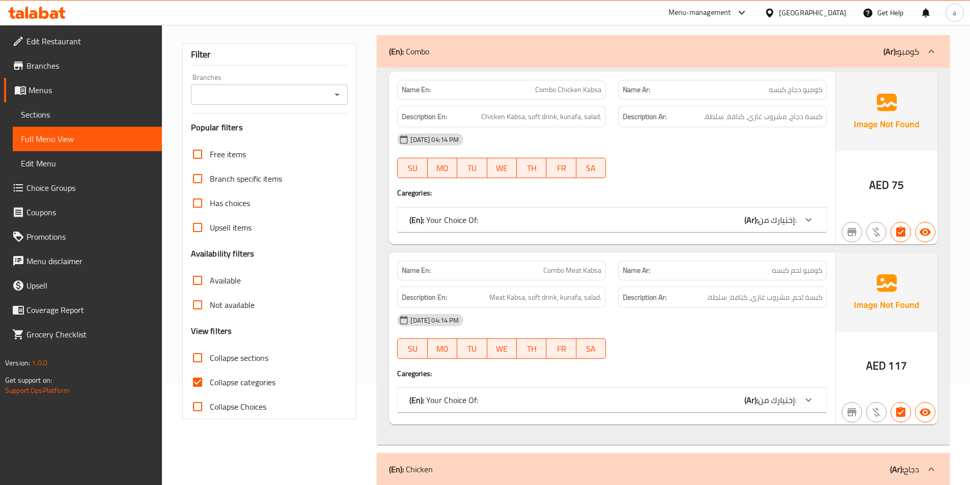
click at [205, 381] on input "Collapse categories" at bounding box center [197, 382] width 24 height 24
checkbox input "false"
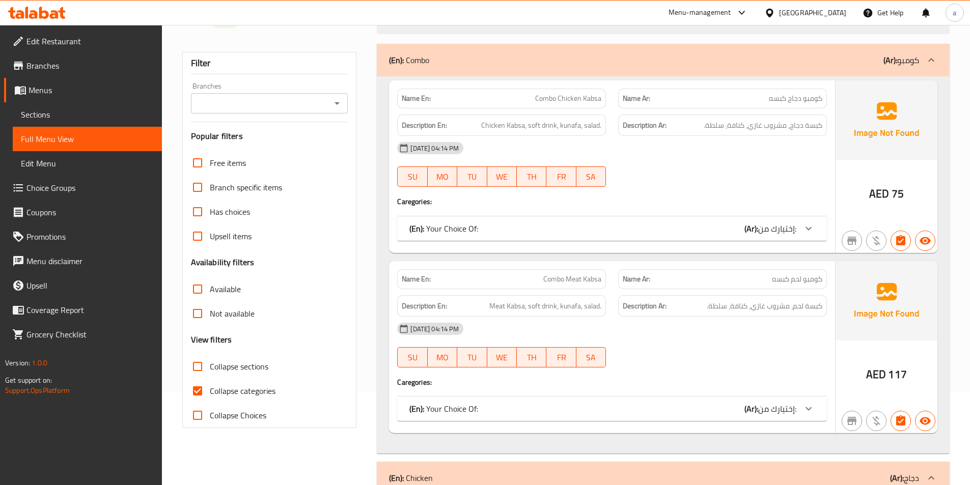
scroll to position [102, 0]
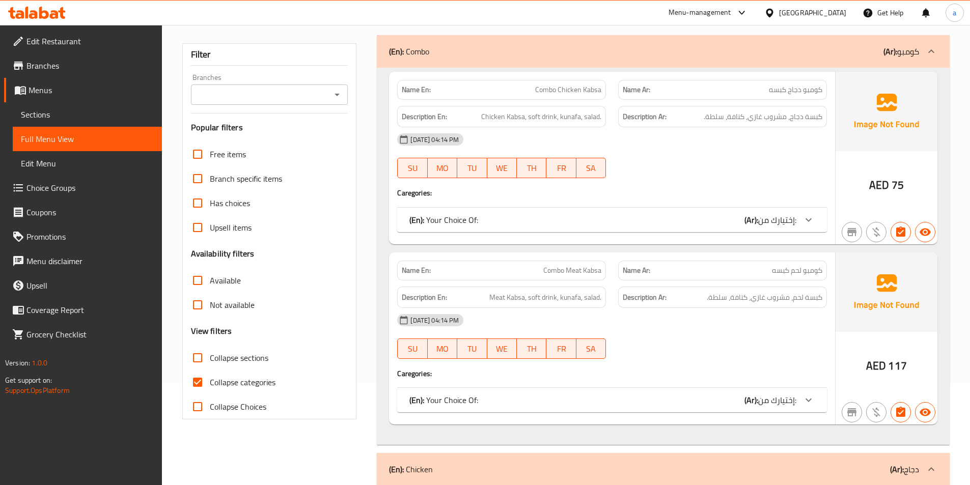
click at [219, 385] on span "Collapse categories" at bounding box center [243, 382] width 66 height 12
click at [210, 385] on input "Collapse categories" at bounding box center [197, 382] width 24 height 24
checkbox input "false"
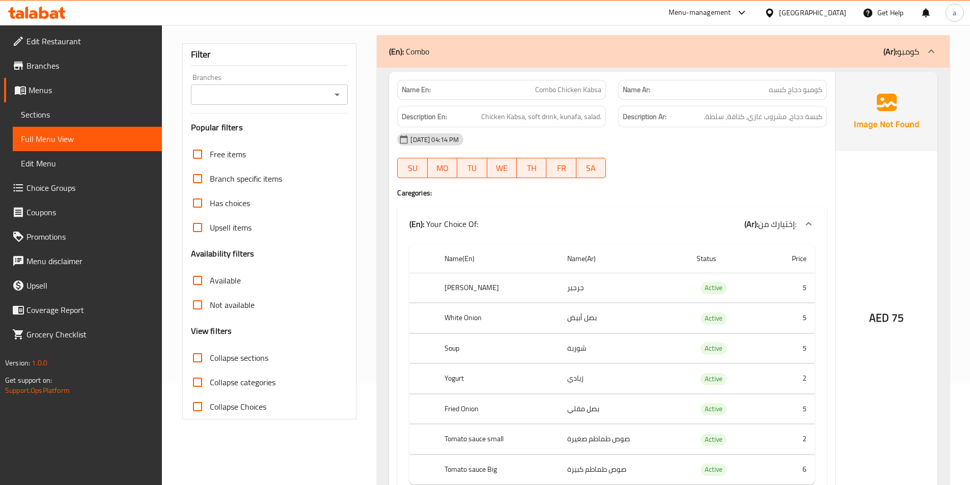
click at [221, 353] on span "Collapse sections" at bounding box center [239, 358] width 59 height 12
click at [210, 353] on input "Collapse sections" at bounding box center [197, 358] width 24 height 24
checkbox input "true"
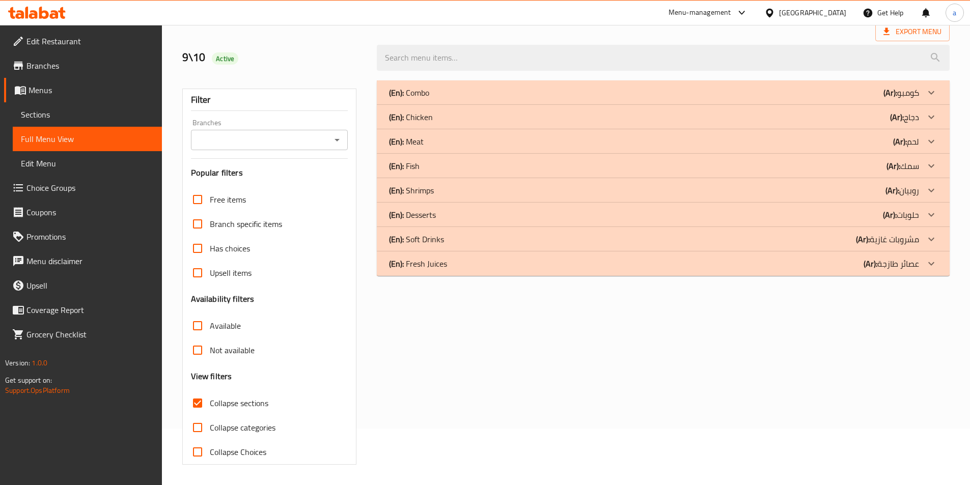
scroll to position [56, 0]
click at [453, 90] on div "(En): Combo (Ar): كومبو" at bounding box center [654, 93] width 530 height 12
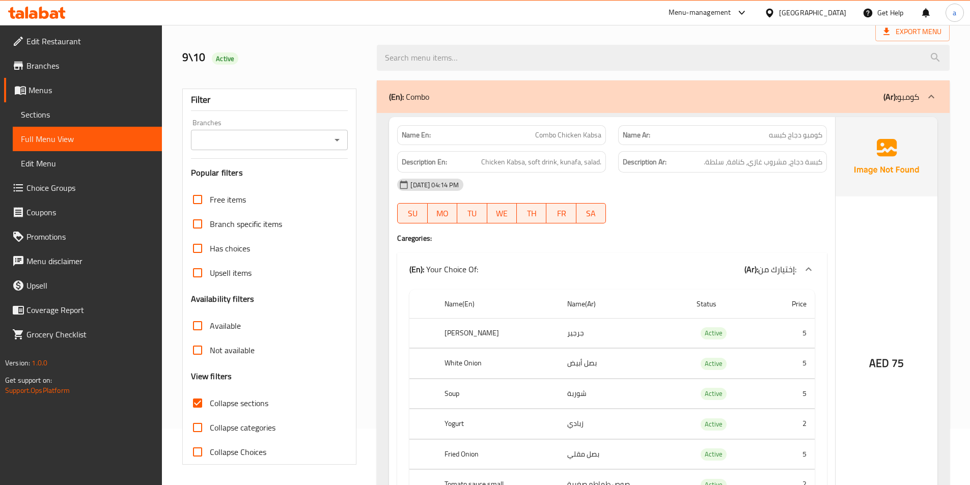
click at [886, 365] on span "AED" at bounding box center [879, 363] width 20 height 20
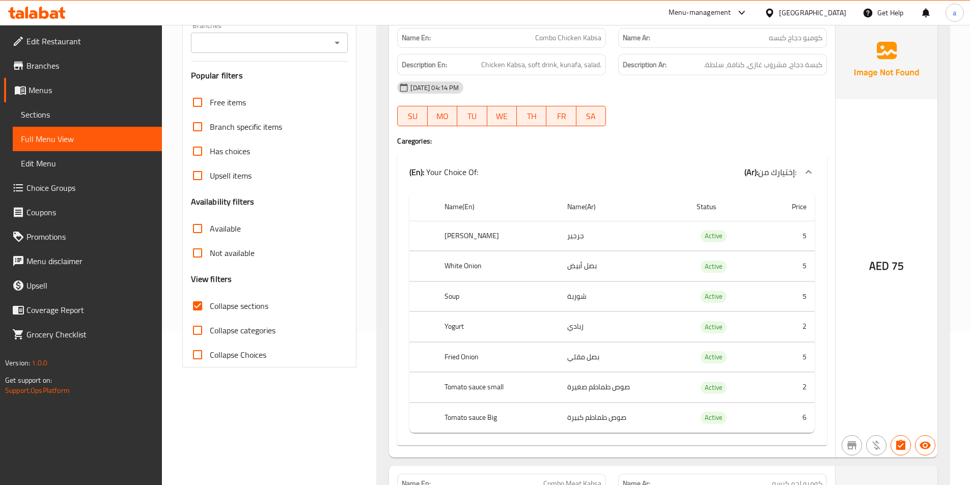
scroll to position [158, 0]
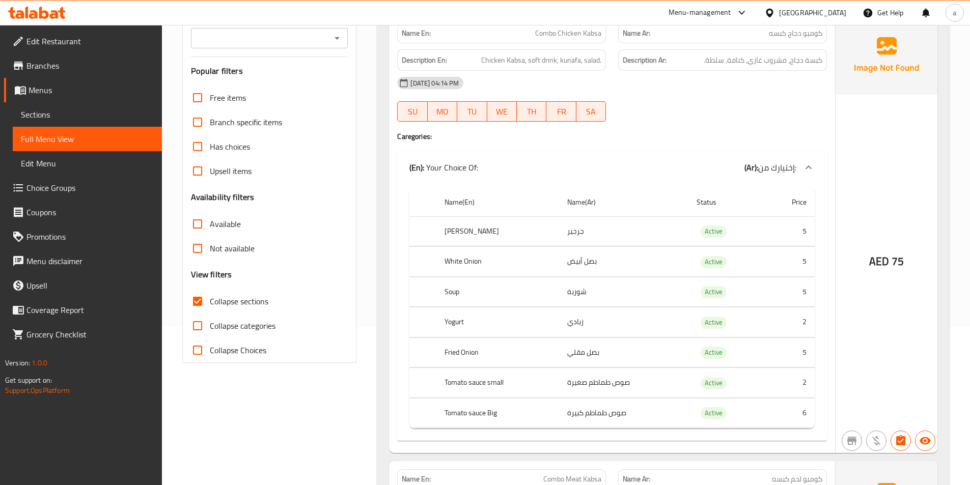
click at [390, 212] on div "Name En: Combo Chicken Kabsa Name Ar: كومبو دجاج كبسه Description En: Chicken K…" at bounding box center [612, 234] width 446 height 438
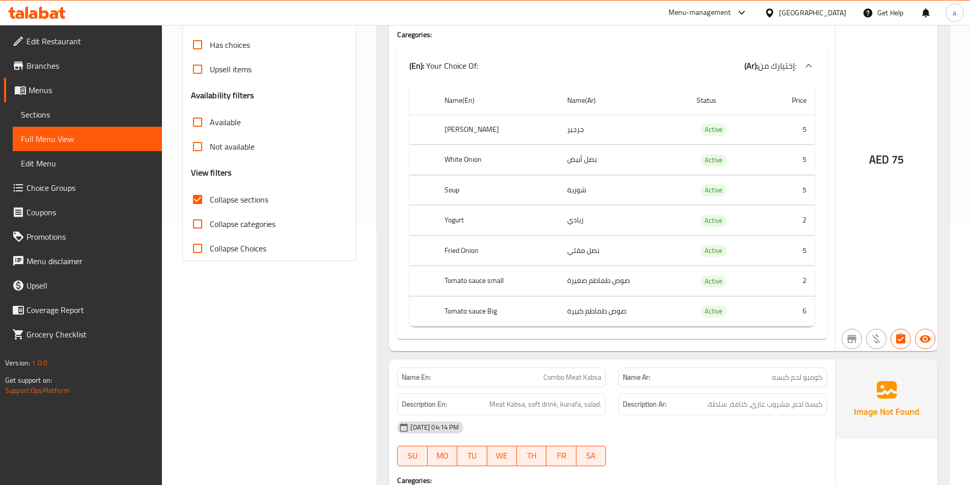
scroll to position [0, 0]
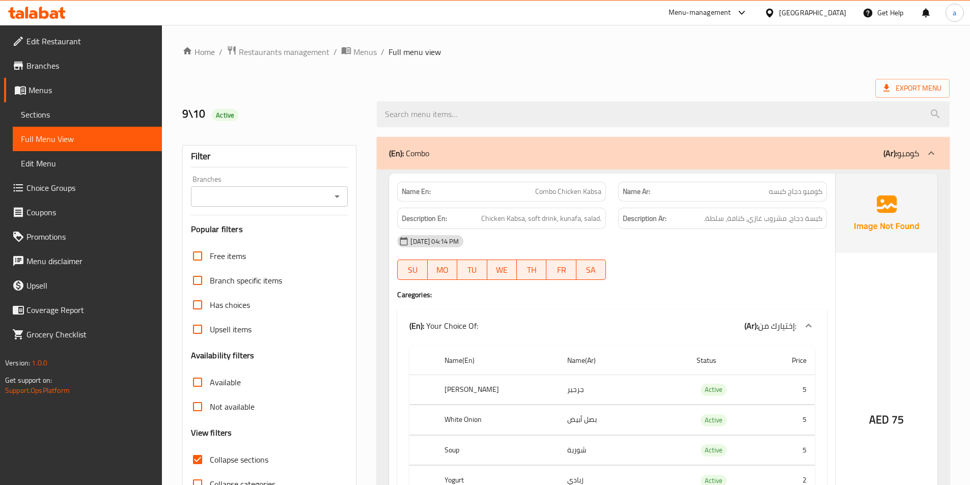
click at [471, 157] on div "(En): Combo (Ar): كومبو" at bounding box center [654, 153] width 530 height 12
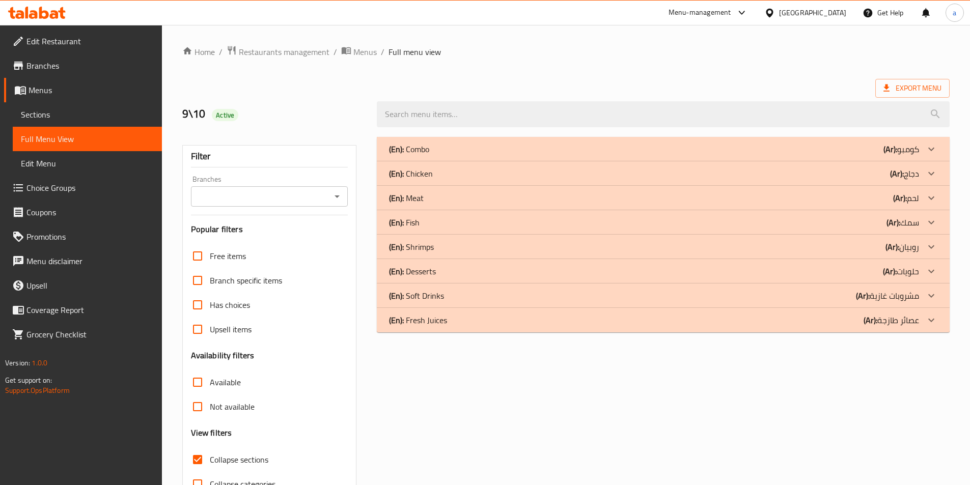
click at [419, 179] on p "(En): Chicken" at bounding box center [411, 173] width 44 height 12
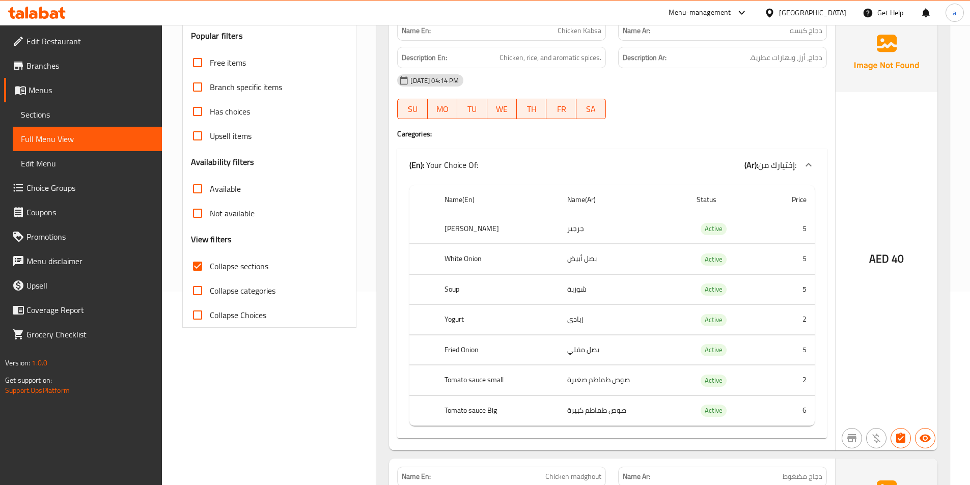
scroll to position [254, 0]
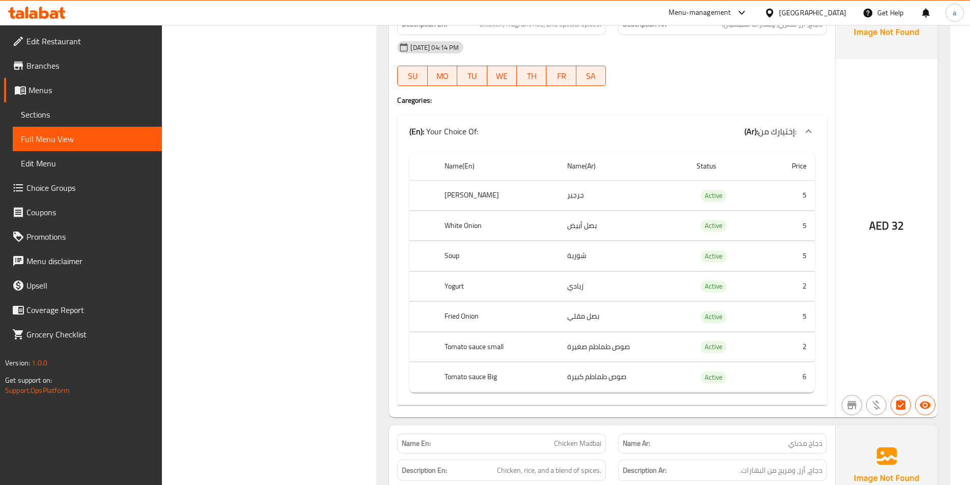
scroll to position [1120, 0]
click at [452, 284] on th "Yogurt" at bounding box center [497, 285] width 123 height 30
copy th "Yogurt"
click at [339, 277] on div "Filter Branches Branches Popular filters Free items Branch specific items Has c…" at bounding box center [273, 250] width 195 height 2478
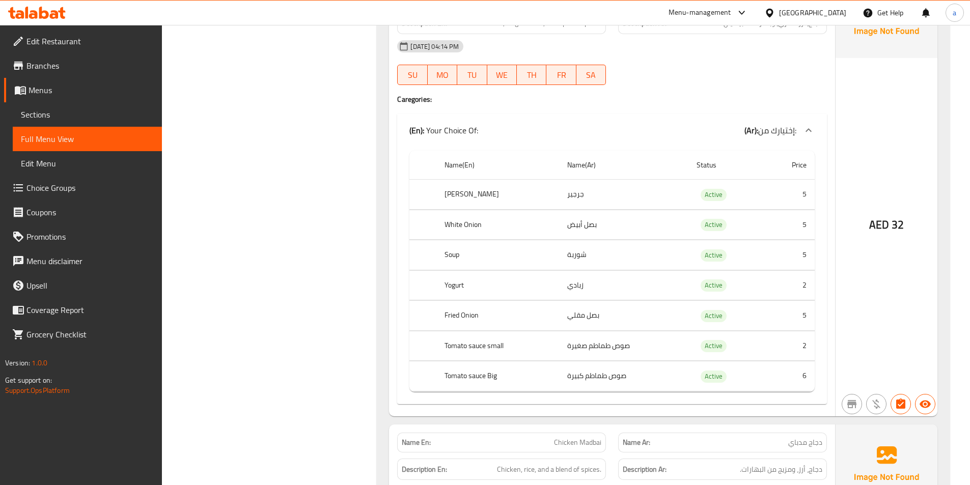
click at [219, 229] on div "Filter Branches Branches Popular filters Free items Branch specific items Has c…" at bounding box center [273, 250] width 195 height 2478
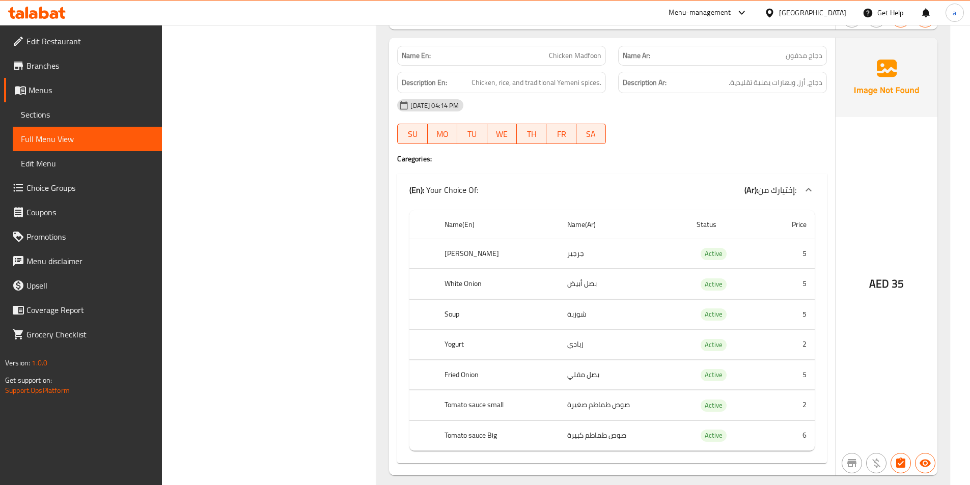
scroll to position [1934, 0]
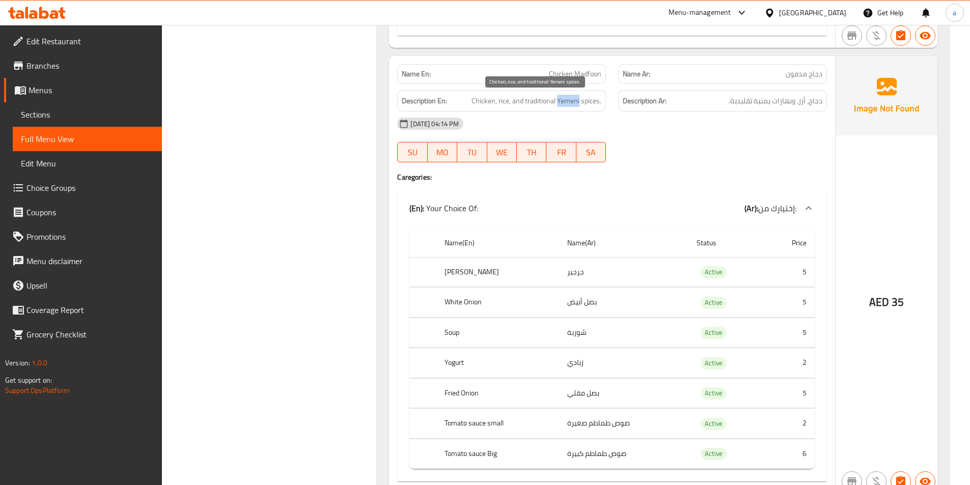
drag, startPoint x: 559, startPoint y: 103, endPoint x: 580, endPoint y: 106, distance: 21.2
click at [580, 106] on span "Chicken, rice, and traditional Yemeni spices." at bounding box center [536, 101] width 130 height 13
copy span "Yemeni"
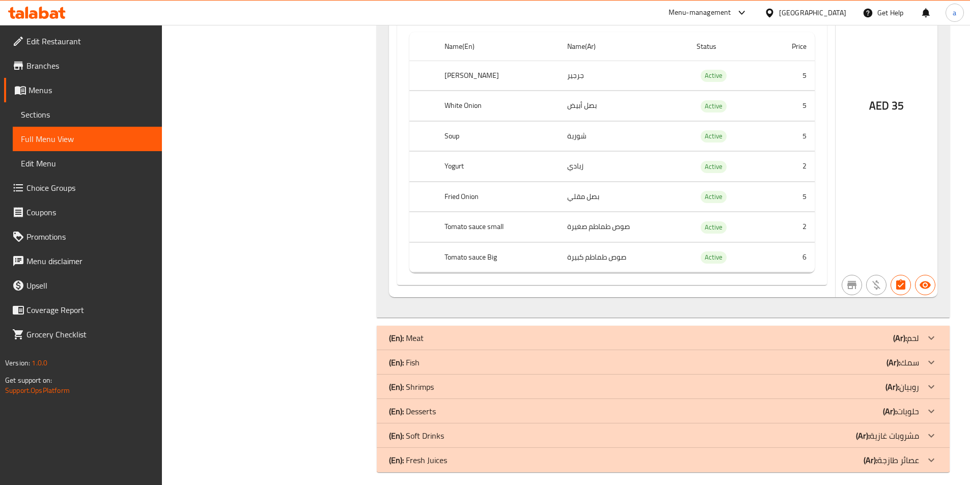
scroll to position [2138, 0]
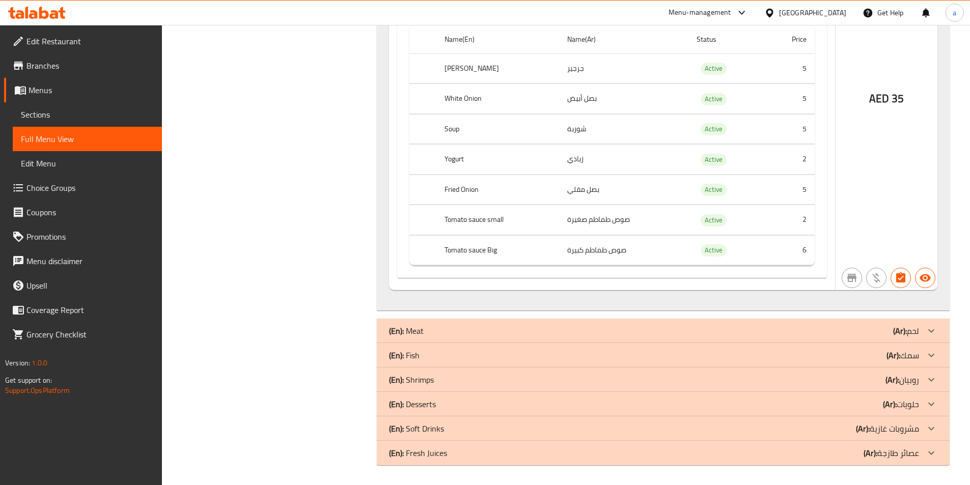
click at [415, 335] on p "(En): Meat" at bounding box center [406, 331] width 35 height 12
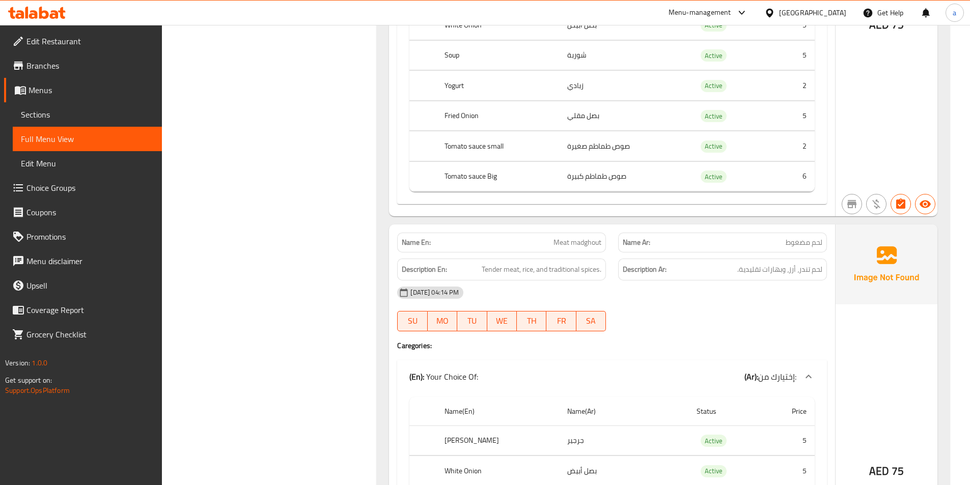
scroll to position [2901, 0]
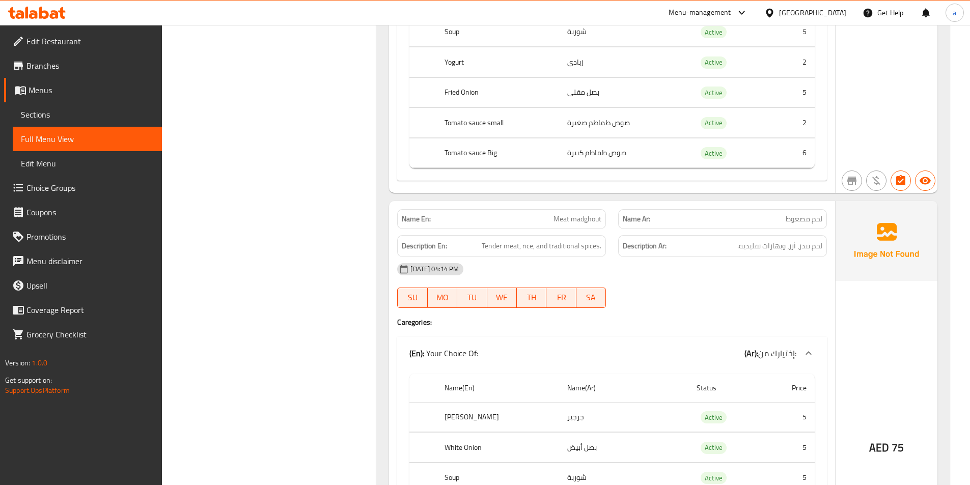
scroll to position [2799, 0]
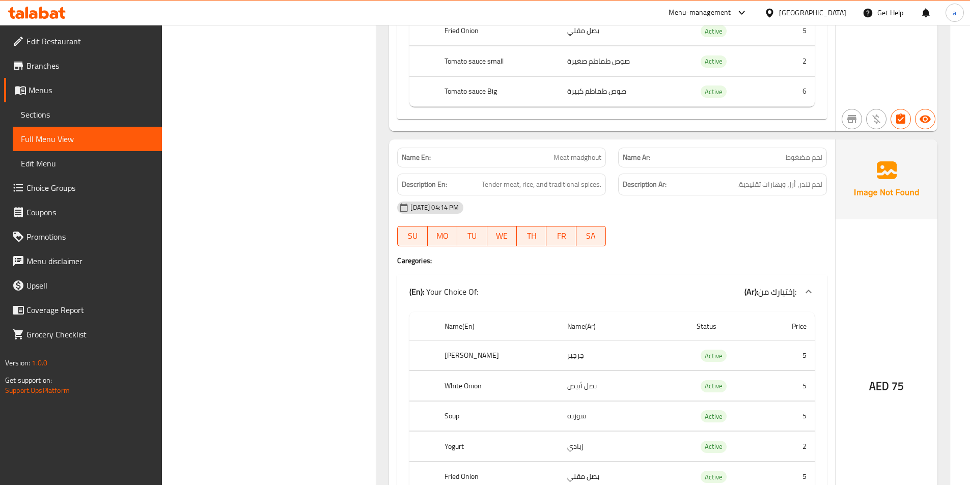
drag, startPoint x: 393, startPoint y: 177, endPoint x: 350, endPoint y: 171, distance: 43.2
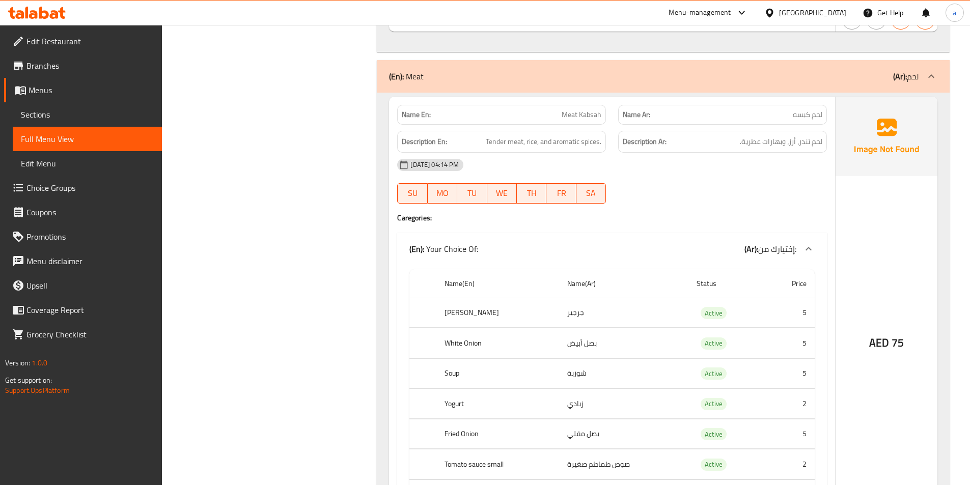
scroll to position [2392, 0]
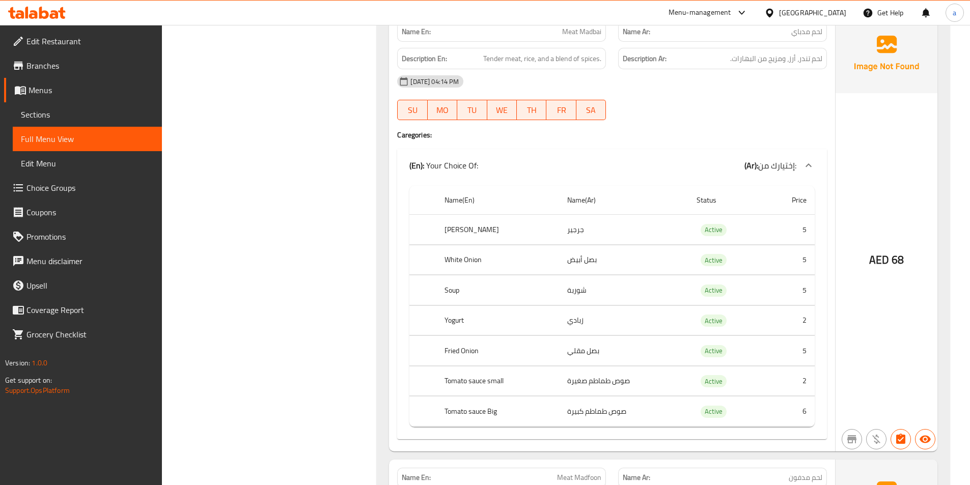
scroll to position [3767, 0]
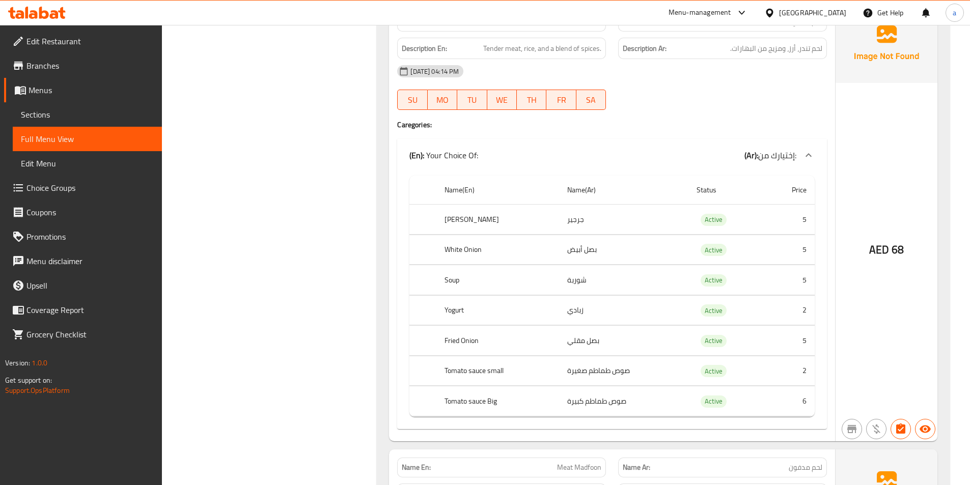
scroll to position [3919, 0]
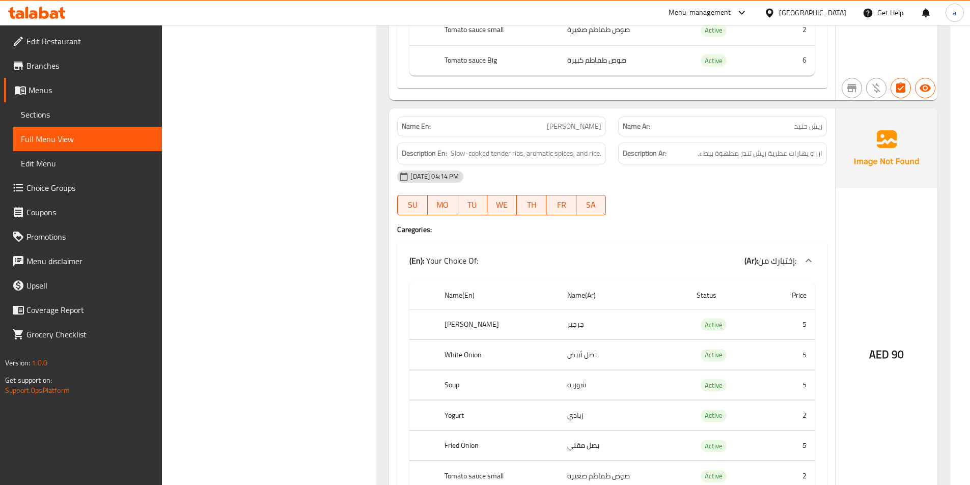
scroll to position [4632, 0]
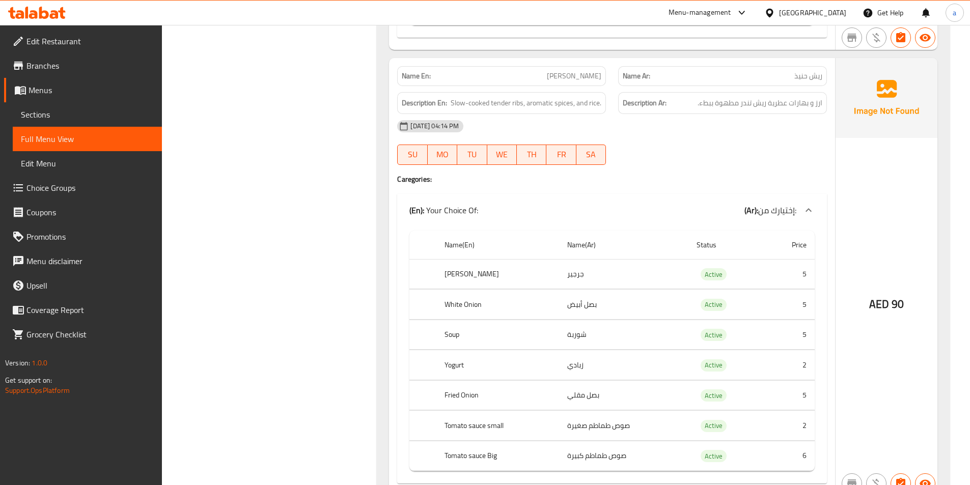
scroll to position [4683, 0]
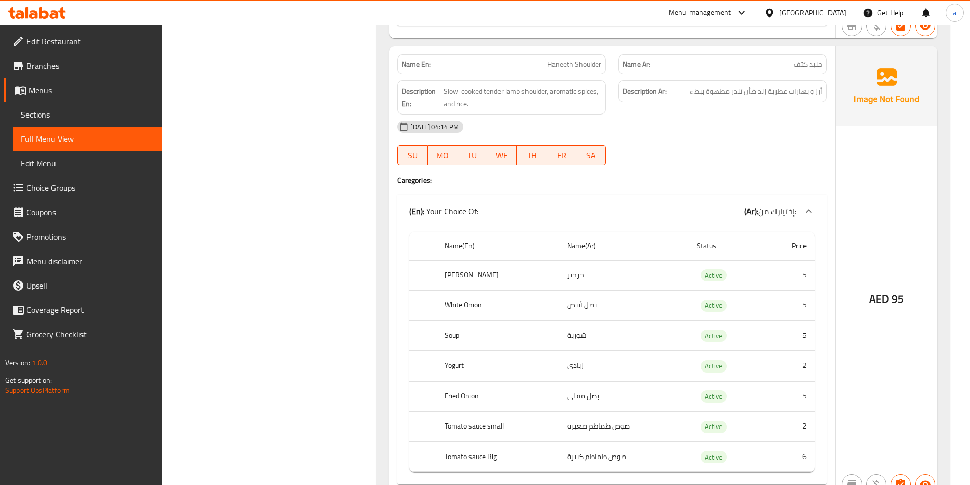
scroll to position [5141, 0]
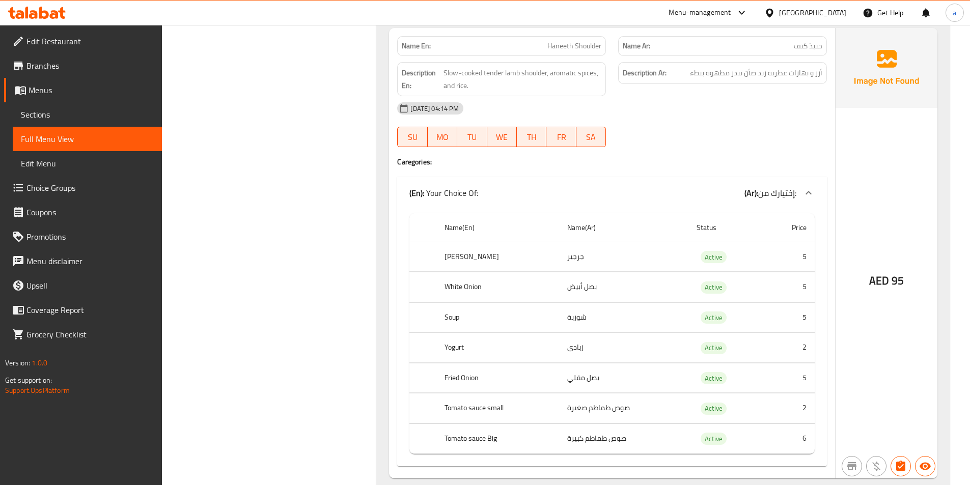
click at [564, 50] on span "Haneeth Shoulder" at bounding box center [574, 46] width 54 height 11
copy span "Haneeth Shoulder"
click at [776, 48] on p "Name Ar: حنيذ كتف" at bounding box center [723, 46] width 200 height 11
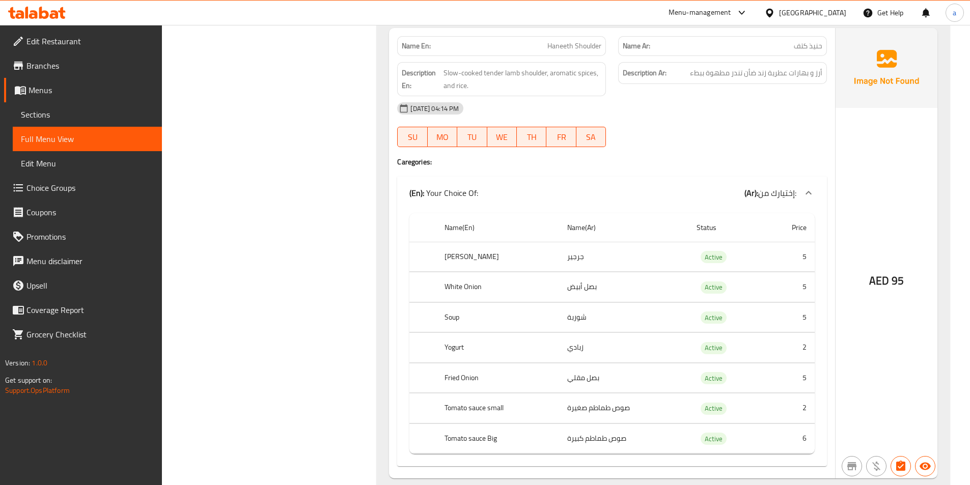
click at [776, 48] on p "Name Ar: حنيذ كتف" at bounding box center [723, 46] width 200 height 11
click at [774, 38] on div "Name Ar: حنيذ كتف" at bounding box center [722, 46] width 209 height 20
click at [775, 46] on p "Name Ar: حنيذ كتف" at bounding box center [723, 46] width 200 height 11
click at [808, 48] on span "حنيذ كتف" at bounding box center [808, 46] width 29 height 11
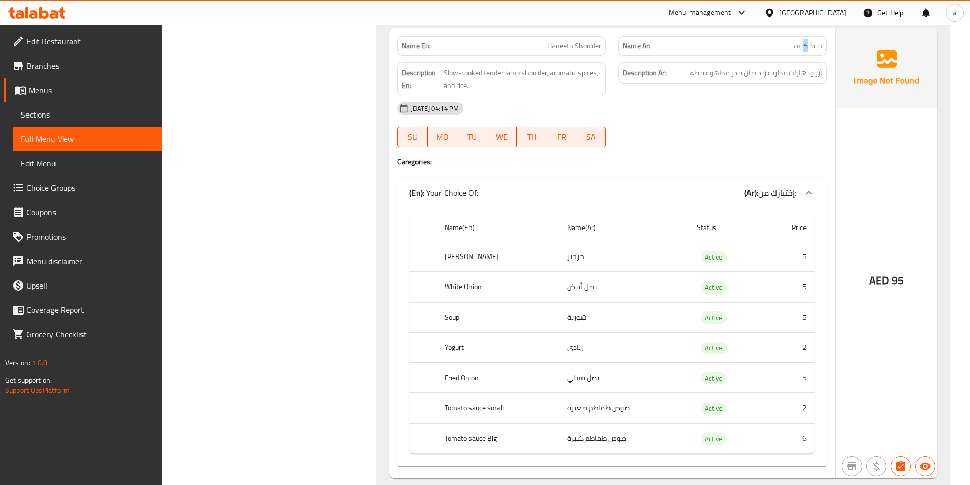
click at [808, 48] on span "حنيذ كتف" at bounding box center [808, 46] width 29 height 11
copy span "حنيذ كتف"
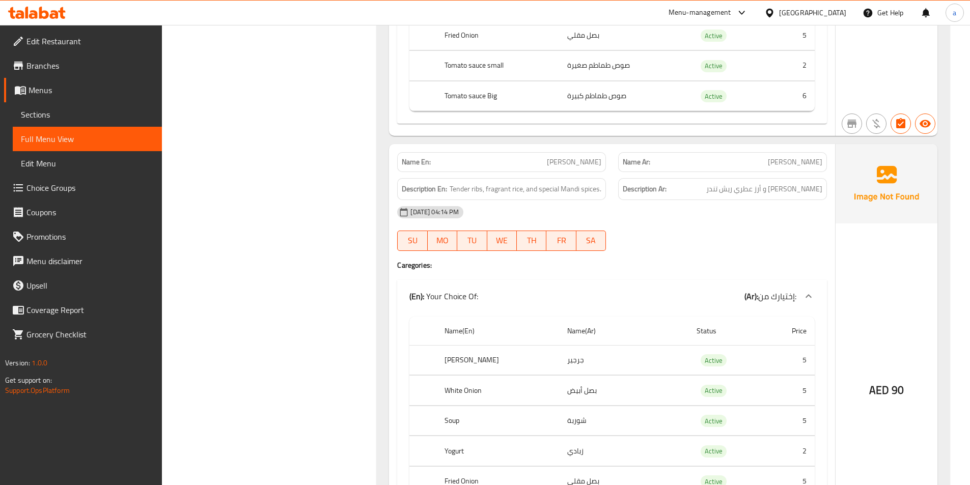
scroll to position [5548, 0]
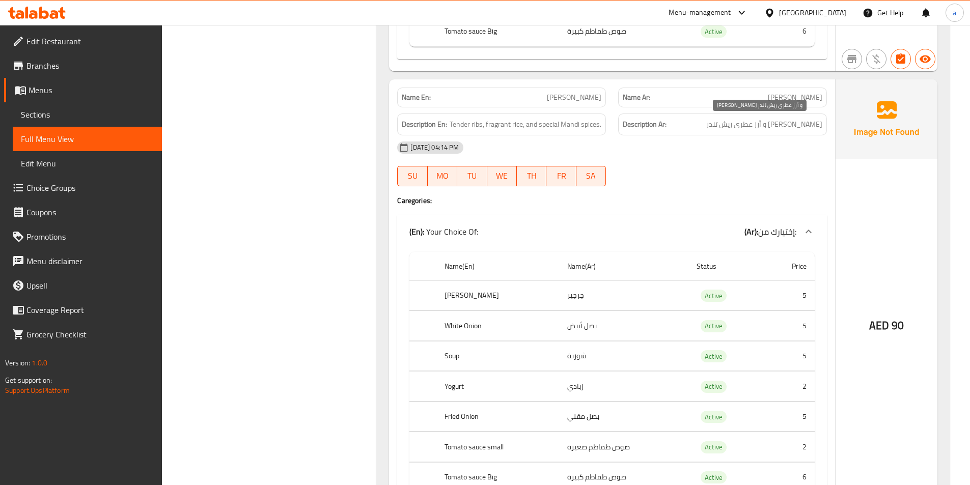
click at [788, 125] on span "توابل مندي سبيشيال و أرز عطري ريش تندر" at bounding box center [764, 124] width 116 height 13
click at [816, 126] on span "توابل مندي سبيشيال و أرز عطري ريش تندر" at bounding box center [764, 124] width 116 height 13
click at [802, 100] on span "ريش مندي" at bounding box center [795, 97] width 54 height 11
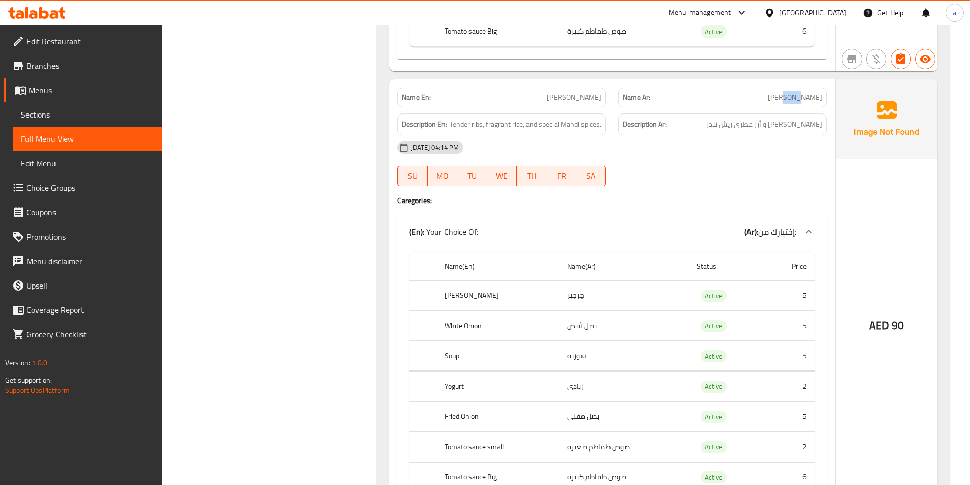
click at [802, 100] on span "ريش مندي" at bounding box center [795, 97] width 54 height 11
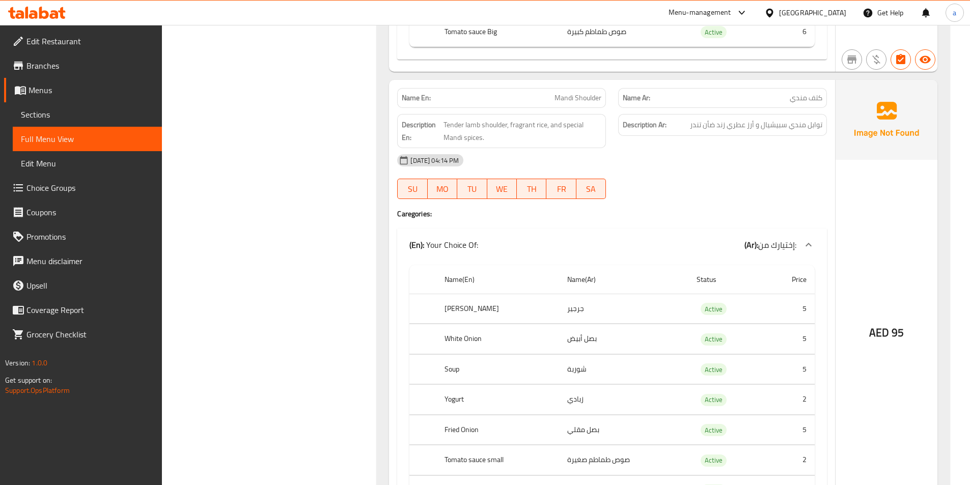
scroll to position [6006, 0]
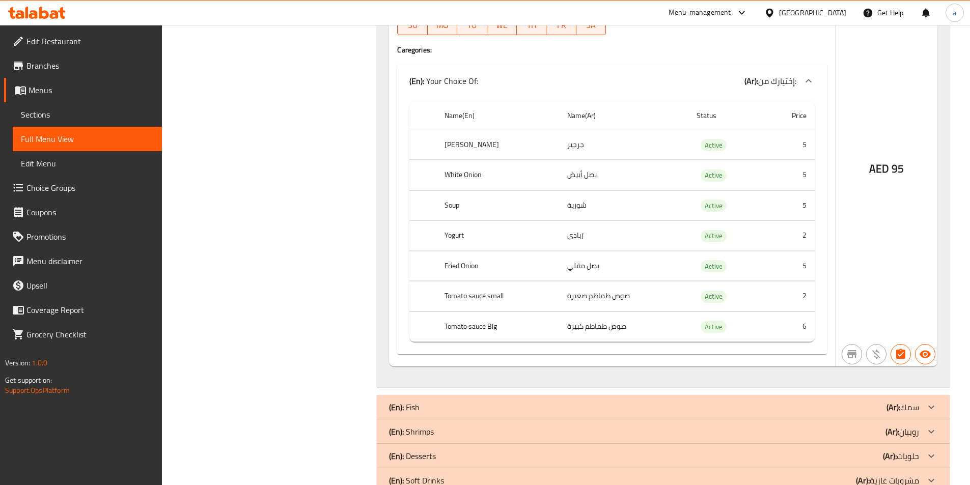
scroll to position [6210, 0]
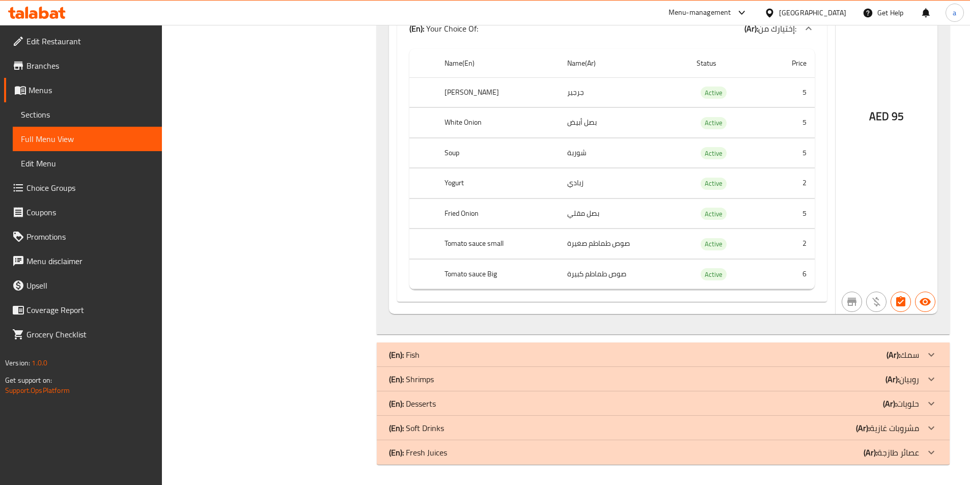
click at [404, 353] on b "(En):" at bounding box center [396, 354] width 15 height 15
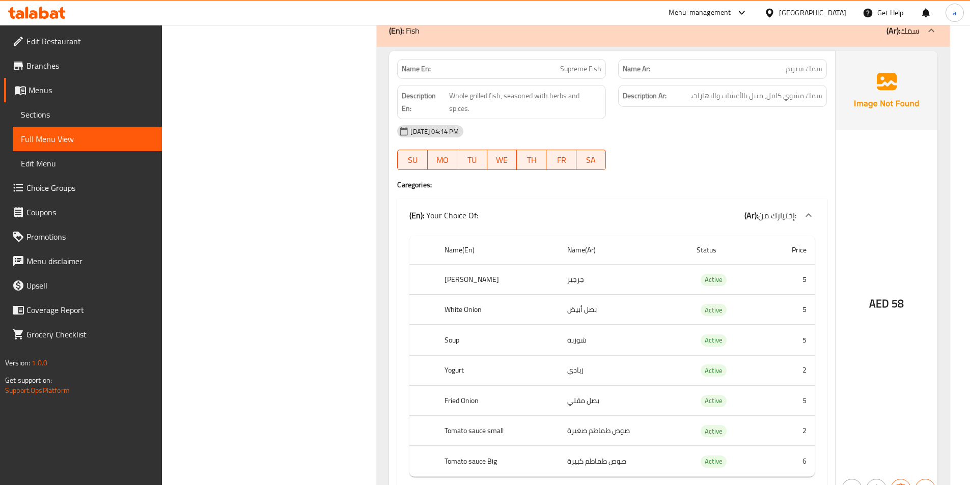
scroll to position [6515, 0]
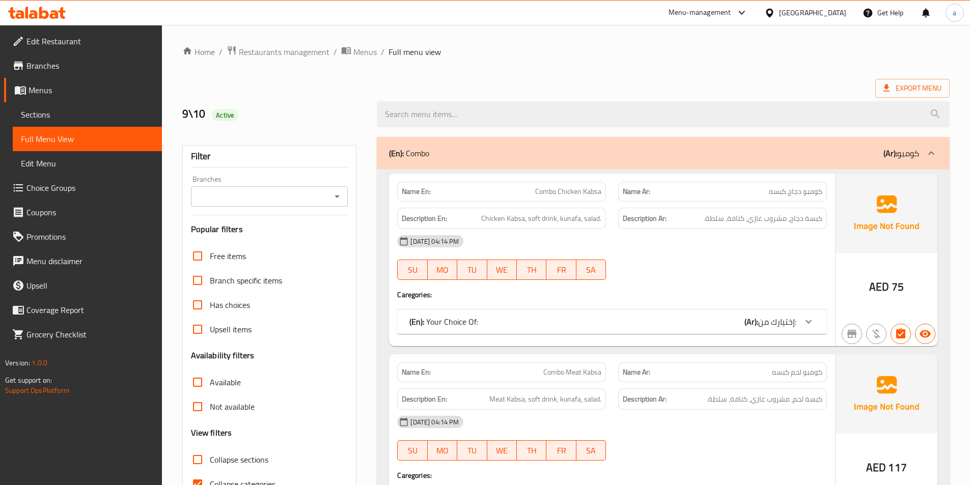
click at [211, 460] on span "Collapse sections" at bounding box center [239, 460] width 59 height 12
click at [210, 460] on input "Collapse sections" at bounding box center [197, 459] width 24 height 24
checkbox input "true"
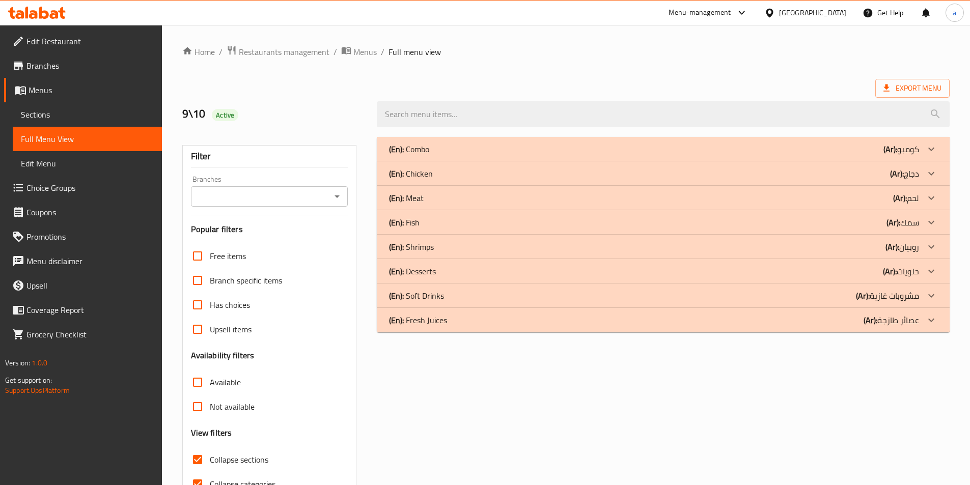
click at [200, 477] on input "Collapse categories" at bounding box center [197, 484] width 24 height 24
checkbox input "false"
click at [437, 227] on div "(En): Fish (Ar): سمك" at bounding box center [654, 222] width 530 height 12
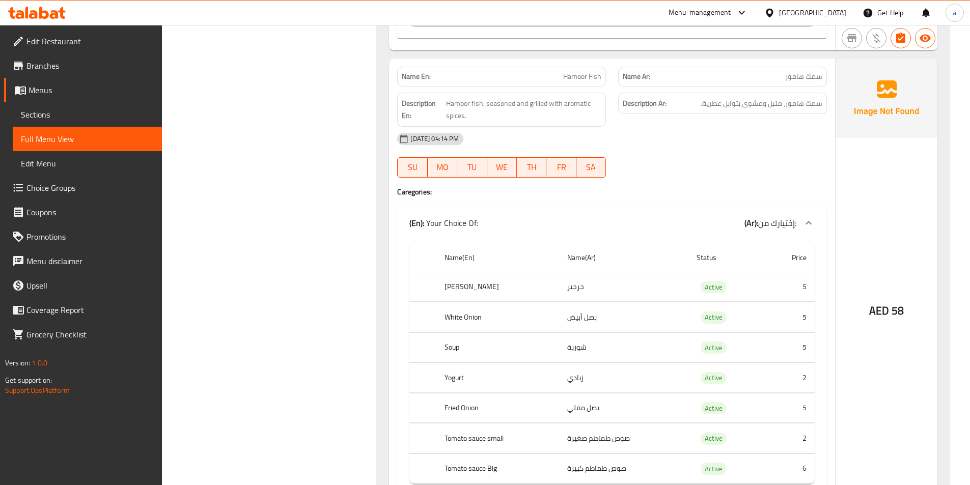
scroll to position [1578, 0]
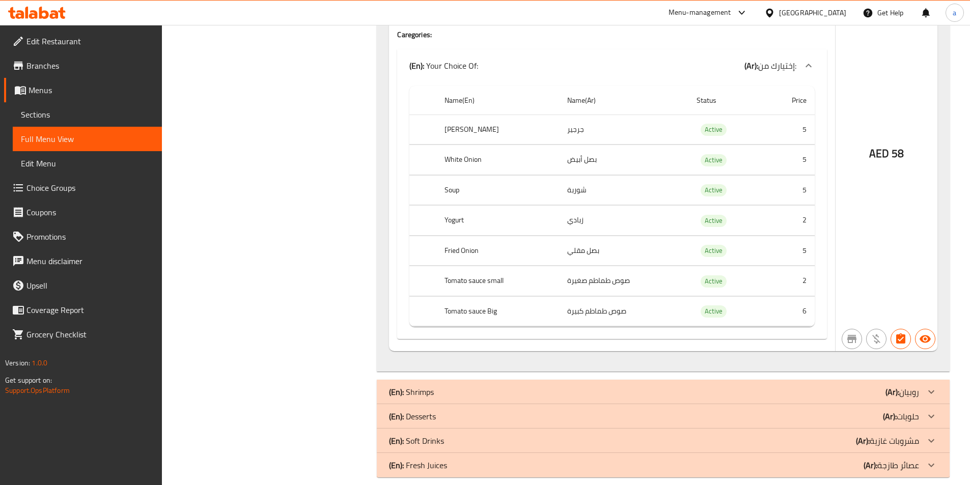
scroll to position [2176, 0]
click at [410, 385] on p "(En): Shrimps" at bounding box center [411, 391] width 45 height 12
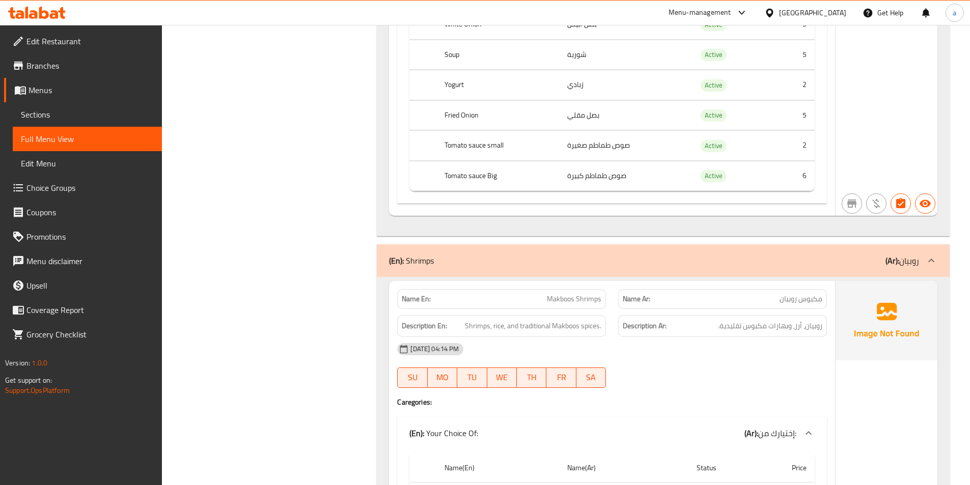
scroll to position [2430, 0]
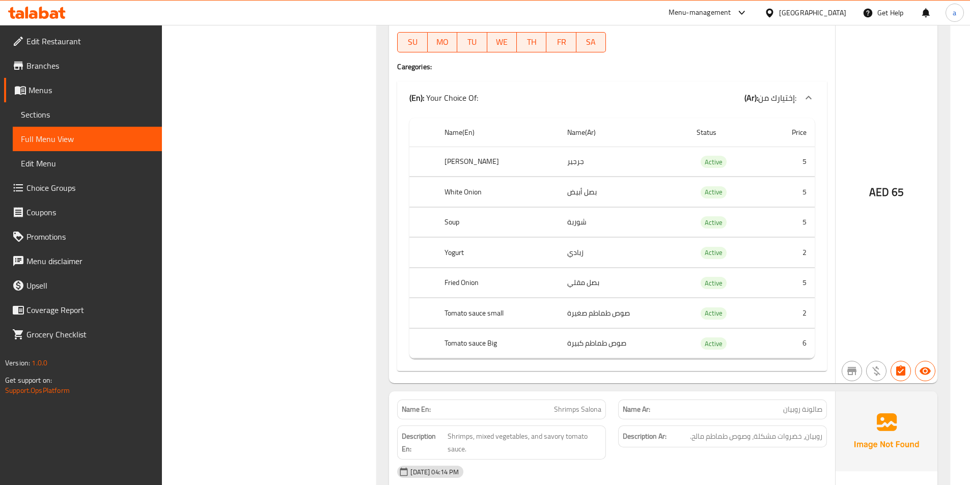
scroll to position [2939, 0]
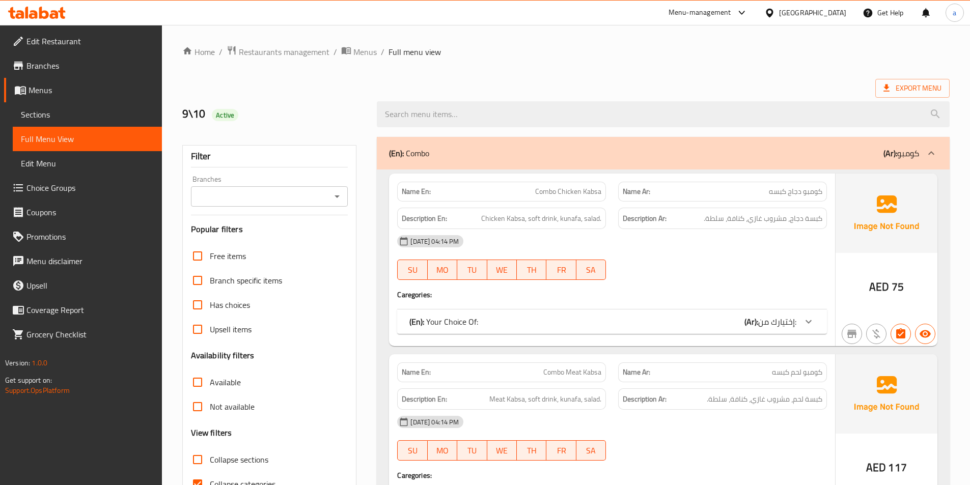
click at [204, 458] on input "Collapse sections" at bounding box center [197, 459] width 24 height 24
checkbox input "true"
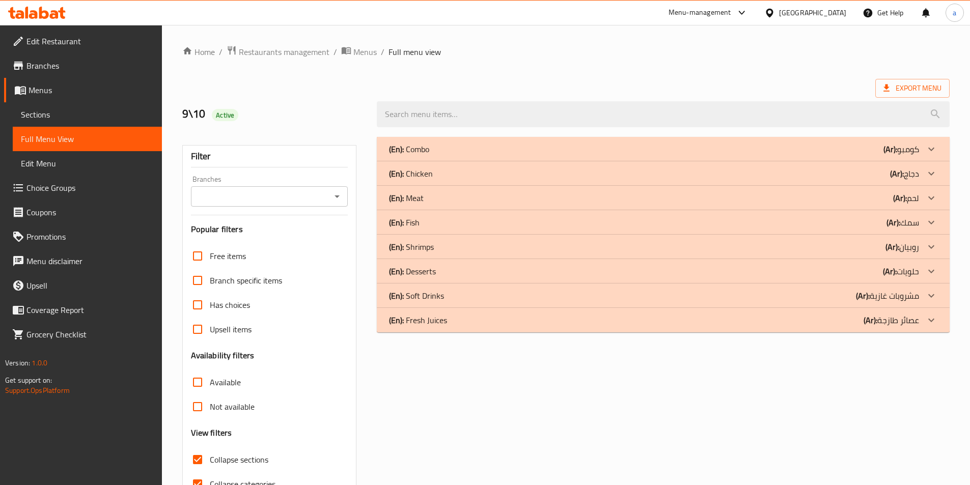
click at [201, 476] on input "Collapse categories" at bounding box center [197, 484] width 24 height 24
checkbox input "false"
click at [448, 271] on div "(En): Desserts (Ar): حلويات" at bounding box center [654, 271] width 530 height 12
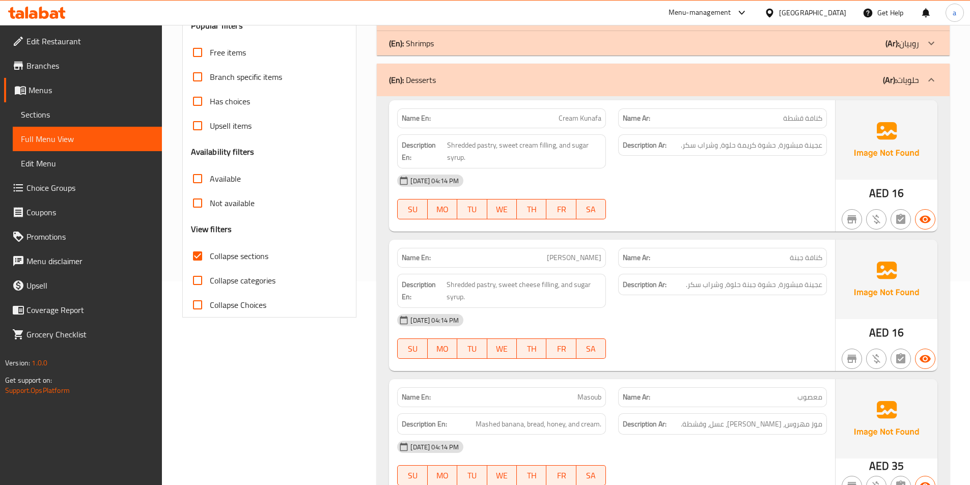
scroll to position [407, 0]
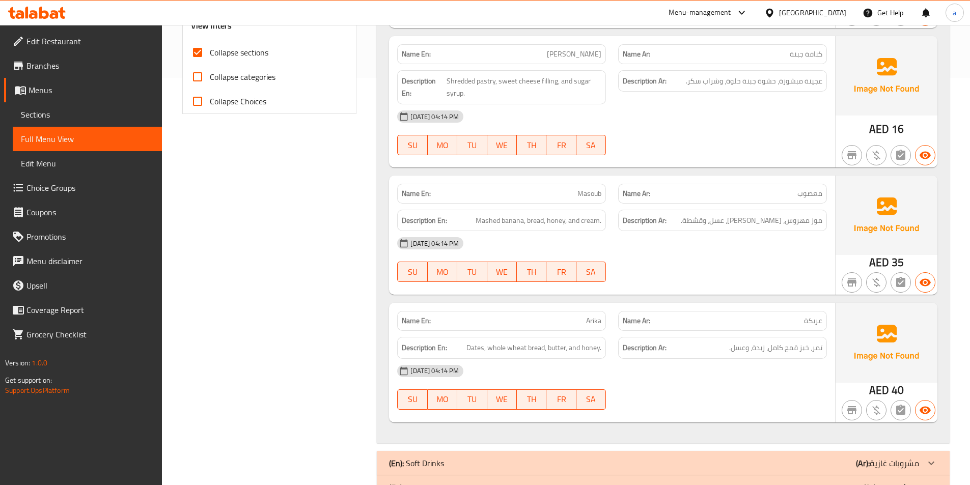
click at [347, 215] on div "Filter Branches Branches Popular filters Free items Branch specific items Has c…" at bounding box center [273, 115] width 195 height 782
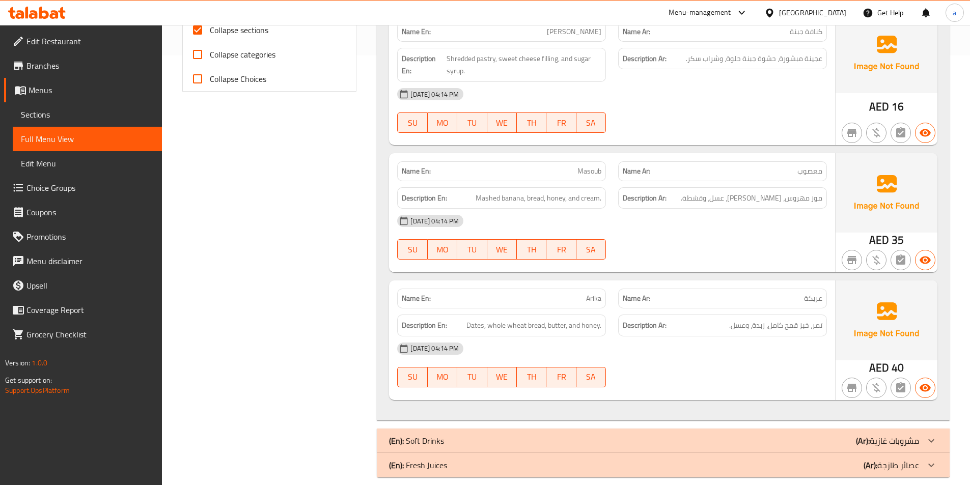
scroll to position [442, 0]
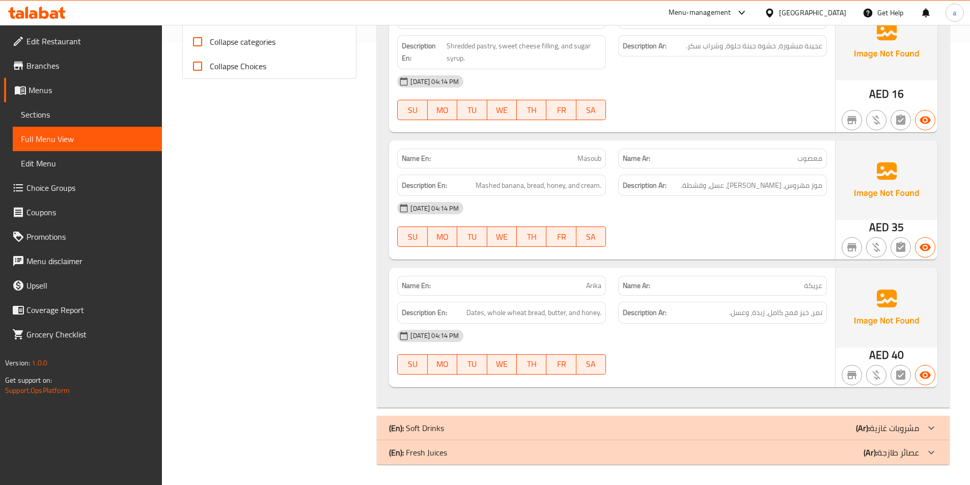
click at [459, 424] on div "(En): Soft Drinks (Ar): مشروبات غازية" at bounding box center [654, 428] width 530 height 12
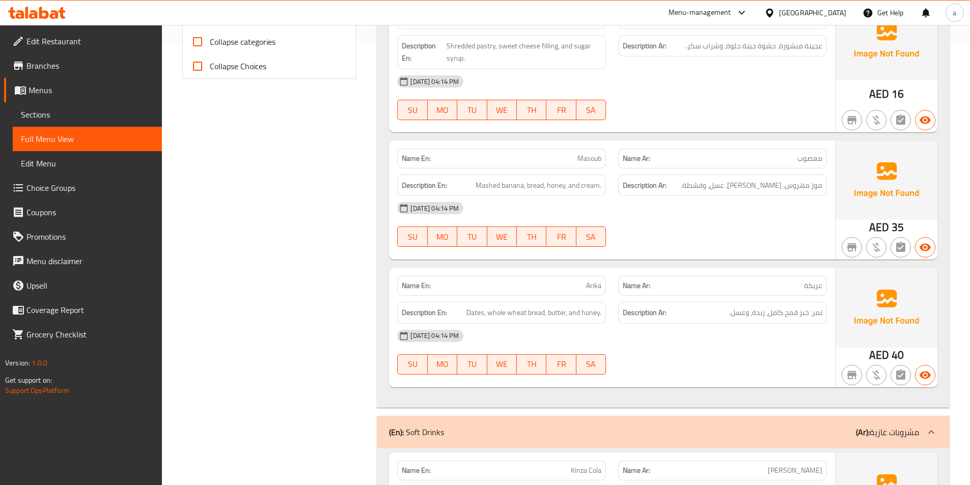
scroll to position [754, 0]
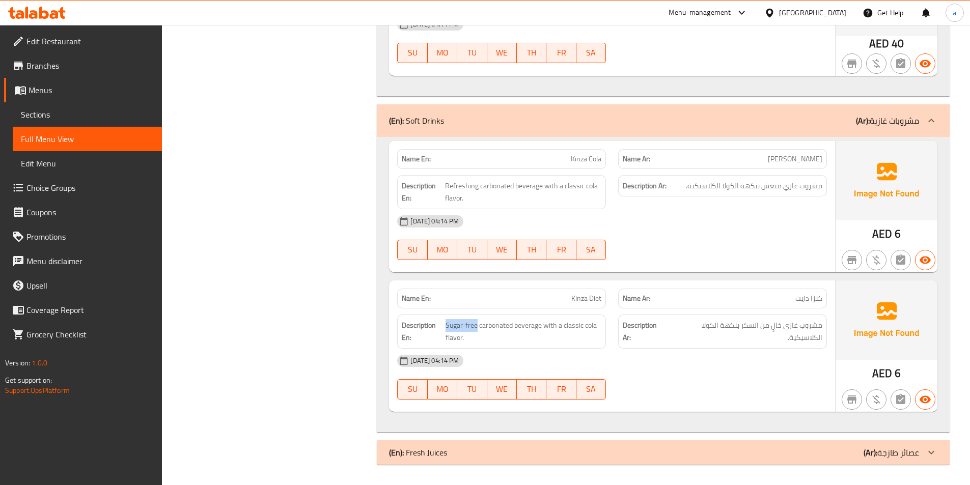
drag, startPoint x: 476, startPoint y: 326, endPoint x: 444, endPoint y: 329, distance: 32.7
click at [444, 329] on h6 "Description En: Sugar-free carbonated beverage with a classic cola flavor." at bounding box center [502, 331] width 200 height 25
copy span "Sugar-free"
click at [537, 449] on div "(En): Fresh Juices (Ar): عصائر طازجة" at bounding box center [654, 452] width 530 height 12
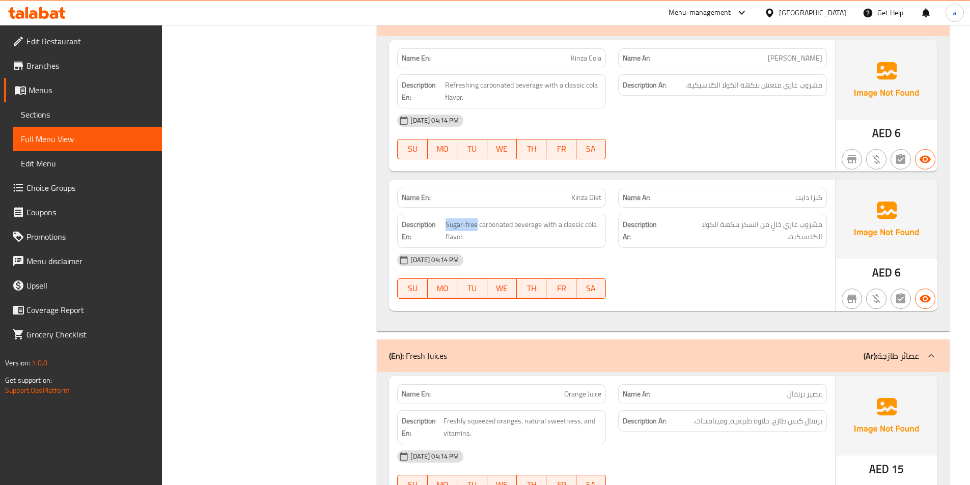
scroll to position [918, 0]
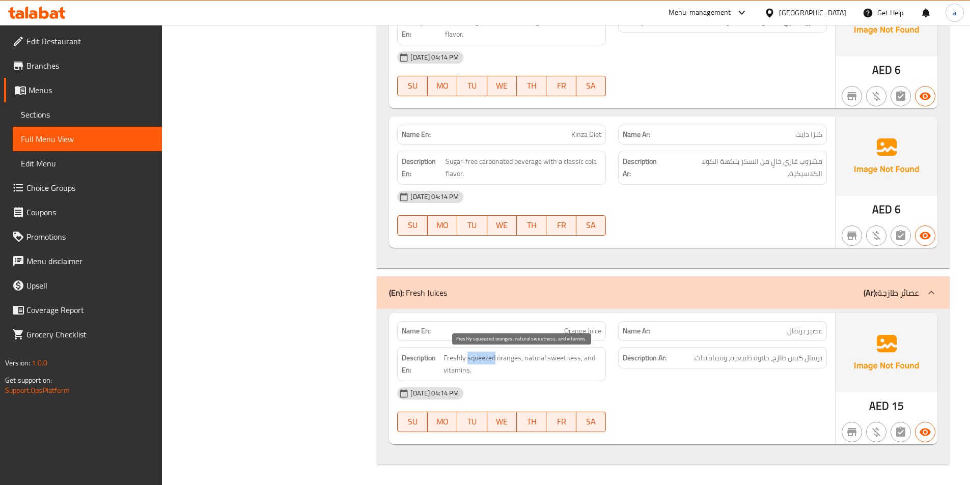
drag, startPoint x: 466, startPoint y: 359, endPoint x: 495, endPoint y: 363, distance: 28.9
click at [495, 363] on span "Freshly squeezed oranges, natural sweetness, and vitamins." at bounding box center [522, 364] width 158 height 25
copy span "squeezed"
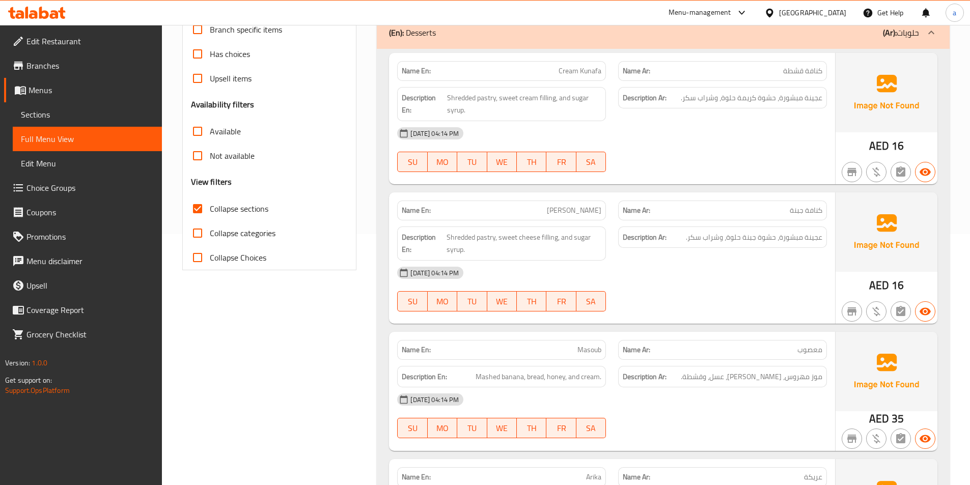
scroll to position [0, 0]
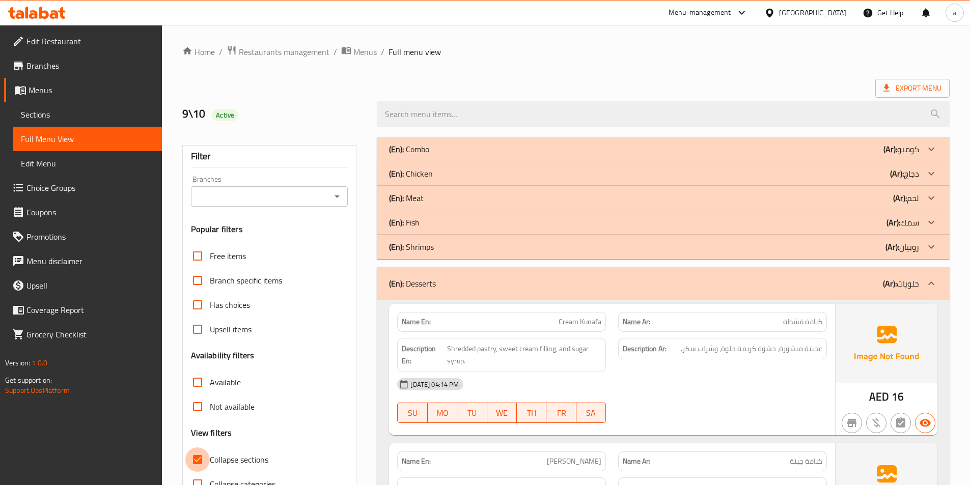
click at [205, 466] on input "Collapse sections" at bounding box center [197, 459] width 24 height 24
checkbox input "false"
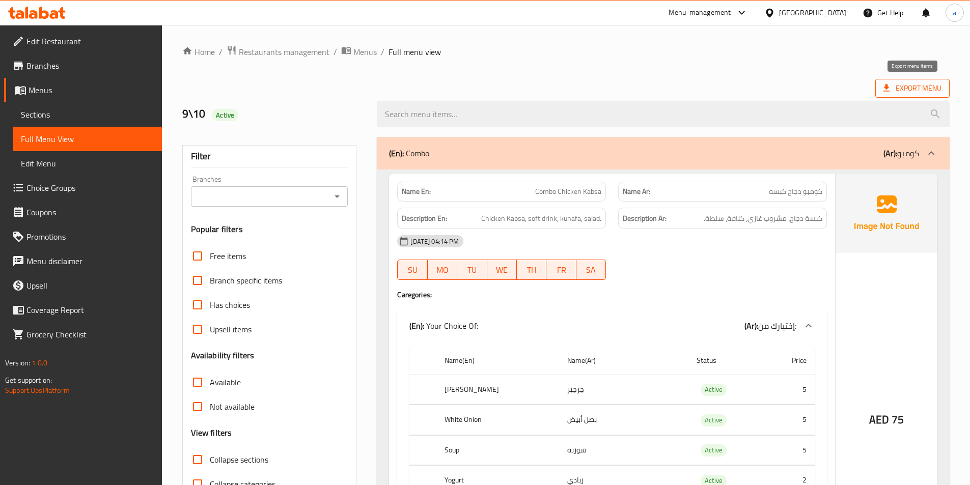
click at [900, 94] on span "Export Menu" at bounding box center [912, 88] width 58 height 13
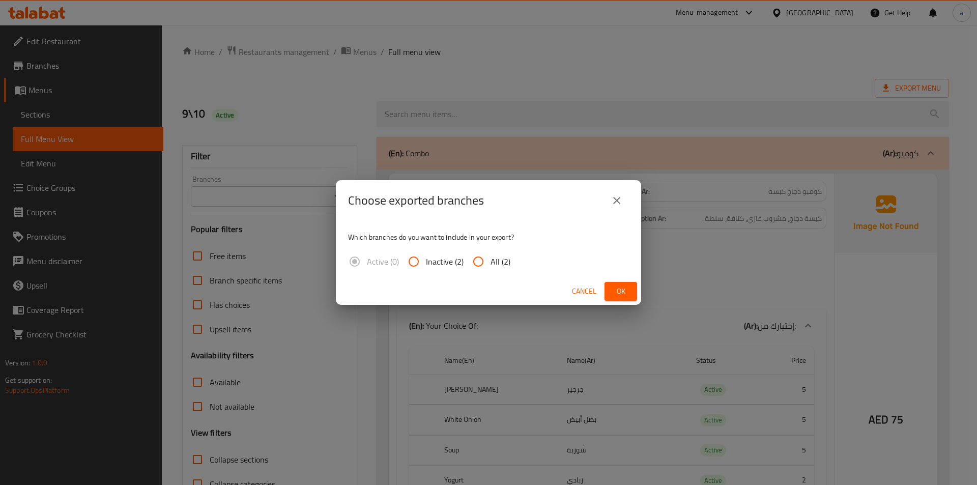
click at [483, 254] on input "All (2)" at bounding box center [478, 261] width 24 height 24
radio input "true"
click at [621, 289] on span "Ok" at bounding box center [621, 291] width 16 height 13
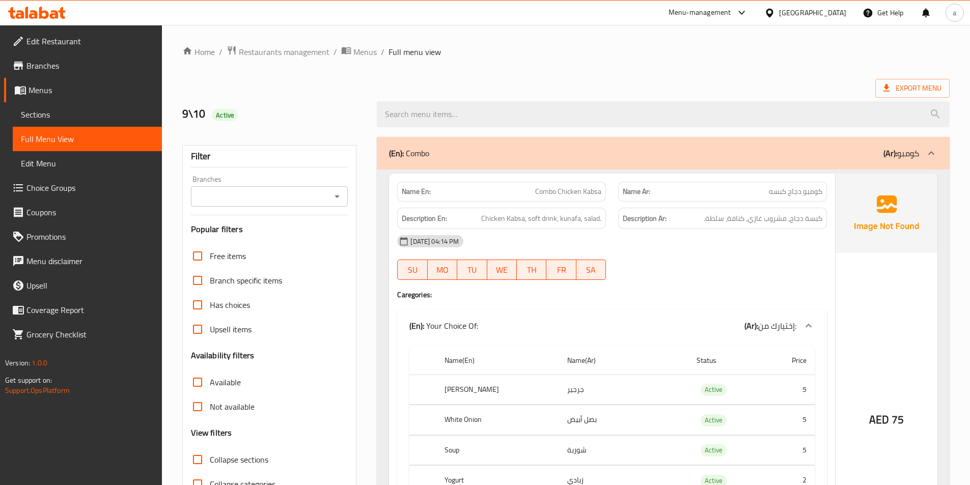
click at [739, 52] on ol "Home / Restaurants management / Menus / Full menu view" at bounding box center [565, 51] width 767 height 13
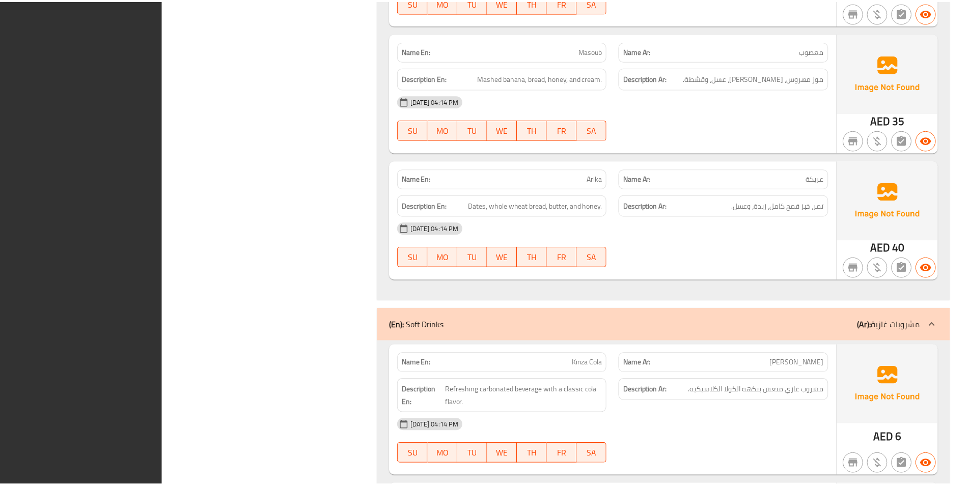
scroll to position [11839, 0]
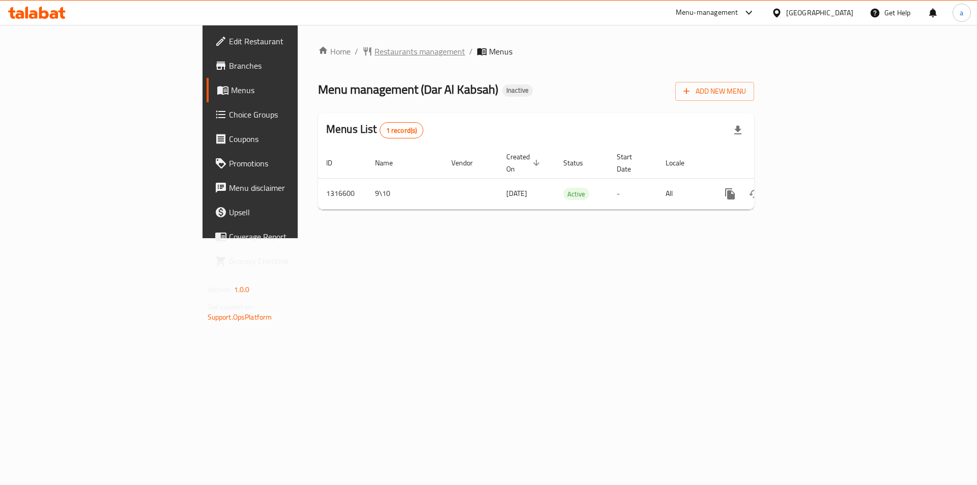
click at [375, 50] on span "Restaurants management" at bounding box center [420, 51] width 91 height 12
